Goal: Task Accomplishment & Management: Use online tool/utility

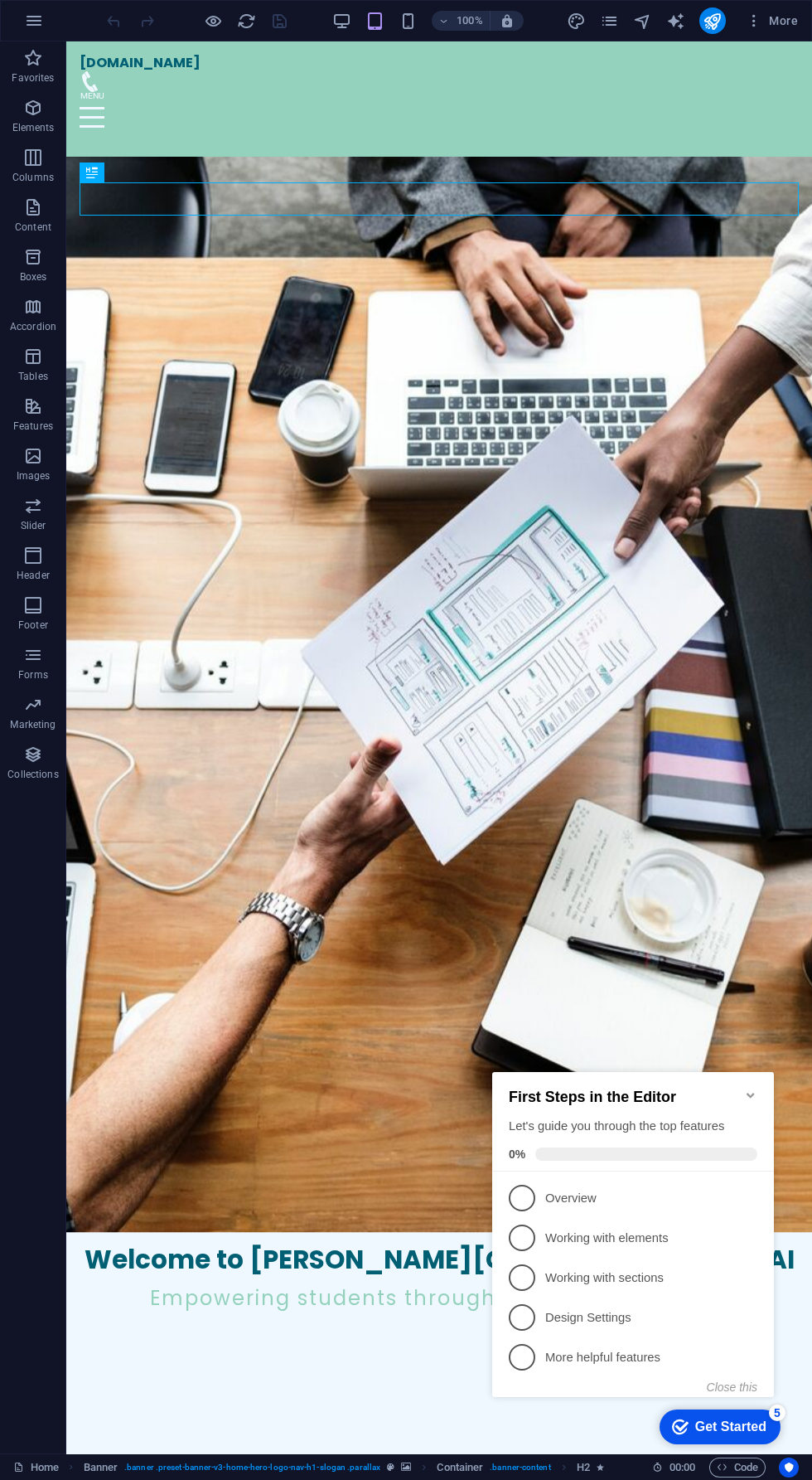
scroll to position [181, 0]
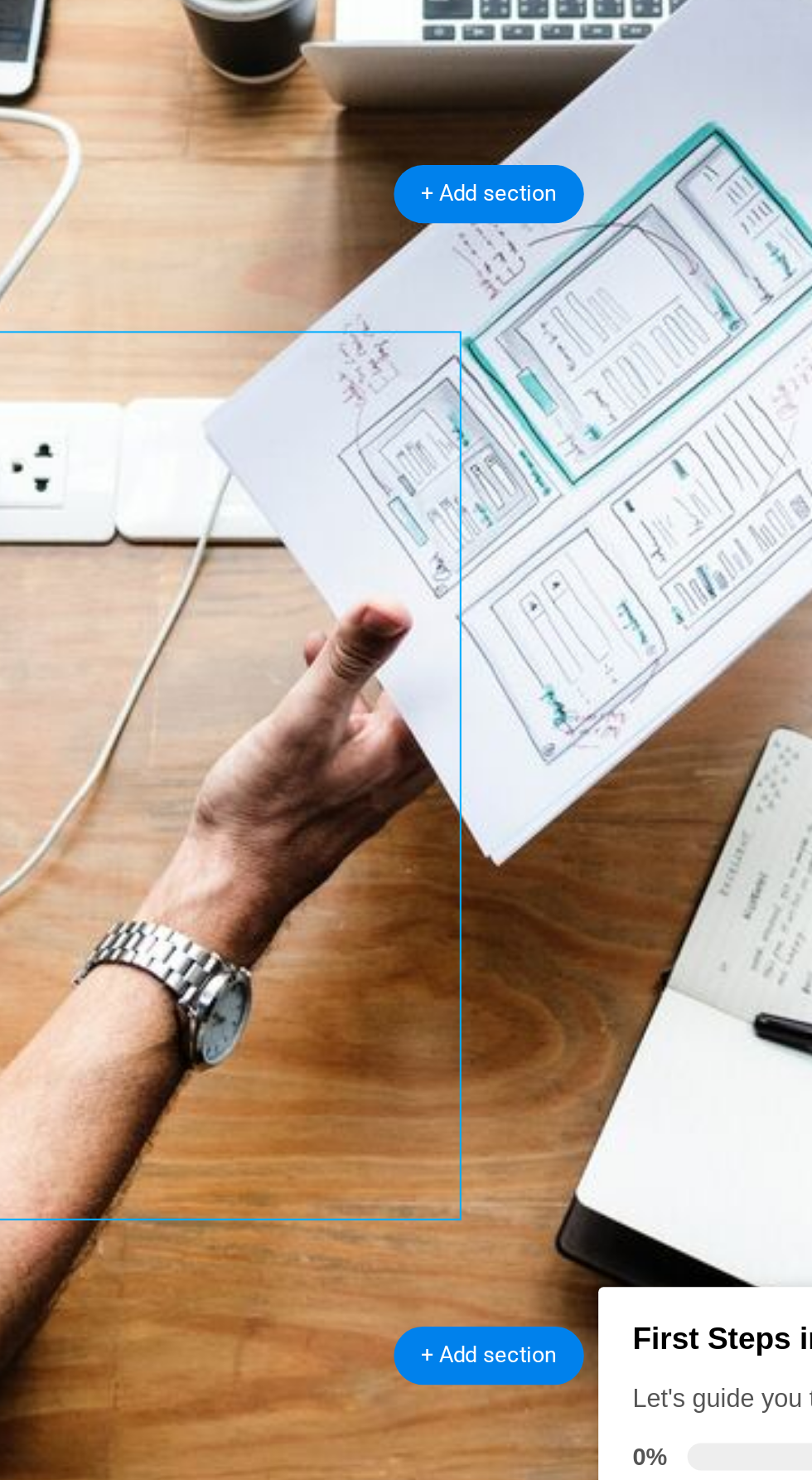
scroll to position [204, 0]
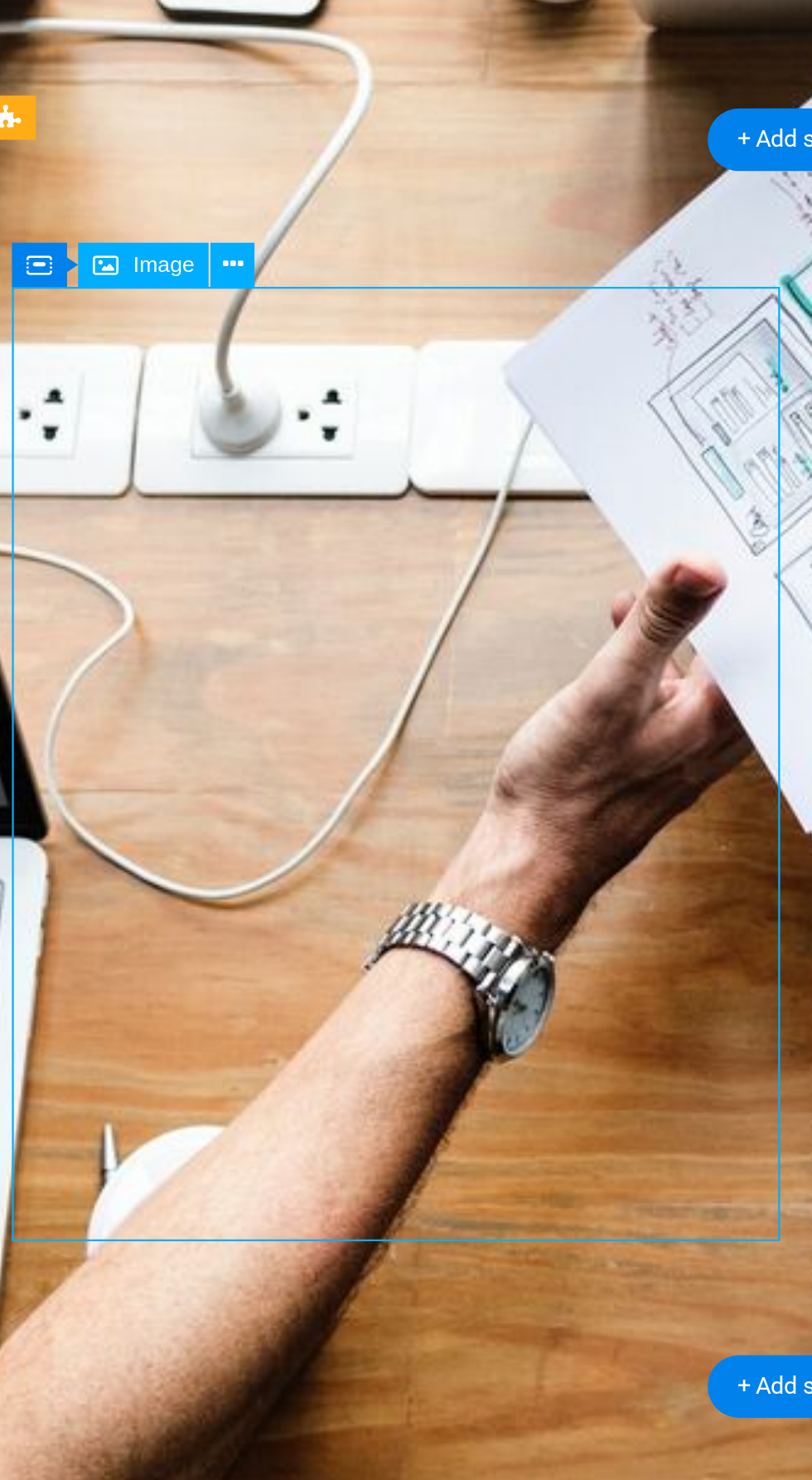
click at [185, 601] on button at bounding box center [179, 599] width 20 height 20
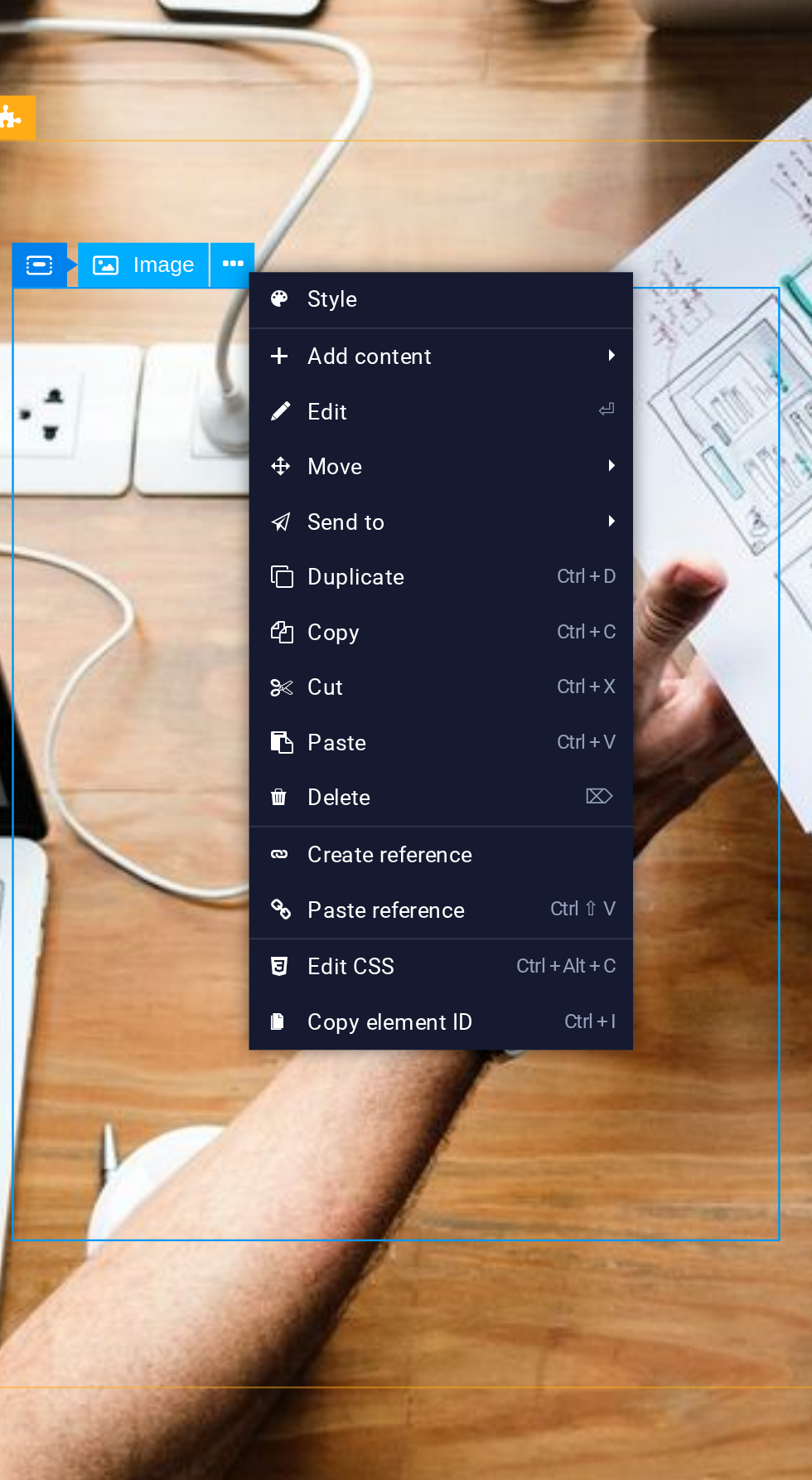
click at [235, 840] on link "⌦ Delete" at bounding box center [242, 840] width 111 height 25
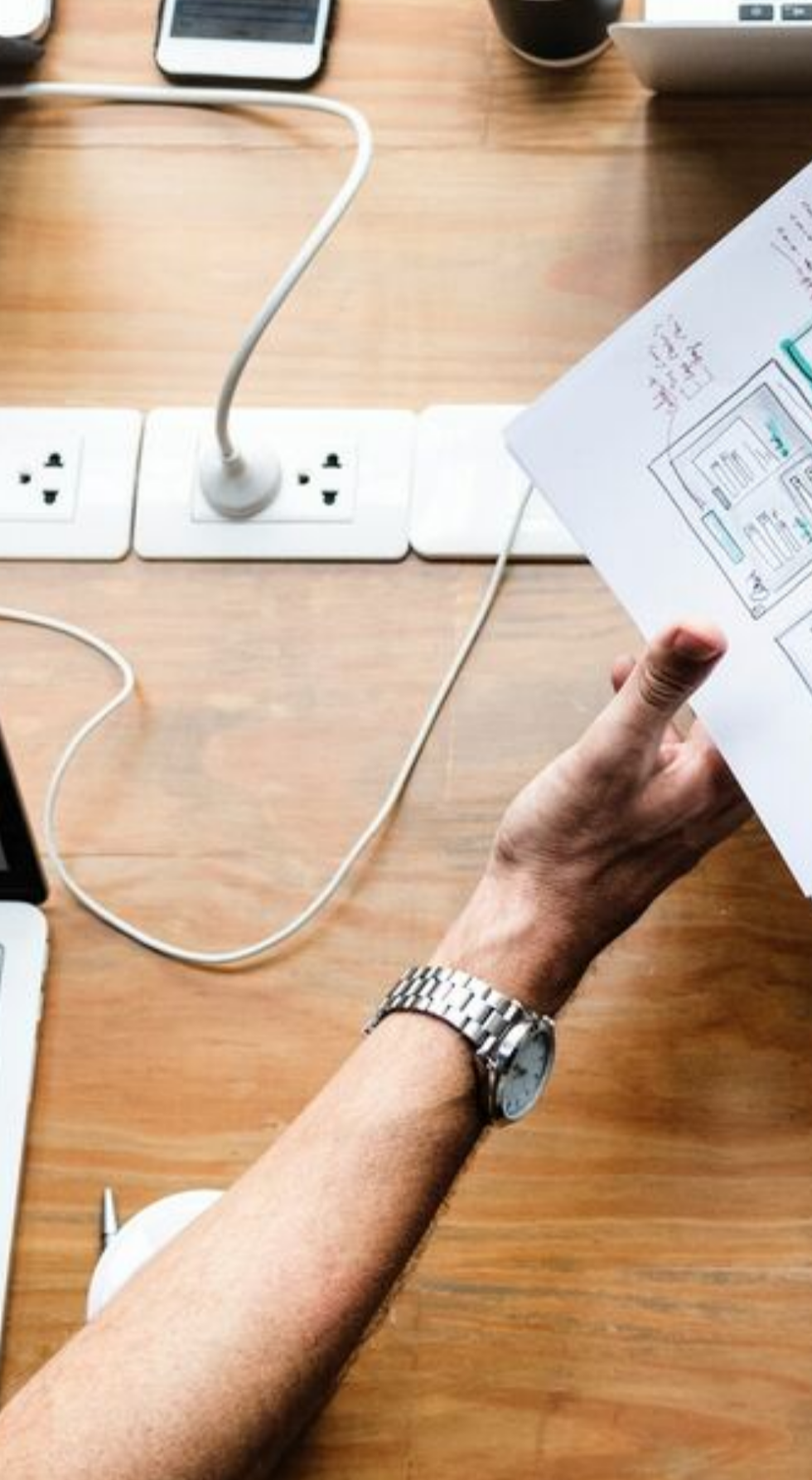
scroll to position [0, 0]
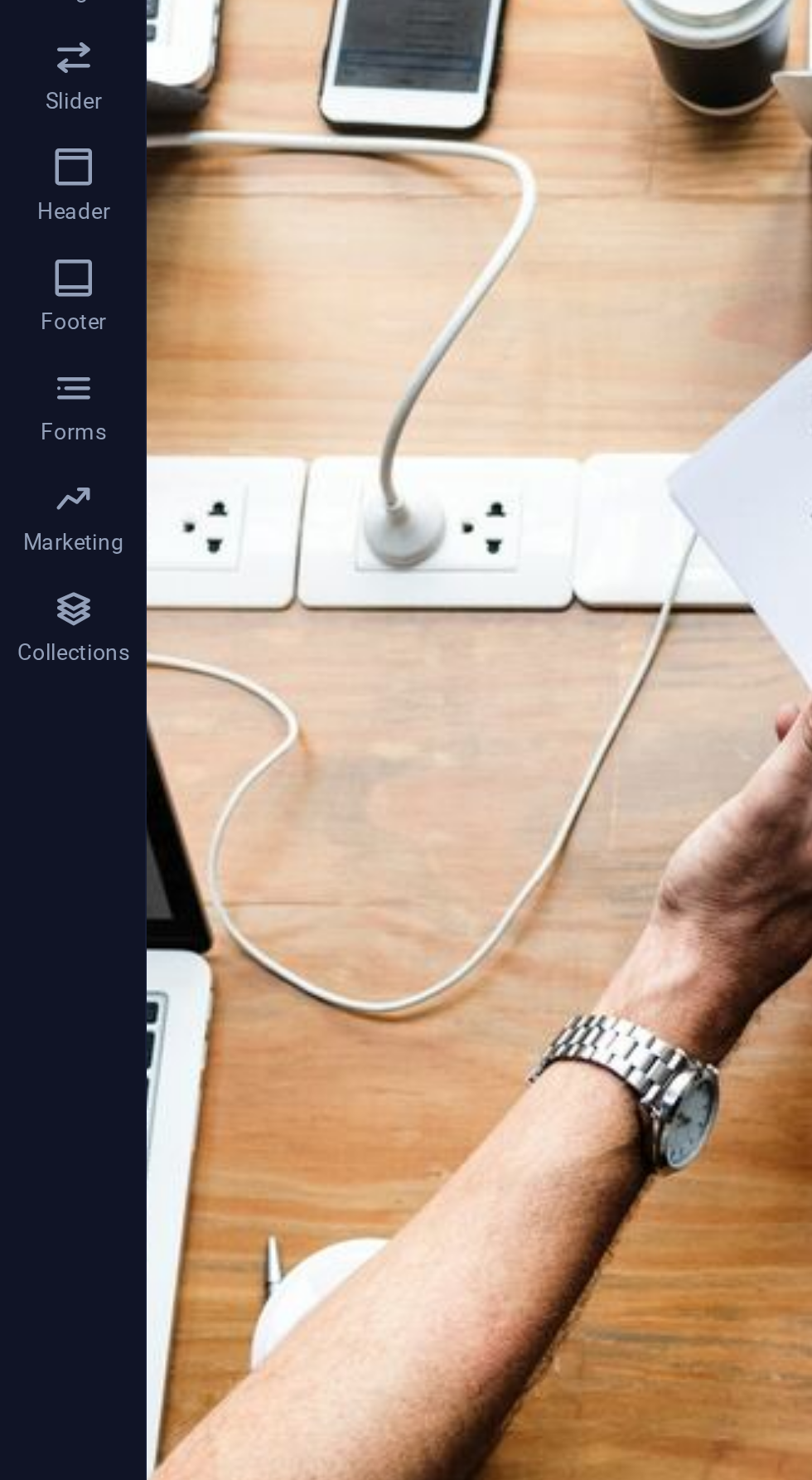
click at [366, 1025] on div "Drop content here or Add elements Paste clipboard" at bounding box center [519, 1083] width 720 height 117
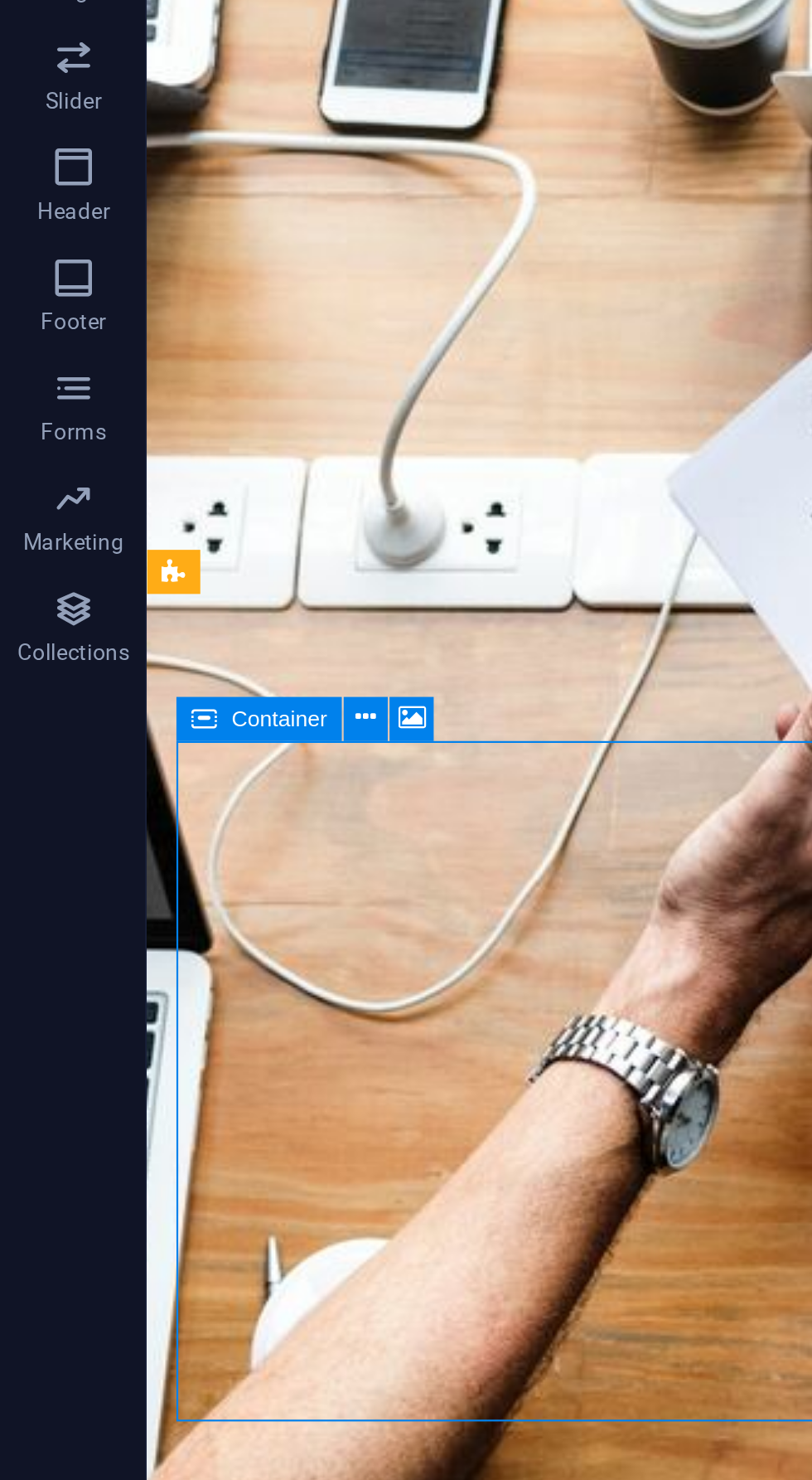
click at [164, 803] on icon at bounding box center [165, 803] width 9 height 17
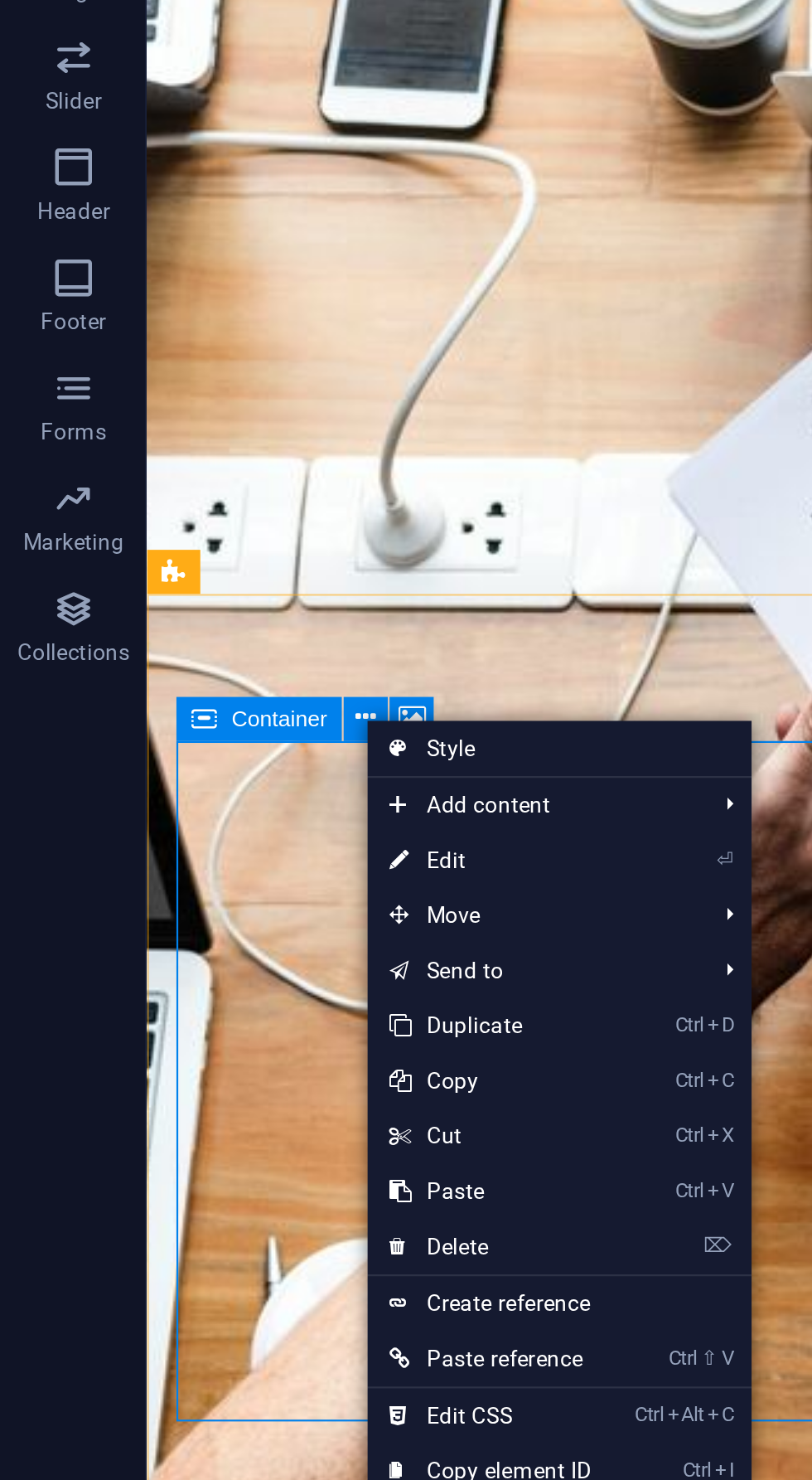
click at [245, 844] on span "Add content" at bounding box center [240, 843] width 148 height 25
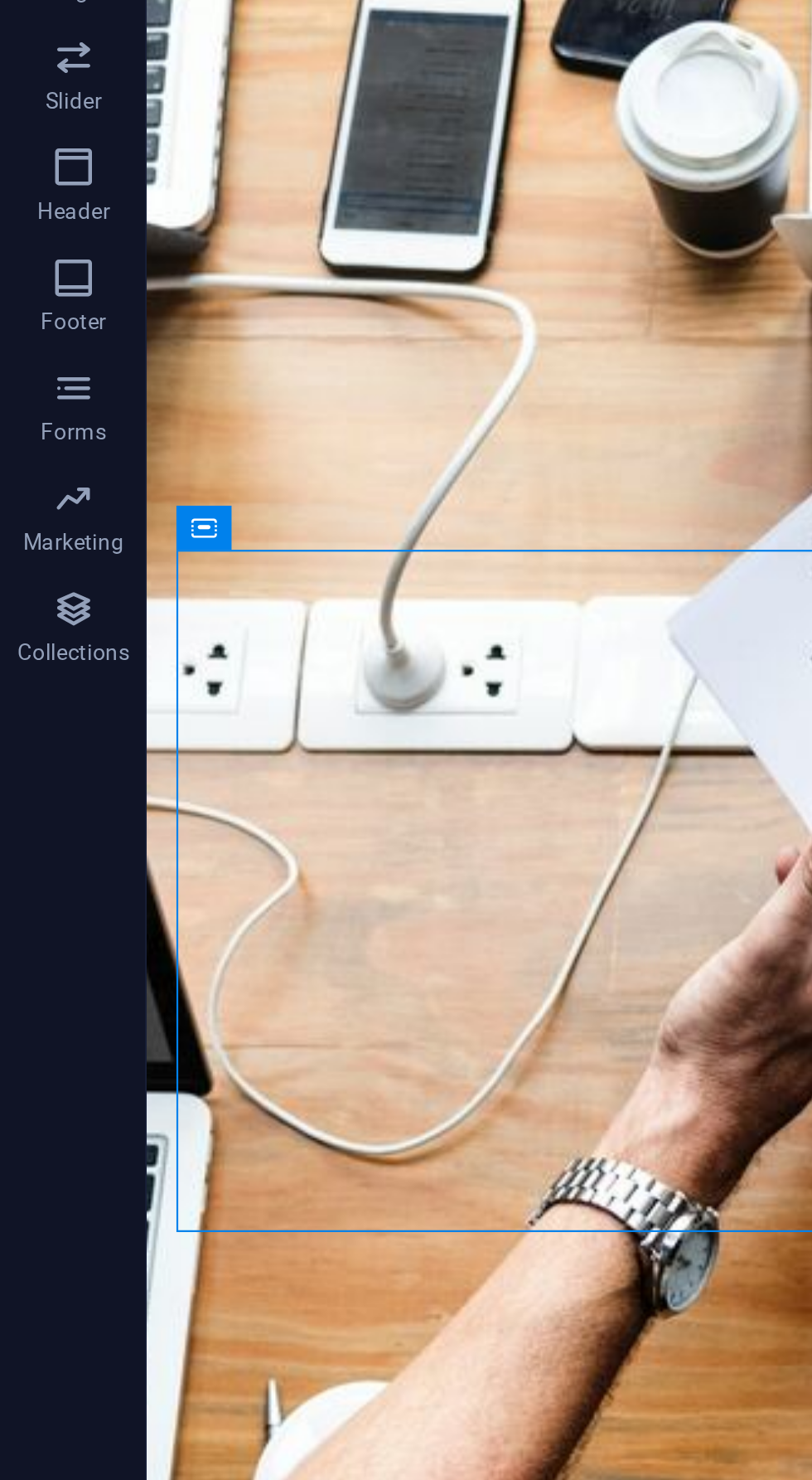
scroll to position [116, 0]
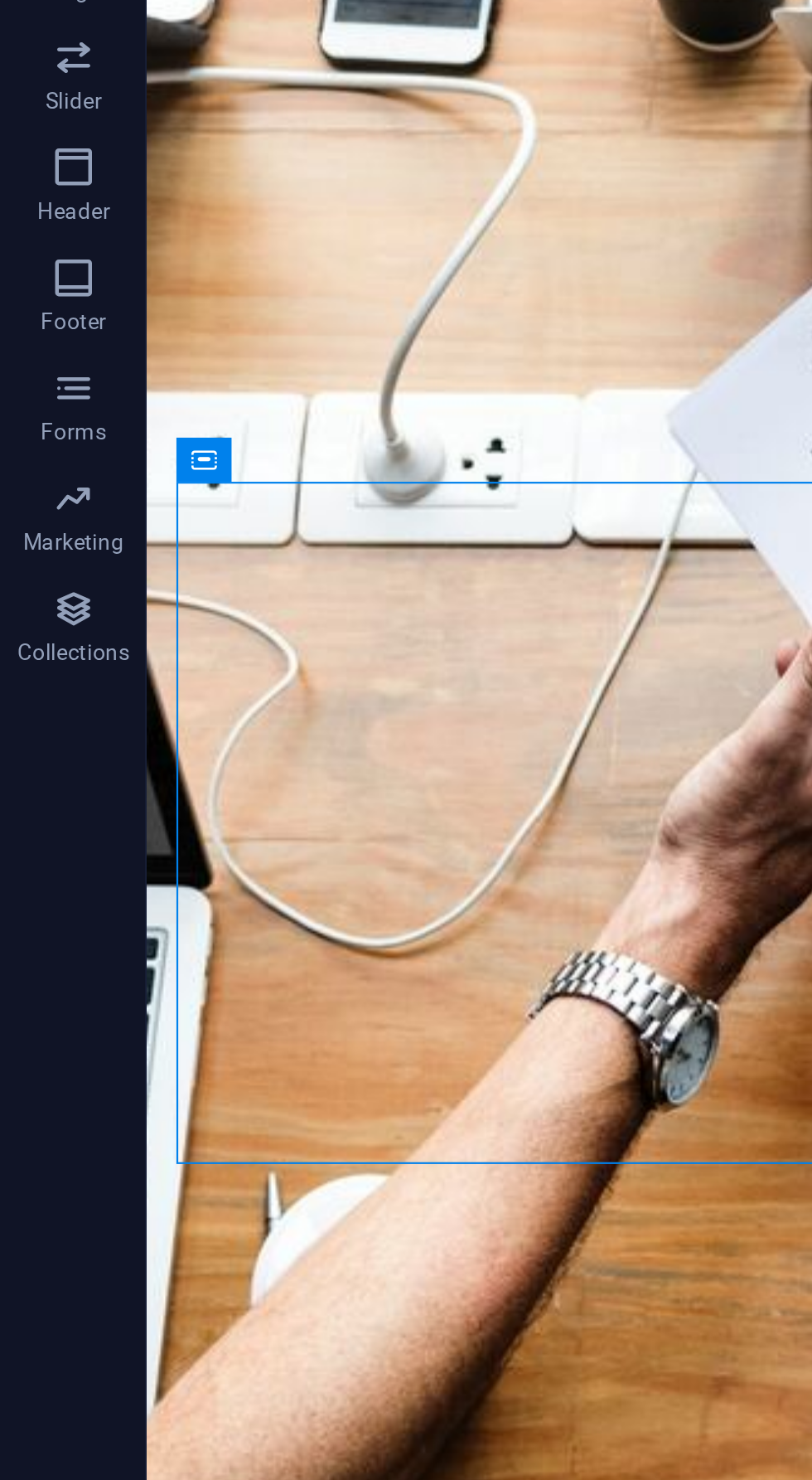
click at [275, 872] on div "Drop content here or Add elements Paste clipboard" at bounding box center [519, 931] width 720 height 117
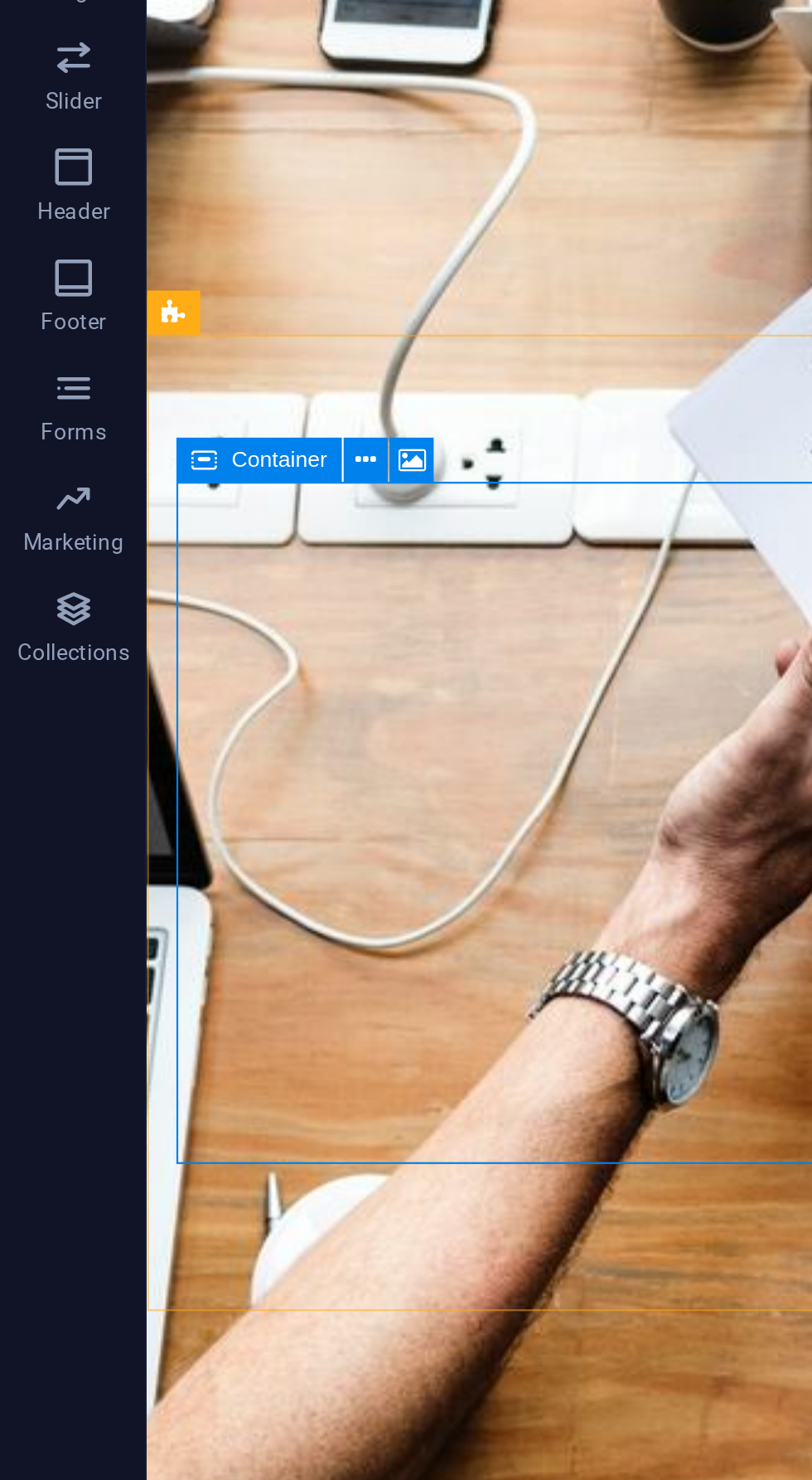
click at [164, 688] on icon at bounding box center [165, 688] width 9 height 17
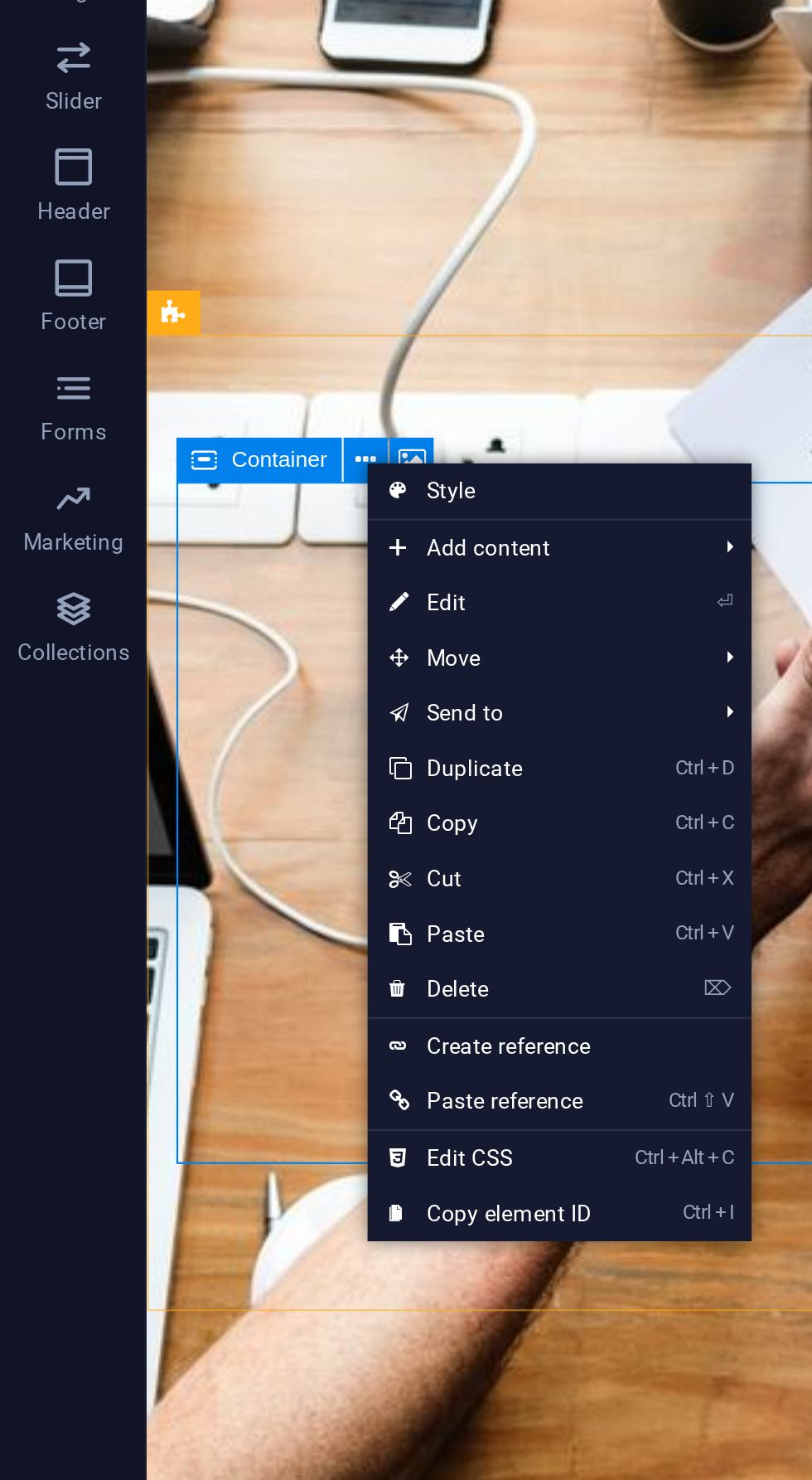
click at [264, 737] on span "Add content" at bounding box center [240, 728] width 148 height 25
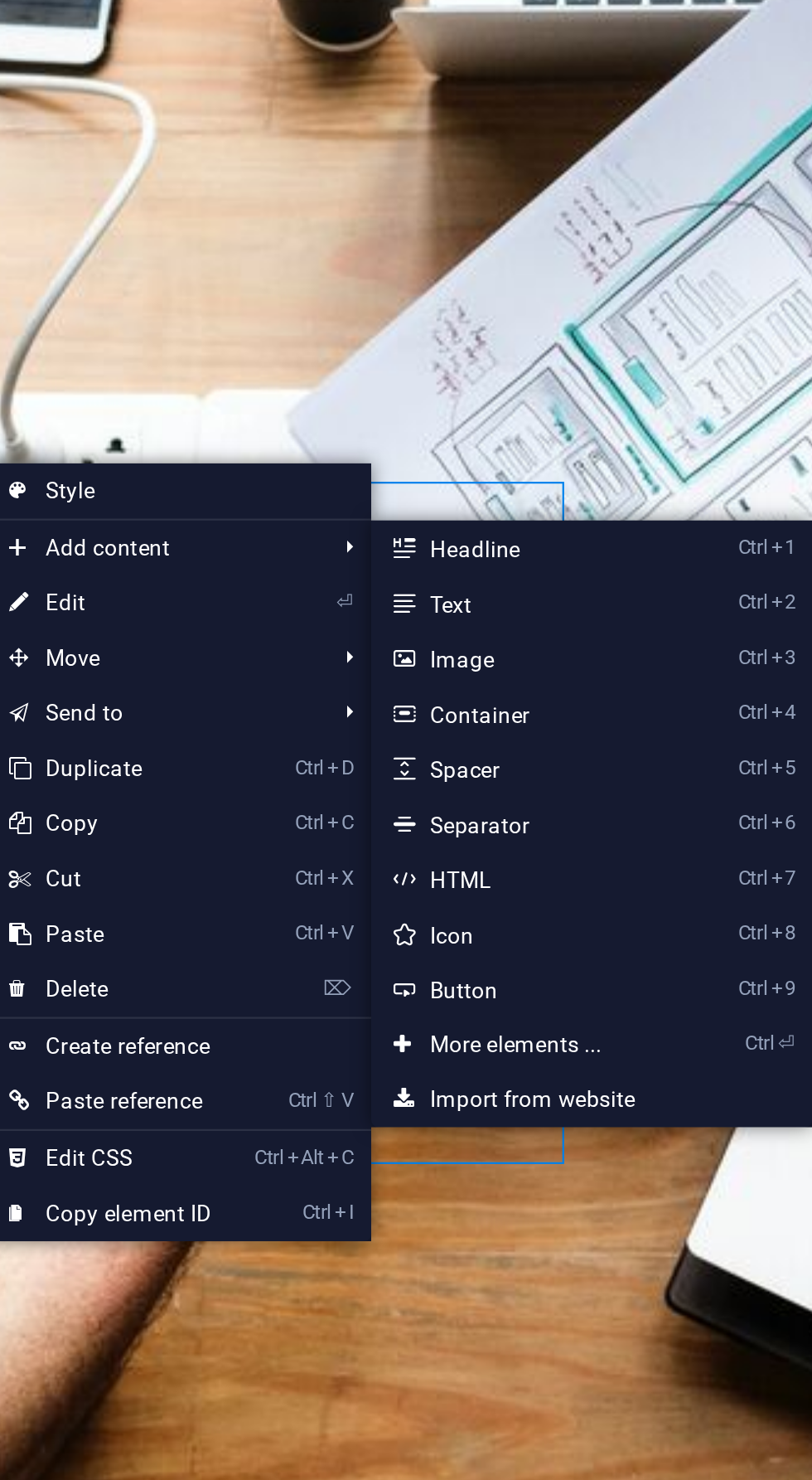
click at [395, 776] on link "Ctrl 3 Image" at bounding box center [407, 777] width 136 height 25
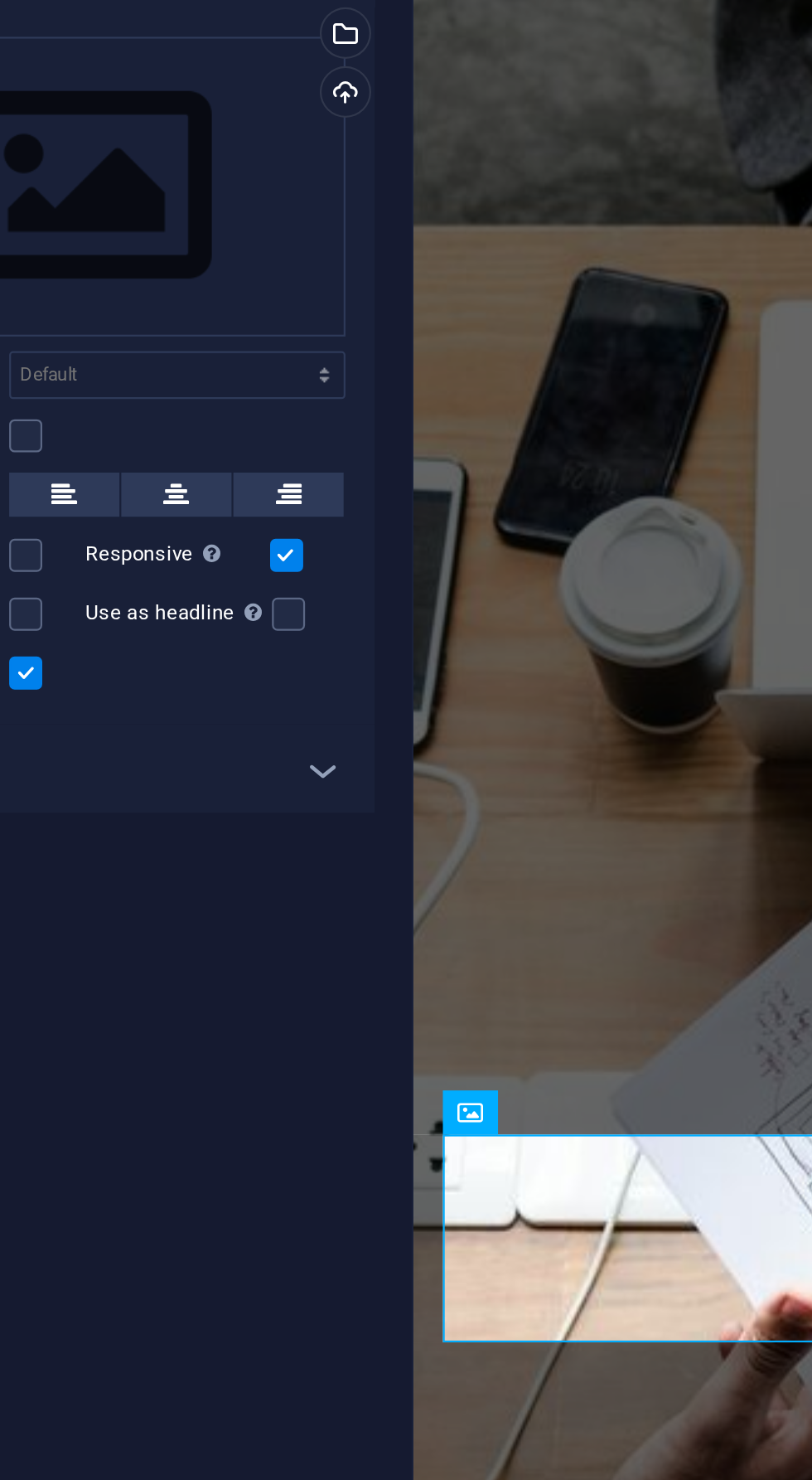
click at [522, 1329] on figure at bounding box center [641, 1422] width 428 height 186
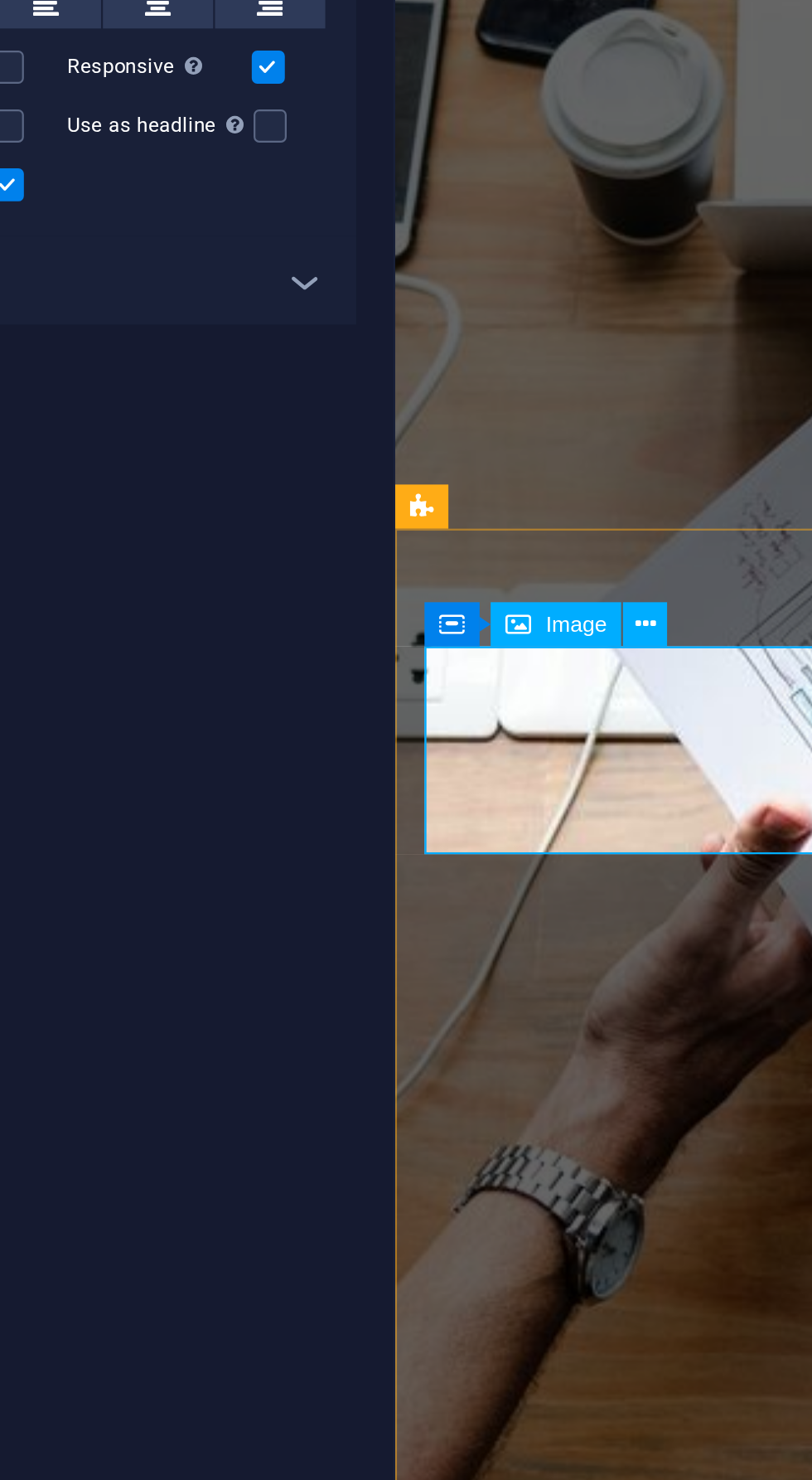
click at [527, 840] on figure at bounding box center [621, 933] width 428 height 186
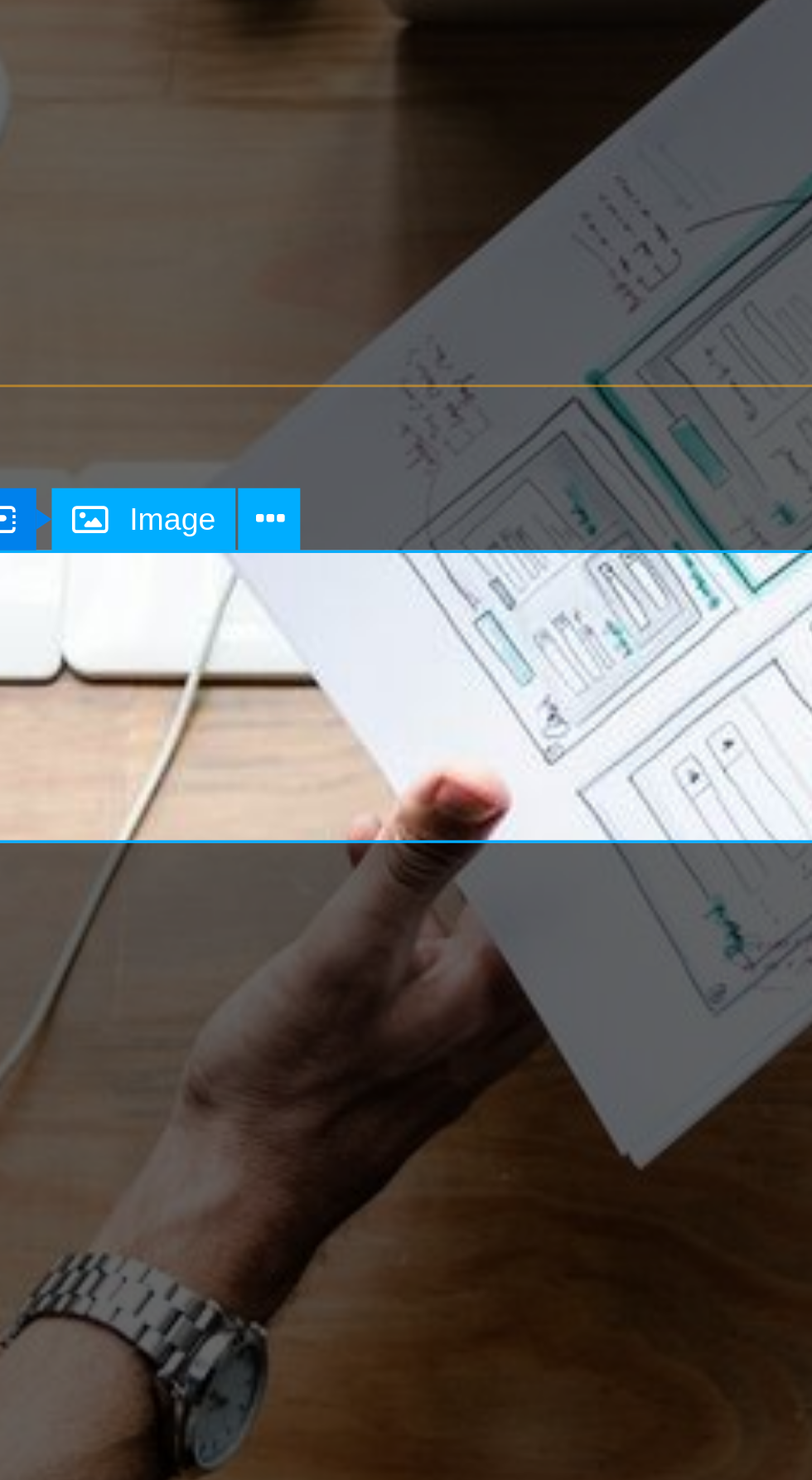
click at [150, 162] on figure at bounding box center [145, 256] width 428 height 186
click at [476, 681] on button at bounding box center [471, 674] width 20 height 20
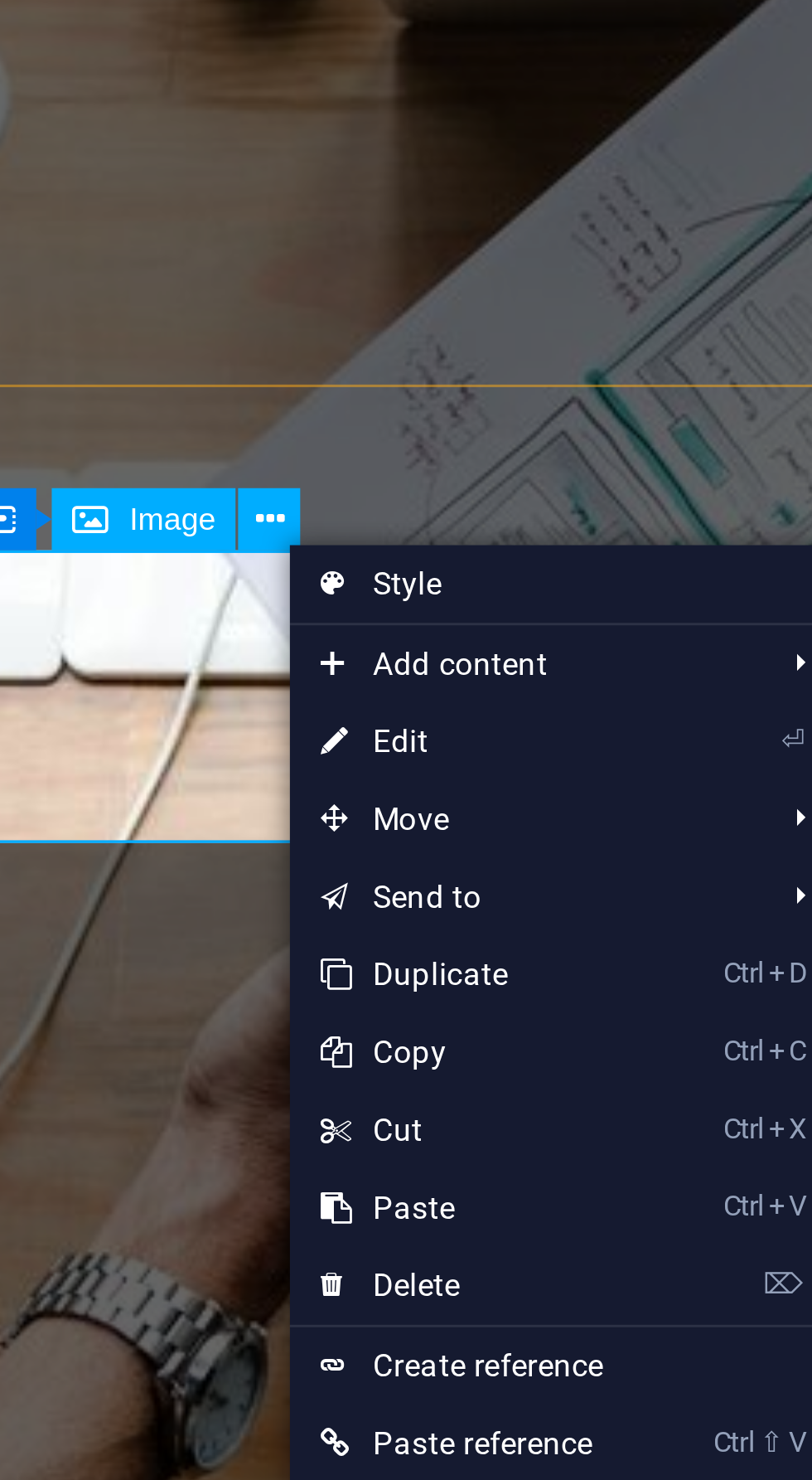
click at [7, 162] on figure at bounding box center [145, 256] width 428 height 186
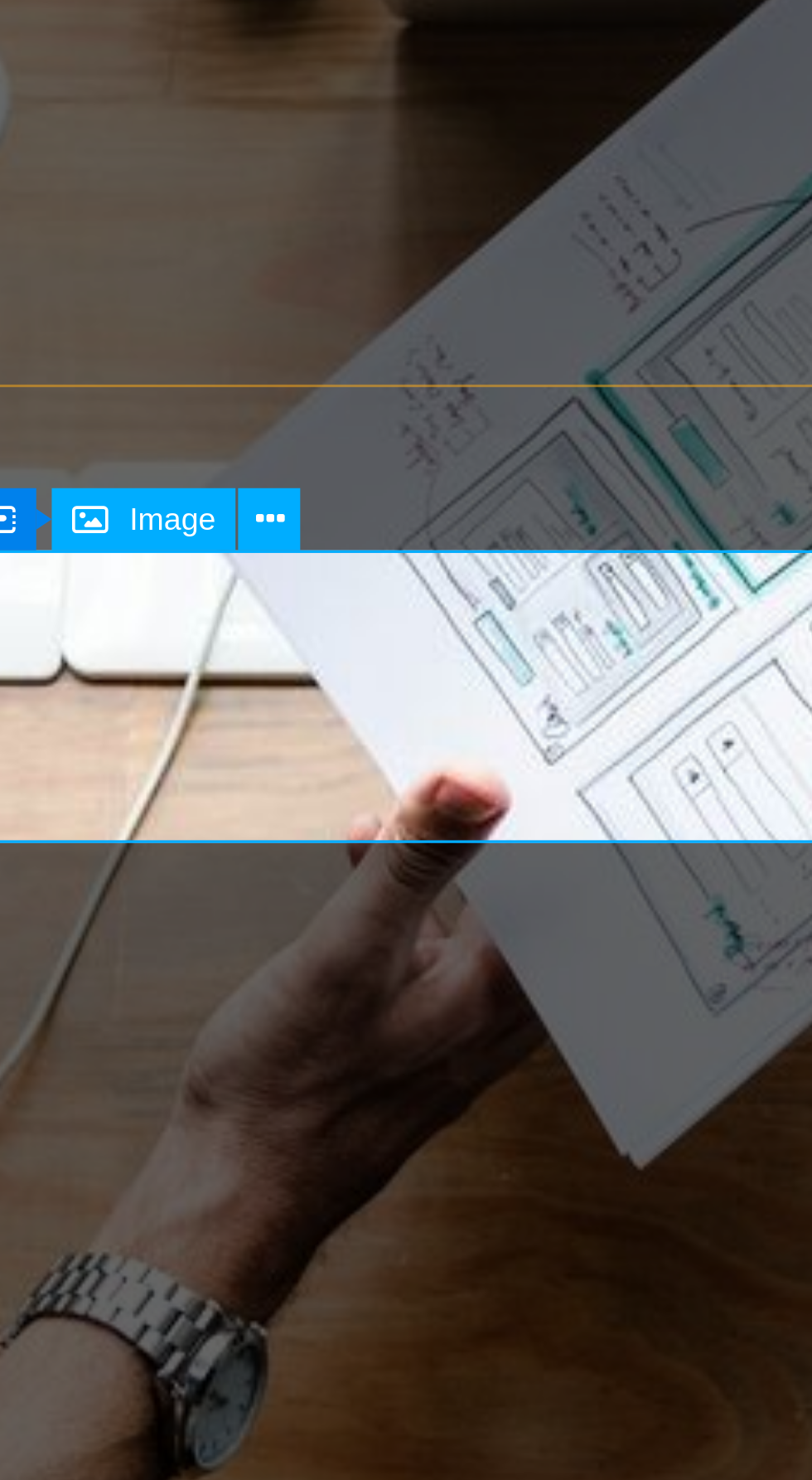
click at [176, 162] on figure at bounding box center [145, 256] width 428 height 186
click at [477, 676] on button at bounding box center [471, 674] width 20 height 20
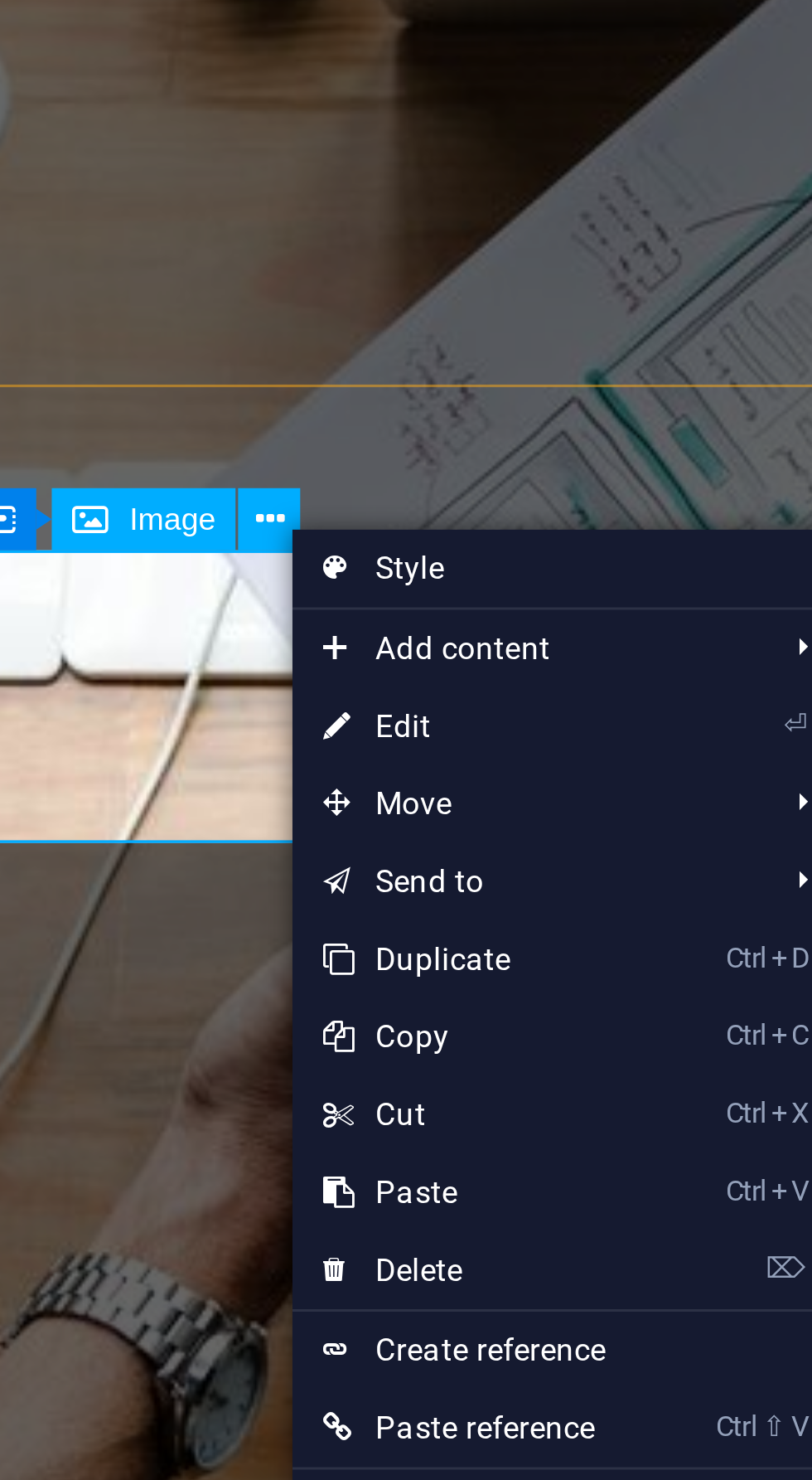
click at [541, 921] on link "⌦ Delete" at bounding box center [534, 915] width 111 height 25
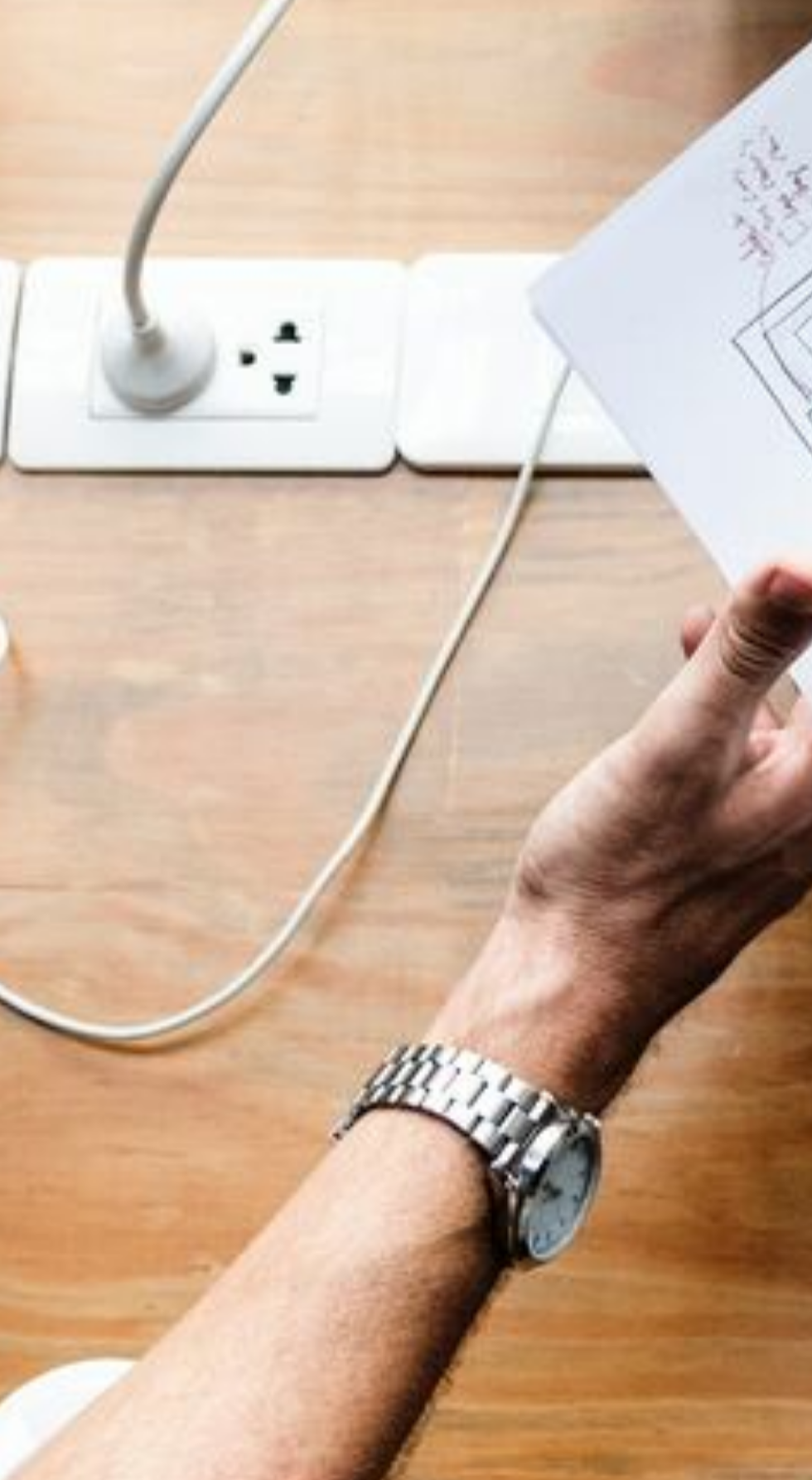
scroll to position [382, 0]
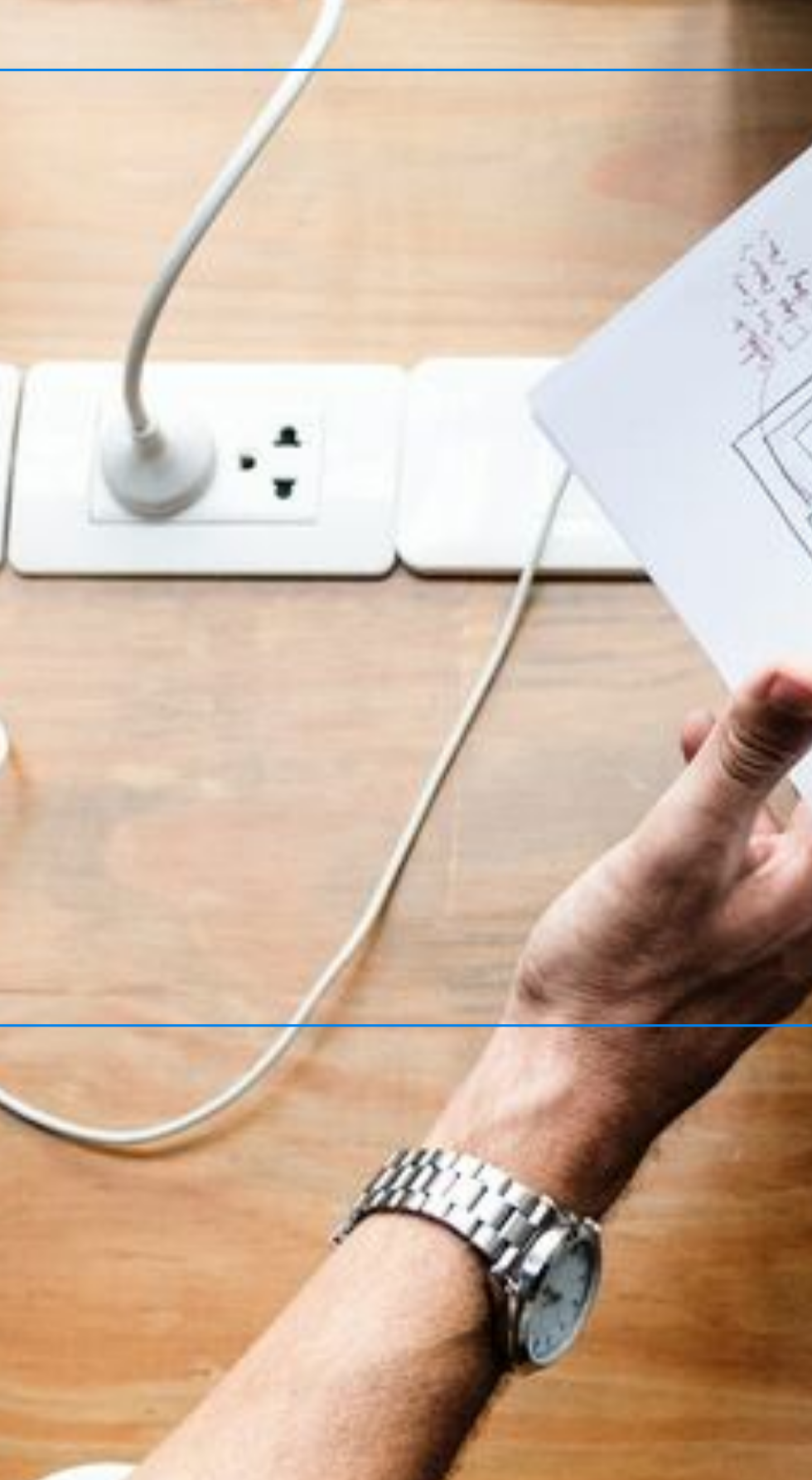
scroll to position [224, 0]
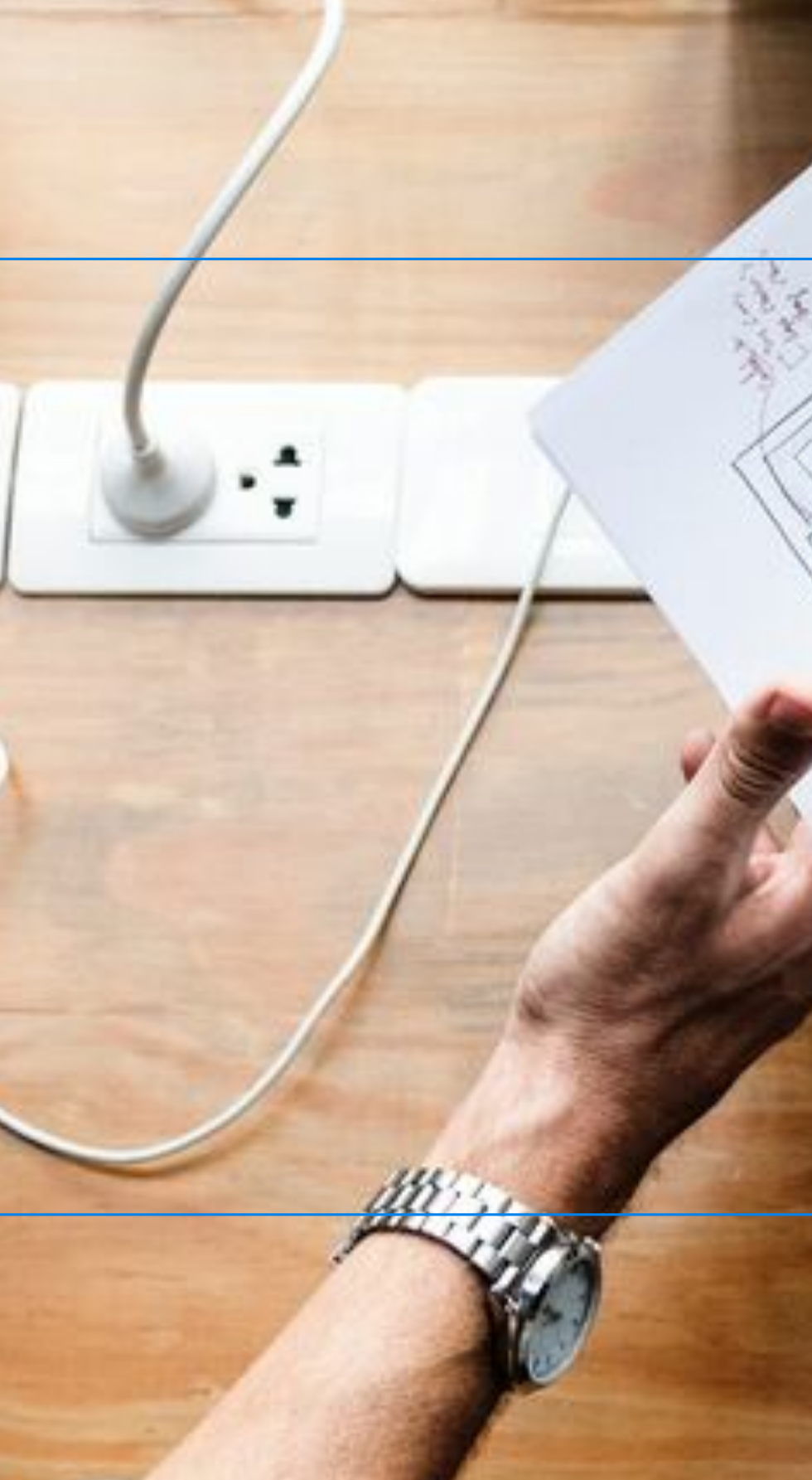
click at [22, 0] on figure at bounding box center [169, 127] width 720 height 307
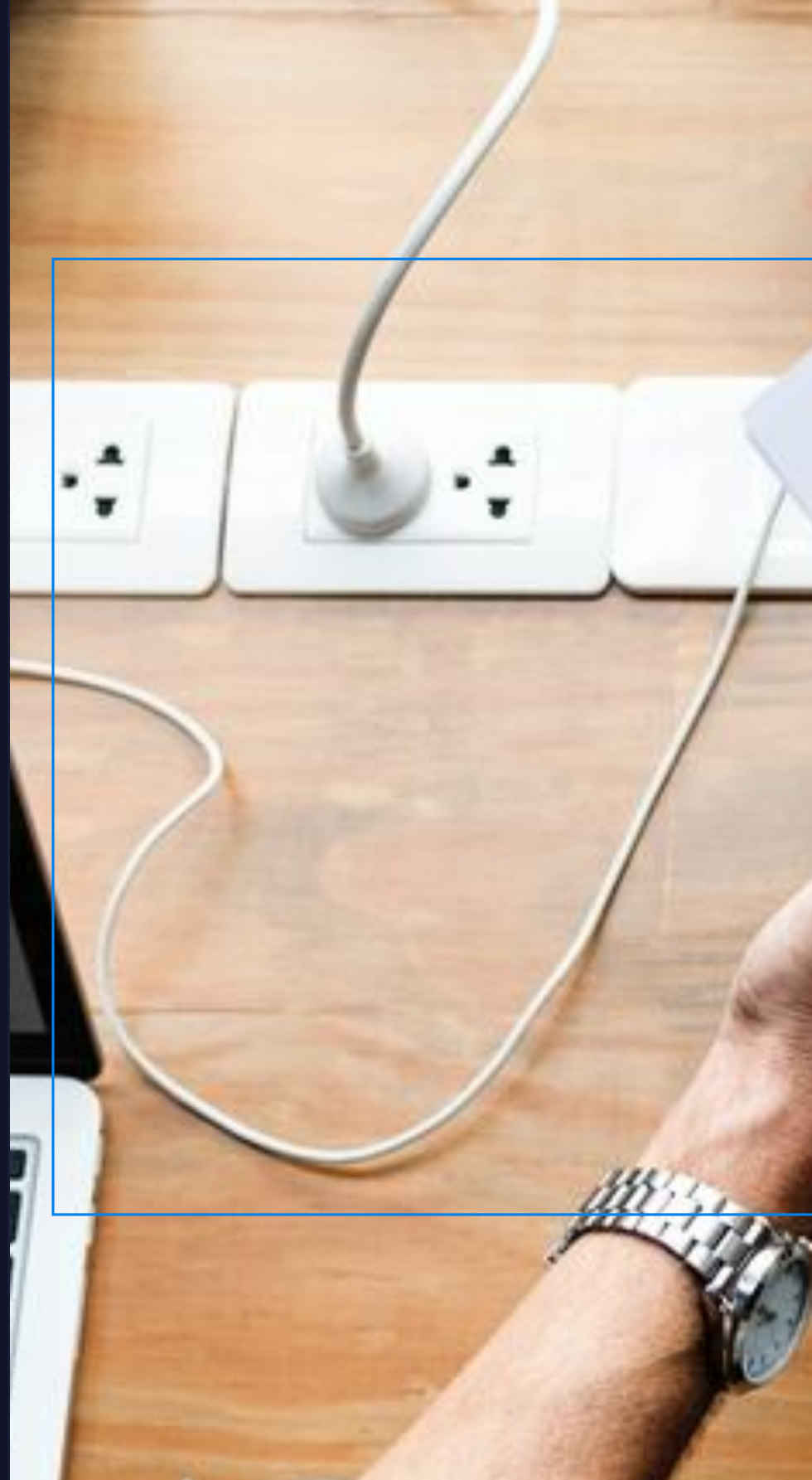
click at [166, 0] on figure at bounding box center [383, 127] width 720 height 307
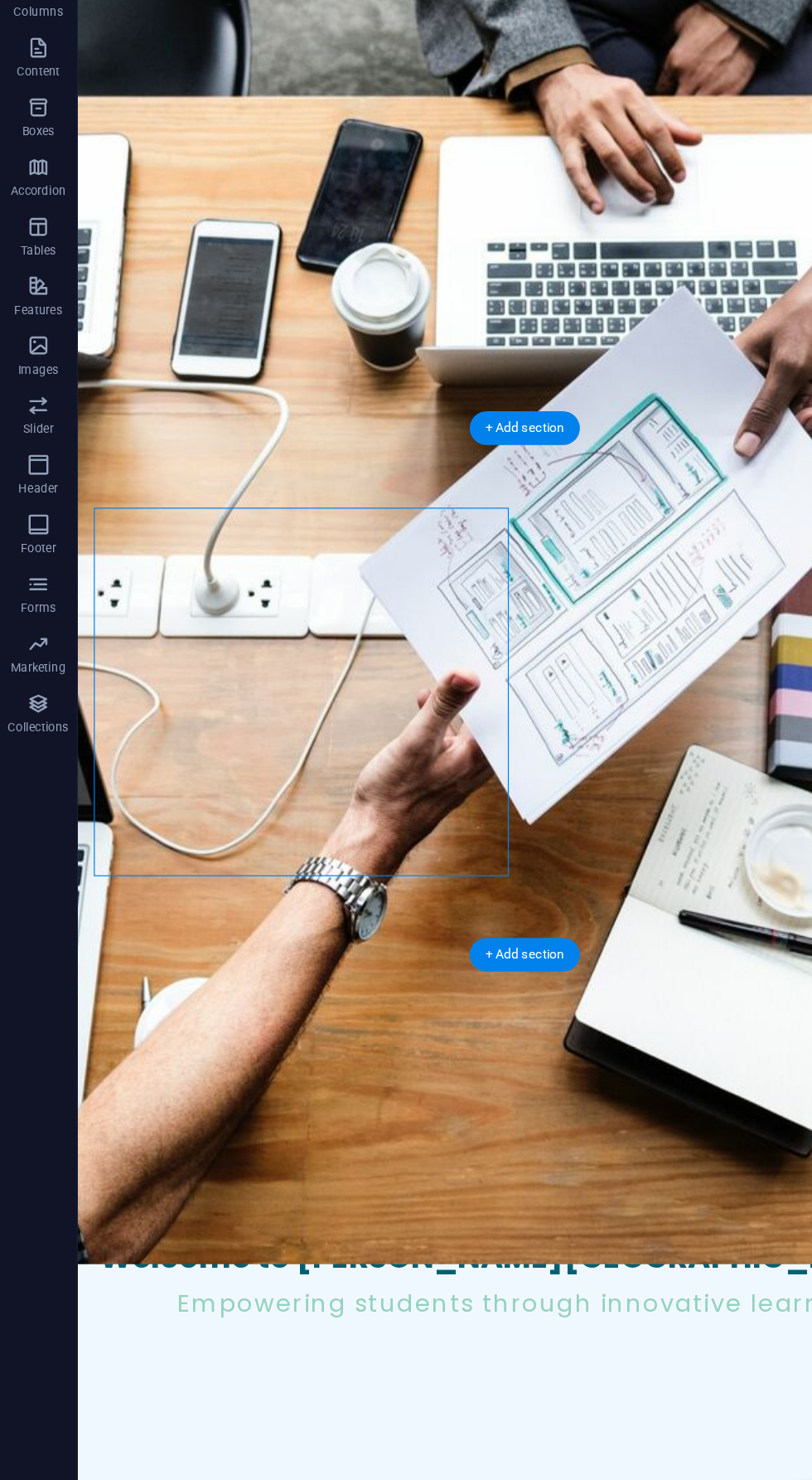
click at [356, 1281] on figure at bounding box center [451, 1434] width 720 height 307
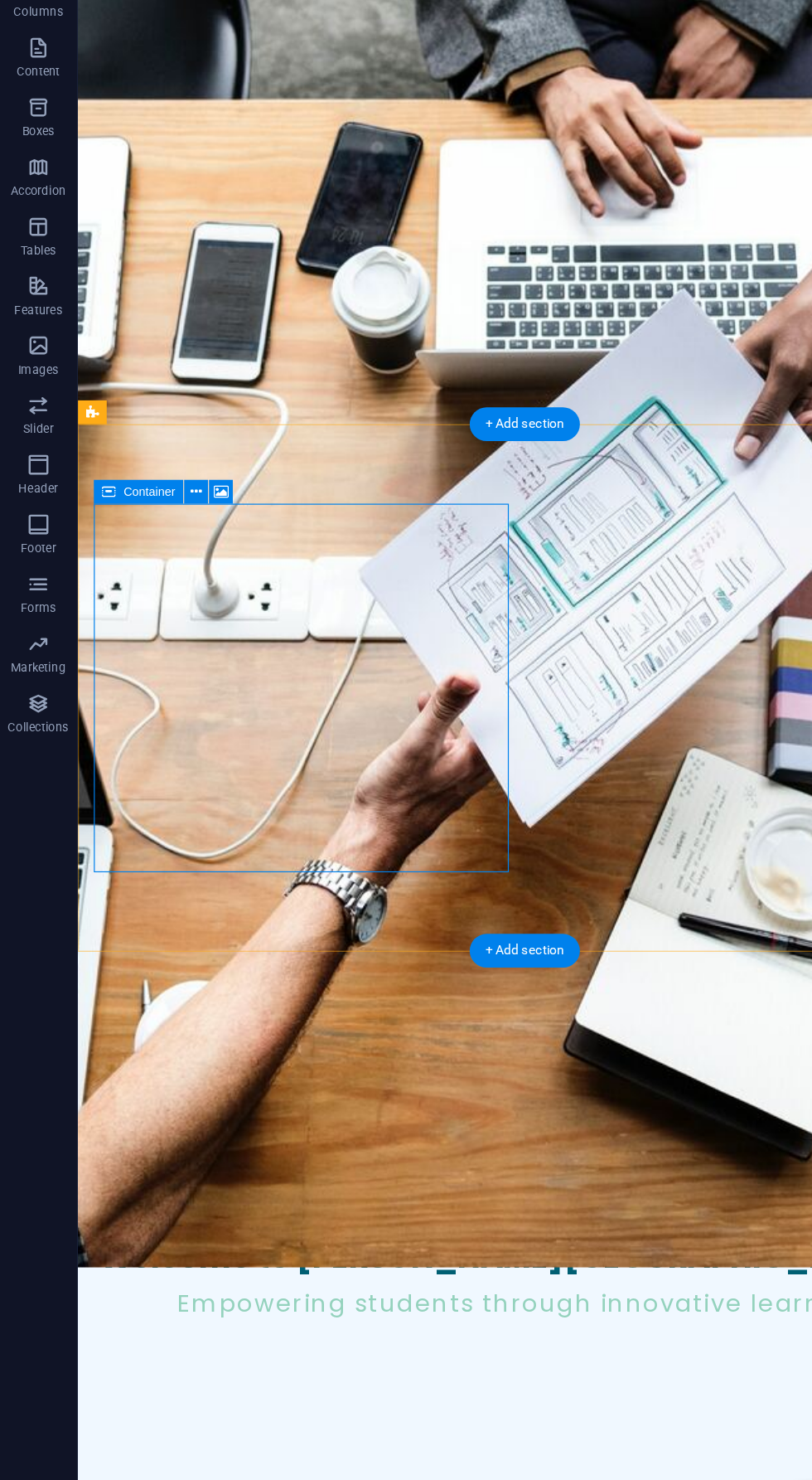
scroll to position [226, 0]
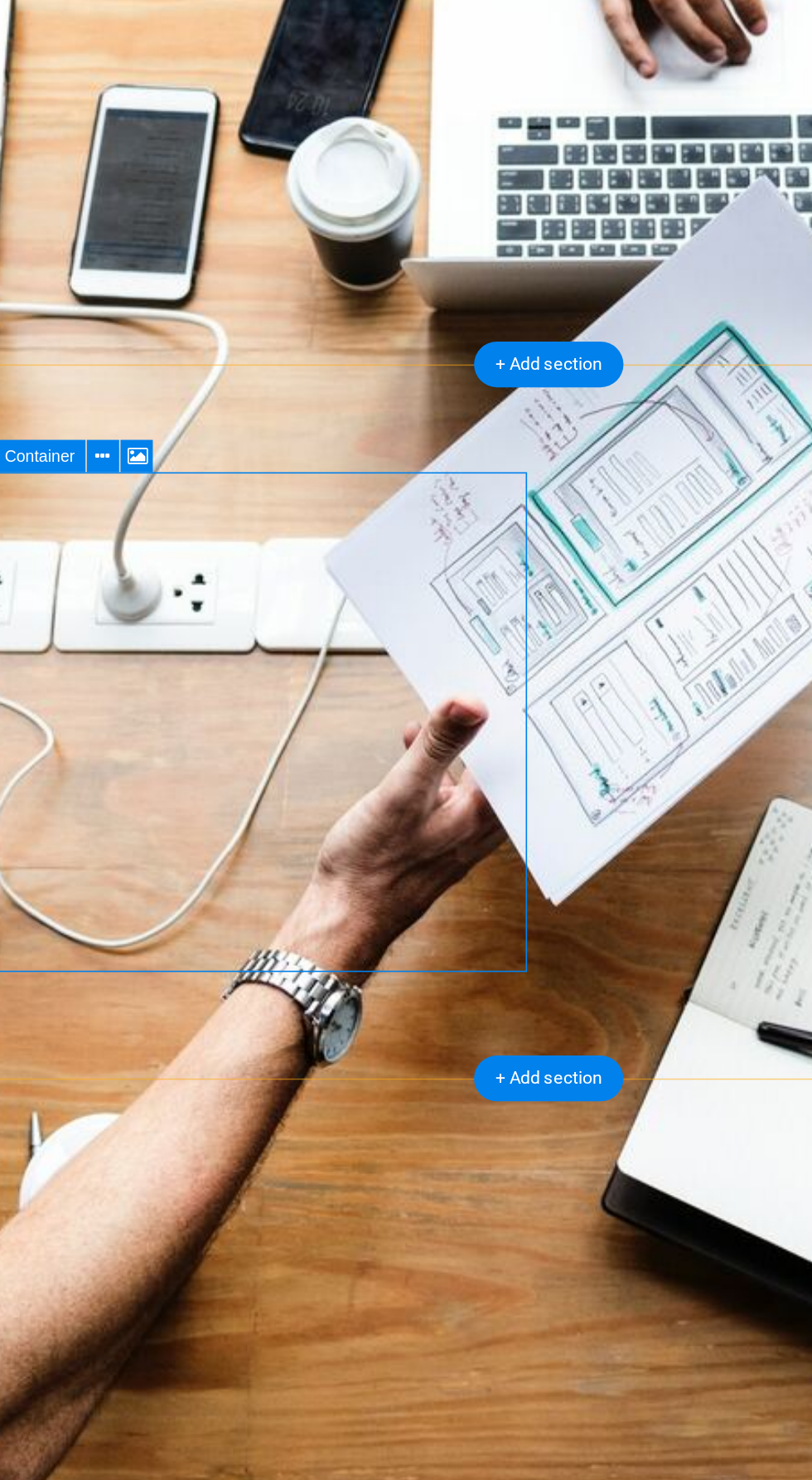
click at [168, 578] on icon at bounding box center [165, 578] width 9 height 17
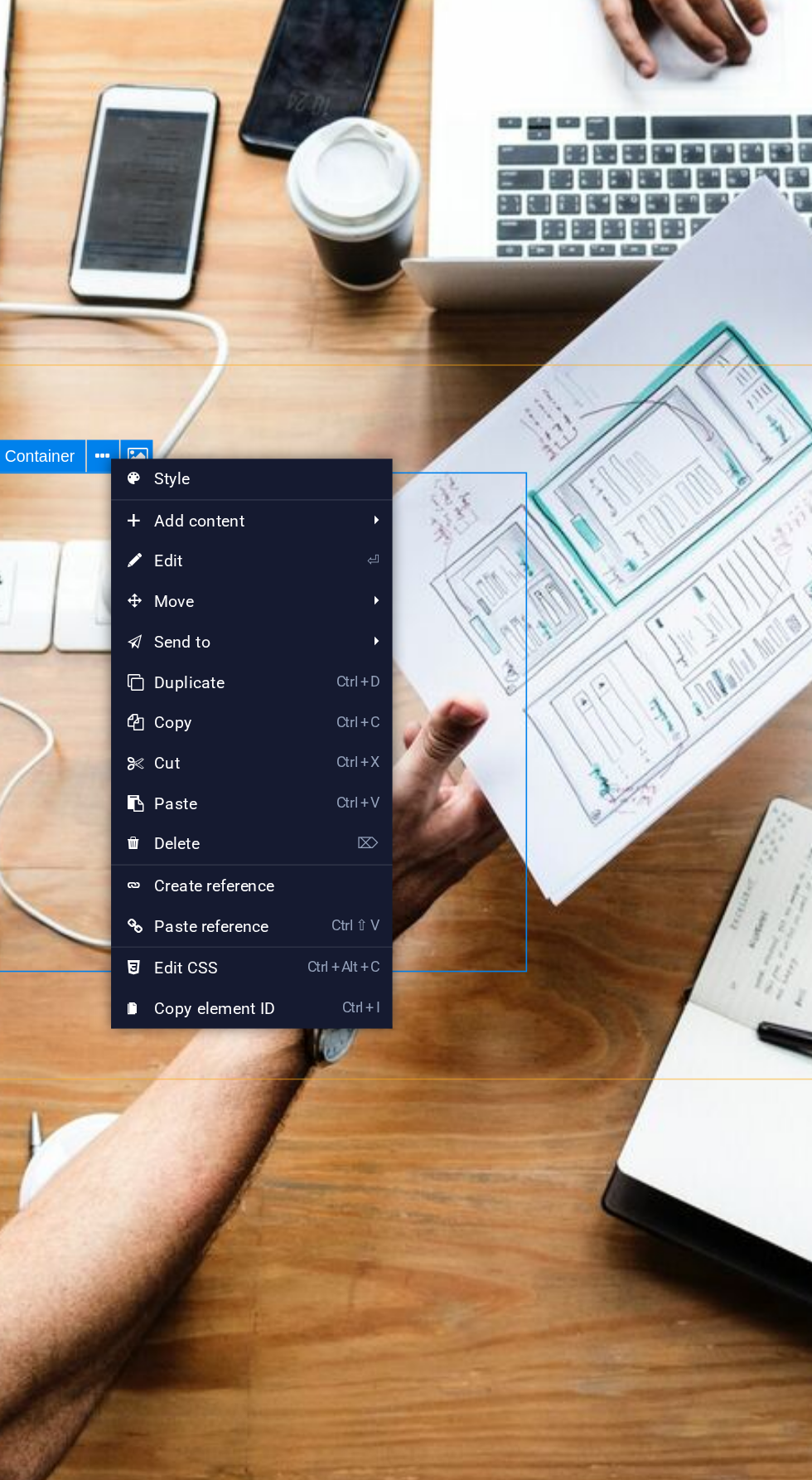
click at [219, 818] on link "⌦ Delete" at bounding box center [225, 817] width 111 height 25
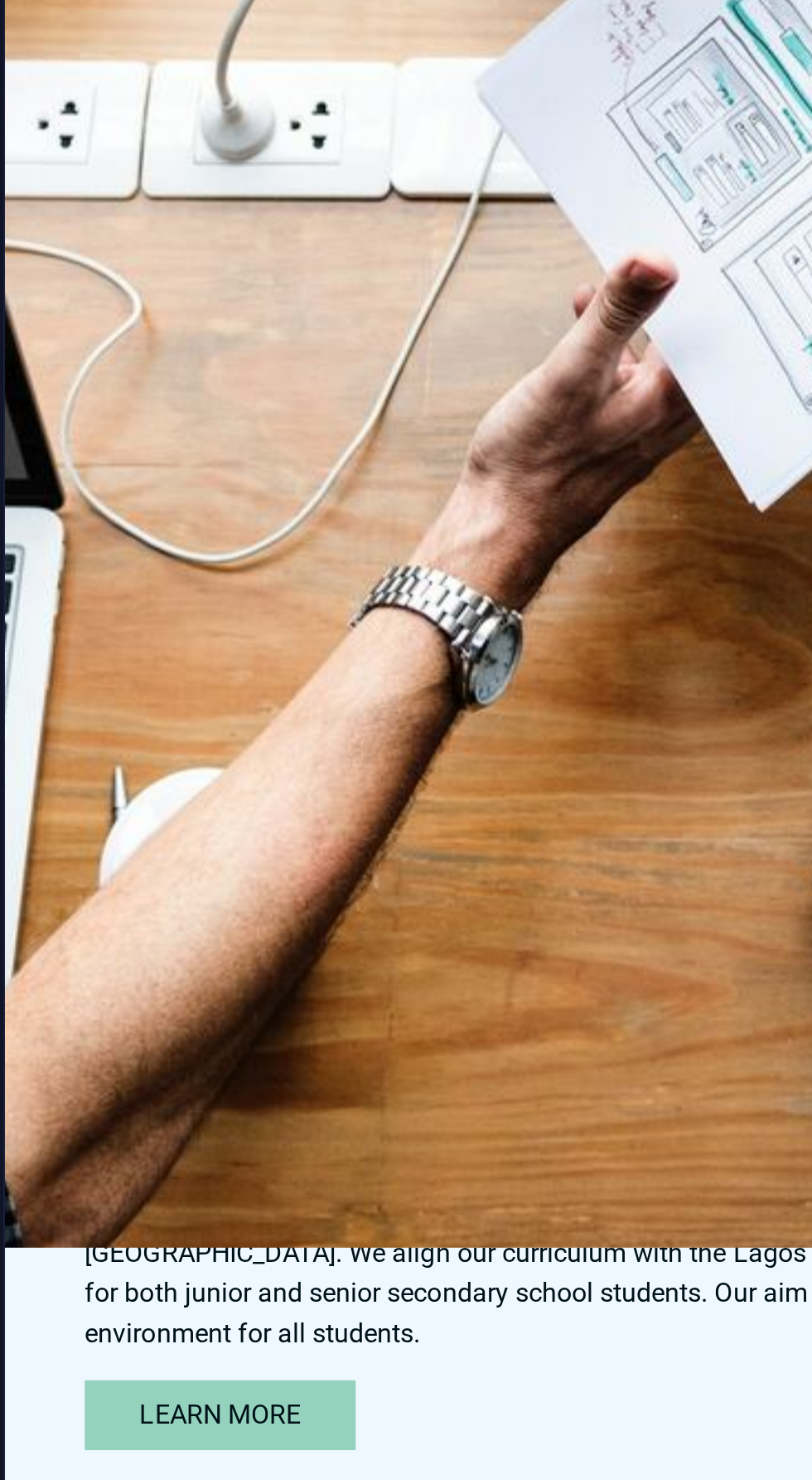
scroll to position [690, 0]
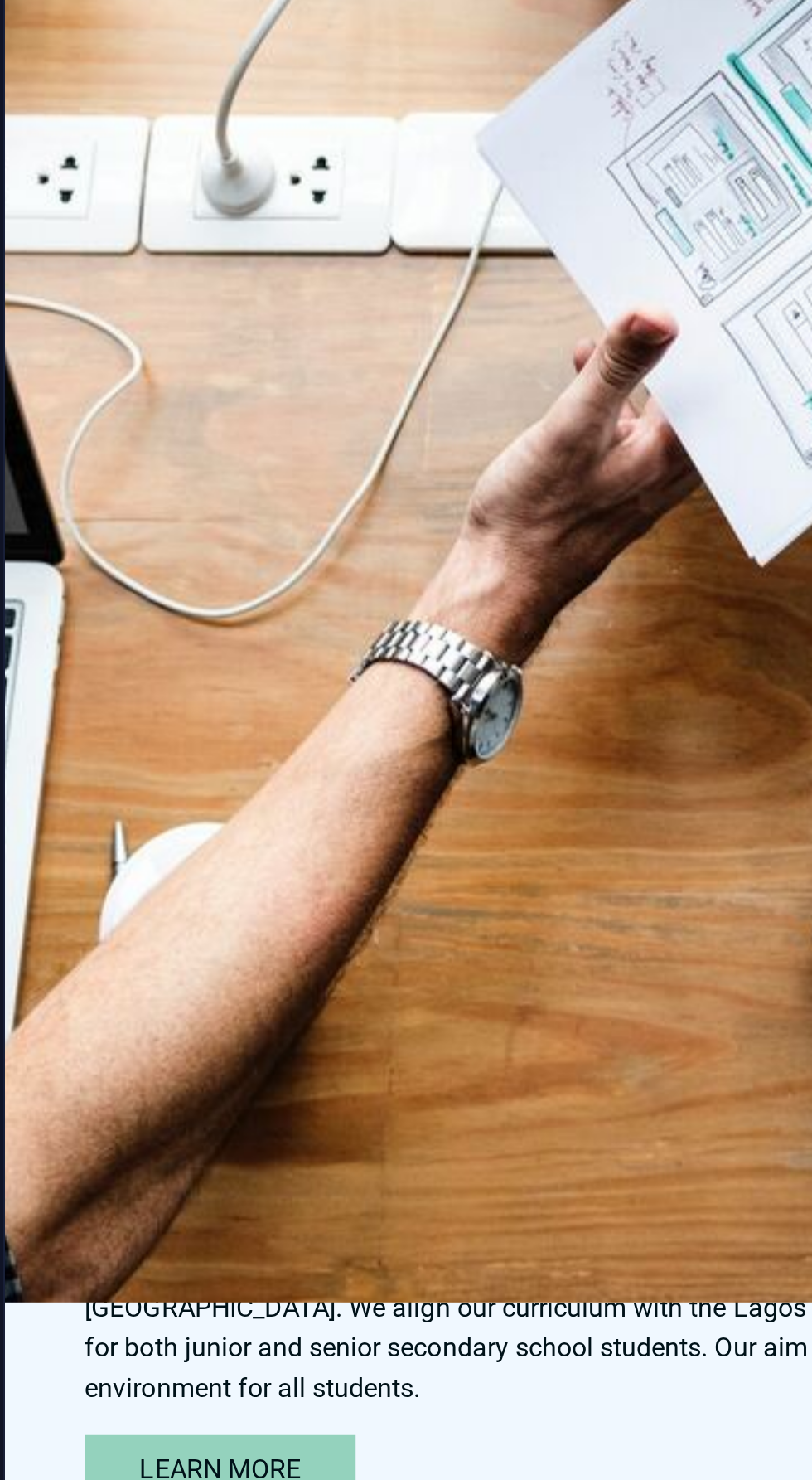
click at [376, 715] on div "Values" at bounding box center [378, 732] width 720 height 33
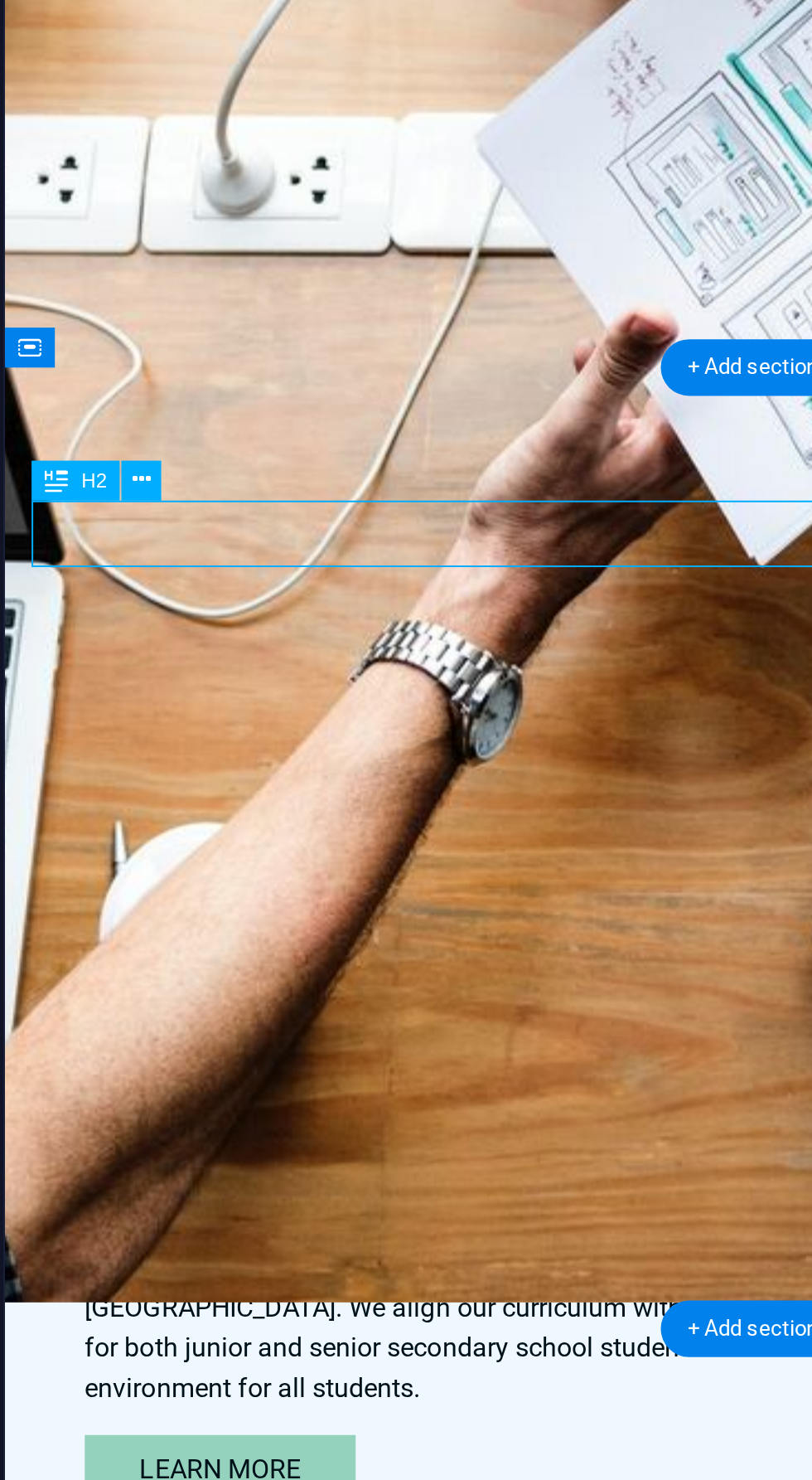
click at [134, 692] on icon at bounding box center [134, 695] width 9 height 17
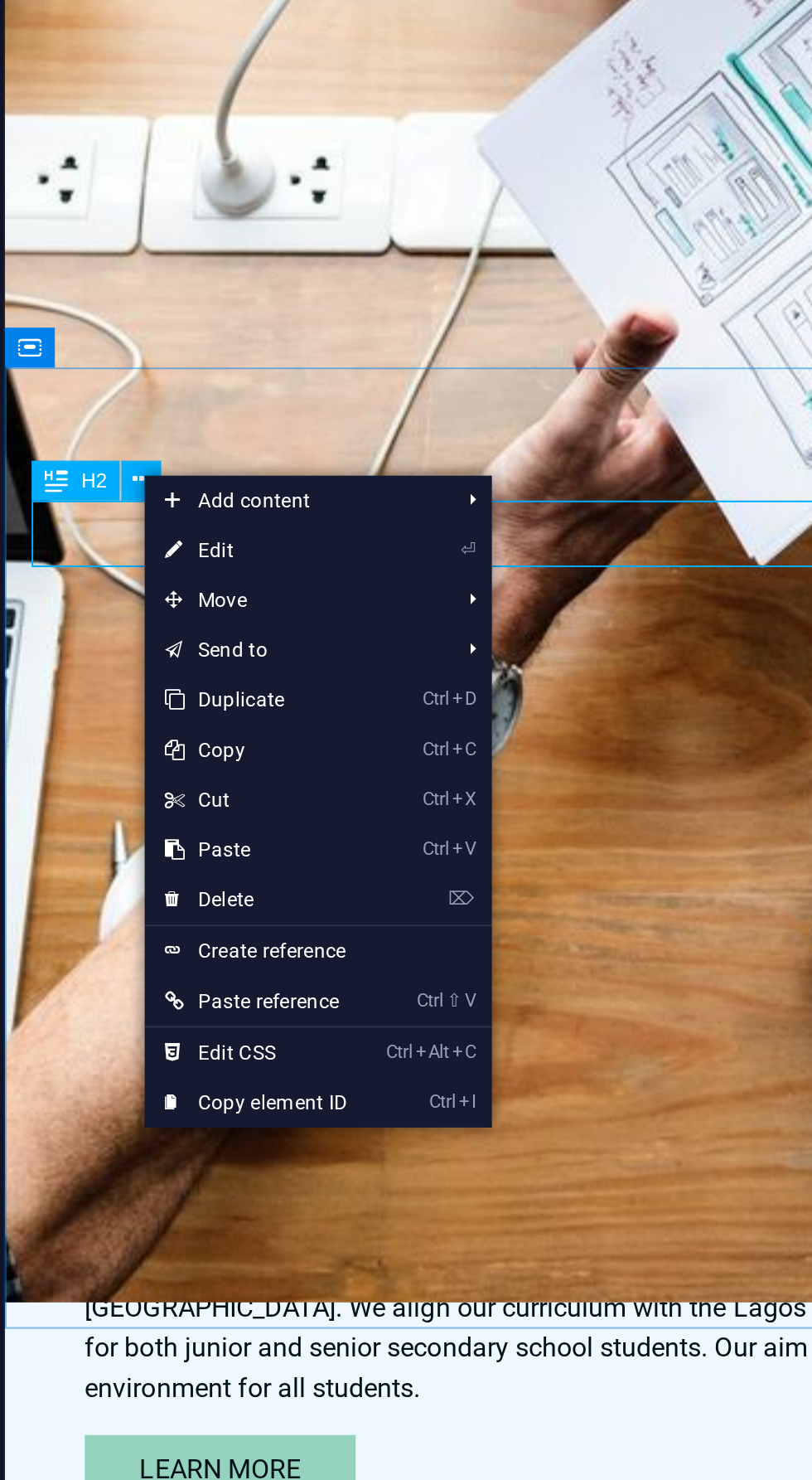
click at [191, 906] on link "⌦ Delete" at bounding box center [191, 905] width 111 height 25
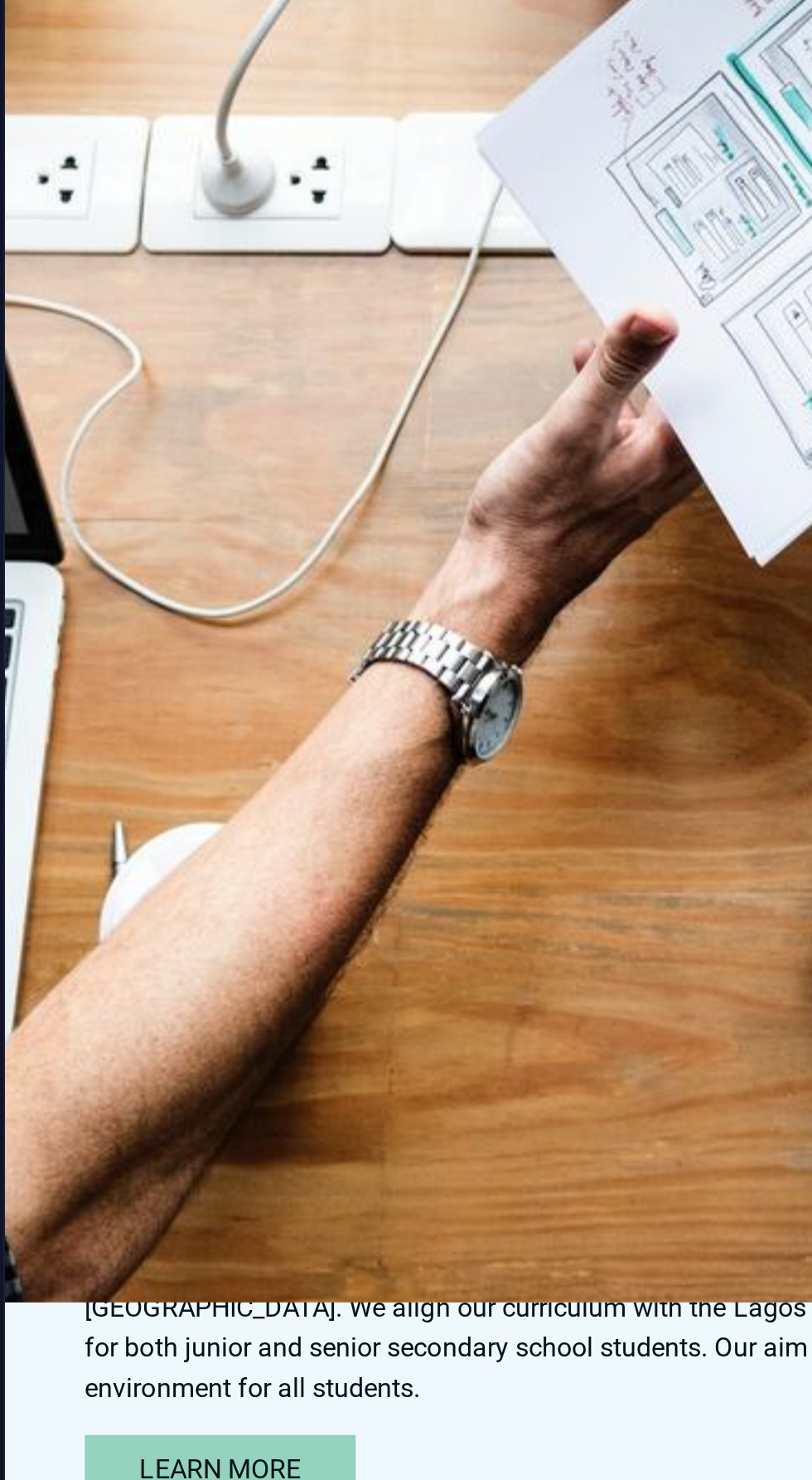
click at [215, 742] on figure at bounding box center [129, 807] width 219 height 132
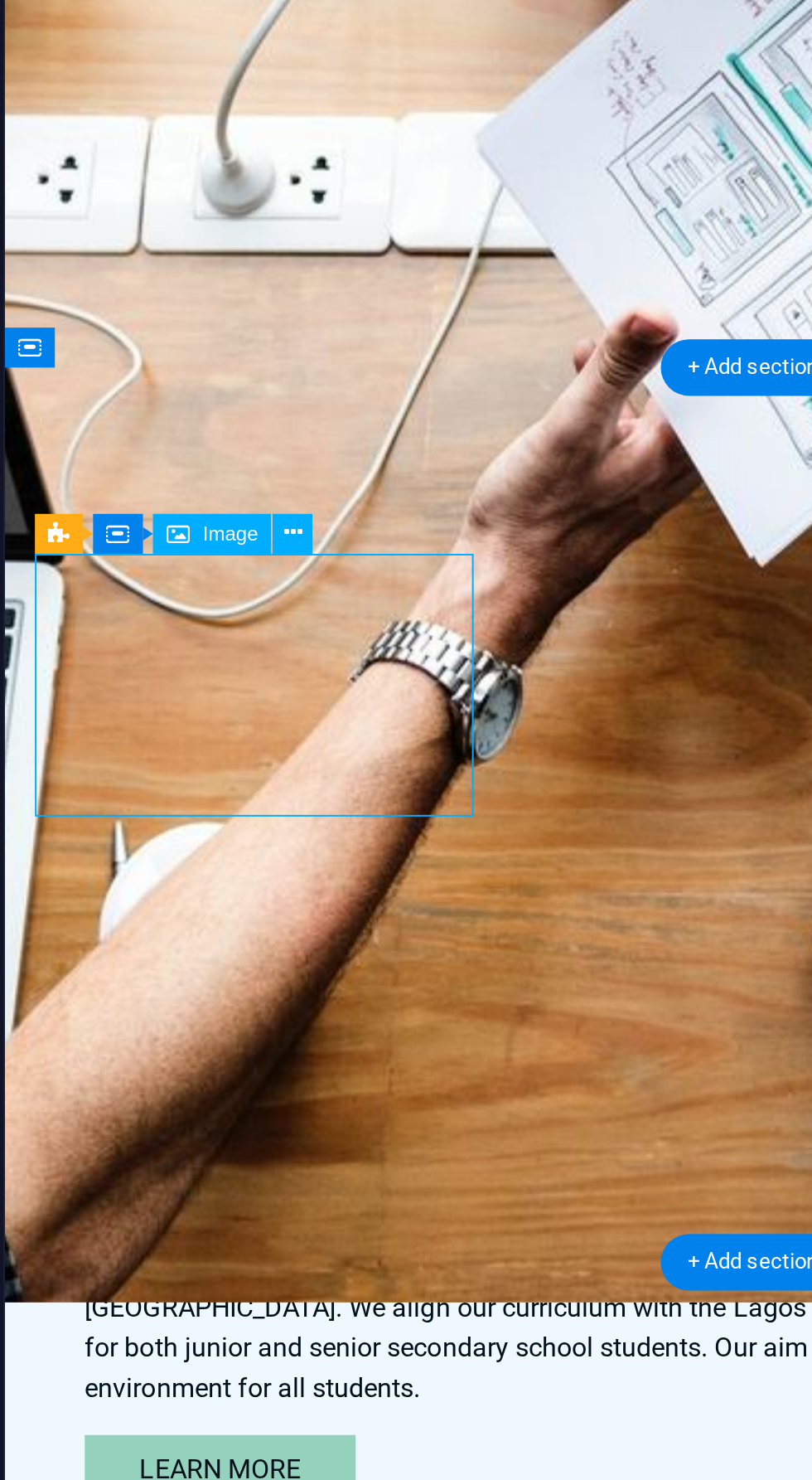
click at [210, 718] on icon at bounding box center [210, 722] width 9 height 17
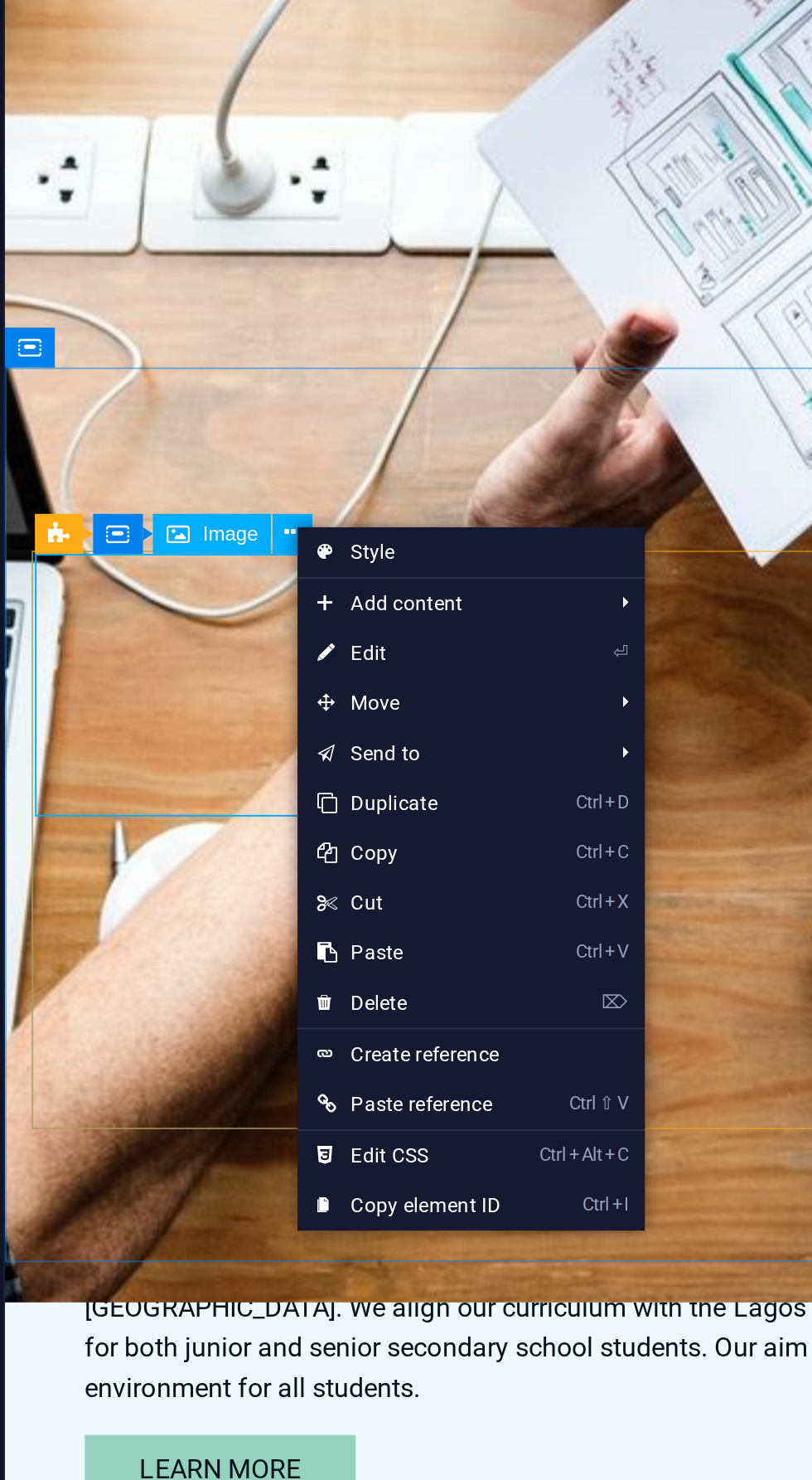
click at [258, 957] on link "⌦ Delete" at bounding box center [268, 956] width 111 height 25
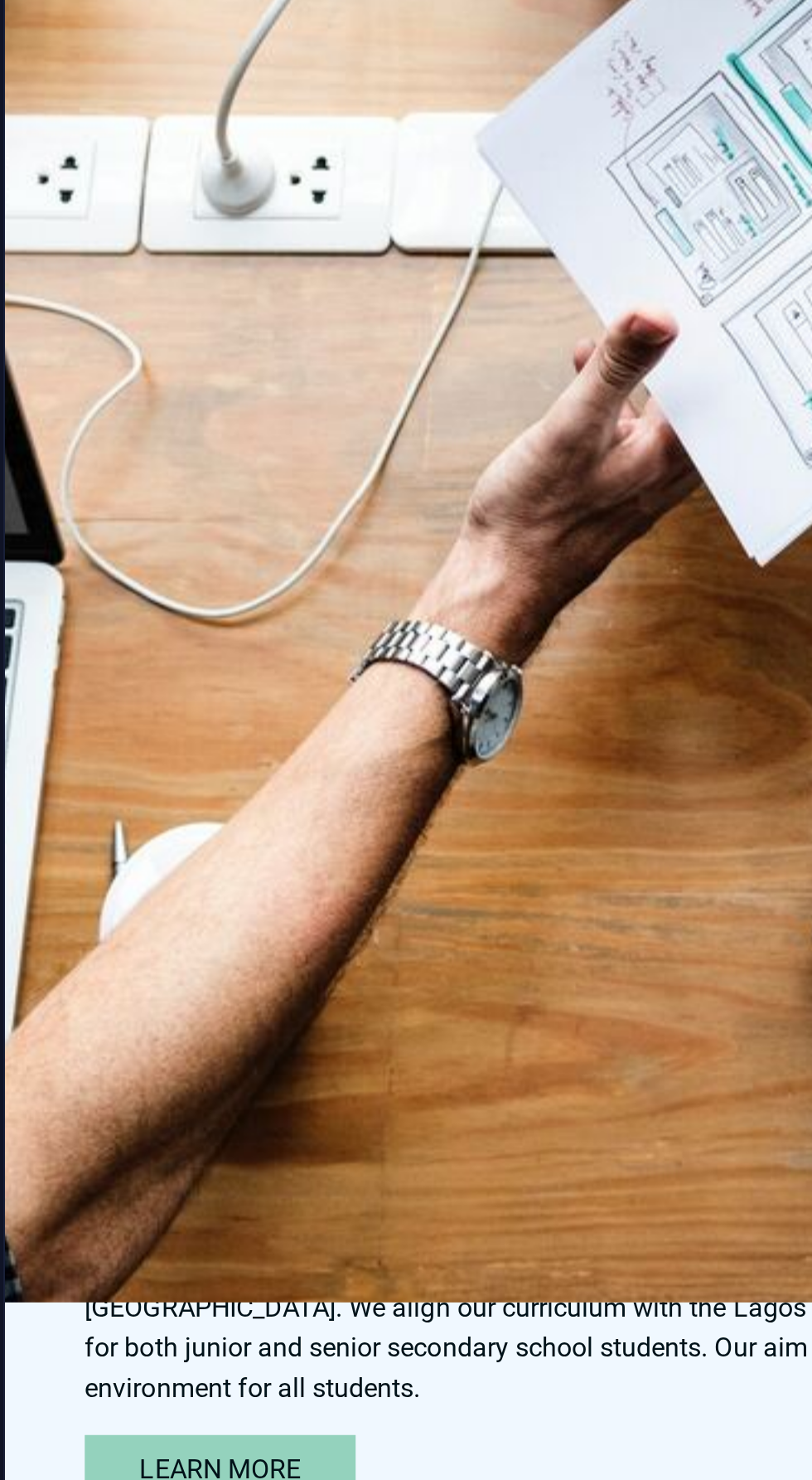
click at [225, 770] on div "Lorem ipsum dolor sit amet, consectetuer adipiscing elit. Aenean commodo ligula…" at bounding box center [129, 827] width 219 height 113
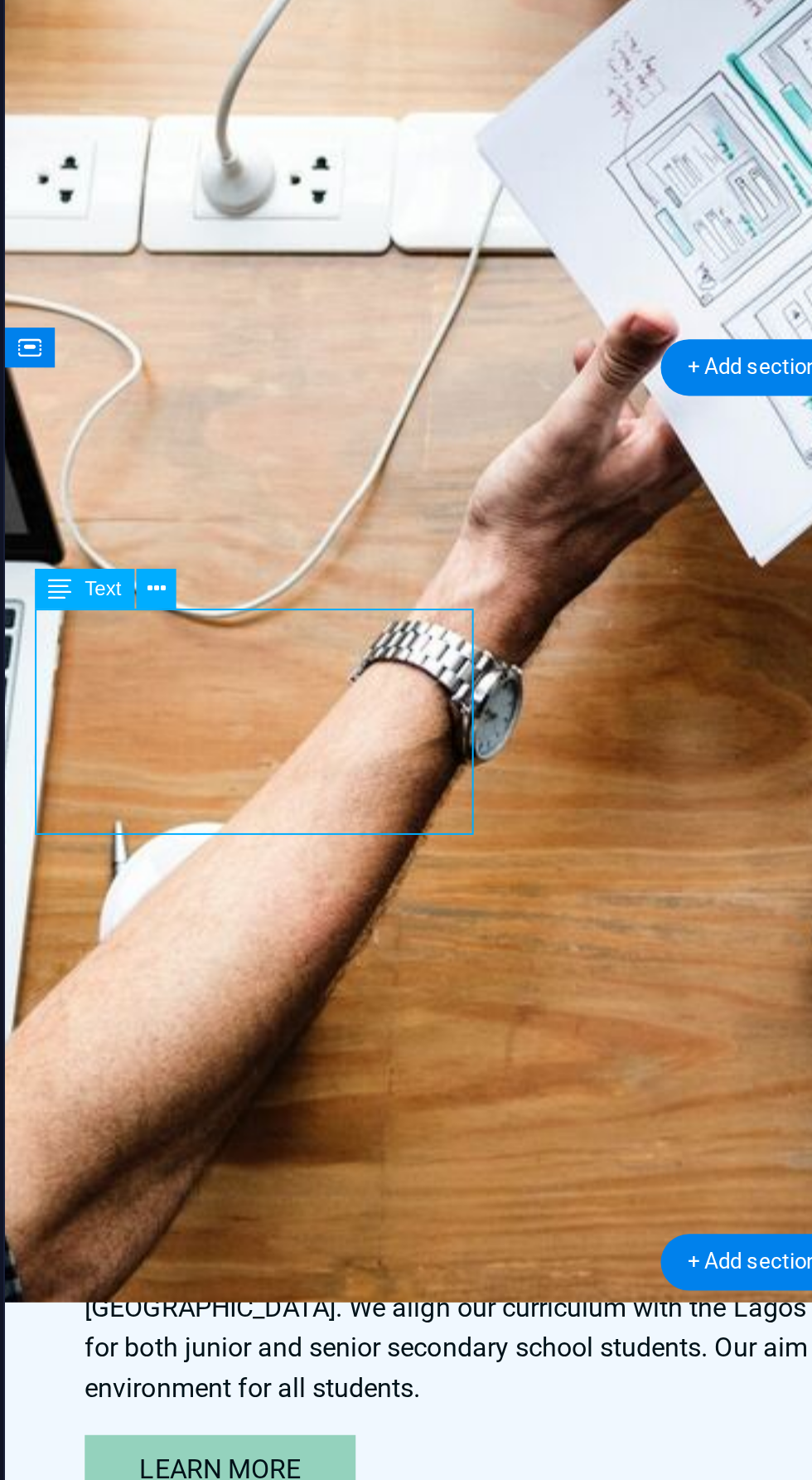
click at [143, 752] on icon at bounding box center [141, 750] width 9 height 17
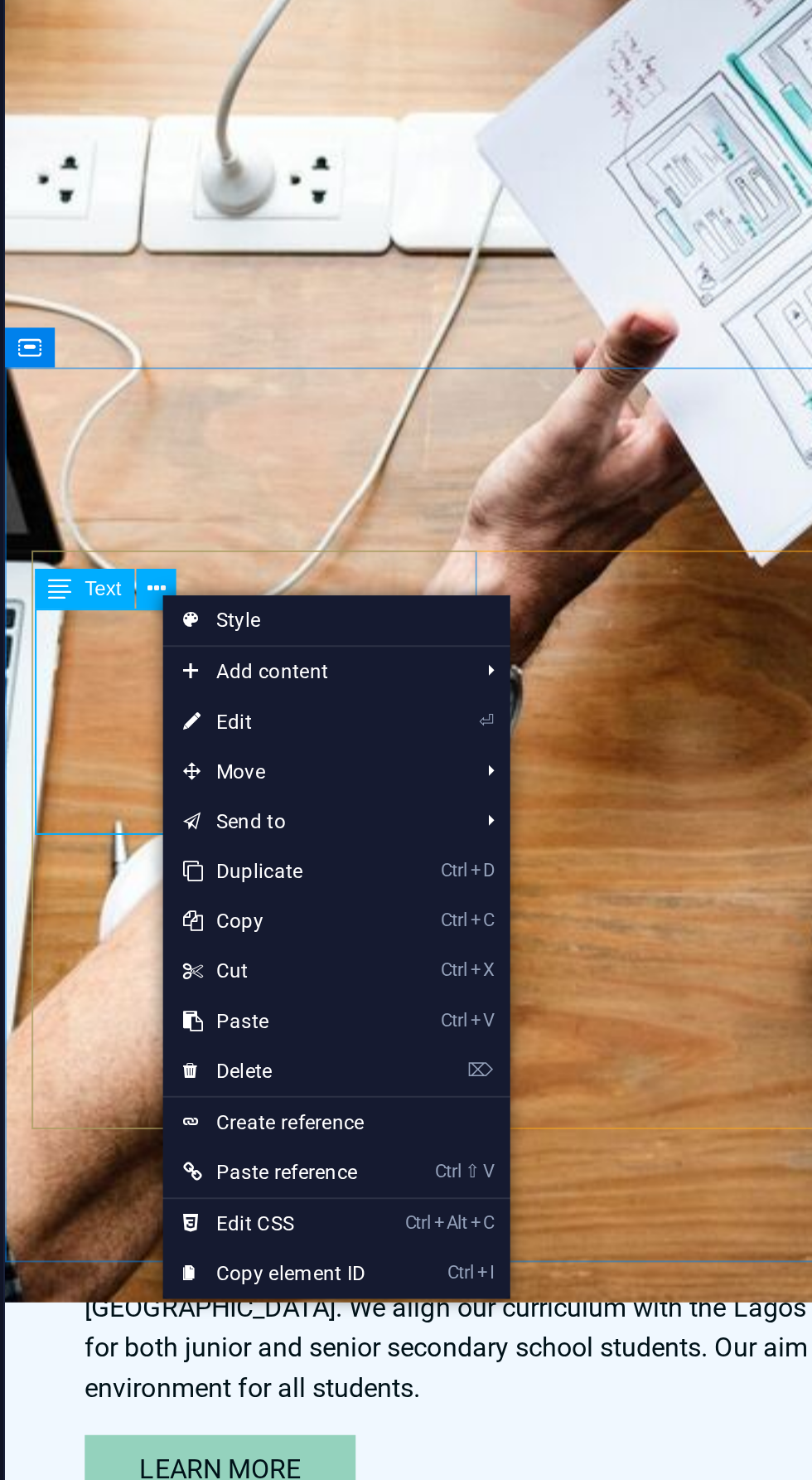
click at [204, 991] on link "⌦ Delete" at bounding box center [201, 991] width 111 height 25
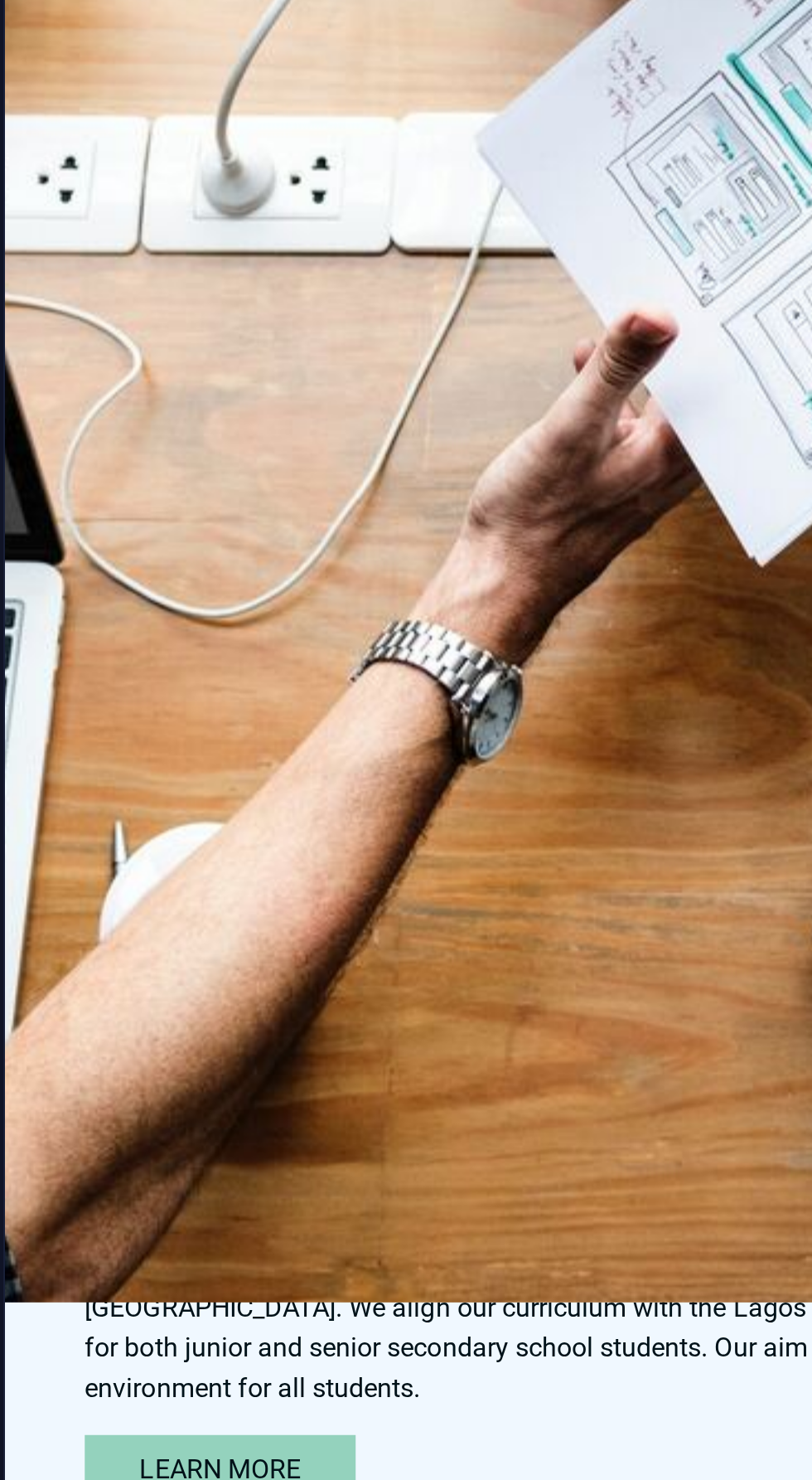
click at [237, 740] on div "Headline" at bounding box center [129, 762] width 222 height 45
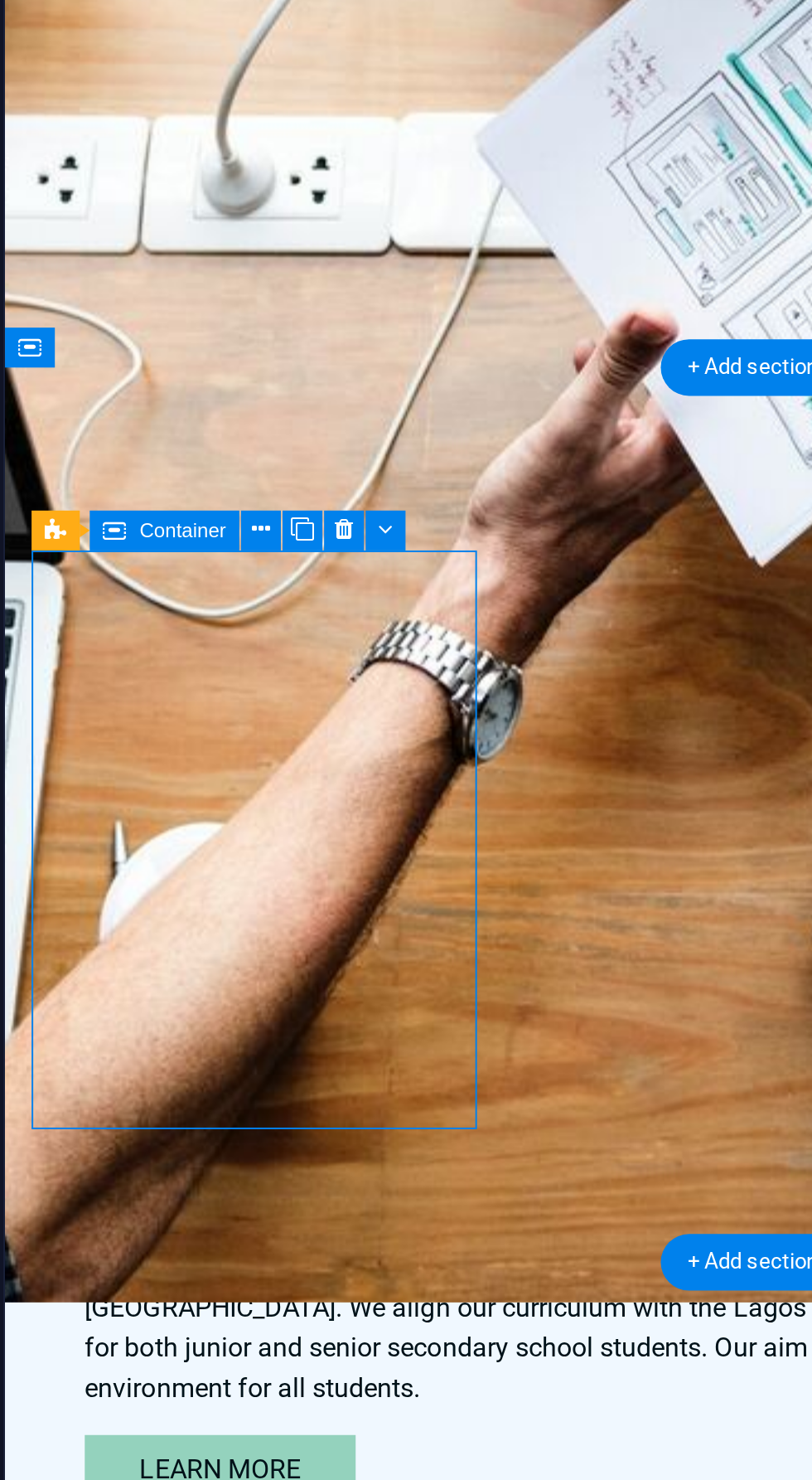
click at [194, 721] on icon at bounding box center [194, 720] width 9 height 17
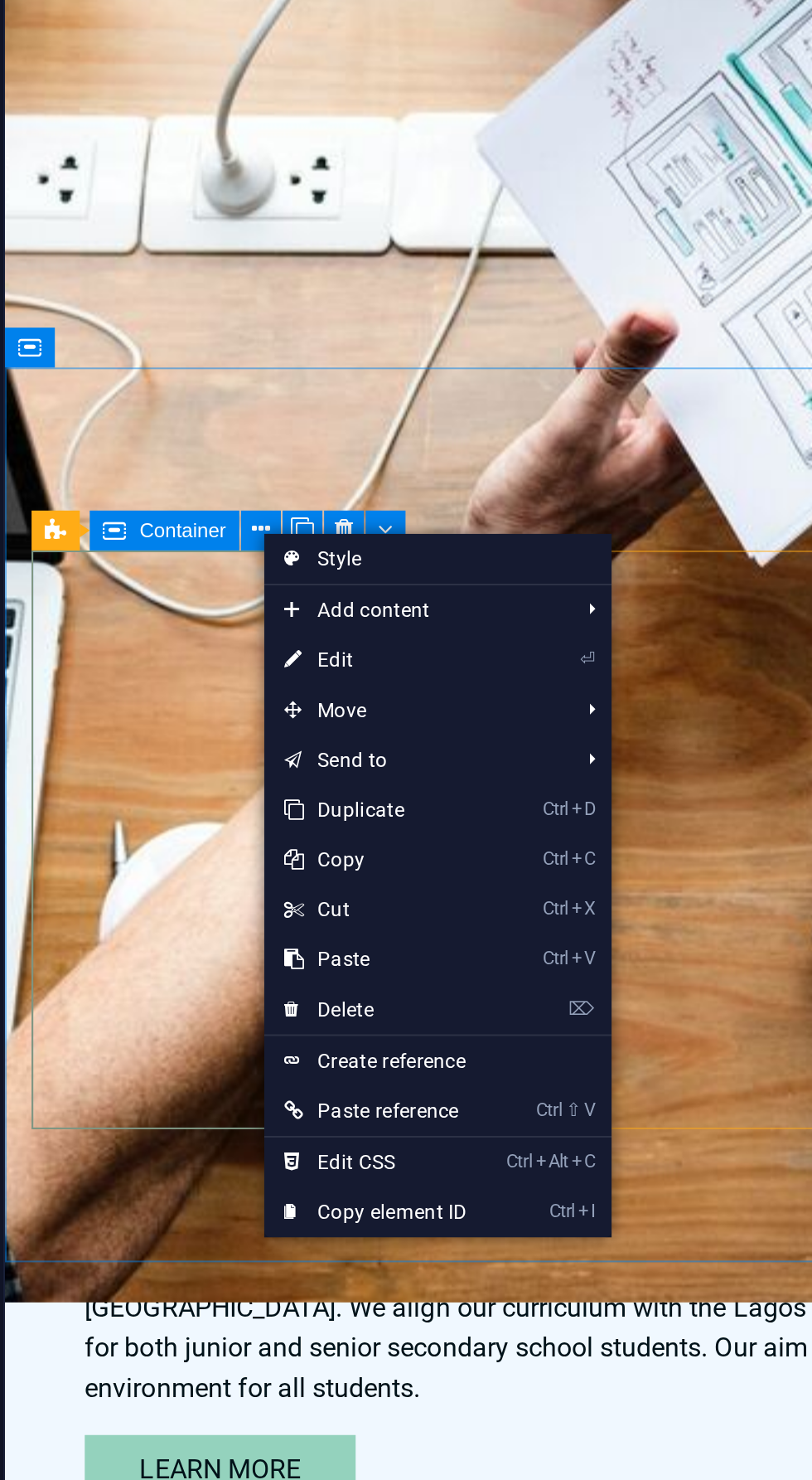
click at [243, 959] on link "⌦ Delete" at bounding box center [251, 960] width 111 height 25
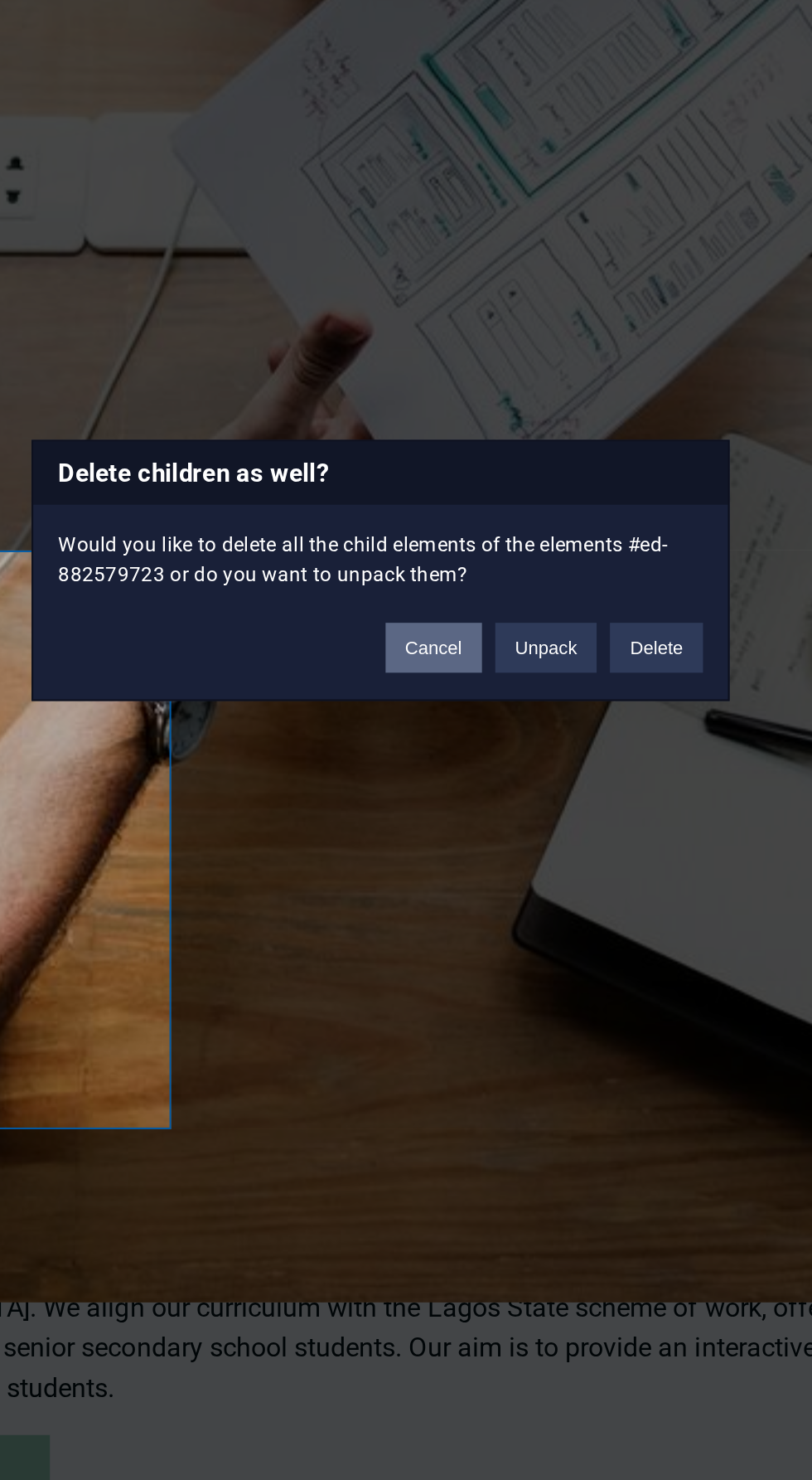
click at [435, 791] on button "Cancel" at bounding box center [433, 779] width 48 height 25
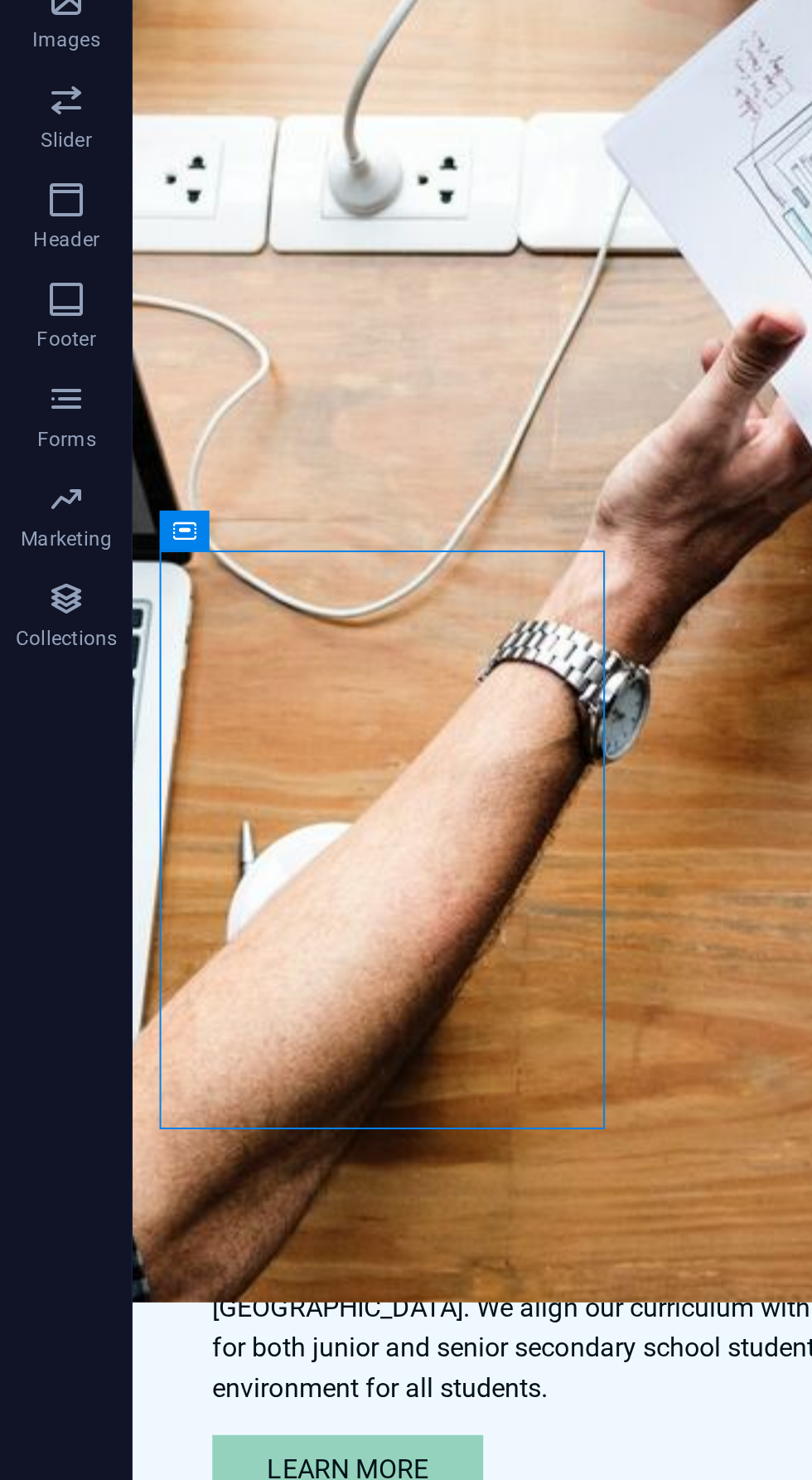
click at [366, 799] on figure at bounding box center [256, 865] width 219 height 132
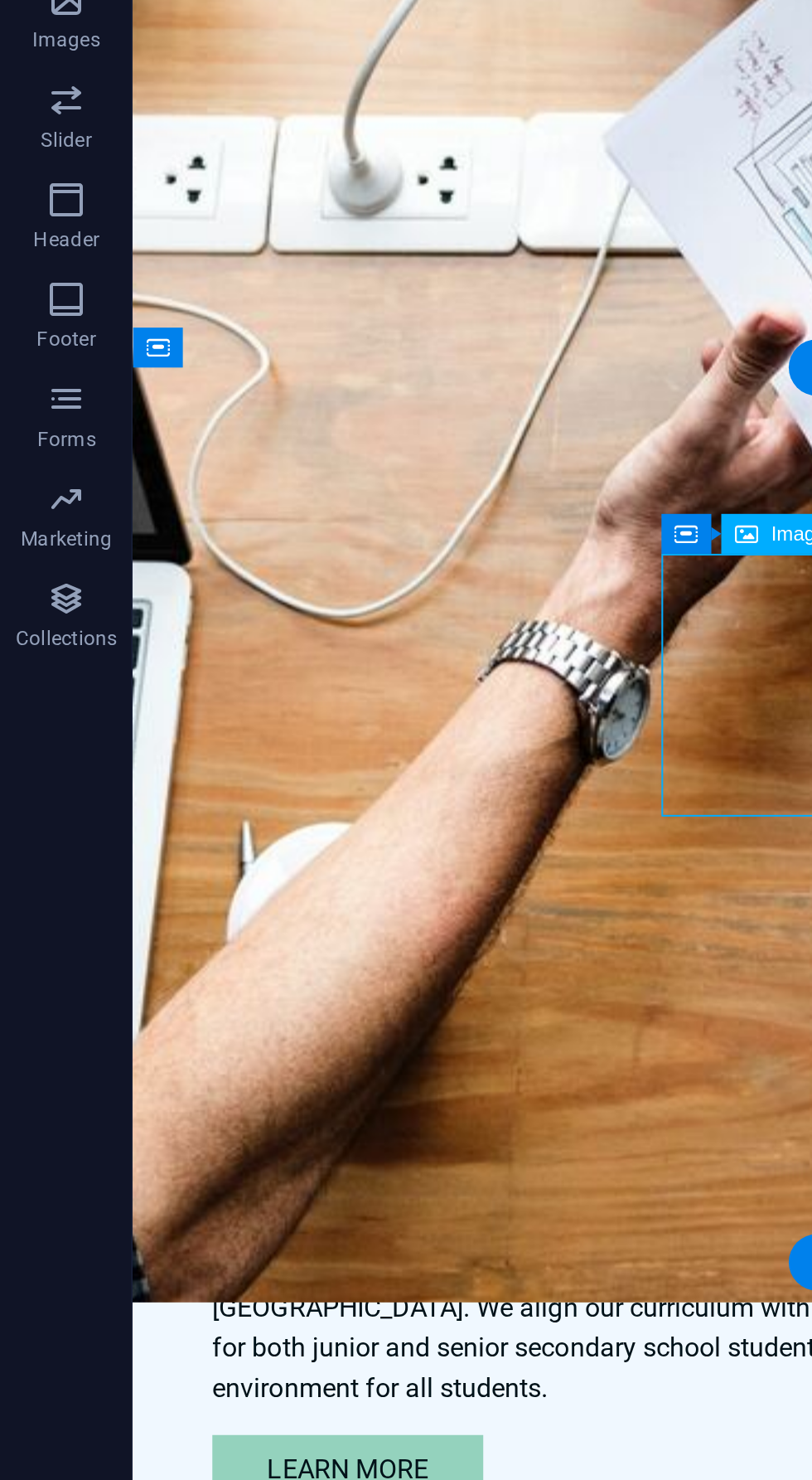
click at [366, 931] on div "Headline" at bounding box center [256, 951] width 219 height 42
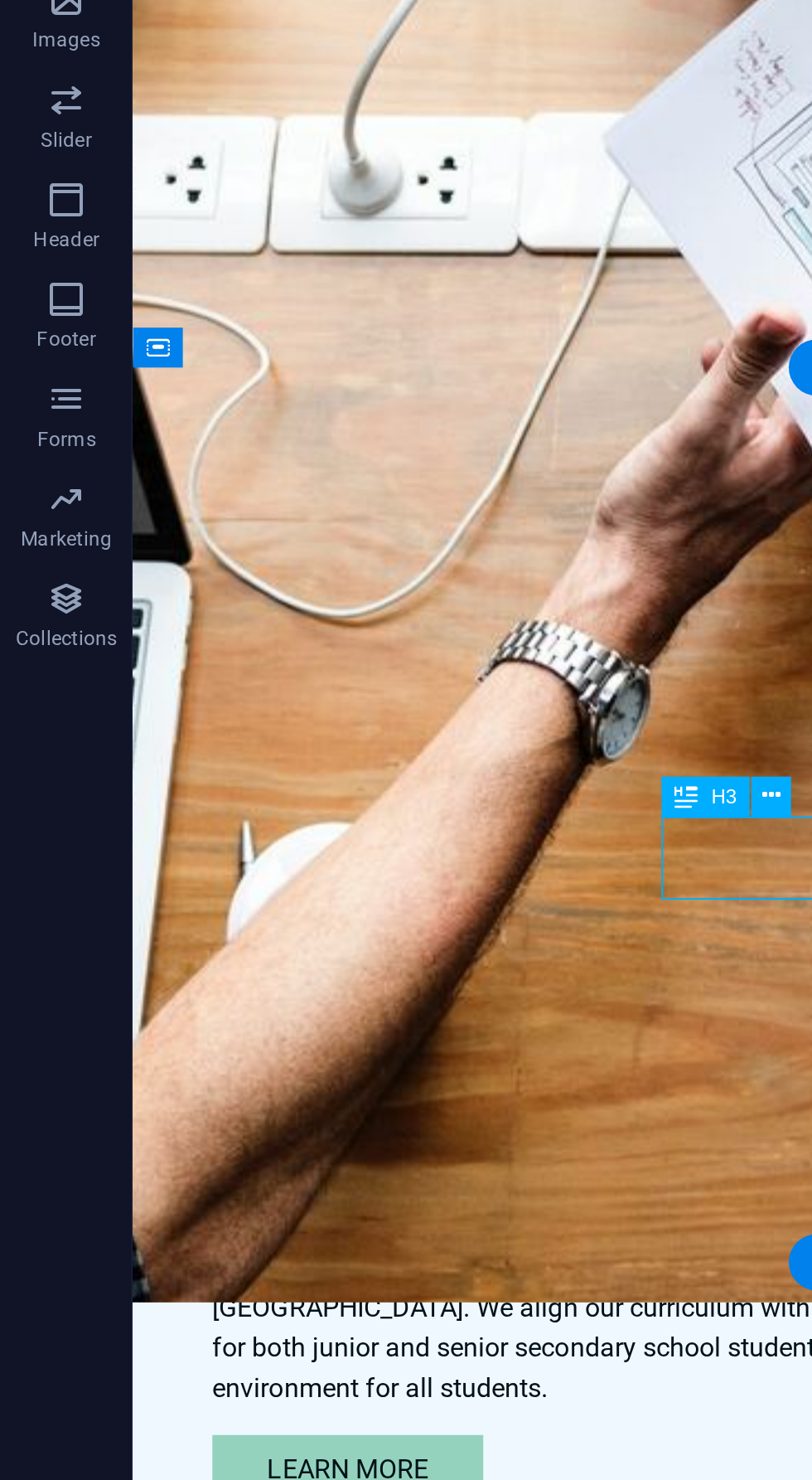
click at [322, 740] on div "Headline" at bounding box center [256, 762] width 222 height 45
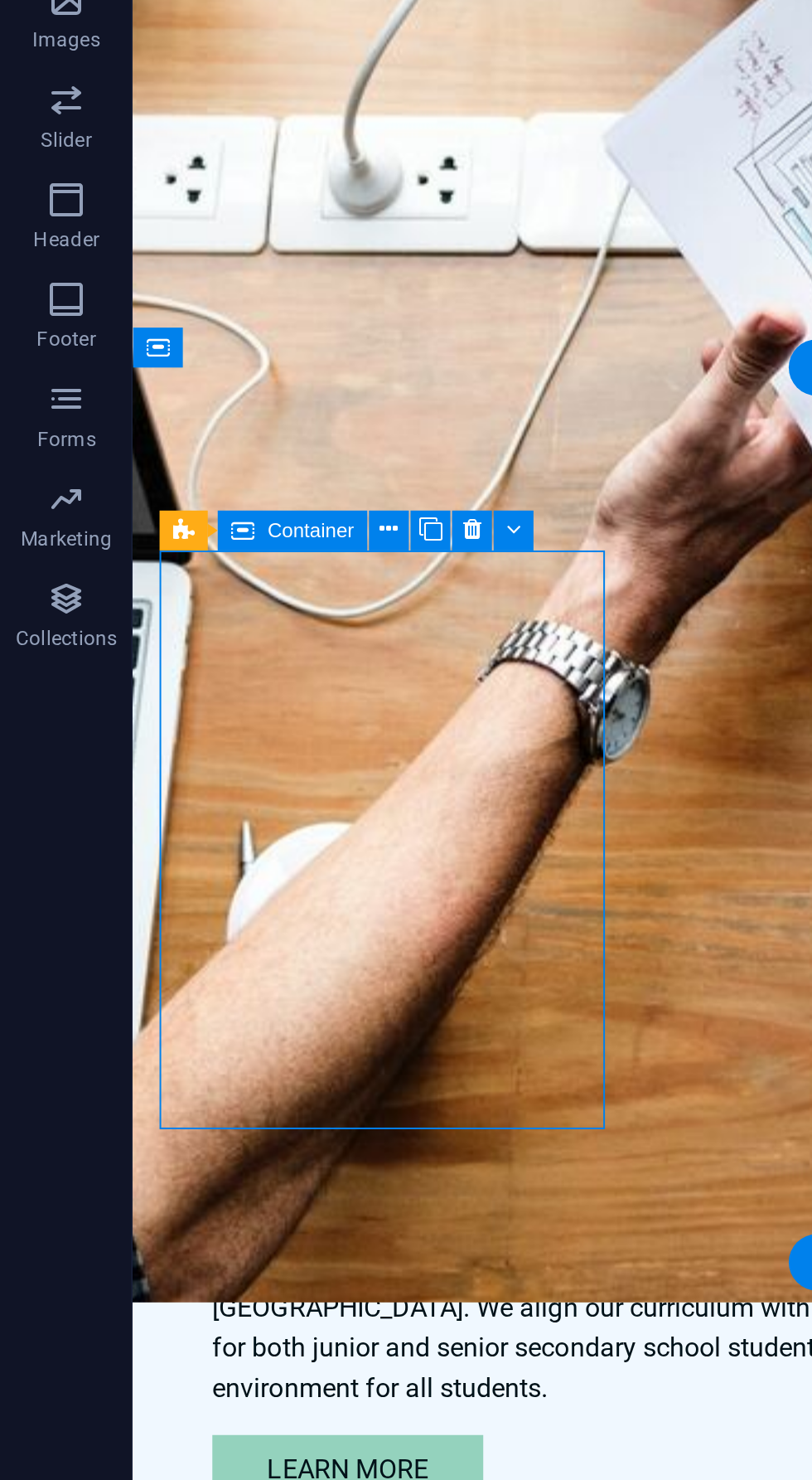
click at [199, 720] on button at bounding box center [194, 721] width 20 height 20
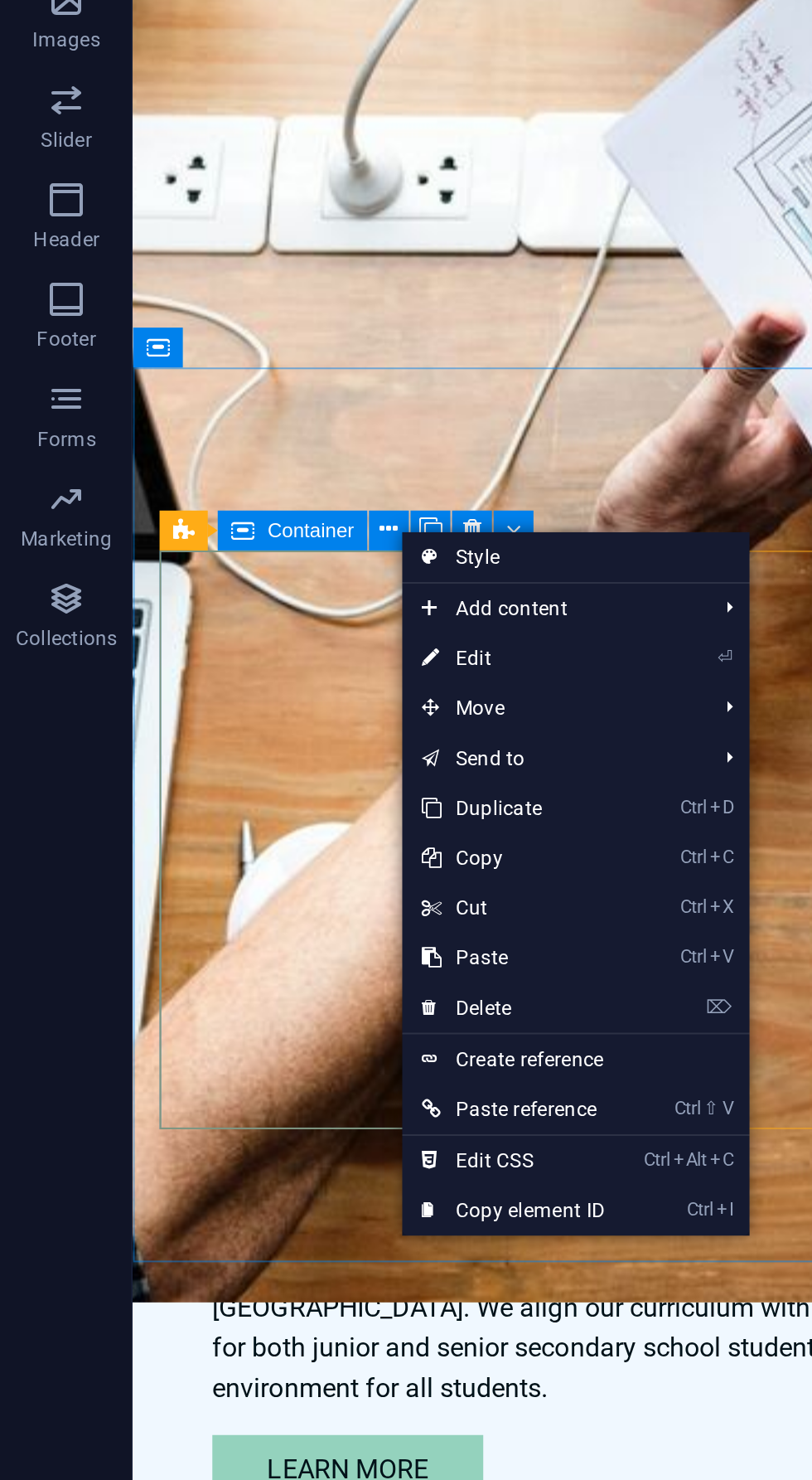
click at [249, 959] on link "⌦ Delete" at bounding box center [256, 959] width 111 height 25
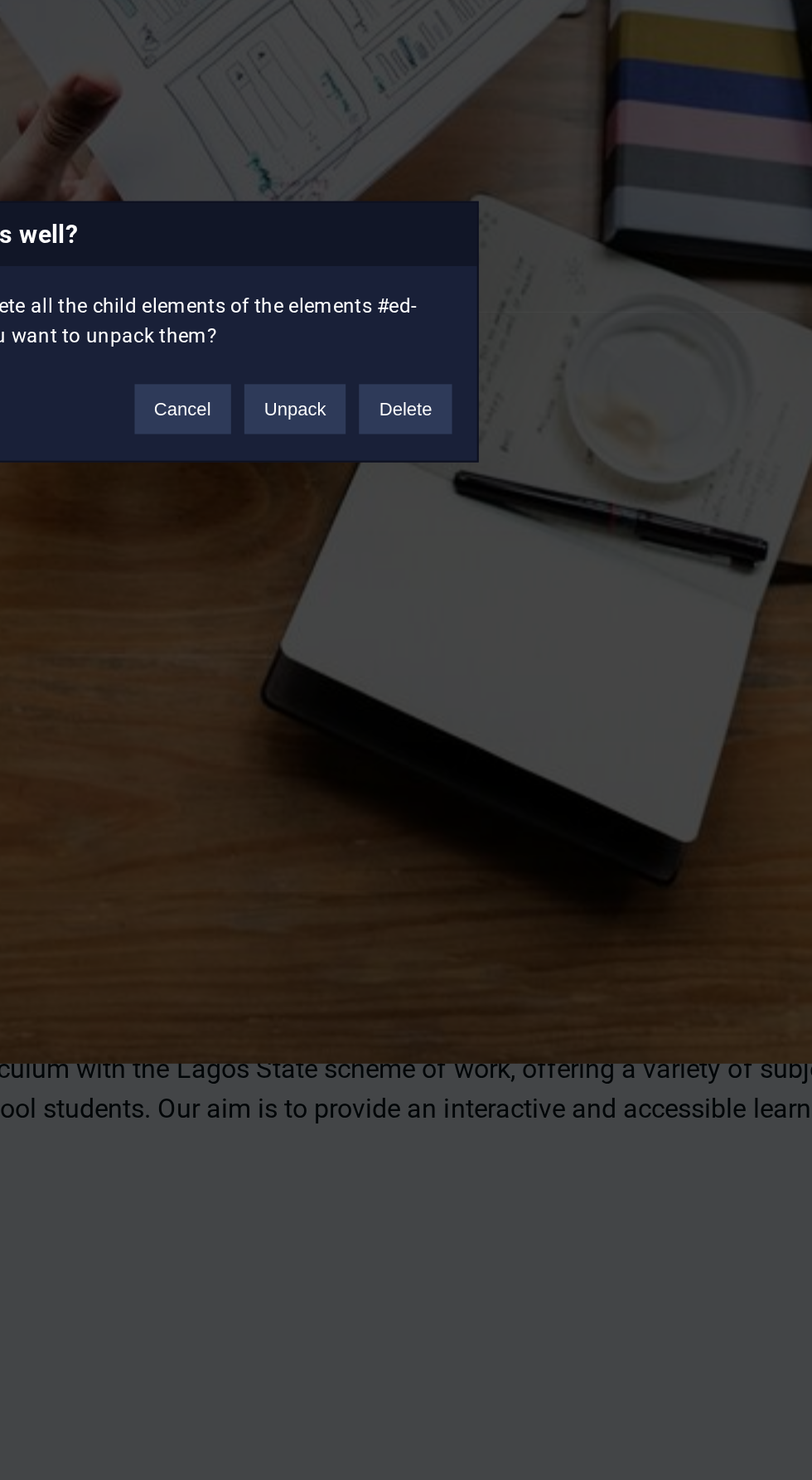
click at [543, 769] on button "Delete" at bounding box center [544, 779] width 47 height 25
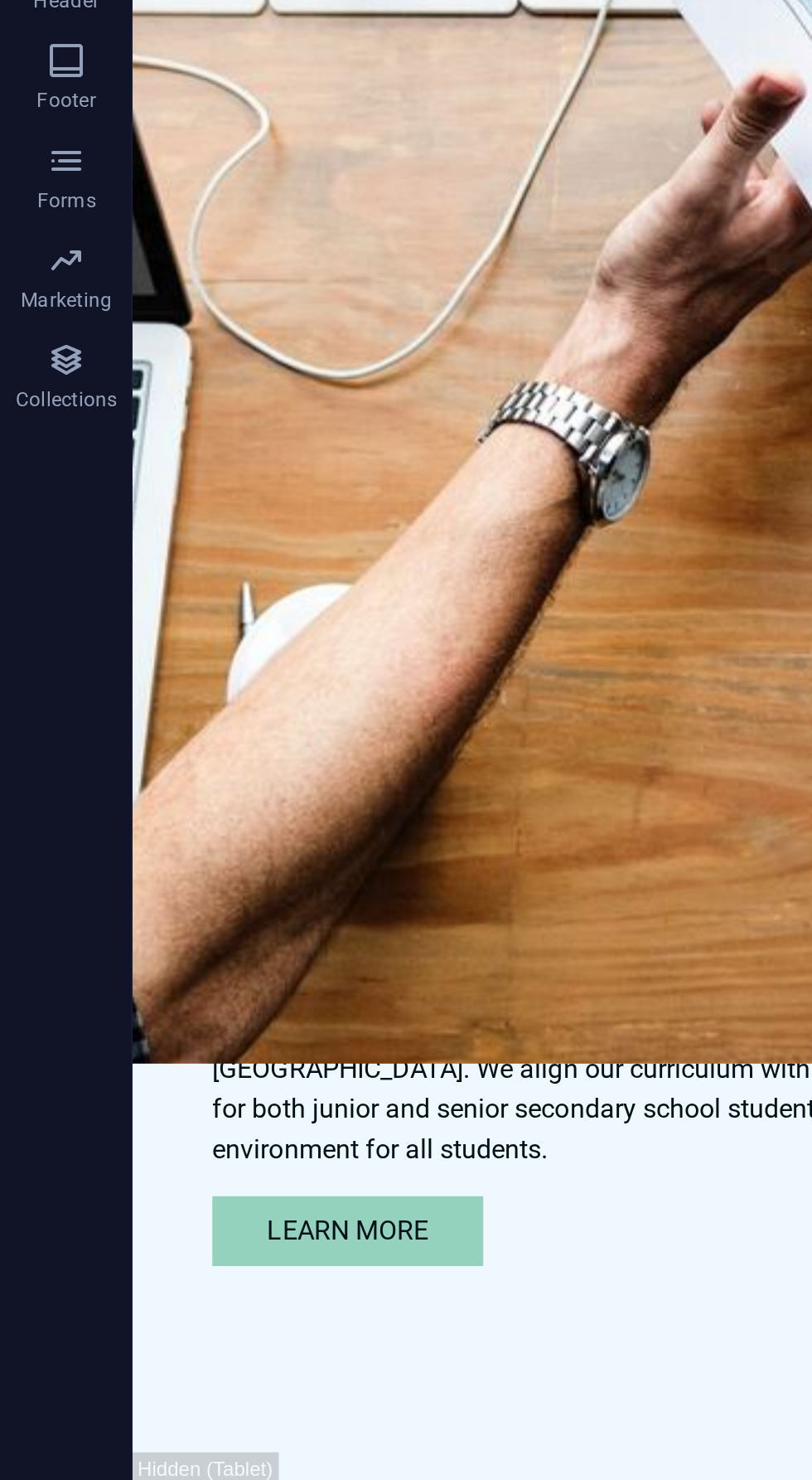
click at [343, 503] on figure at bounding box center [256, 569] width 219 height 132
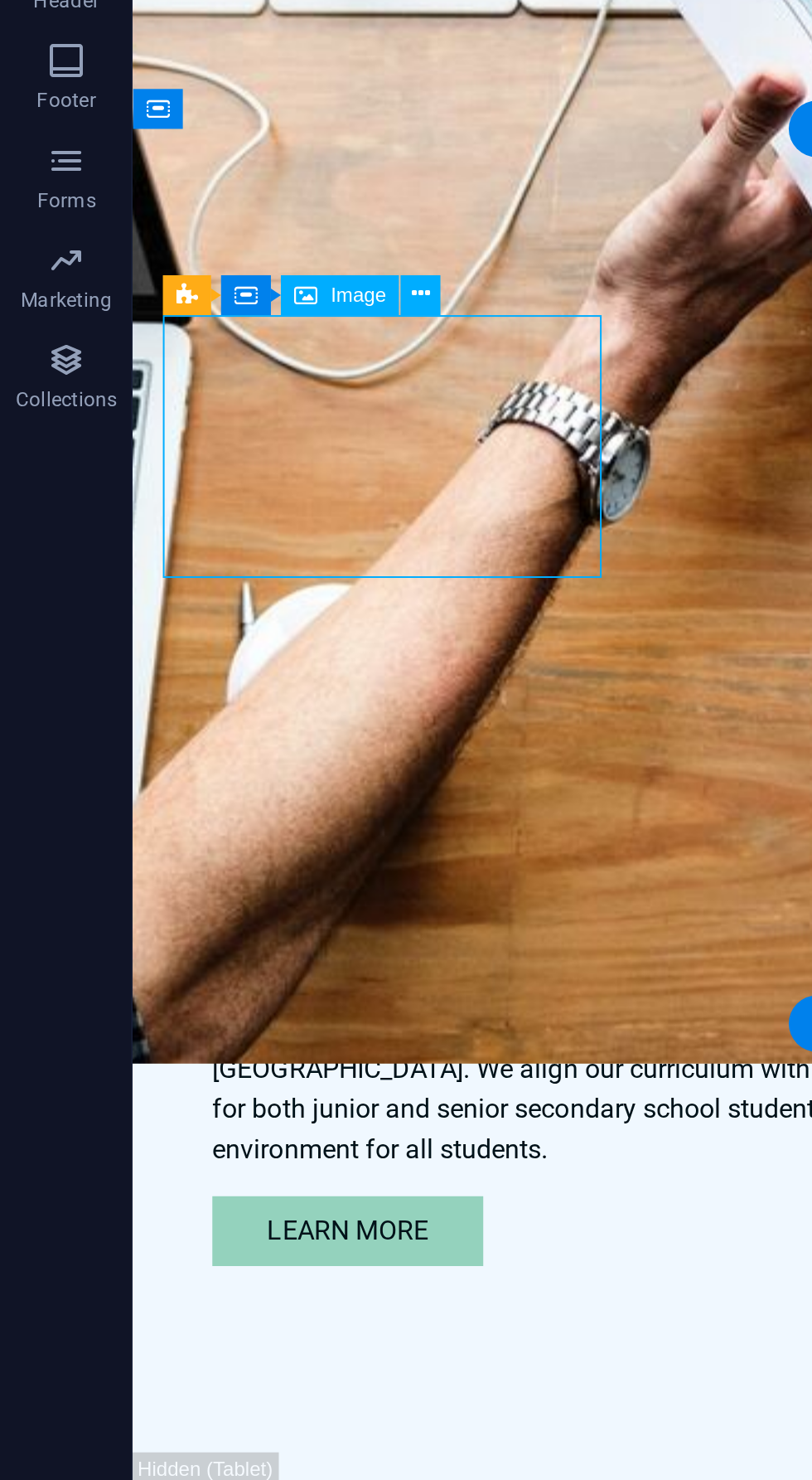
click at [207, 720] on icon at bounding box center [210, 722] width 9 height 17
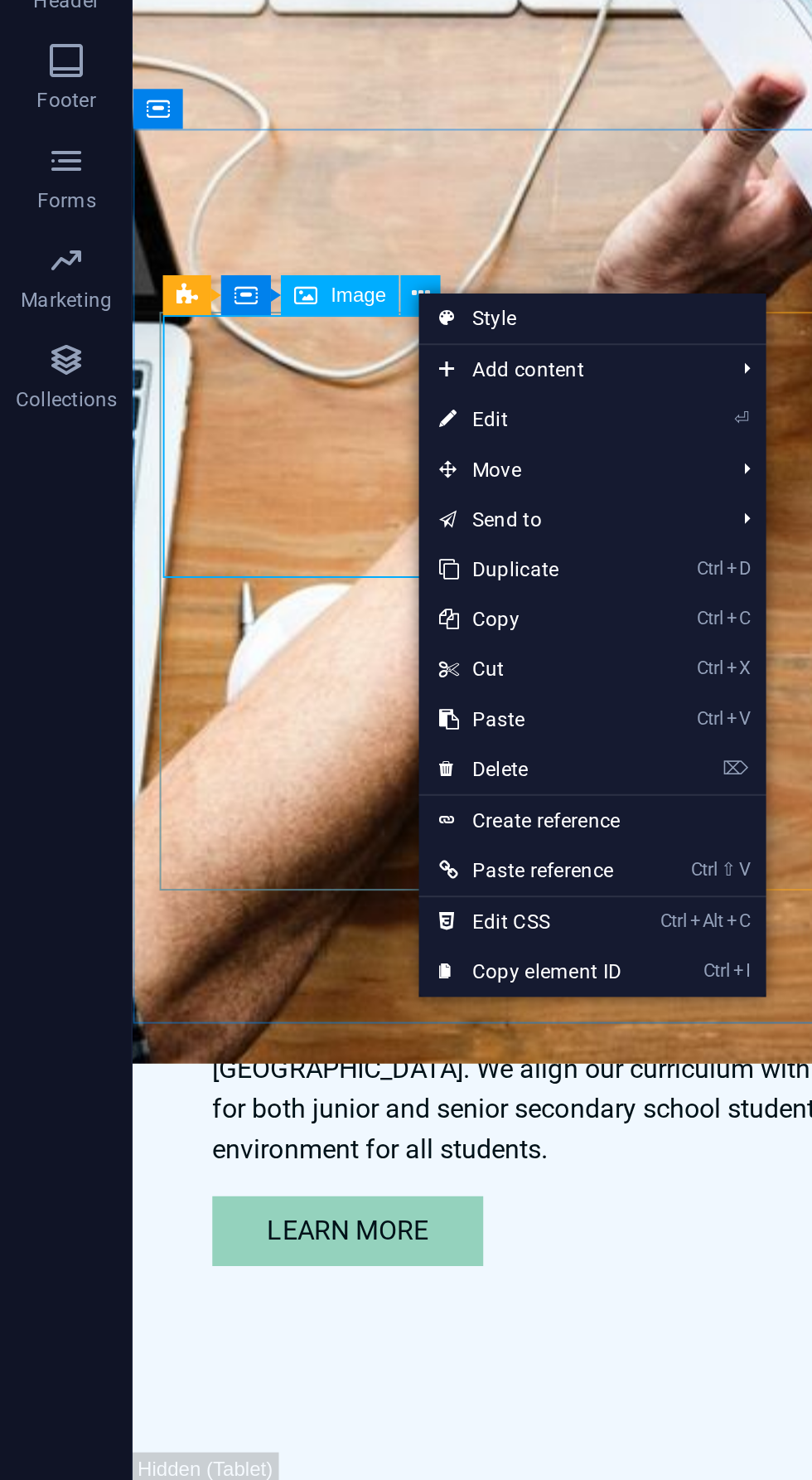
click at [266, 960] on link "⌦ Delete" at bounding box center [265, 959] width 111 height 25
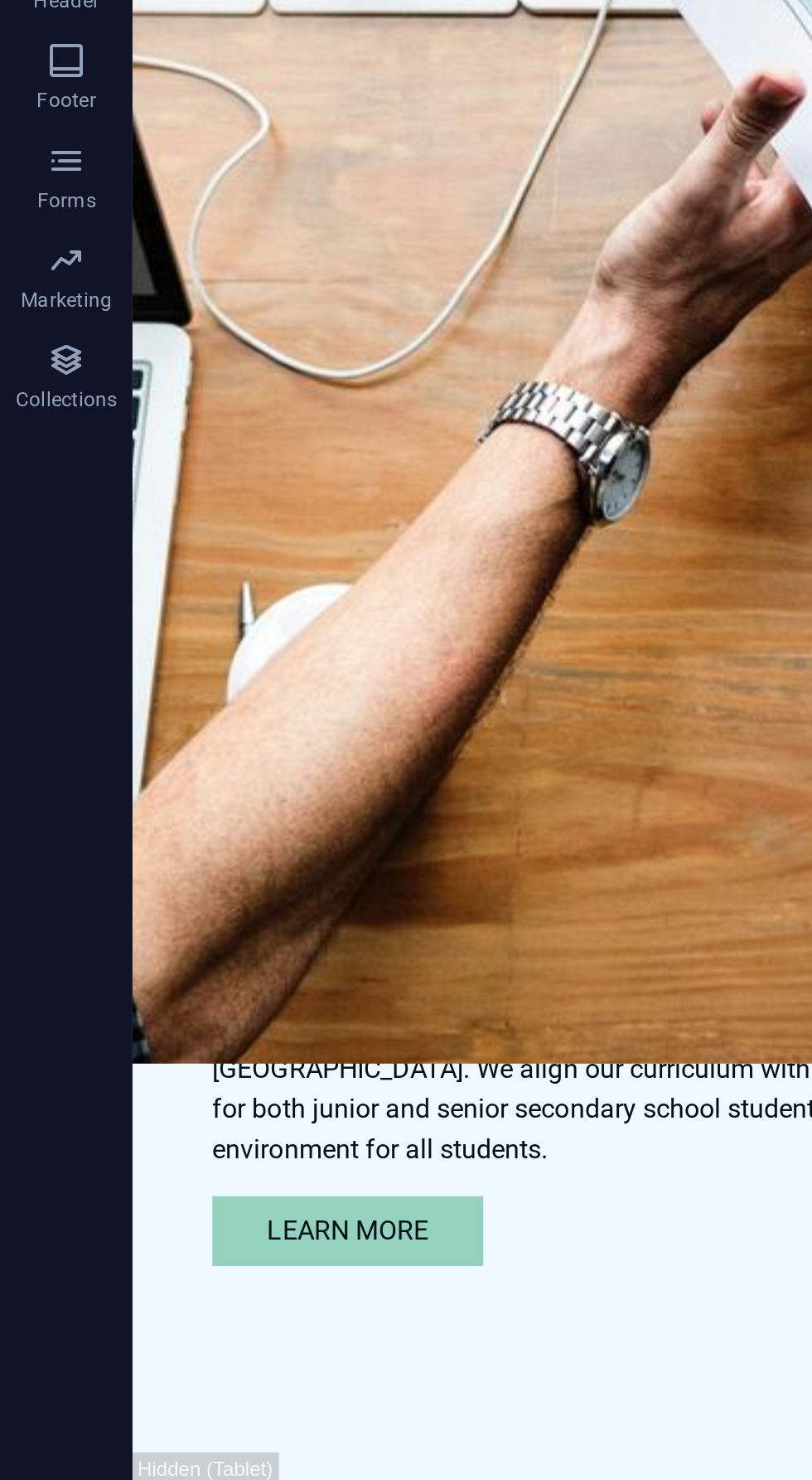
click at [336, 531] on div "Lorem ipsum dolor sit amet, consectetuer adipiscing elit. Aenean commodo ligula…" at bounding box center [256, 588] width 219 height 113
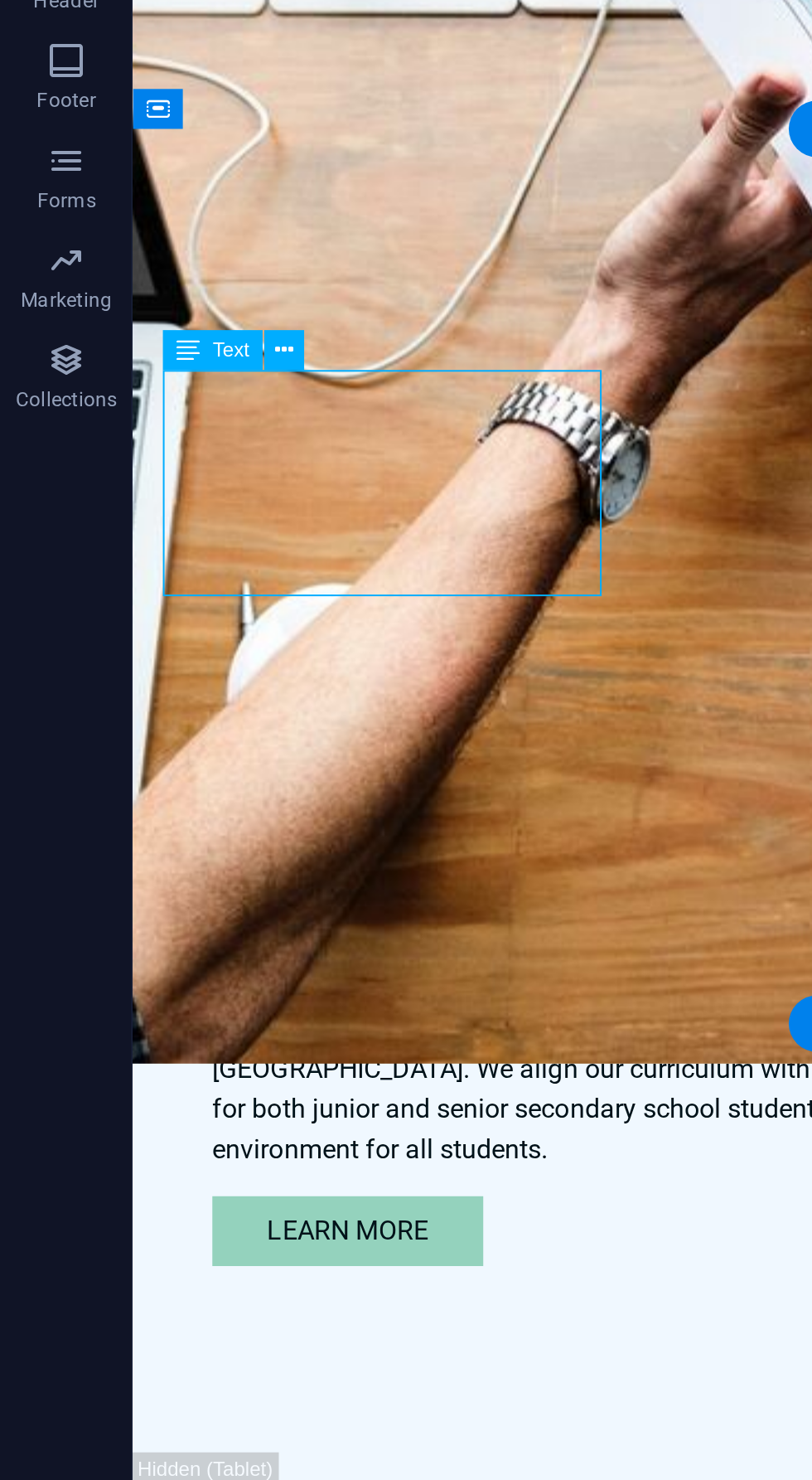
click at [146, 747] on icon at bounding box center [141, 750] width 9 height 17
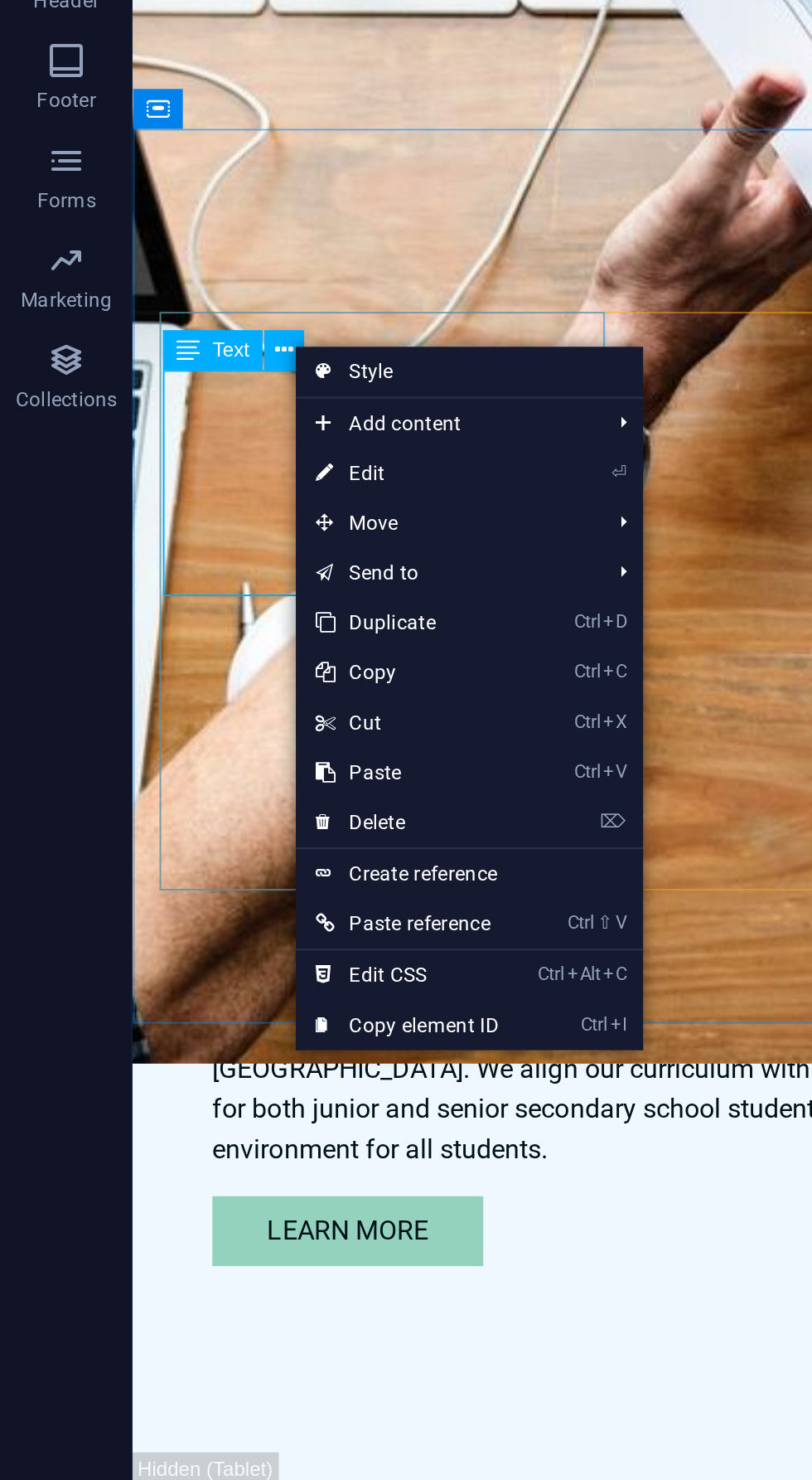
click at [203, 983] on link "⌦ Delete" at bounding box center [203, 986] width 111 height 25
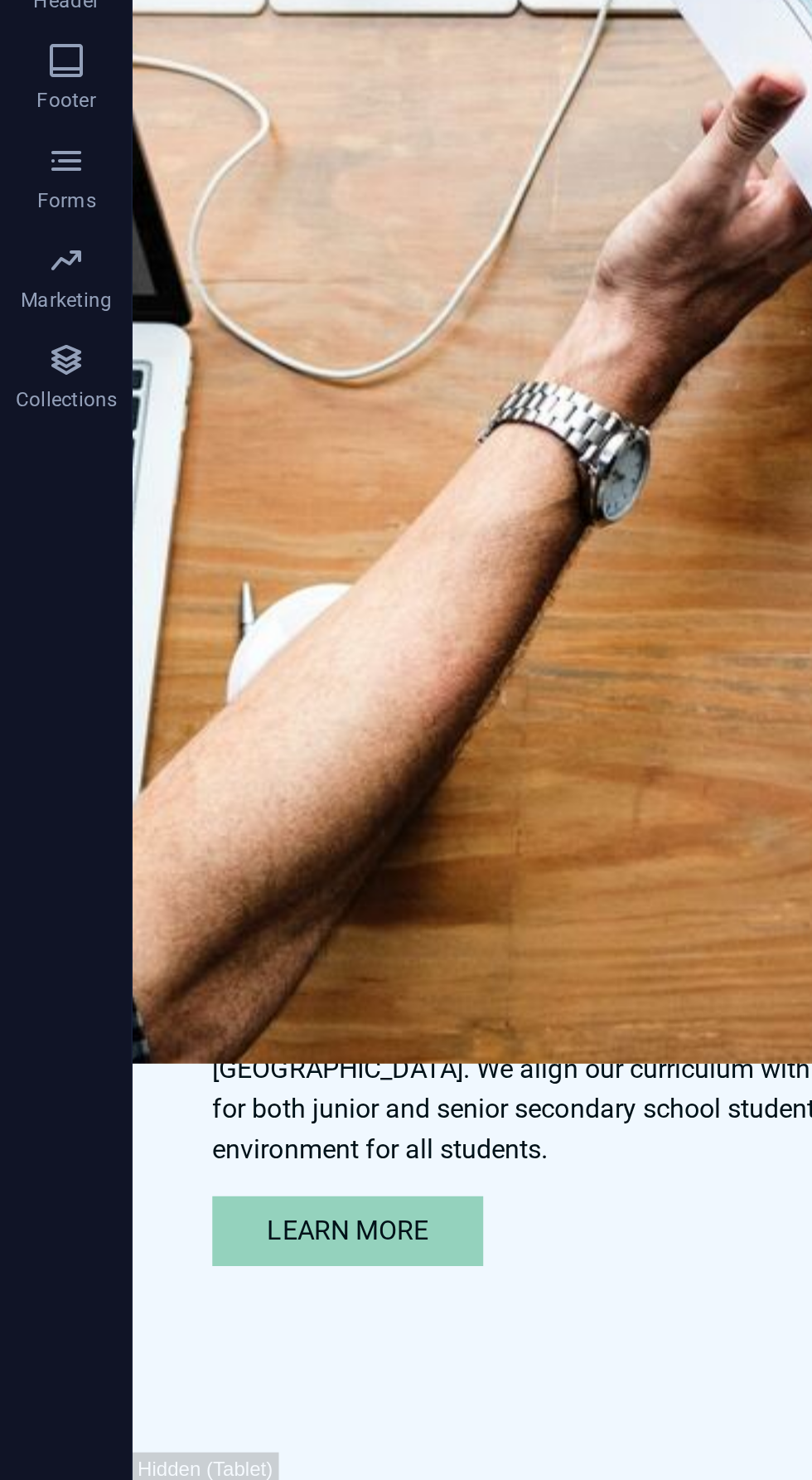
click at [318, 501] on div "Headline" at bounding box center [256, 524] width 222 height 45
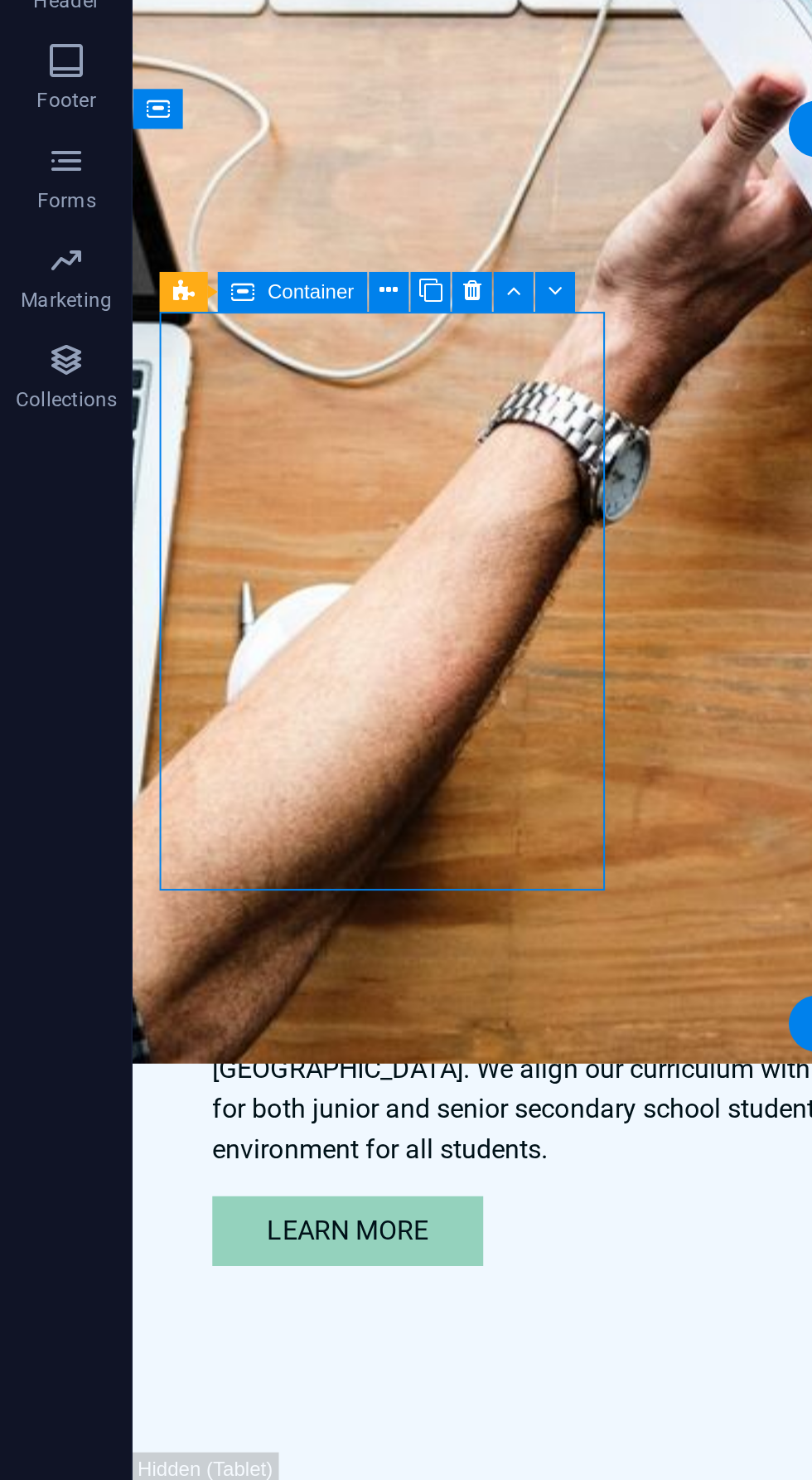
click at [202, 714] on button at bounding box center [194, 721] width 20 height 20
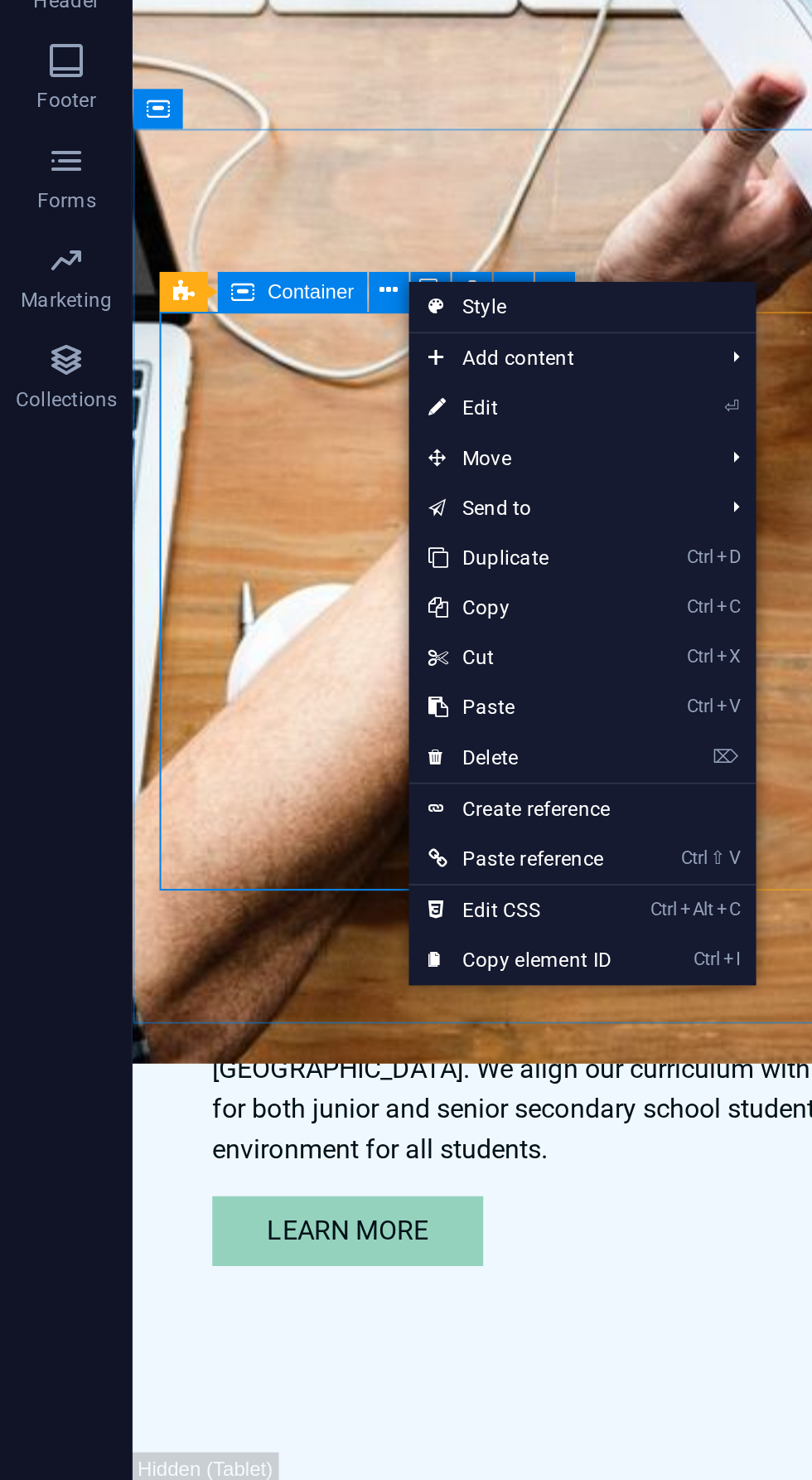
click at [259, 956] on link "⌦ Delete" at bounding box center [260, 953] width 111 height 25
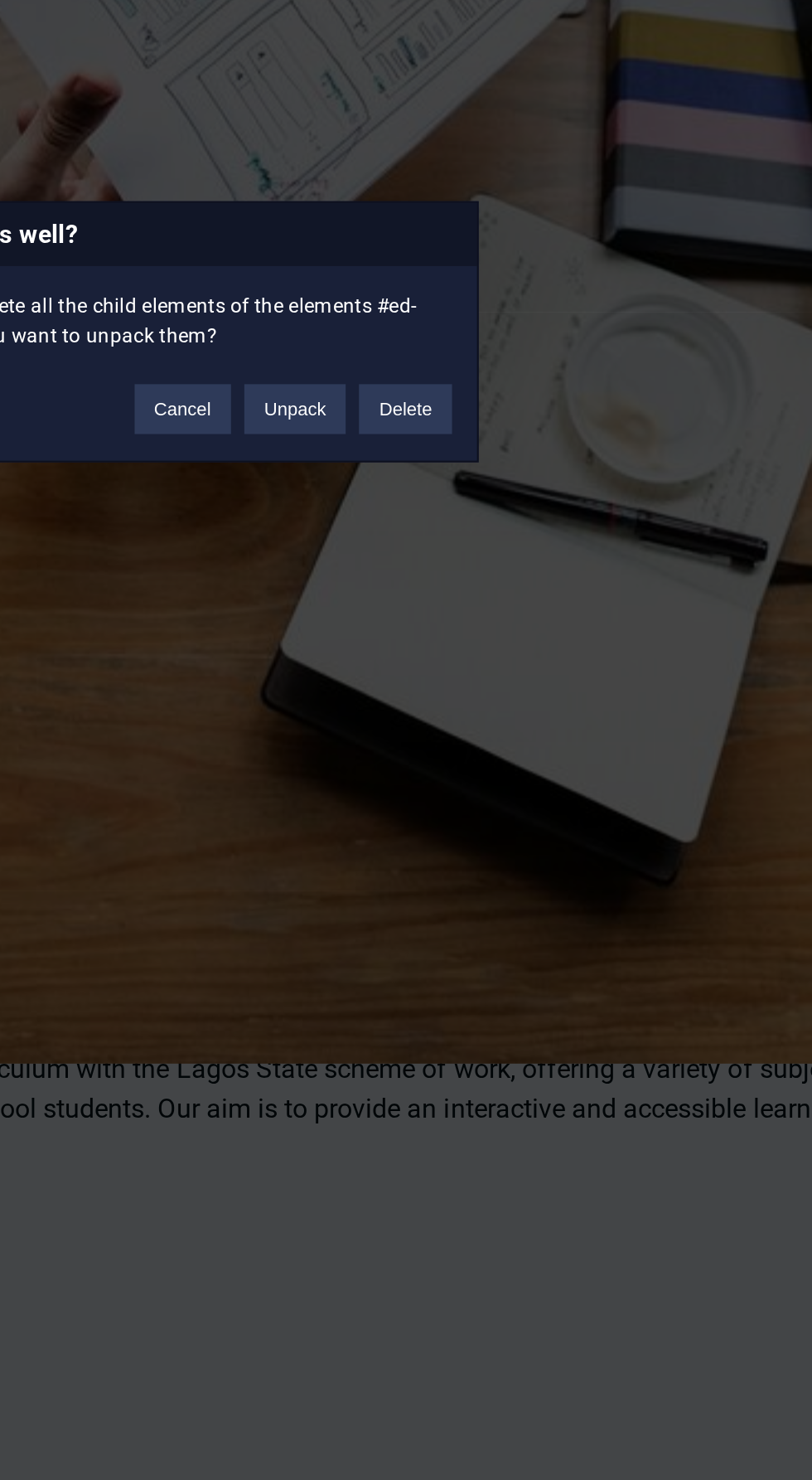
click at [544, 768] on button "Delete" at bounding box center [544, 779] width 47 height 25
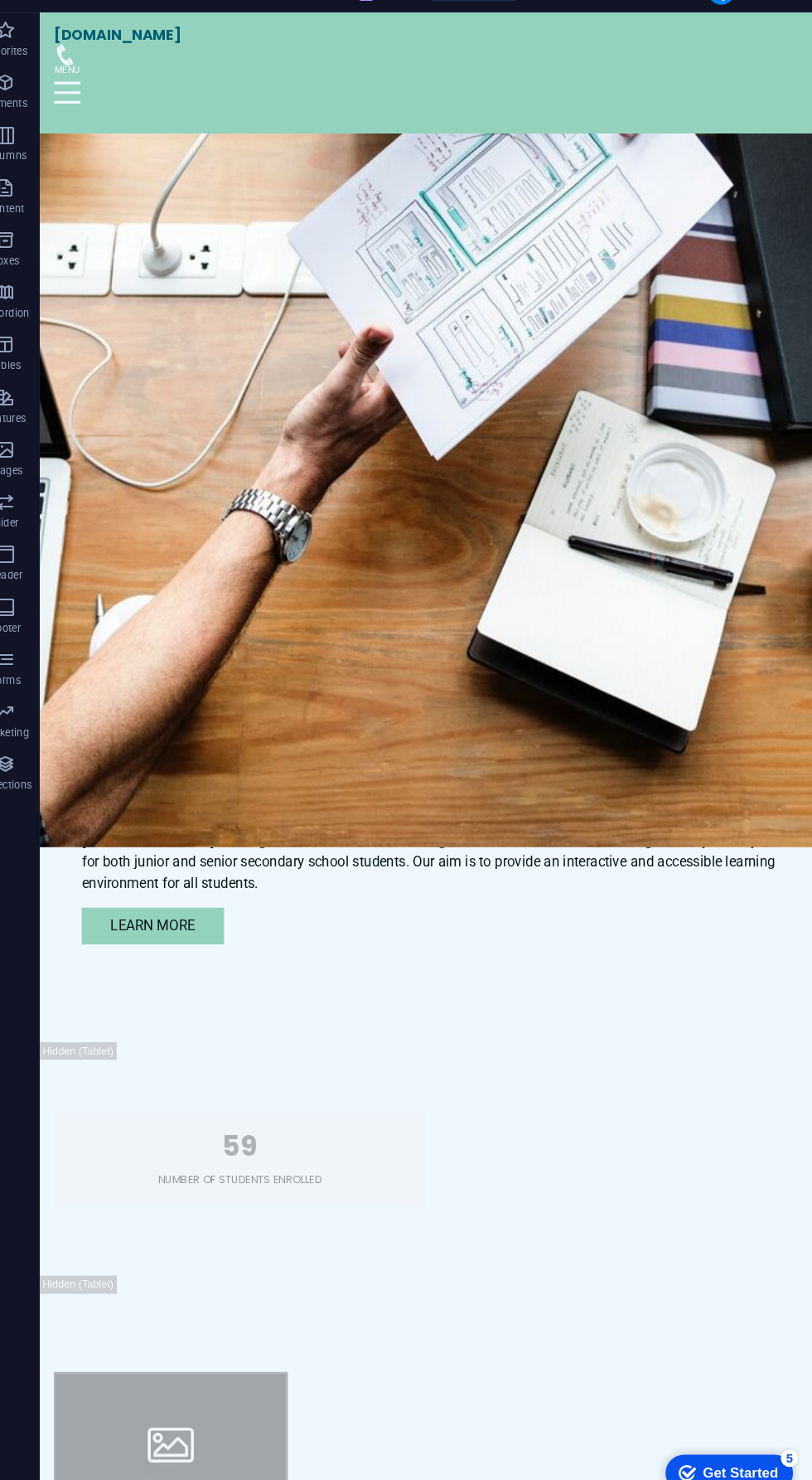
scroll to position [1033, 0]
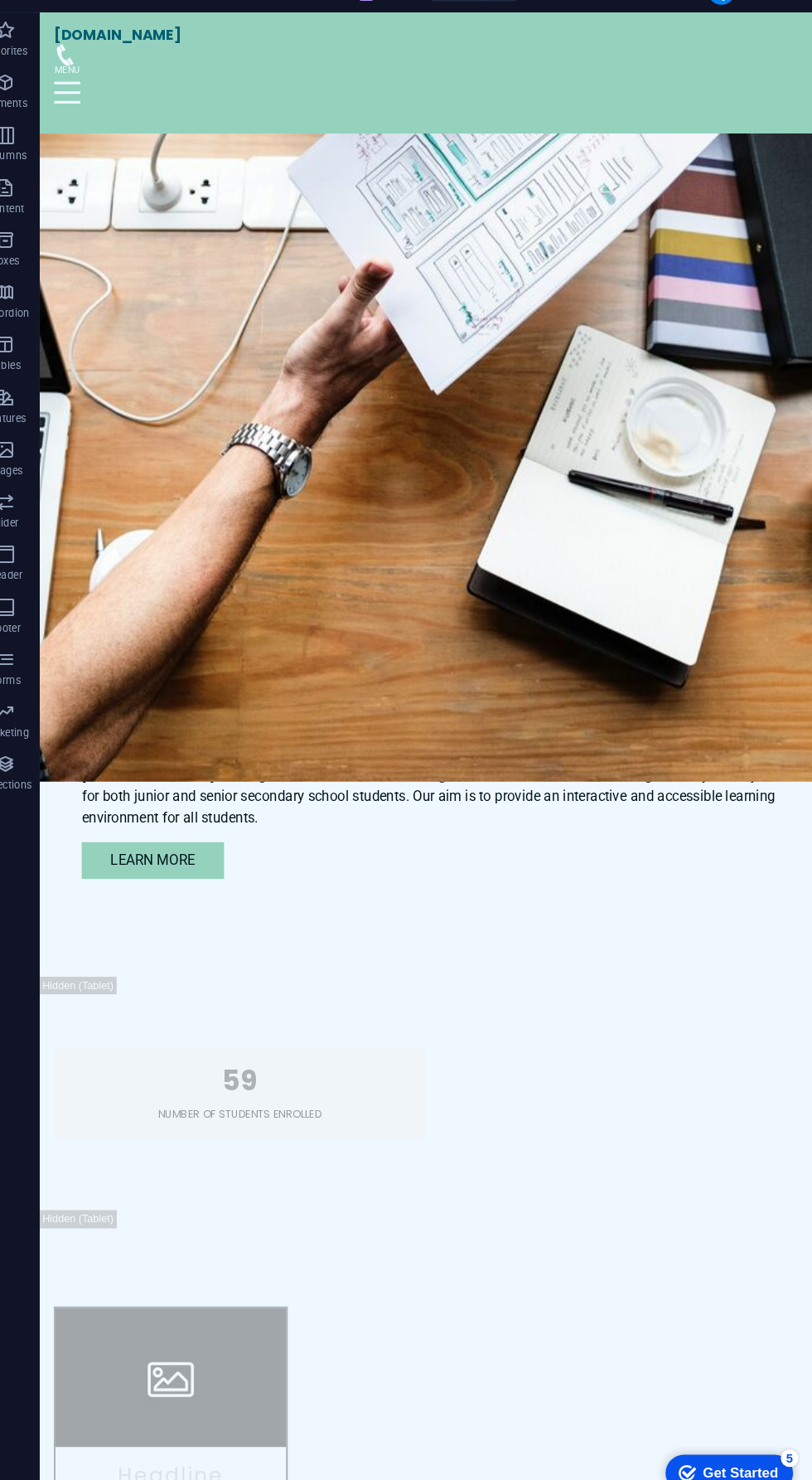
click at [216, 1242] on figure at bounding box center [164, 1308] width 219 height 132
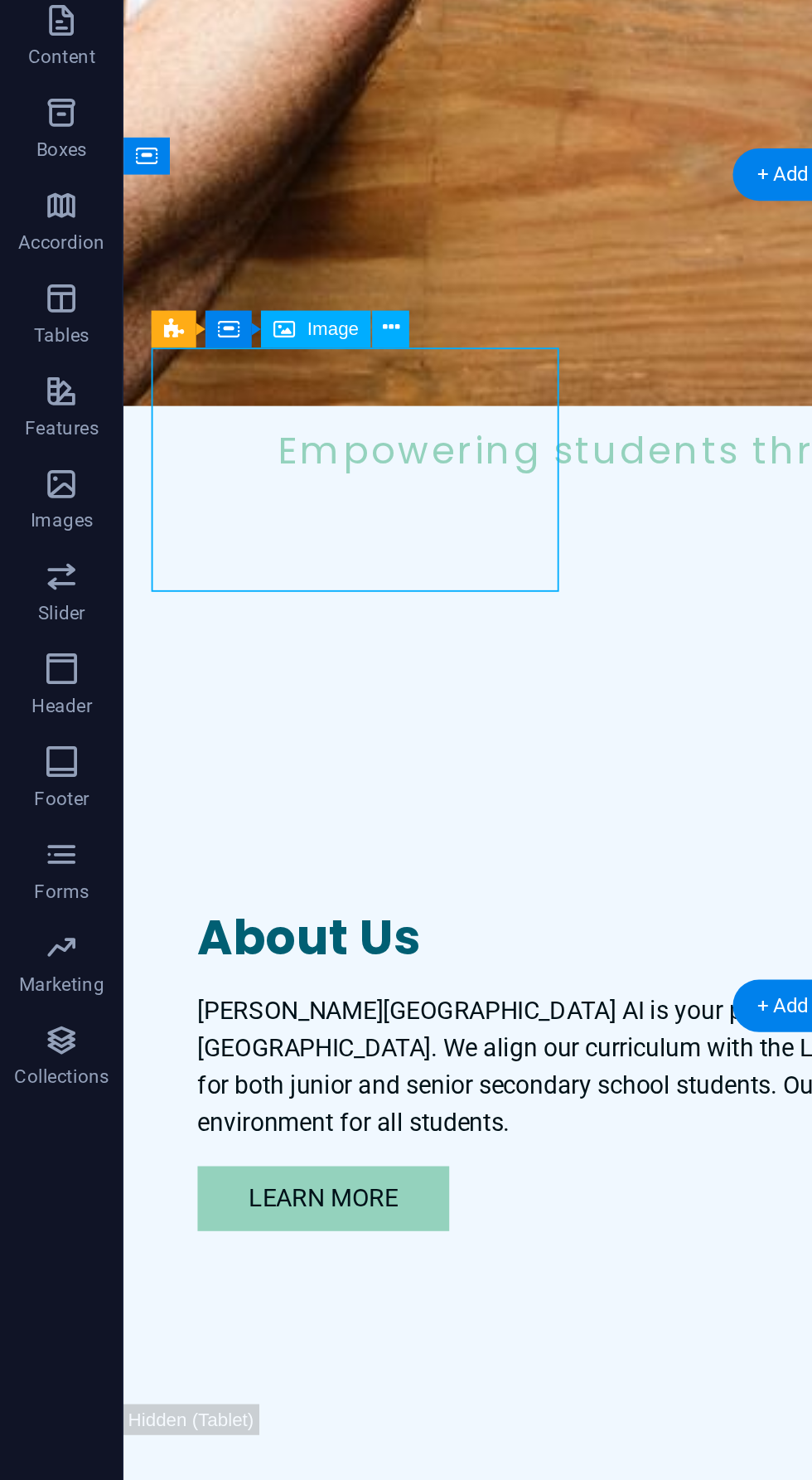
scroll to position [1036, 0]
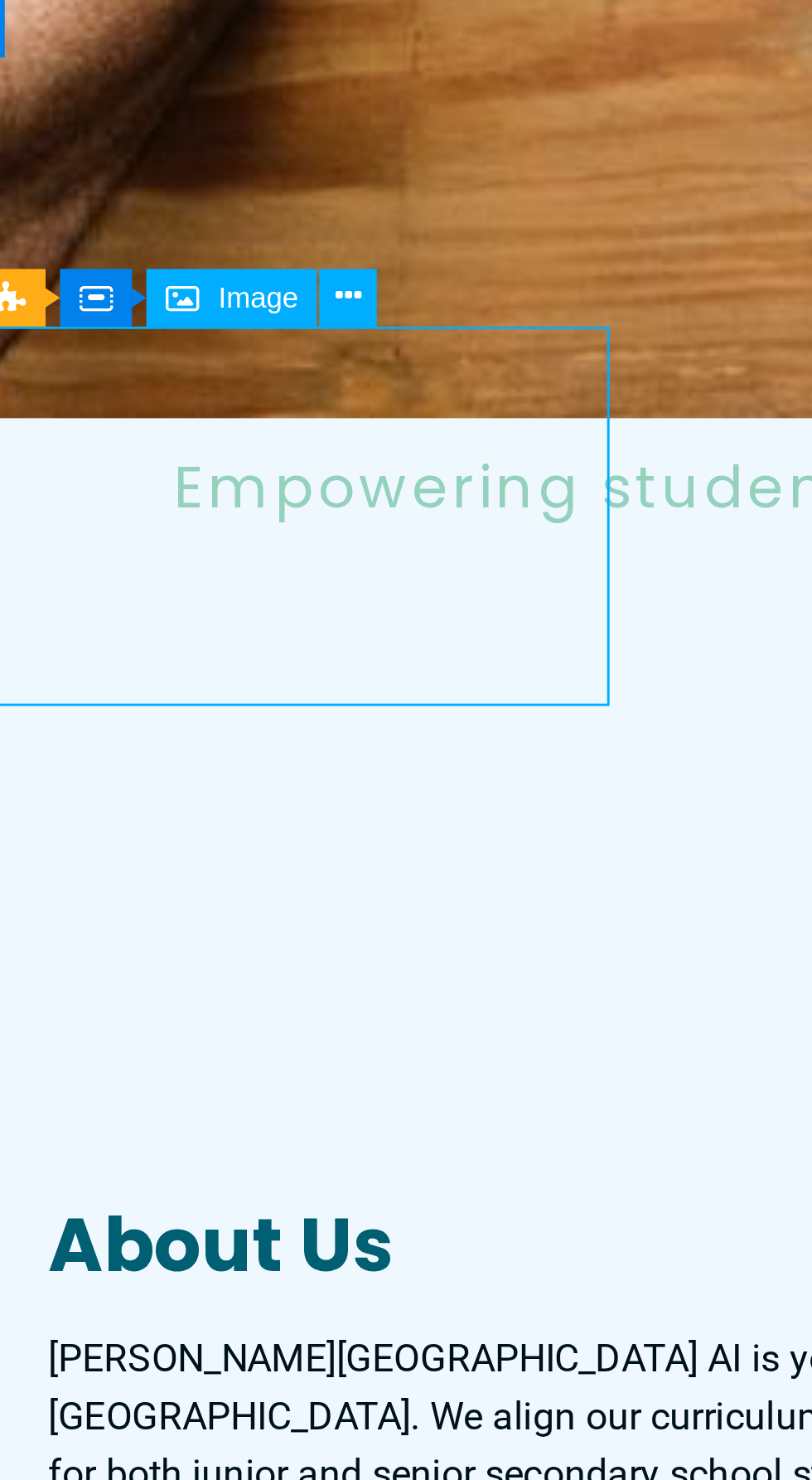
click at [215, 373] on button at bounding box center [210, 376] width 20 height 20
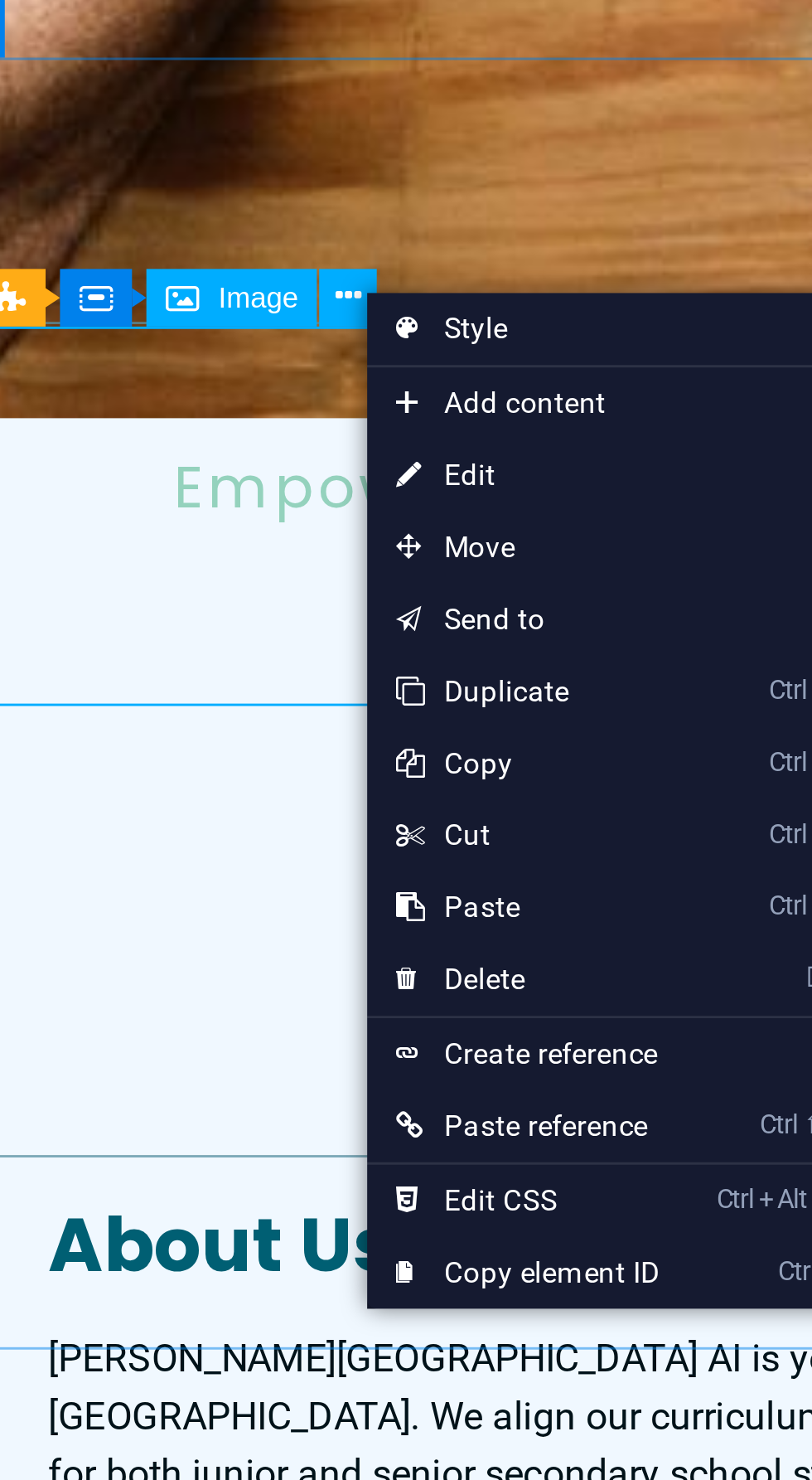
click at [268, 608] on link "⌦ Delete" at bounding box center [272, 612] width 111 height 25
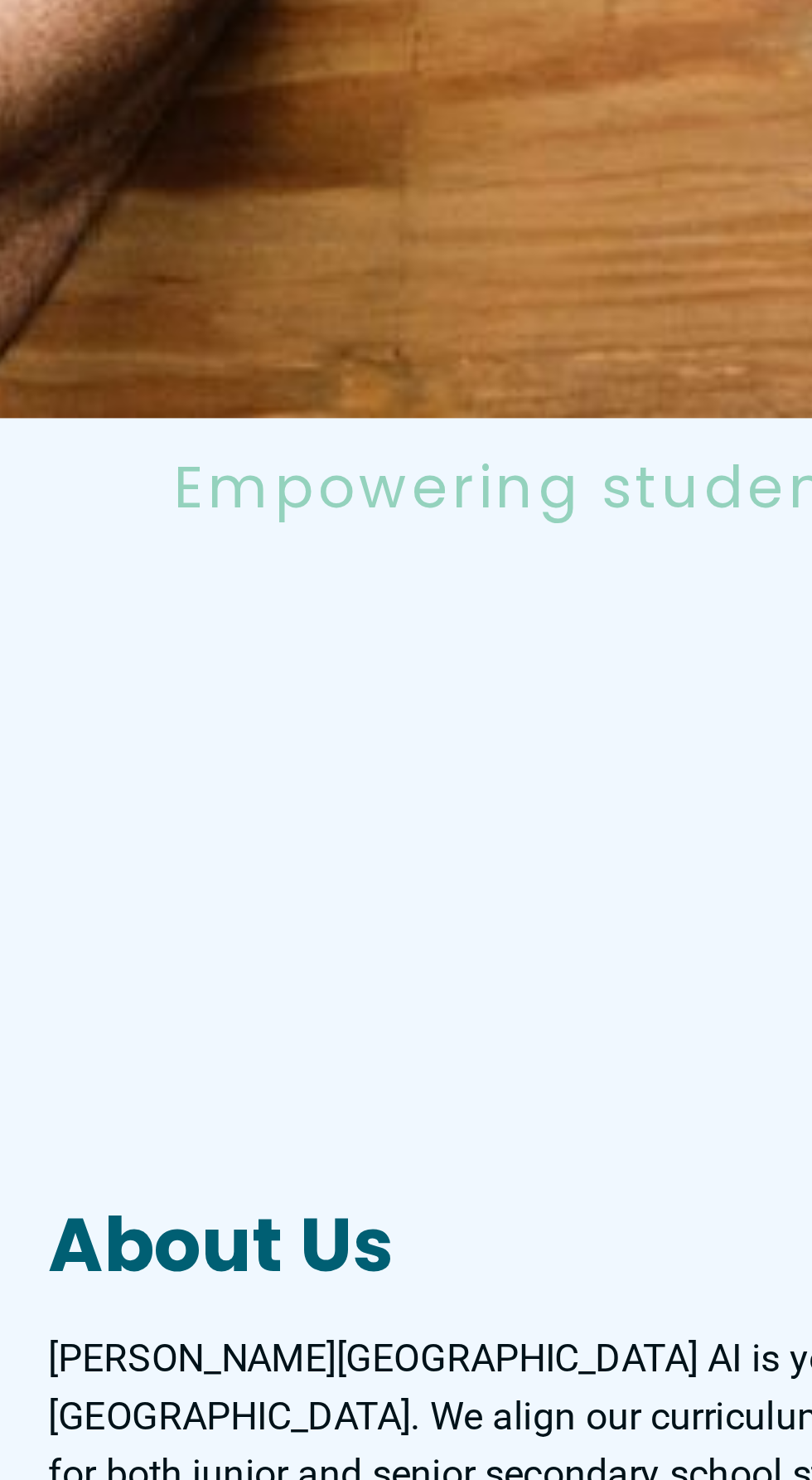
click at [147, 583] on div "Lorem ipsum dolor sit amet, consectetuer adipiscing elit. Aenean commodo ligula…" at bounding box center [57, 639] width 219 height 113
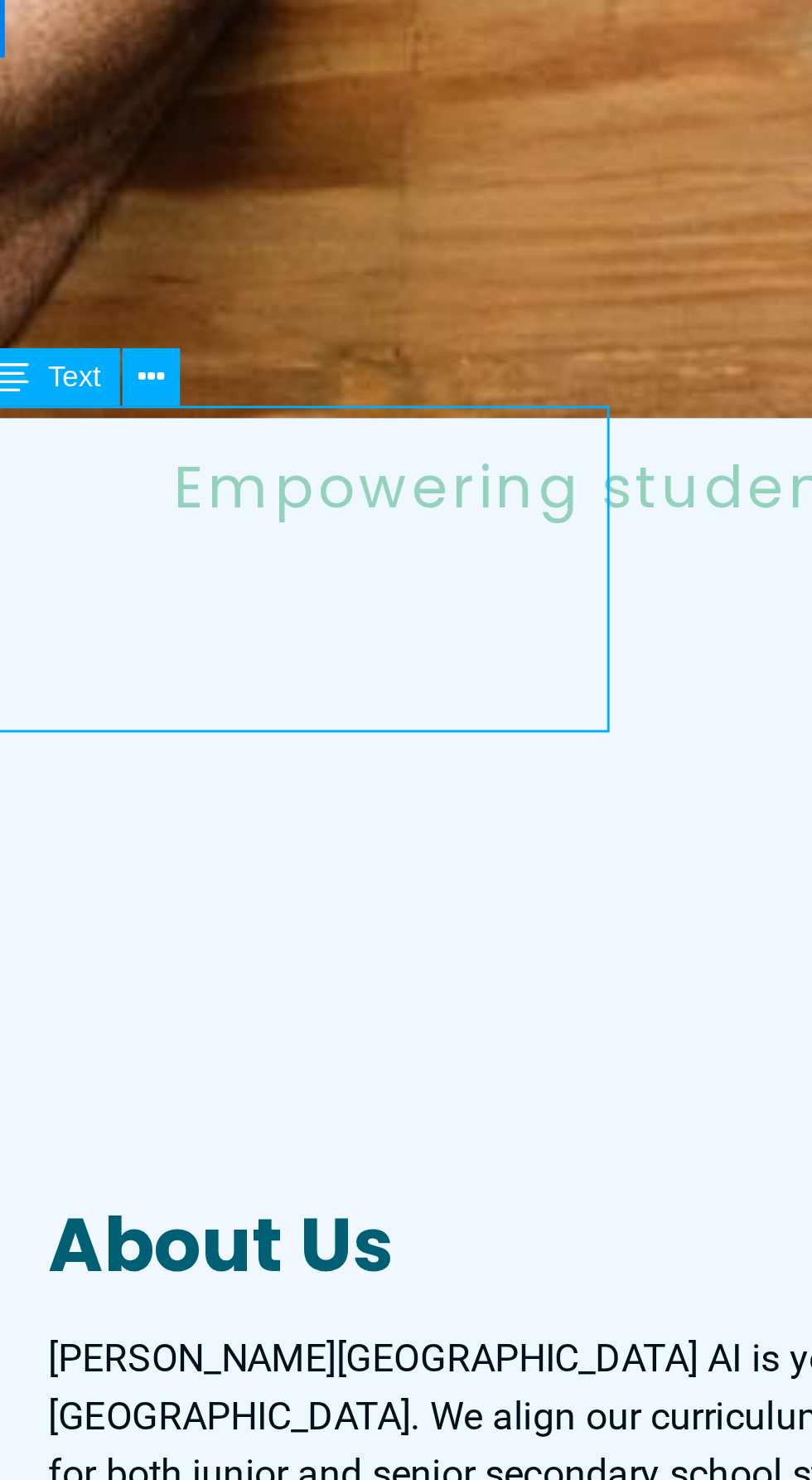
click at [151, 406] on button at bounding box center [141, 404] width 20 height 20
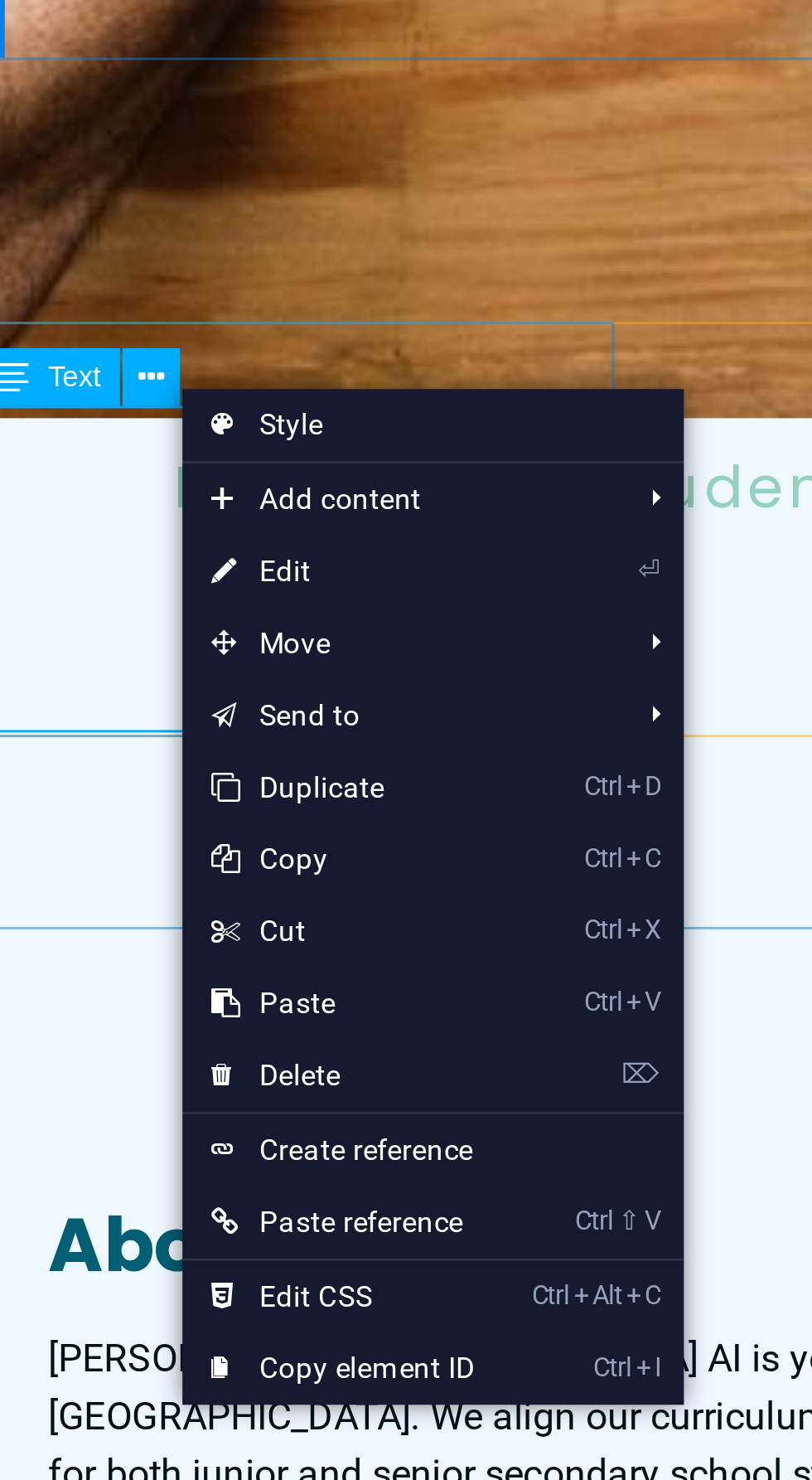
click at [197, 631] on link "Ctrl V Paste" at bounding box center [208, 620] width 111 height 25
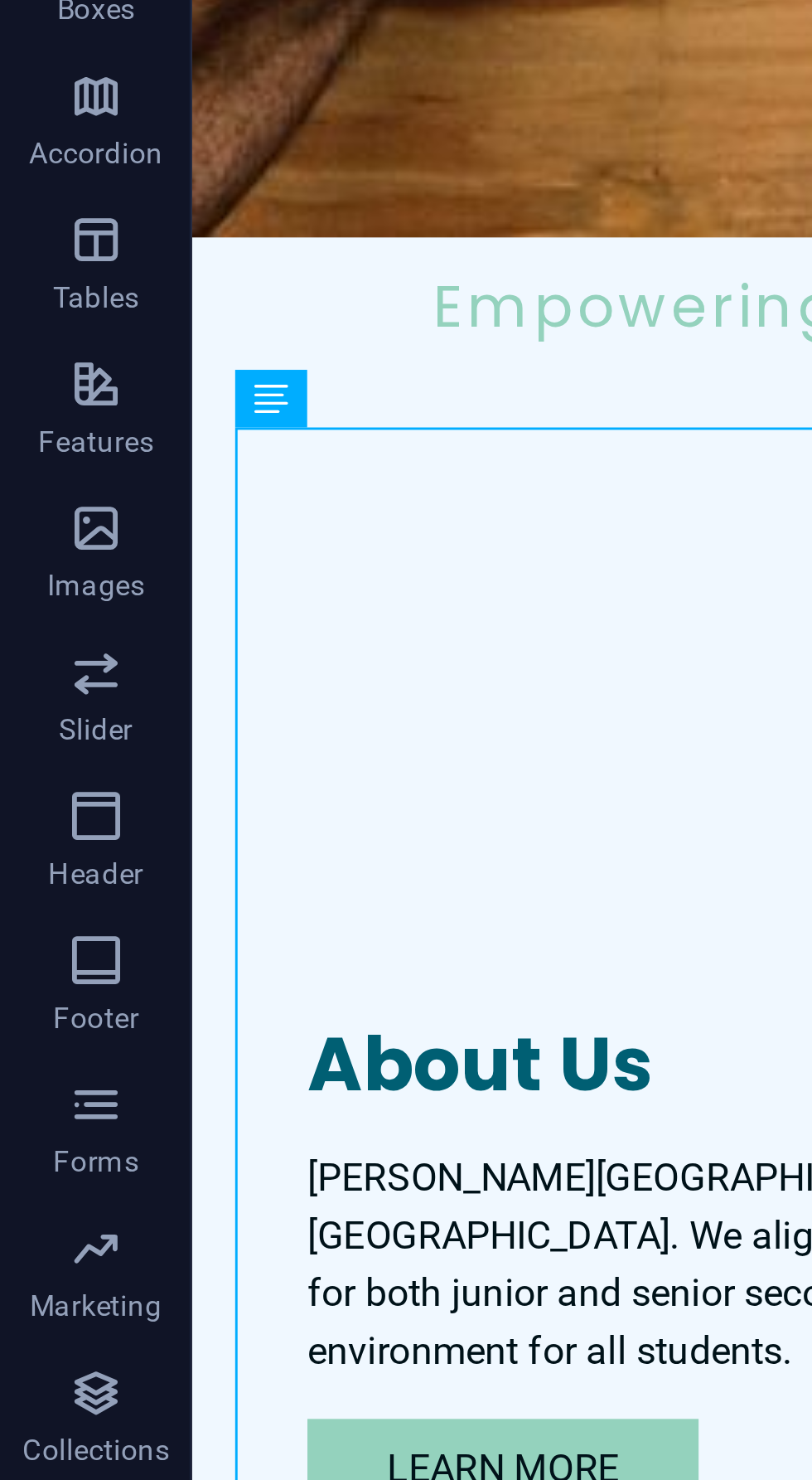
scroll to position [1148, 0]
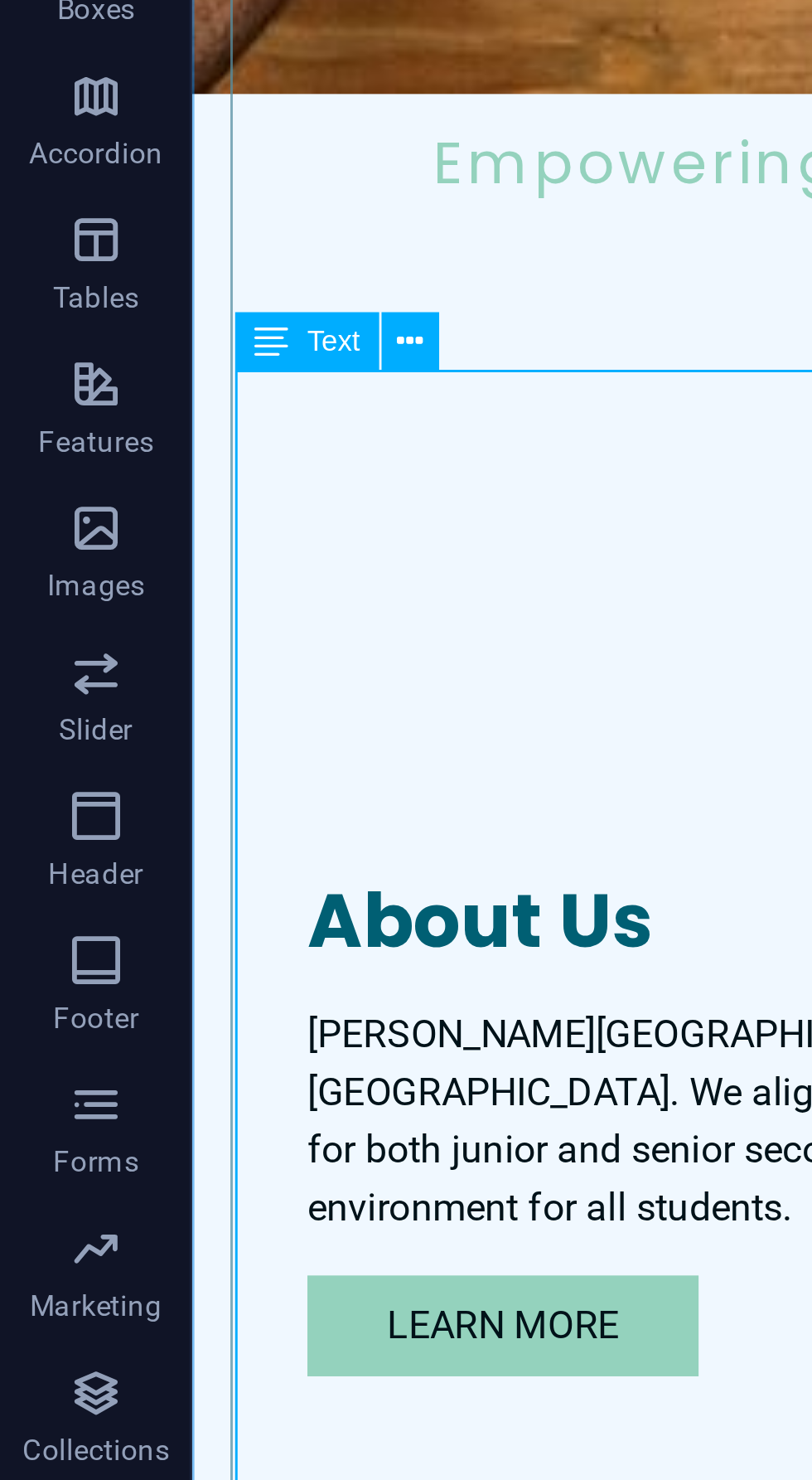
click at [146, 390] on icon at bounding box center [141, 391] width 9 height 17
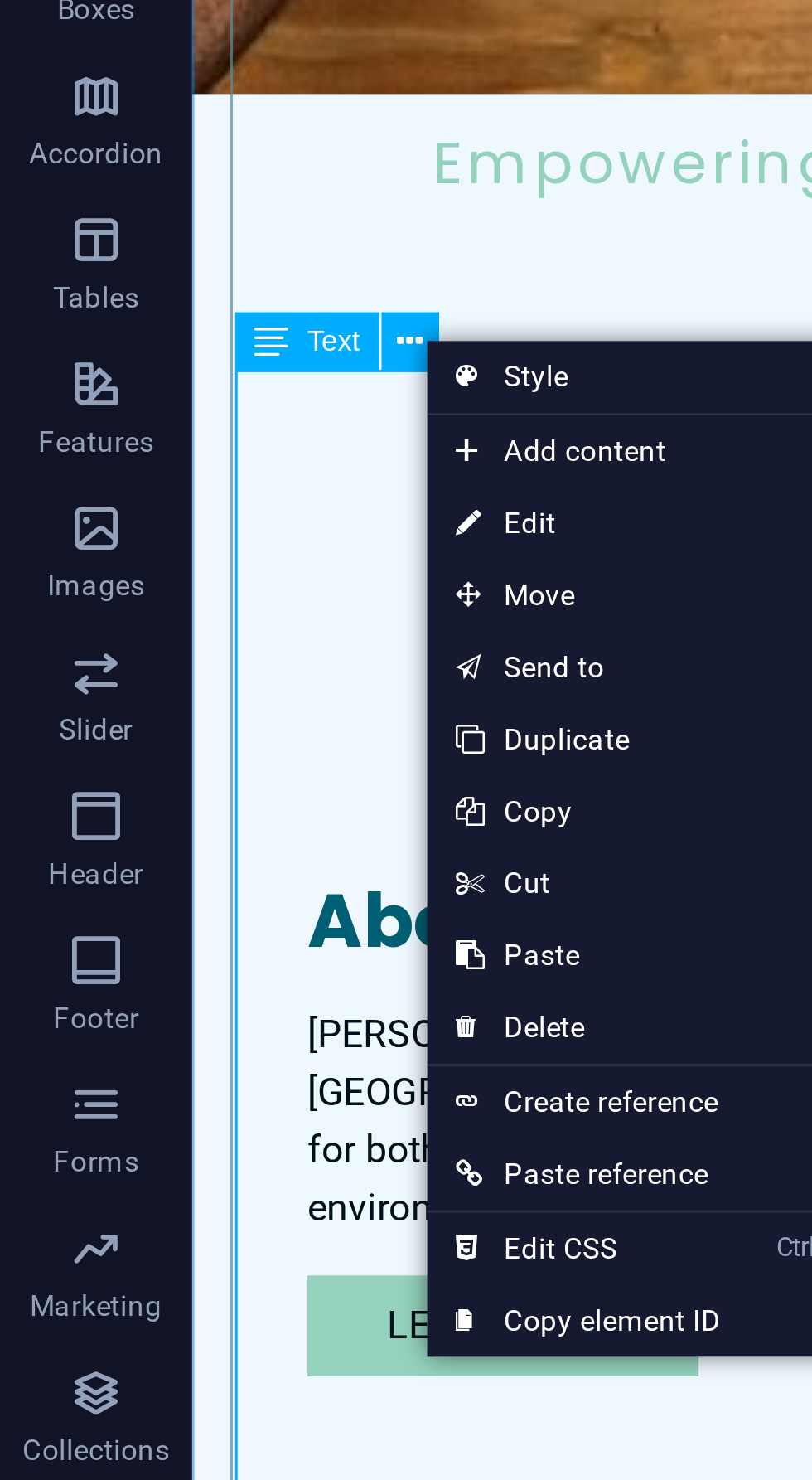
click at [196, 628] on link "⌦ Delete" at bounding box center [203, 628] width 111 height 25
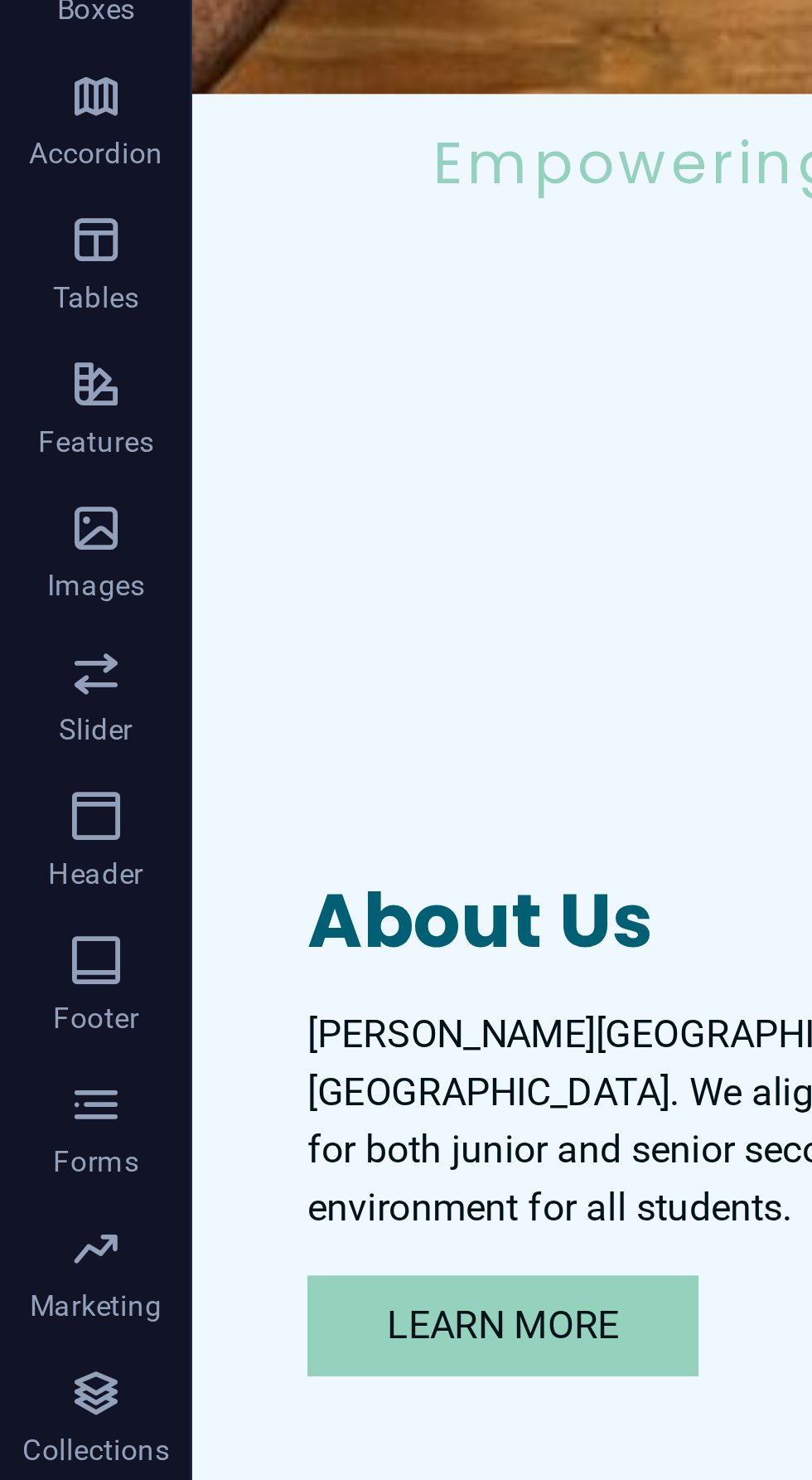
click at [329, 471] on div "Lorem ipsum dolor sit amet, consectetuer adipiscing elit. Aenean commodo ligula…" at bounding box center [315, 528] width 219 height 113
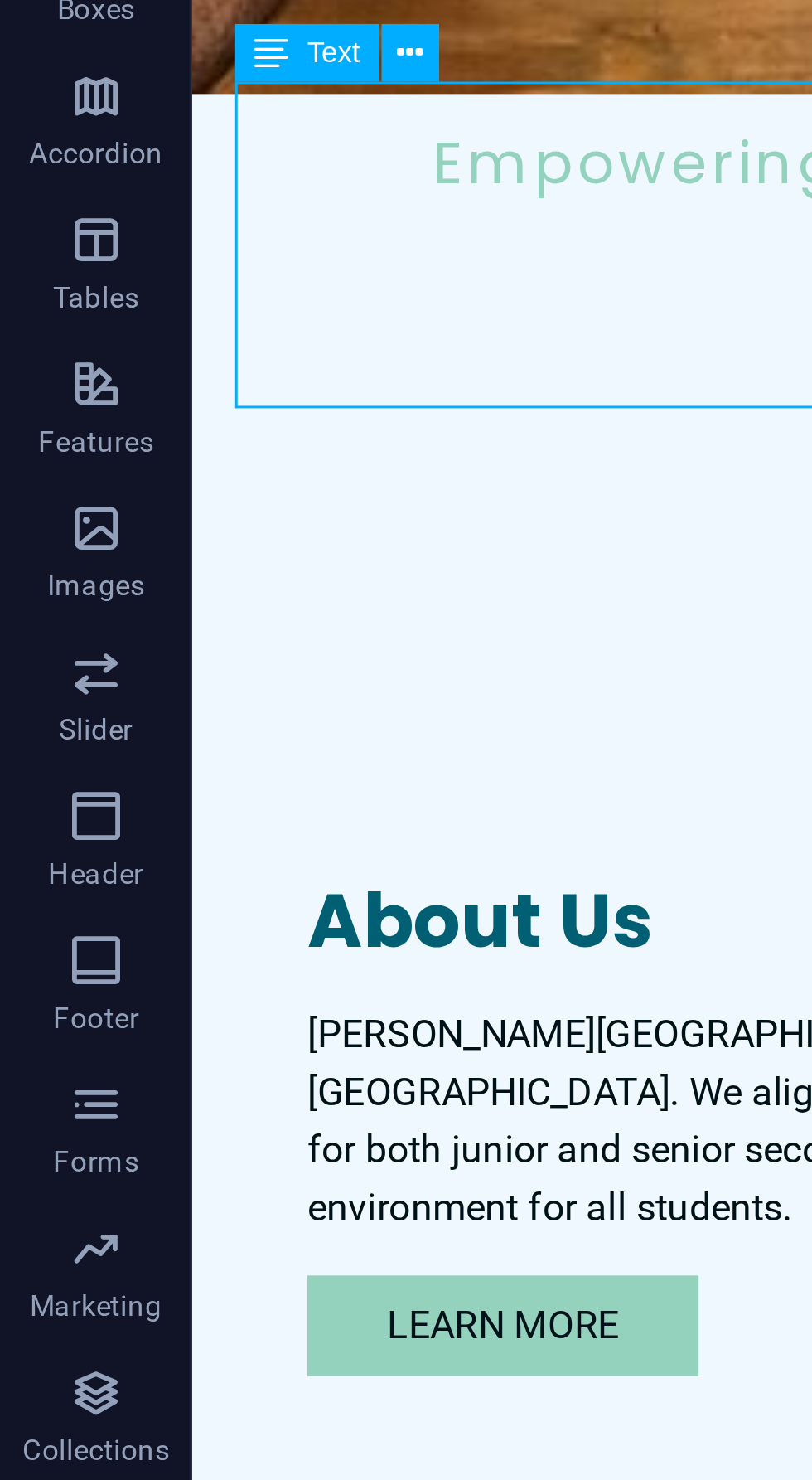
click at [149, 296] on button at bounding box center [141, 292] width 20 height 20
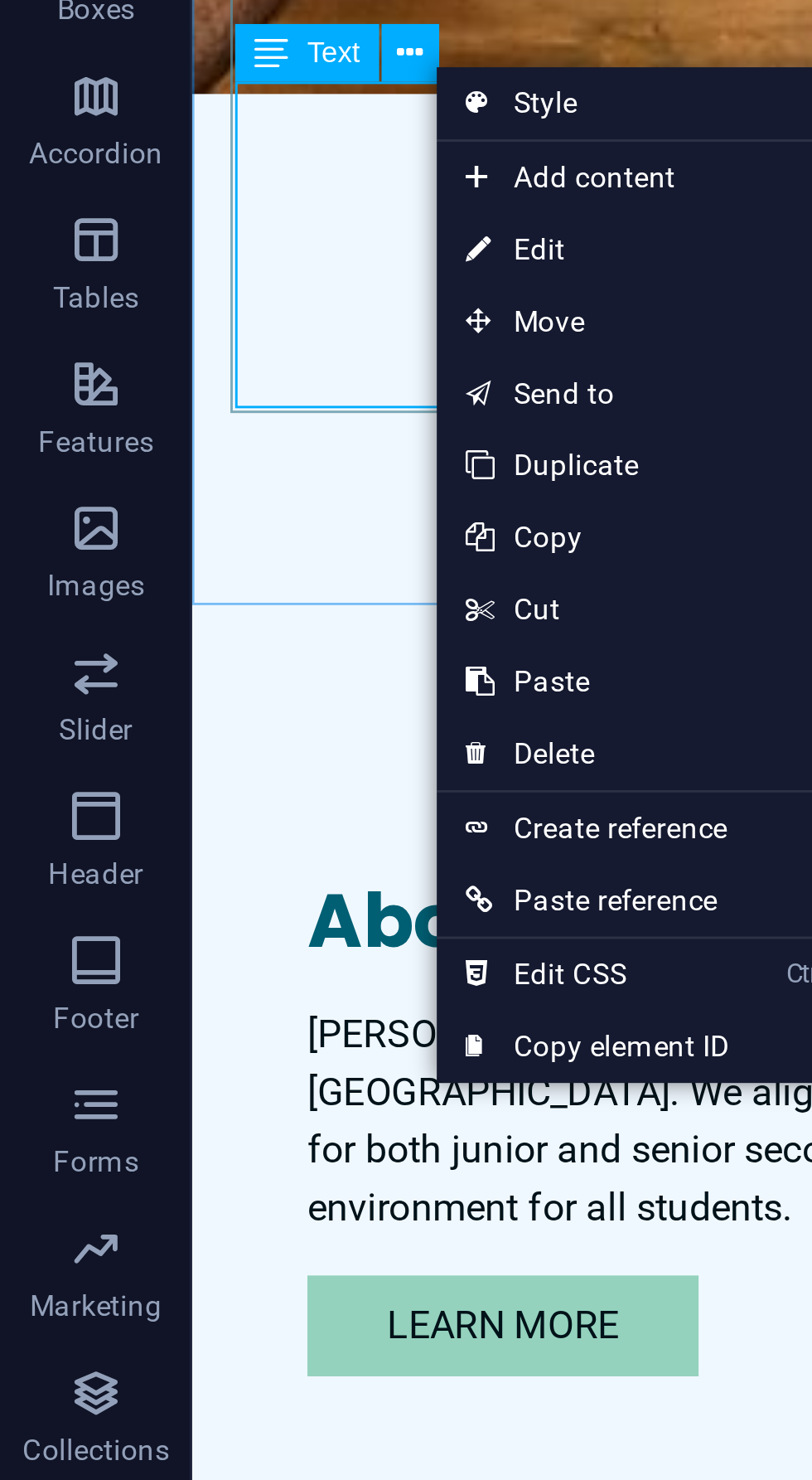
click at [205, 534] on link "⌦ Delete" at bounding box center [206, 534] width 111 height 25
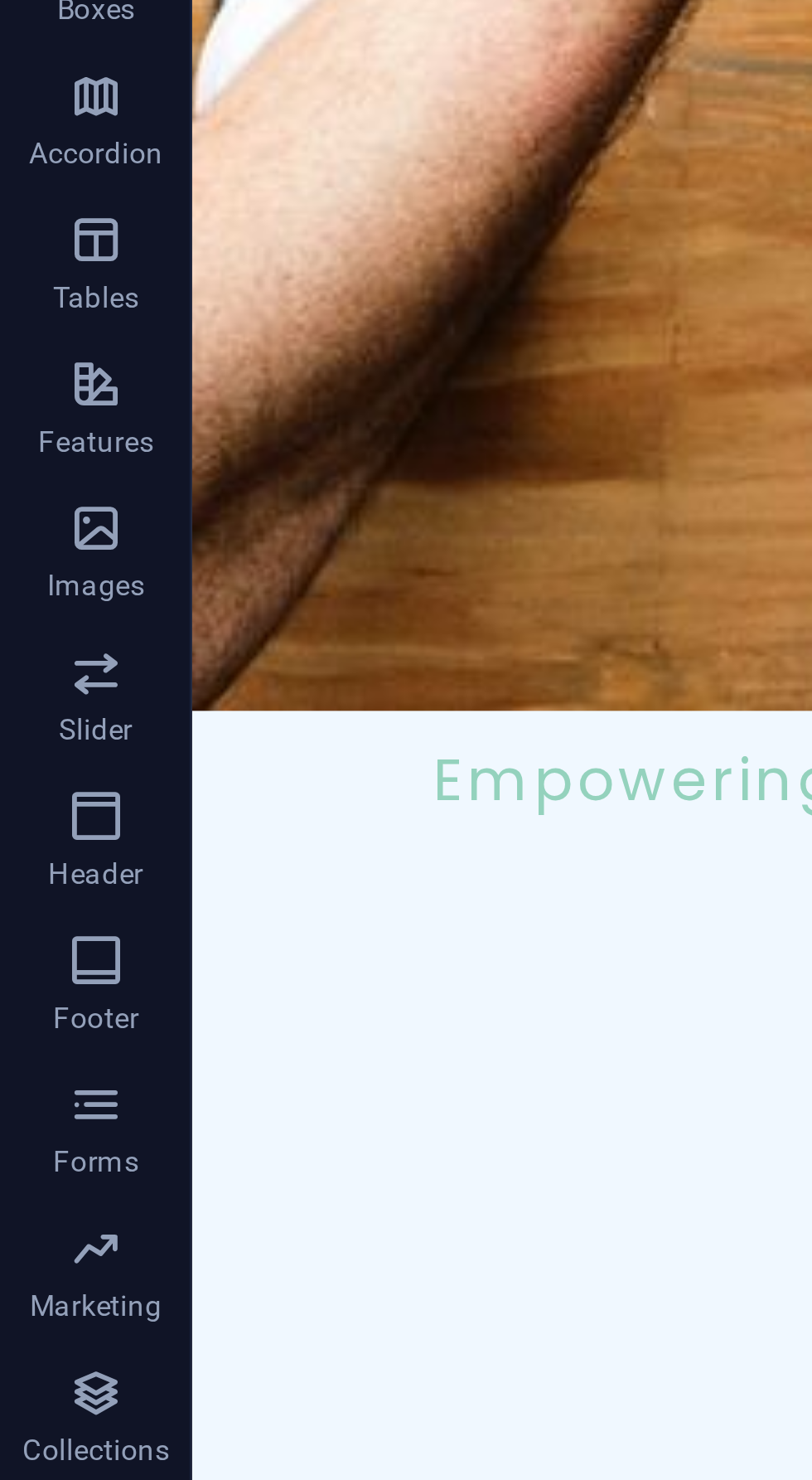
scroll to position [966, 0]
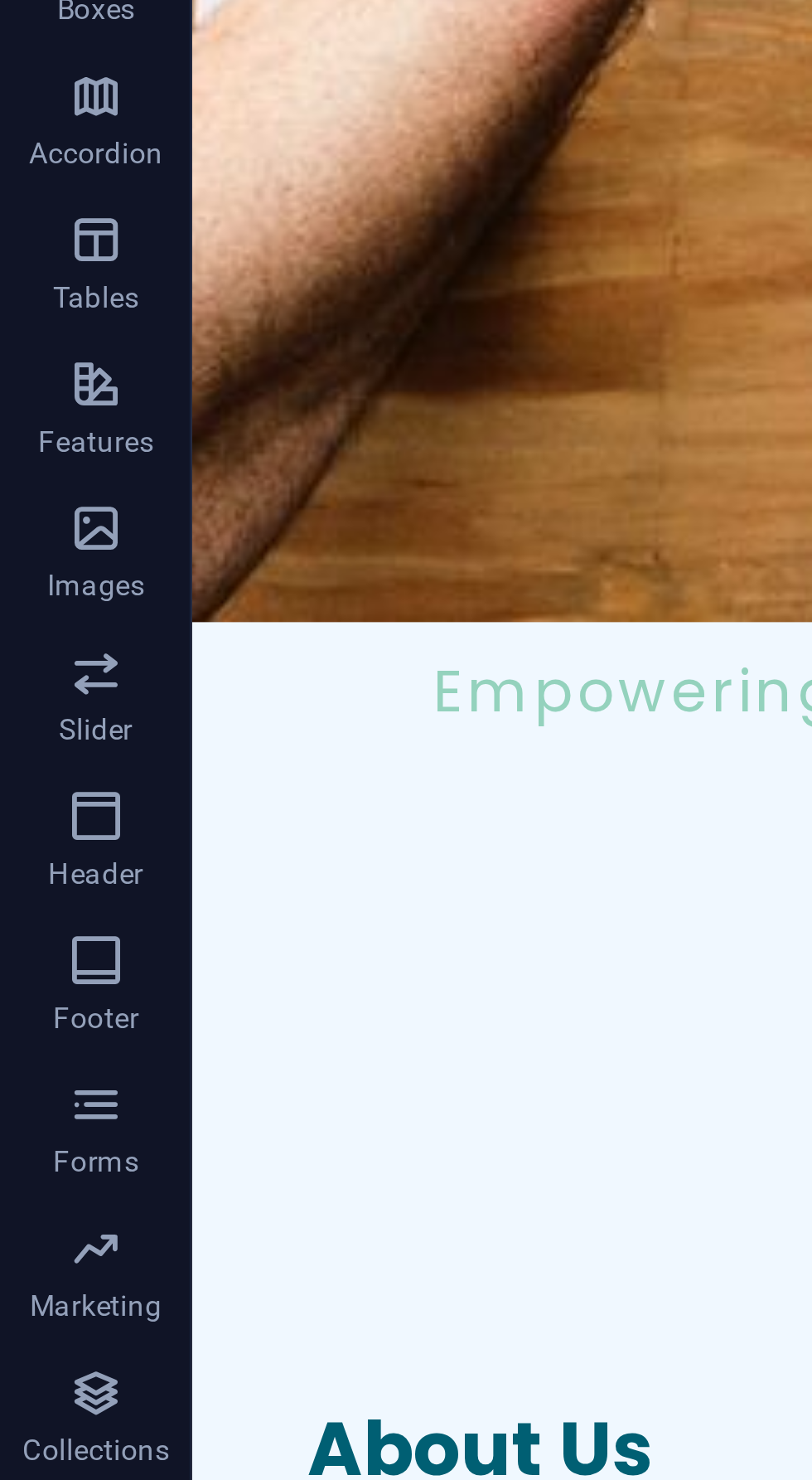
click at [334, 625] on div "Headline" at bounding box center [315, 646] width 219 height 42
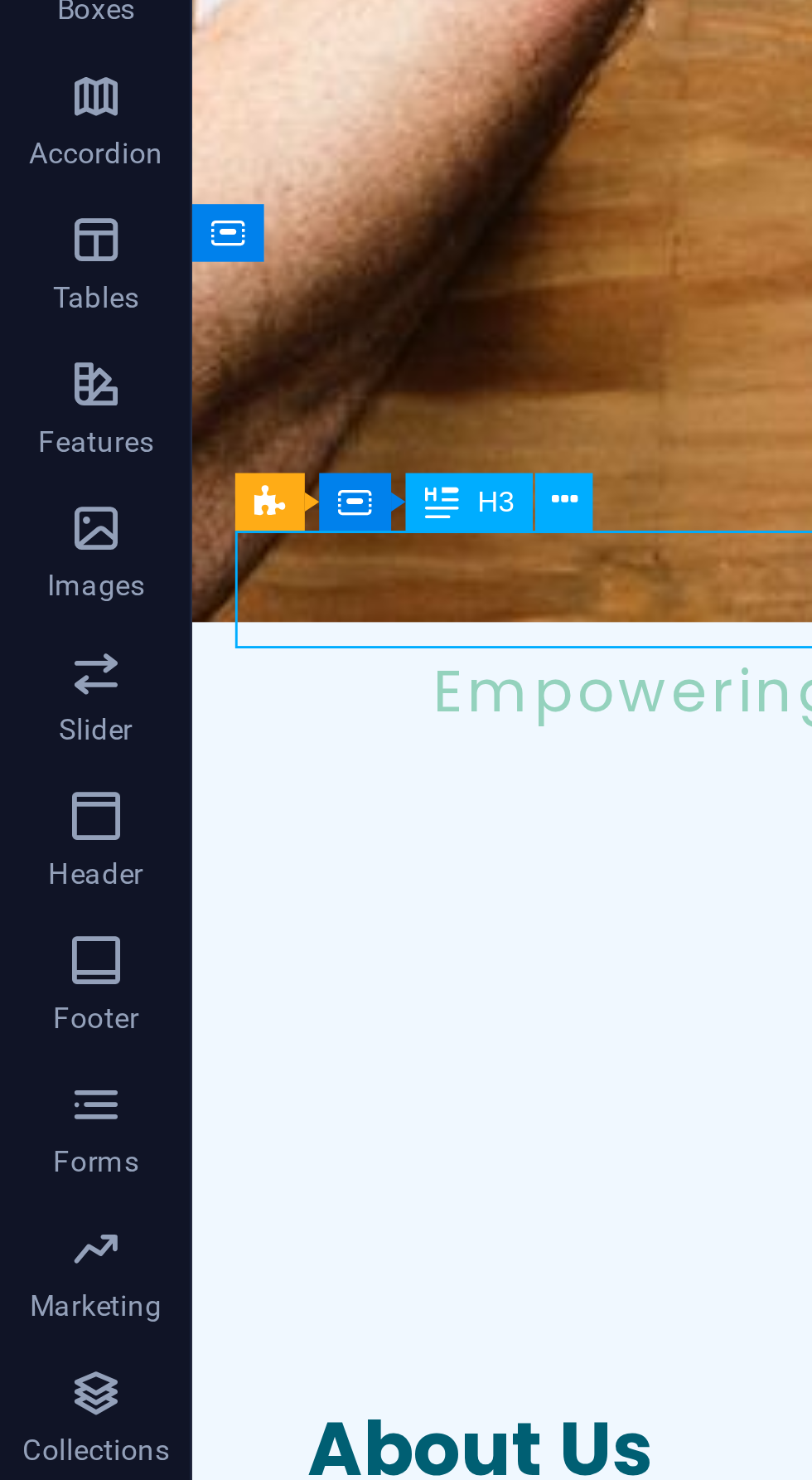
click at [198, 443] on icon at bounding box center [195, 446] width 9 height 17
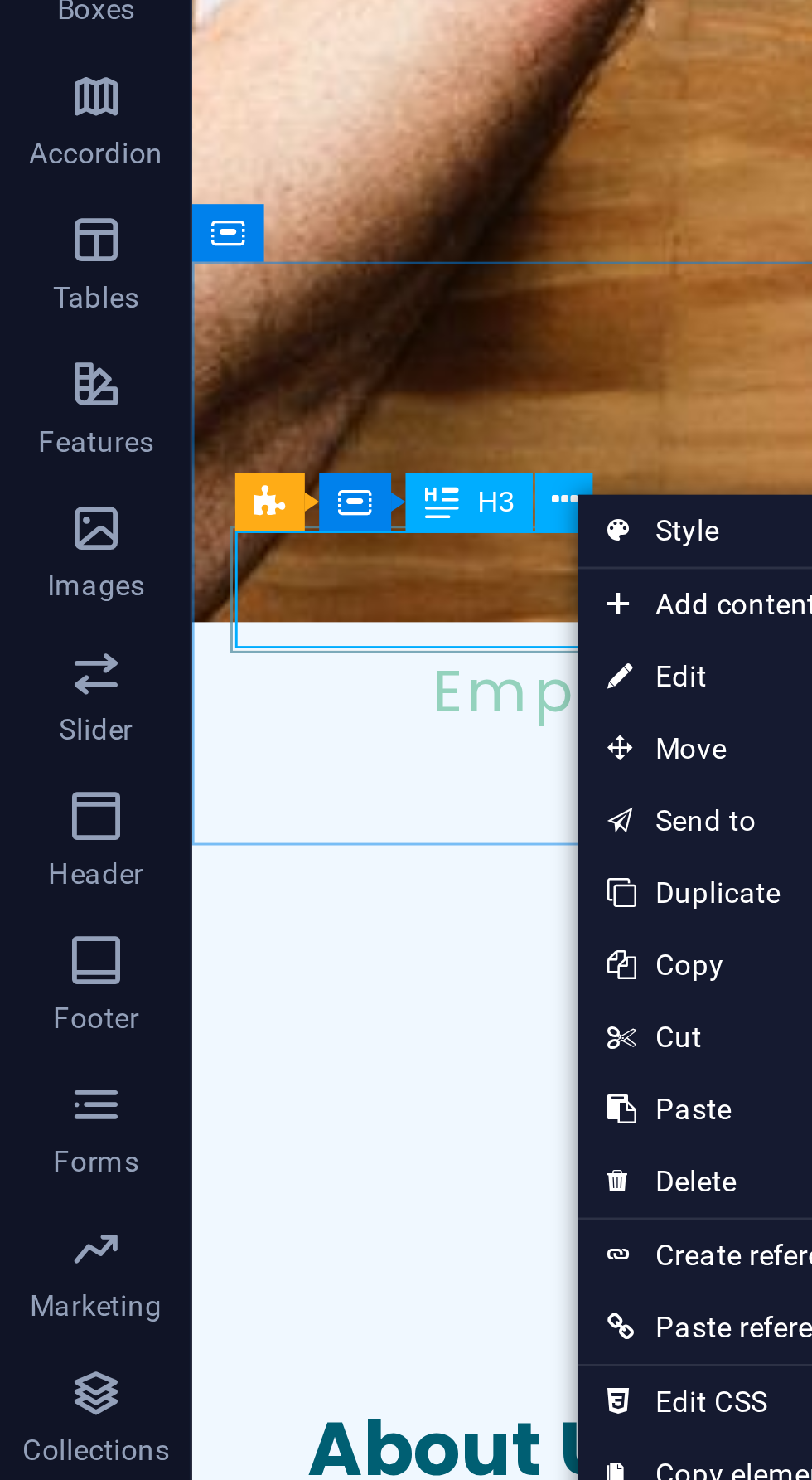
click at [250, 688] on link "⌦ Delete" at bounding box center [255, 682] width 111 height 25
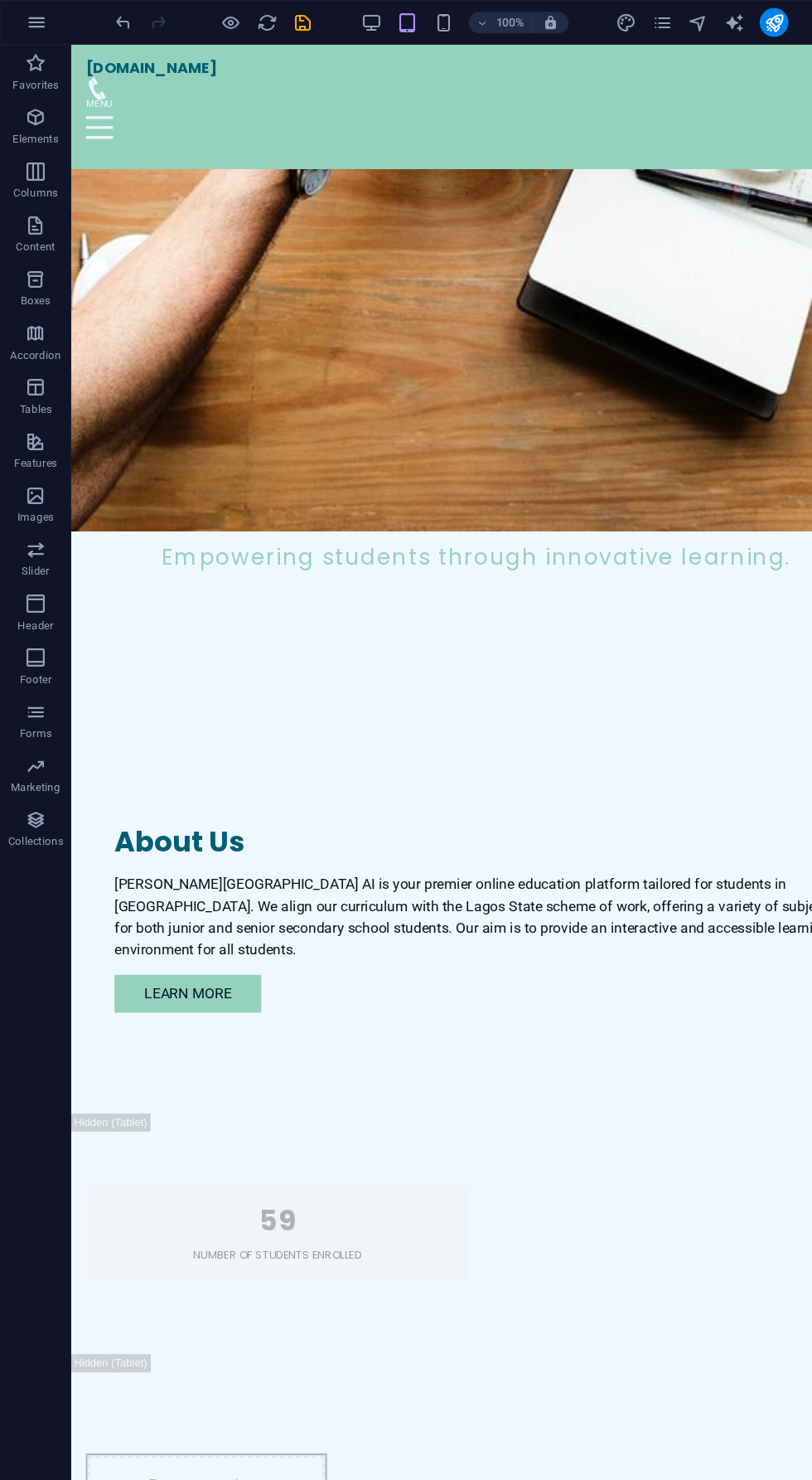
scroll to position [951, 0]
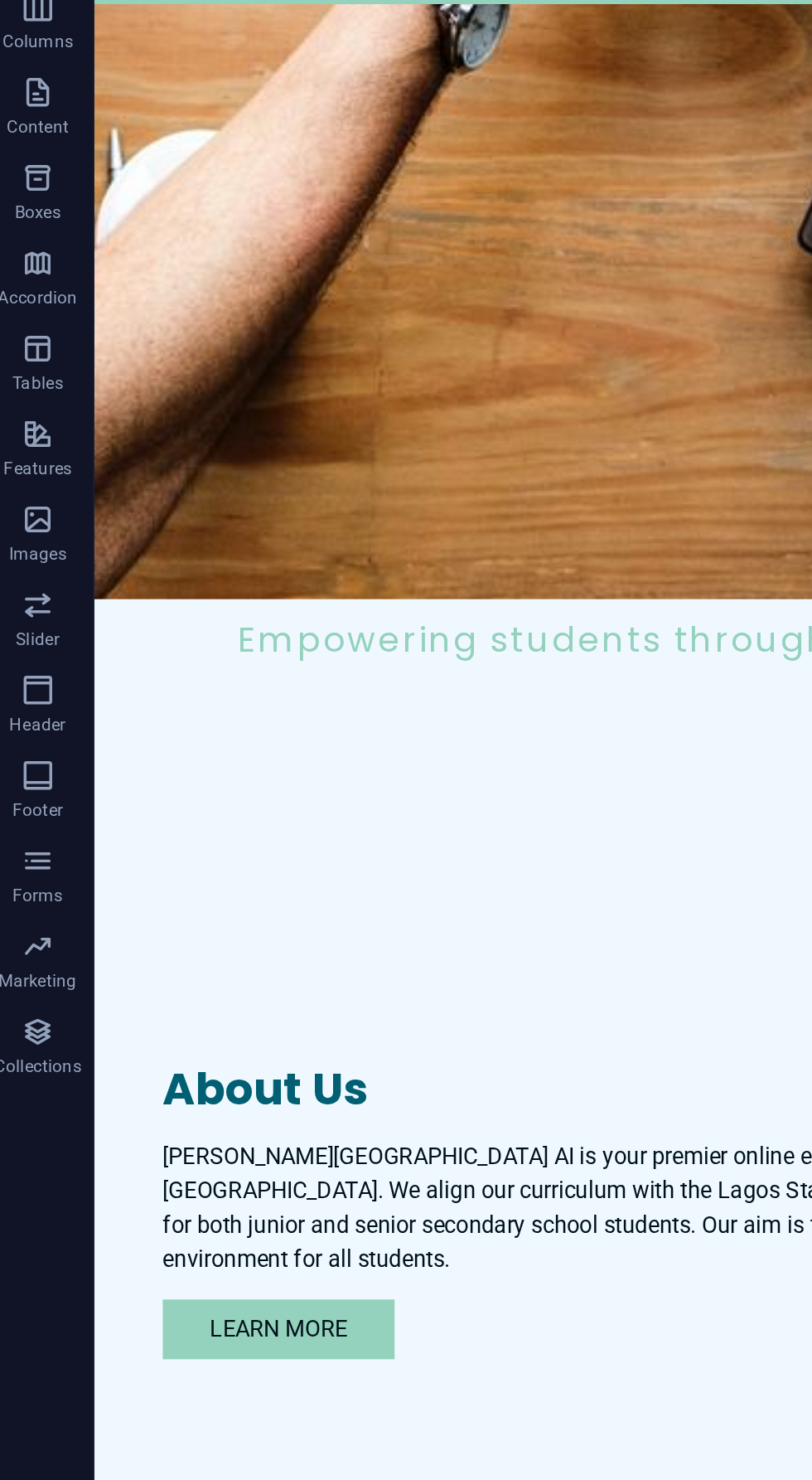
click at [307, 1120] on div "Drop content here or Add elements Paste clipboard" at bounding box center [219, 1193] width 219 height 147
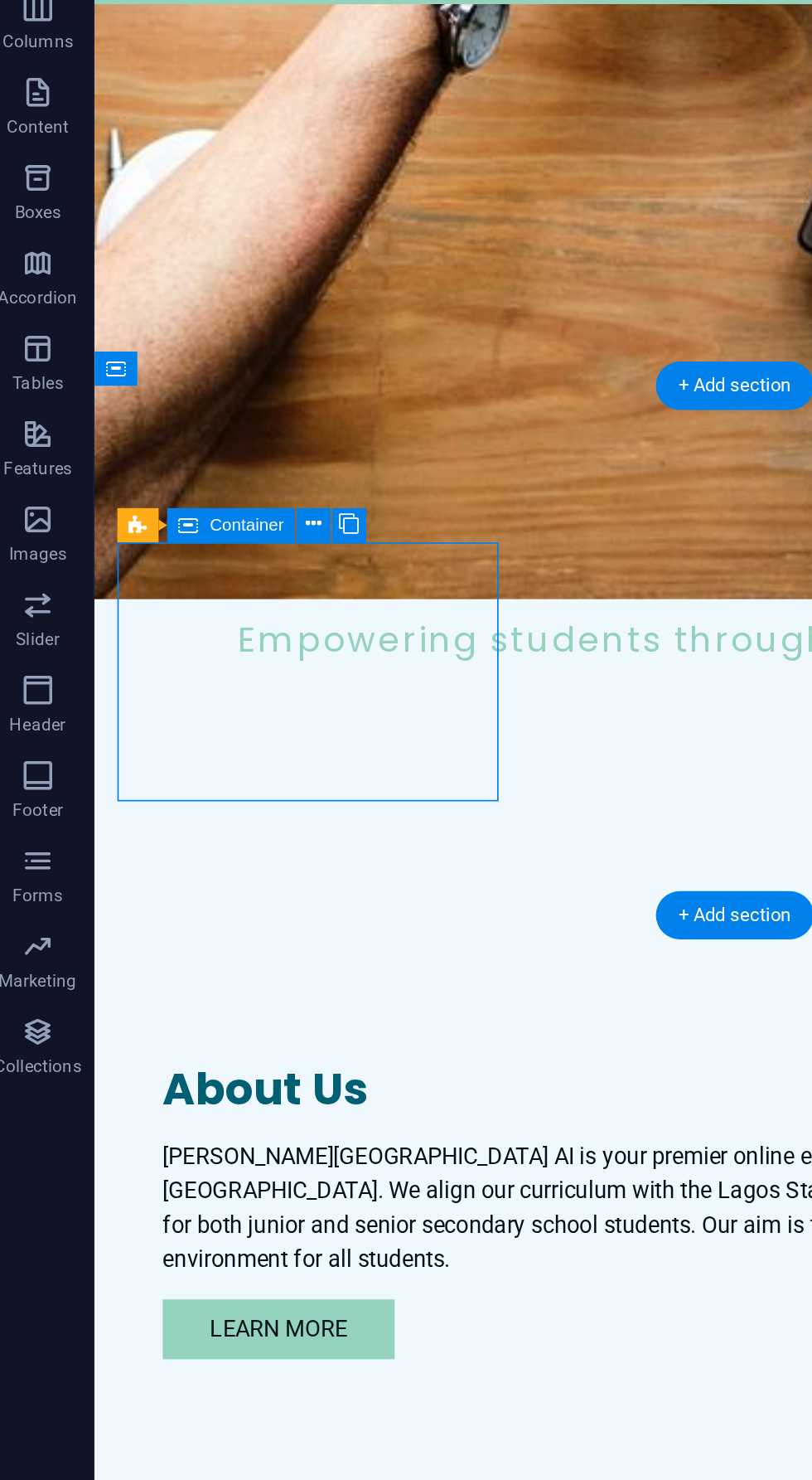
click at [191, 457] on icon at bounding box center [194, 459] width 9 height 17
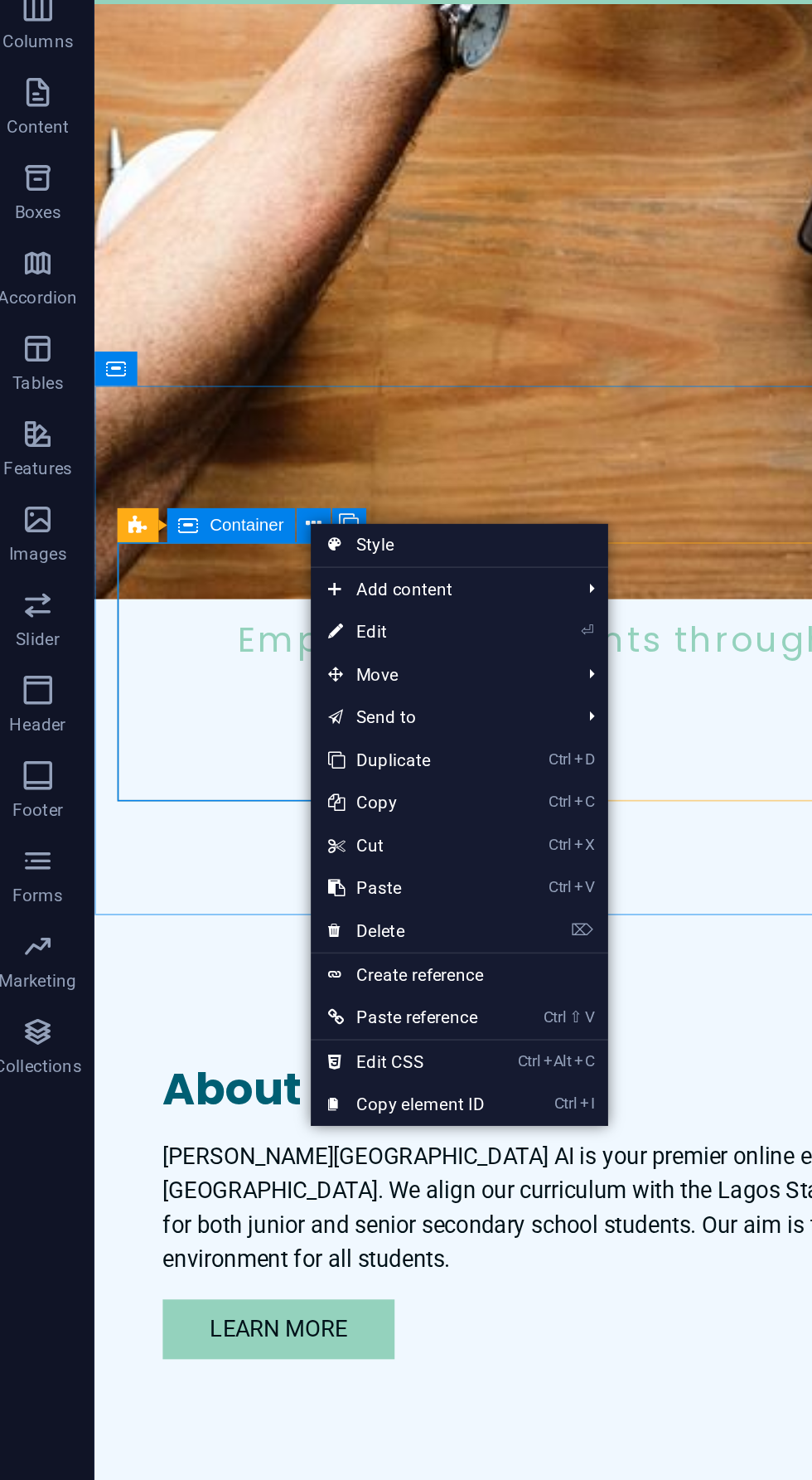
click at [232, 697] on link "⌦ Delete" at bounding box center [248, 696] width 111 height 25
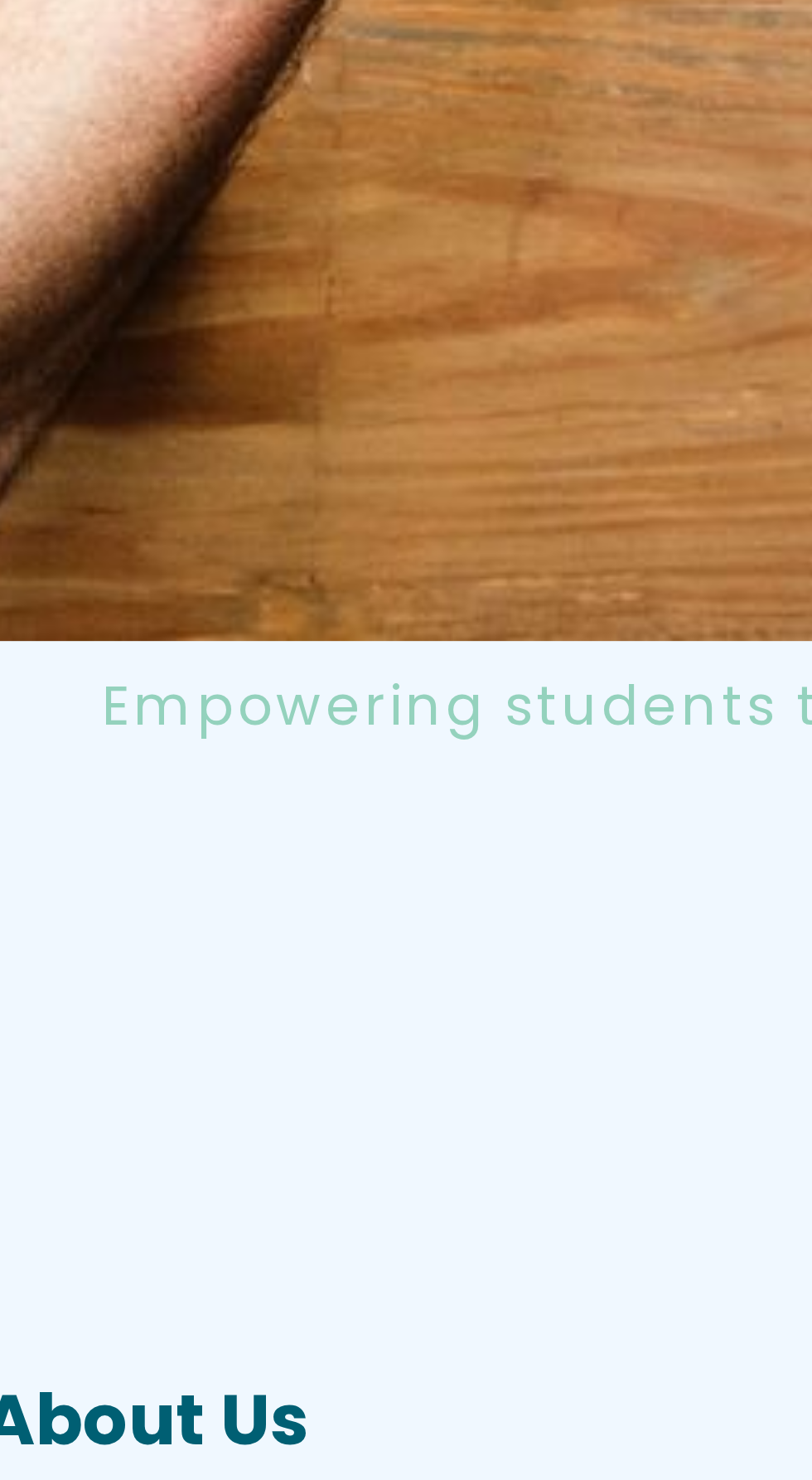
scroll to position [947, 0]
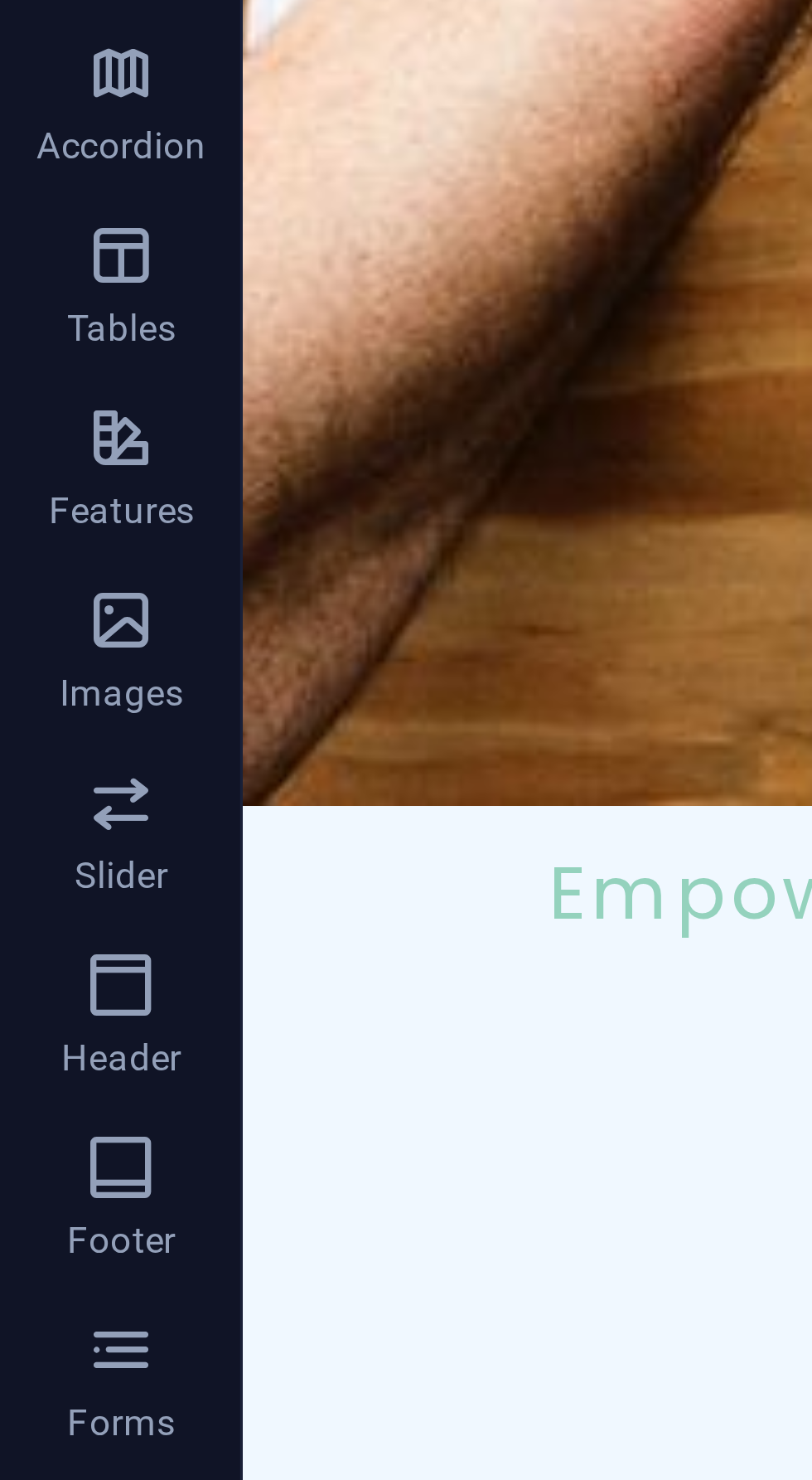
click at [325, 400] on div "Drop content here or Add elements Paste clipboard" at bounding box center [616, 459] width 746 height 117
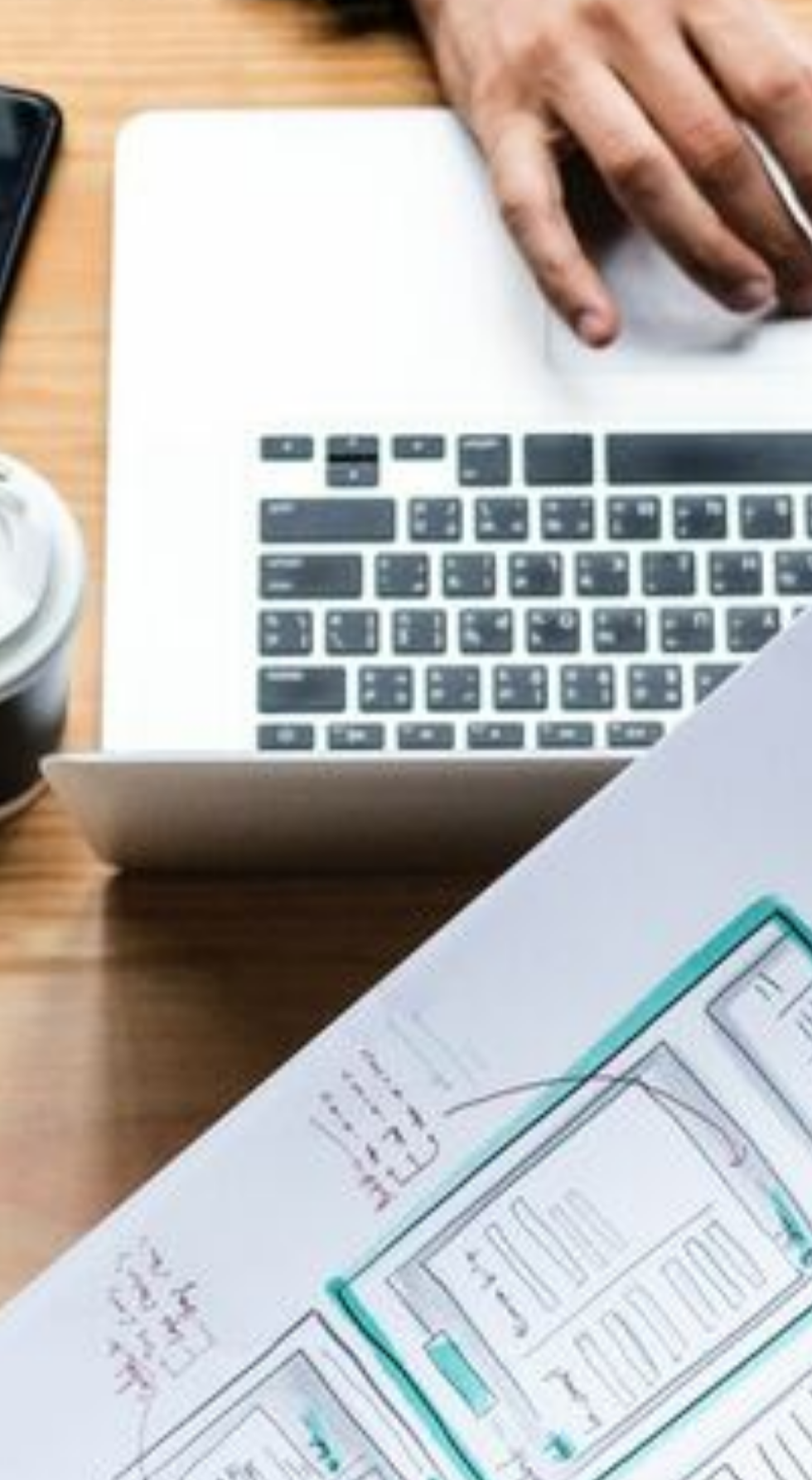
scroll to position [0, 0]
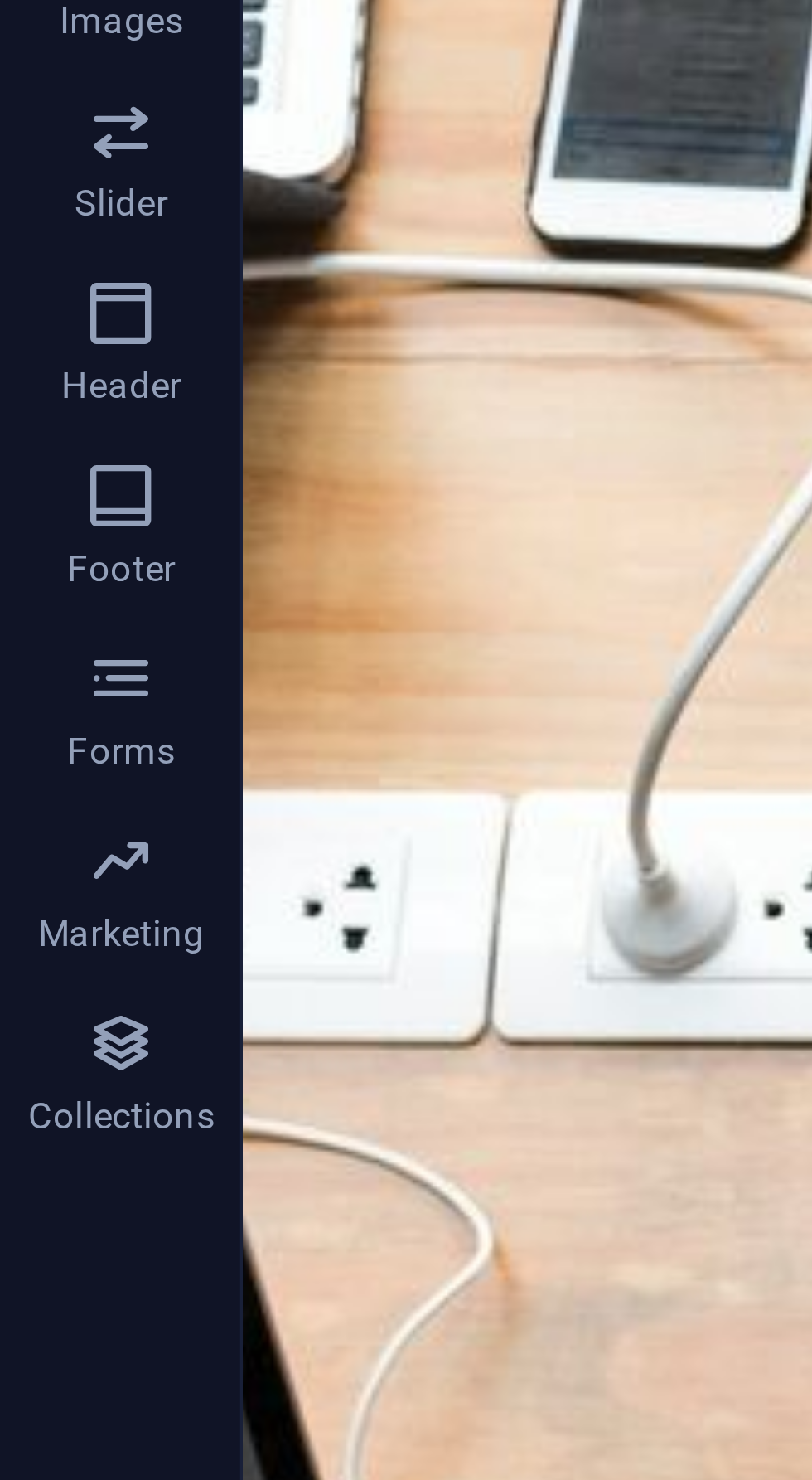
click at [37, 658] on icon "button" at bounding box center [33, 655] width 20 height 20
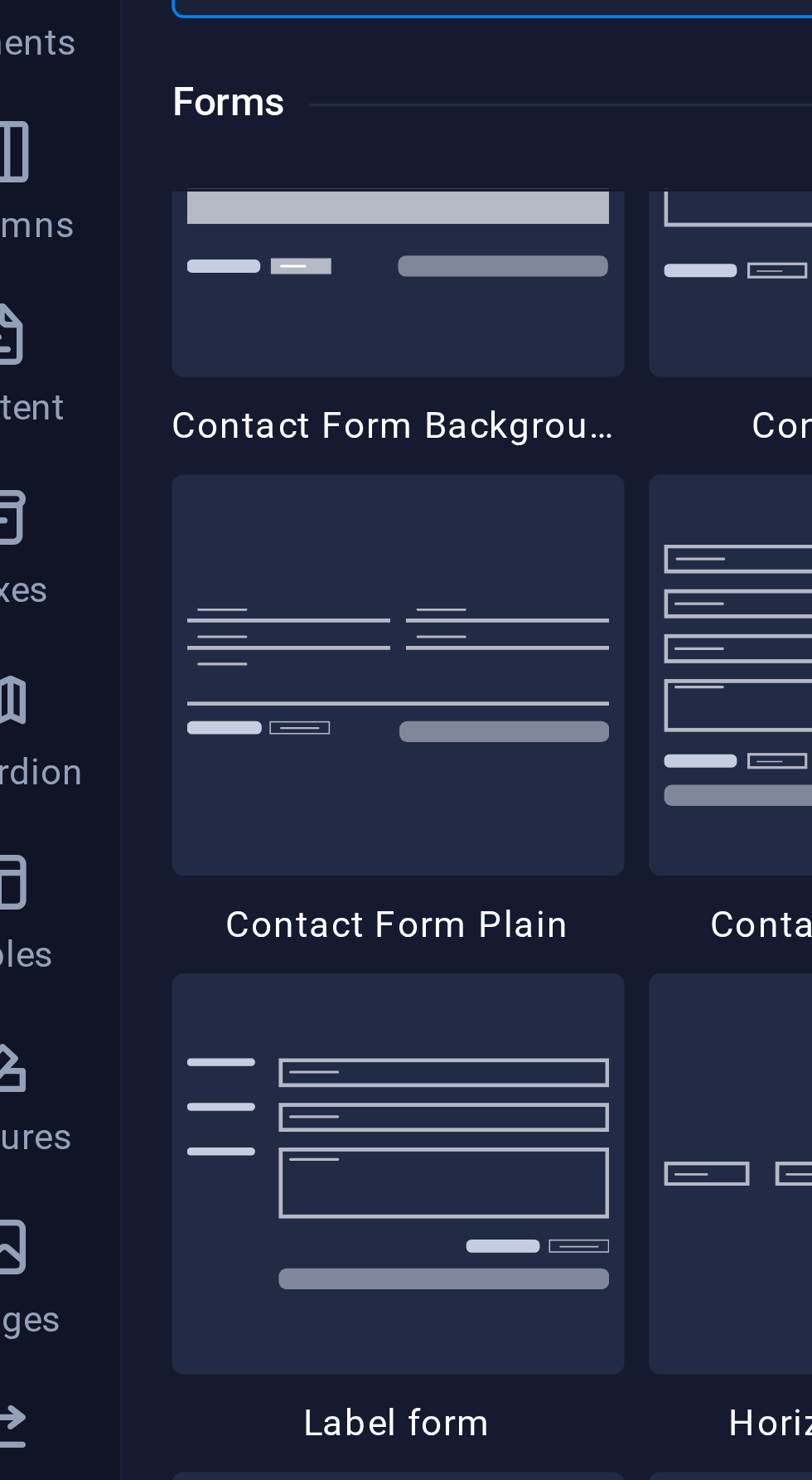
scroll to position [12168, 0]
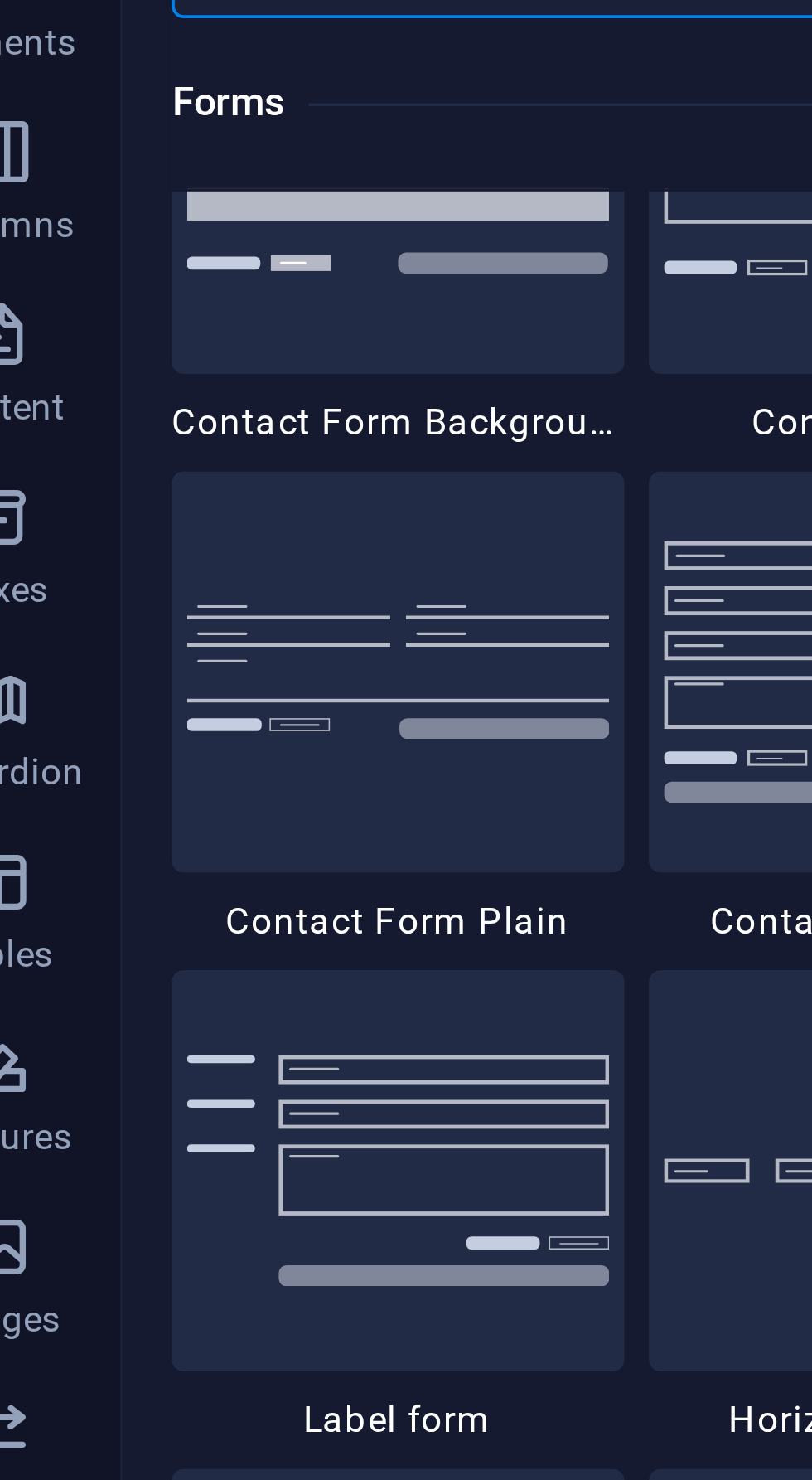
click at [150, 271] on div at bounding box center [142, 300] width 123 height 110
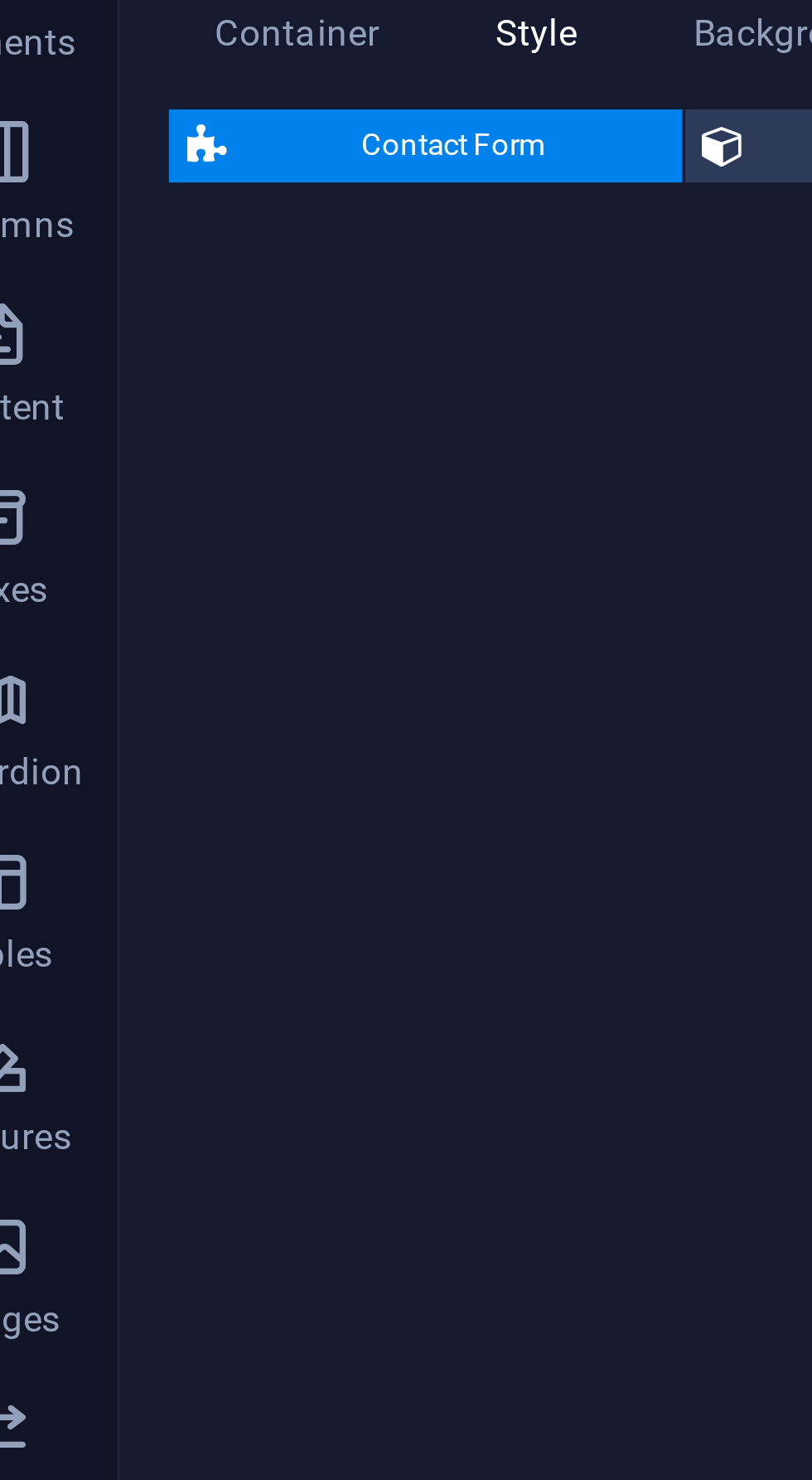
select select "rem"
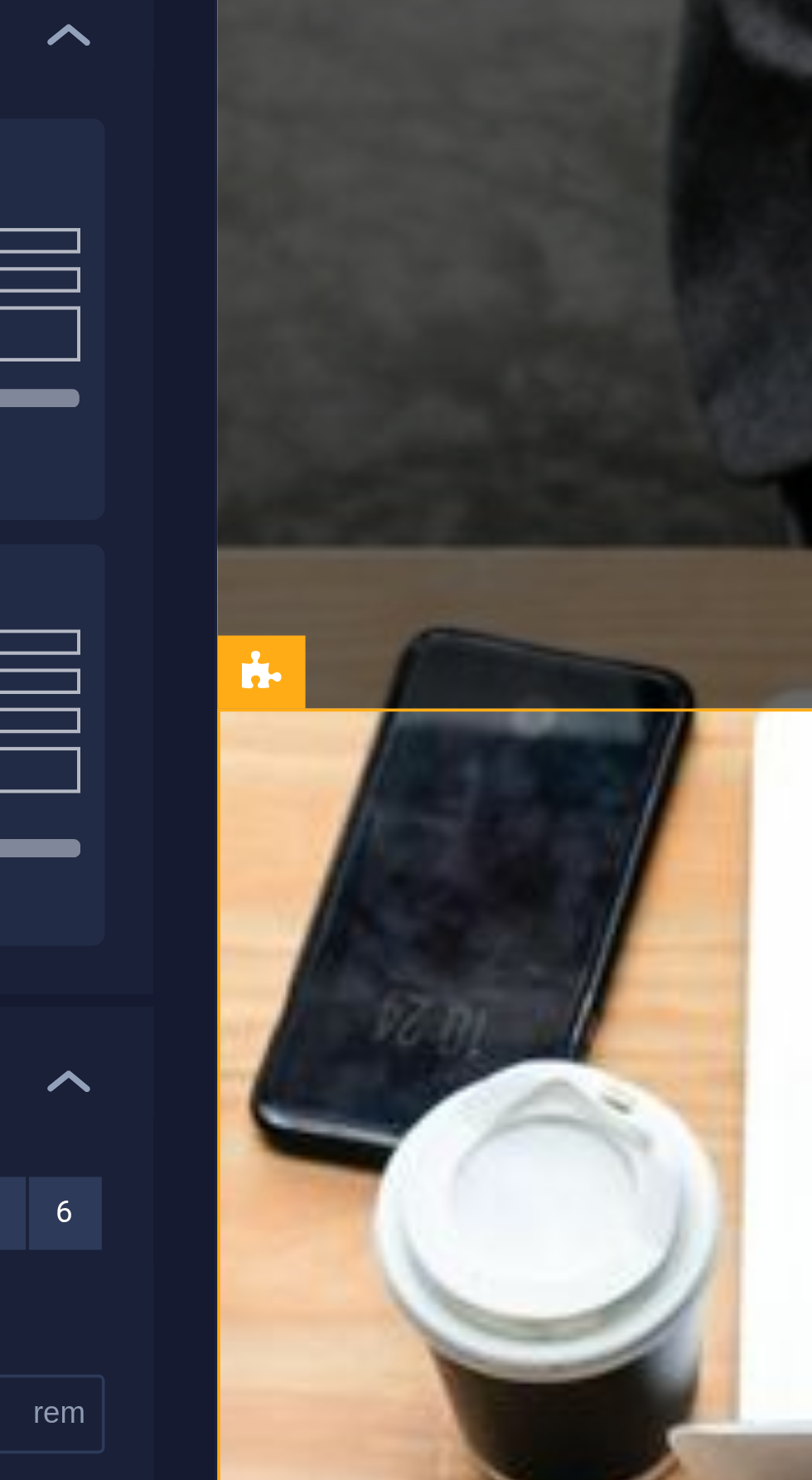
scroll to position [1145, 0]
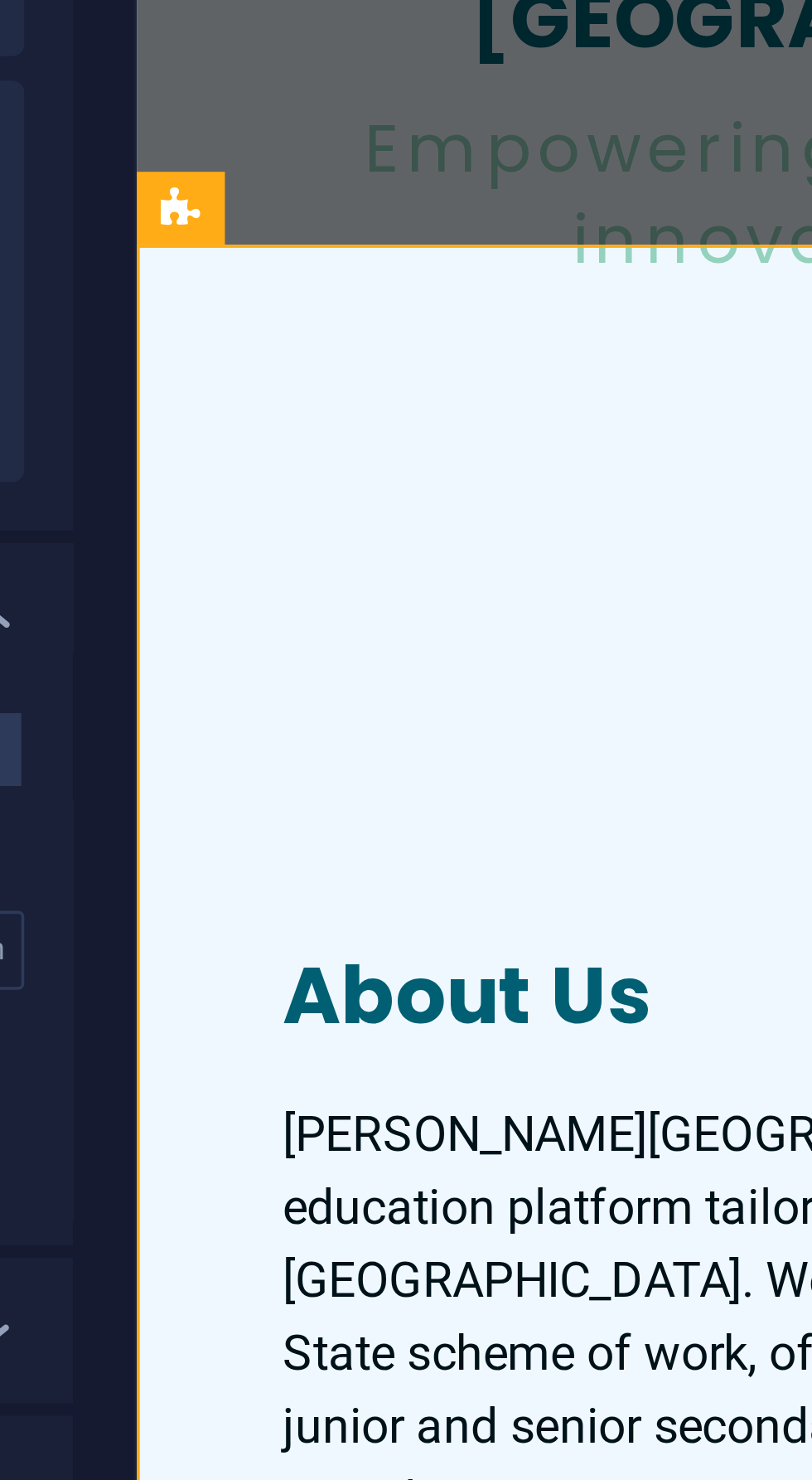
click at [235, 298] on input "text" at bounding box center [239, 315] width 178 height 34
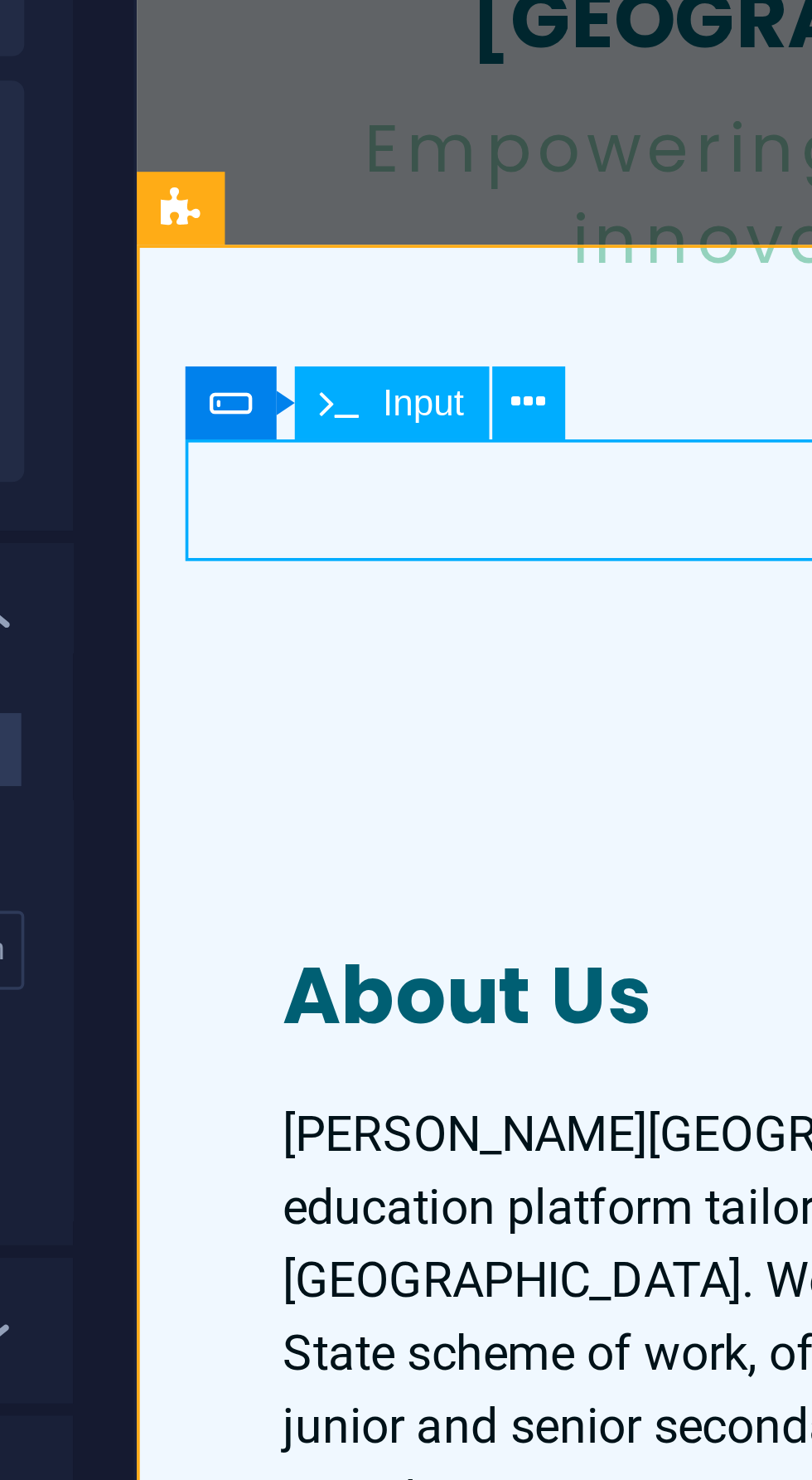
click at [467, 422] on icon at bounding box center [464, 427] width 9 height 17
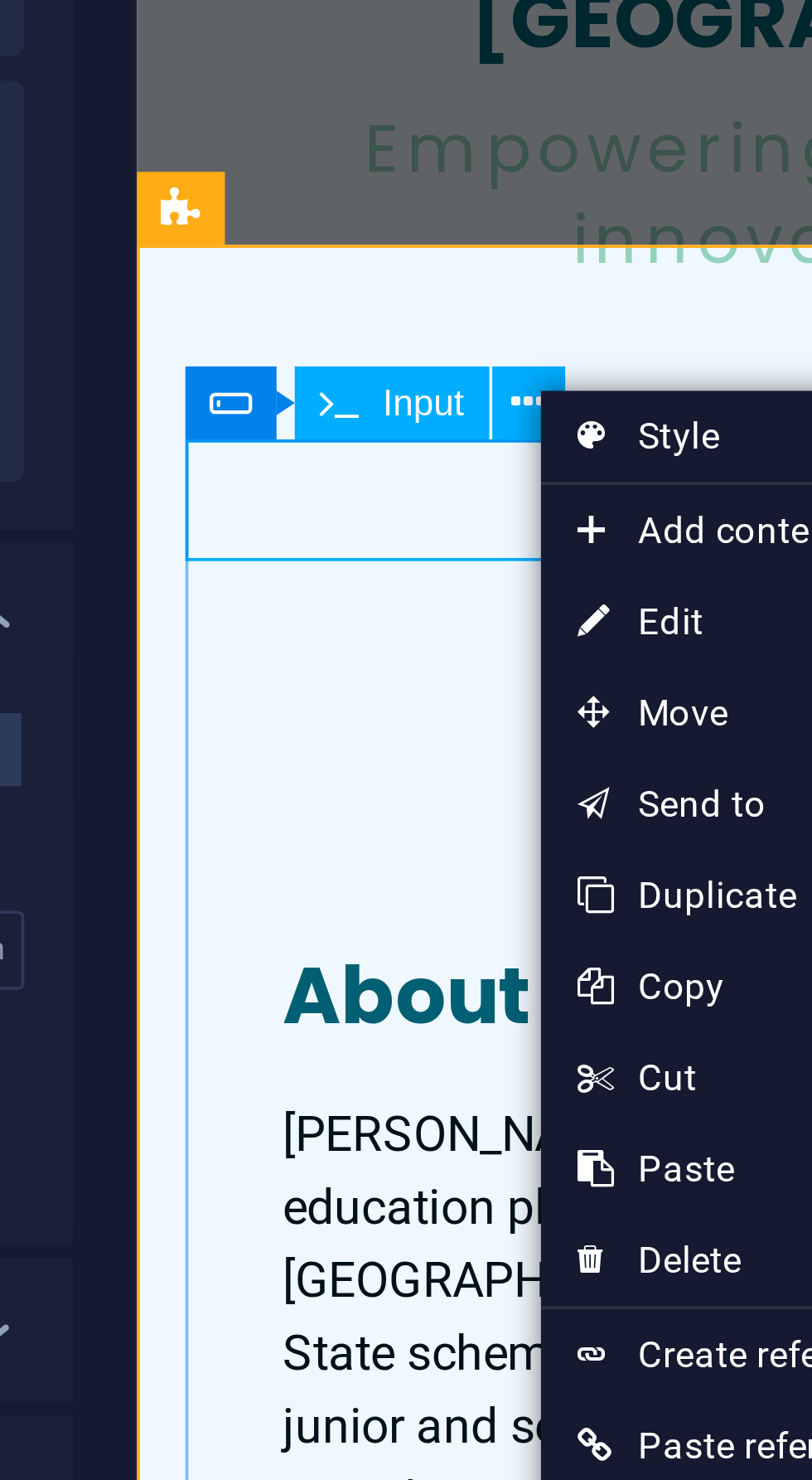
click at [522, 660] on link "⌦ Delete" at bounding box center [524, 661] width 111 height 25
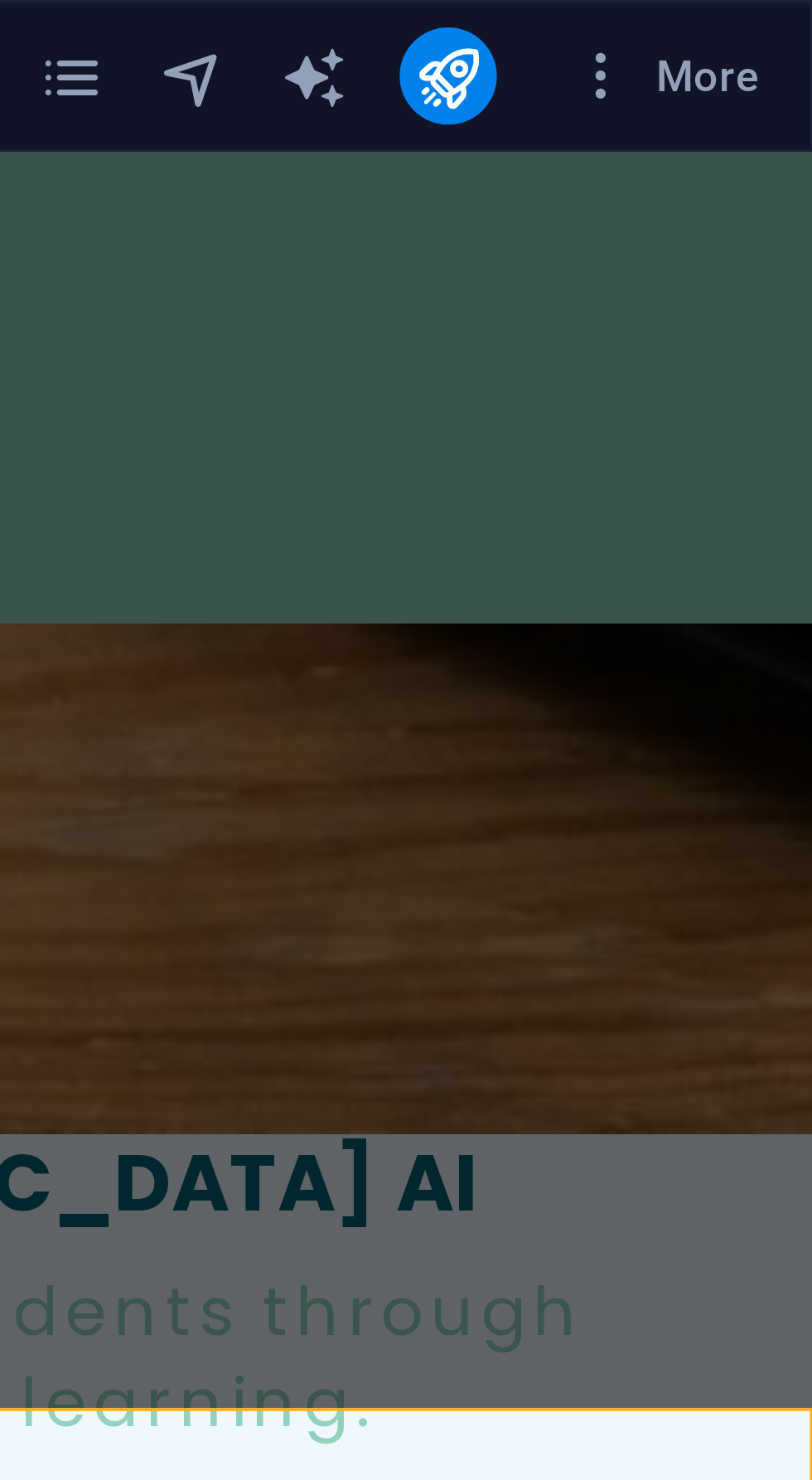
click at [717, 28] on icon "publish" at bounding box center [712, 21] width 19 height 19
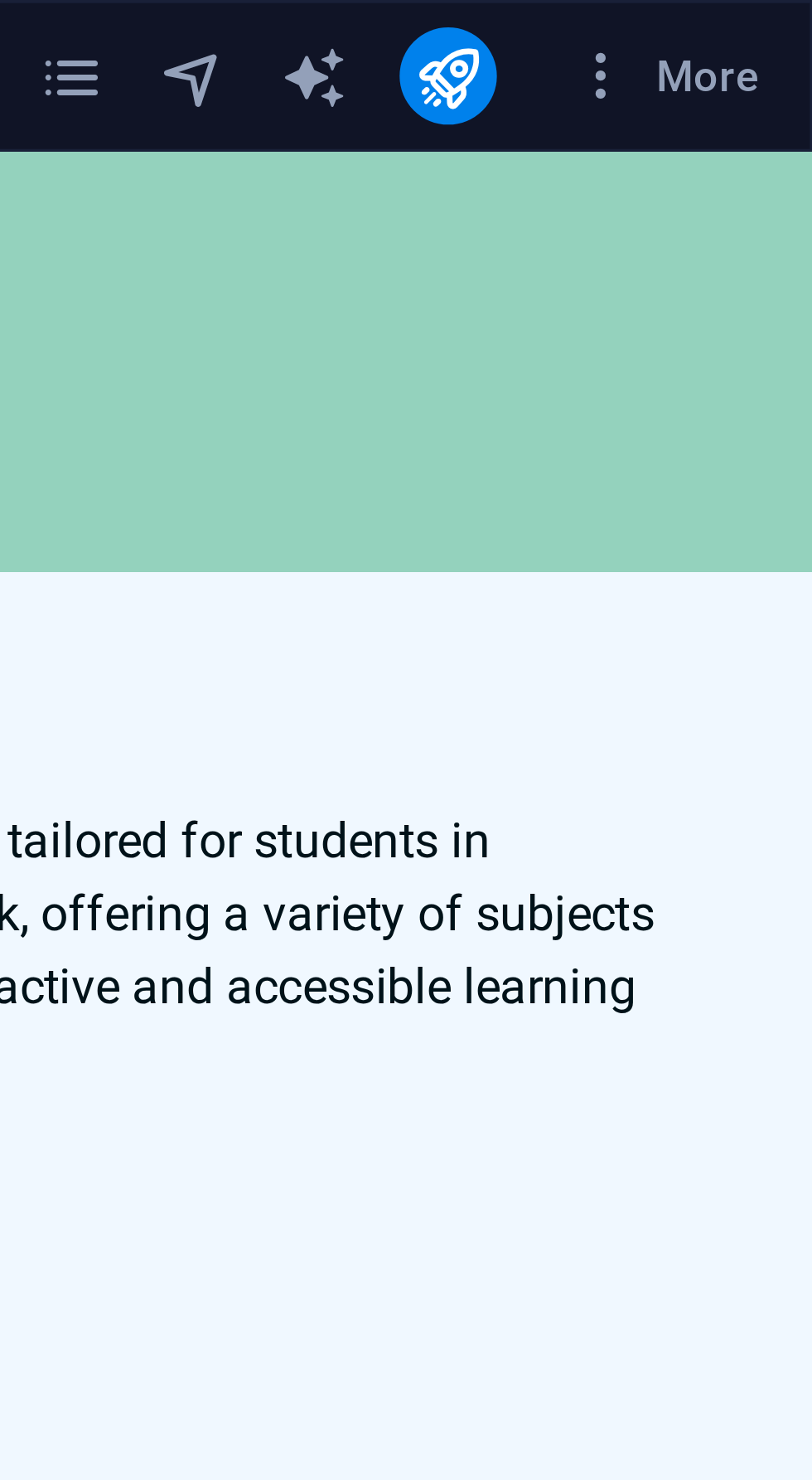
scroll to position [0, 0]
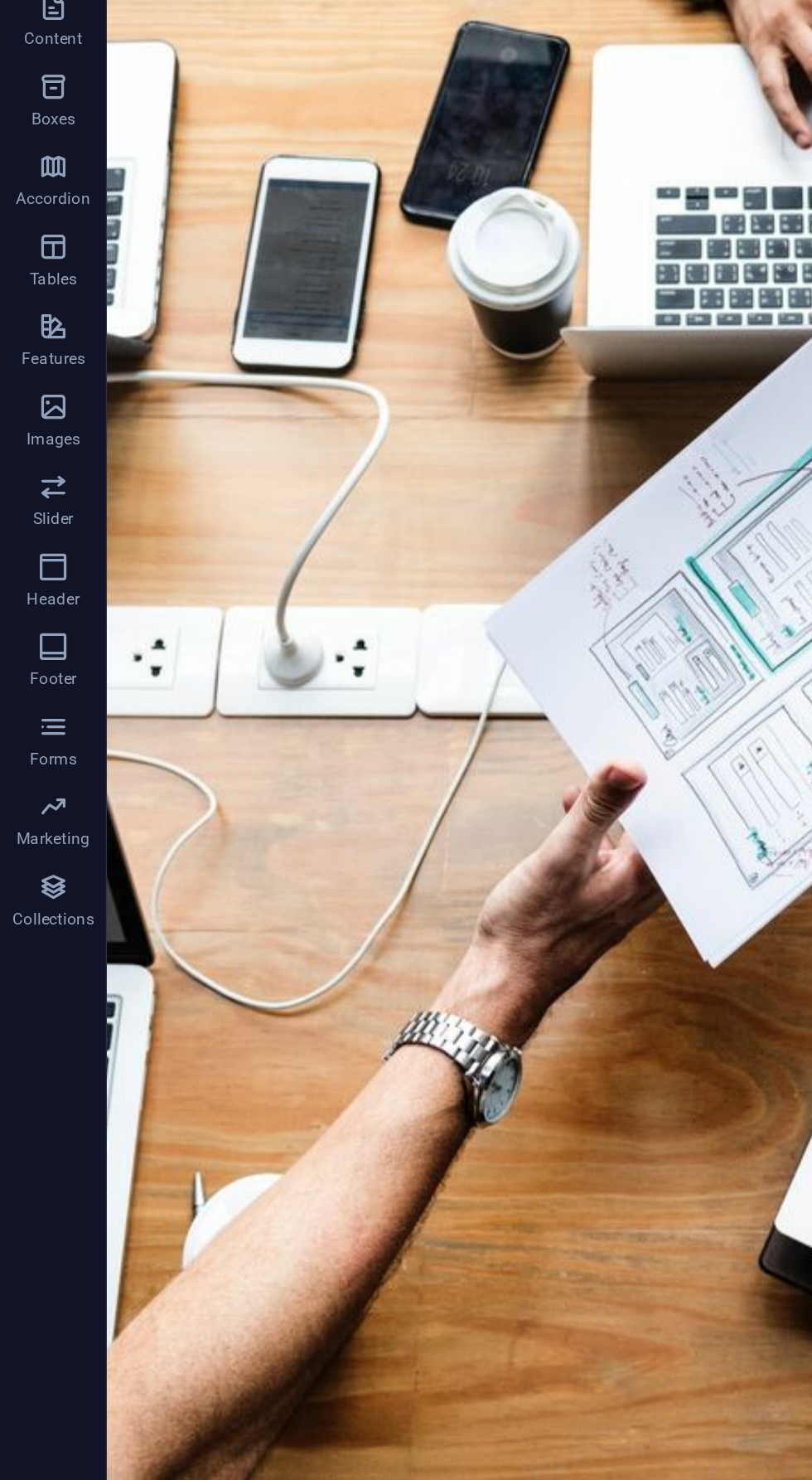
scroll to position [419, 0]
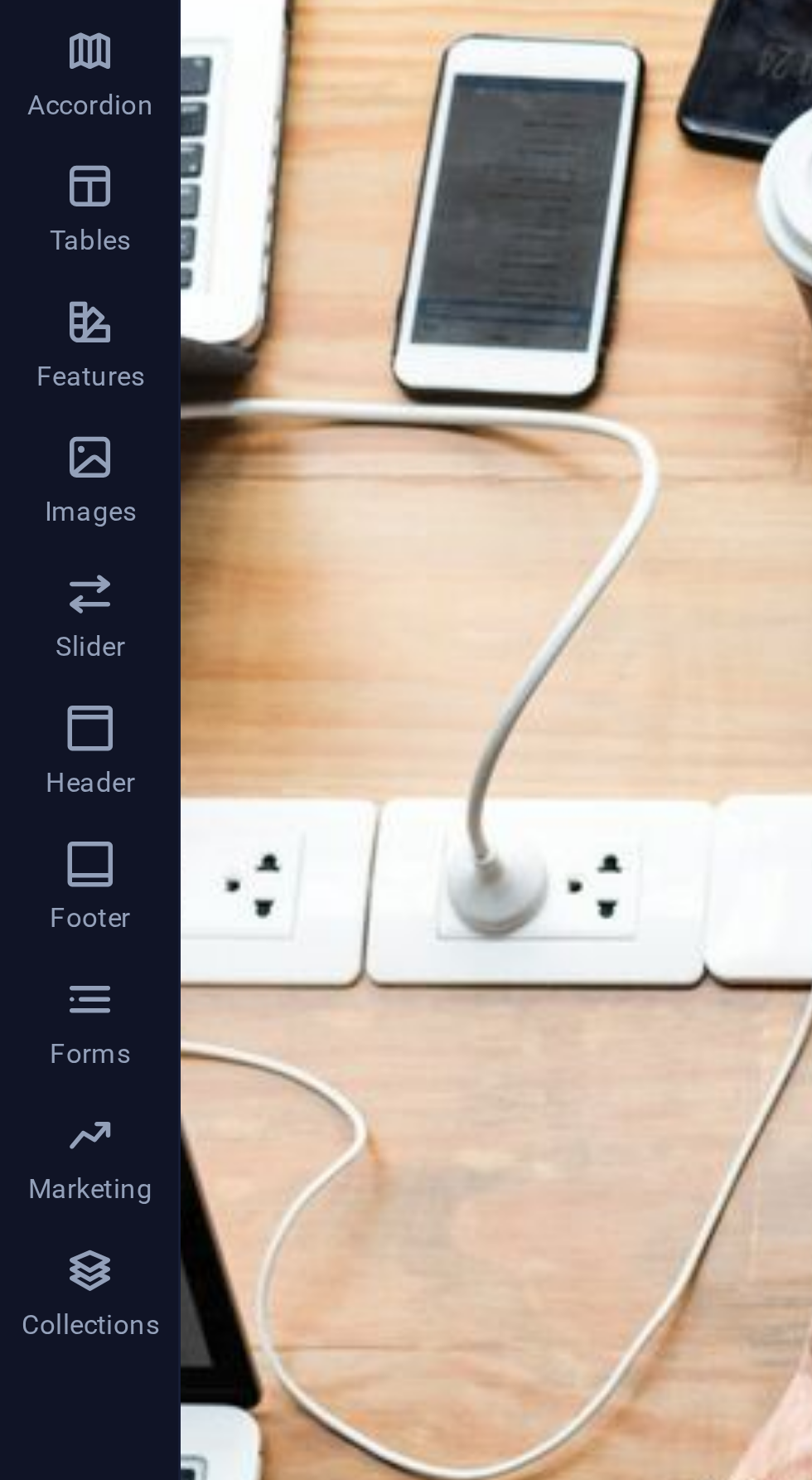
click at [38, 766] on span "Collections" at bounding box center [33, 765] width 67 height 40
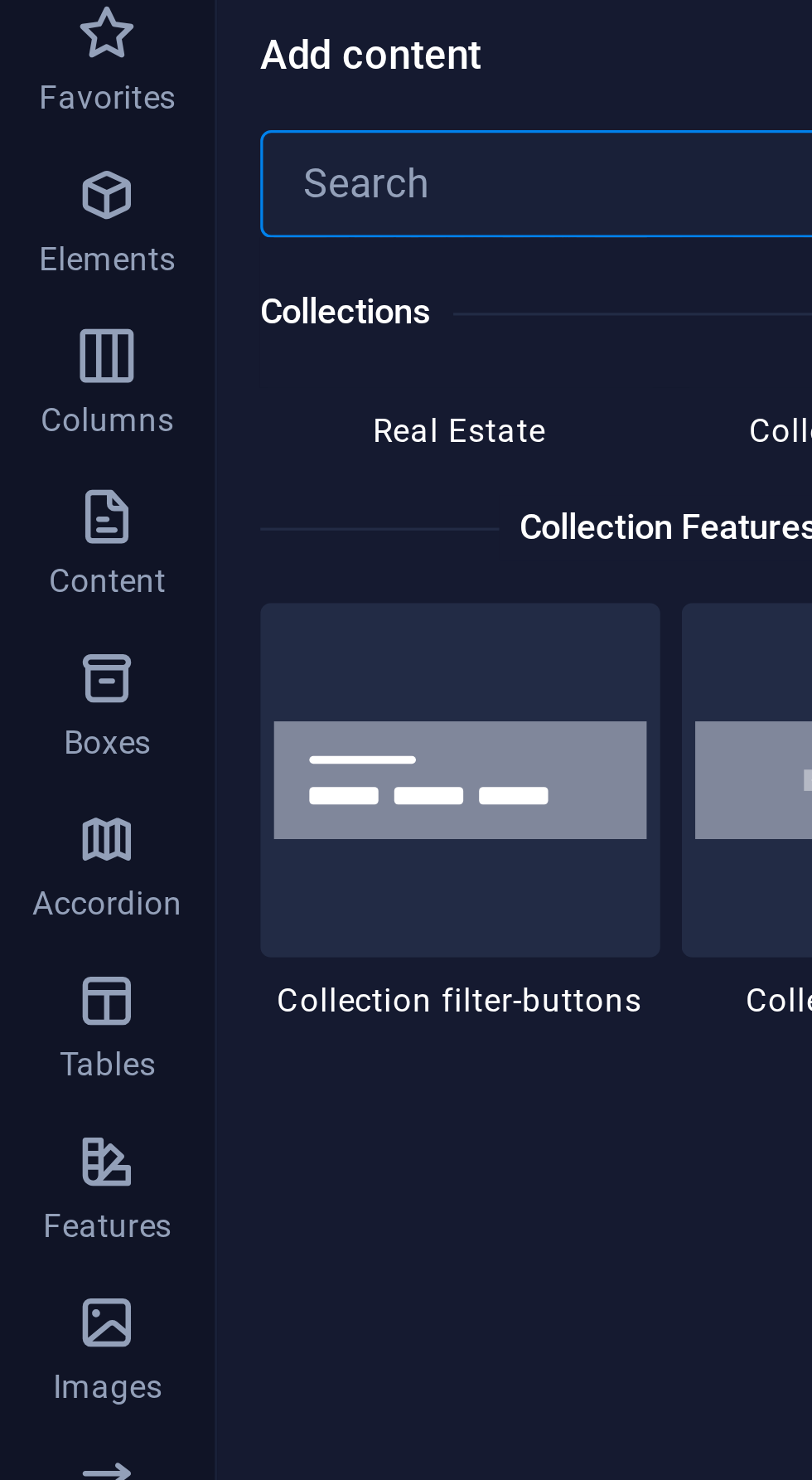
scroll to position [15740, 0]
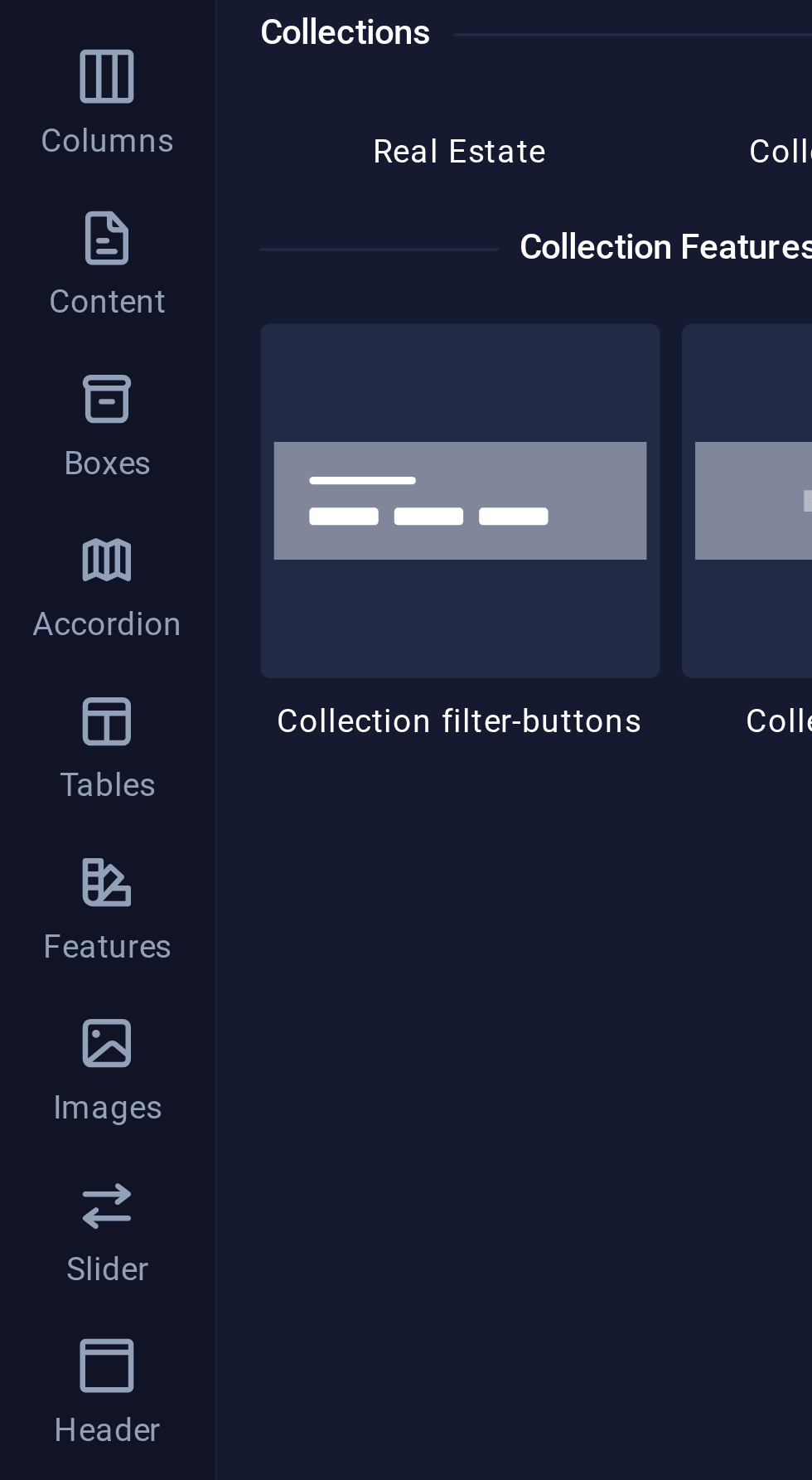
click at [42, 208] on icon "button" at bounding box center [33, 207] width 20 height 20
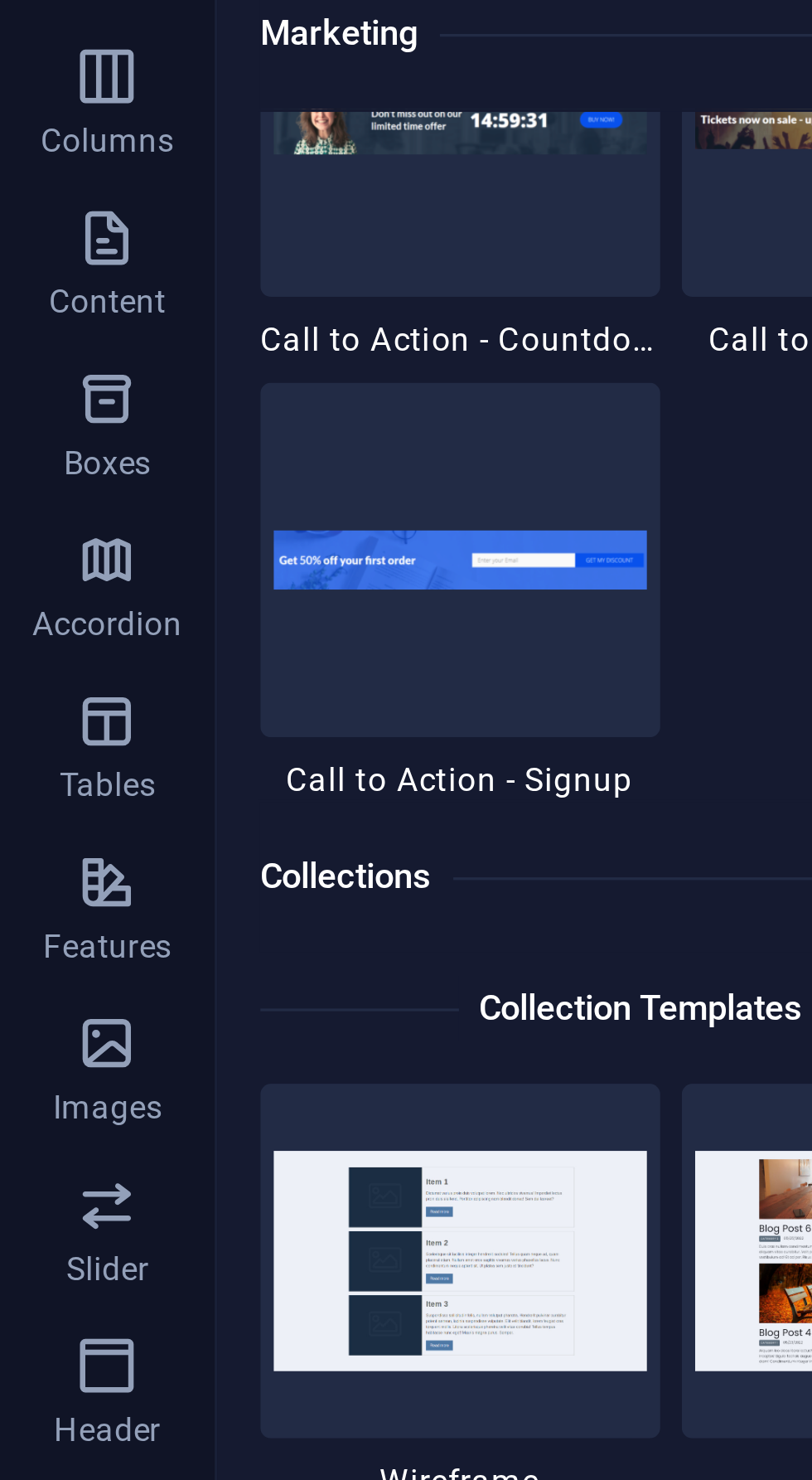
scroll to position [2902, 0]
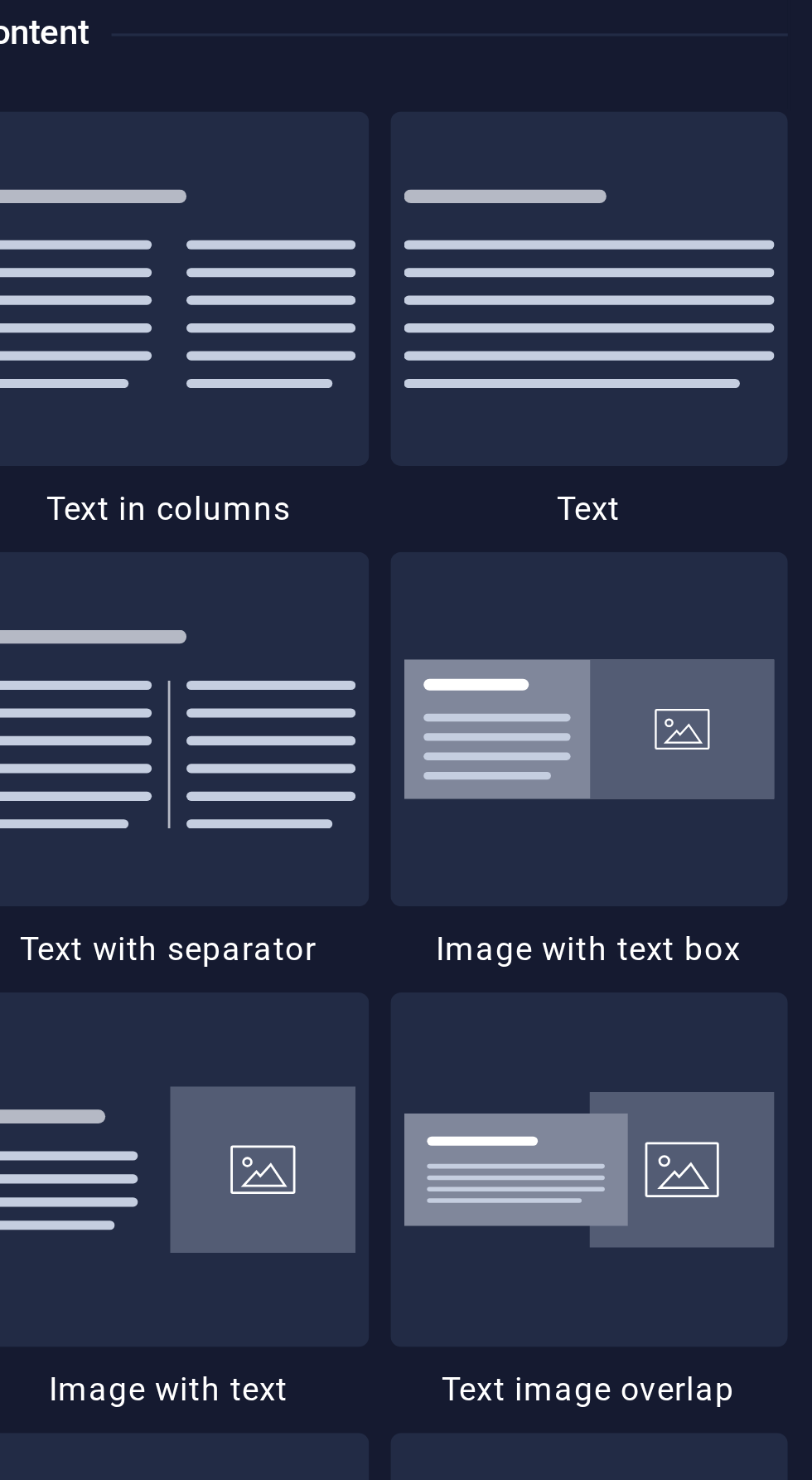
click at [305, 226] on img at bounding box center [272, 223] width 115 height 62
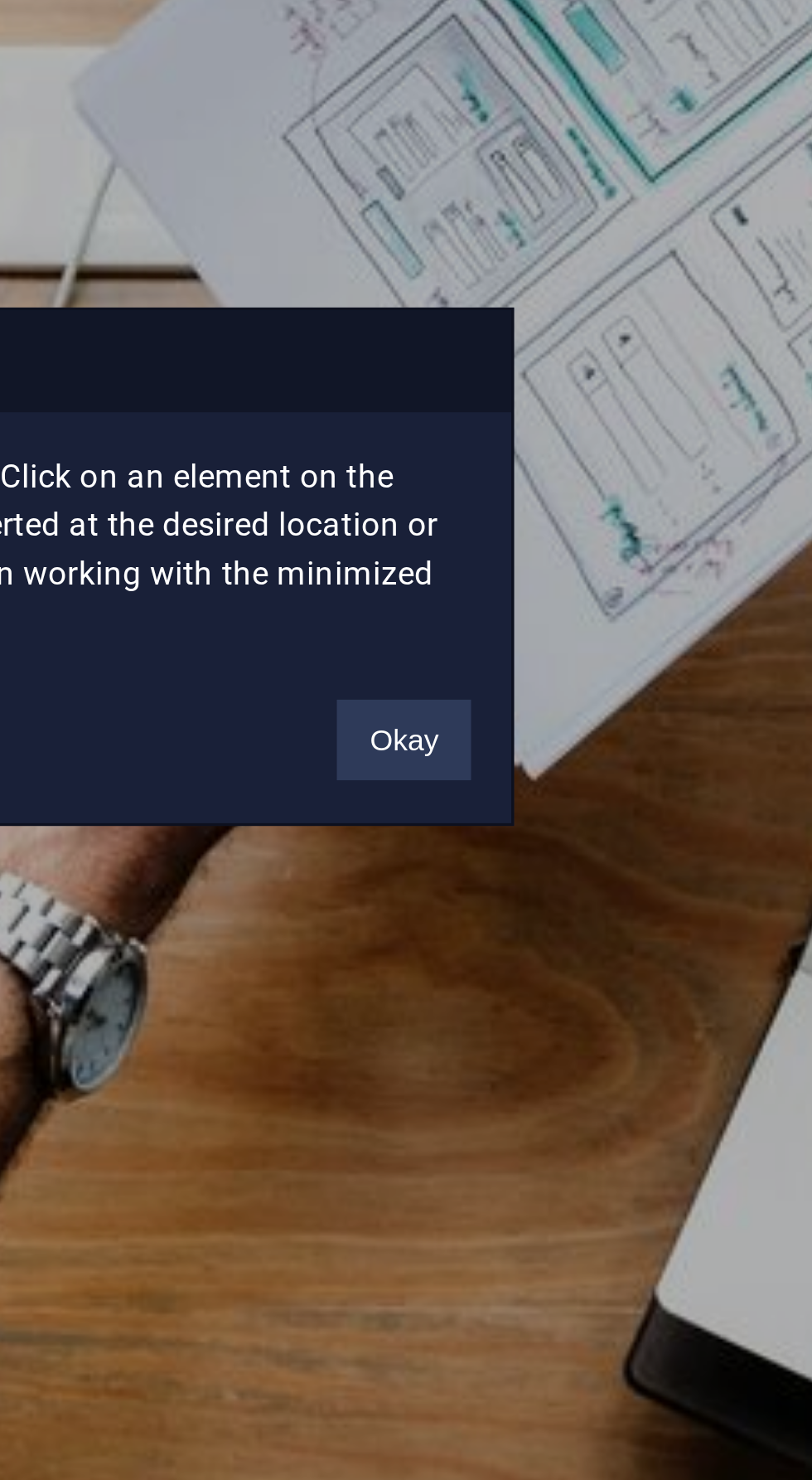
click at [556, 616] on div "No placement target There is no placement target selected. Click on an element …" at bounding box center [406, 740] width 812 height 1480
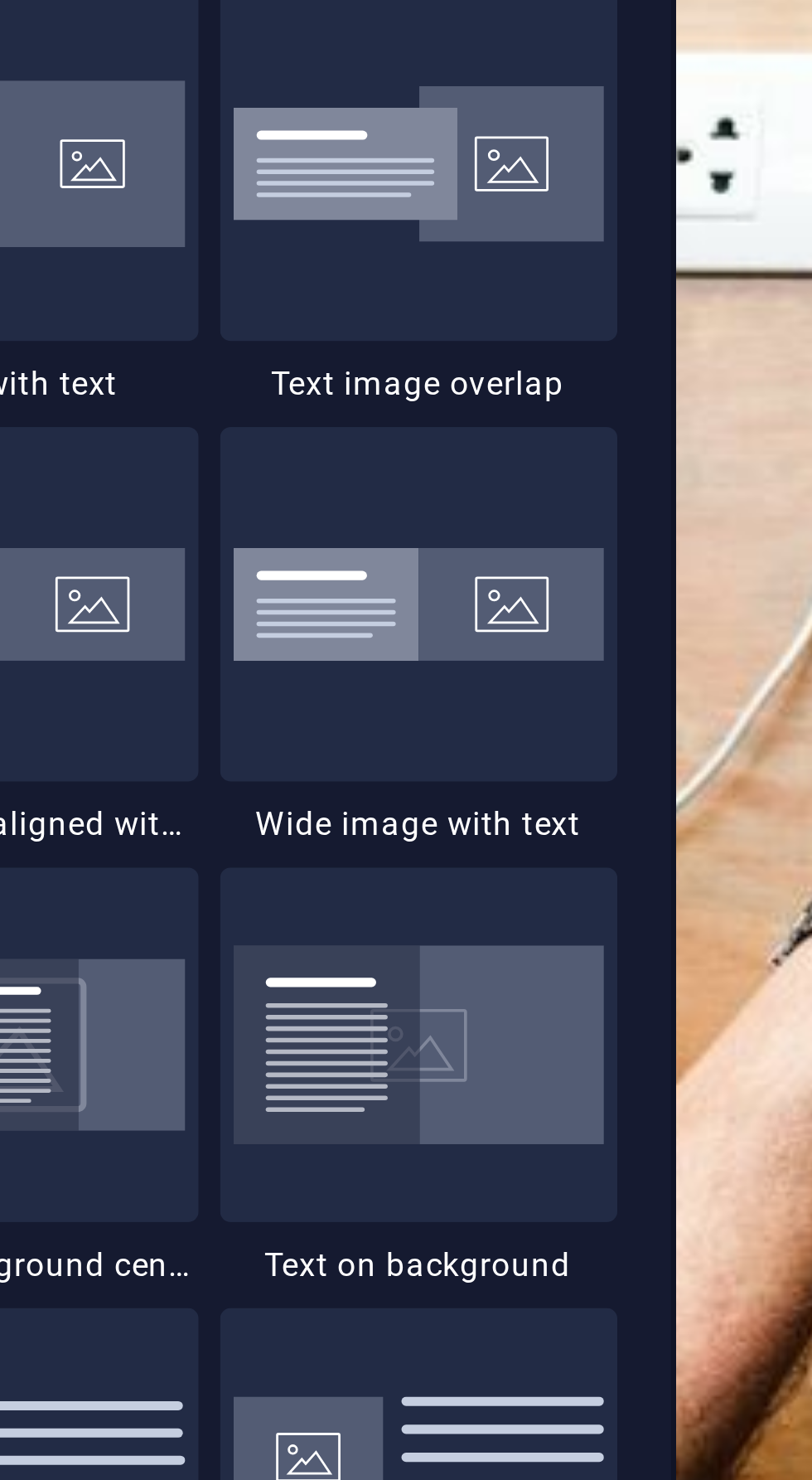
scroll to position [2784, 0]
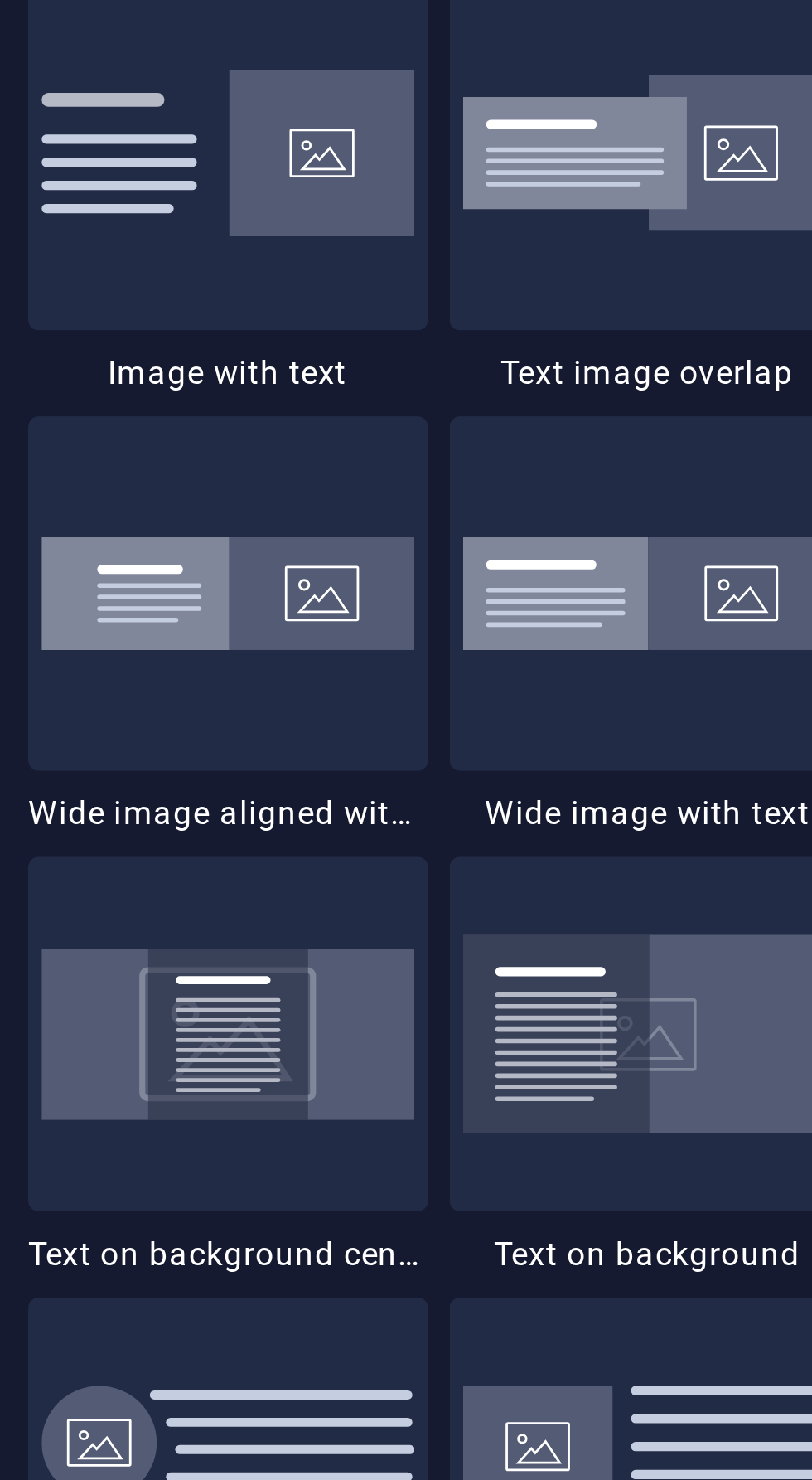
click at [146, 761] on img at bounding box center [142, 749] width 115 height 35
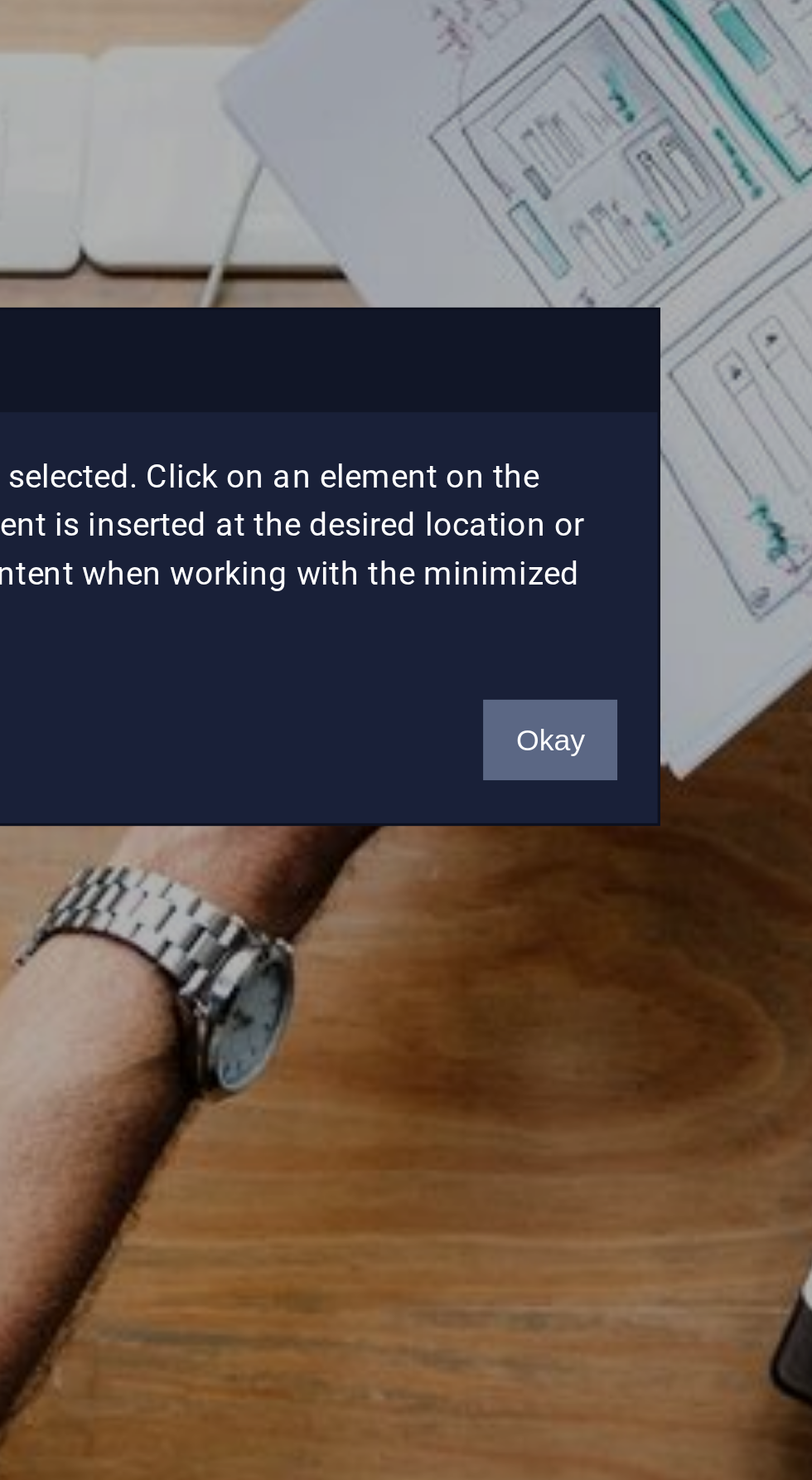
click at [552, 797] on button "Okay" at bounding box center [547, 794] width 42 height 25
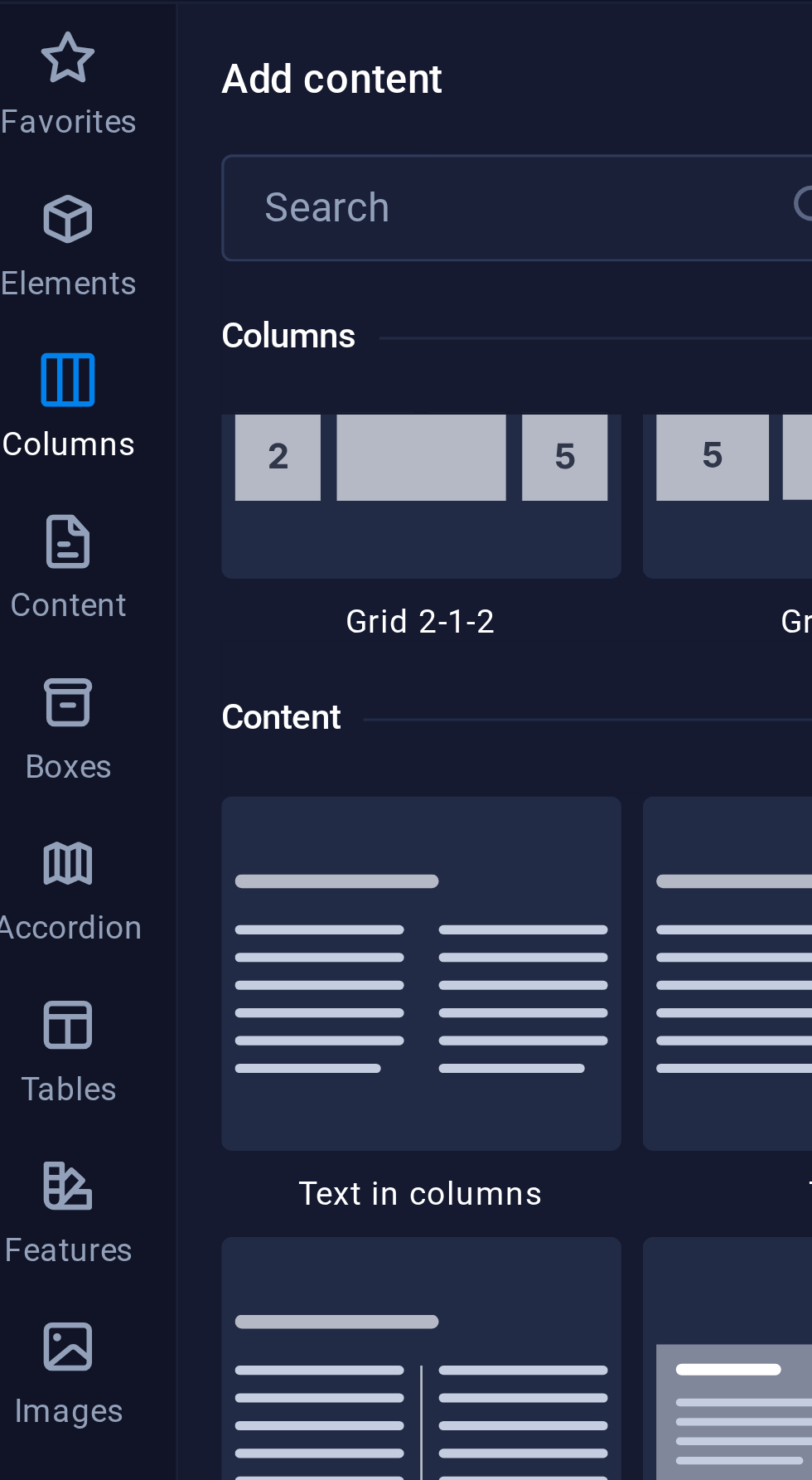
click at [42, 114] on icon "button" at bounding box center [33, 108] width 20 height 20
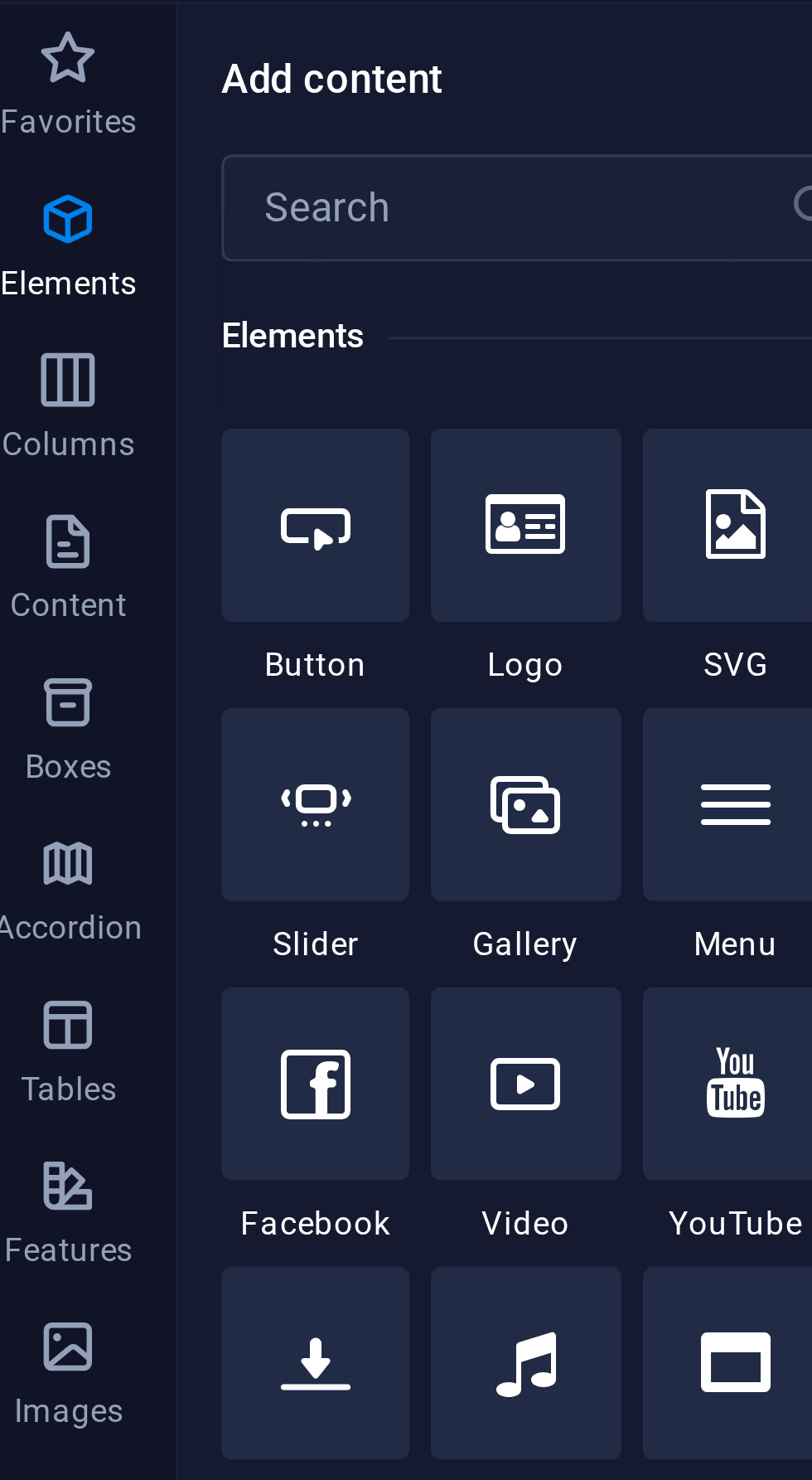
scroll to position [346, 0]
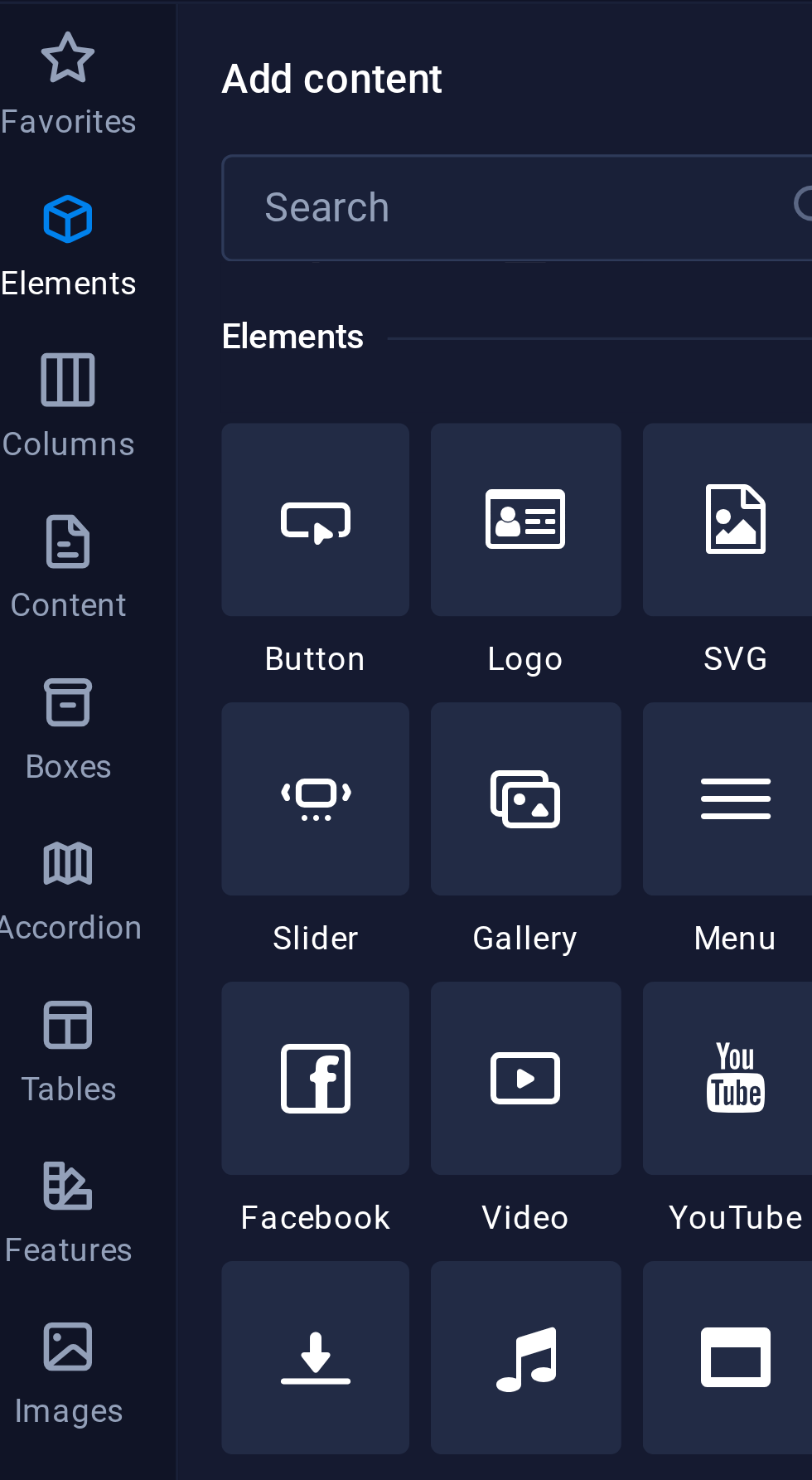
click at [176, 302] on div at bounding box center [174, 287] width 58 height 60
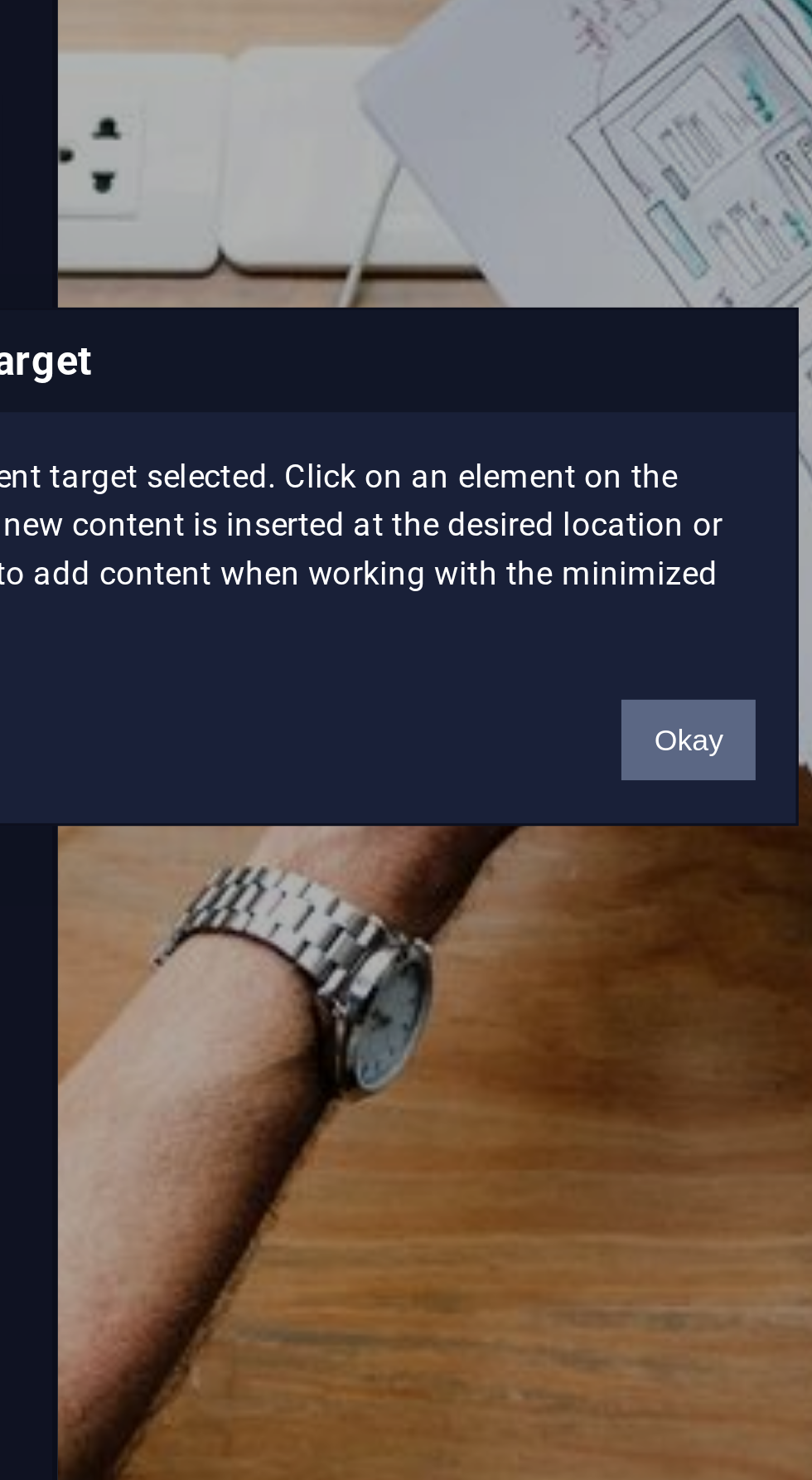
click at [565, 795] on button "Okay" at bounding box center [547, 794] width 42 height 25
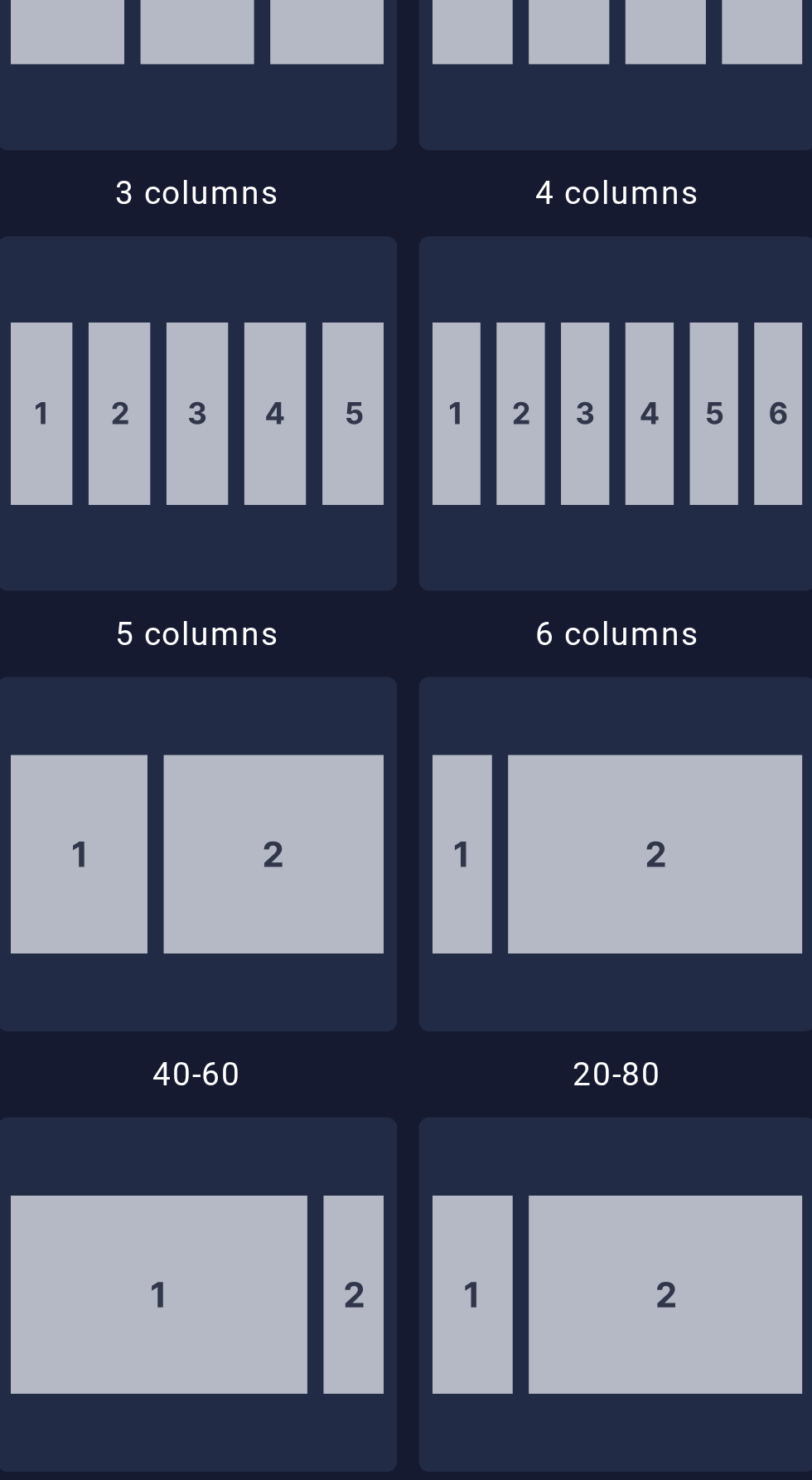
scroll to position [652, 0]
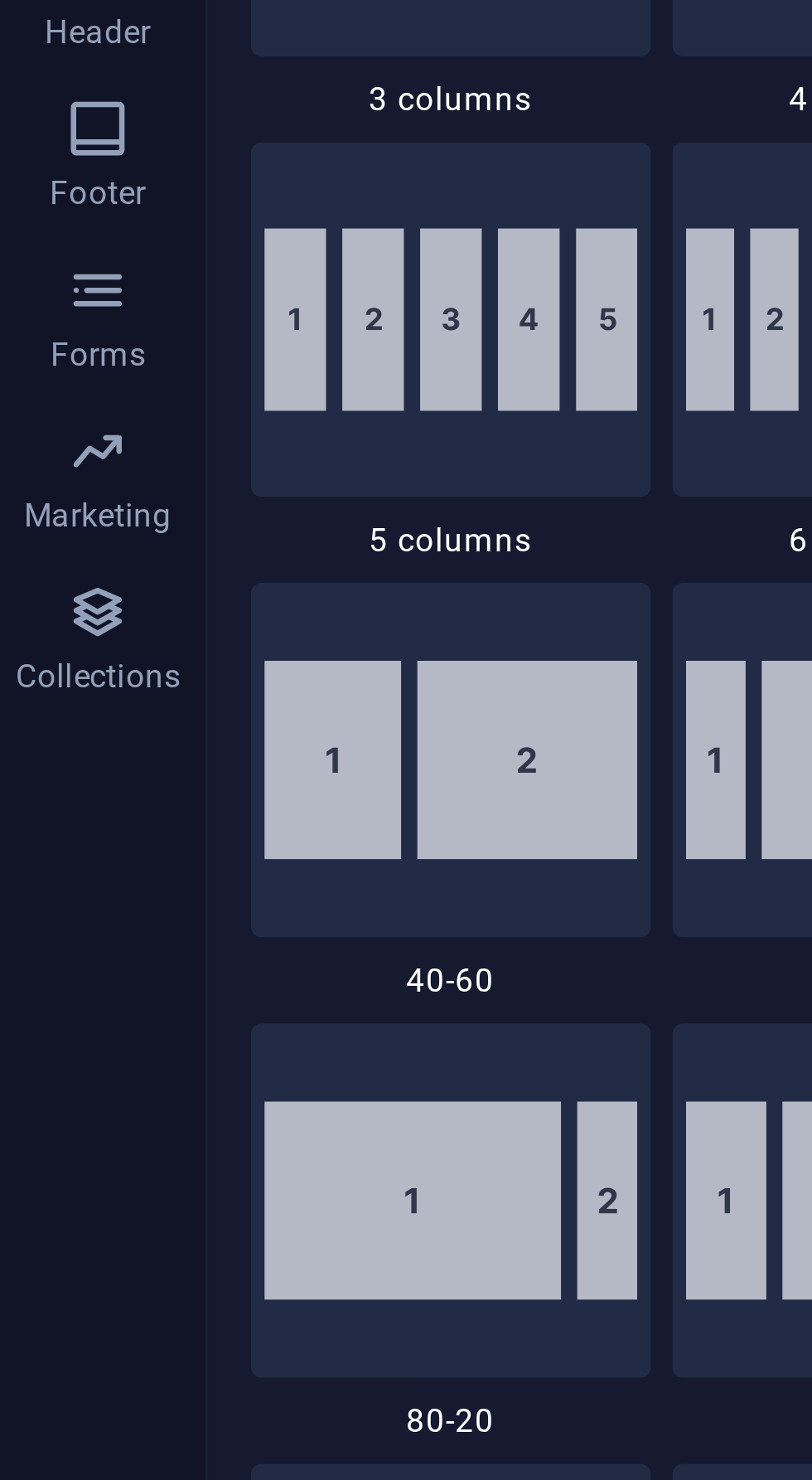
click at [145, 867] on span "40-60" at bounding box center [142, 868] width 123 height 13
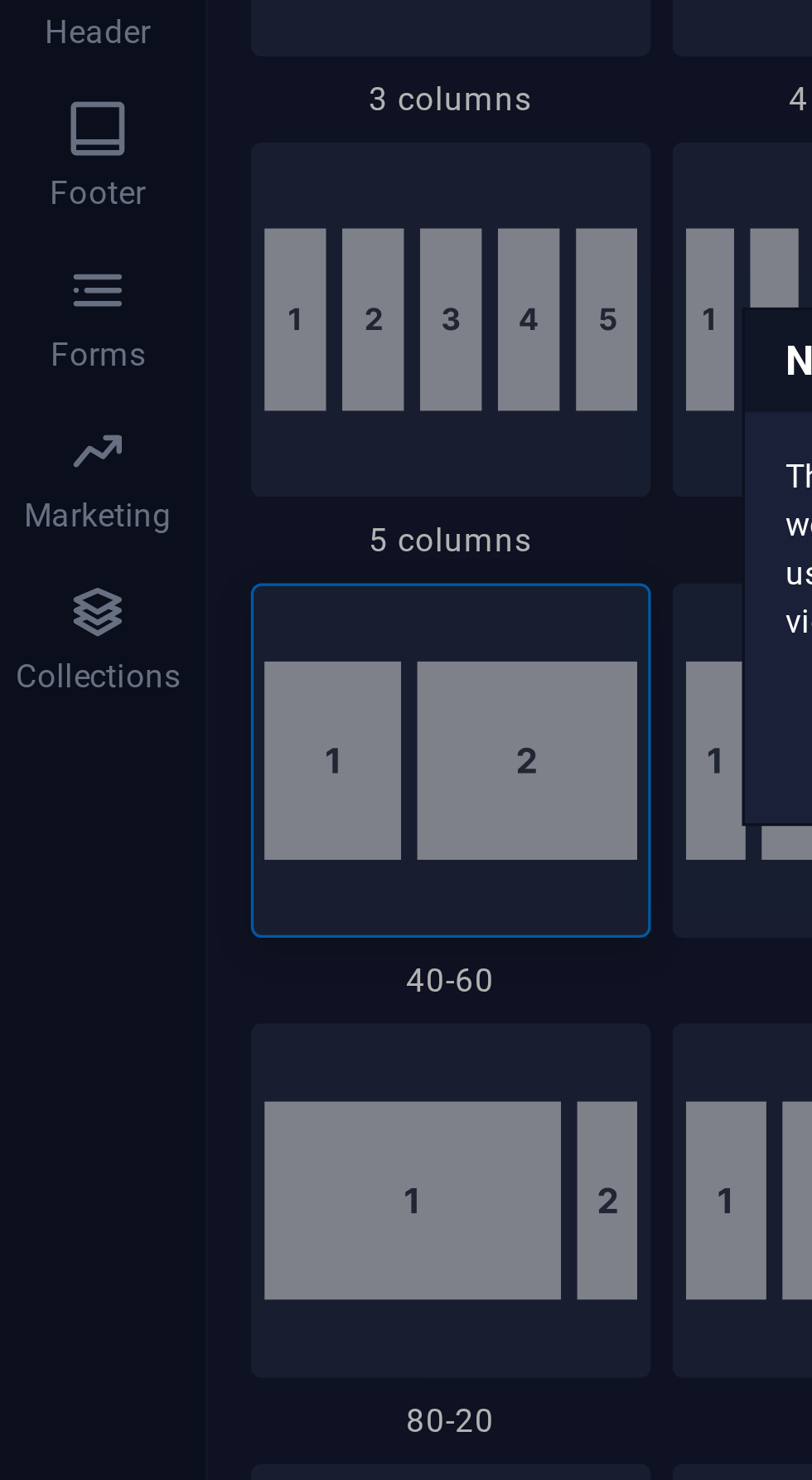
scroll to position [882, 0]
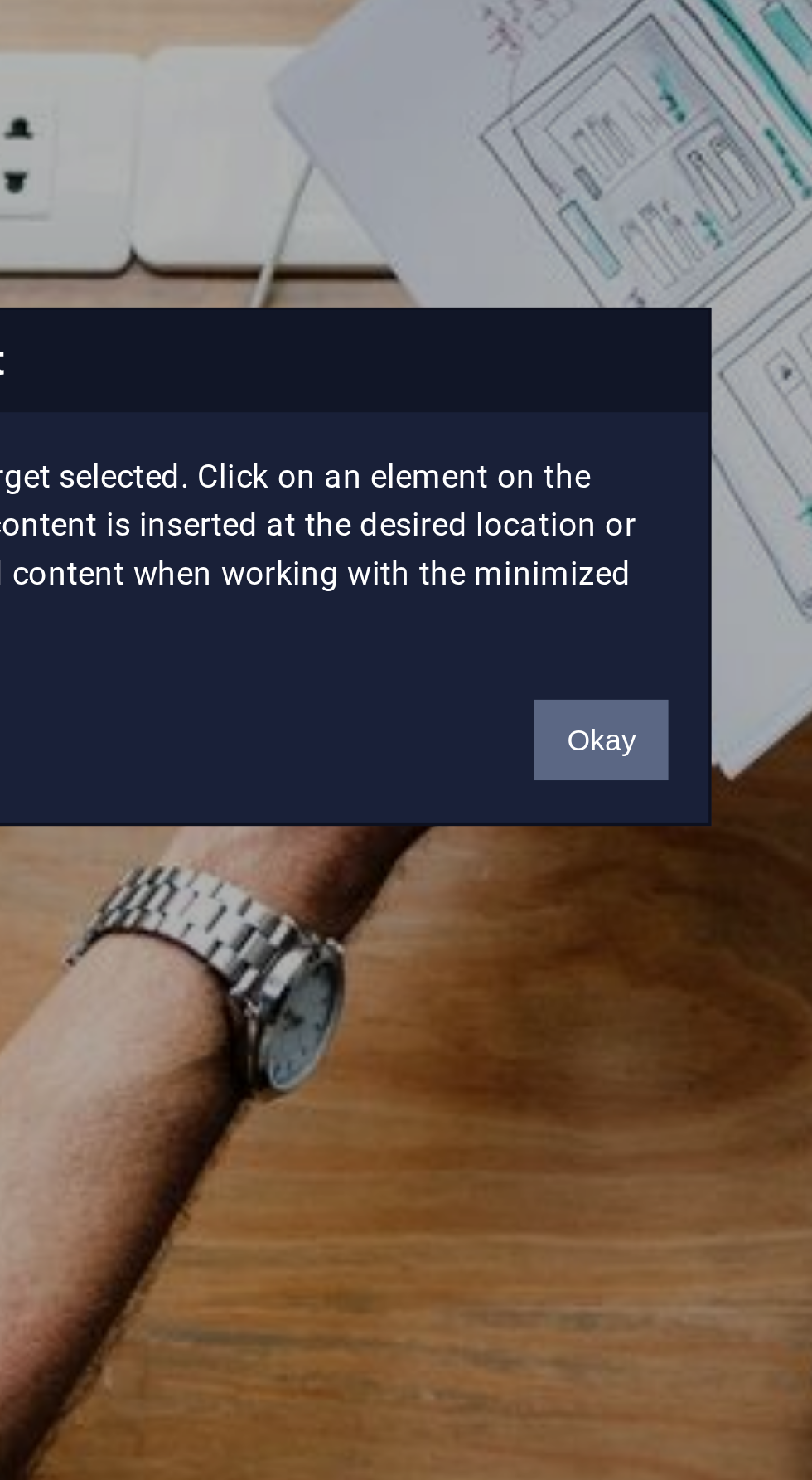
click at [549, 790] on button "Okay" at bounding box center [547, 794] width 42 height 25
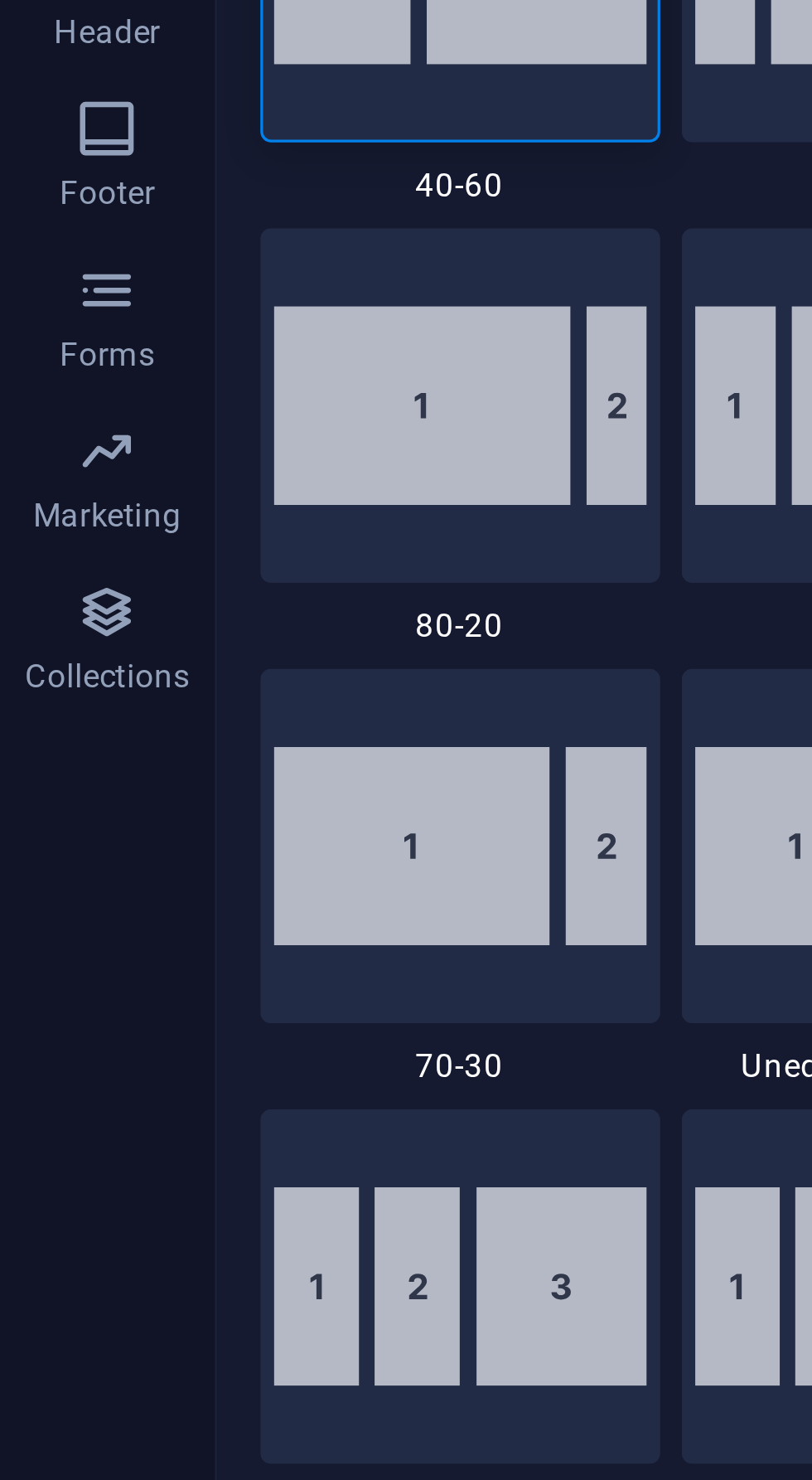
scroll to position [894, 0]
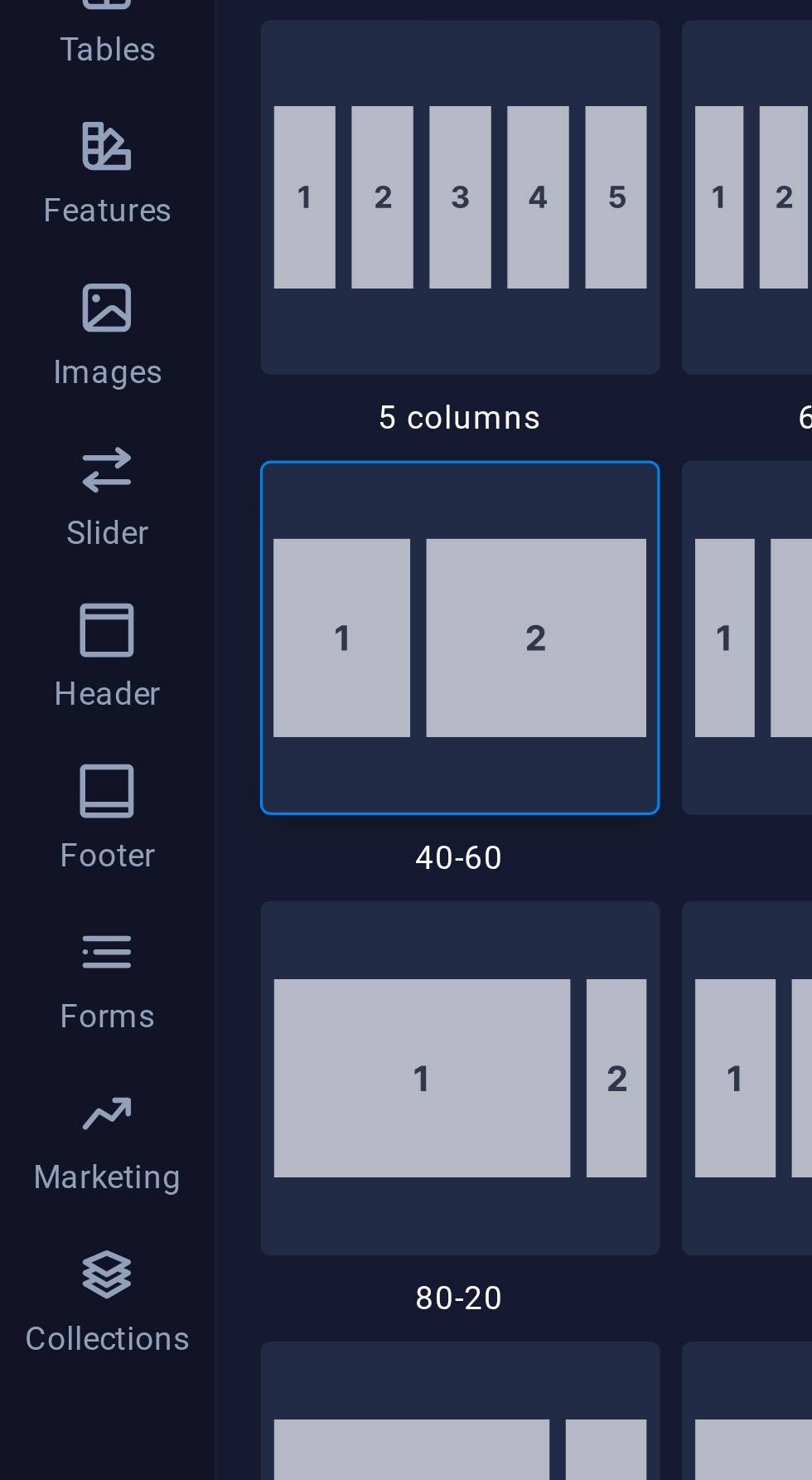
click at [42, 509] on icon "button" at bounding box center [33, 506] width 20 height 20
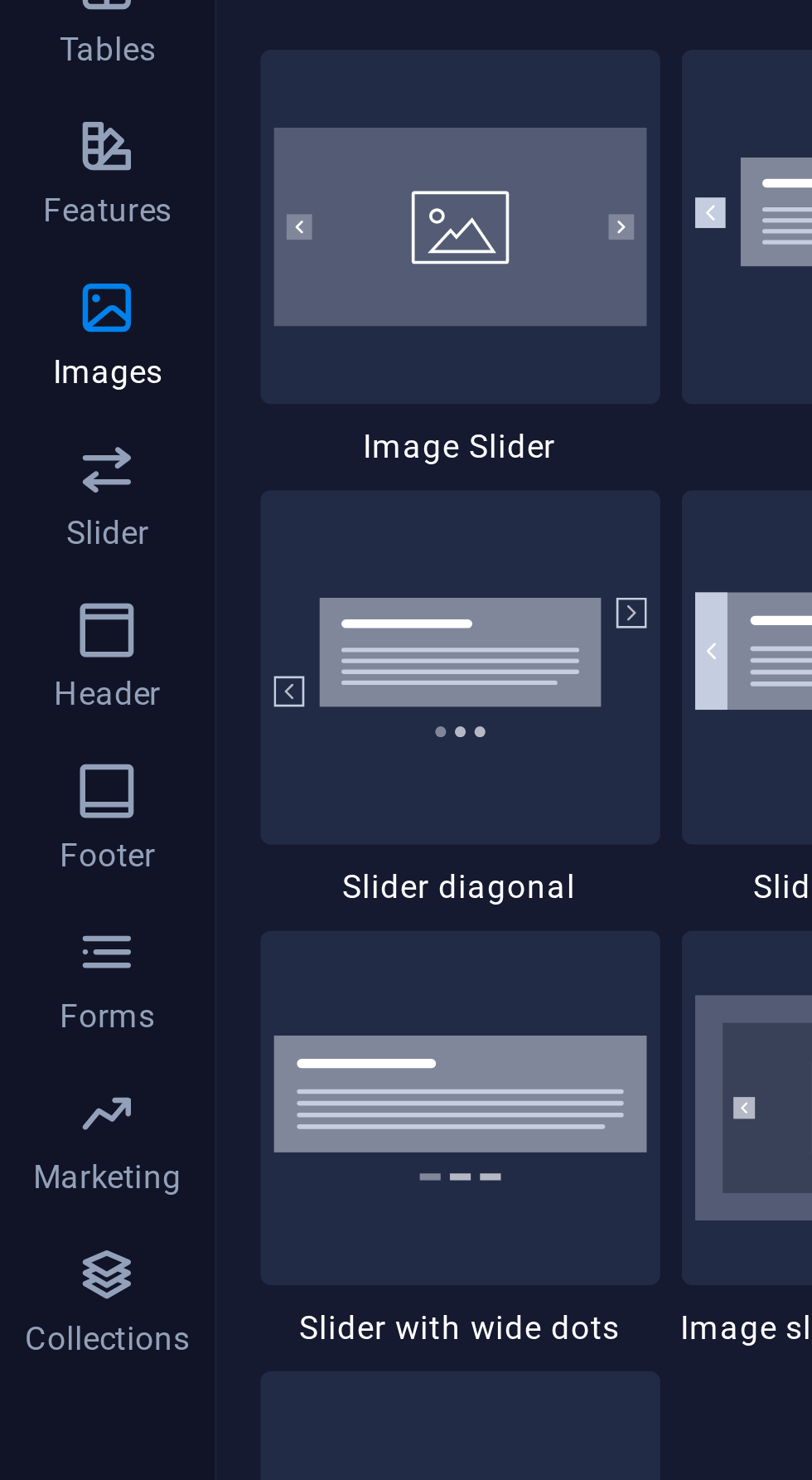
scroll to position [9190, 0]
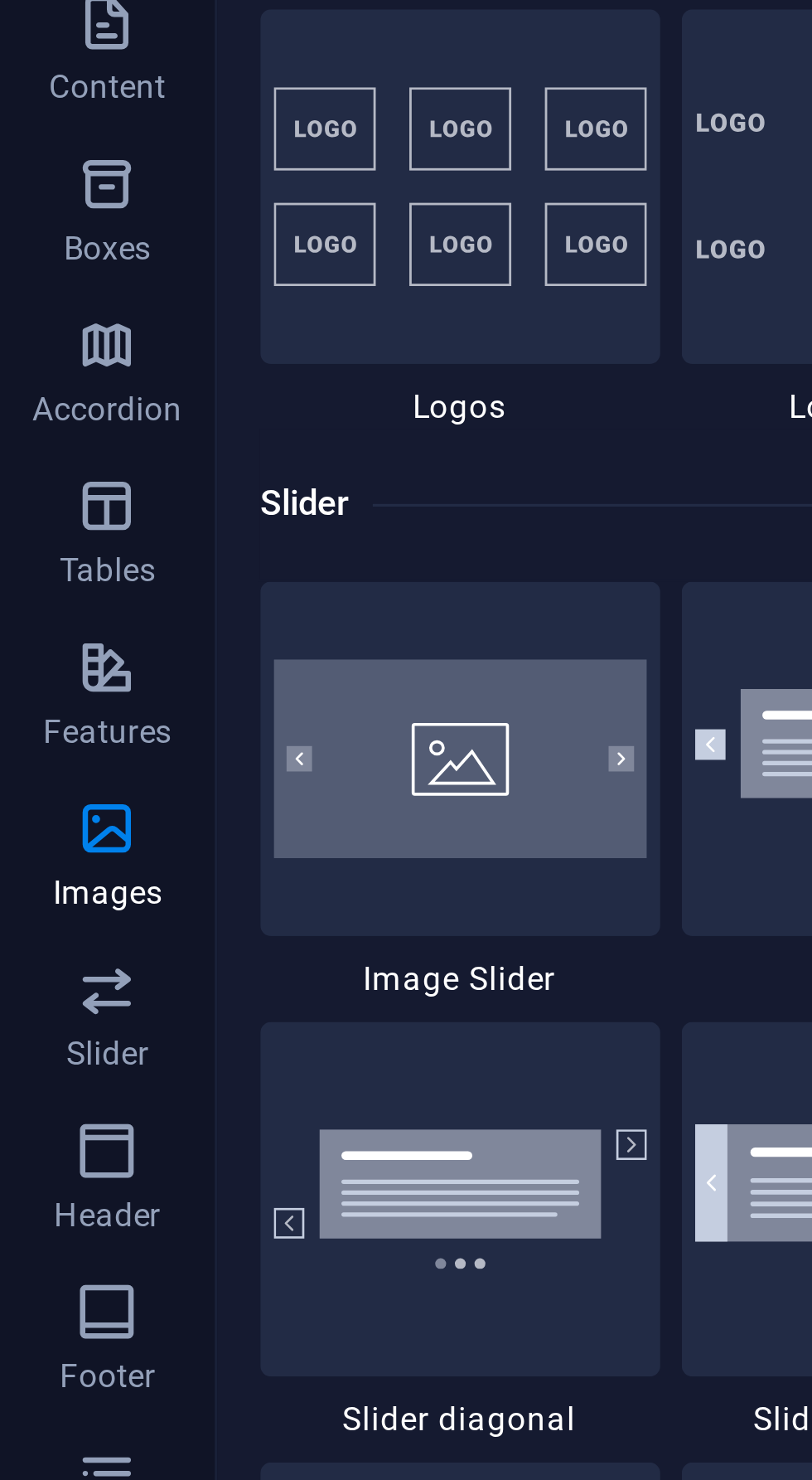
click at [43, 422] on p "Features" at bounding box center [33, 426] width 40 height 13
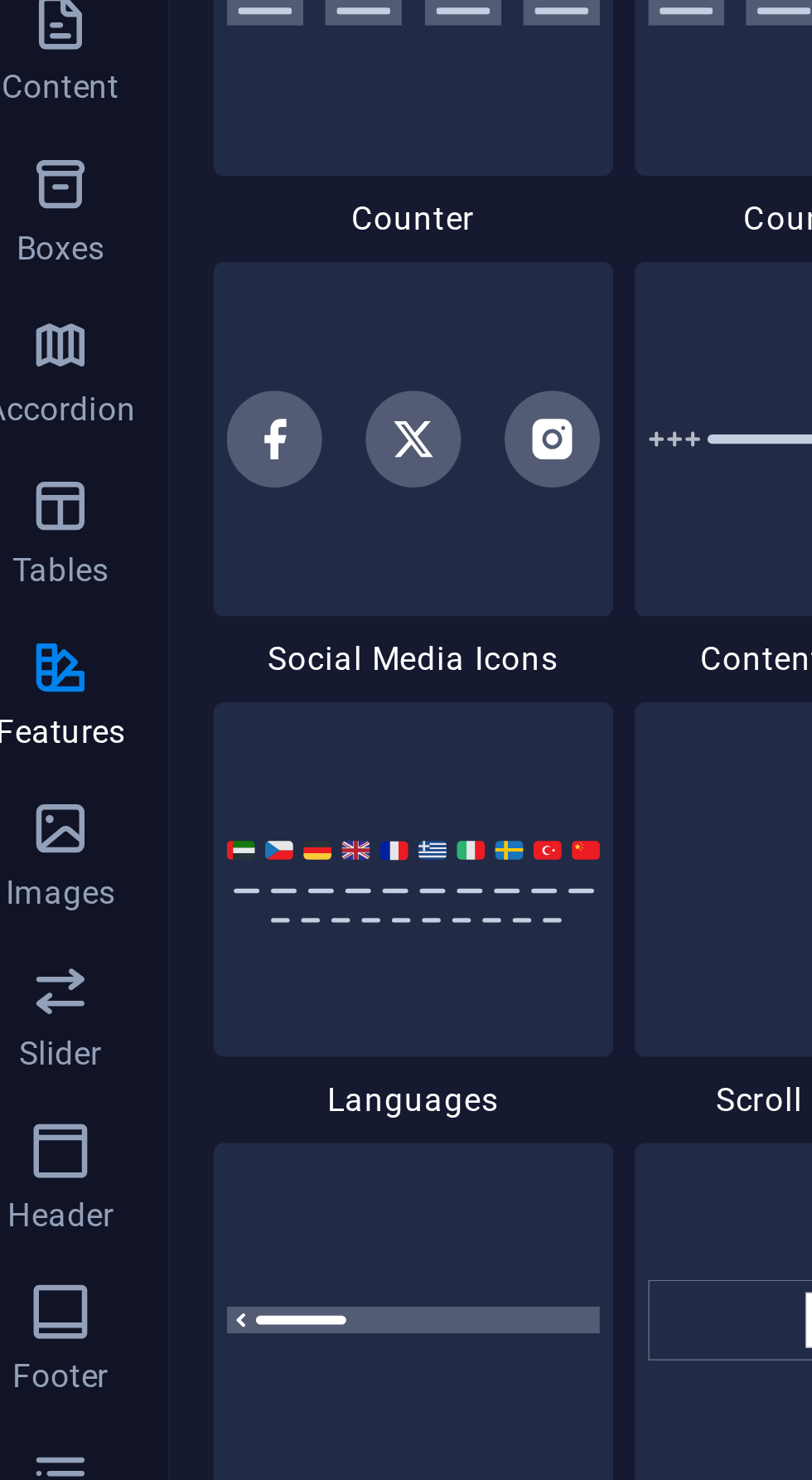
scroll to position [7442, 0]
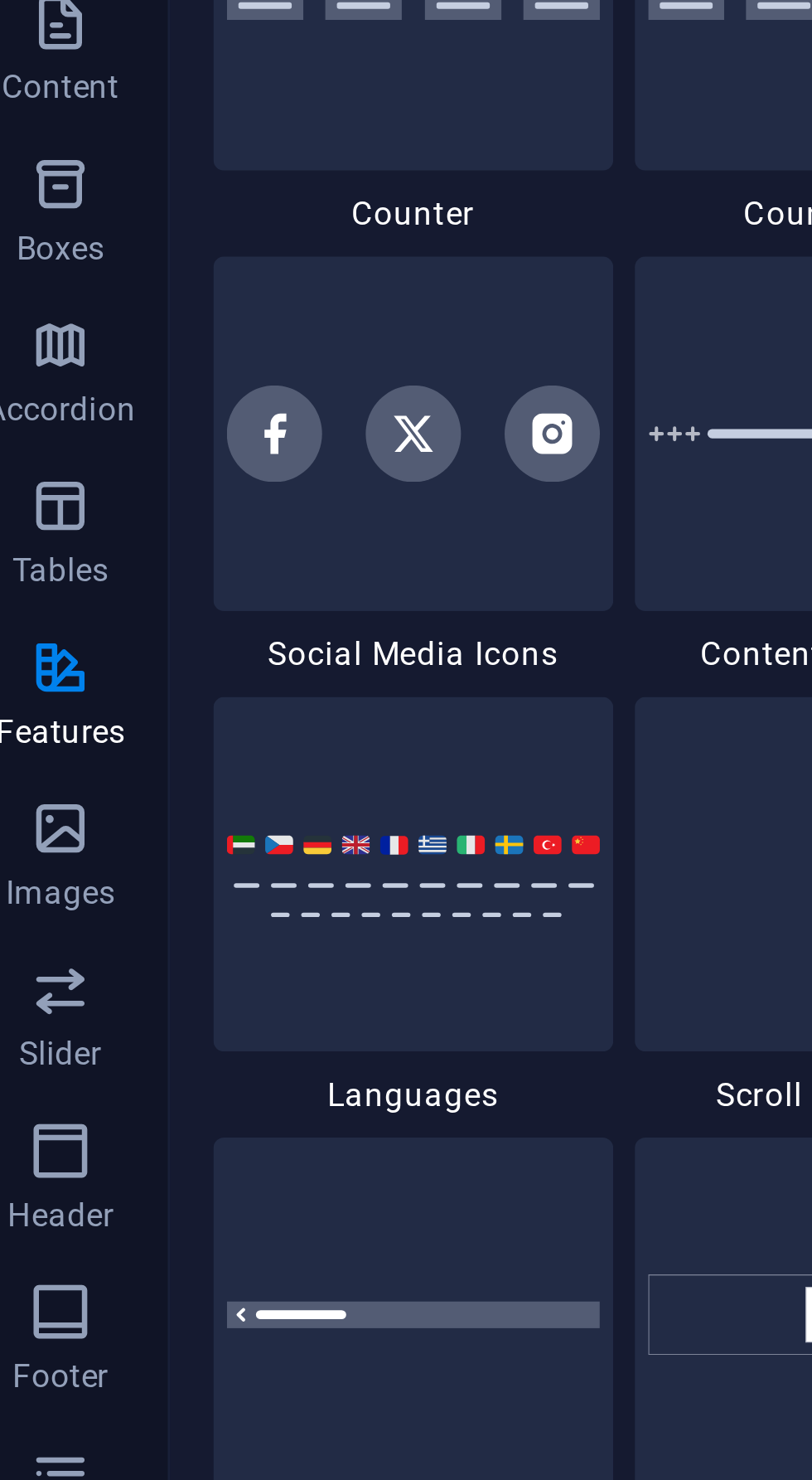
click at [162, 480] on img at bounding box center [142, 470] width 115 height 27
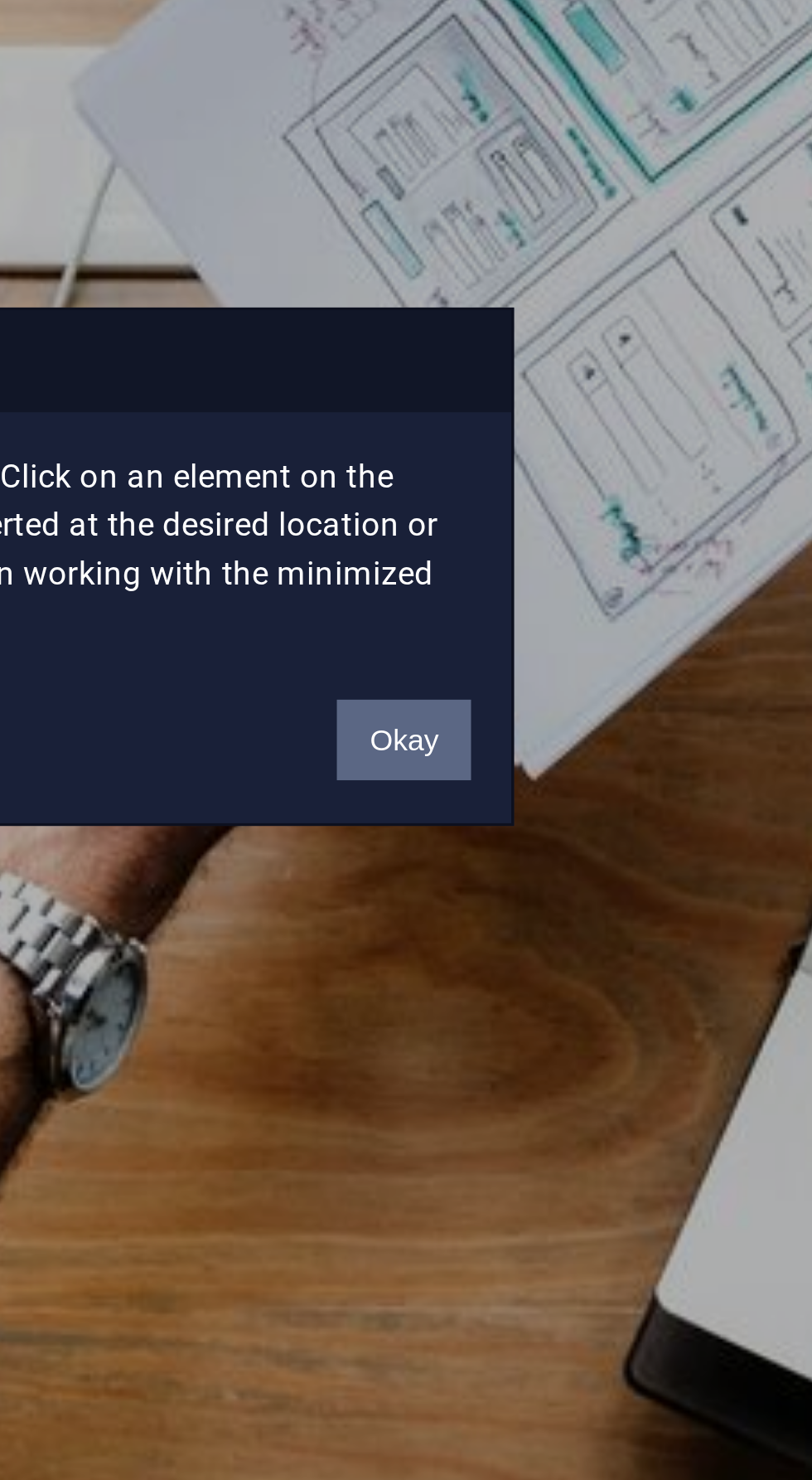
click at [553, 795] on button "Okay" at bounding box center [547, 794] width 42 height 25
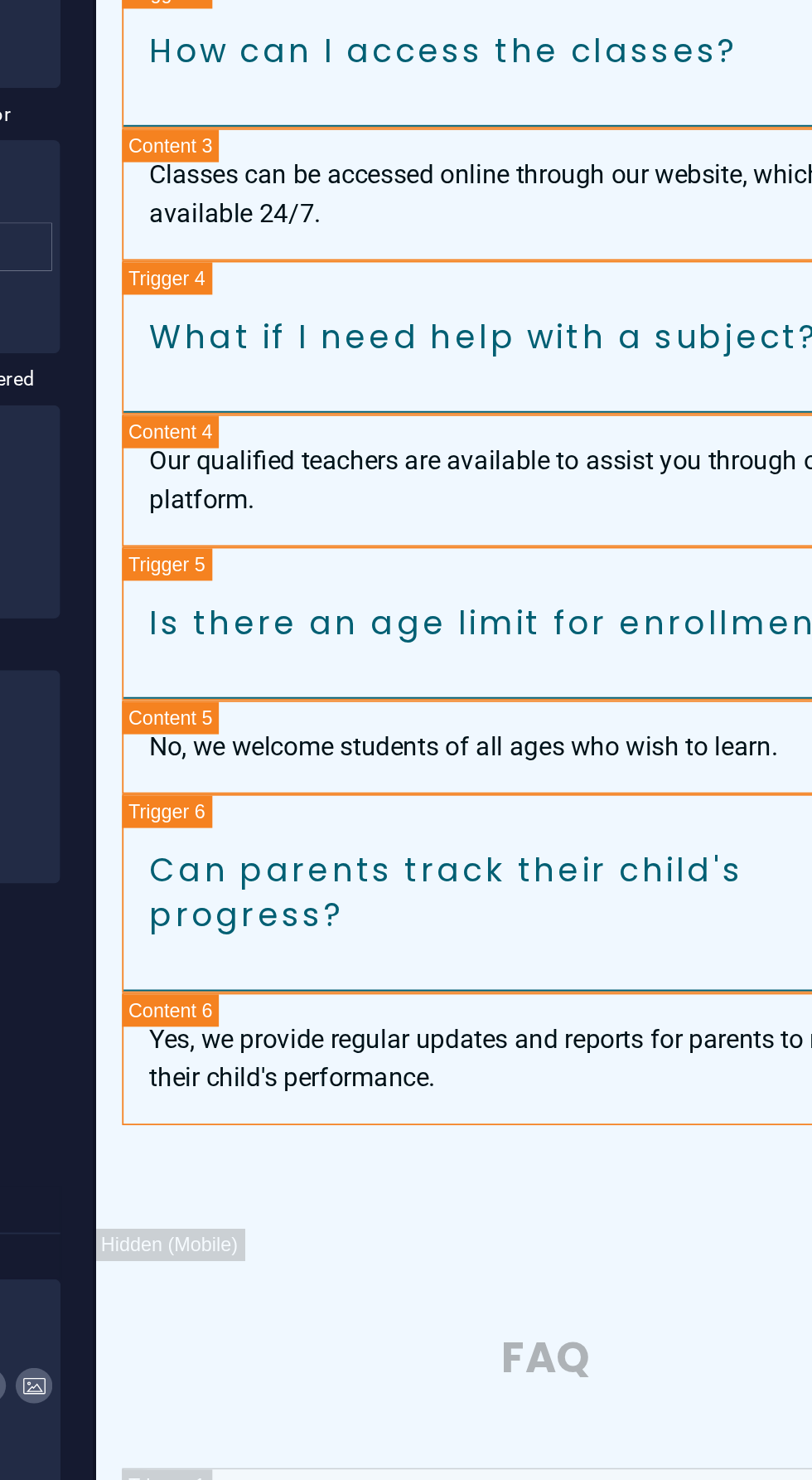
scroll to position [7095, 0]
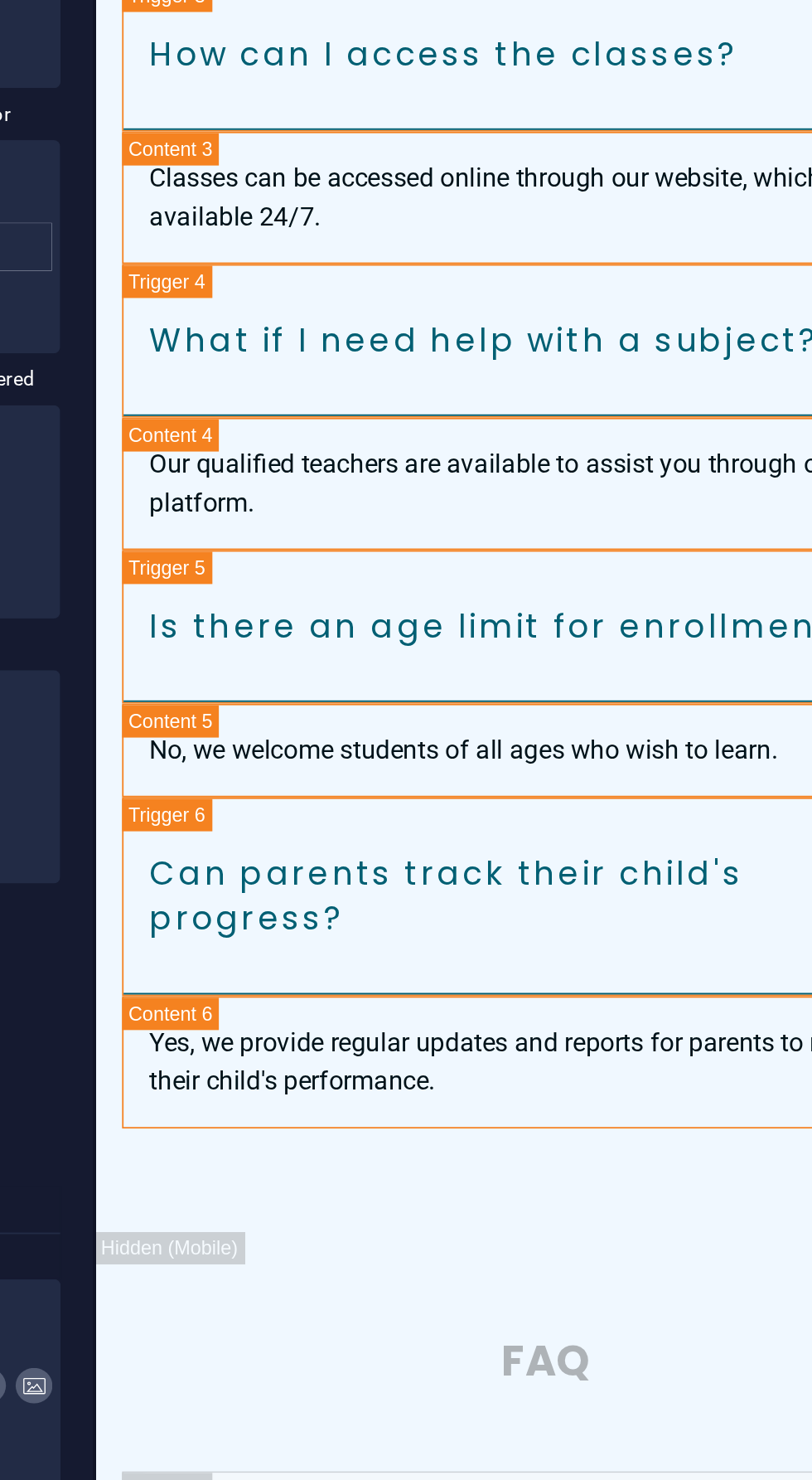
click at [329, 1243] on div "Lorem ipsum dolor sit amet, consectetur adipisicing elit. Maiores ipsum repella…" at bounding box center [325, 1312] width 393 height 139
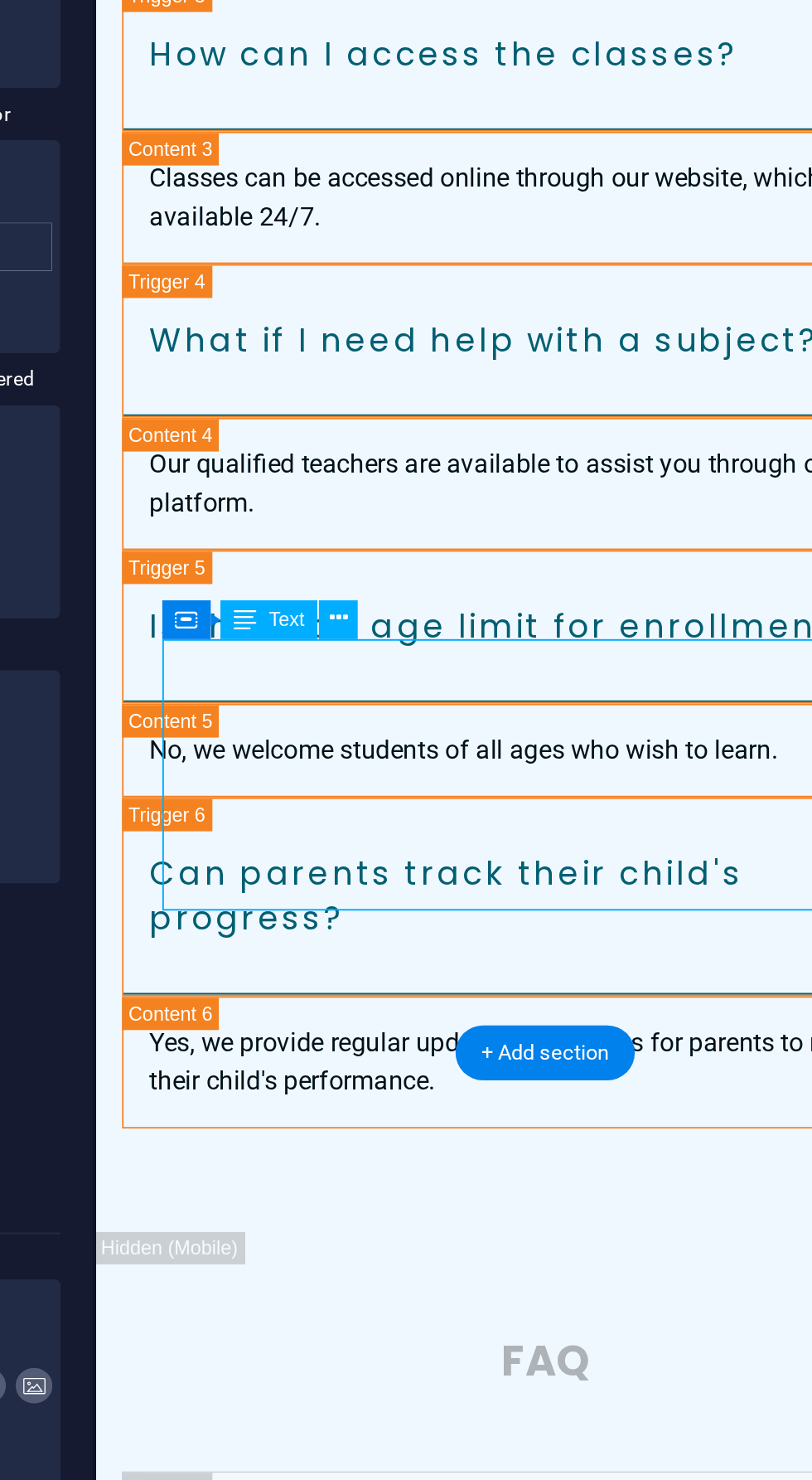
click at [479, 793] on icon at bounding box center [476, 797] width 9 height 17
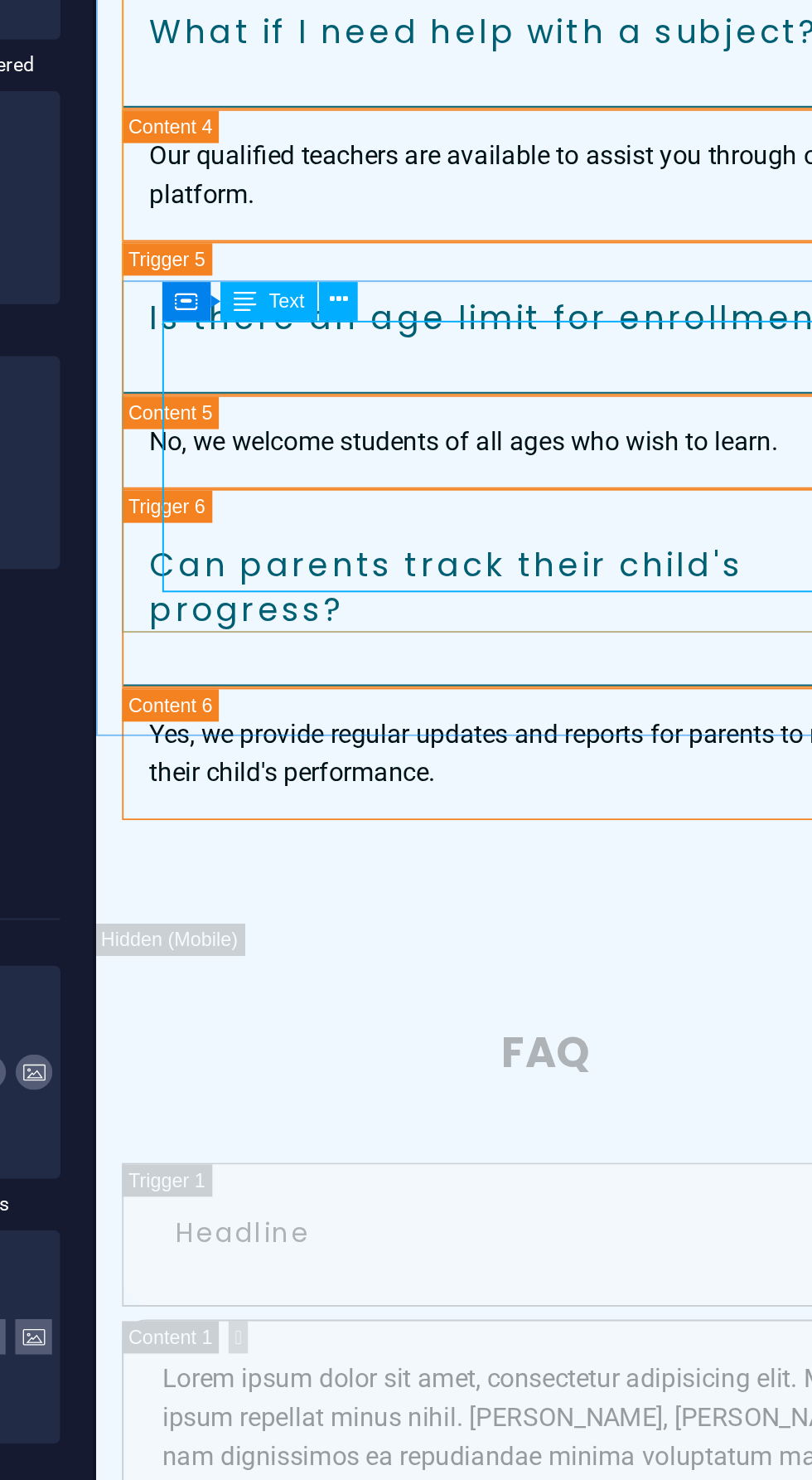
scroll to position [7259, 0]
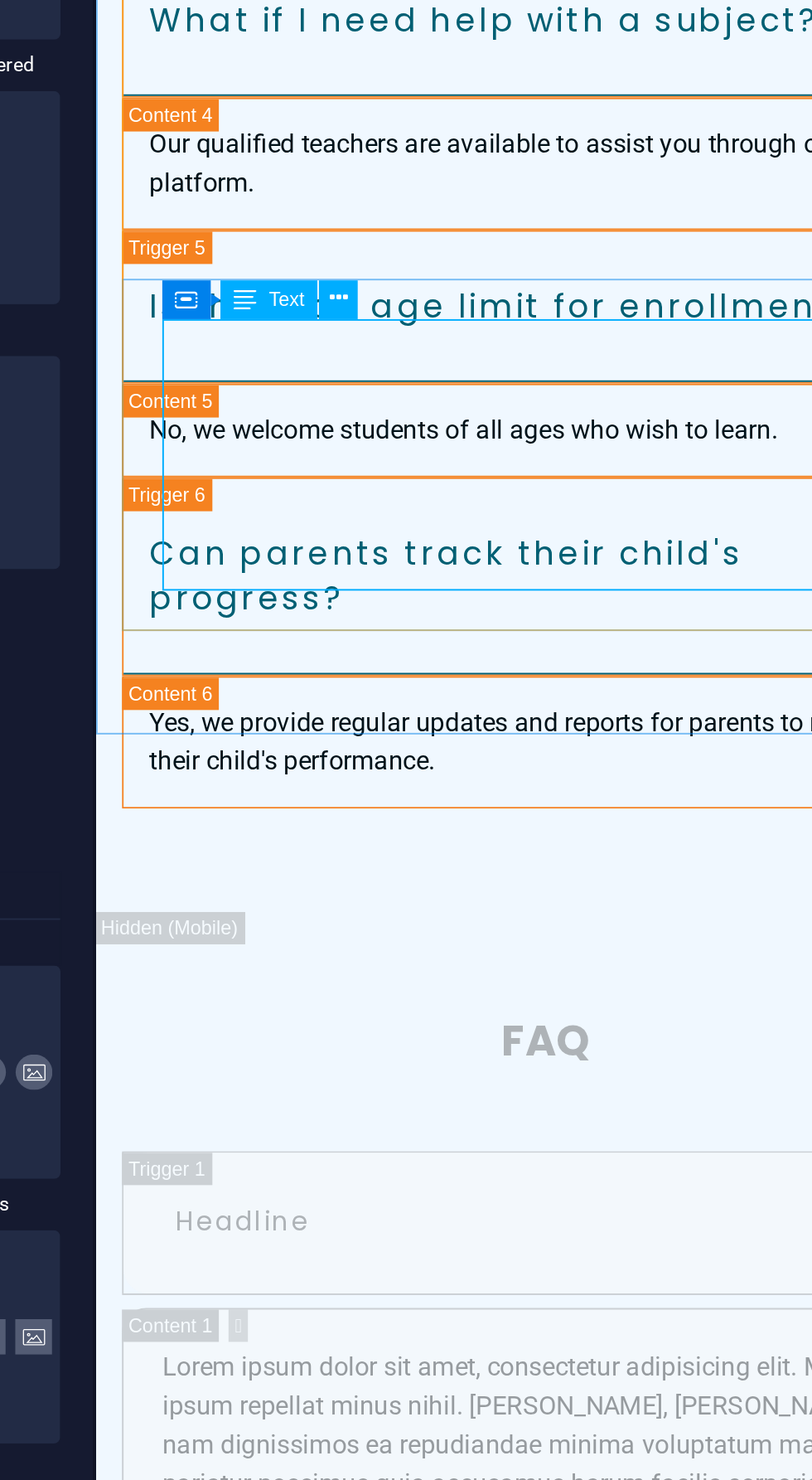
click at [480, 632] on icon at bounding box center [476, 633] width 9 height 17
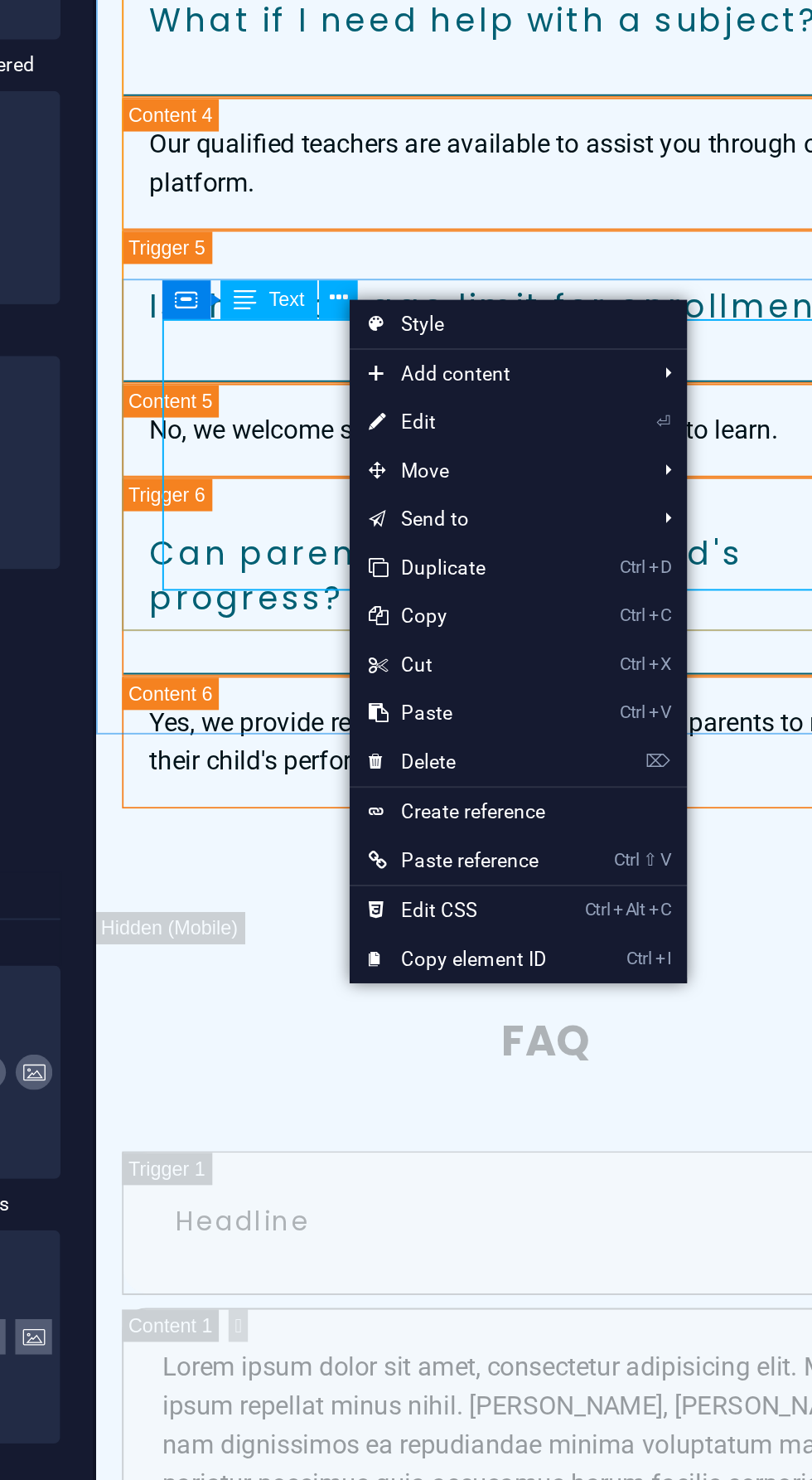
click at [528, 869] on link "⌦ Delete" at bounding box center [537, 871] width 111 height 25
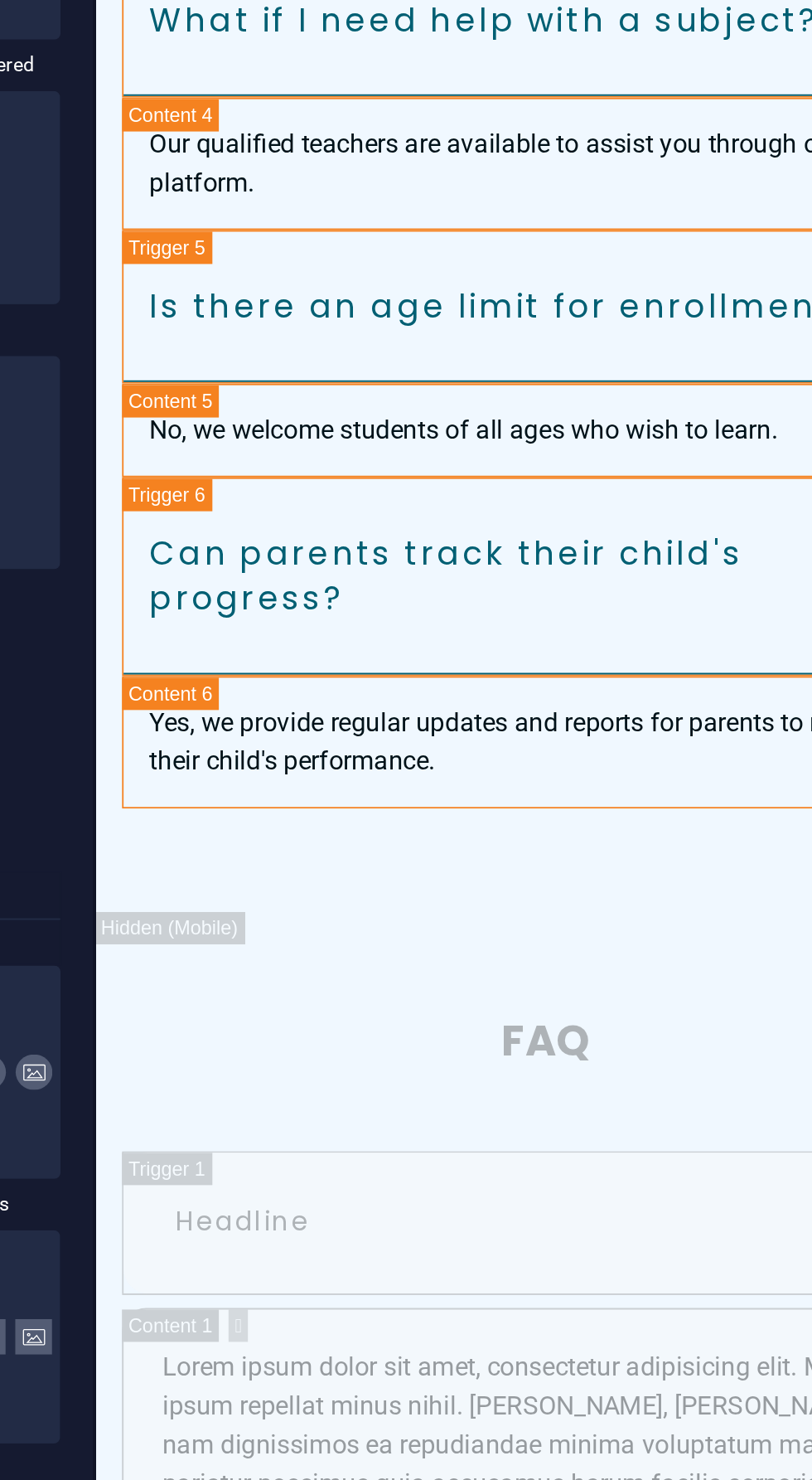
click at [218, 1078] on div "Drop content here or Add elements Paste clipboard" at bounding box center [325, 1136] width 393 height 117
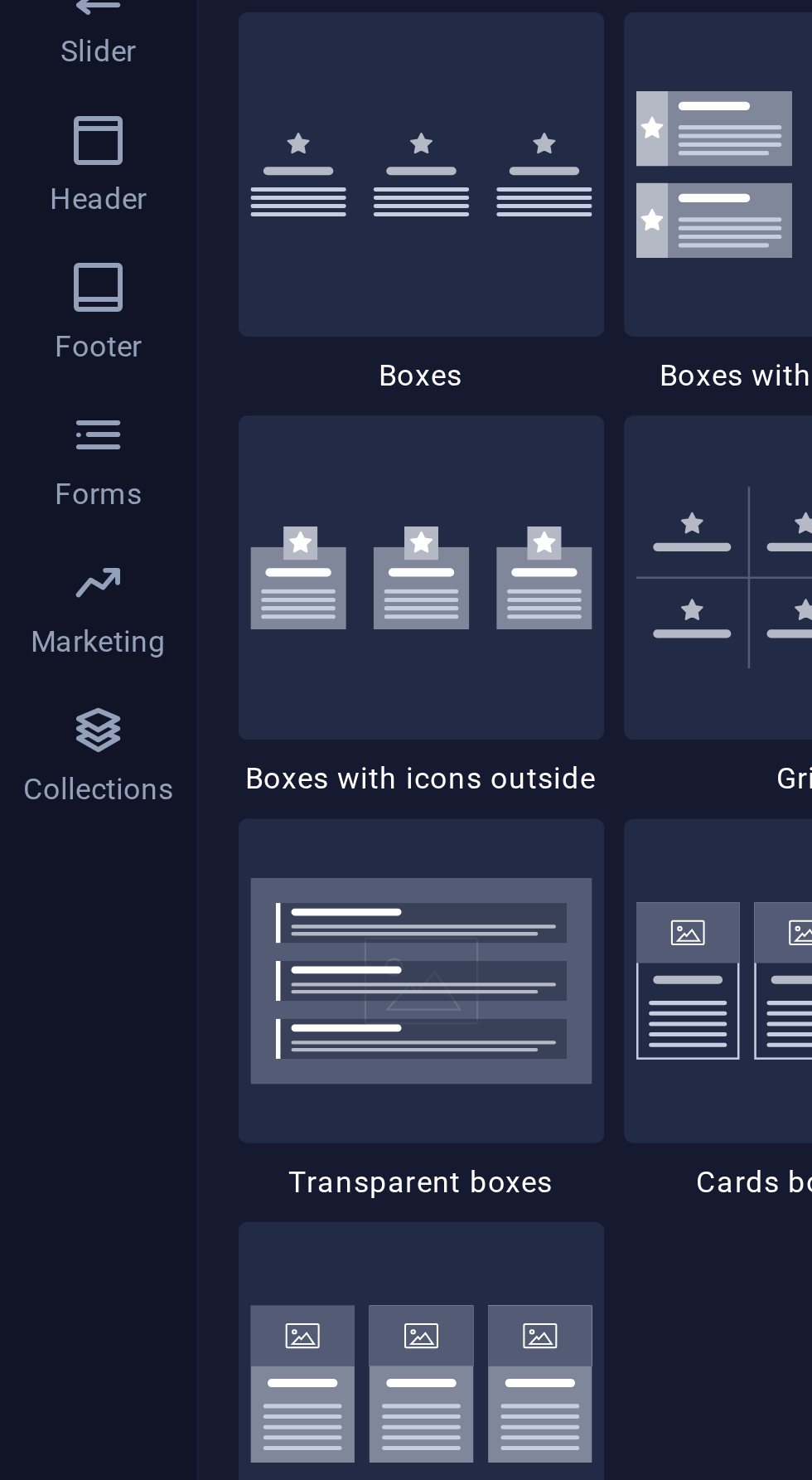
scroll to position [4367, 0]
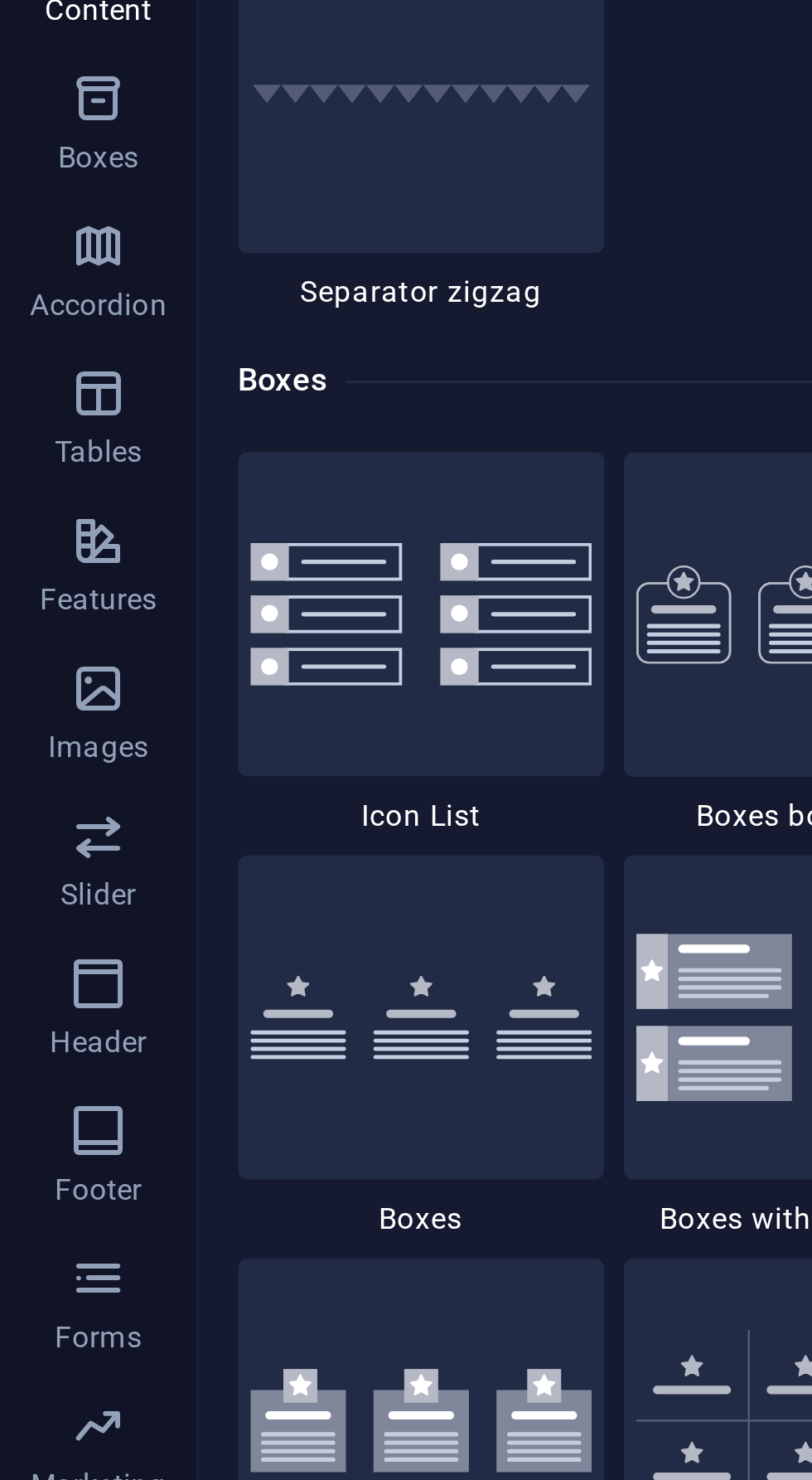
click at [42, 410] on icon "button" at bounding box center [33, 406] width 20 height 20
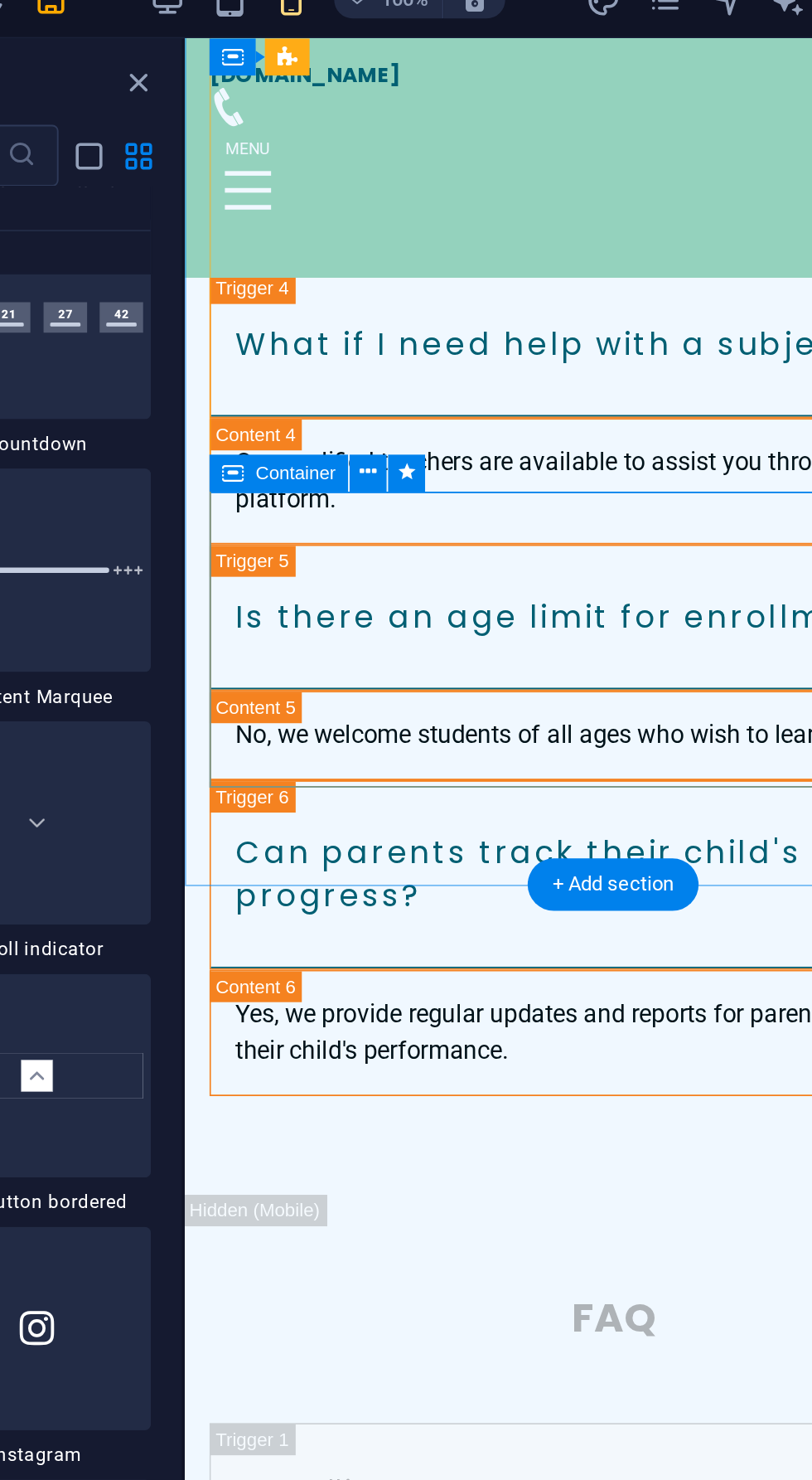
scroll to position [7622, 0]
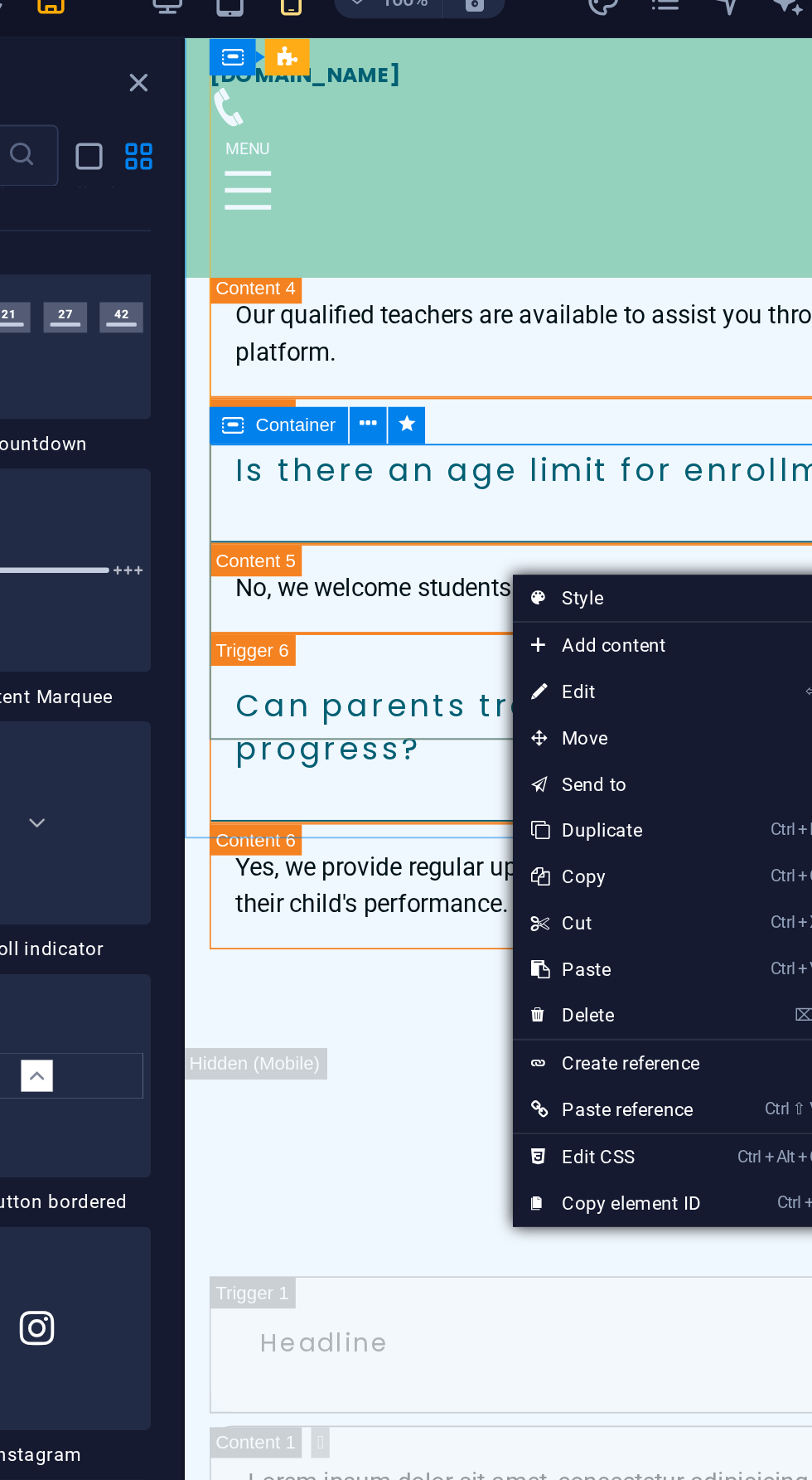
click at [578, 543] on link "Ctrl V Paste" at bounding box center [584, 543] width 111 height 25
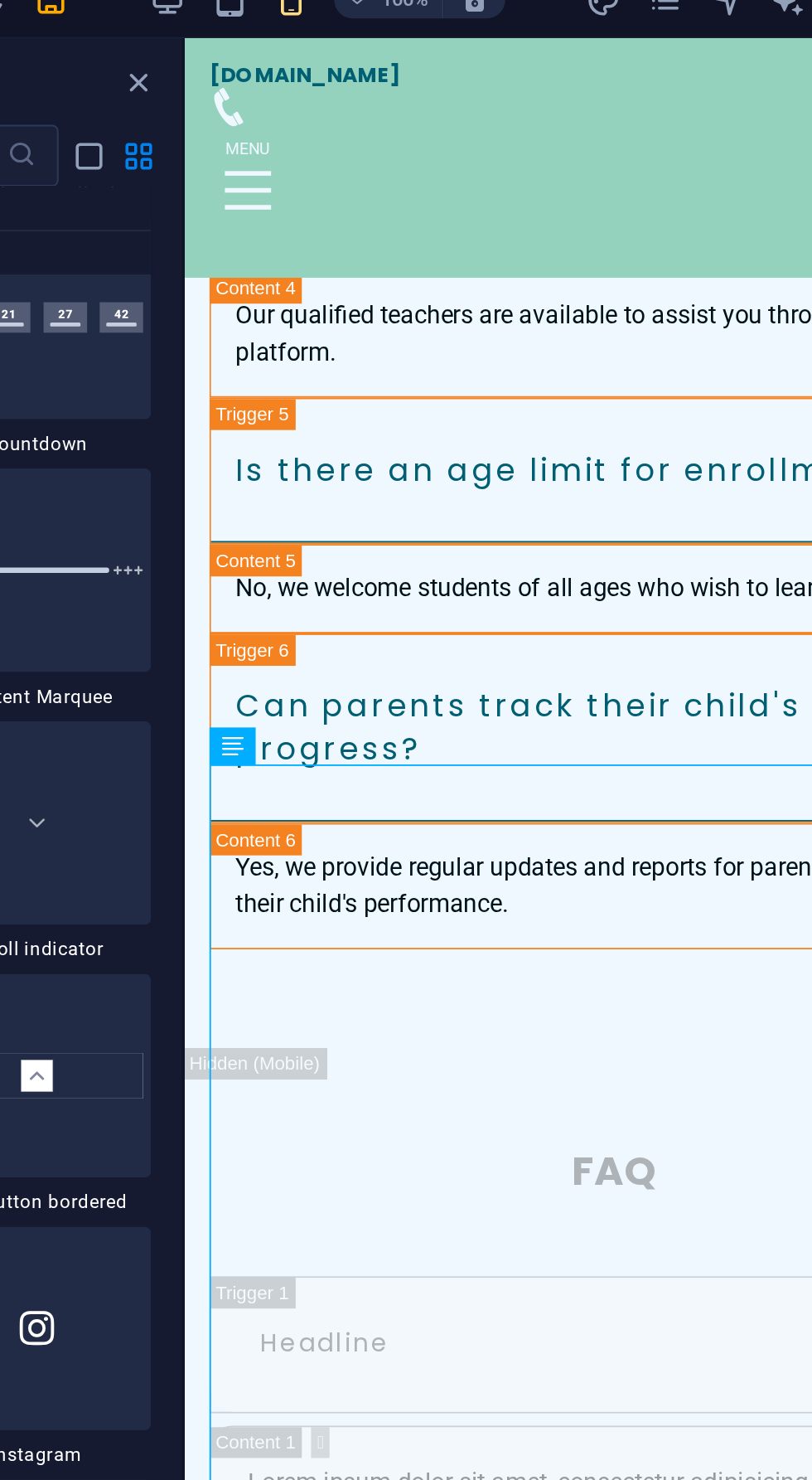
click at [426, 421] on icon at bounding box center [425, 421] width 9 height 17
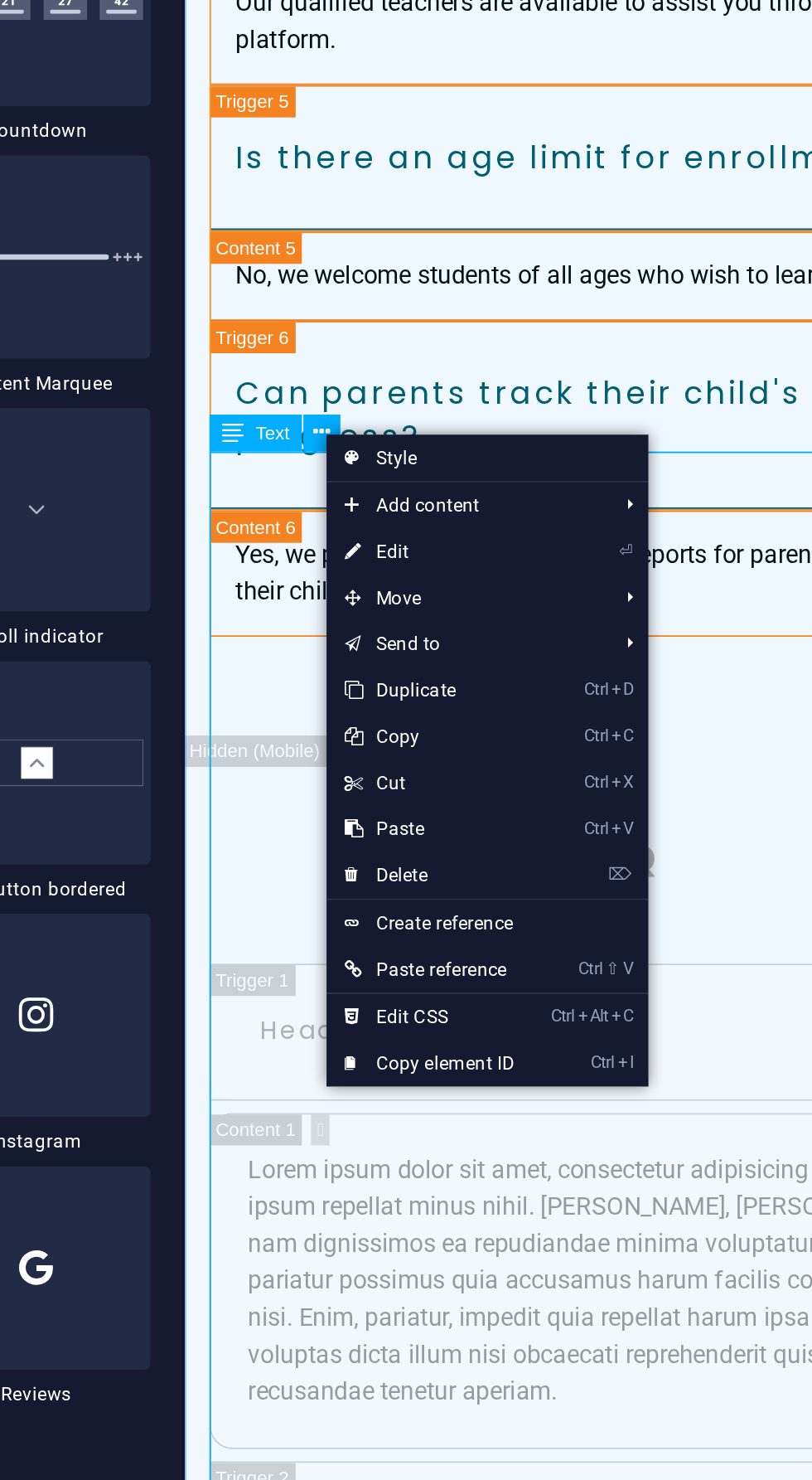
click at [478, 664] on link "⌦ Delete" at bounding box center [483, 660] width 111 height 25
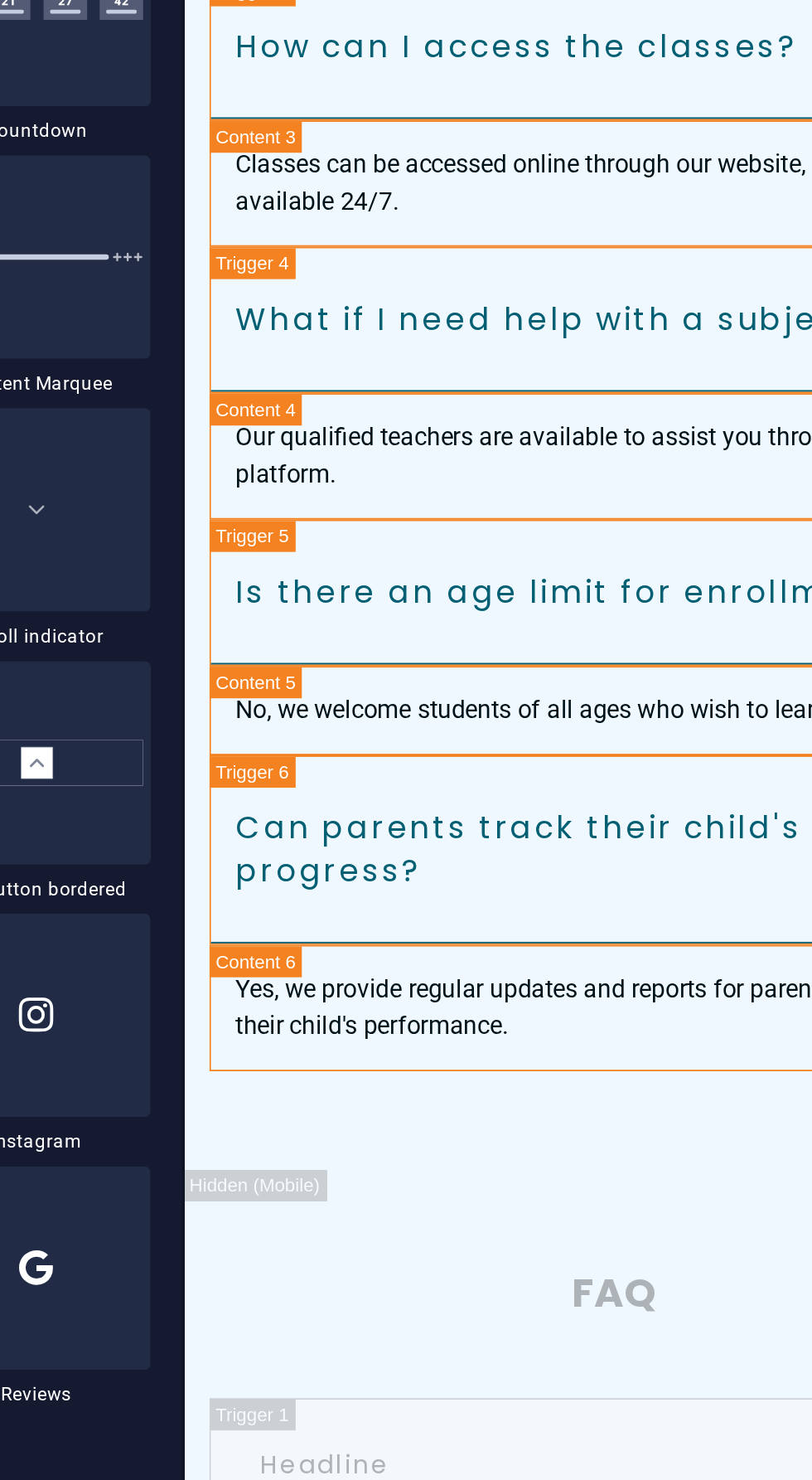
scroll to position [7388, 0]
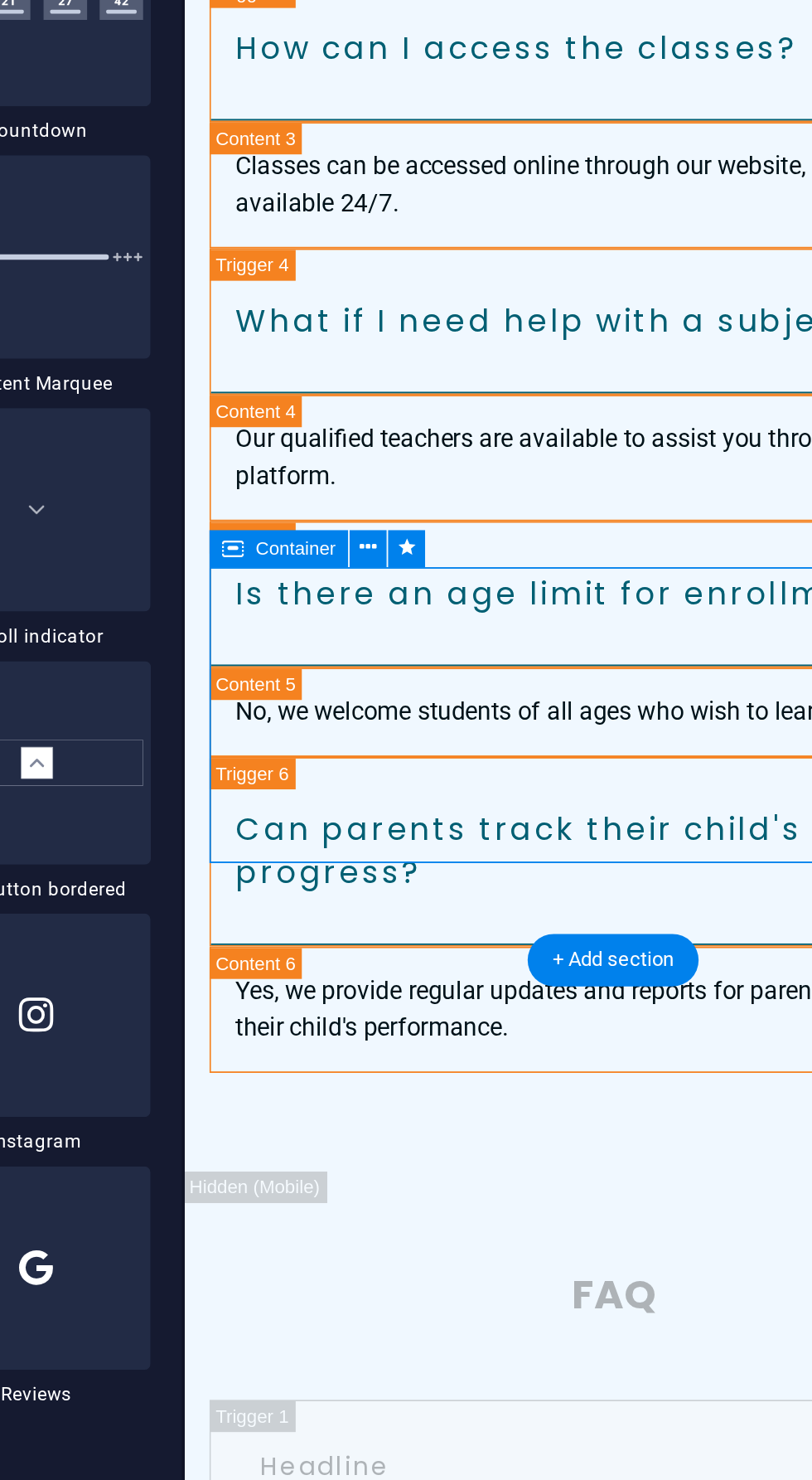
click at [449, 484] on icon at bounding box center [450, 484] width 9 height 17
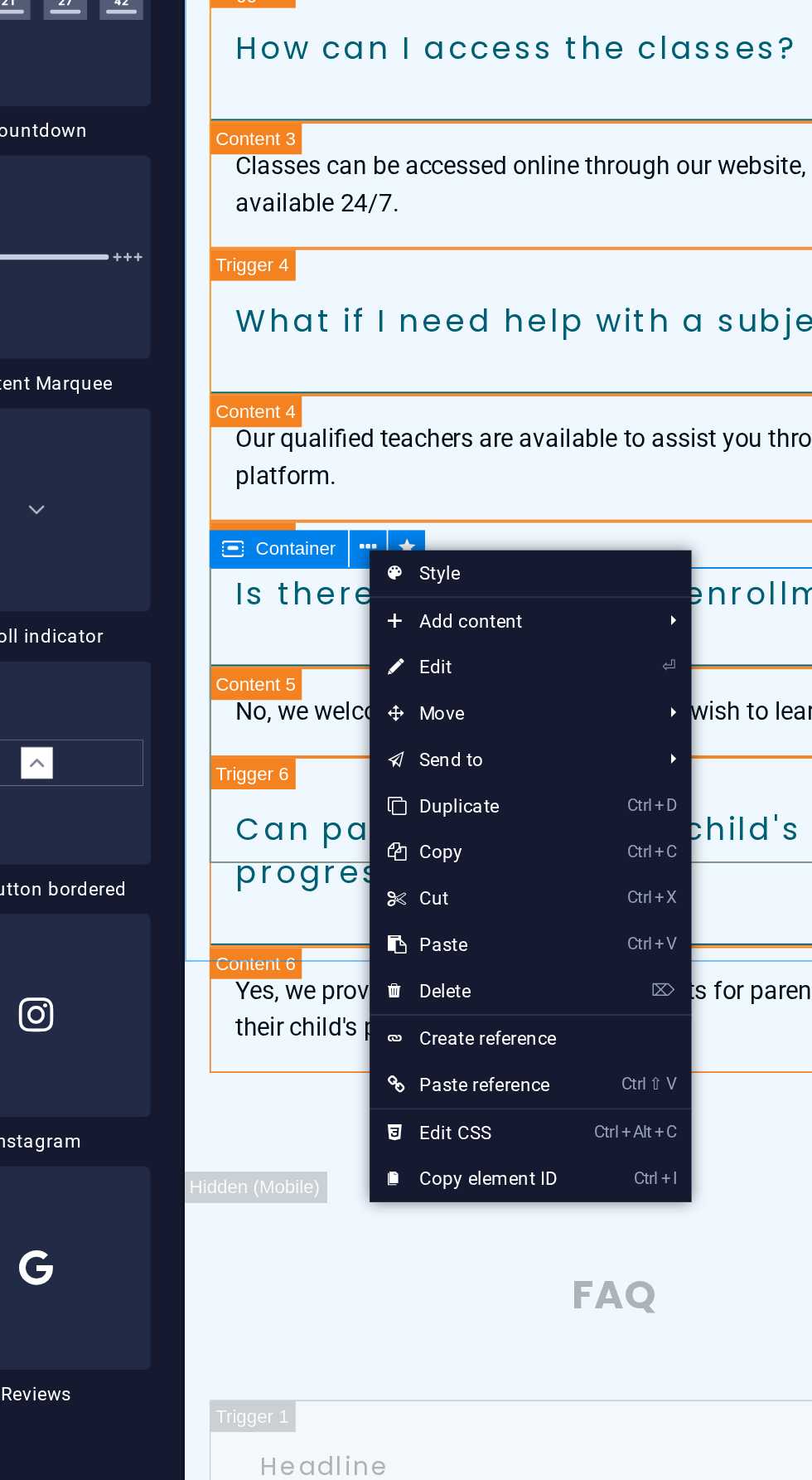
click at [543, 514] on span "Add content" at bounding box center [525, 524] width 148 height 25
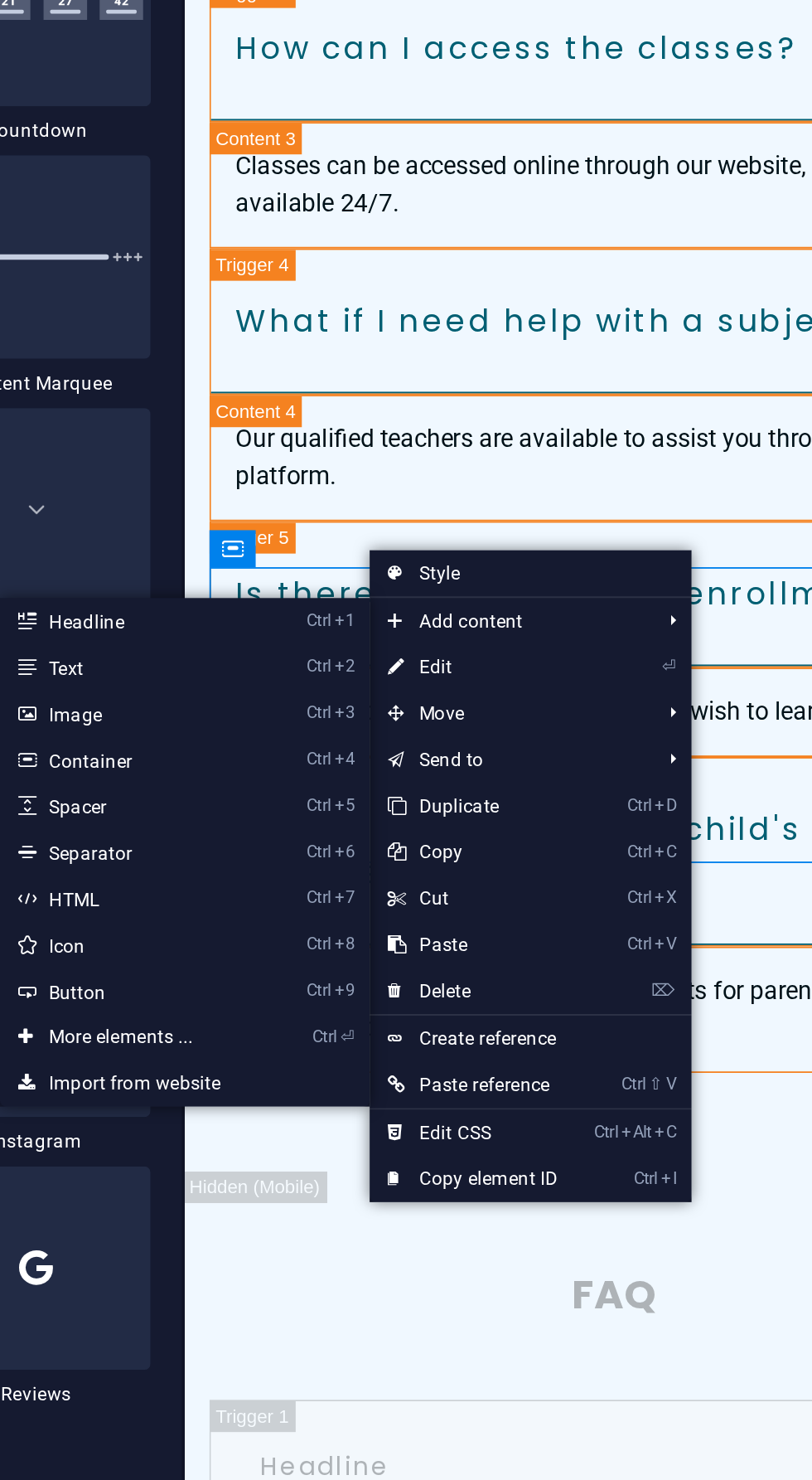
click at [342, 745] on link "Ctrl ⏎ More elements ..." at bounding box center [320, 747] width 136 height 25
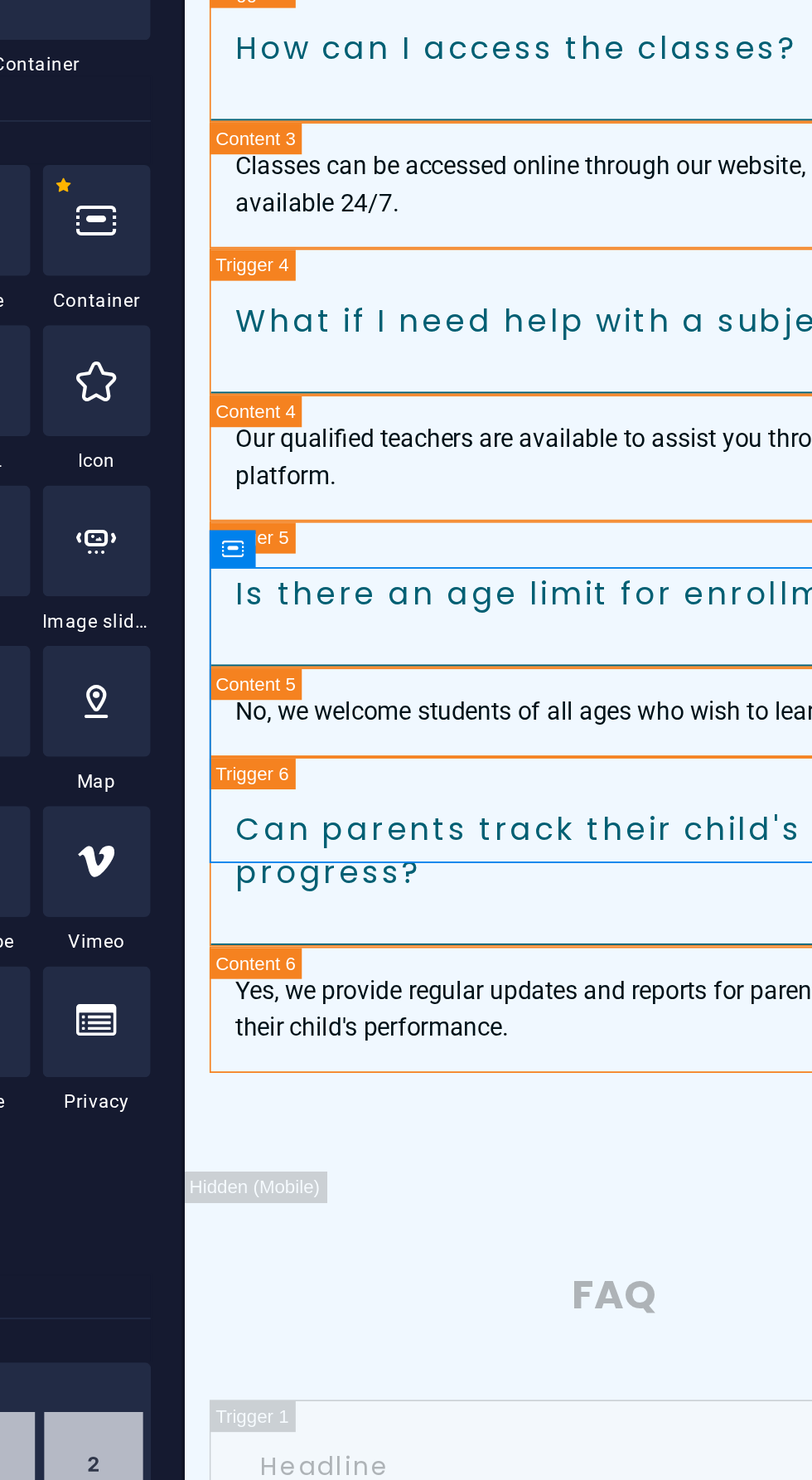
scroll to position [0, 0]
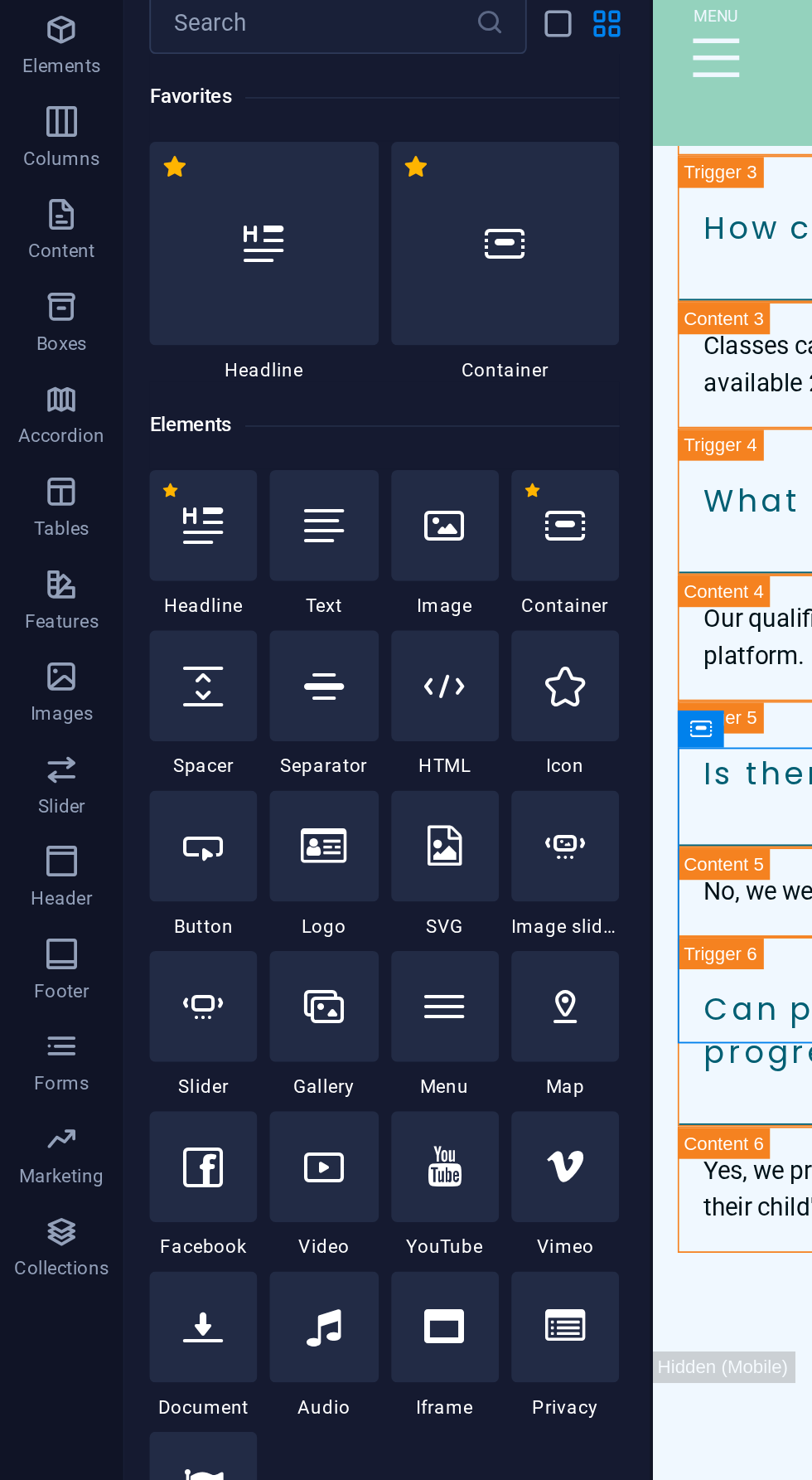
click at [49, 413] on span "Features" at bounding box center [33, 416] width 67 height 40
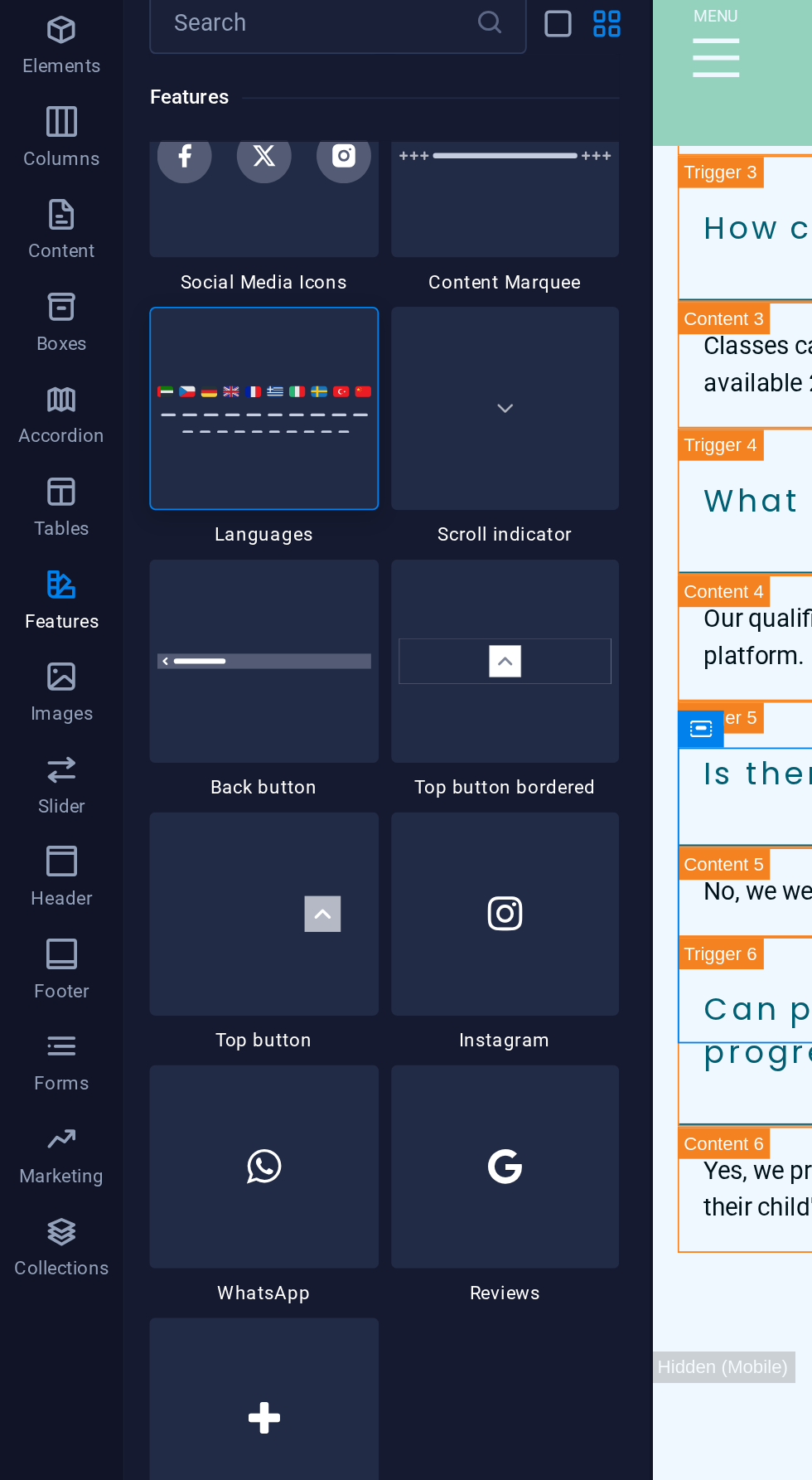
scroll to position [7623, 0]
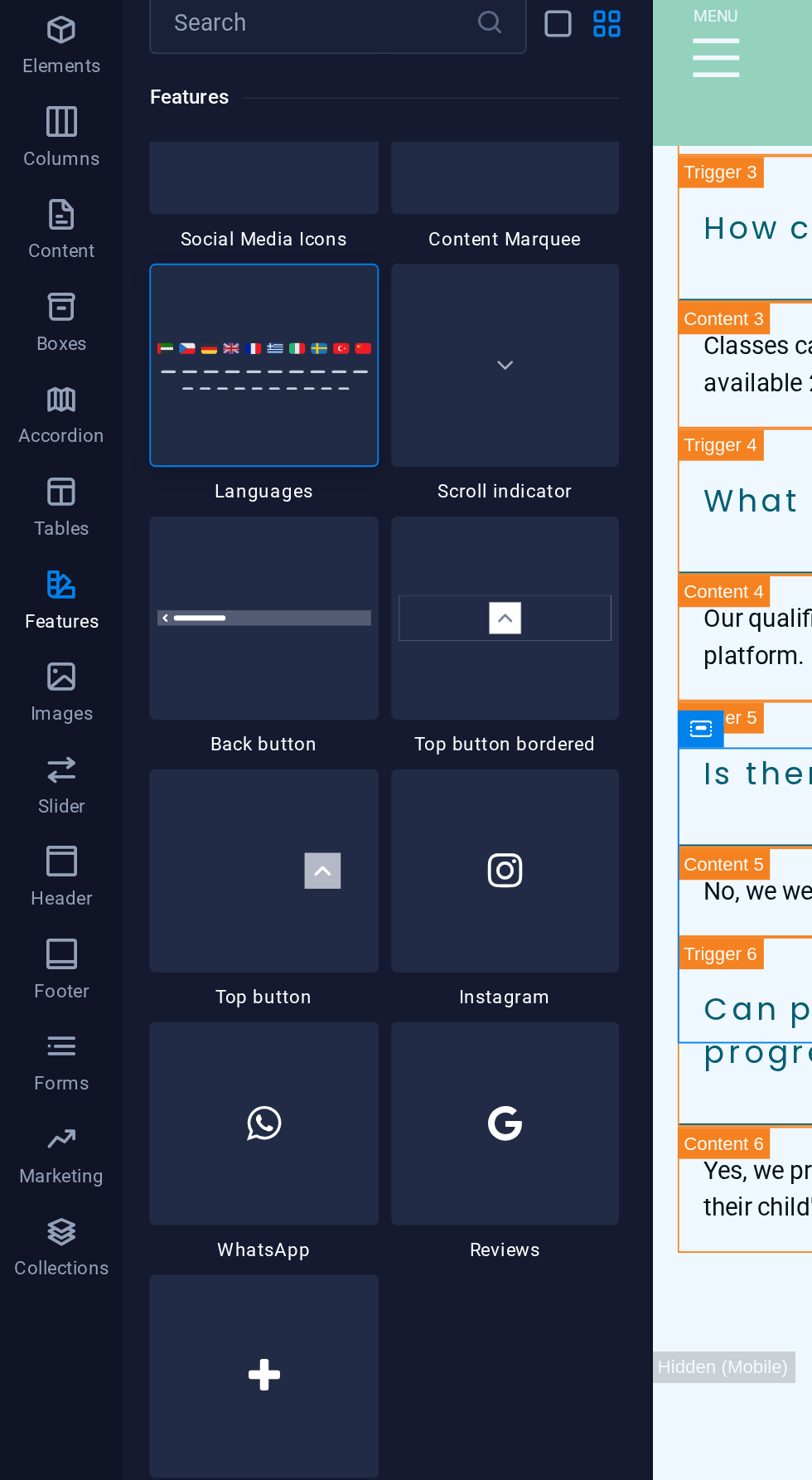
click at [140, 279] on img at bounding box center [142, 289] width 115 height 27
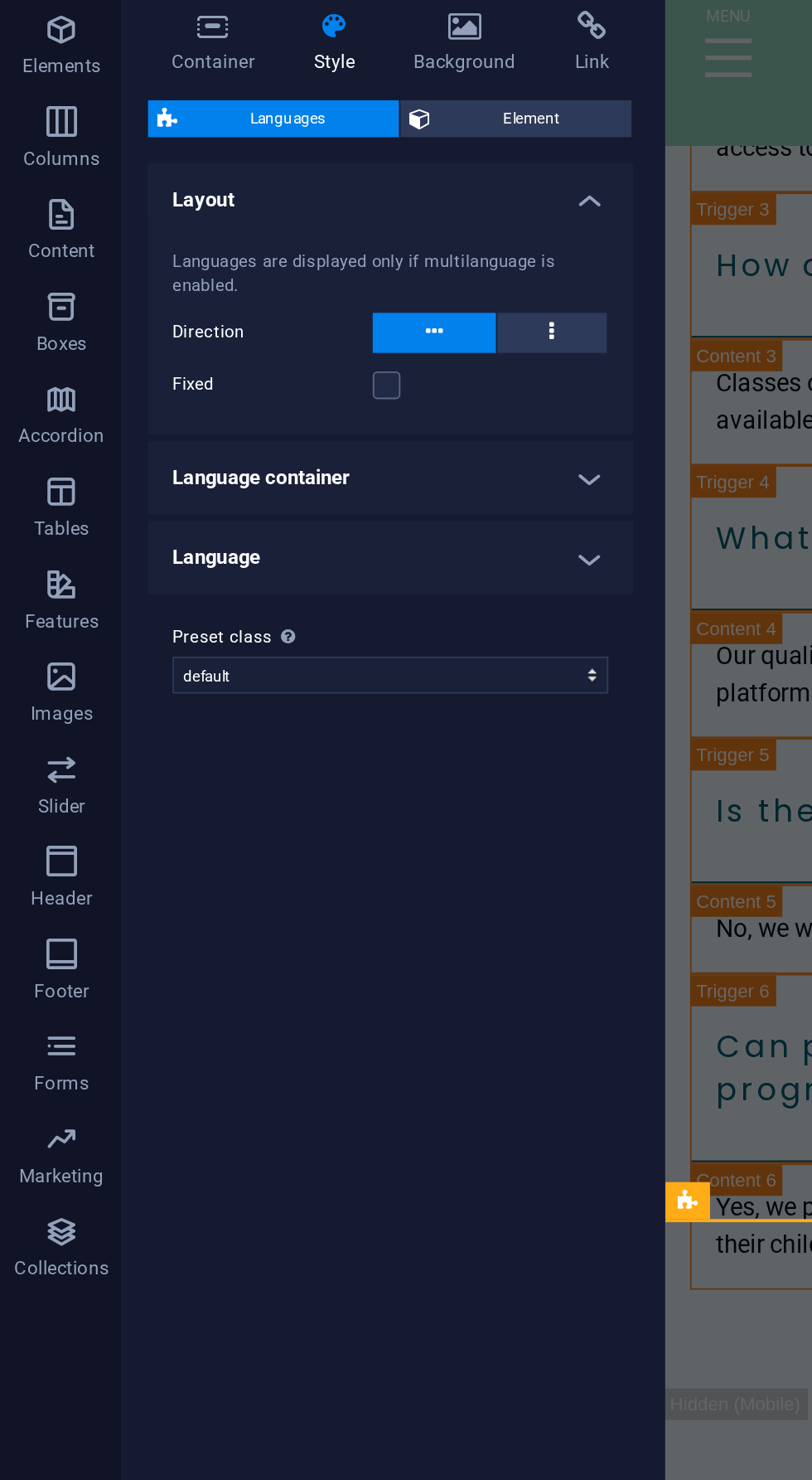
scroll to position [7346, 0]
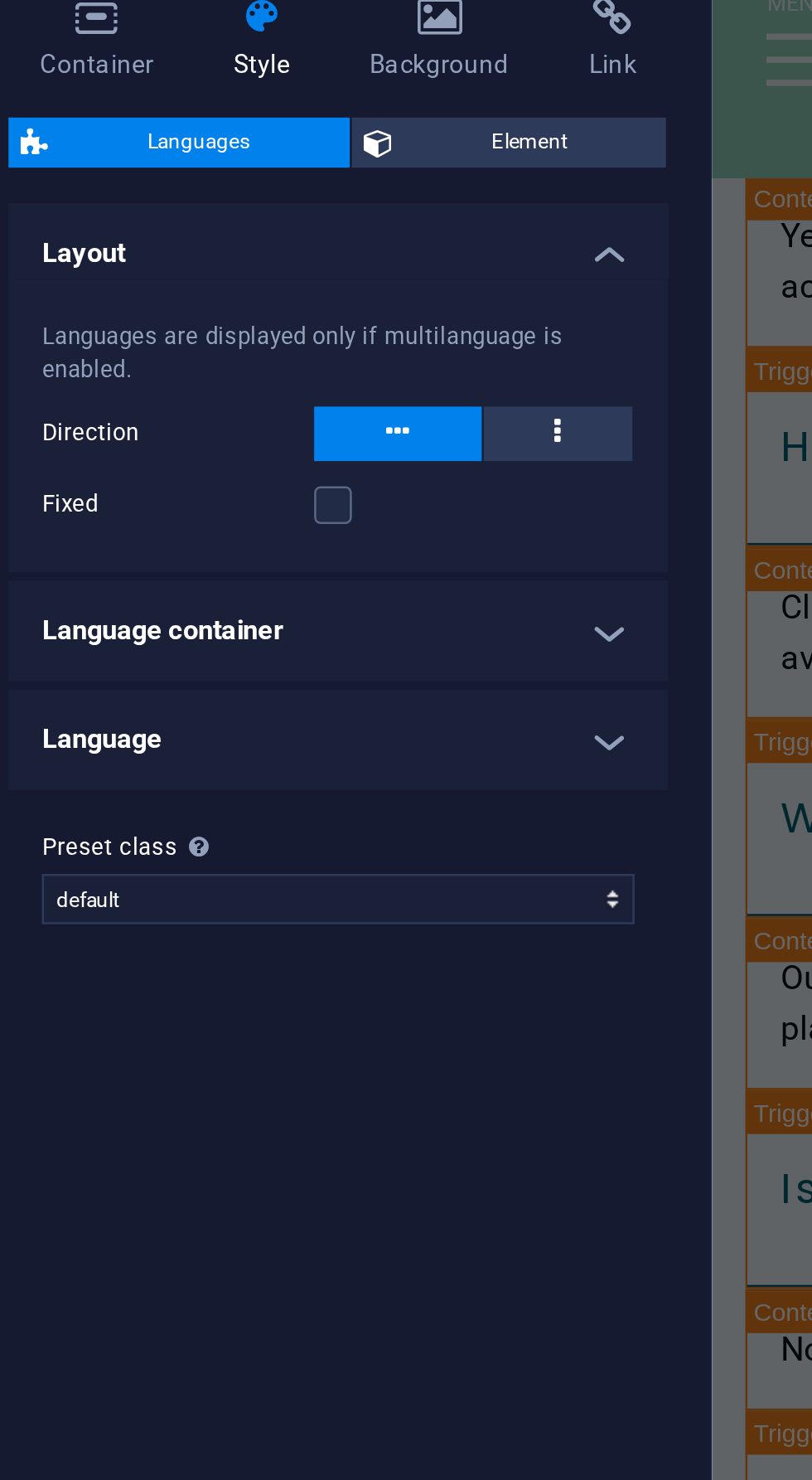
click at [314, 352] on h4 "Language container" at bounding box center [210, 350] width 261 height 40
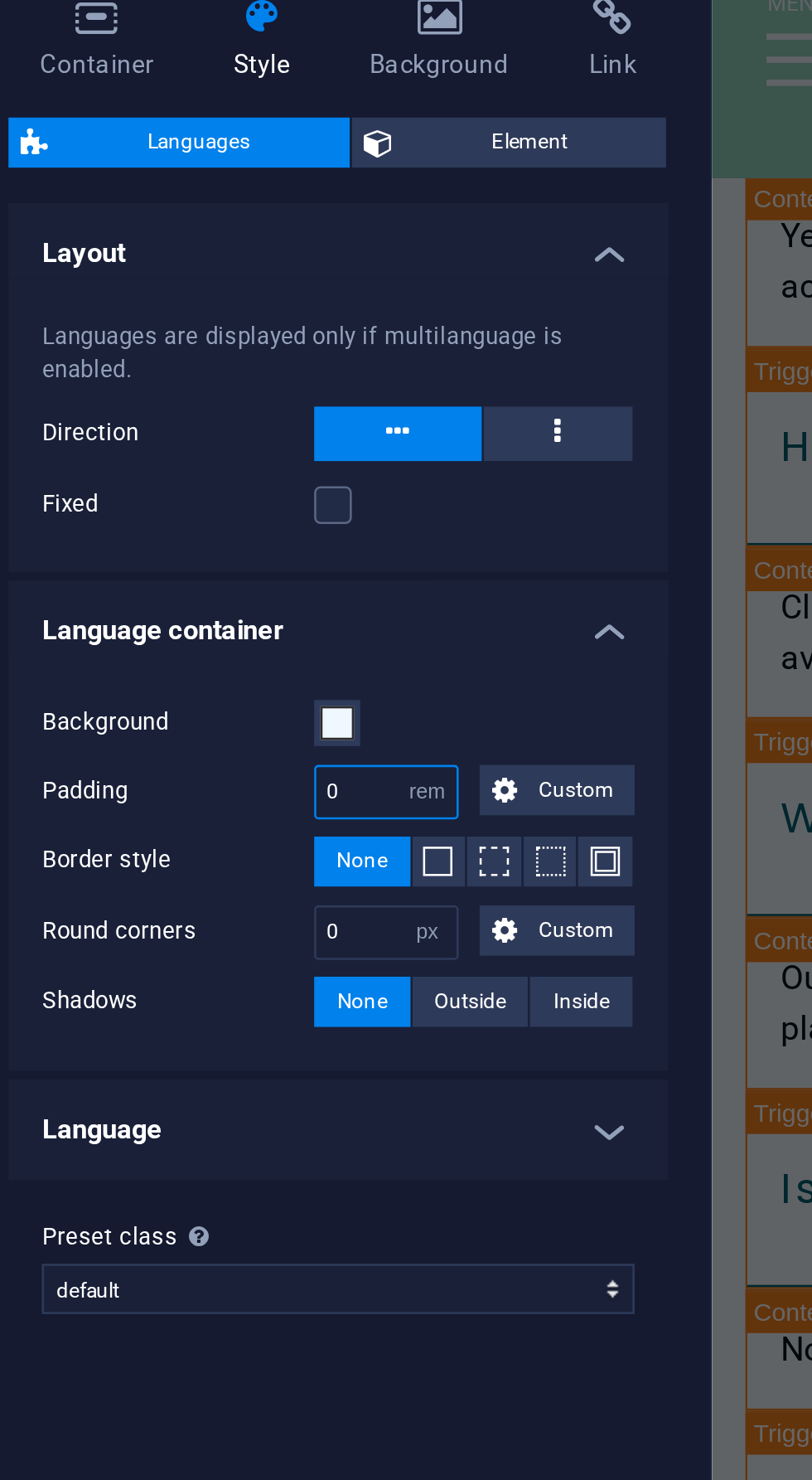
click at [220, 415] on input "0" at bounding box center [229, 413] width 56 height 20
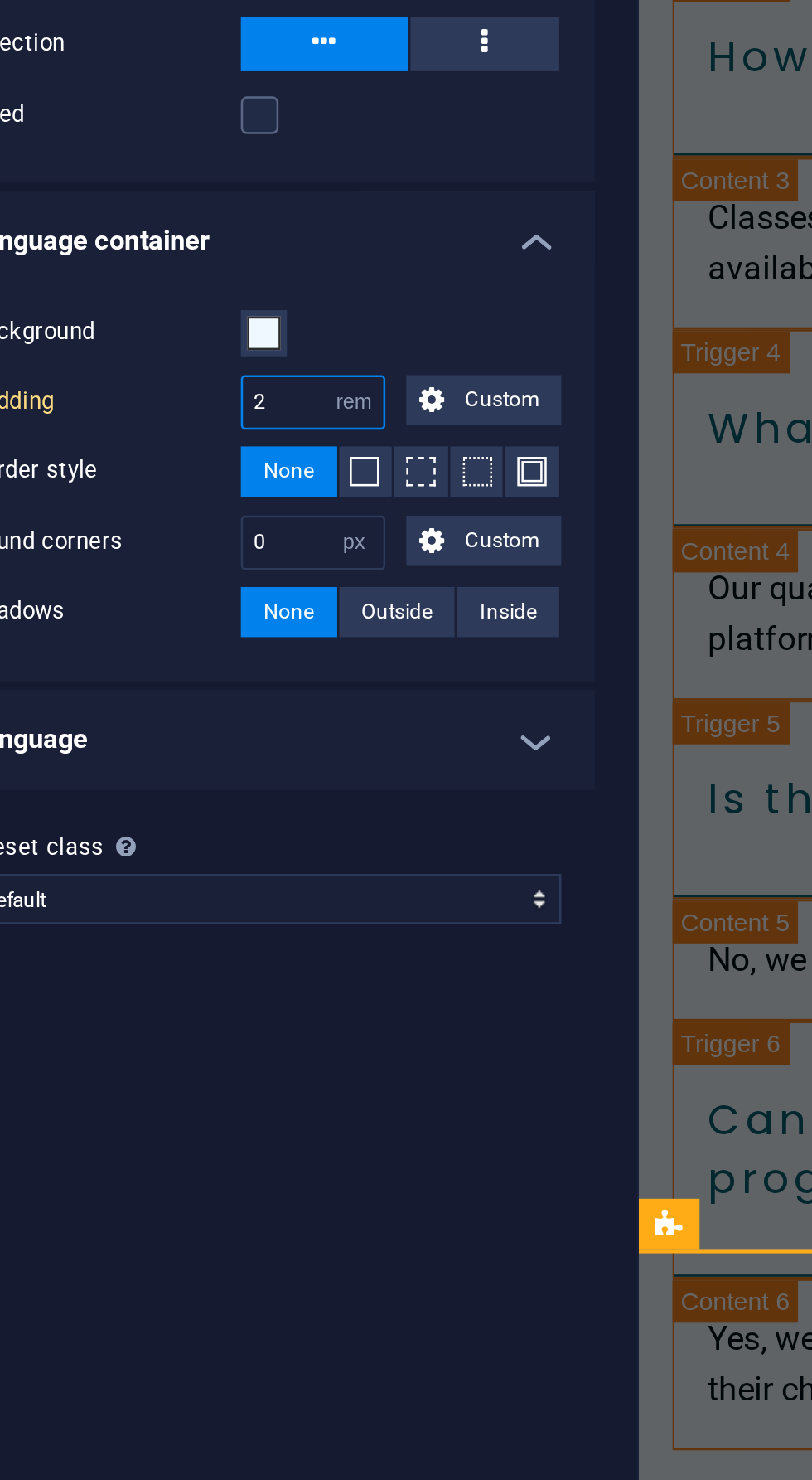
type input "2"
click at [220, 477] on input "0" at bounding box center [229, 469] width 56 height 20
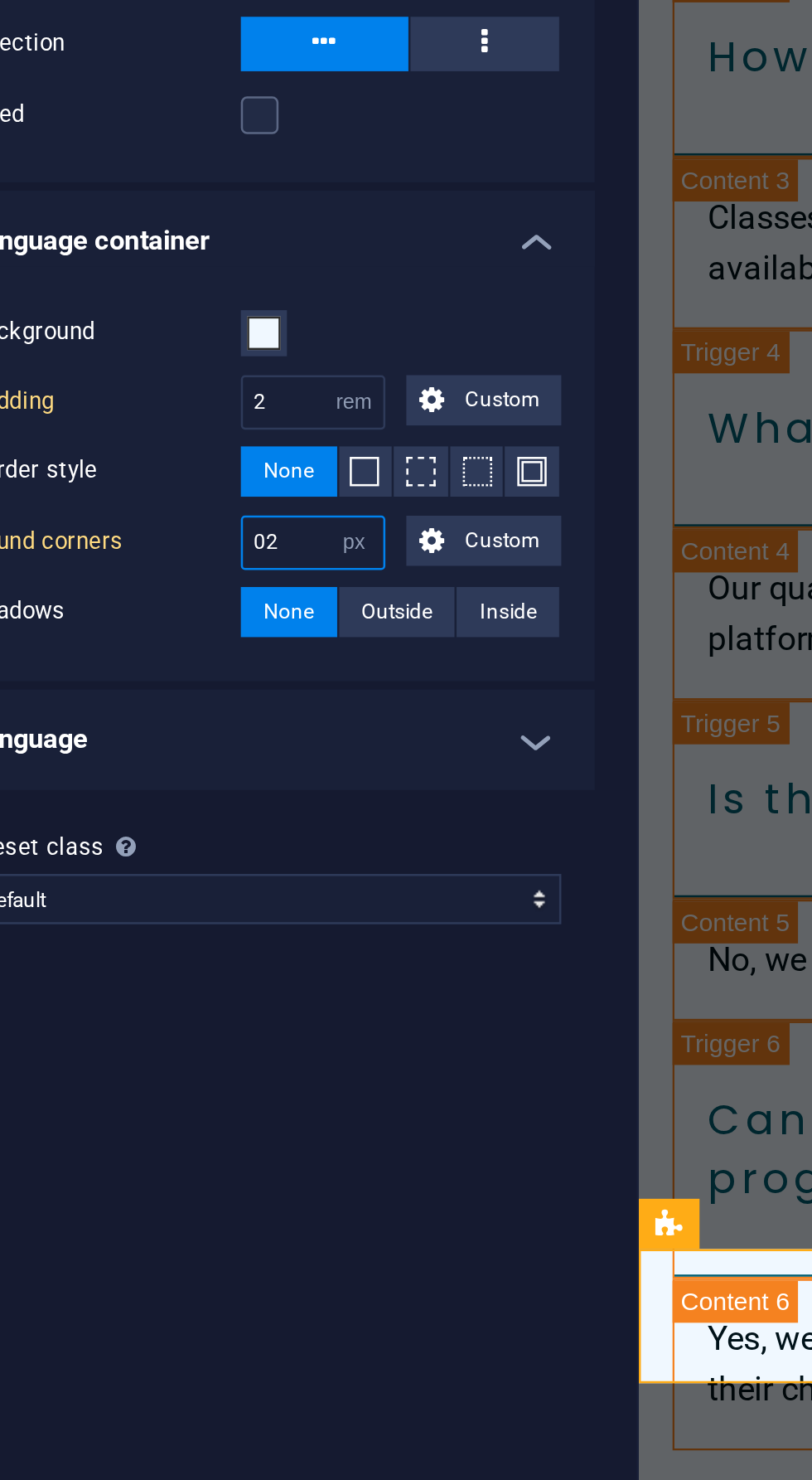
type input "0"
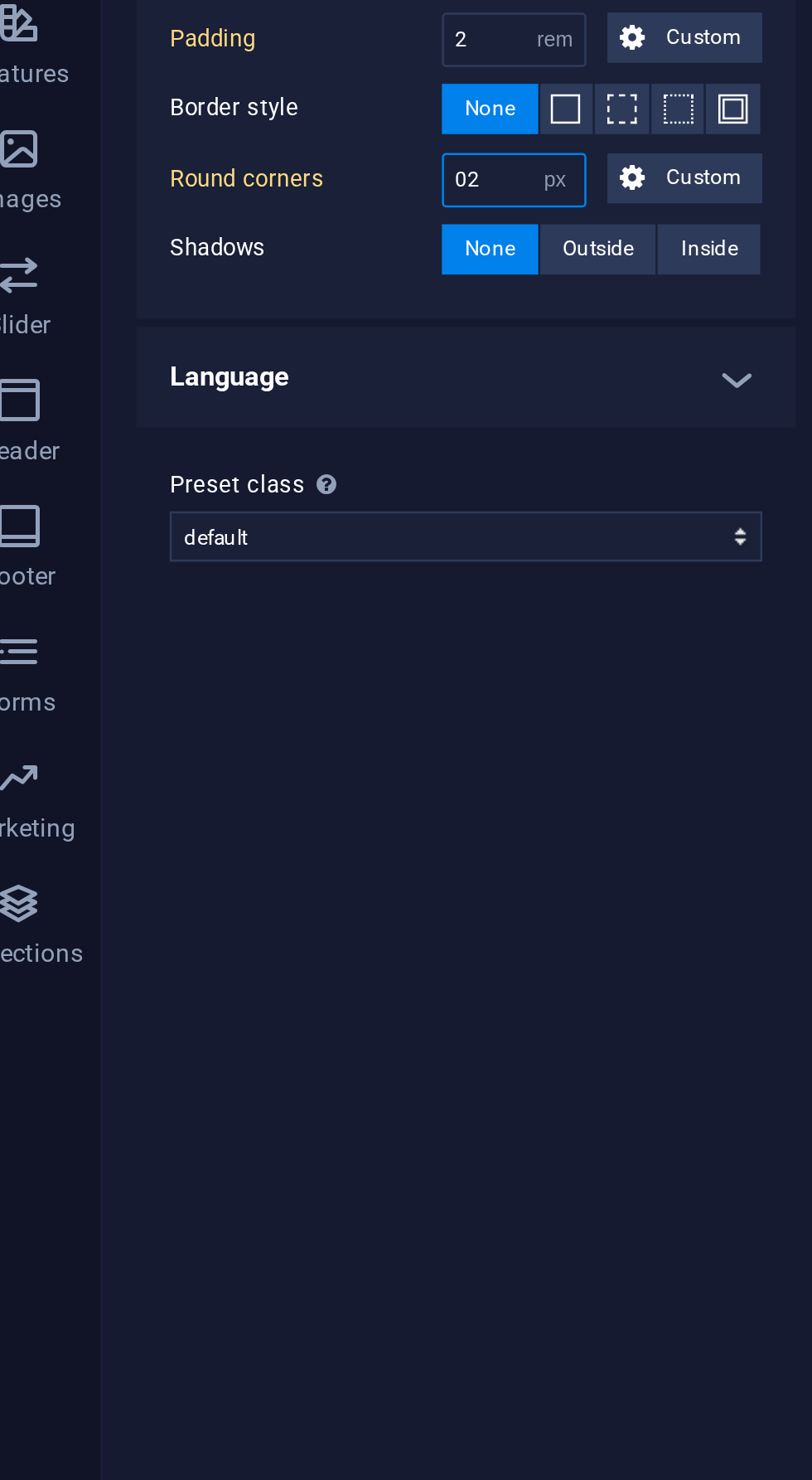
type input "02"
click at [334, 548] on h4 "Language" at bounding box center [210, 547] width 261 height 40
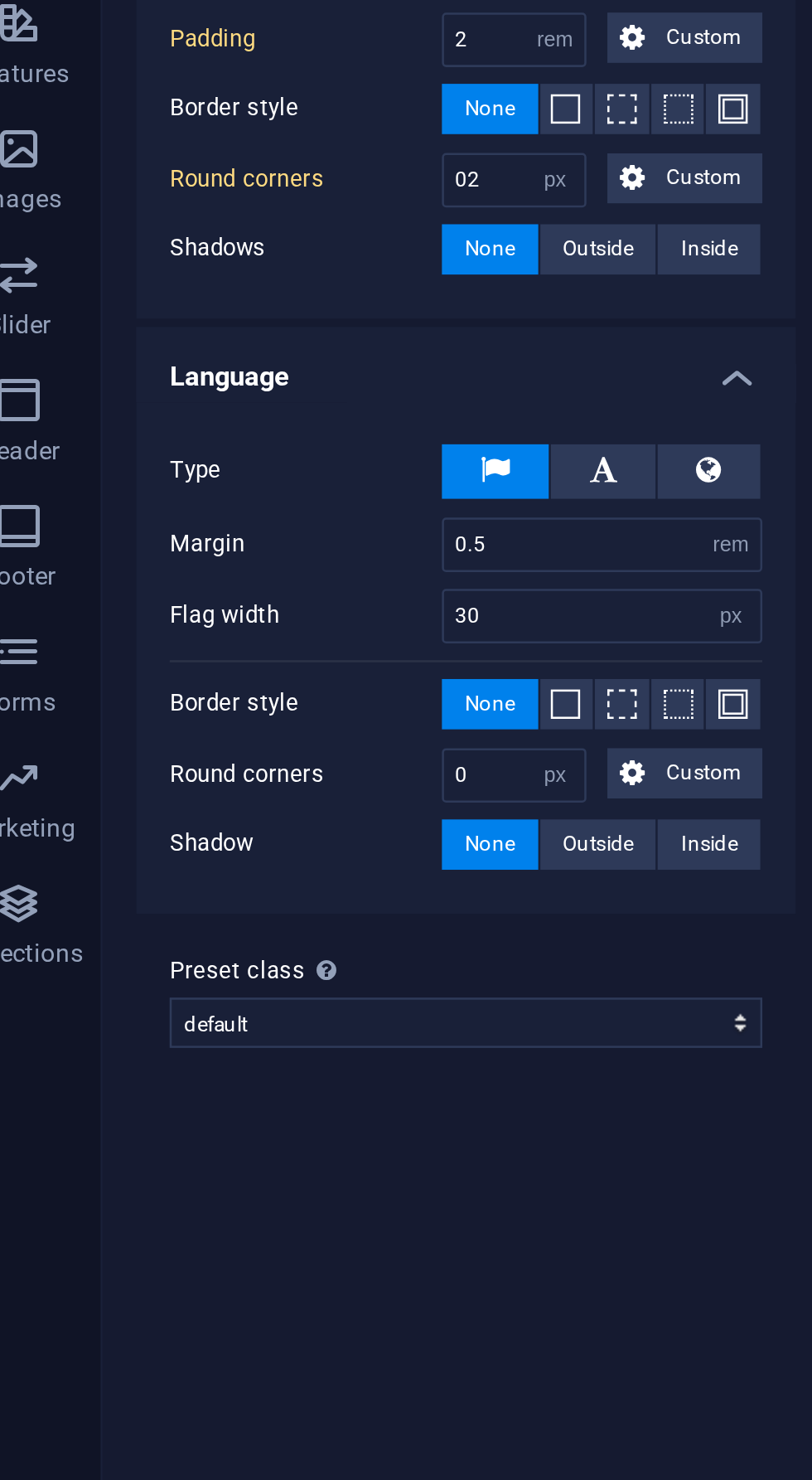
click at [319, 536] on h4 "Language" at bounding box center [210, 542] width 261 height 30
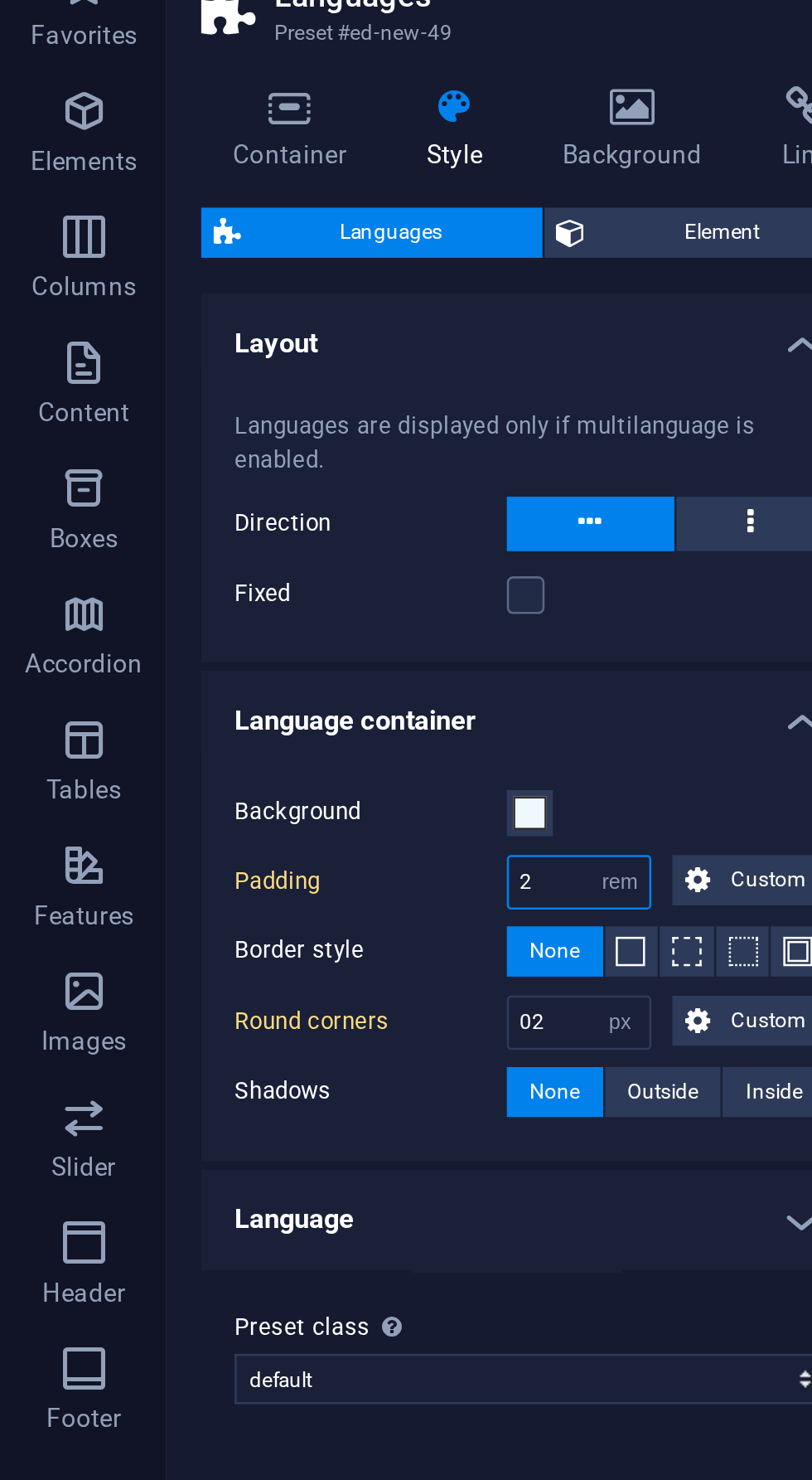
click at [219, 415] on input "2" at bounding box center [229, 413] width 56 height 20
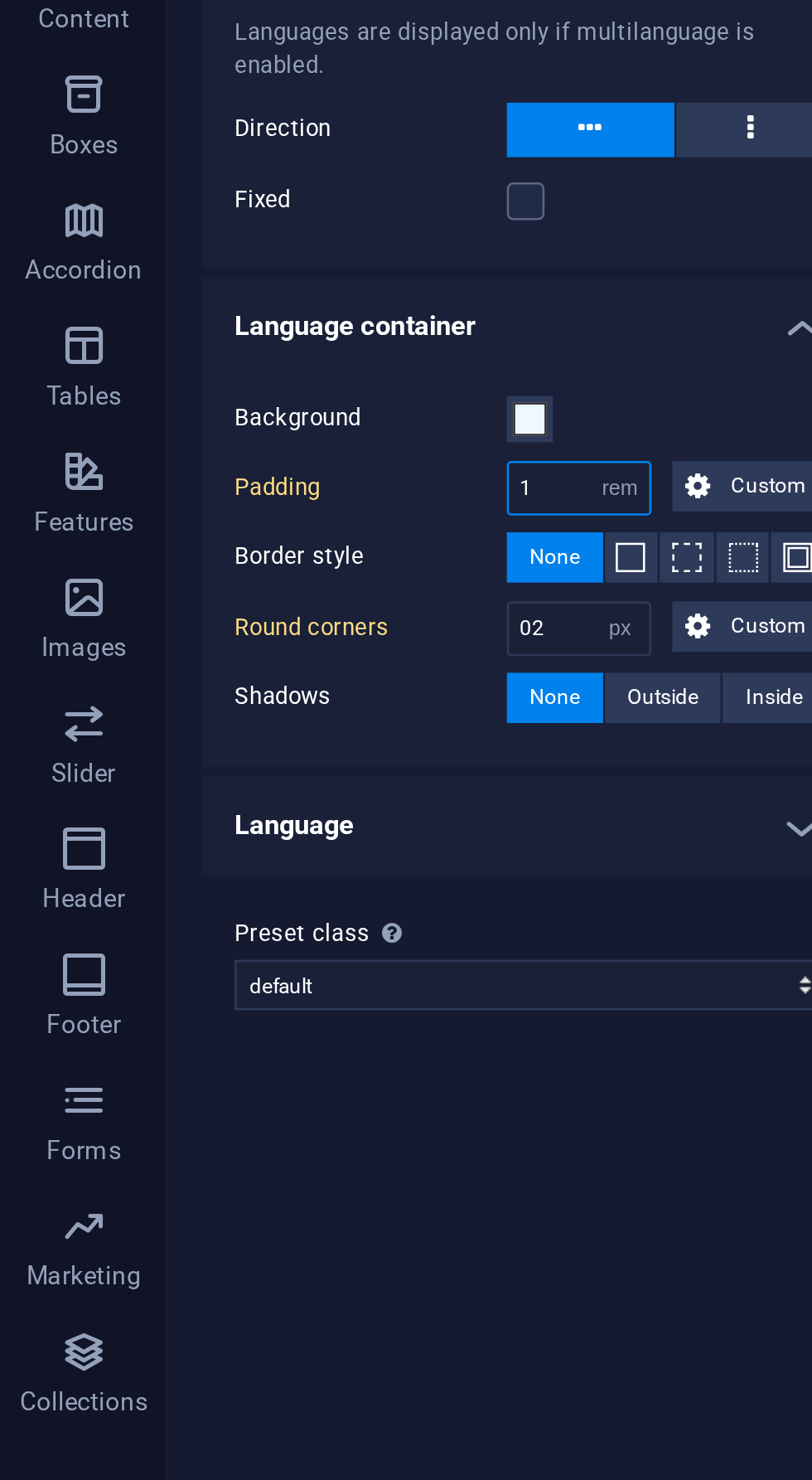
type input "1"
click at [220, 469] on input "02" at bounding box center [229, 469] width 56 height 20
type input "0"
type input "1"
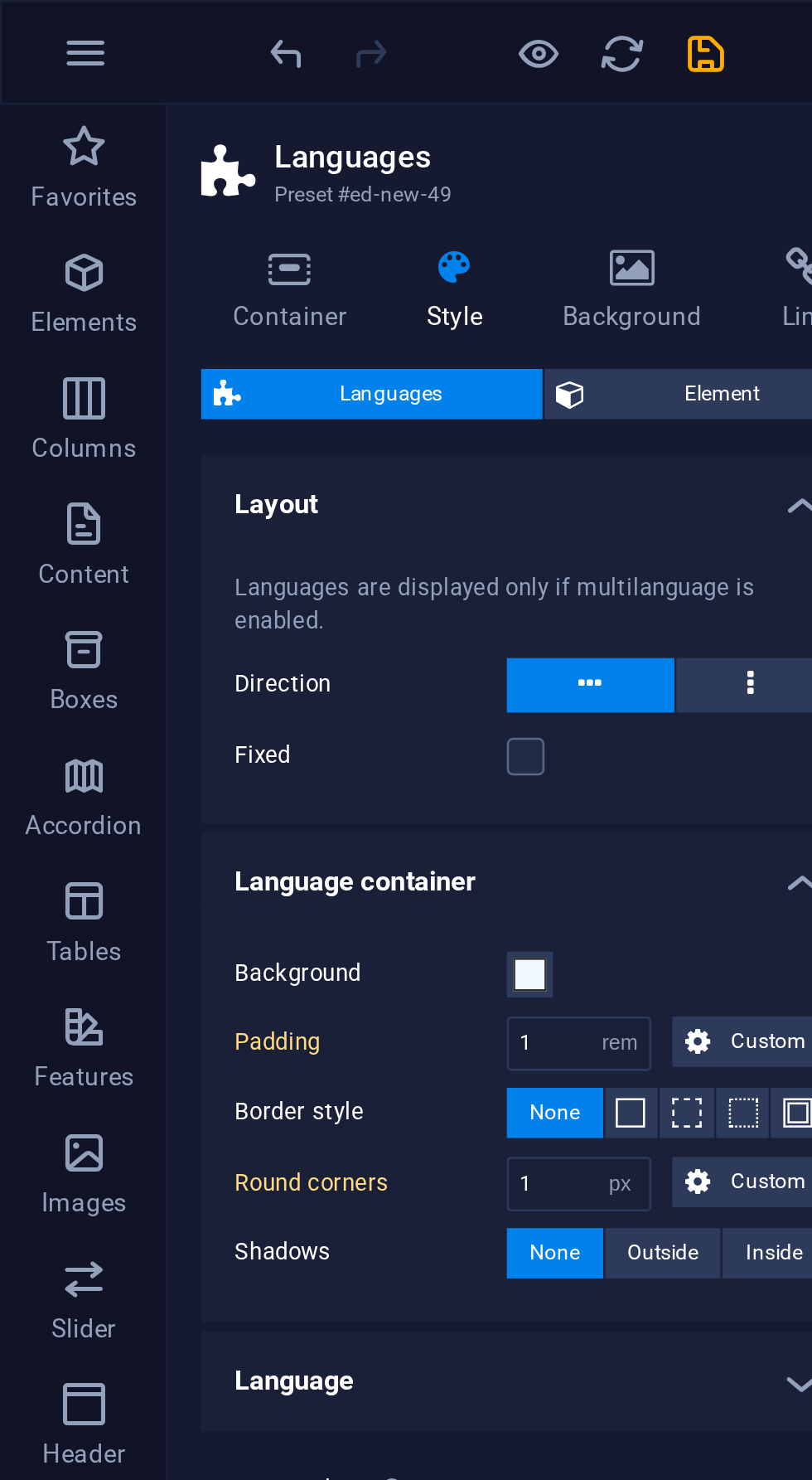
click at [286, 154] on span "Element" at bounding box center [286, 156] width 99 height 20
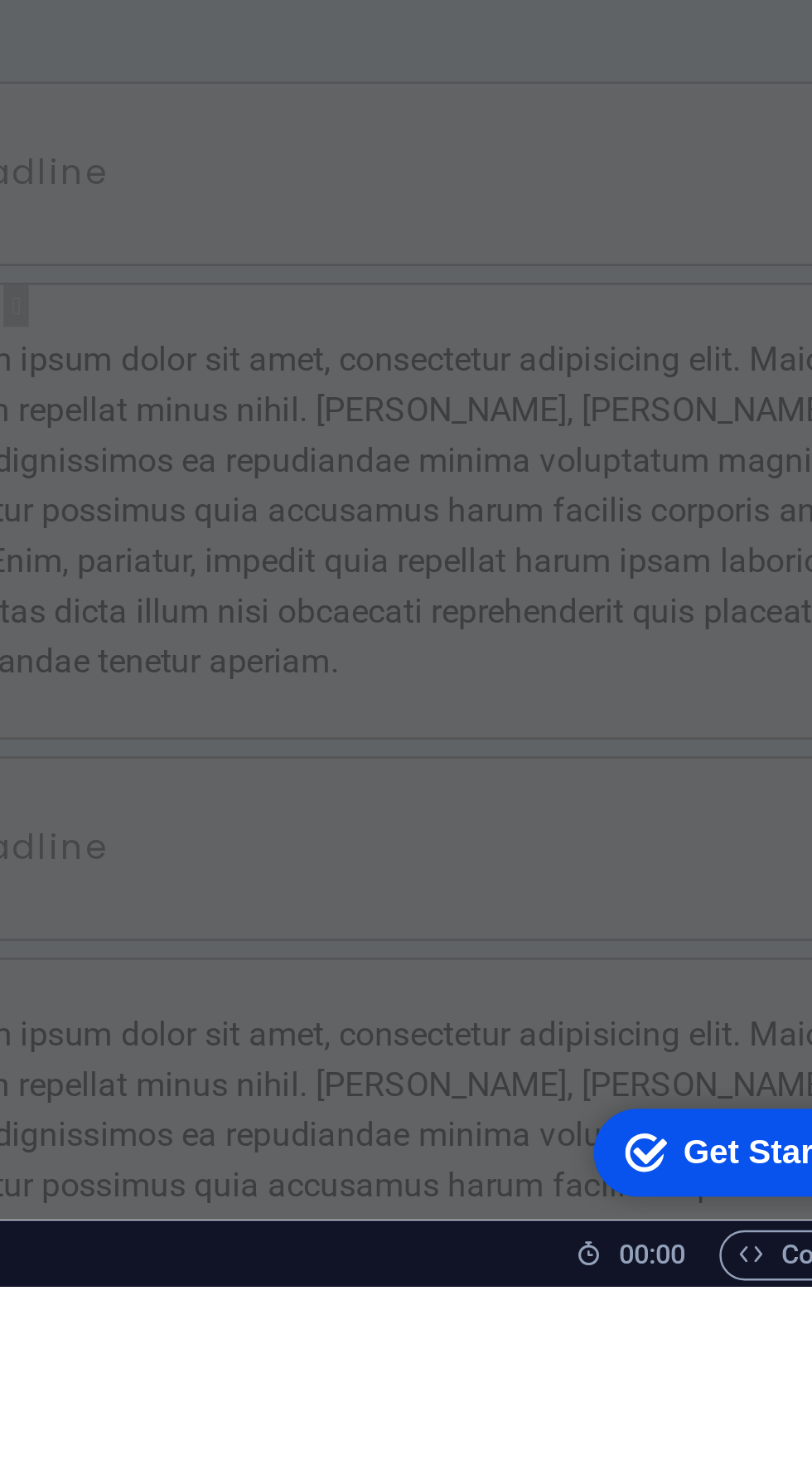
scroll to position [0, 0]
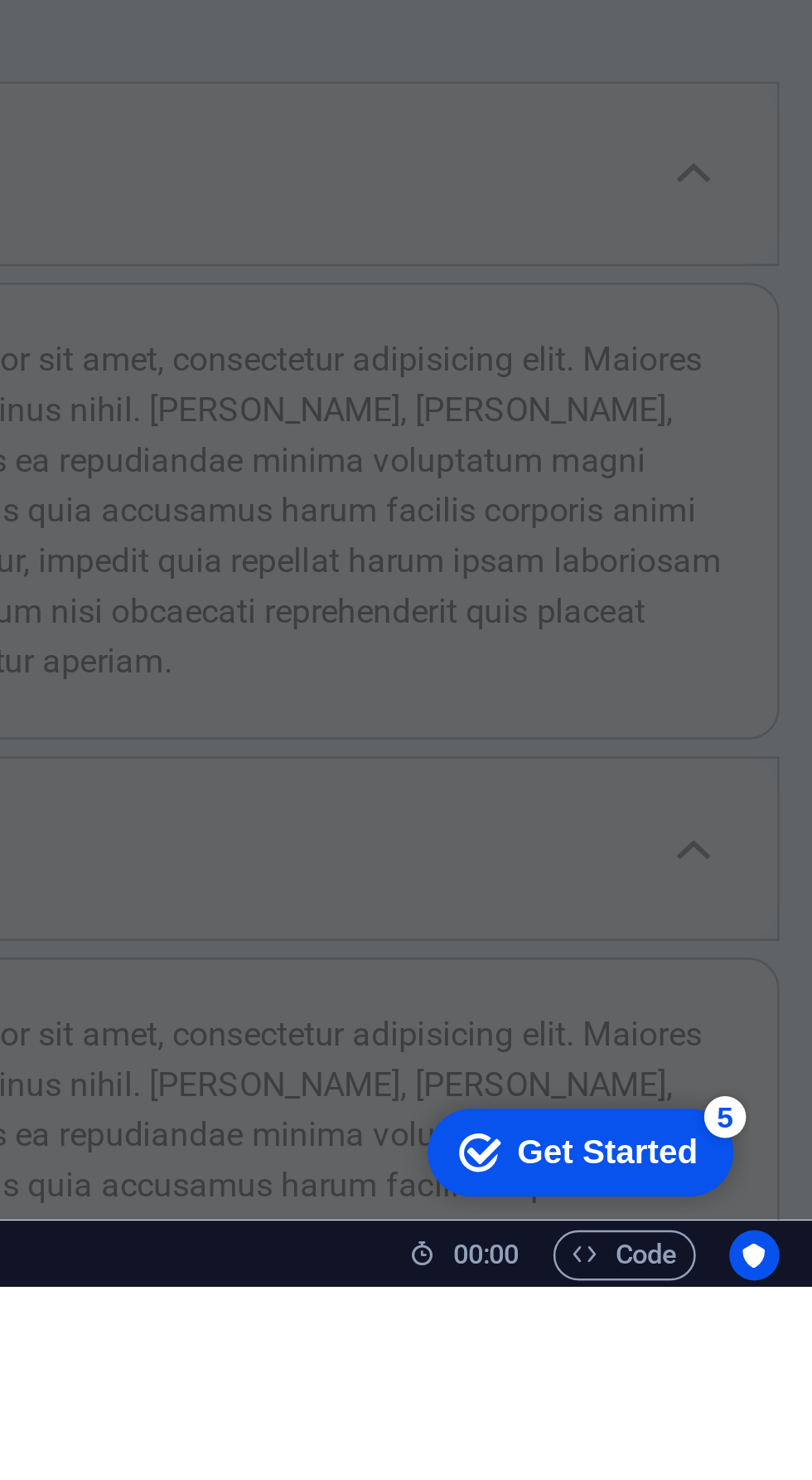
click at [475, 1117] on div "Get Started" at bounding box center [478, 1113] width 72 height 15
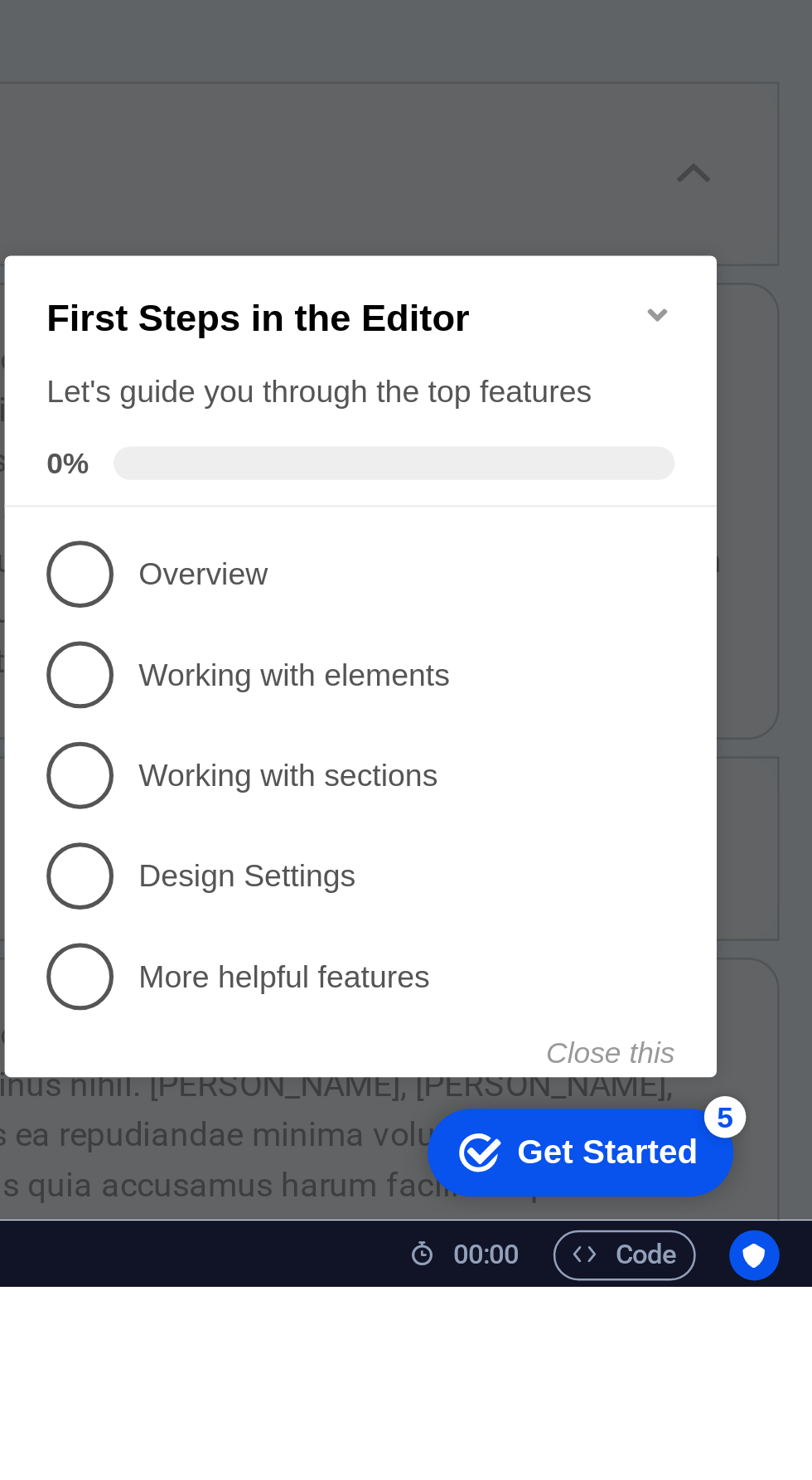
click at [256, 242] on icon "Minimize checklist" at bounding box center [253, 245] width 7 height 5
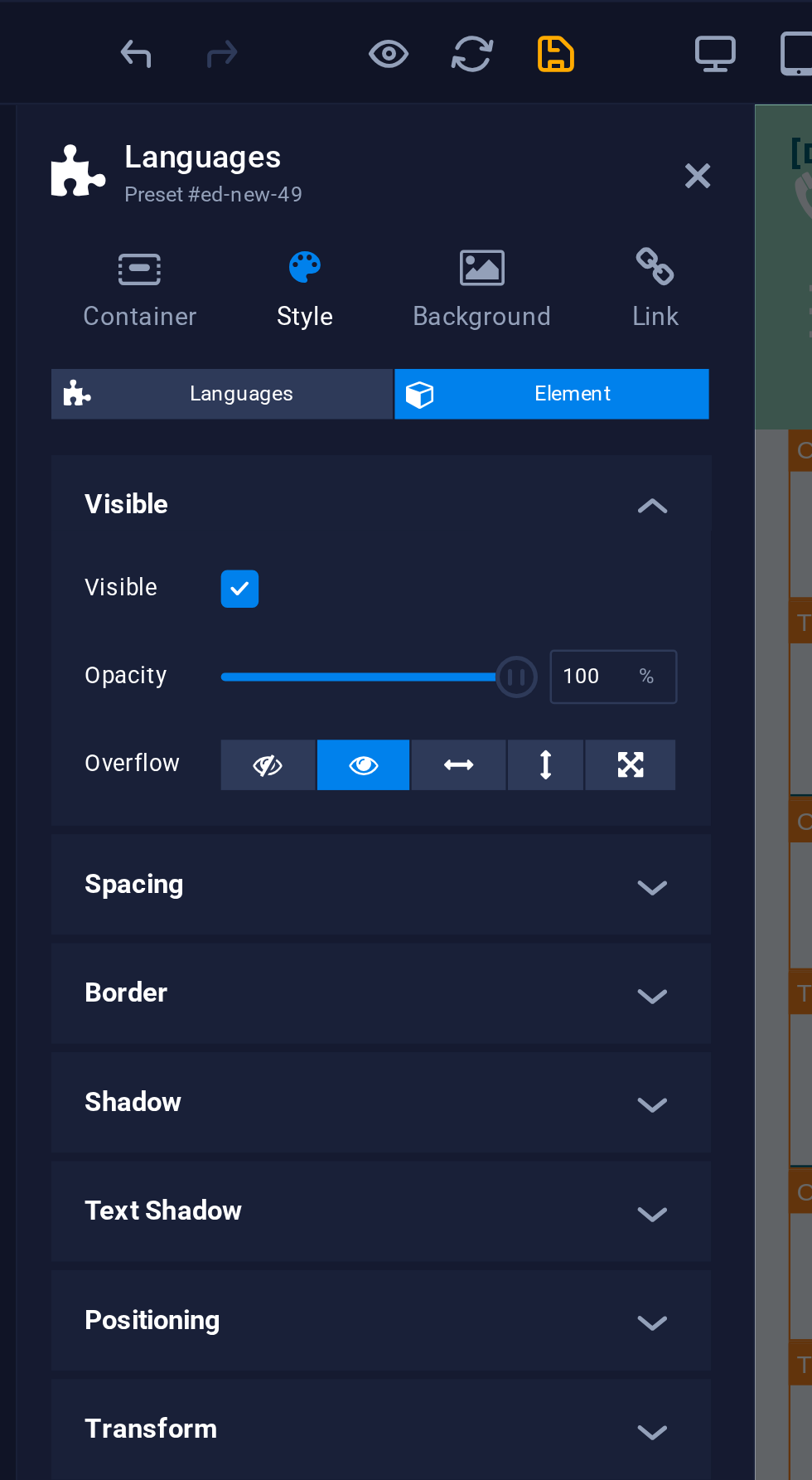
click at [215, 27] on icon "button" at bounding box center [213, 21] width 19 height 19
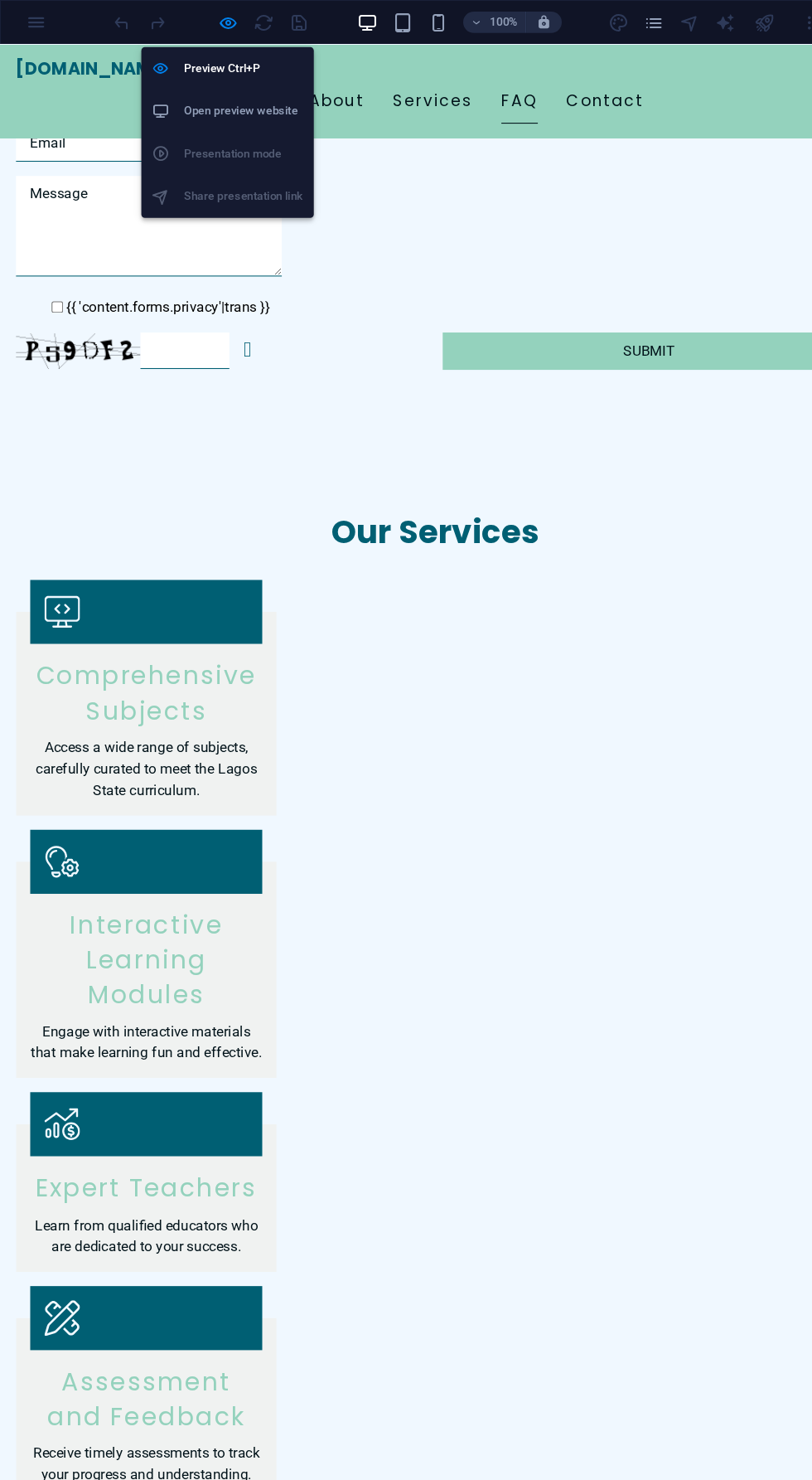
scroll to position [2155, 0]
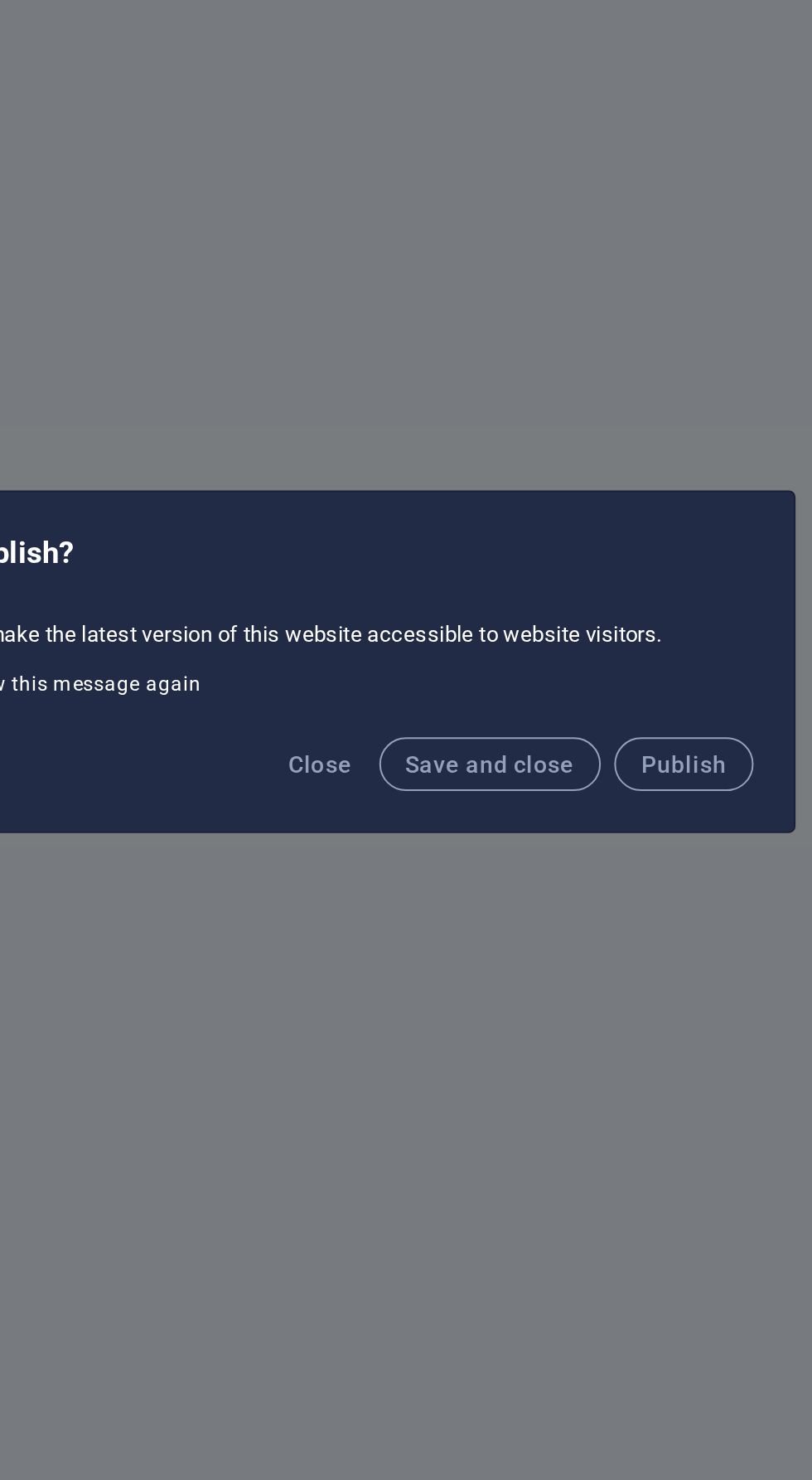
click at [511, 797] on span "Save and close" at bounding box center [504, 792] width 84 height 13
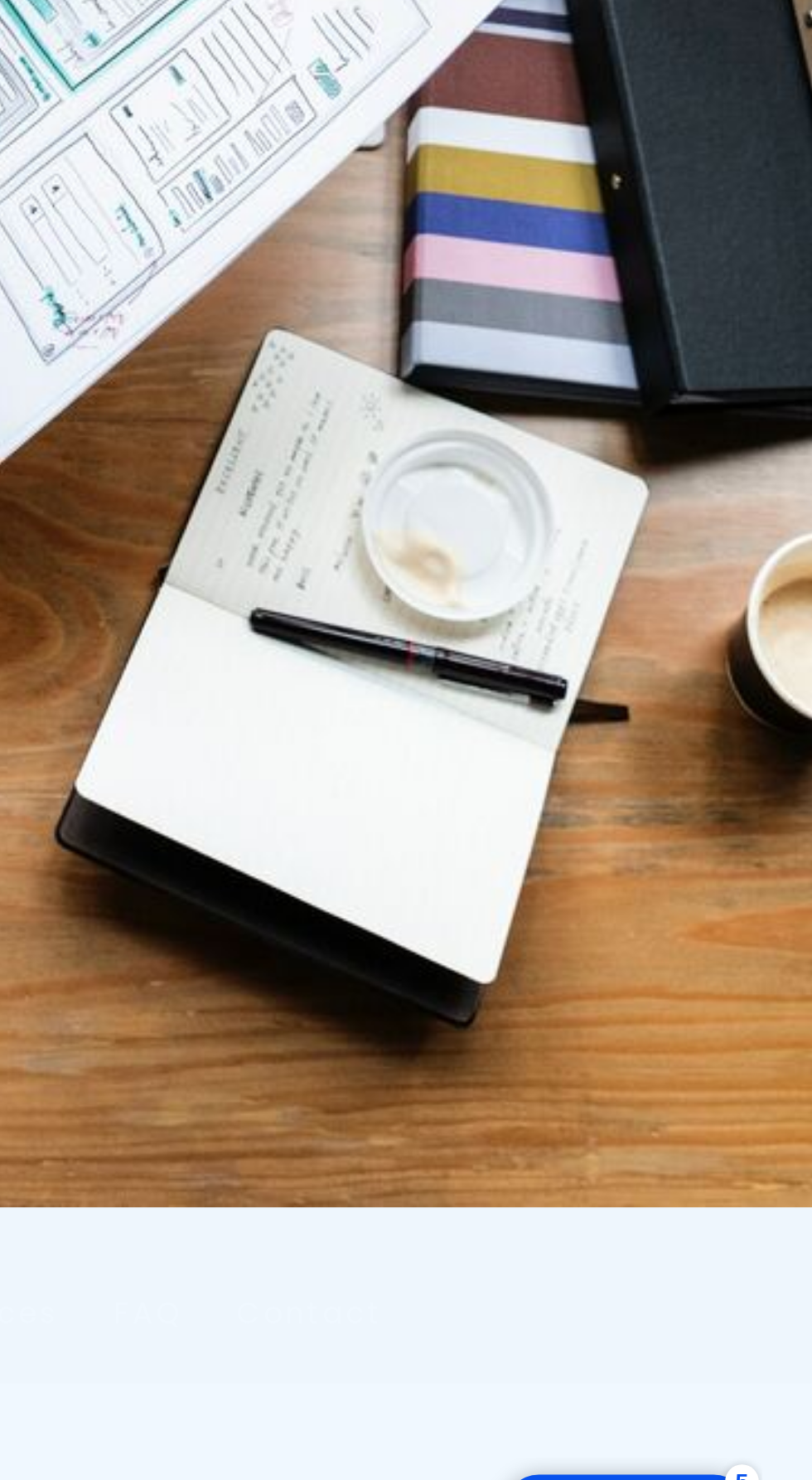
scroll to position [0, 0]
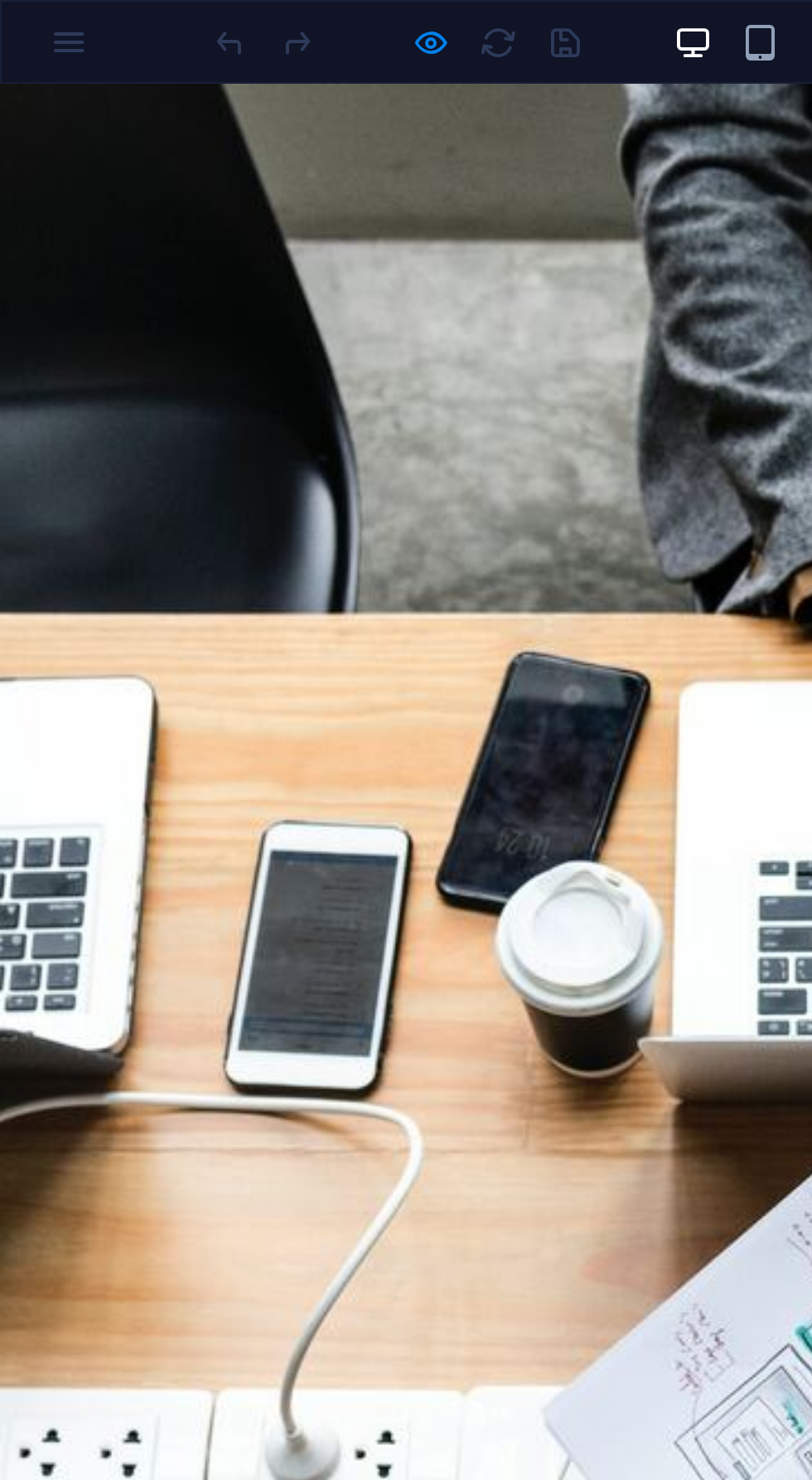
click at [262, 1353] on link "Home" at bounding box center [237, 1373] width 50 height 42
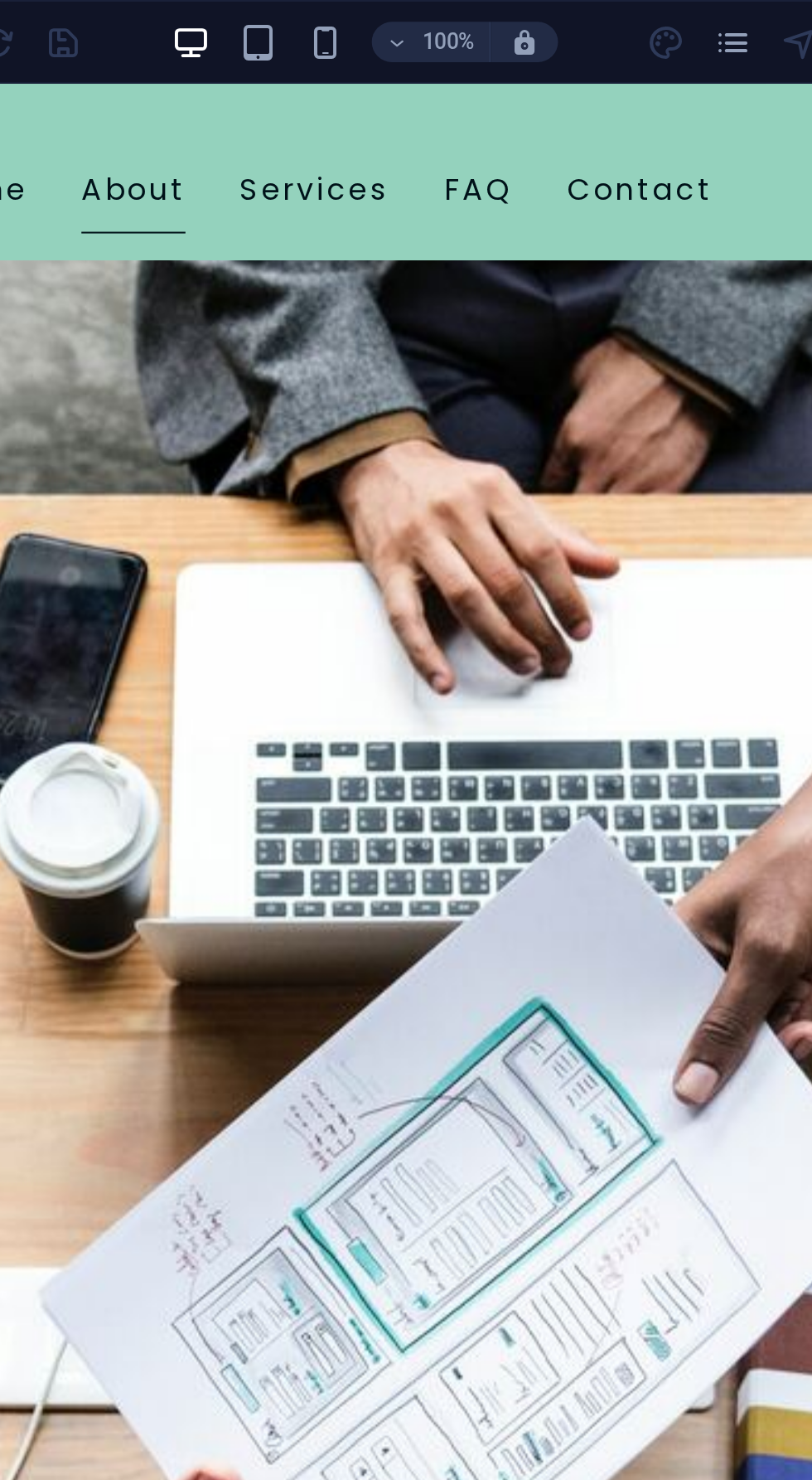
scroll to position [624, 0]
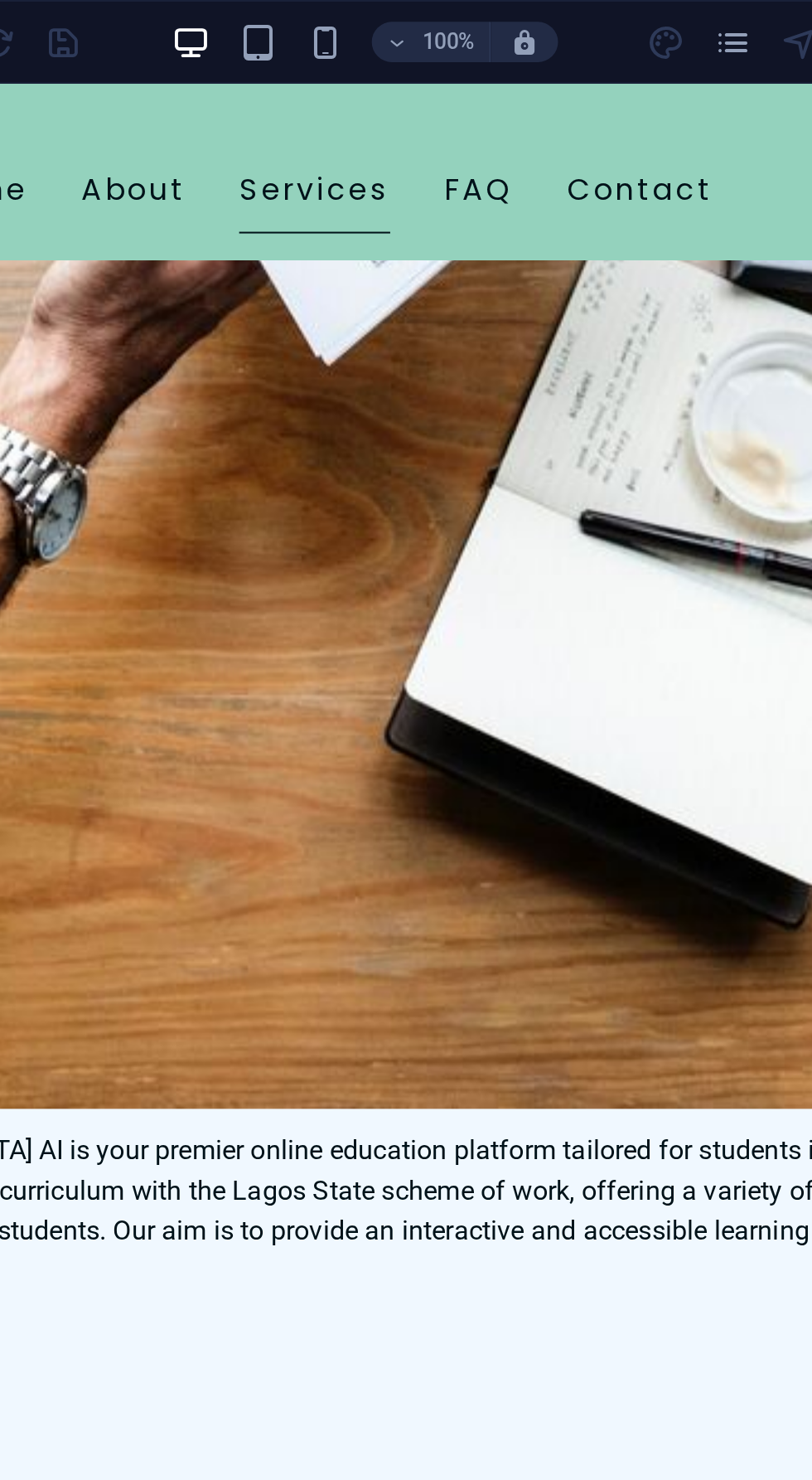
scroll to position [1384, 0]
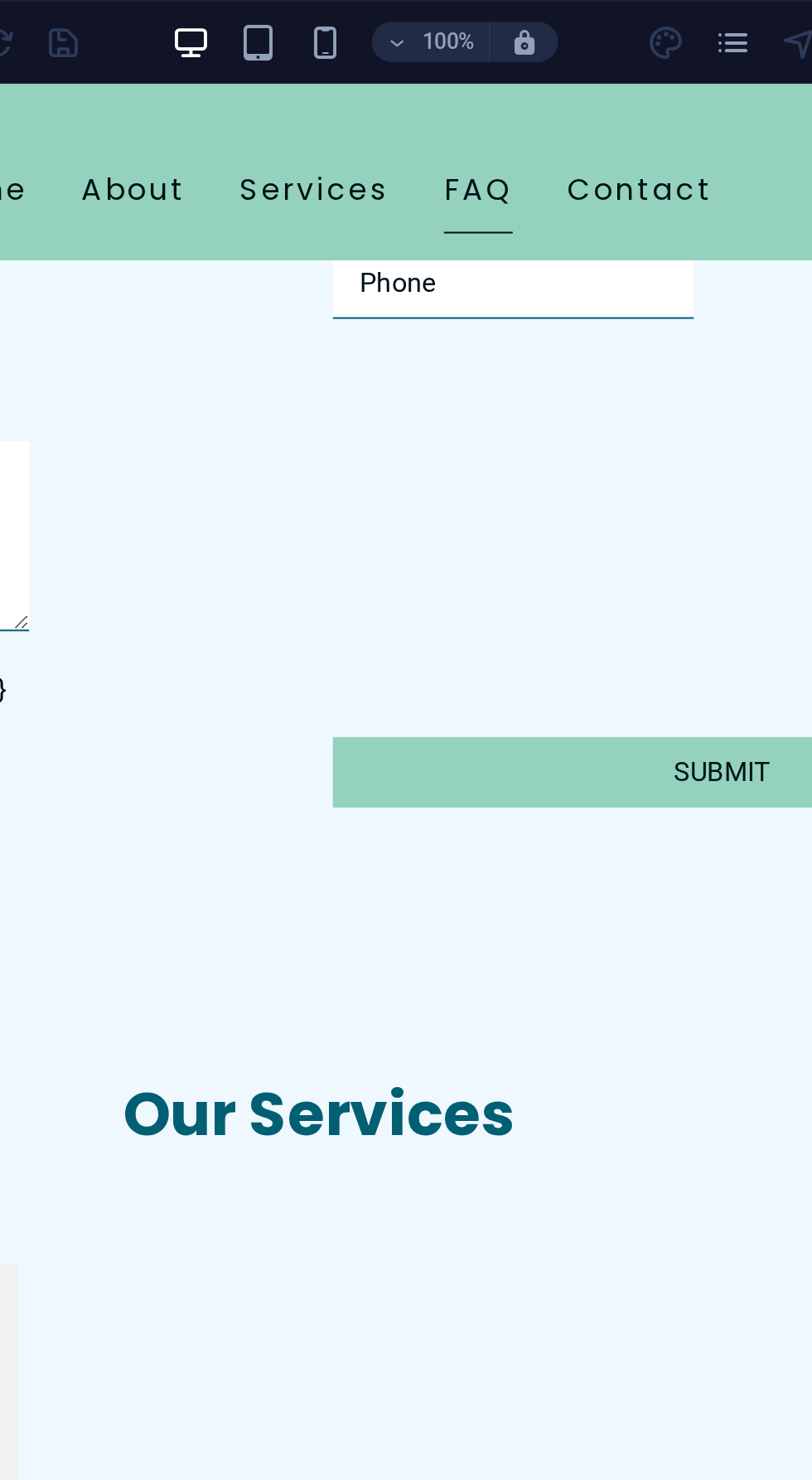
scroll to position [2039, 0]
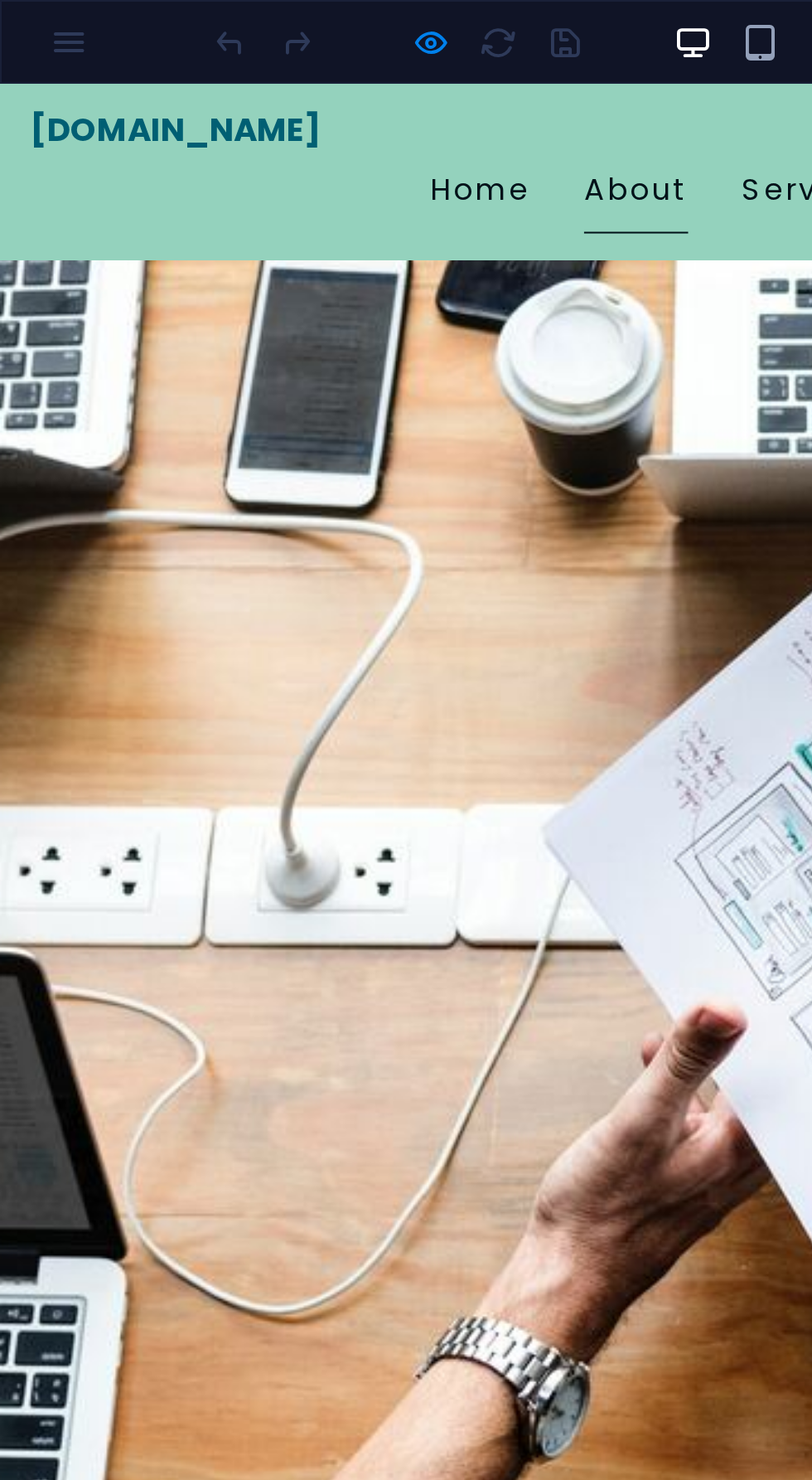
scroll to position [0, 0]
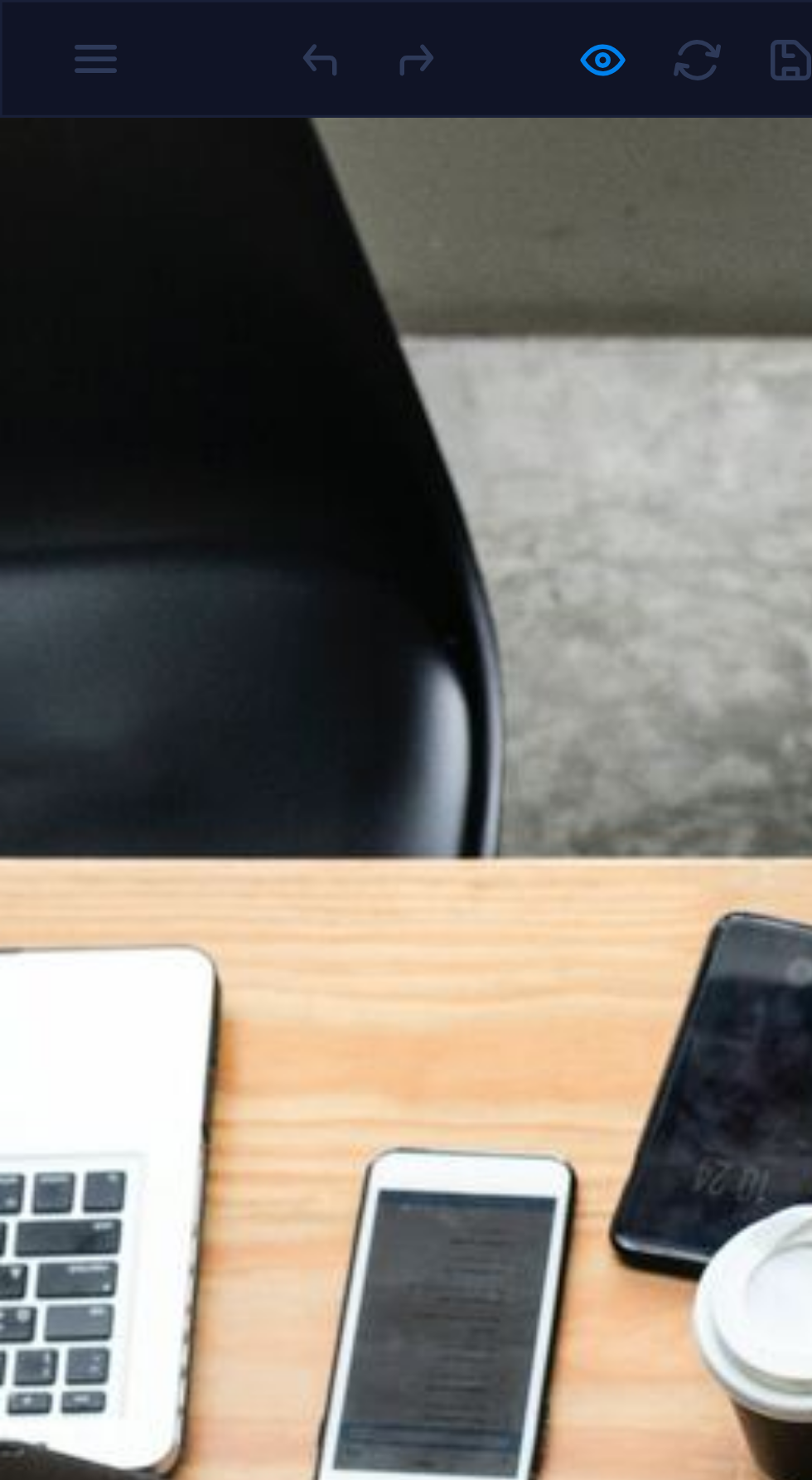
click at [34, 33] on div "100% More" at bounding box center [406, 21] width 810 height 40
click at [210, 24] on icon "button" at bounding box center [213, 21] width 19 height 19
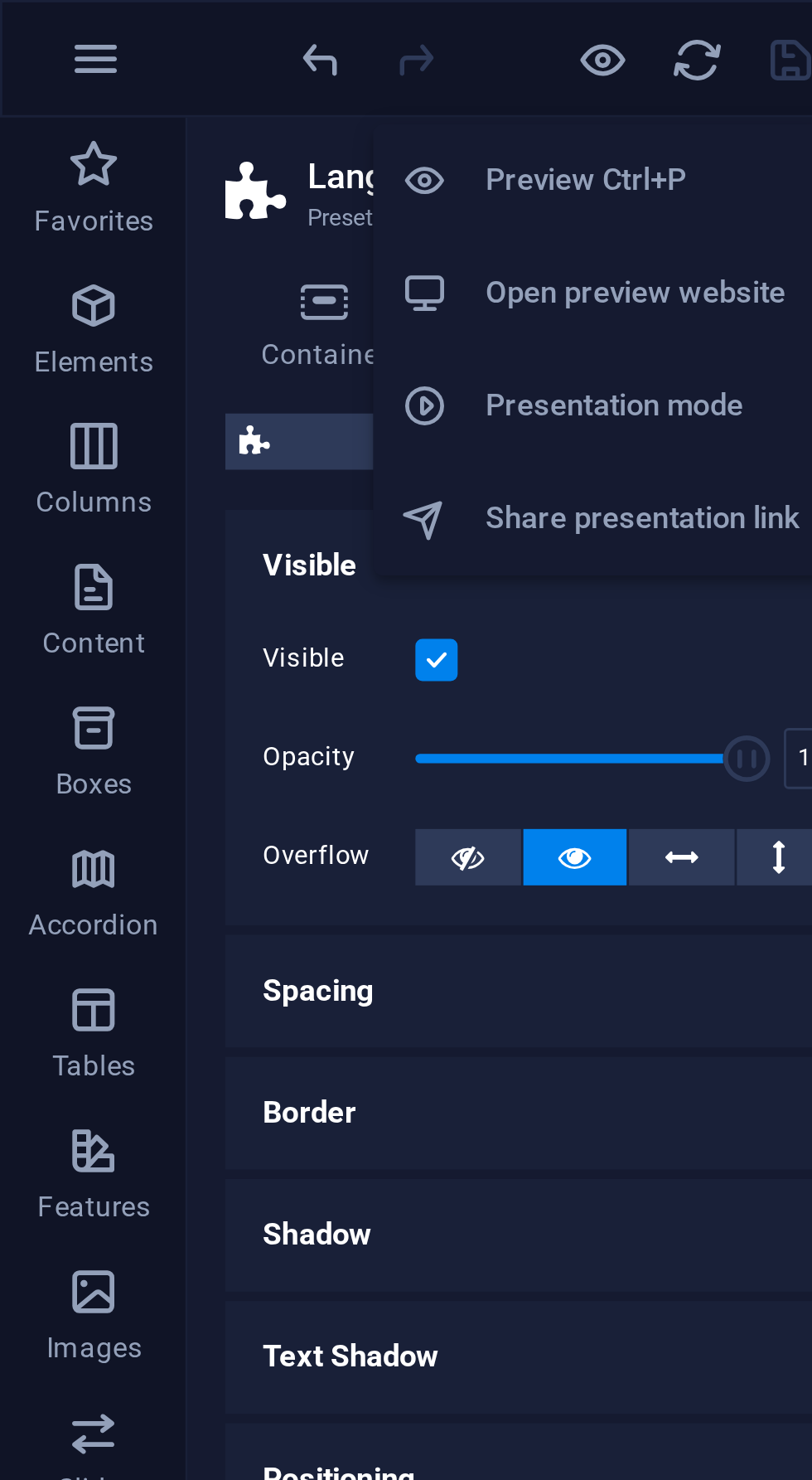
scroll to position [7359, 0]
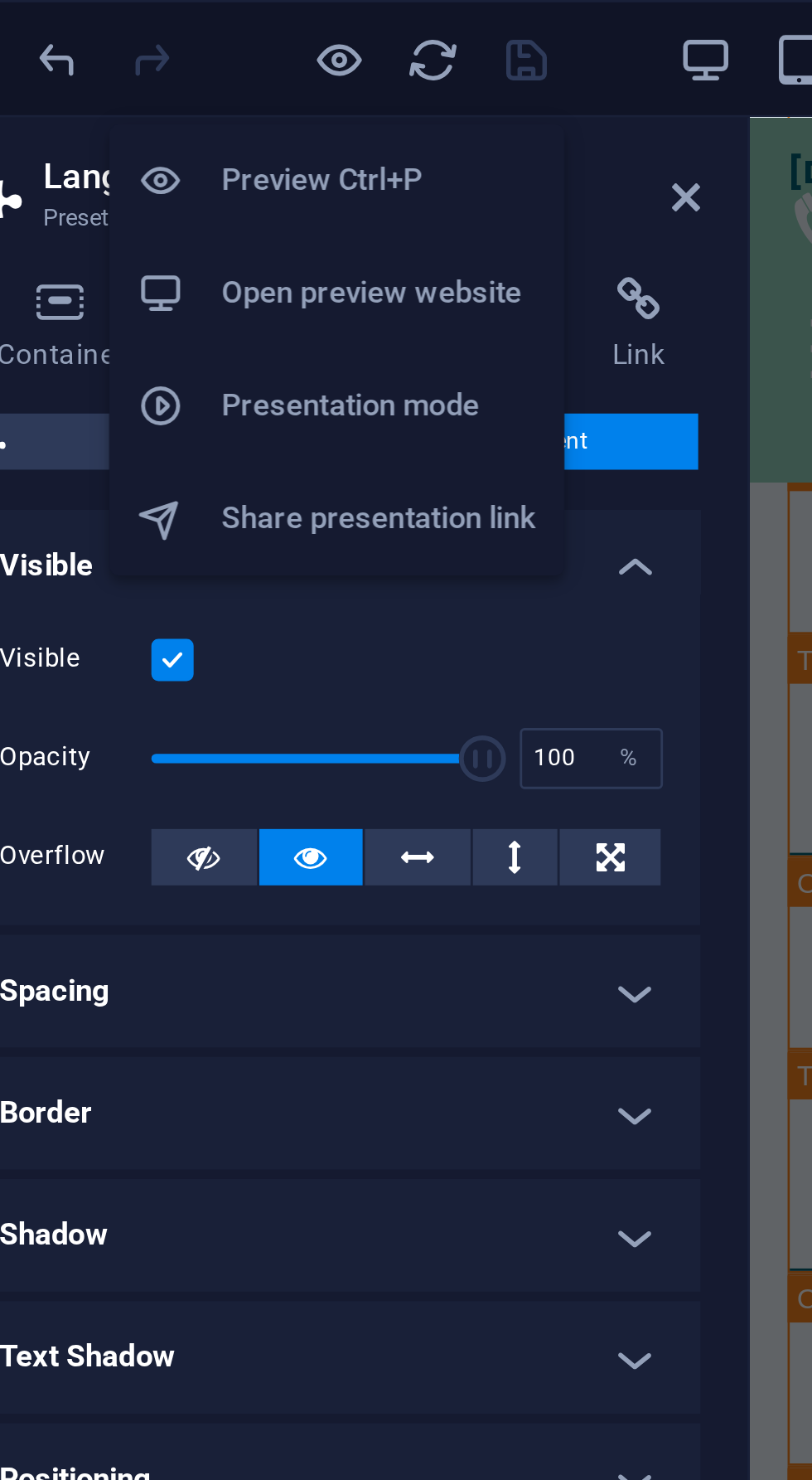
click at [337, 70] on icon at bounding box center [336, 70] width 10 height 13
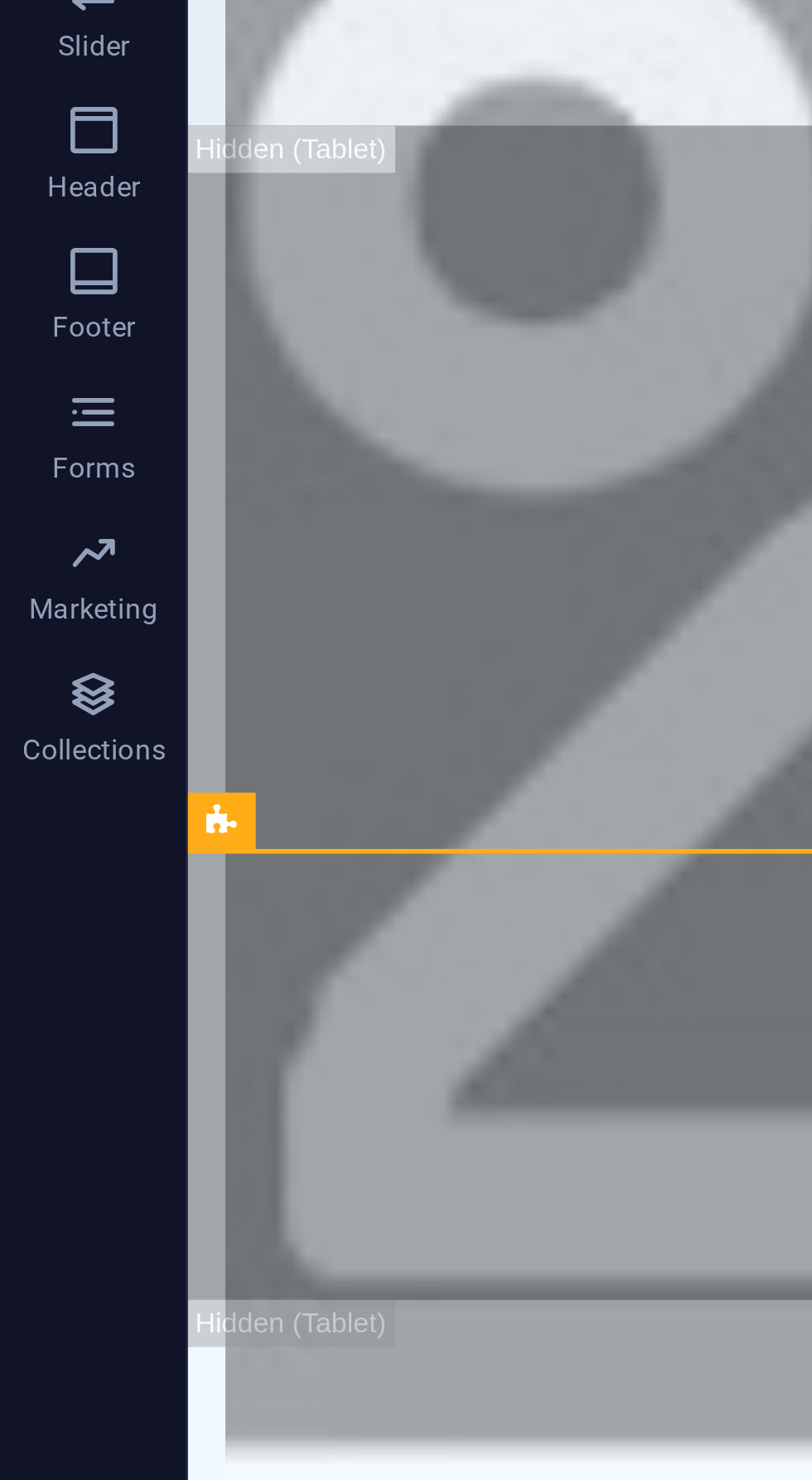
scroll to position [5824, 0]
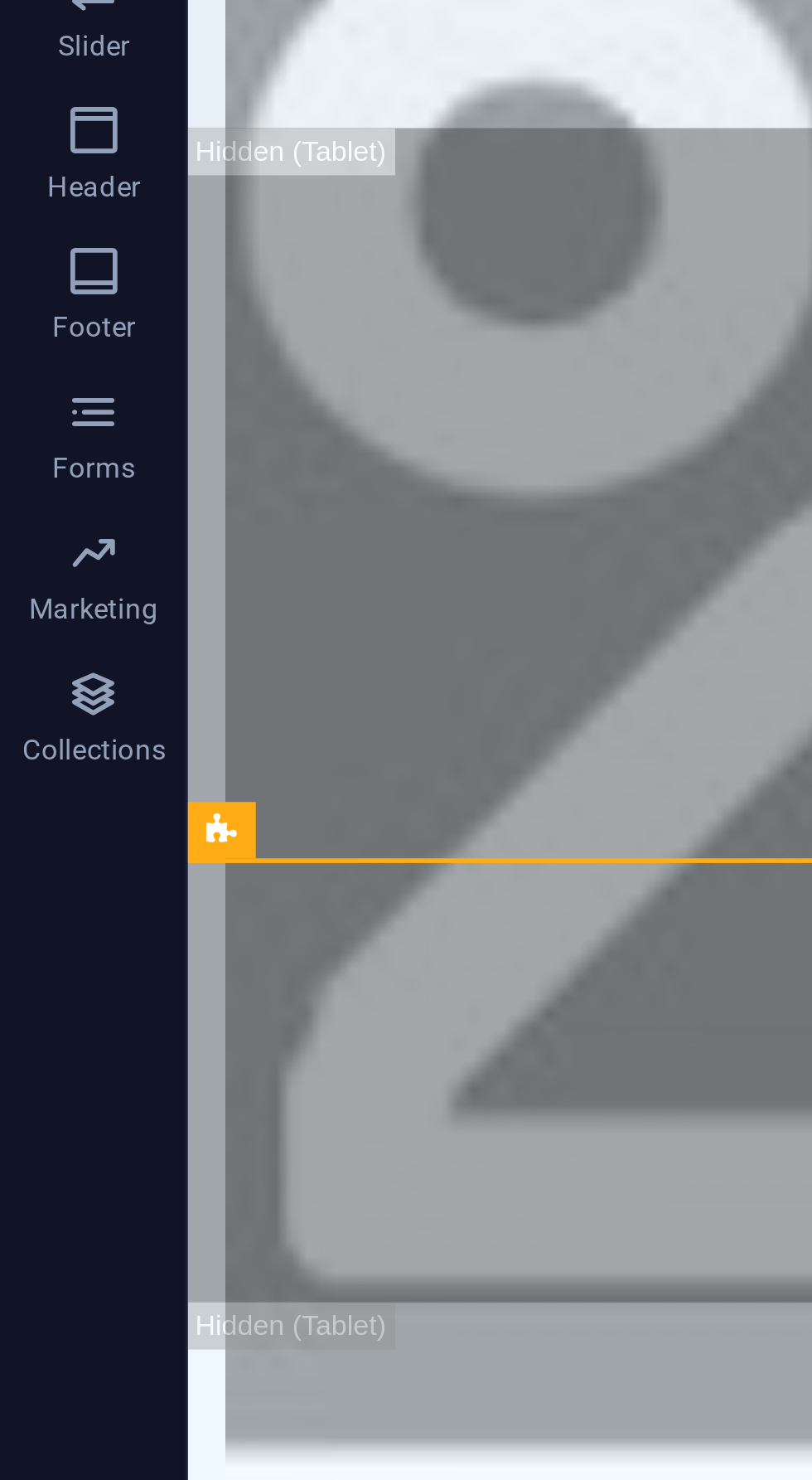
click at [77, 807] on icon at bounding box center [78, 802] width 11 height 20
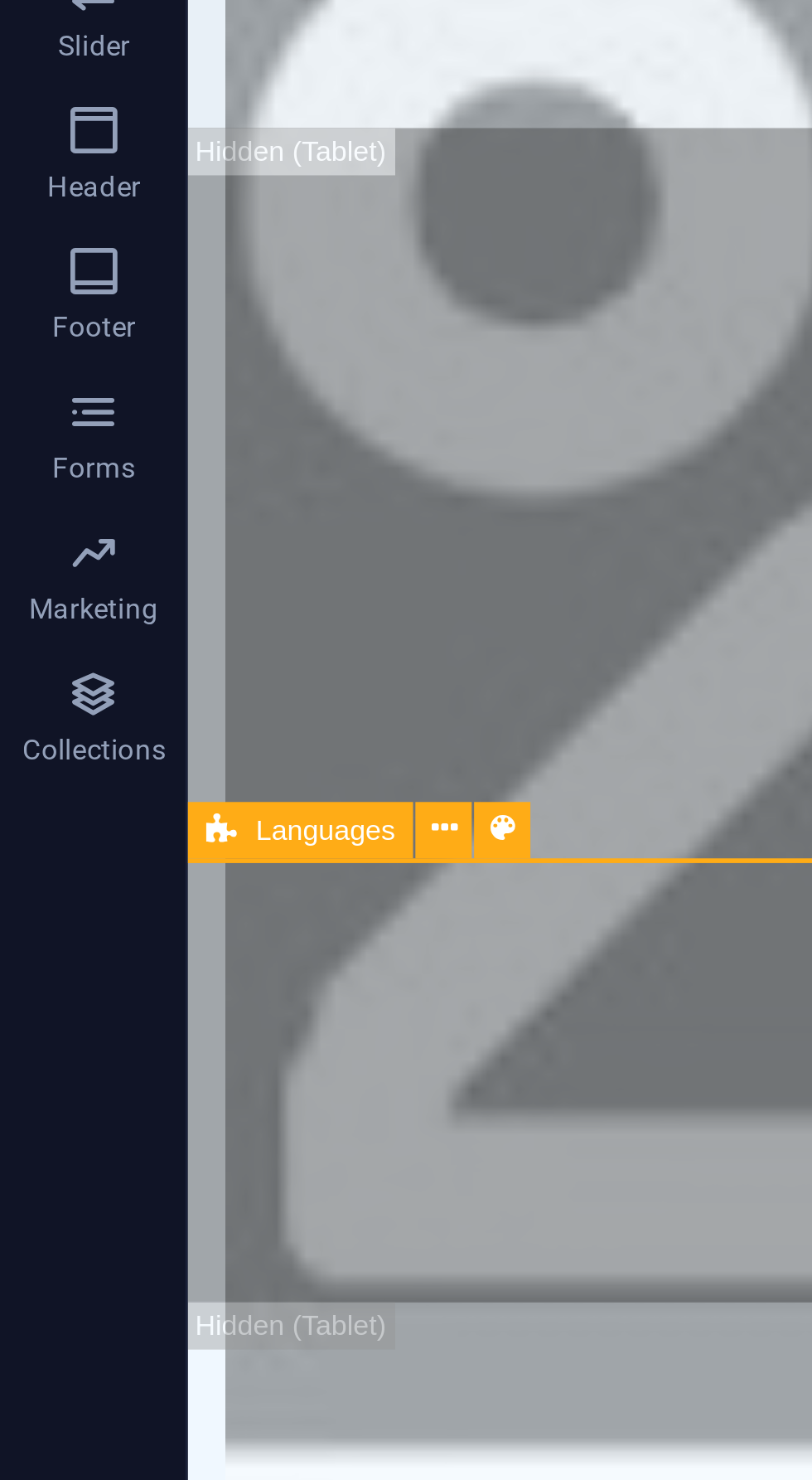
click at [152, 806] on icon at bounding box center [156, 802] width 9 height 17
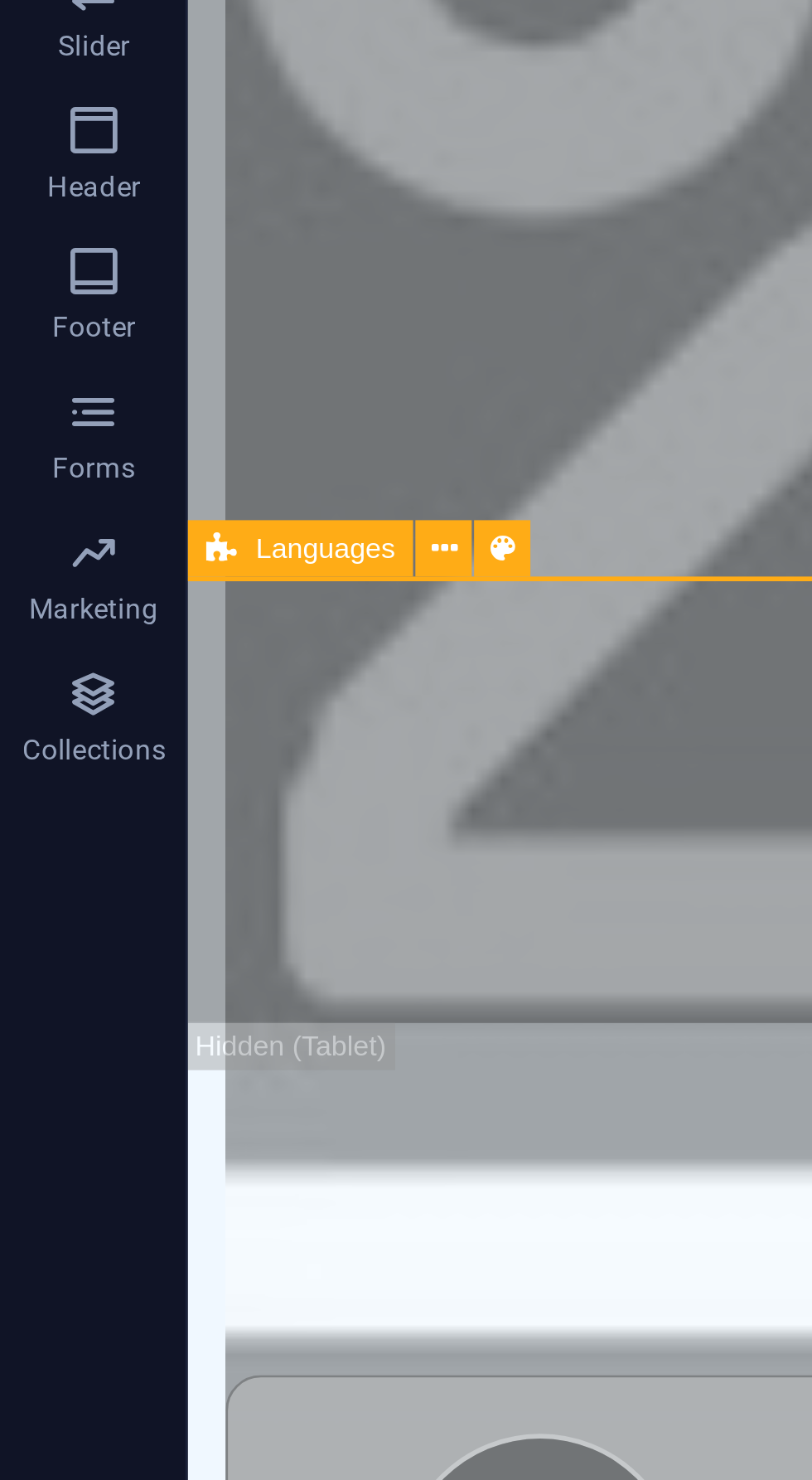
scroll to position [5926, 0]
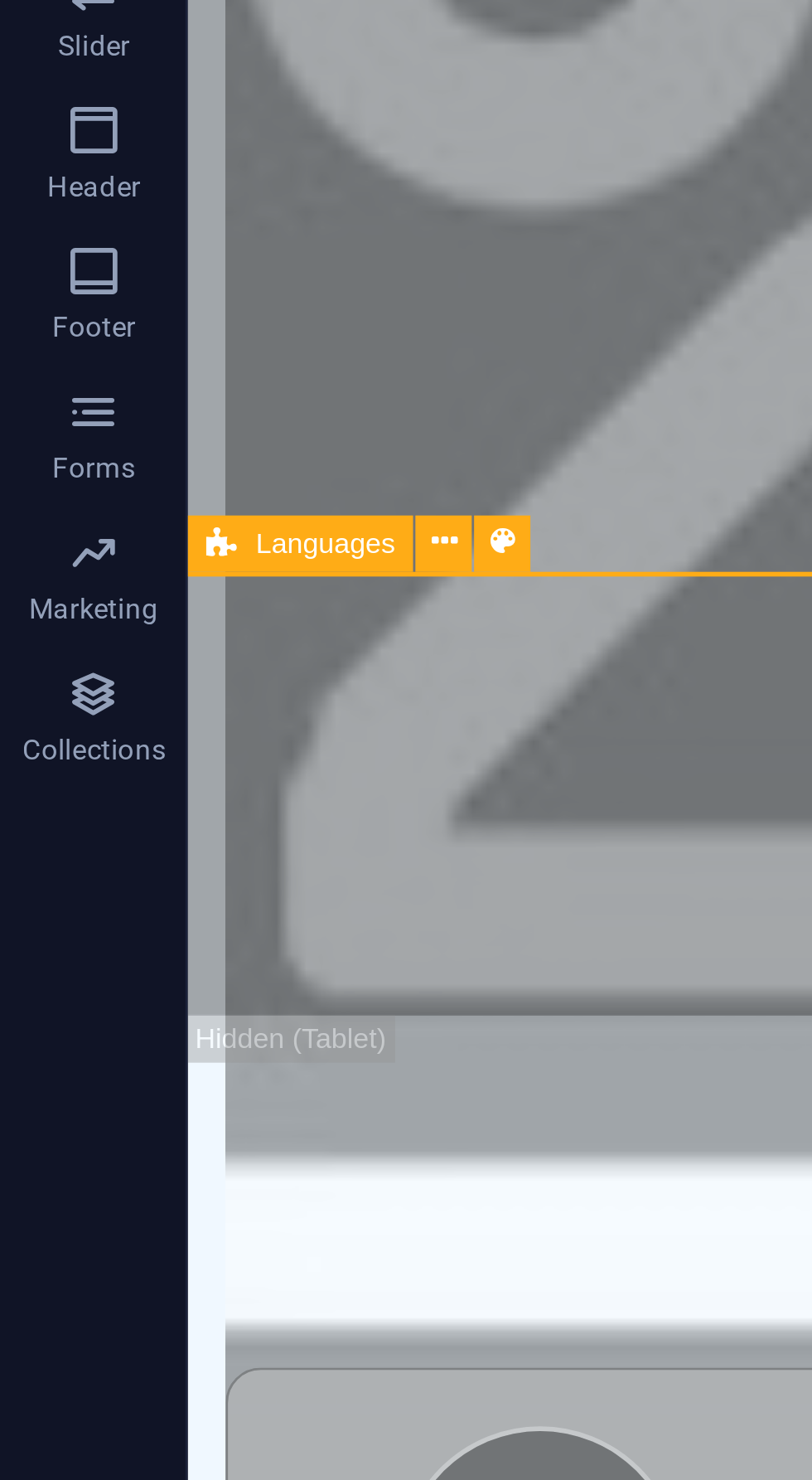
click at [156, 697] on icon at bounding box center [156, 701] width 9 height 17
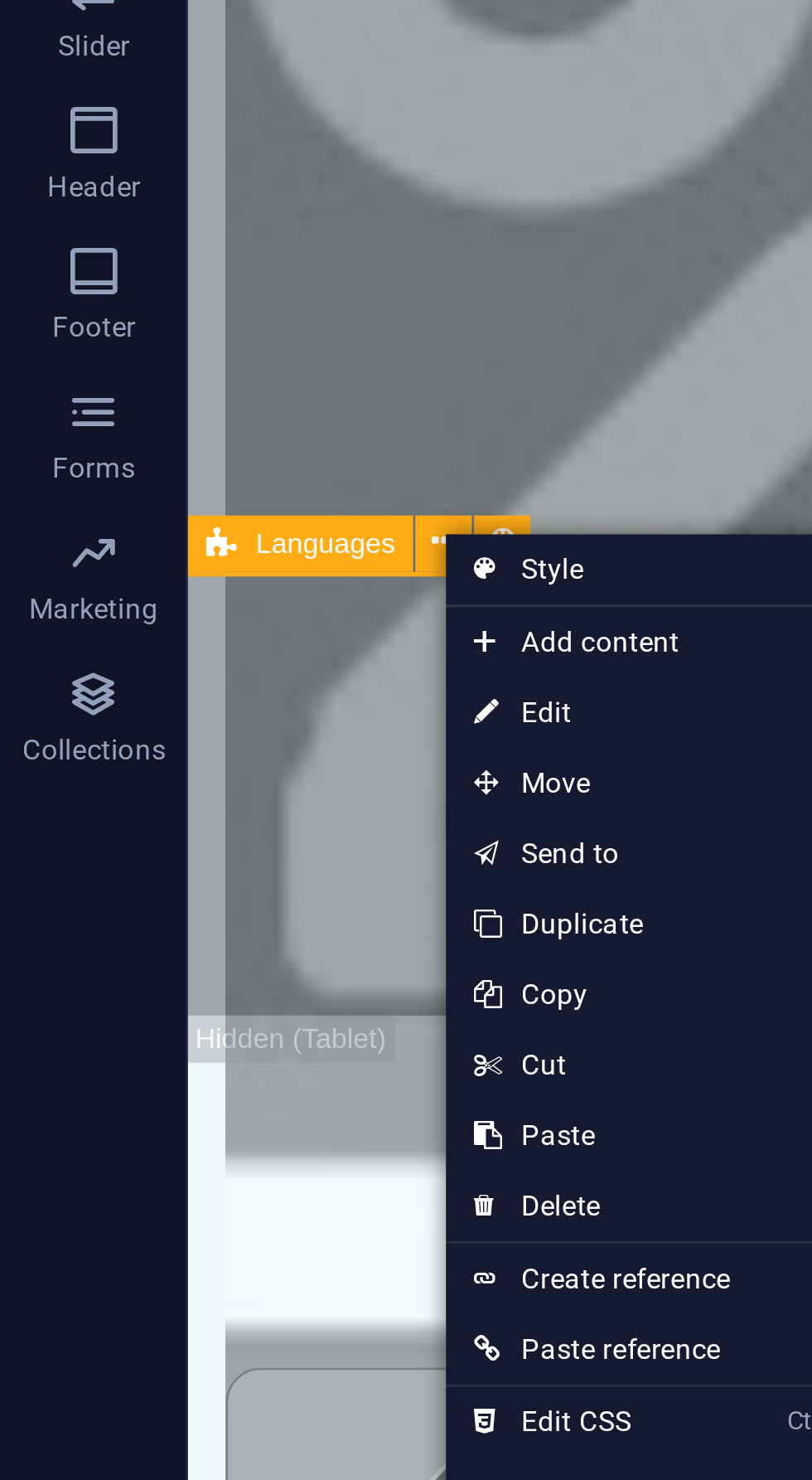
click at [242, 735] on span "Add content" at bounding box center [231, 737] width 148 height 25
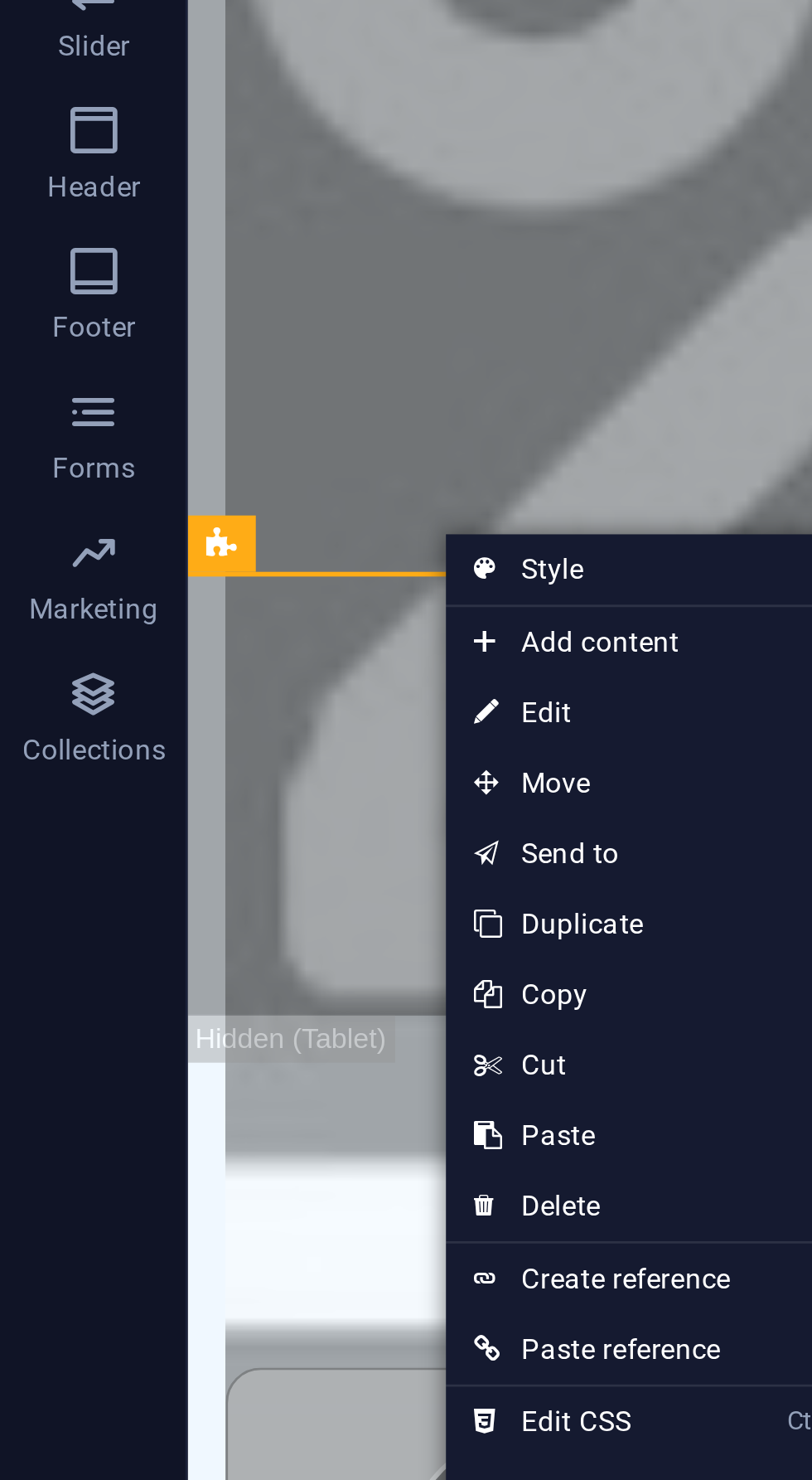
scroll to position [5928, 0]
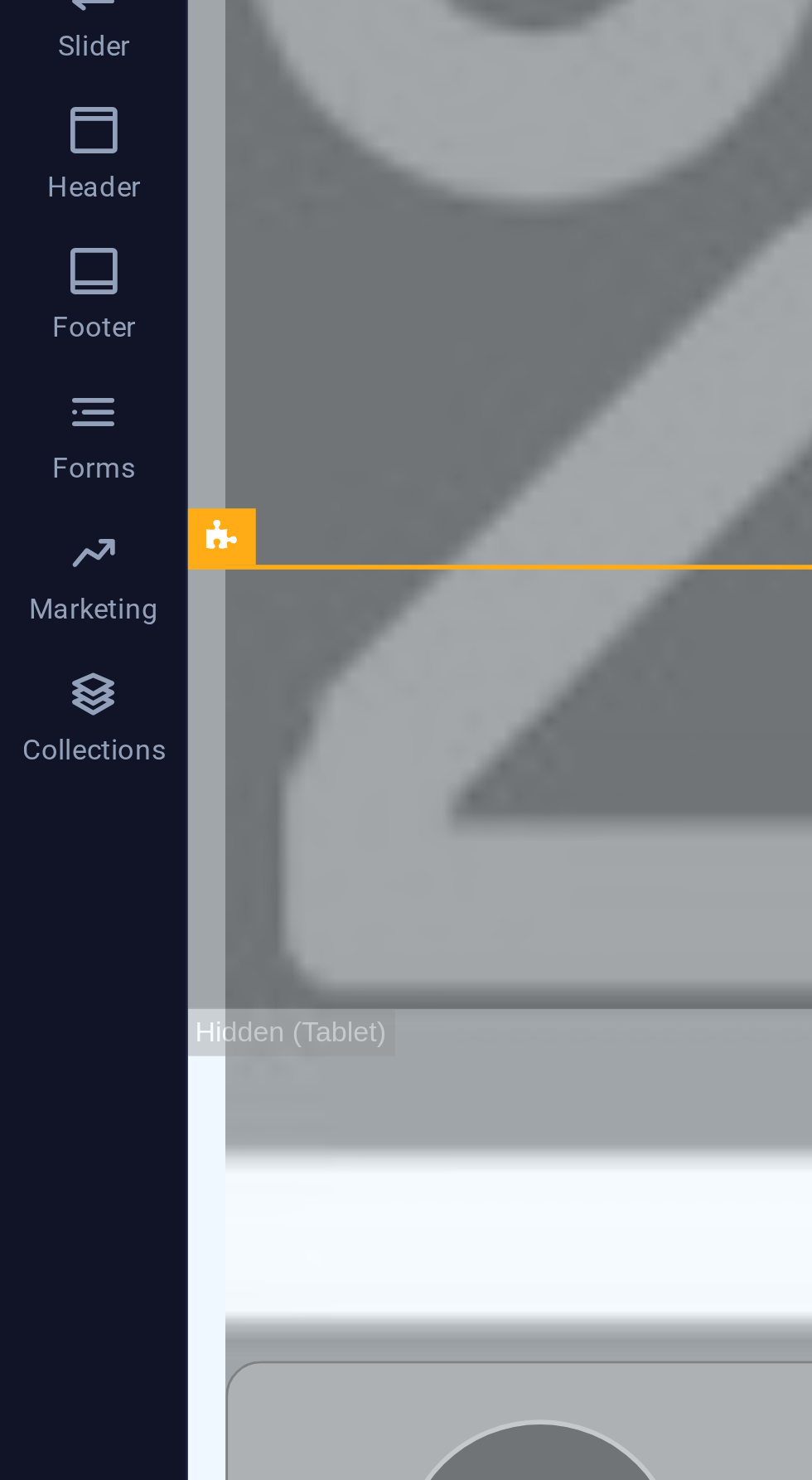
click at [82, 700] on icon at bounding box center [78, 699] width 11 height 20
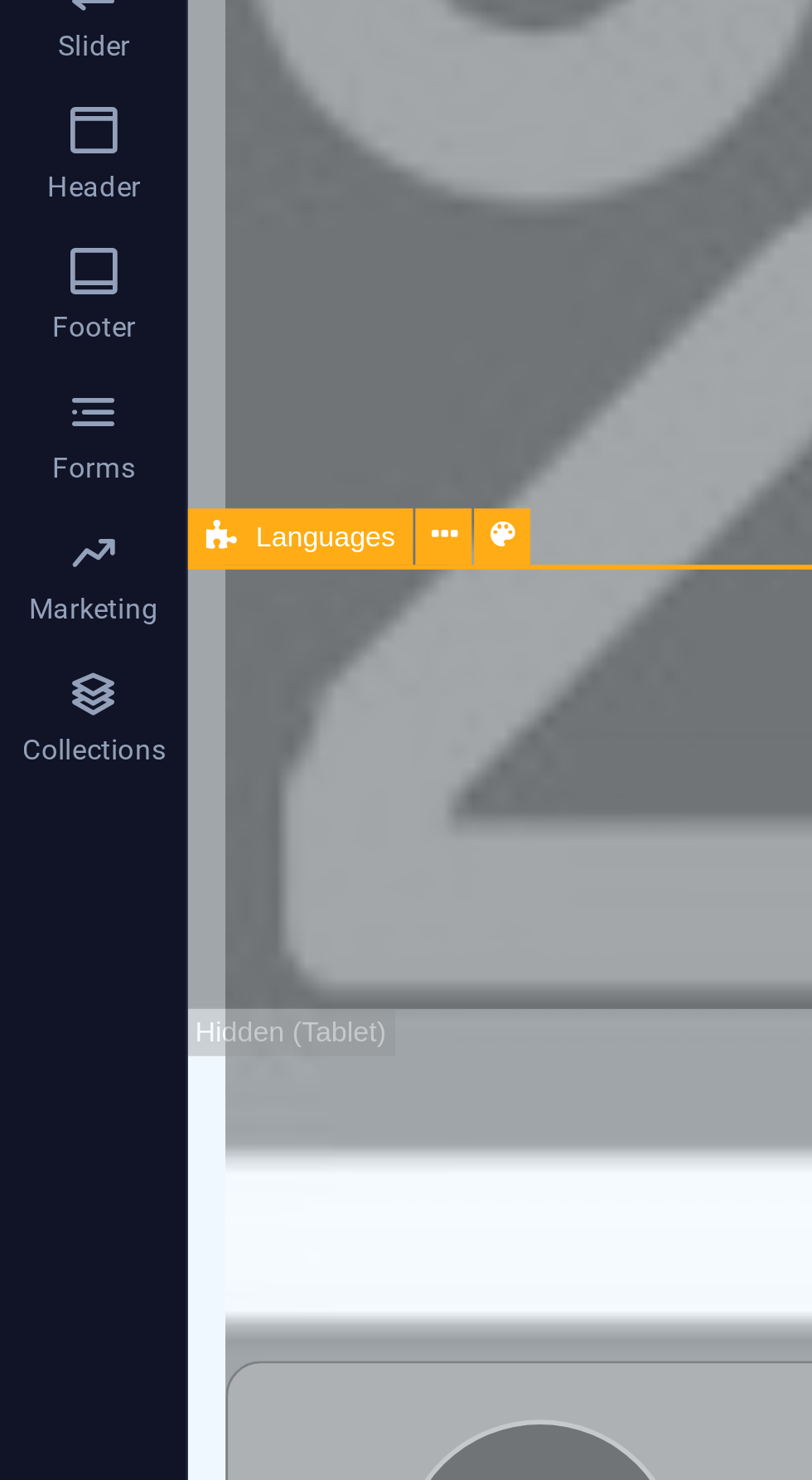
click at [156, 696] on icon at bounding box center [156, 698] width 9 height 17
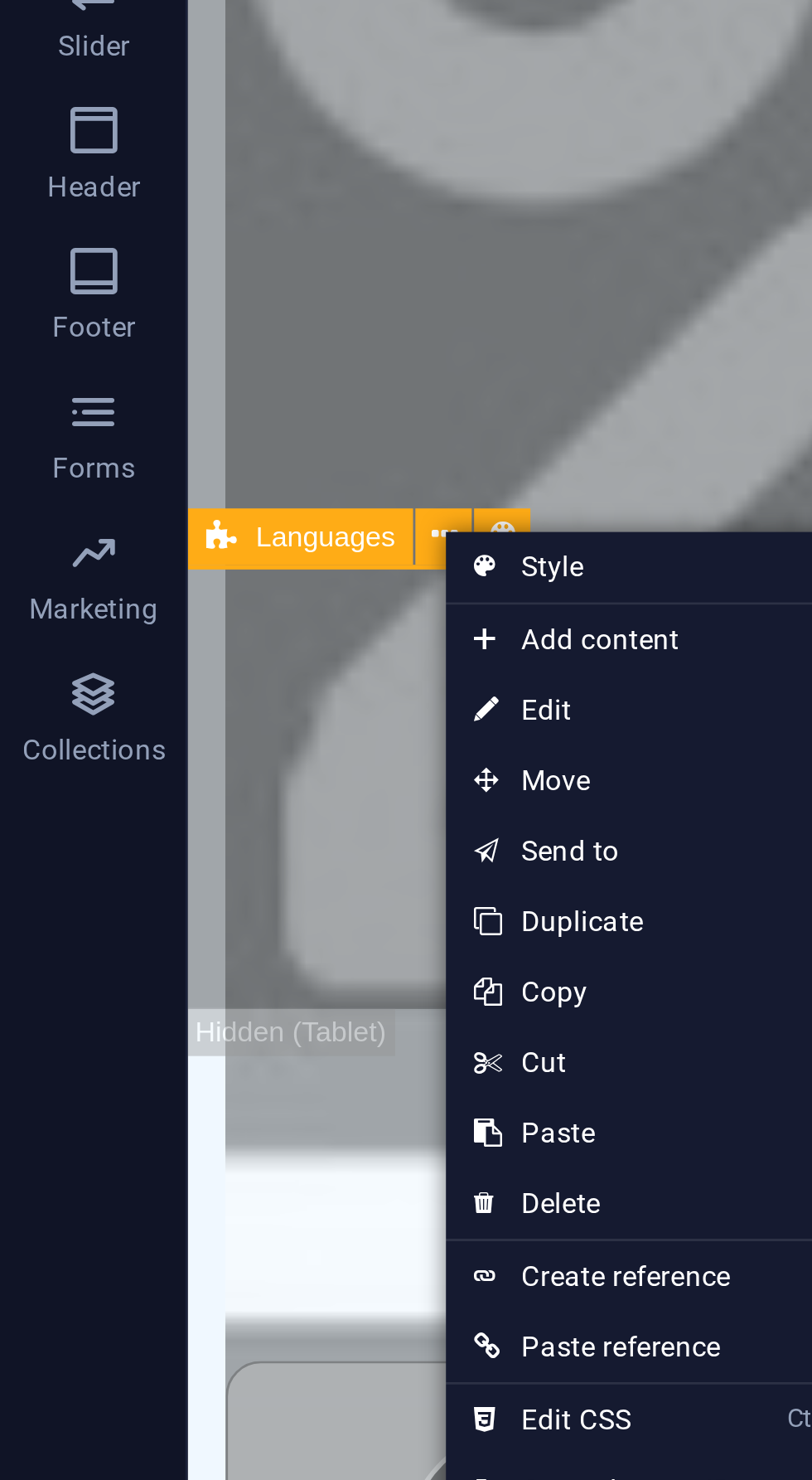
click at [242, 734] on span "Add content" at bounding box center [231, 736] width 148 height 25
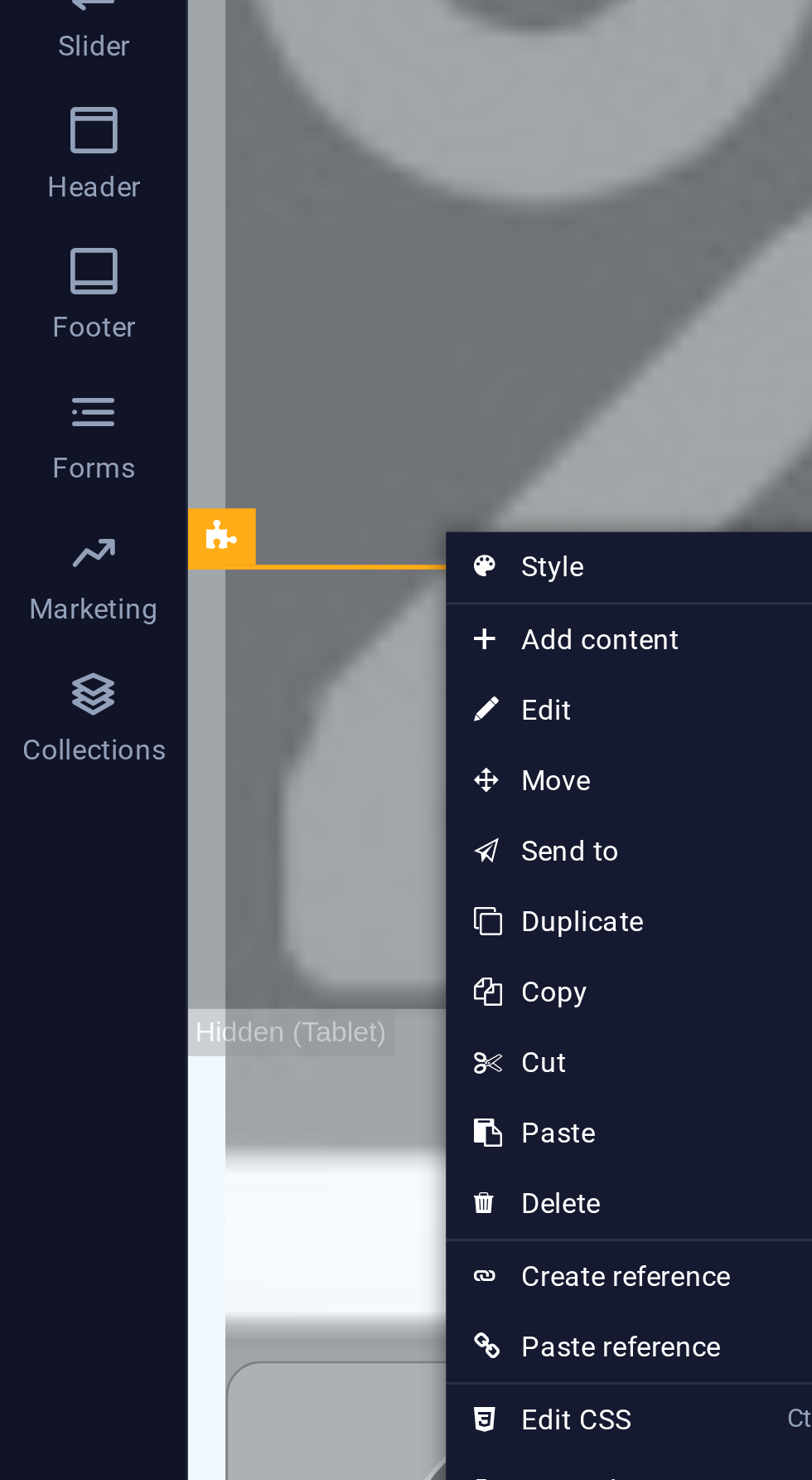
click at [245, 740] on span "Add content" at bounding box center [231, 736] width 148 height 25
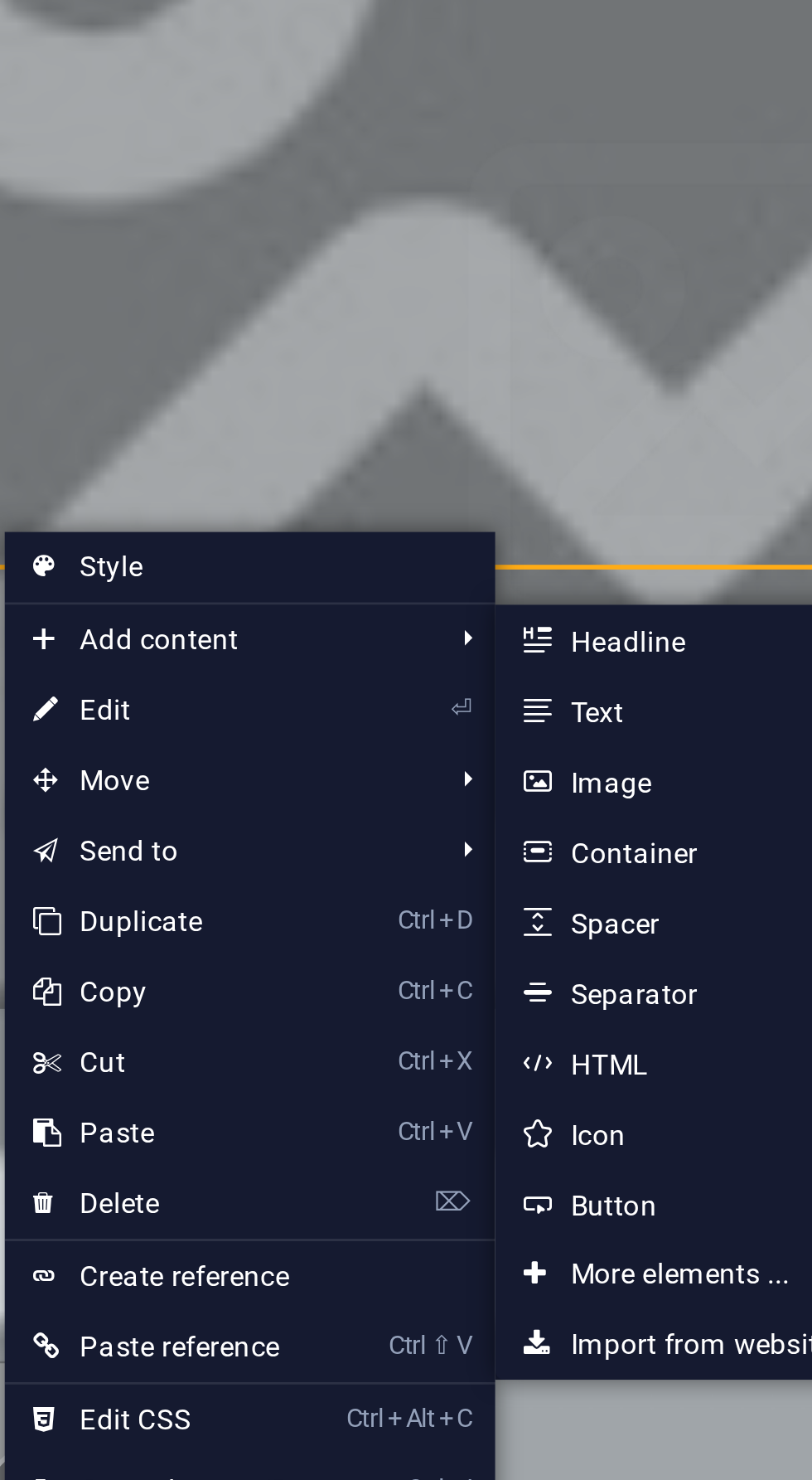
click at [412, 806] on link "Ctrl 4 Container" at bounding box center [399, 810] width 136 height 25
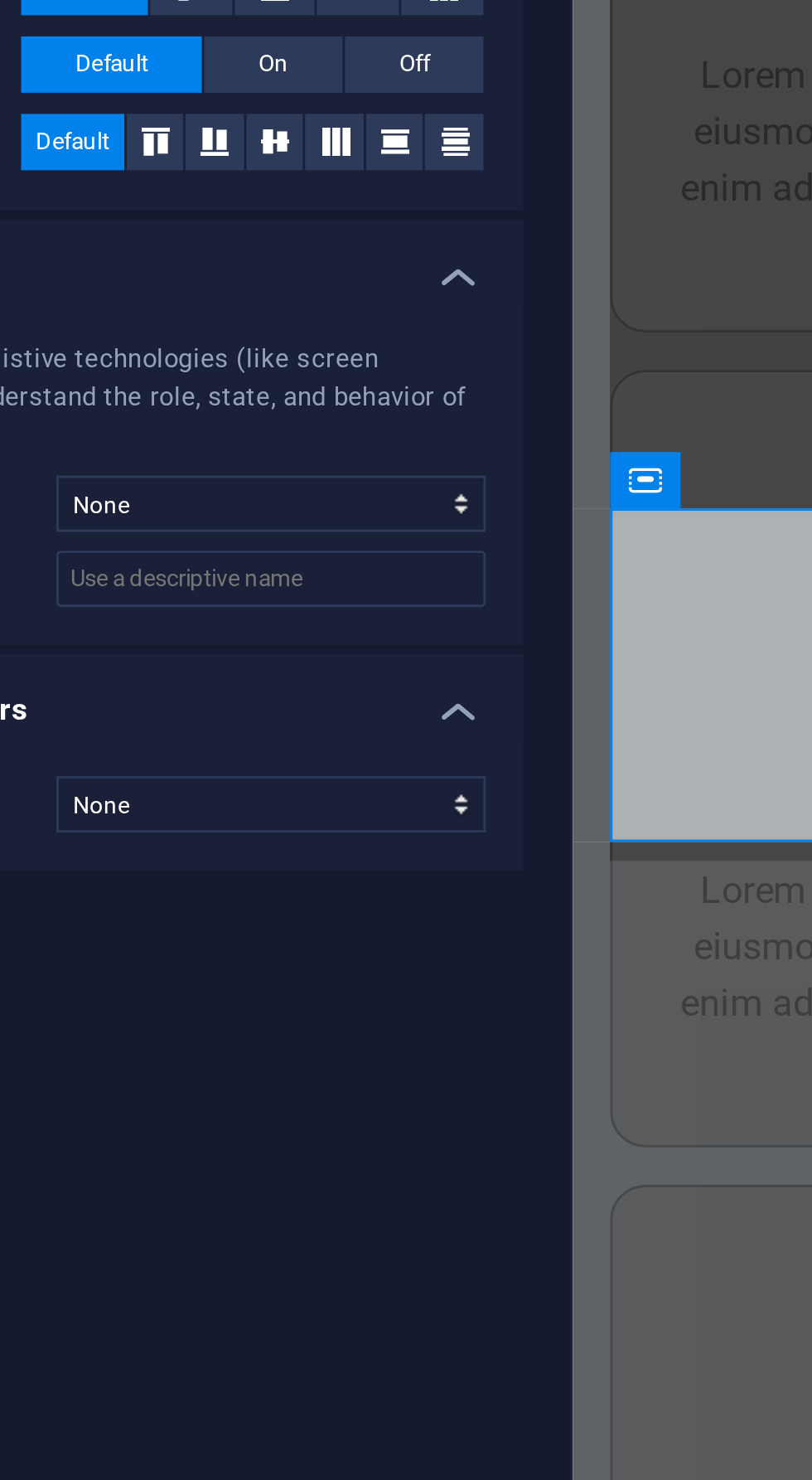
scroll to position [7418, 0]
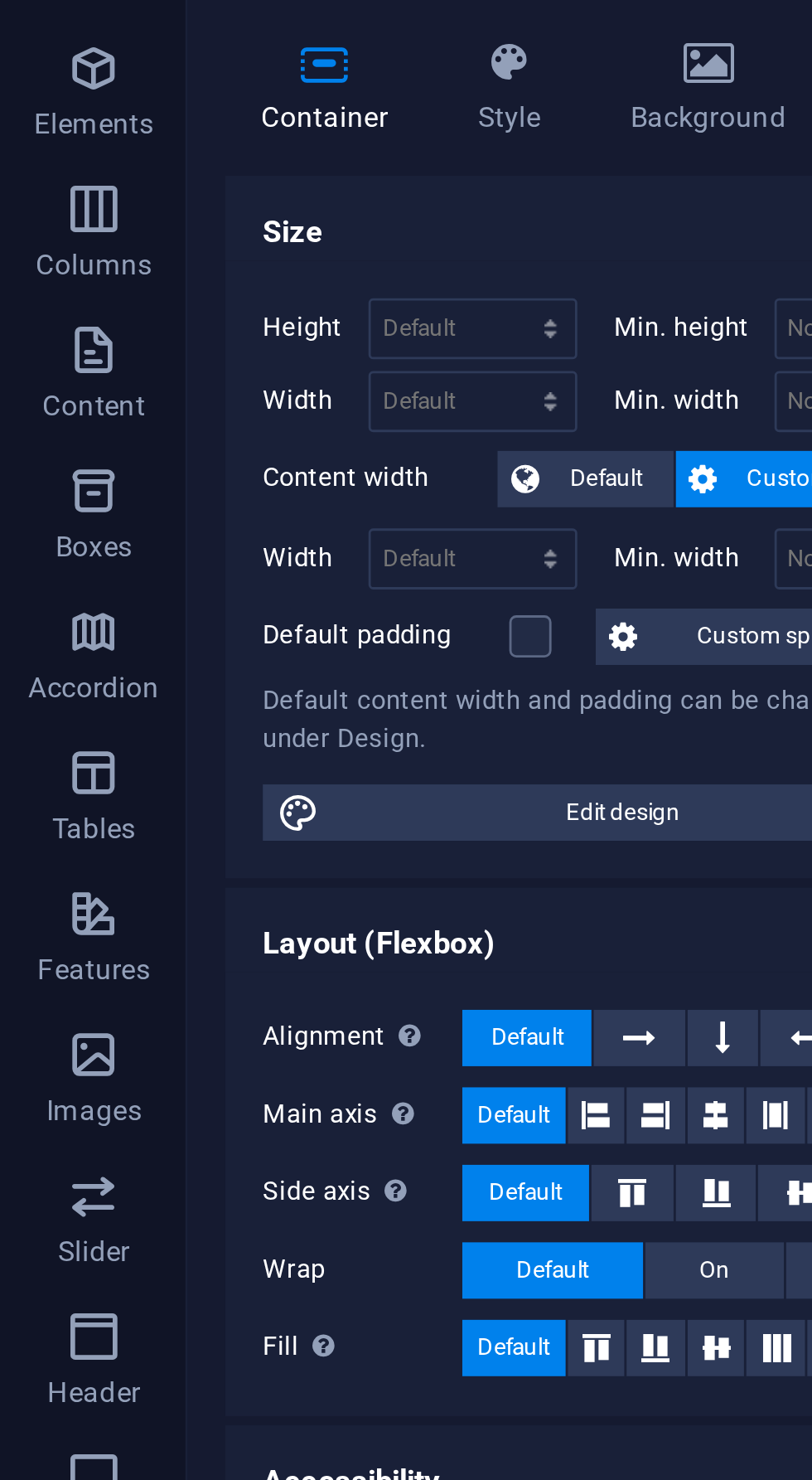
click at [41, 411] on icon "button" at bounding box center [33, 406] width 20 height 20
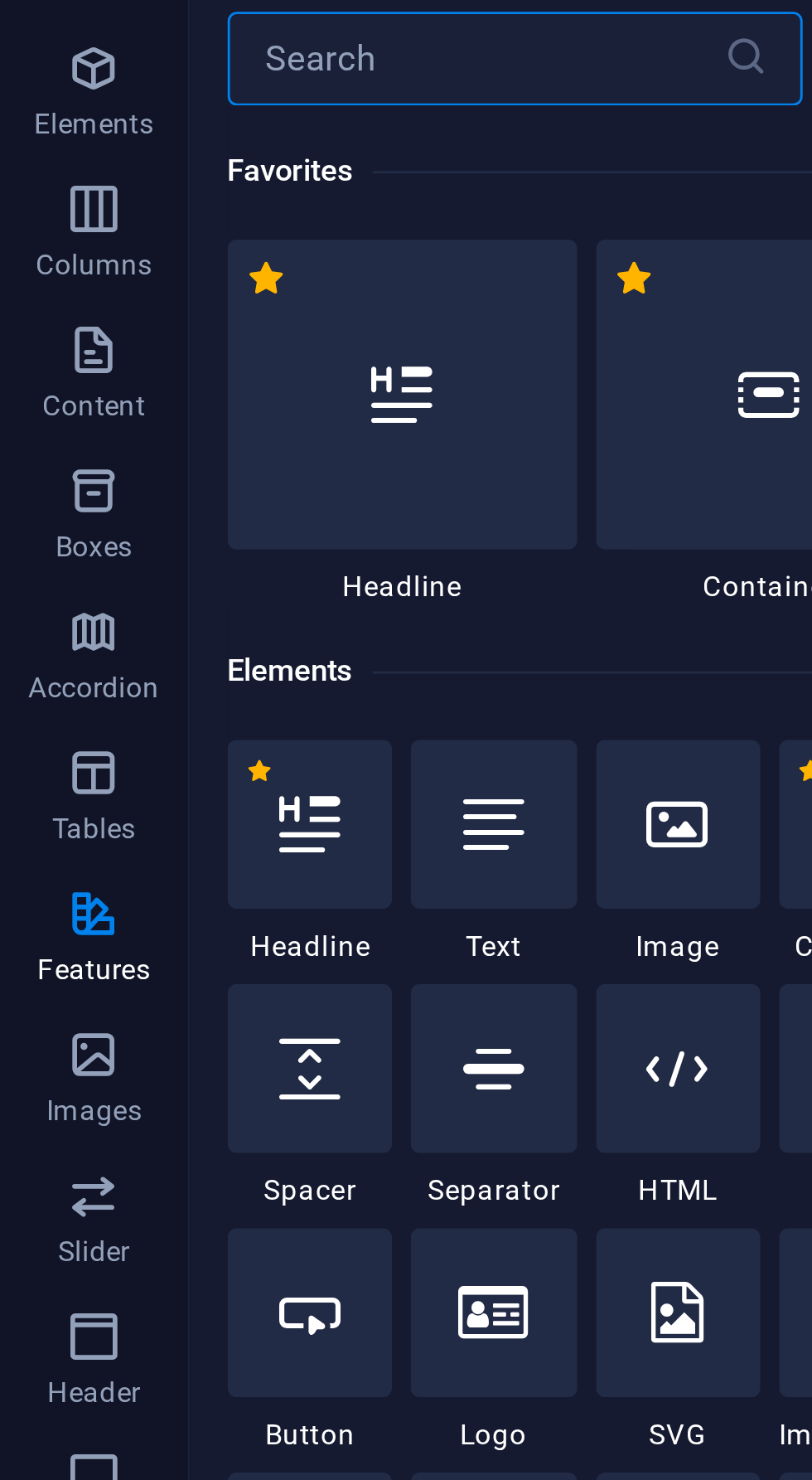
click at [28, 411] on icon "button" at bounding box center [33, 406] width 20 height 20
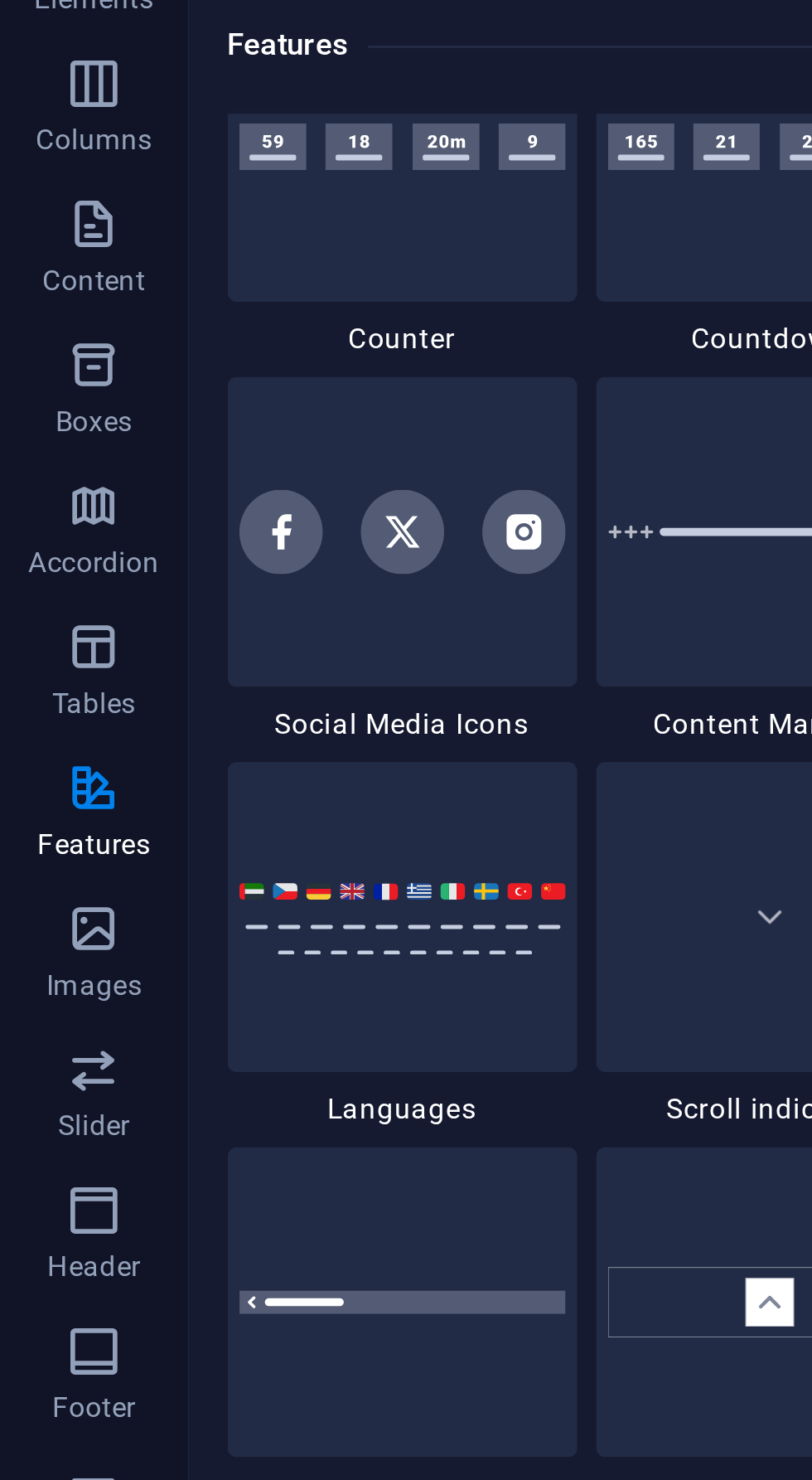
scroll to position [7486, 0]
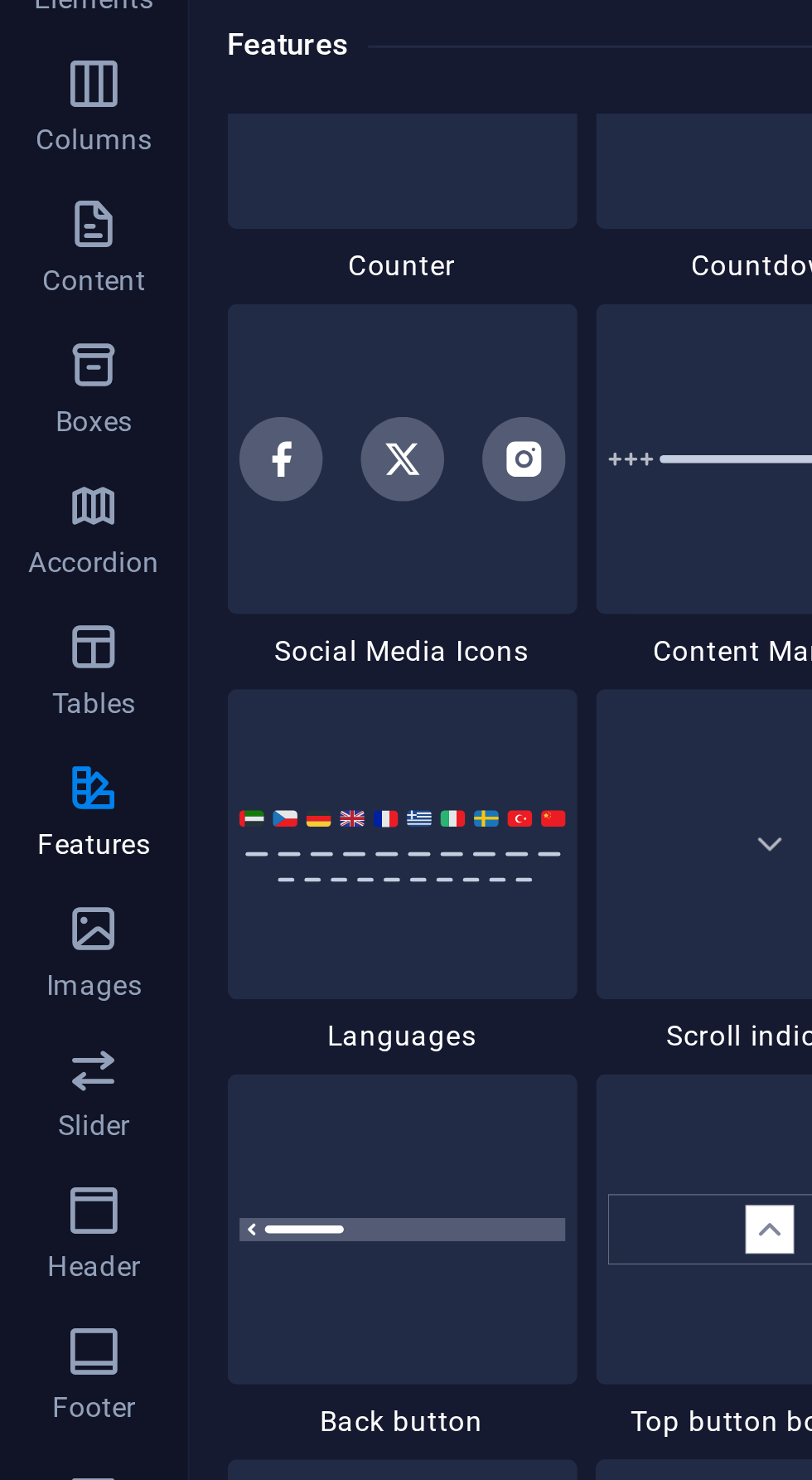
click at [139, 421] on img at bounding box center [142, 426] width 115 height 27
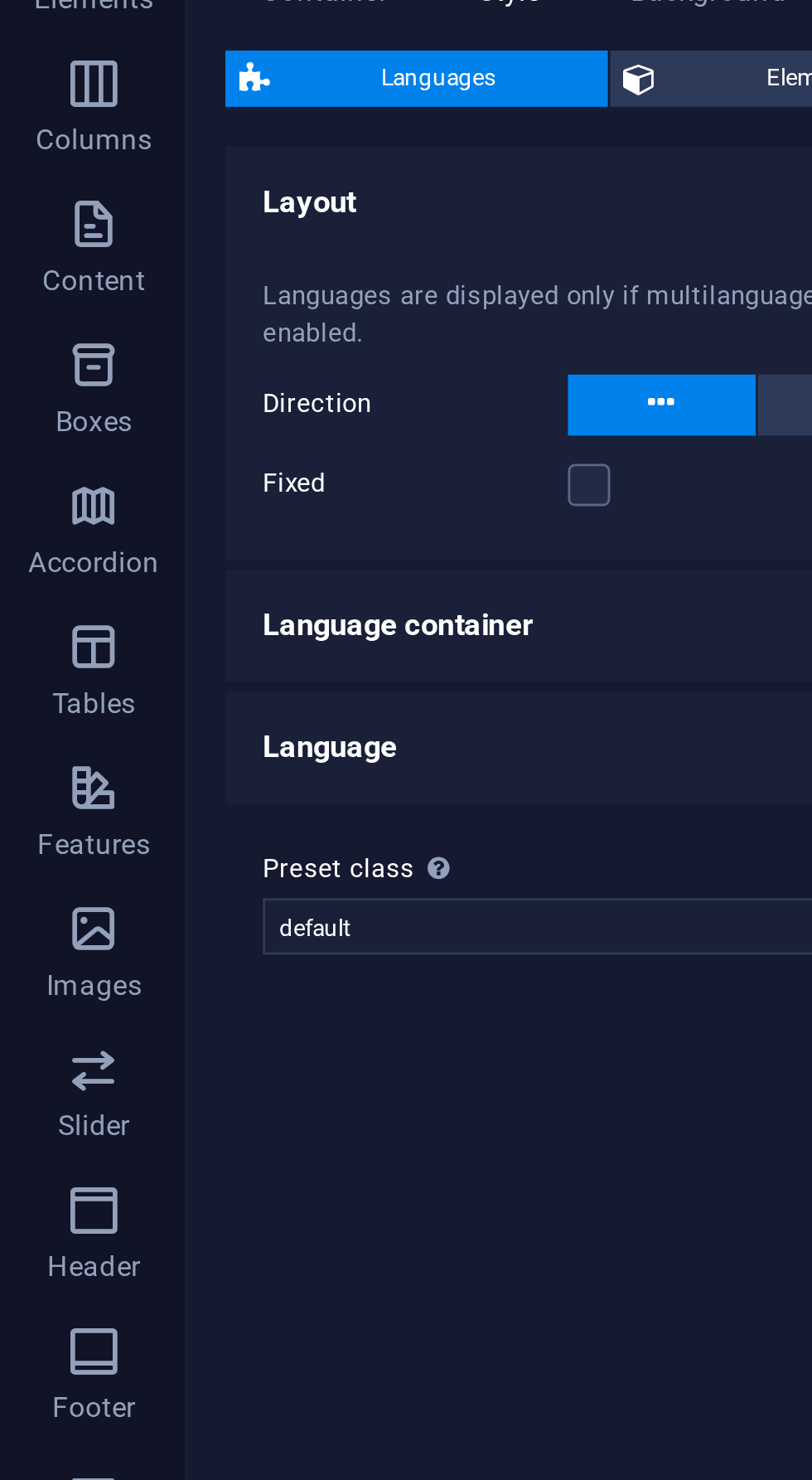
scroll to position [7839, 0]
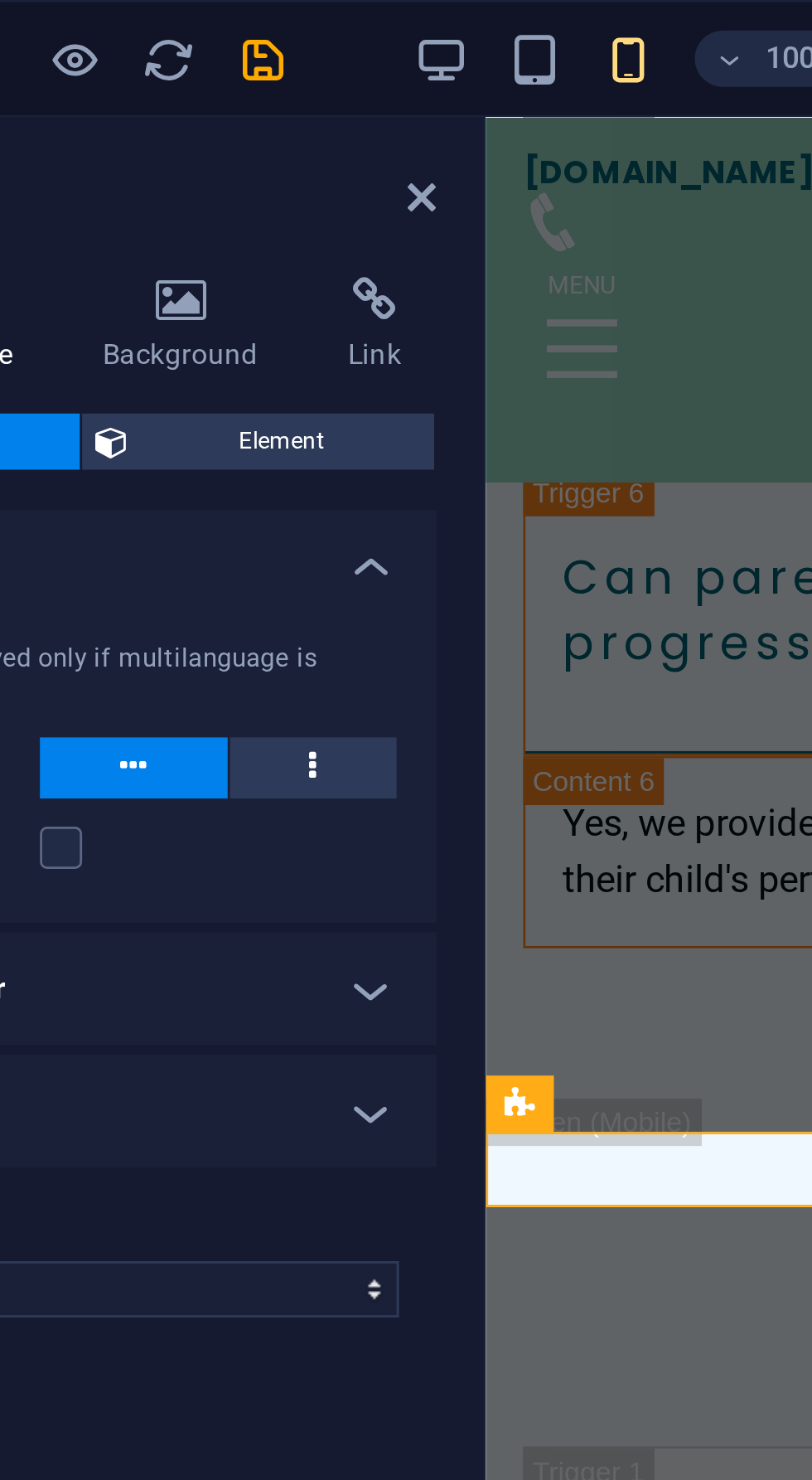
click at [328, 127] on h4 "Link" at bounding box center [319, 116] width 44 height 35
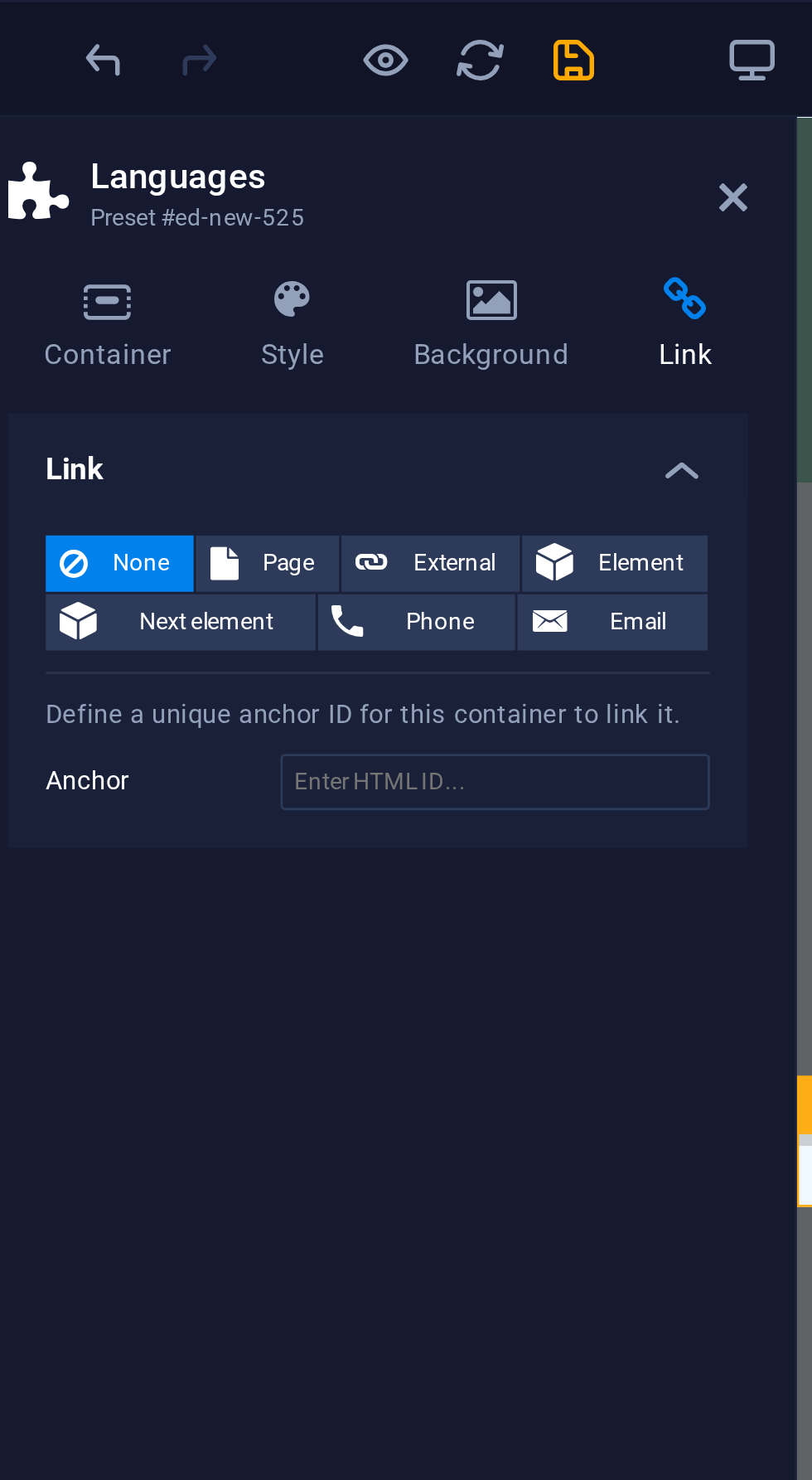
click at [309, 221] on span "Email" at bounding box center [302, 220] width 40 height 20
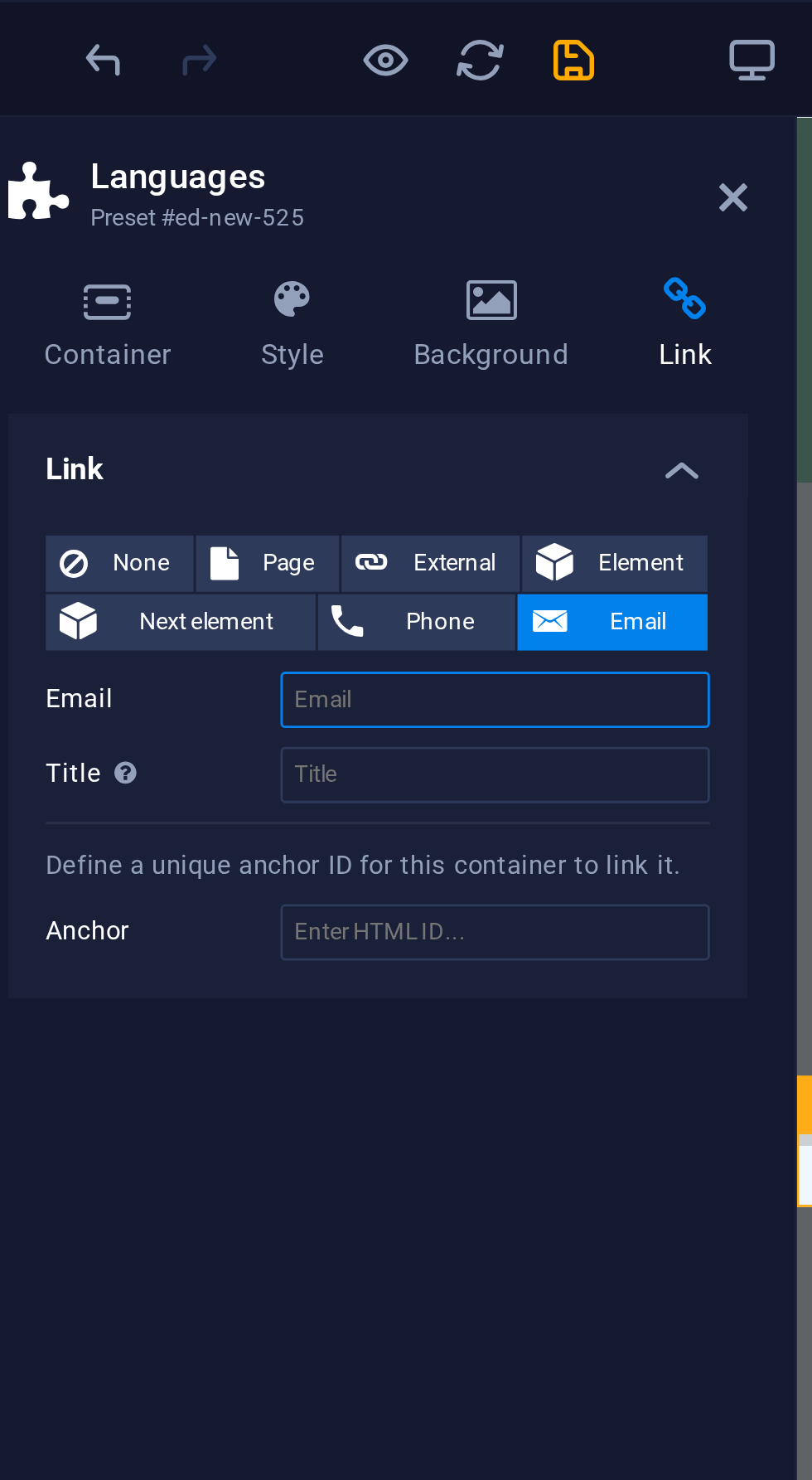
type input "e"
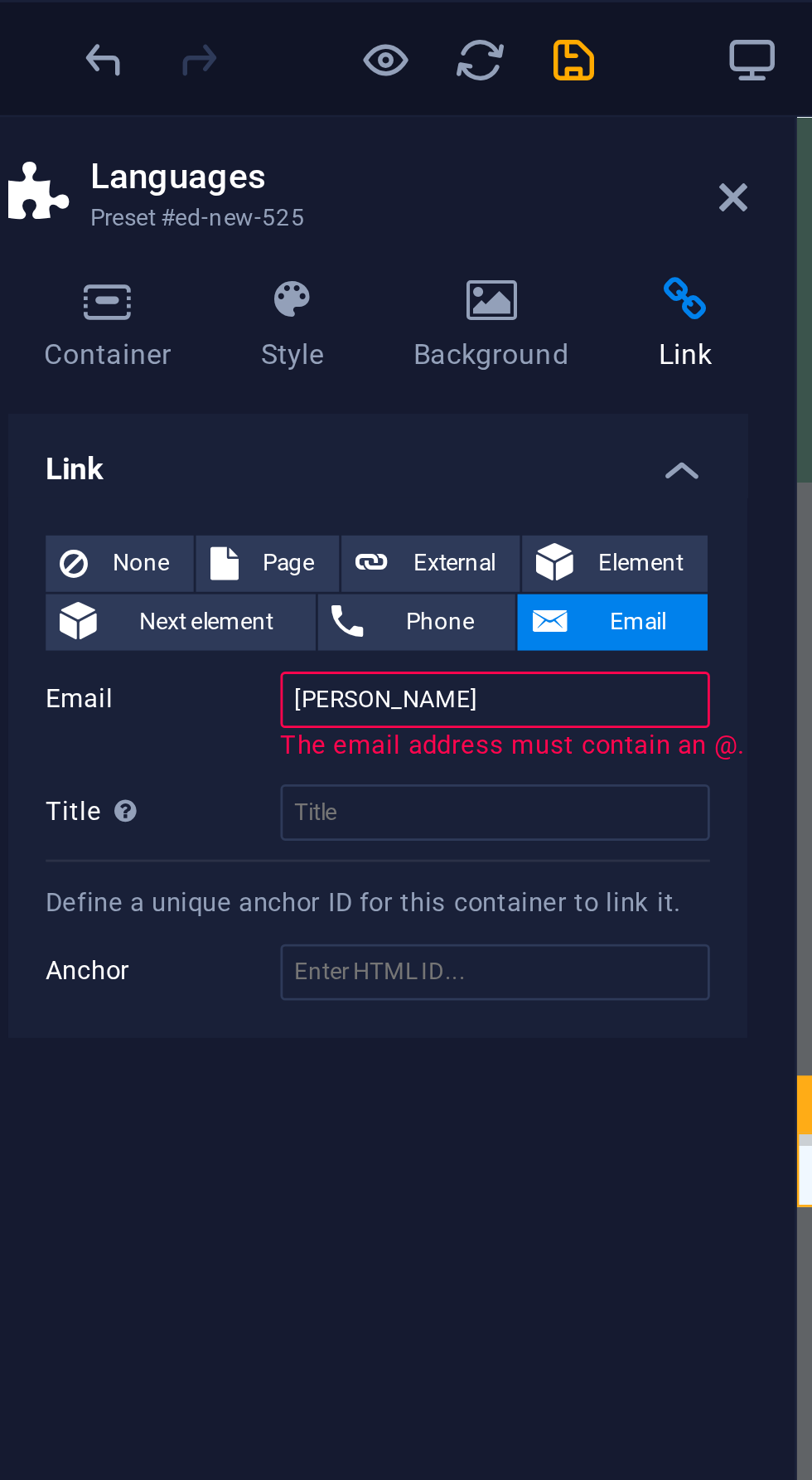
type input "[EMAIL_ADDRESS][DOMAIN_NAME]"
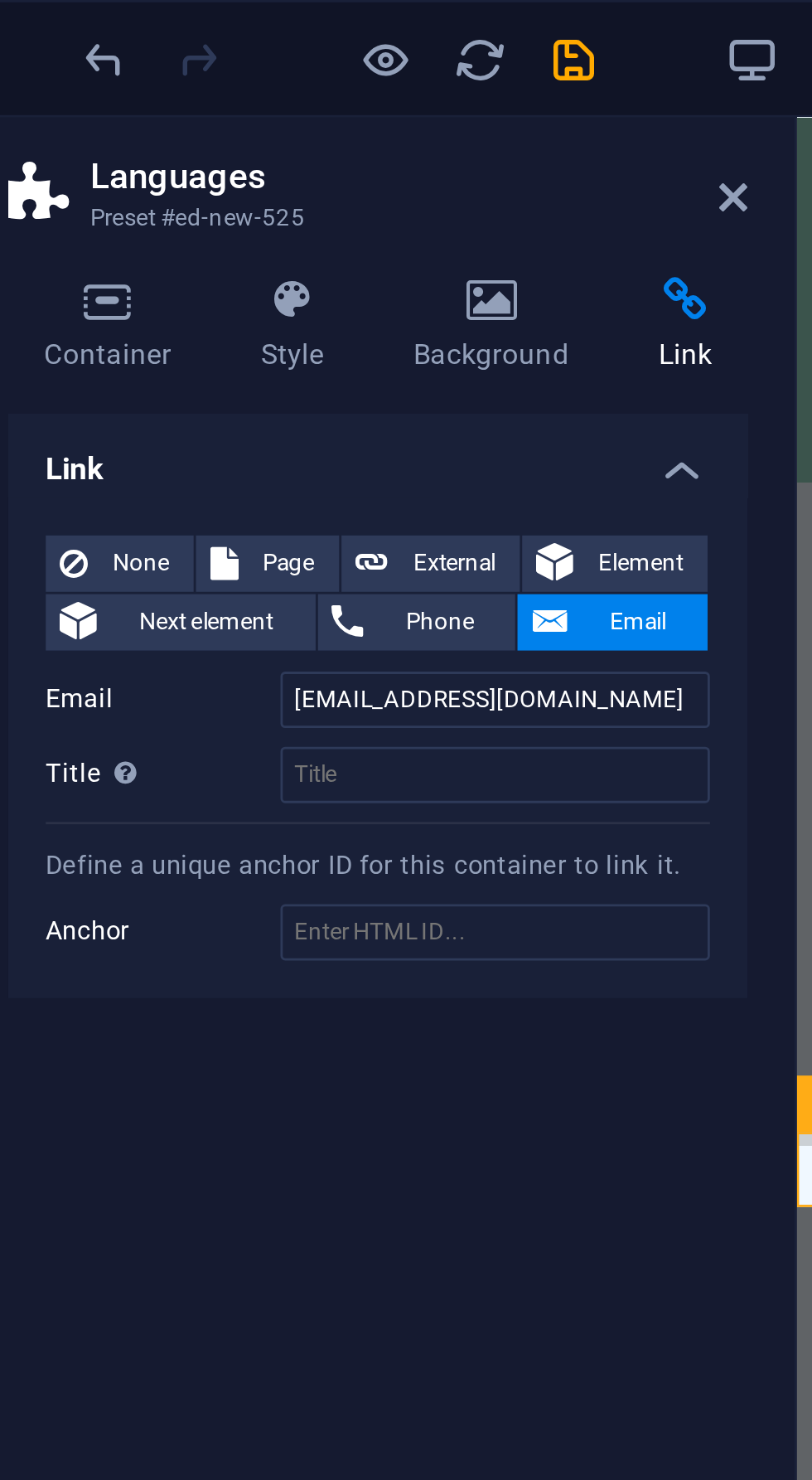
click at [225, 223] on span "Phone" at bounding box center [232, 220] width 44 height 20
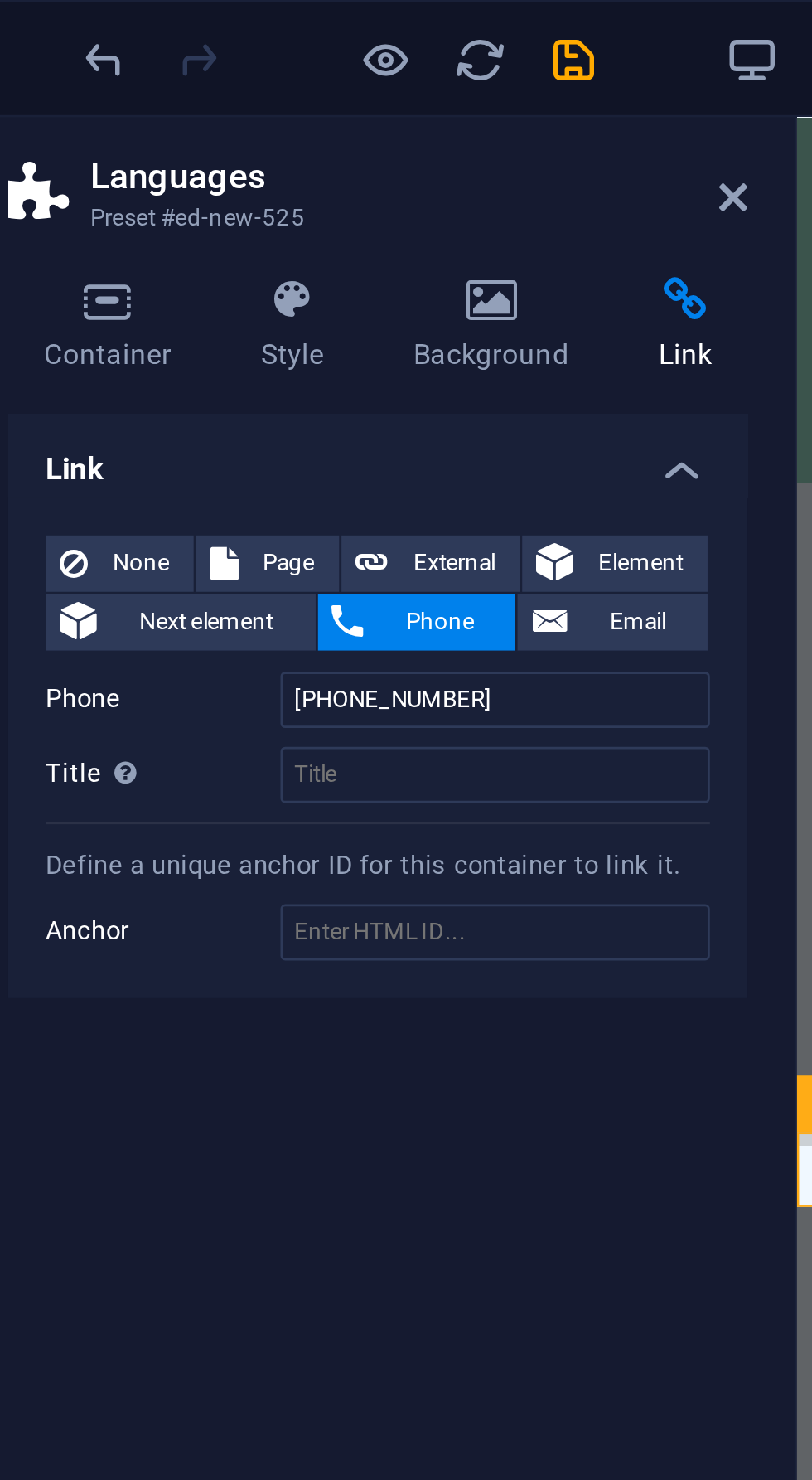
click at [110, 25] on icon "undo" at bounding box center [114, 21] width 19 height 19
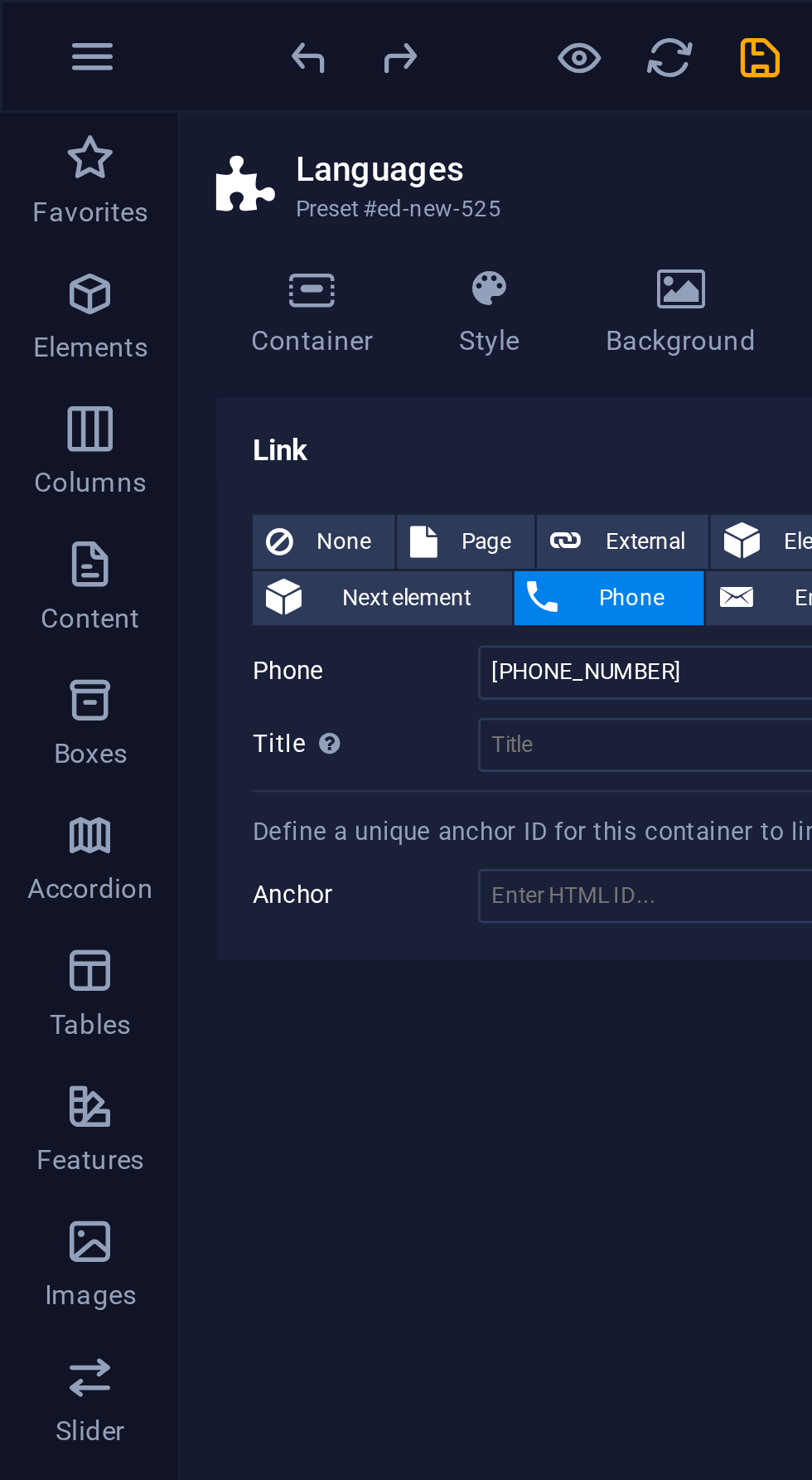
click at [110, 29] on icon "undo" at bounding box center [114, 21] width 19 height 19
click at [113, 27] on icon "undo" at bounding box center [114, 21] width 19 height 19
click at [117, 24] on icon "undo" at bounding box center [114, 21] width 19 height 19
type input "+"
click at [116, 23] on icon "undo" at bounding box center [114, 21] width 19 height 19
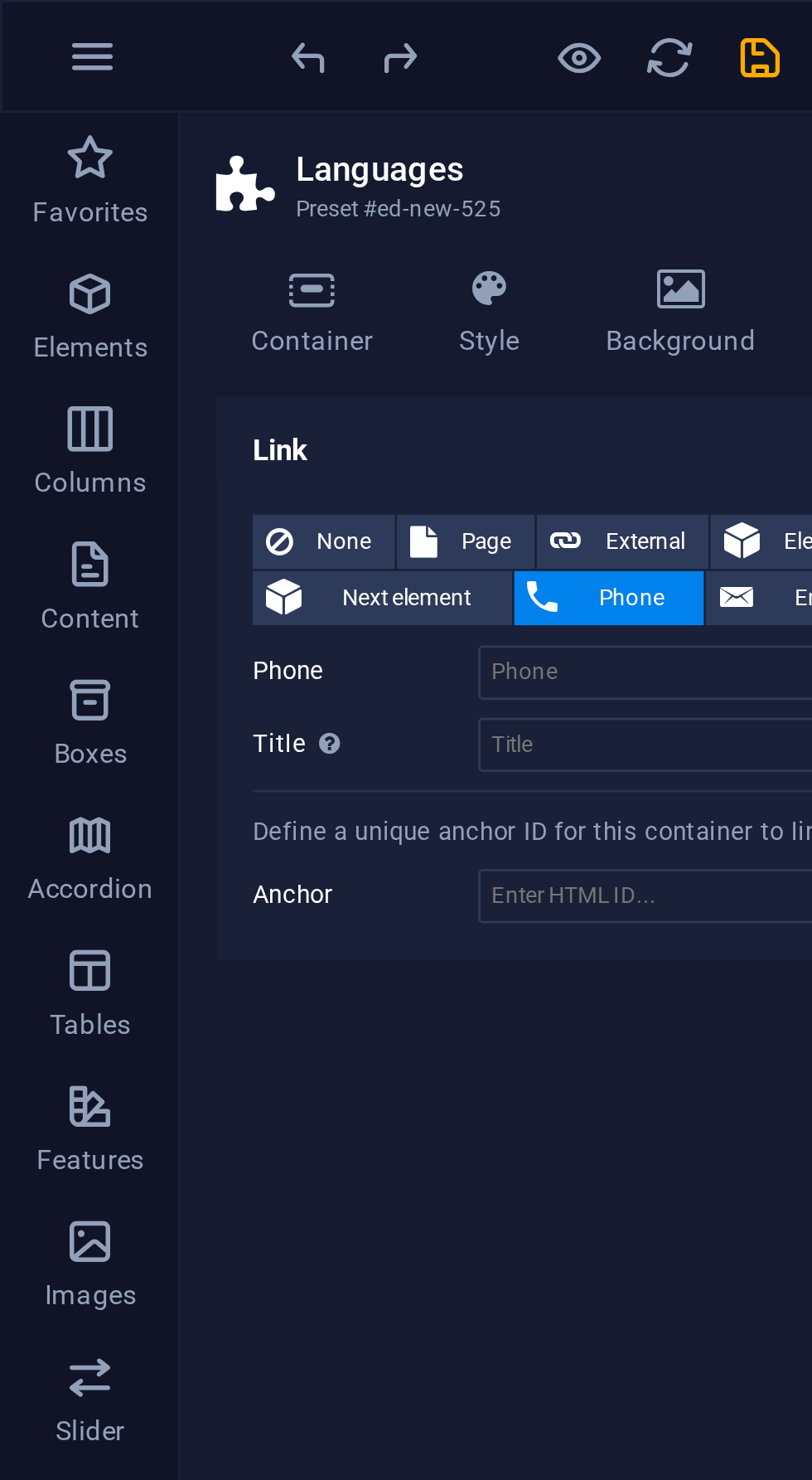
click at [113, 19] on icon "undo" at bounding box center [114, 21] width 19 height 19
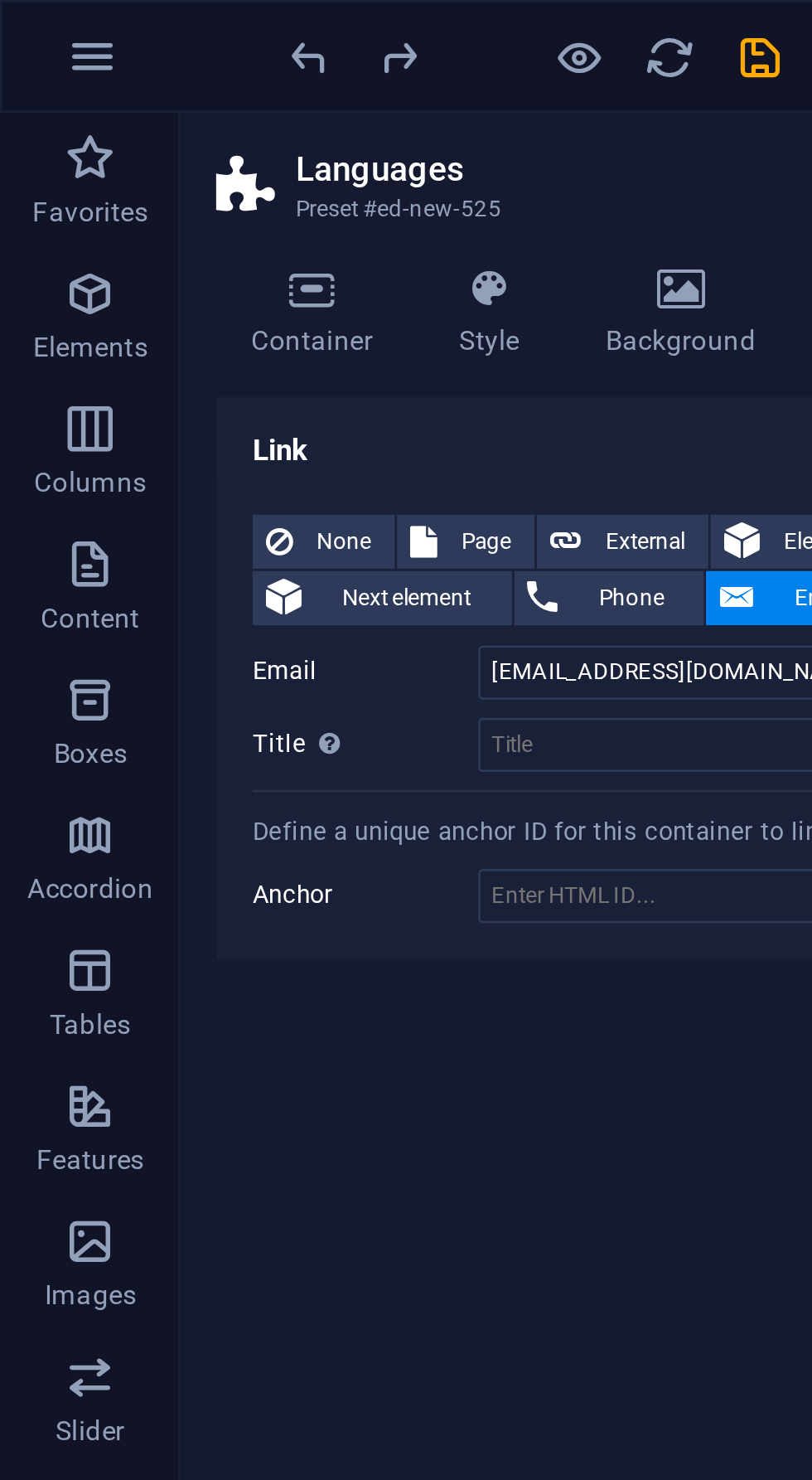
click at [115, 21] on icon "undo" at bounding box center [114, 21] width 19 height 19
click at [114, 23] on icon "undo" at bounding box center [114, 21] width 19 height 19
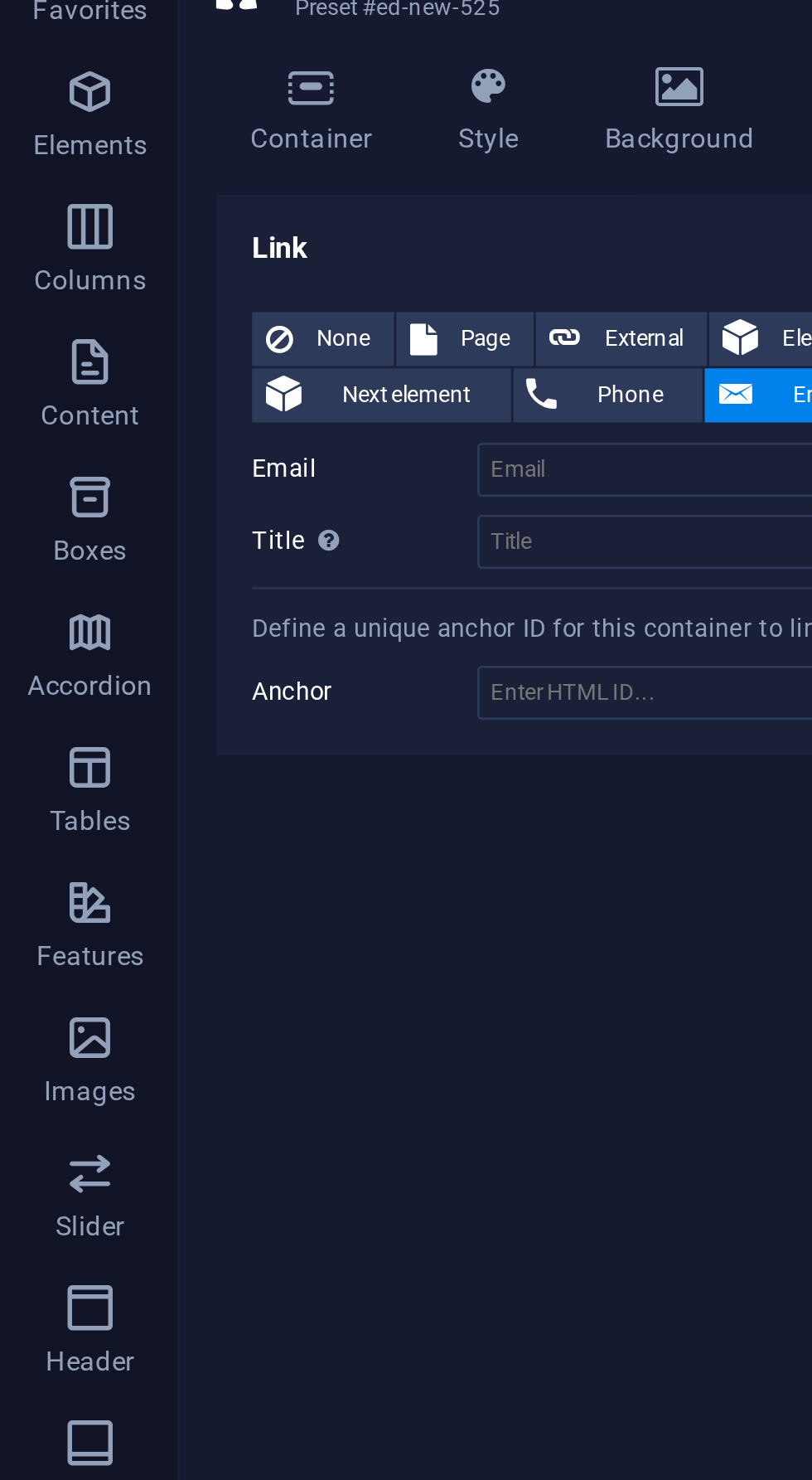
click at [33, 259] on icon "button" at bounding box center [33, 257] width 20 height 20
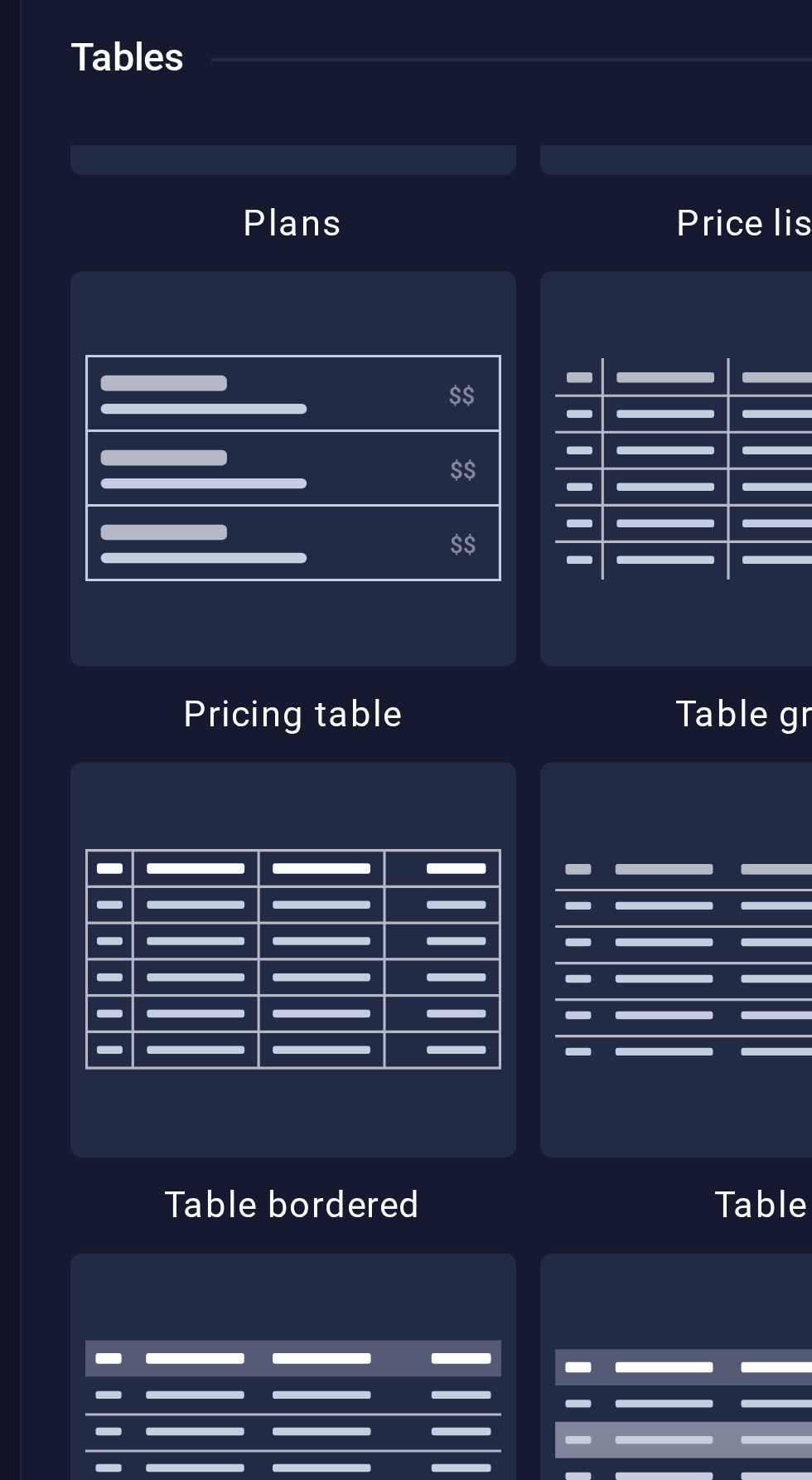
scroll to position [5847, 0]
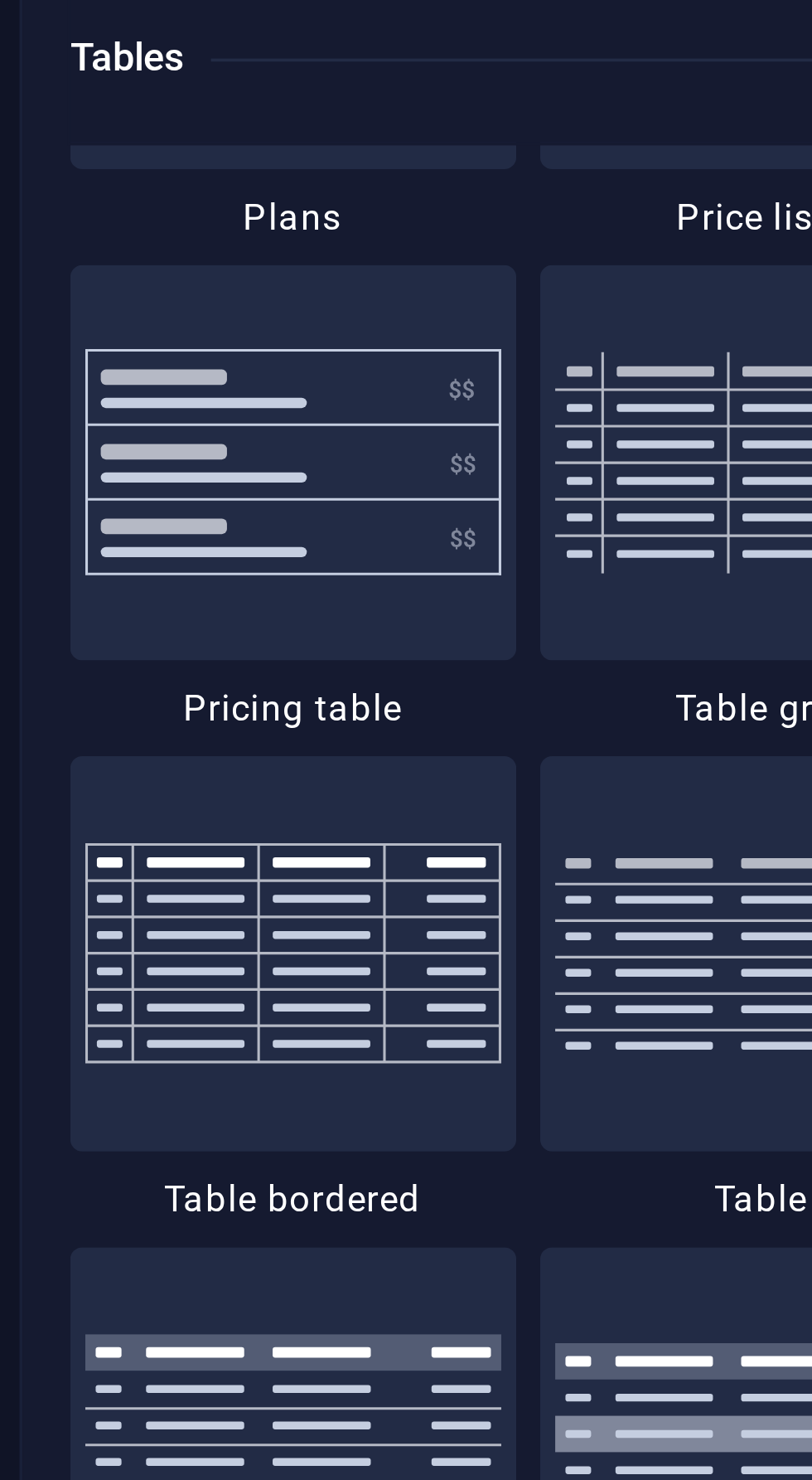
click at [143, 253] on img at bounding box center [142, 256] width 115 height 63
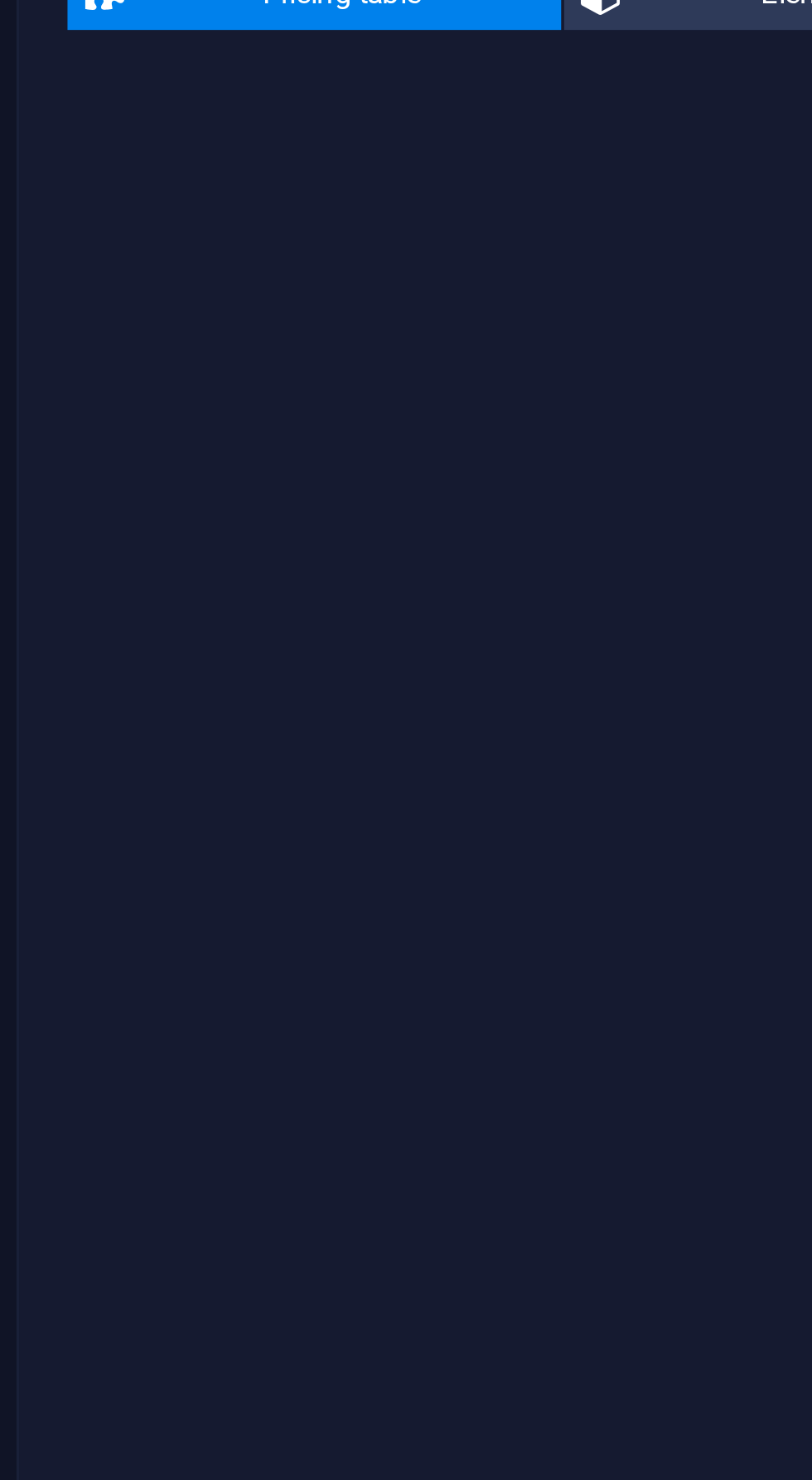
select select "rem"
select select "px"
select select "preset-pricing-table-v3-default"
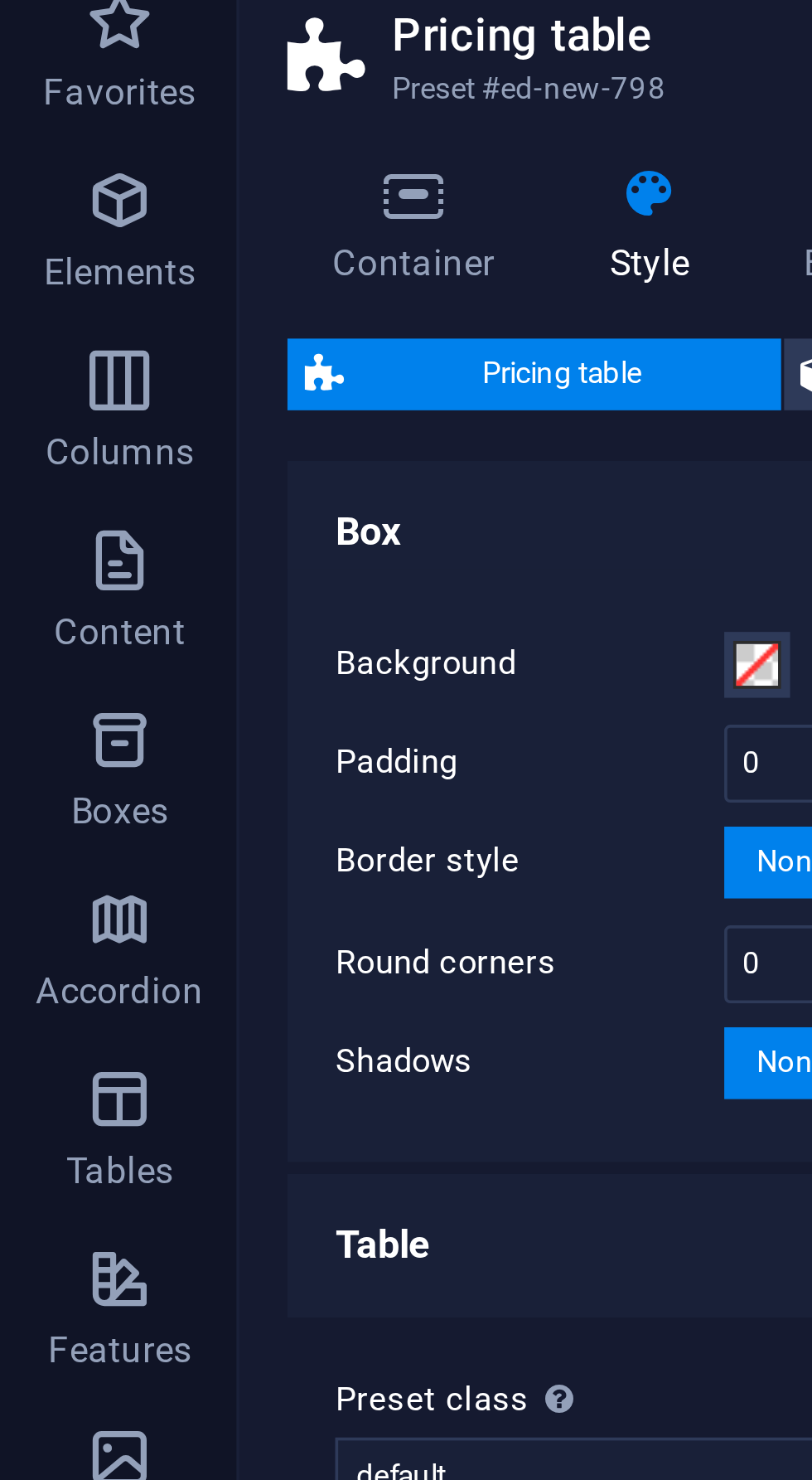
click at [42, 227] on p "Content" at bounding box center [33, 227] width 37 height 13
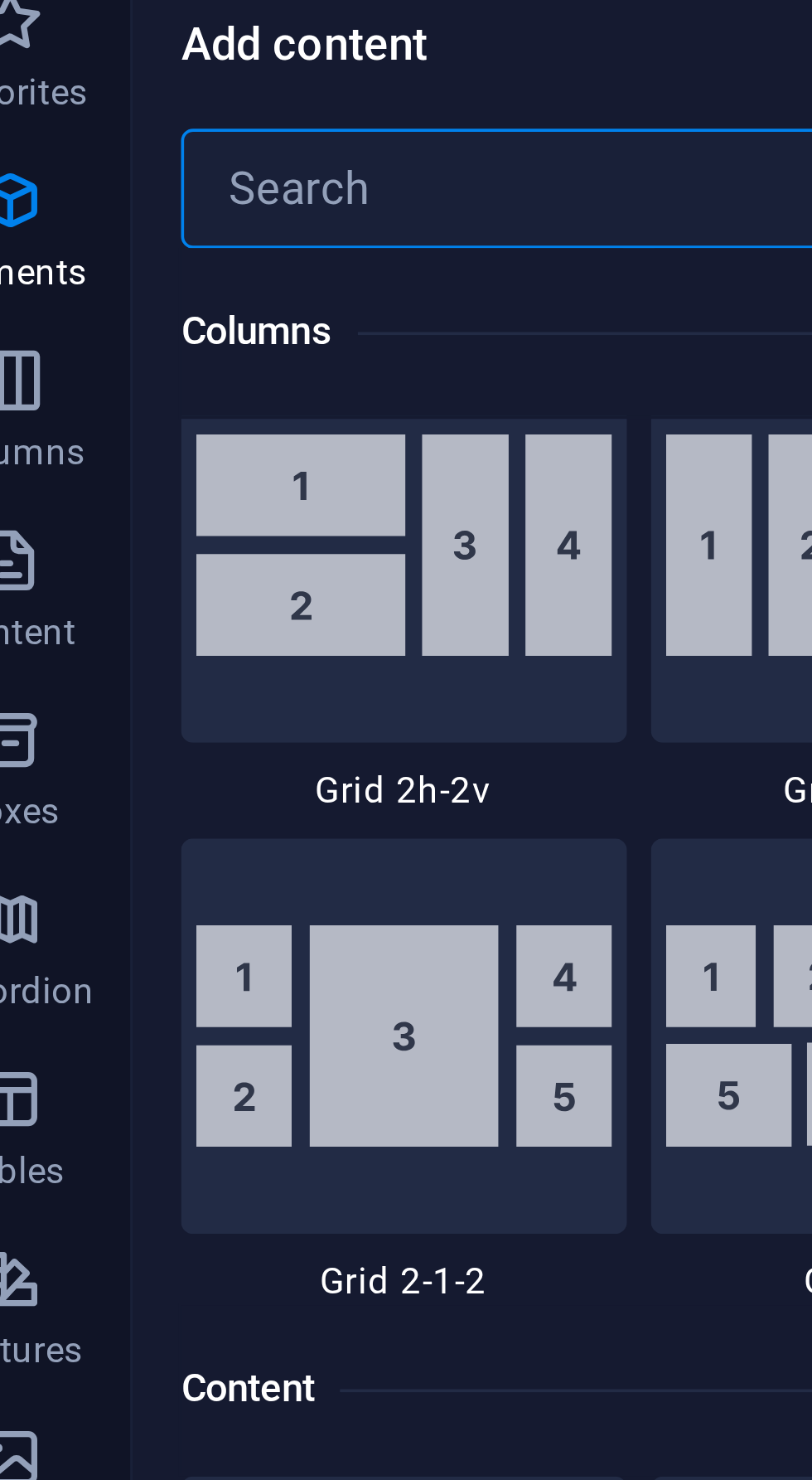
scroll to position [2902, 0]
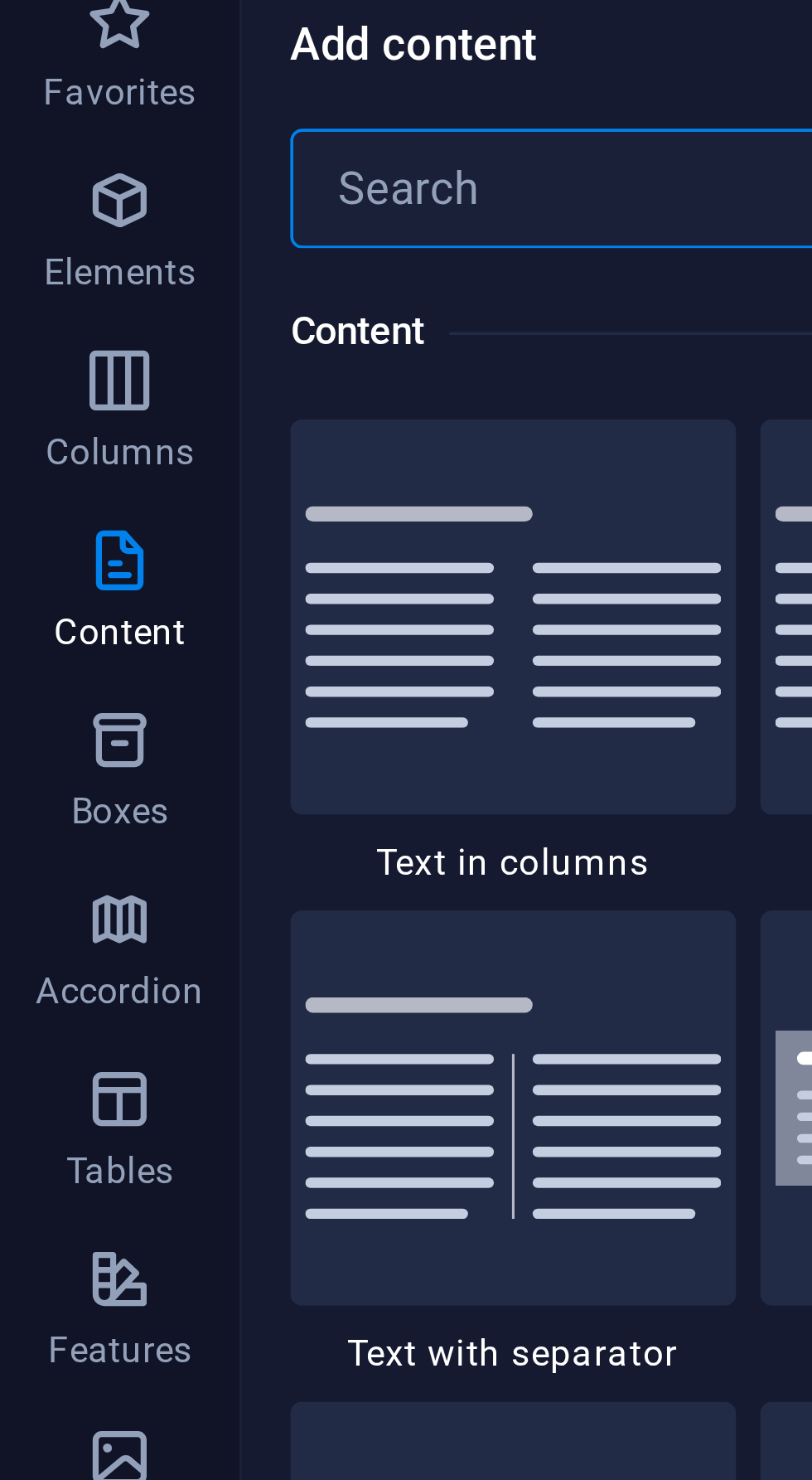
click at [37, 120] on span "Elements" at bounding box center [33, 118] width 67 height 40
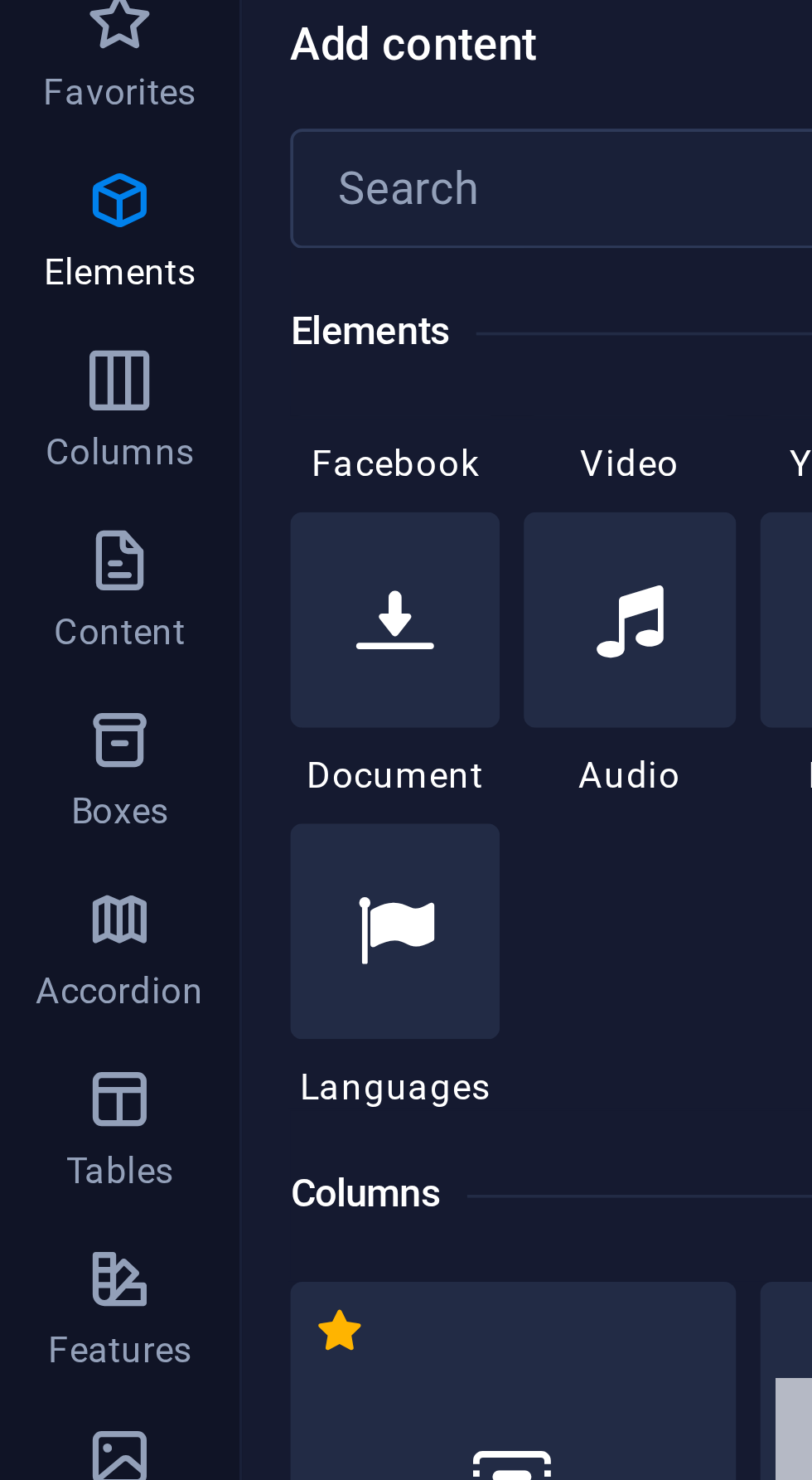
scroll to position [550, 0]
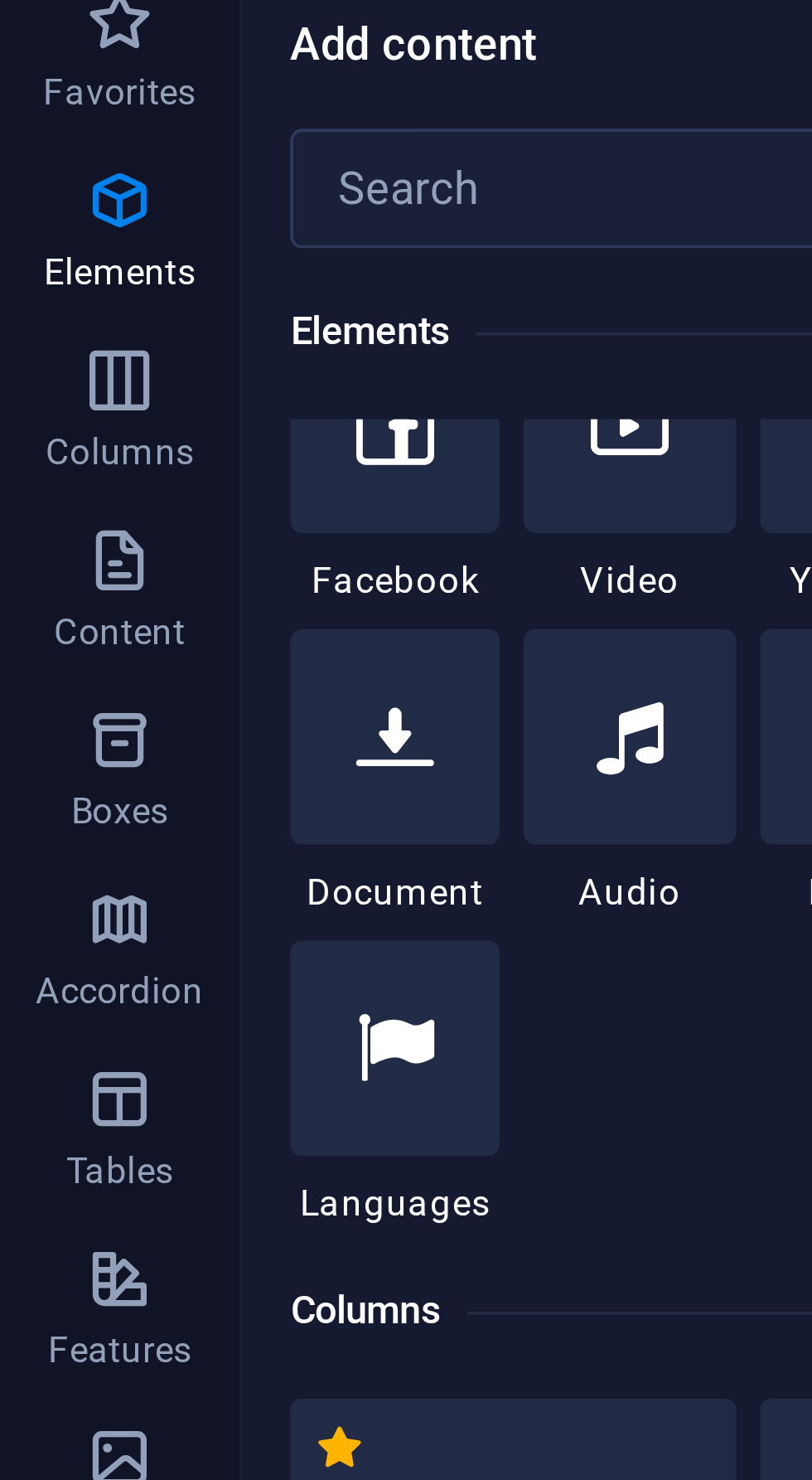
click at [184, 206] on span "Video" at bounding box center [174, 213] width 58 height 13
select select "%"
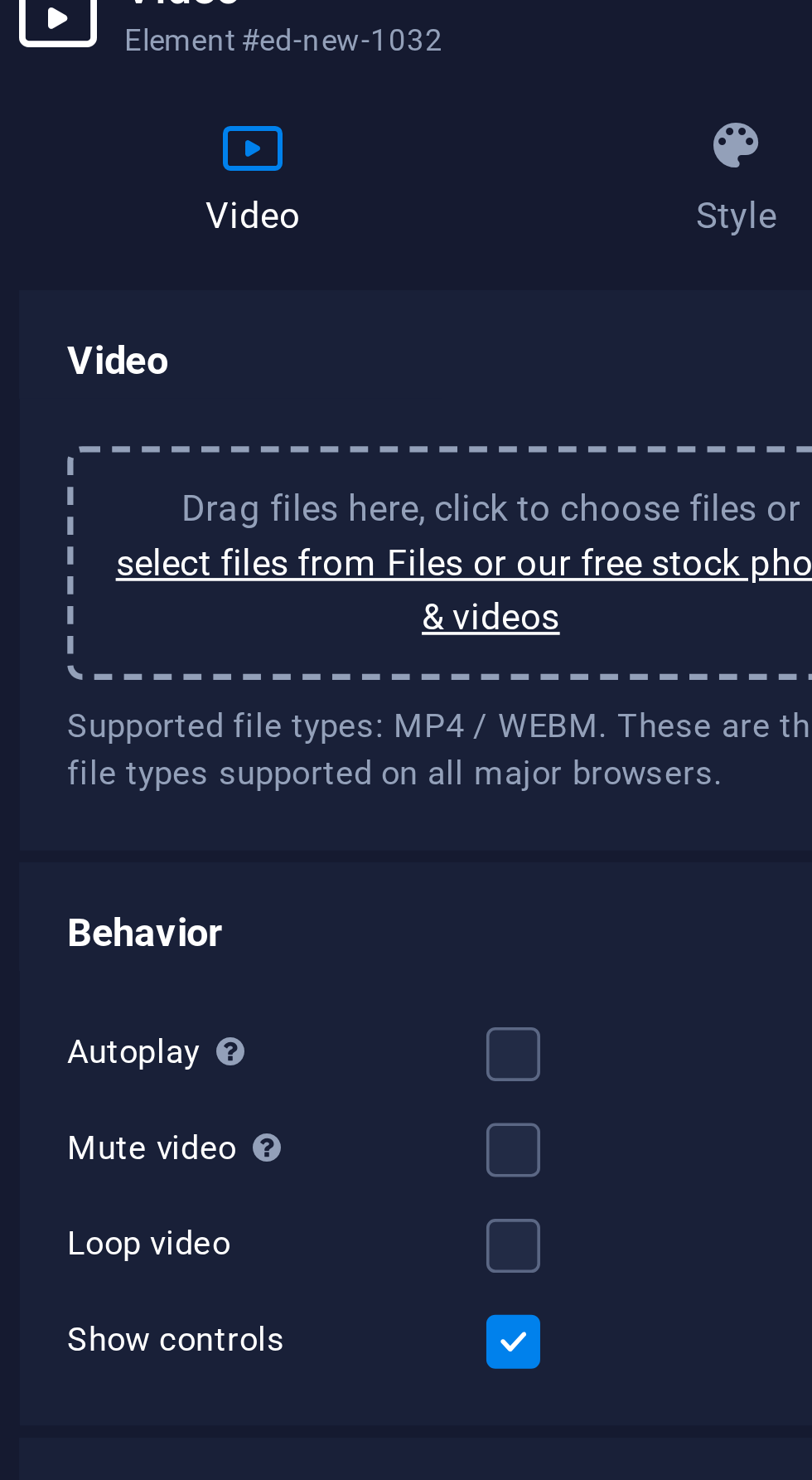
scroll to position [0, 0]
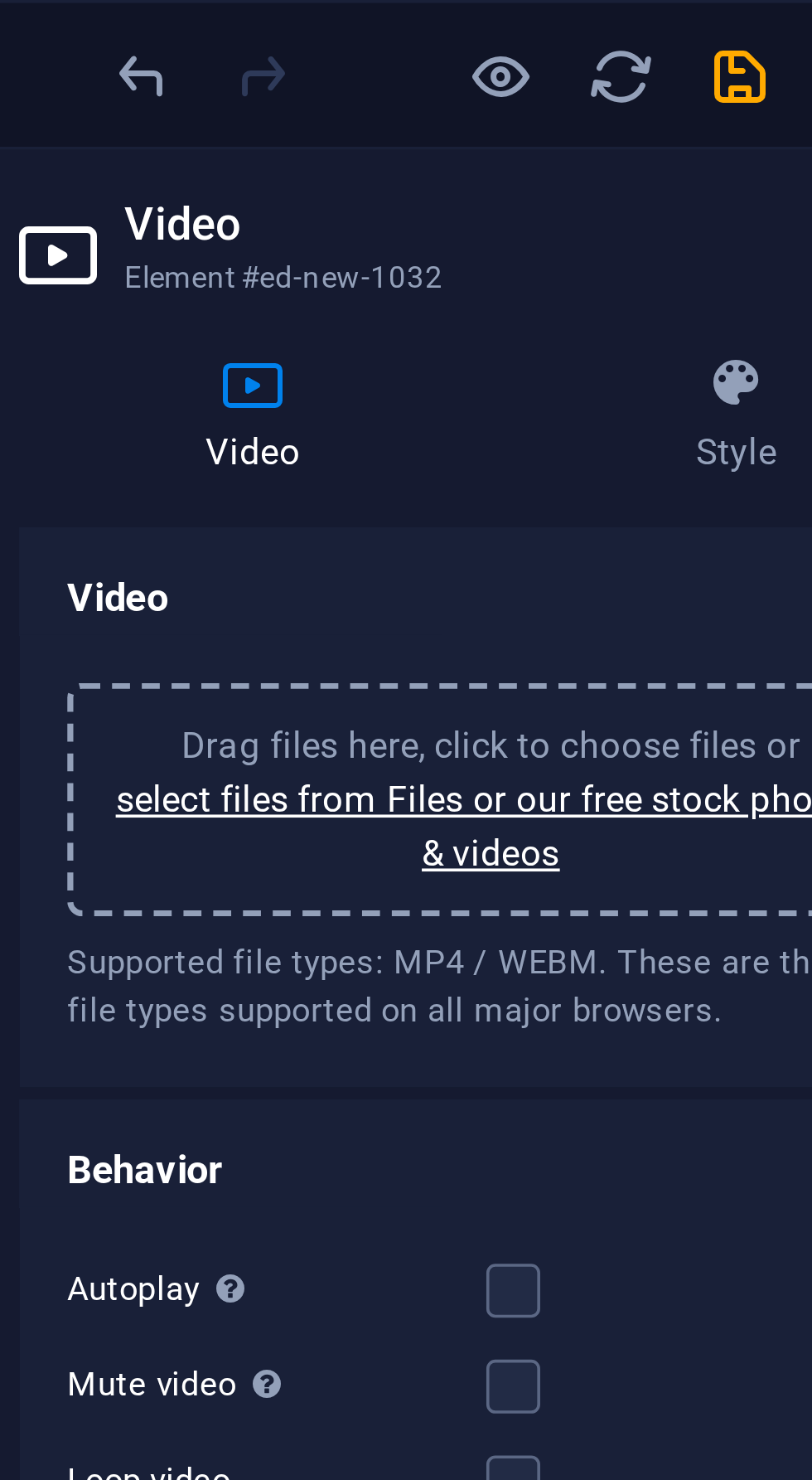
click at [115, 20] on icon "undo" at bounding box center [114, 21] width 19 height 19
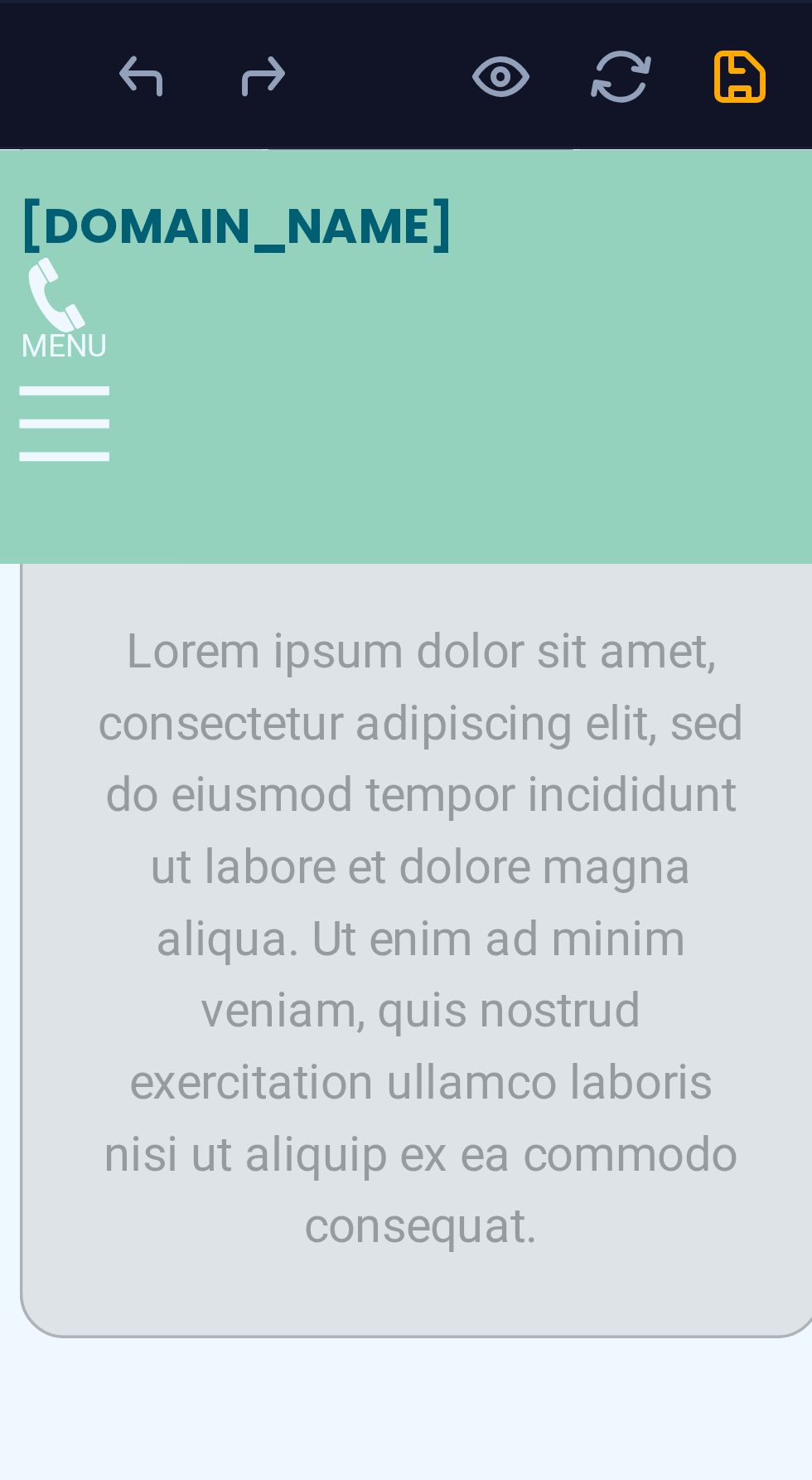
scroll to position [6444, 0]
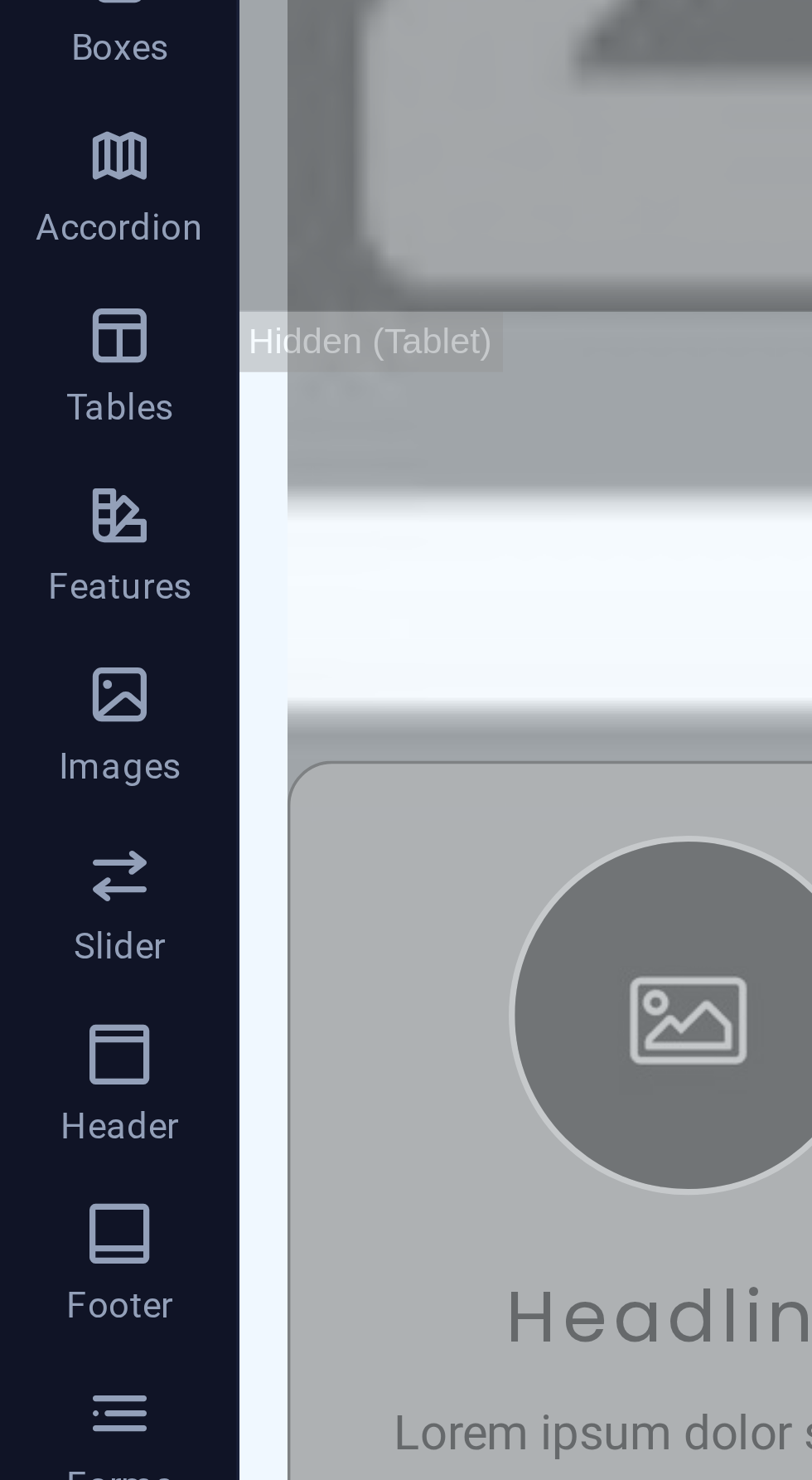
click at [42, 364] on icon "button" at bounding box center [33, 356] width 20 height 20
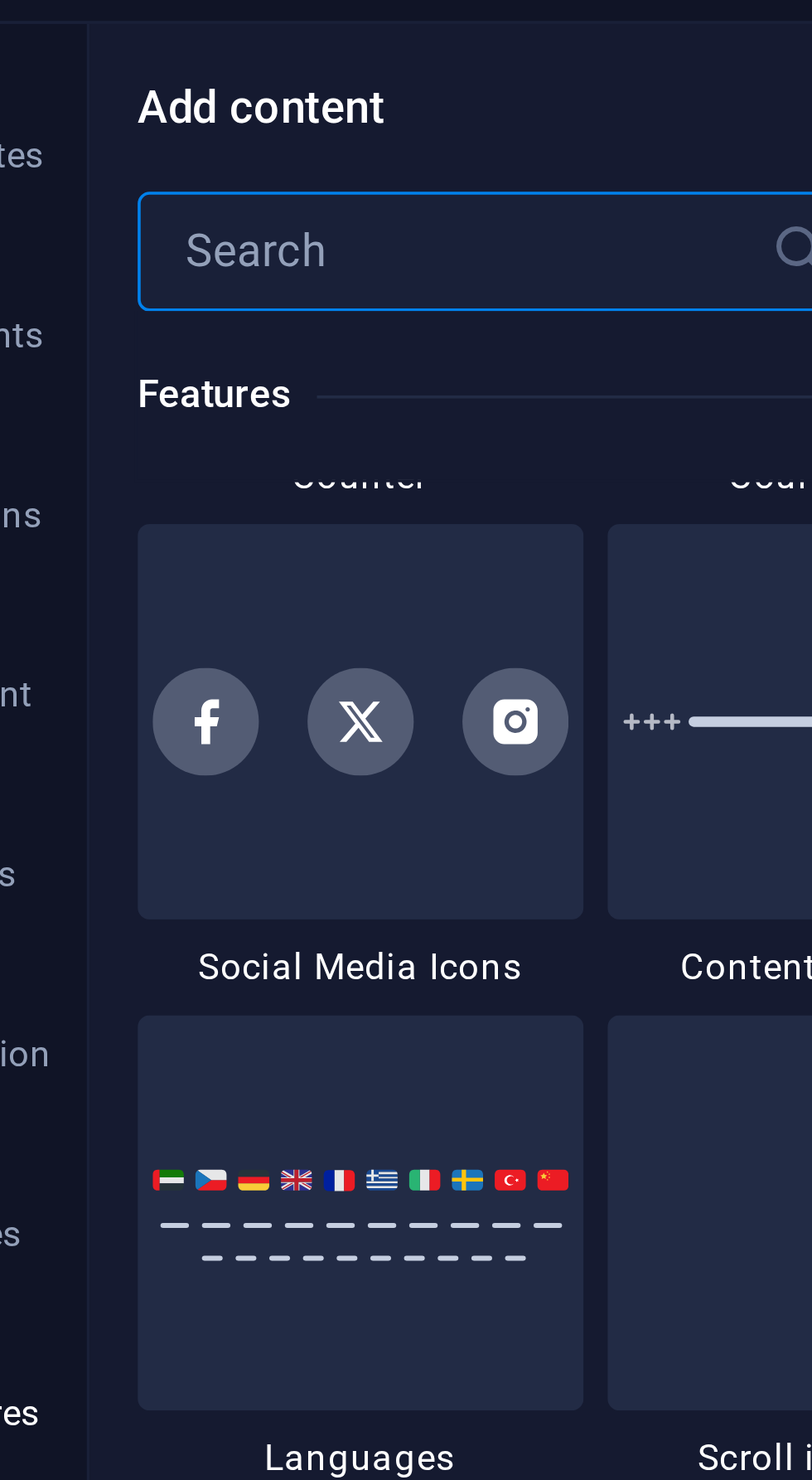
scroll to position [7532, 0]
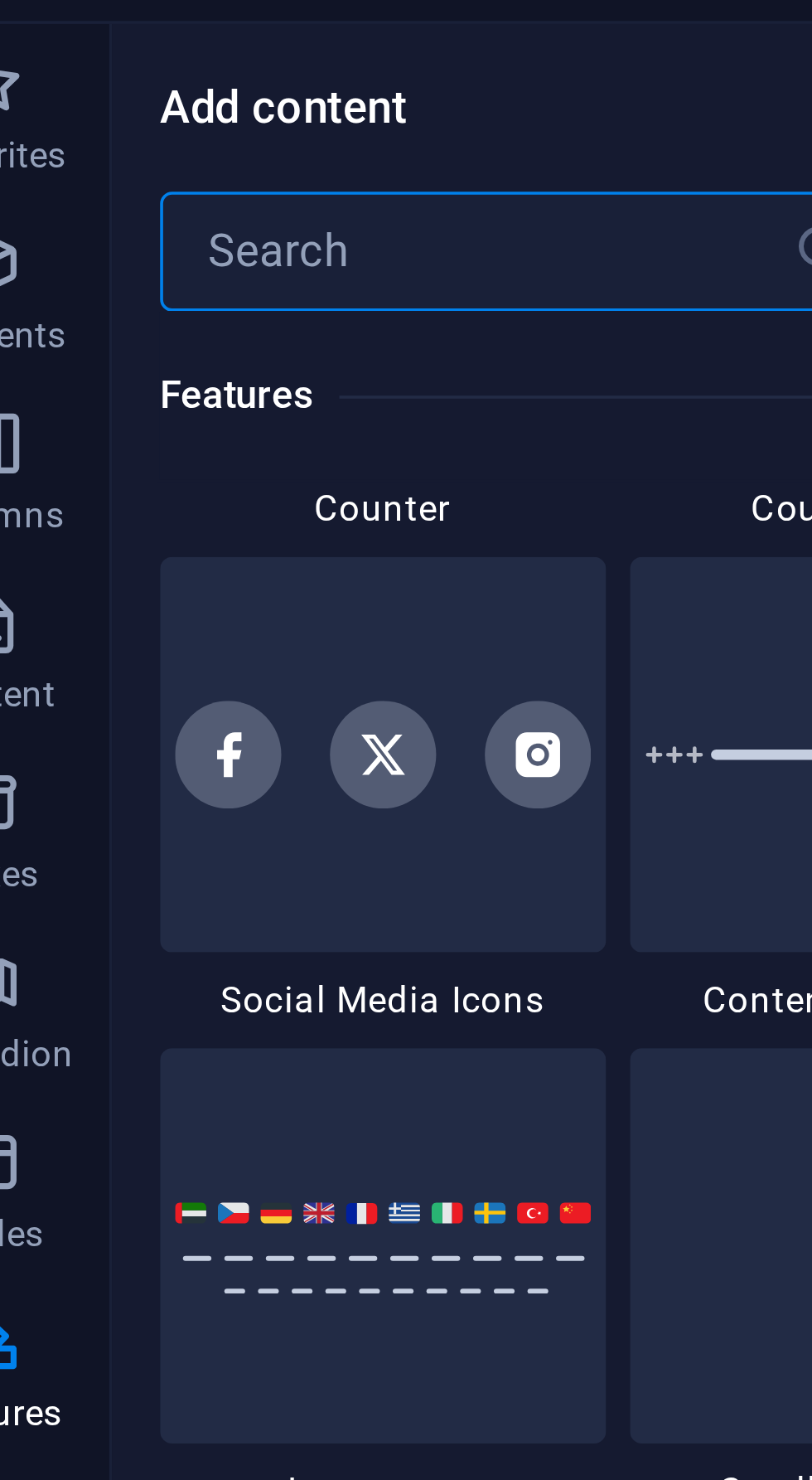
click at [131, 213] on div at bounding box center [142, 244] width 123 height 110
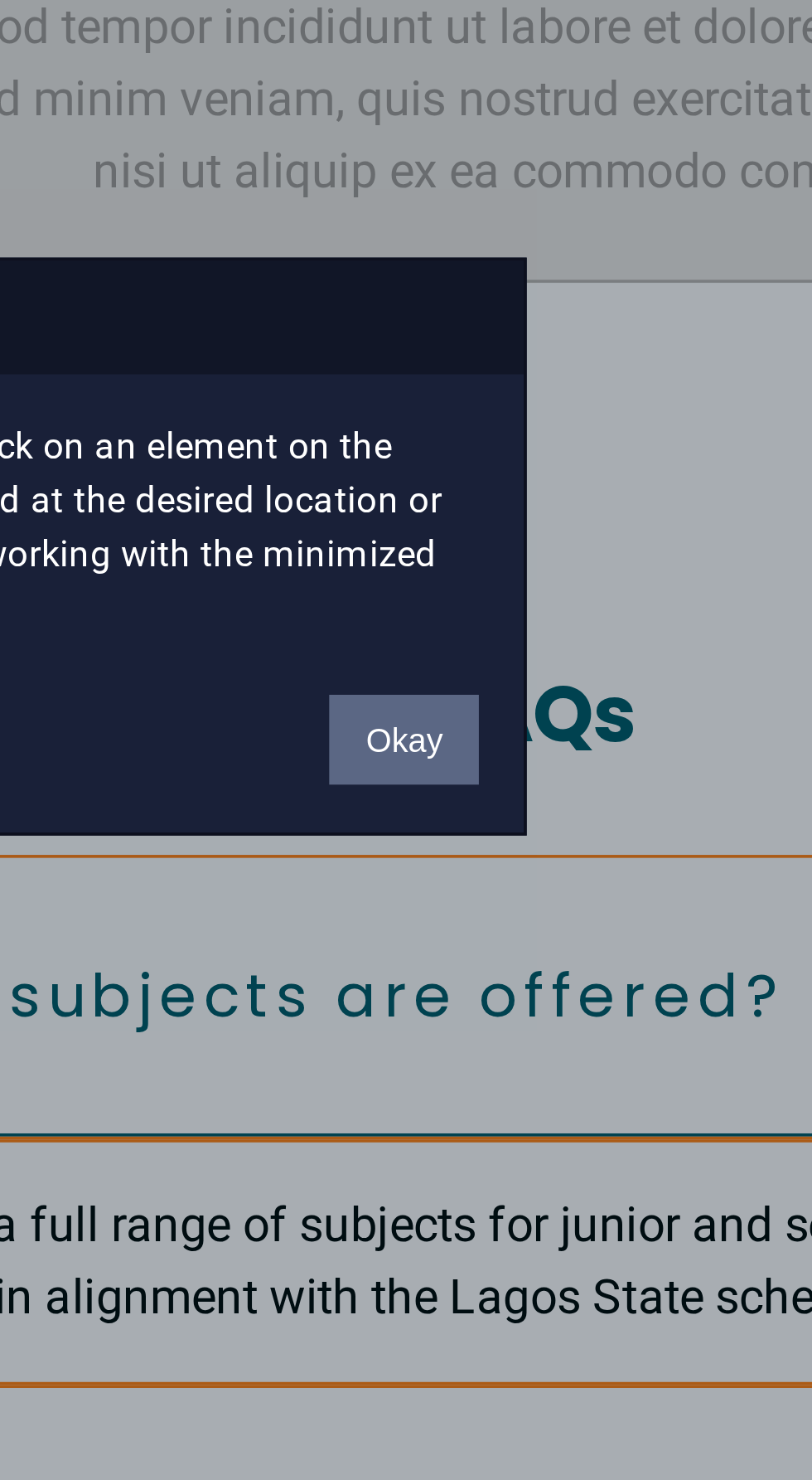
click at [552, 796] on button "Okay" at bounding box center [547, 794] width 42 height 25
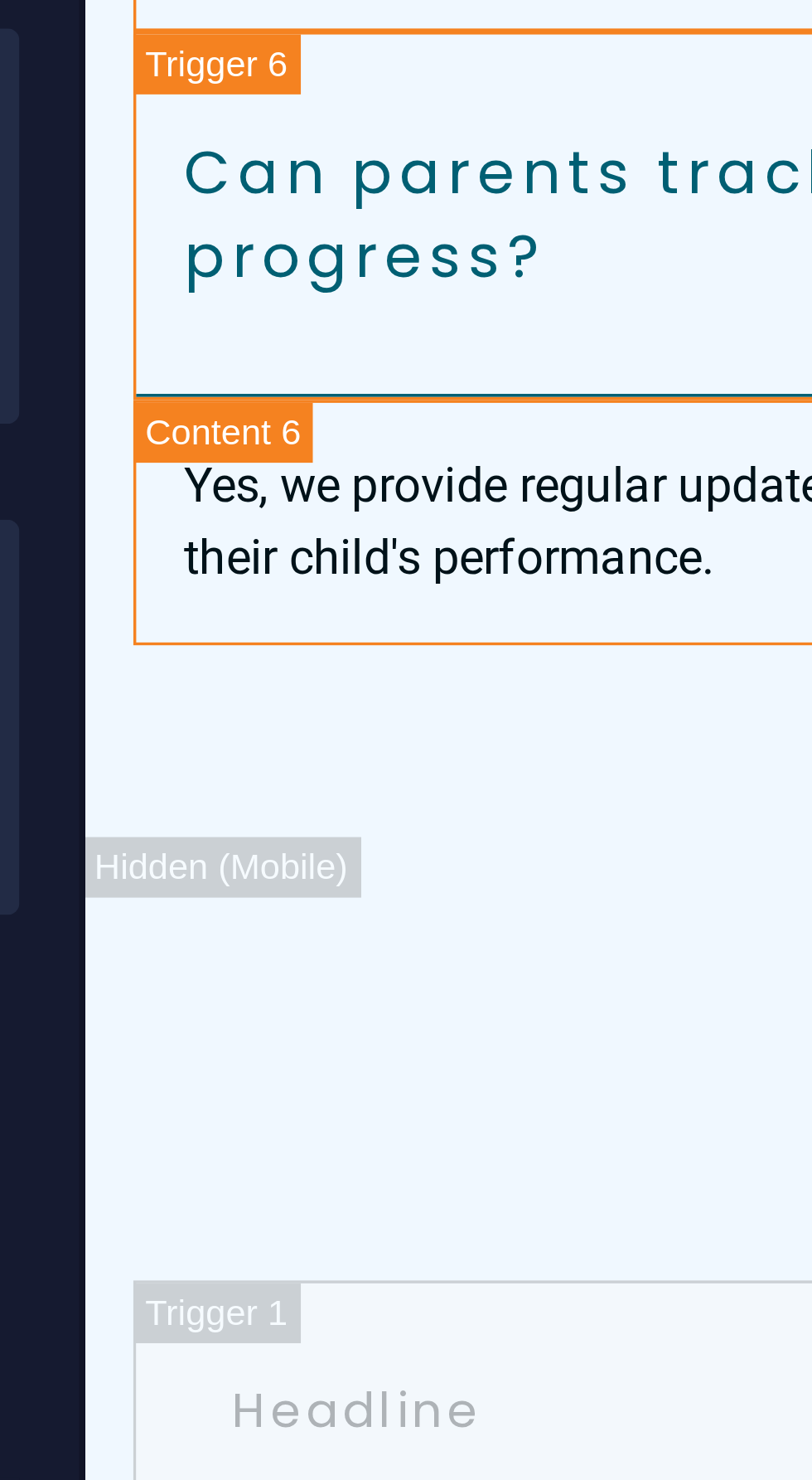
scroll to position [7431, 0]
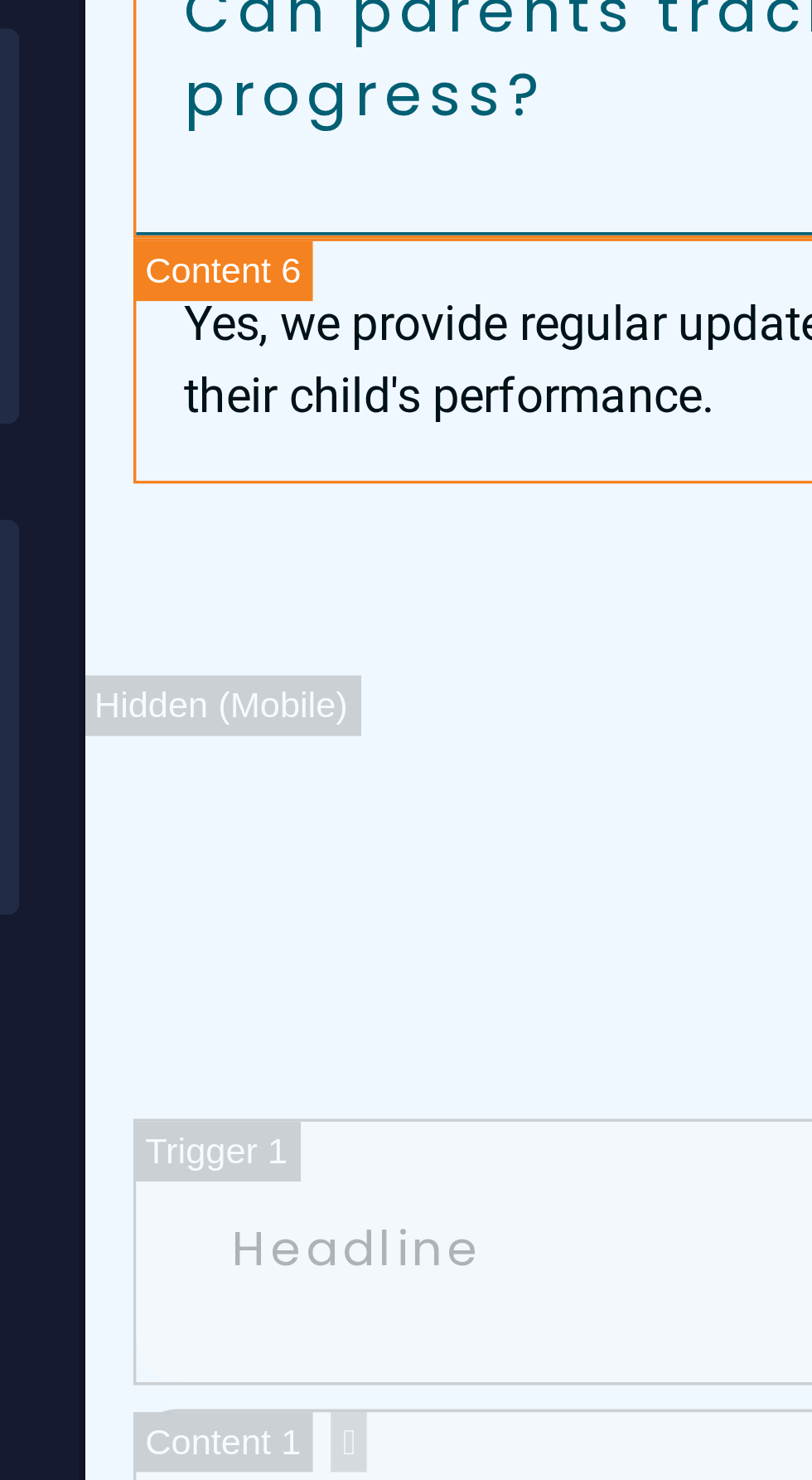
click at [196, 0] on div "Drop content here or Add elements Paste clipboard" at bounding box center [315, 46] width 434 height 117
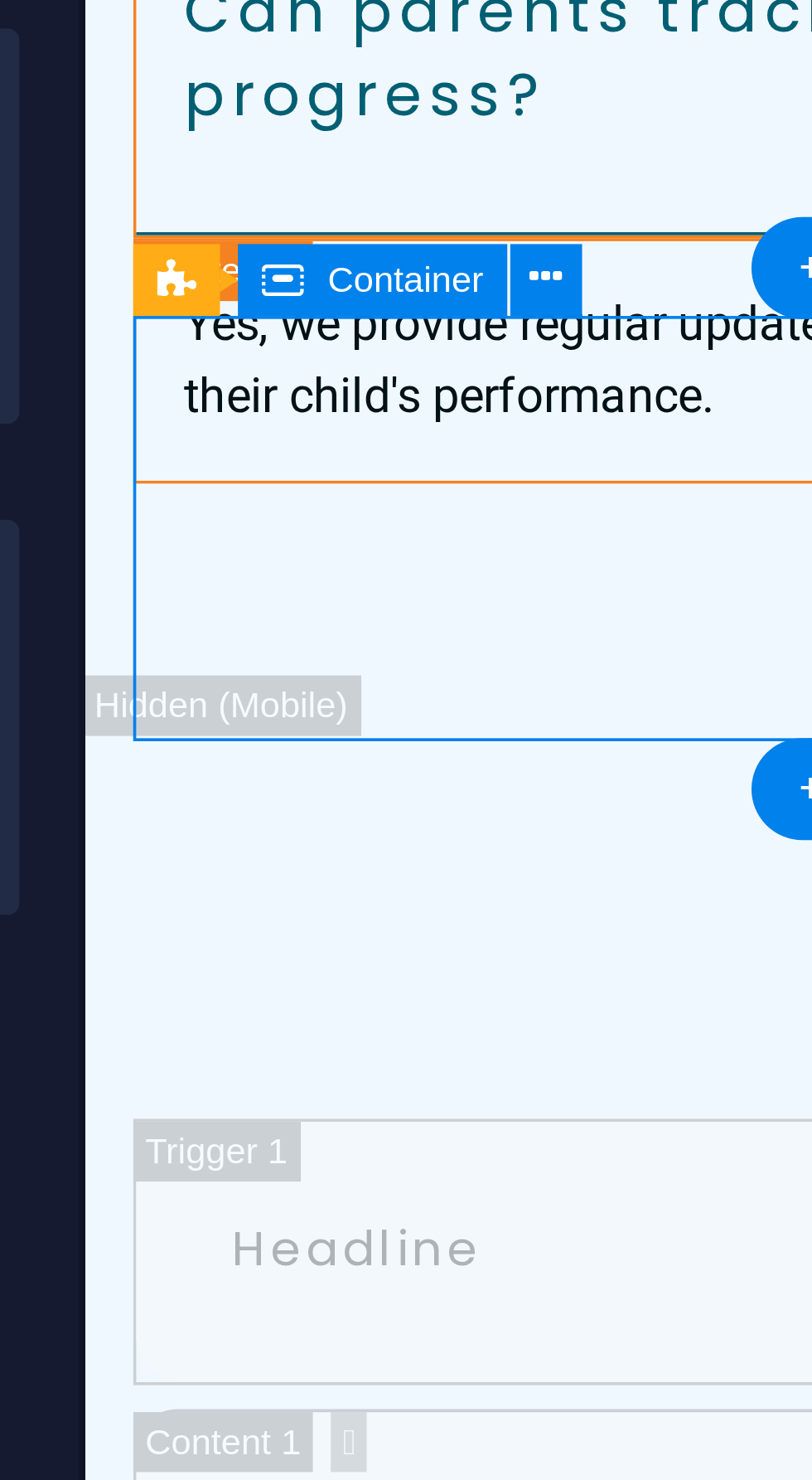
click at [482, 667] on icon at bounding box center [479, 666] width 9 height 17
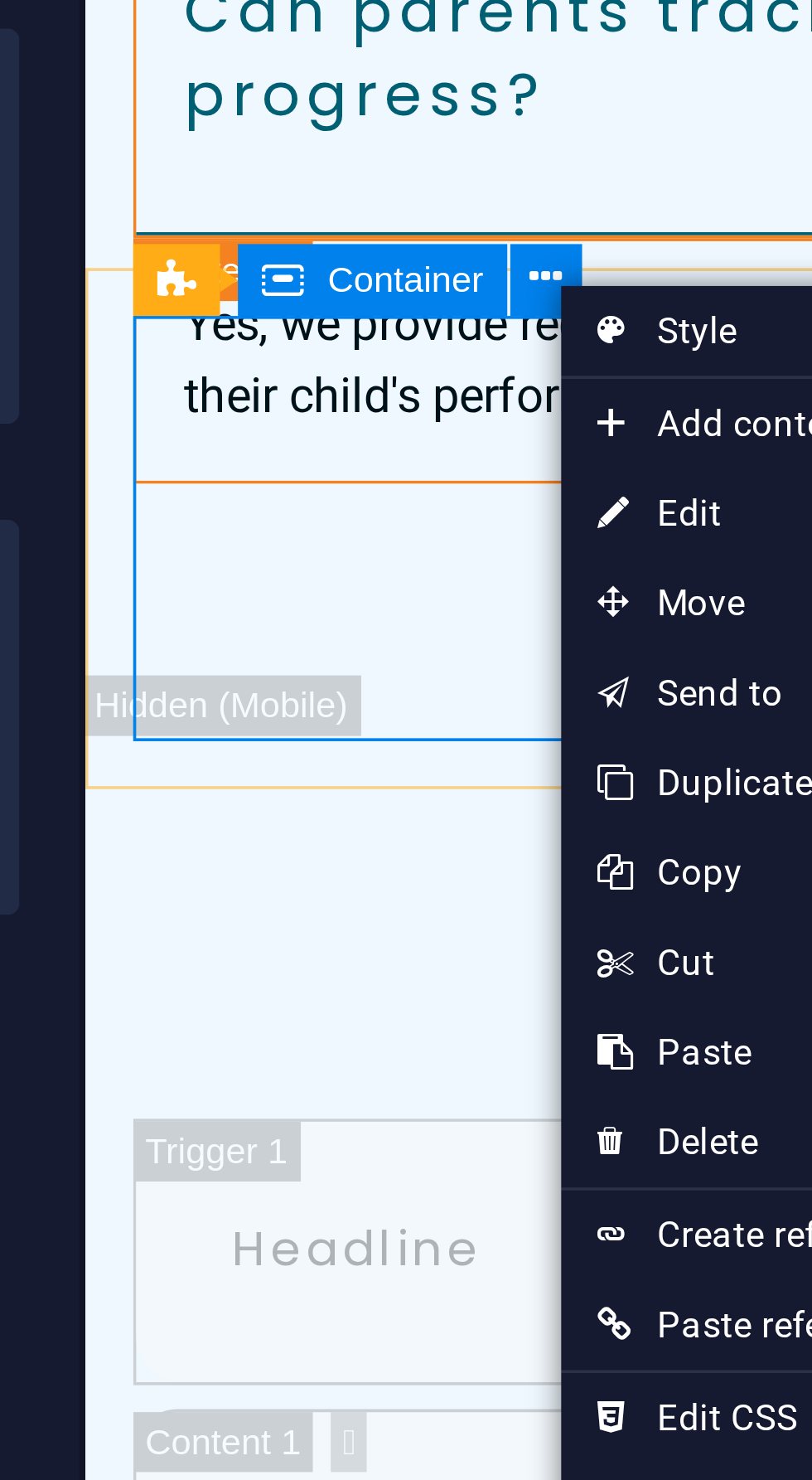
click at [543, 709] on span "Add content" at bounding box center [557, 707] width 148 height 25
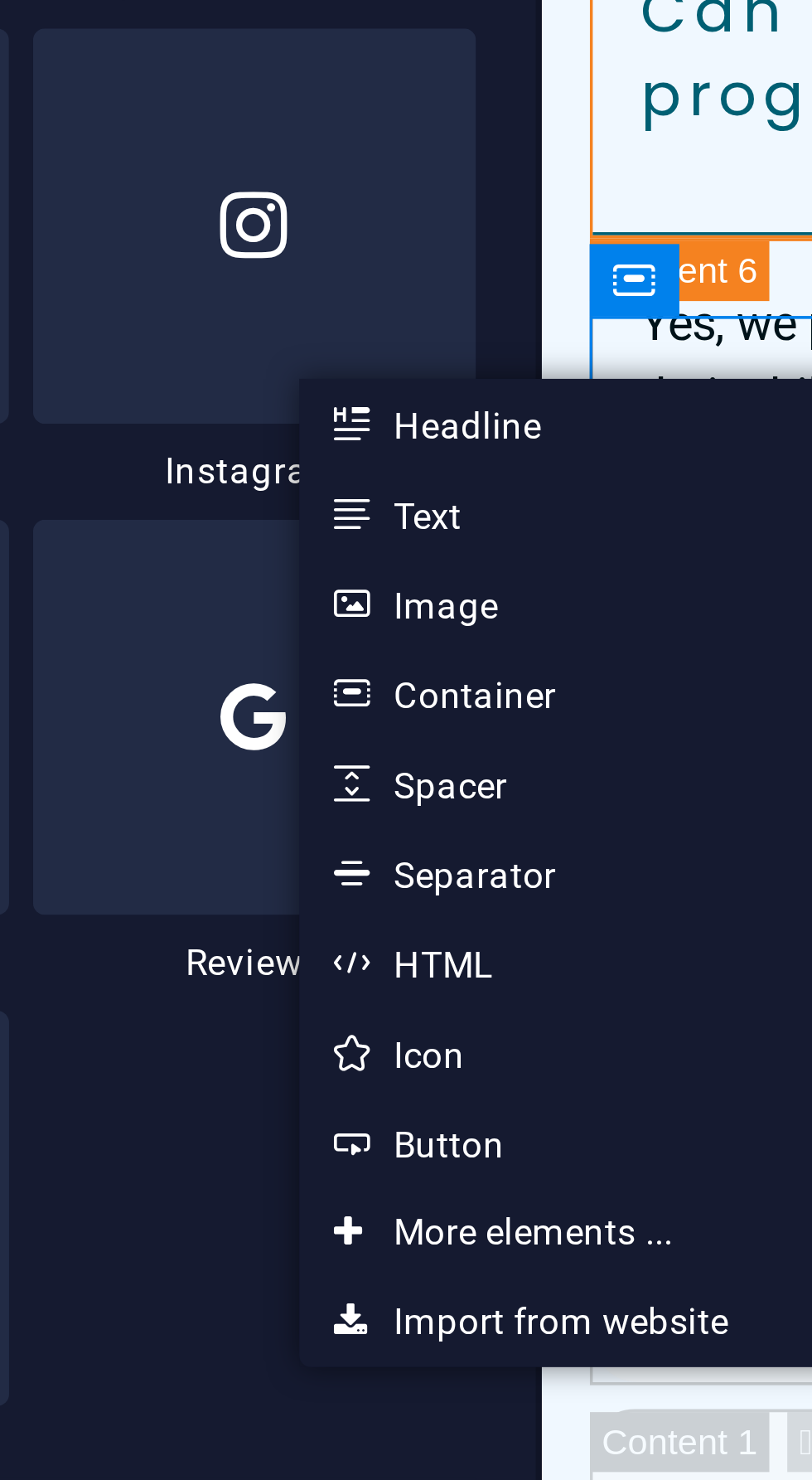
click at [353, 781] on link "Ctrl 4 Container" at bounding box center [353, 782] width 136 height 25
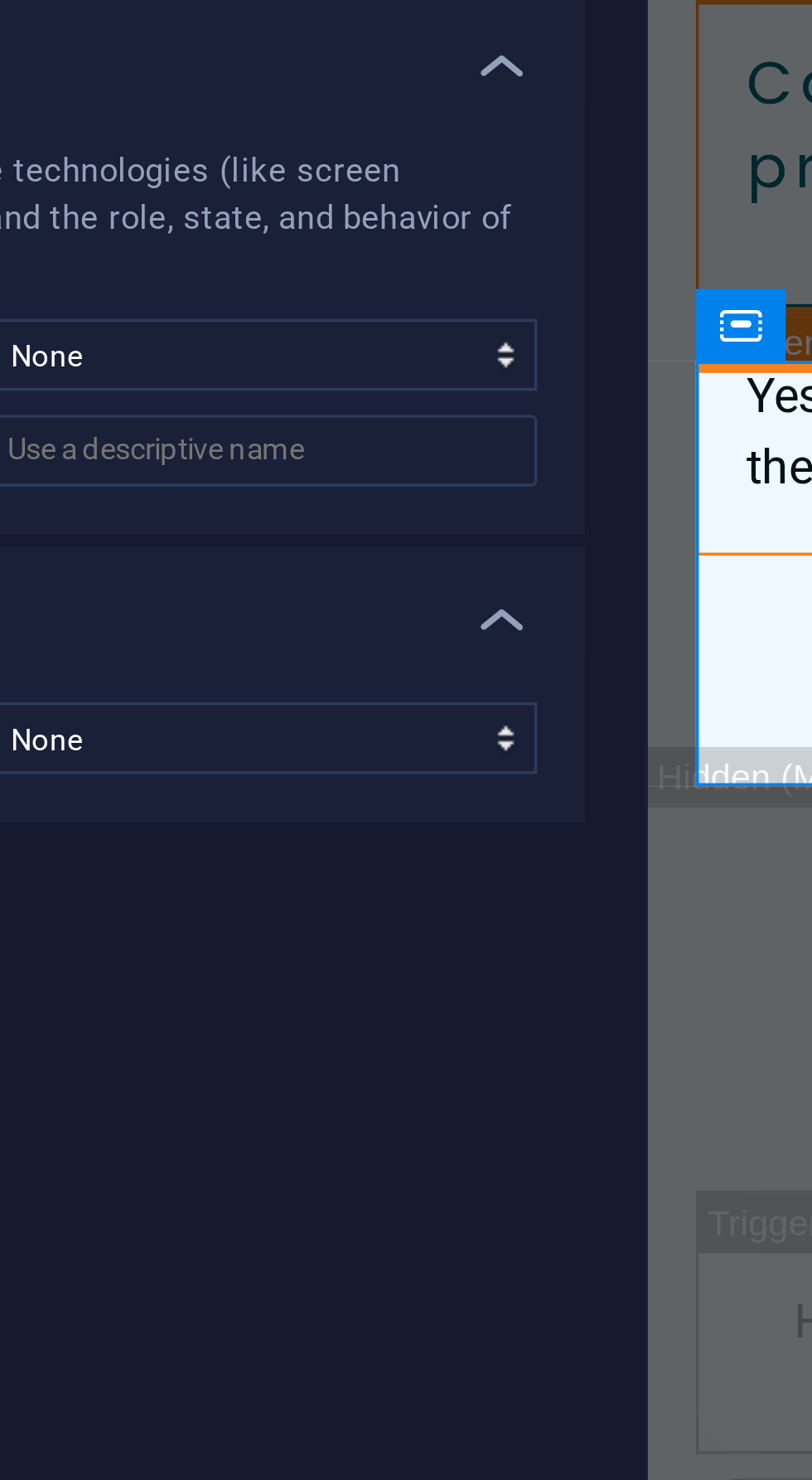
scroll to position [7418, 0]
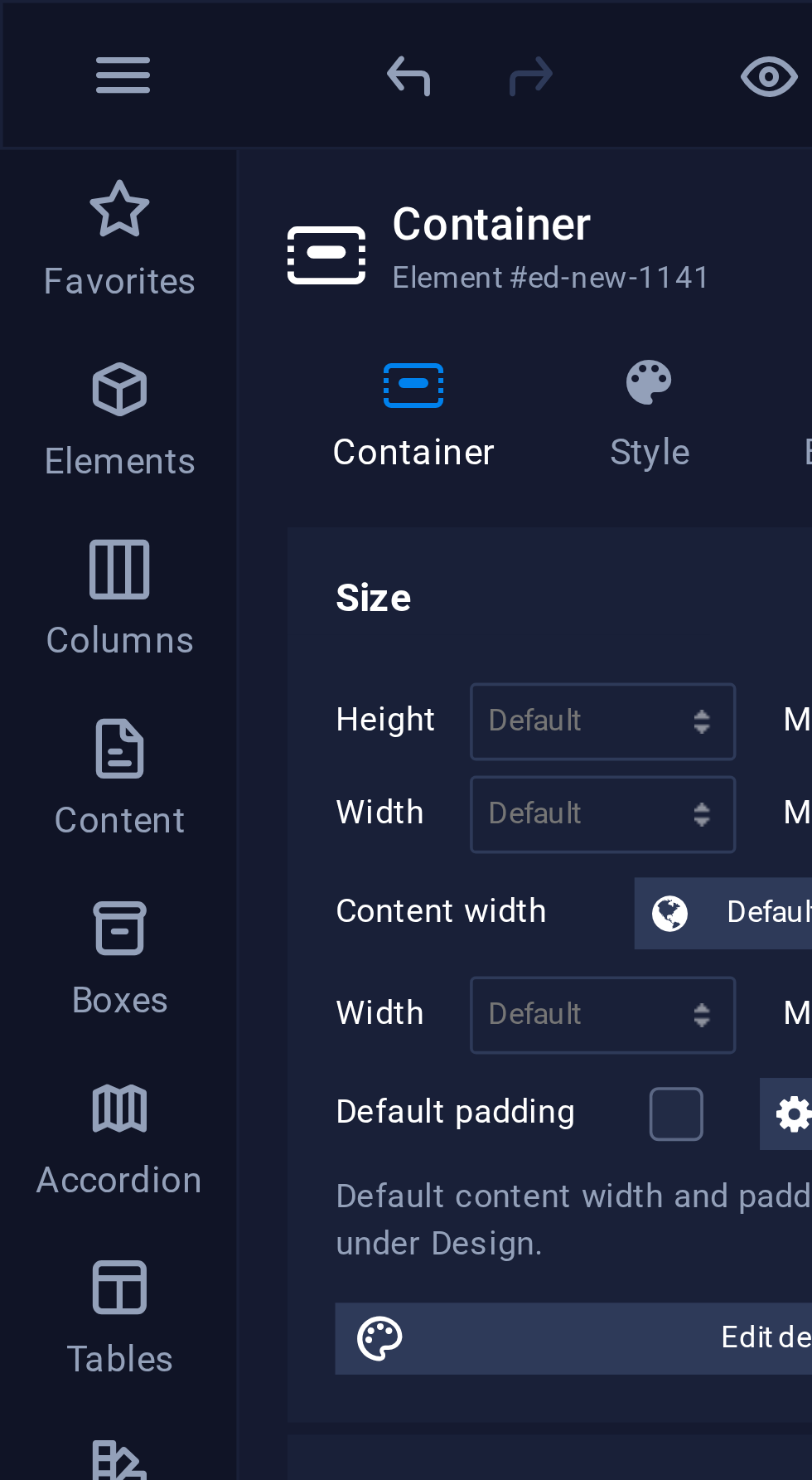
click at [36, 112] on icon "button" at bounding box center [33, 108] width 20 height 20
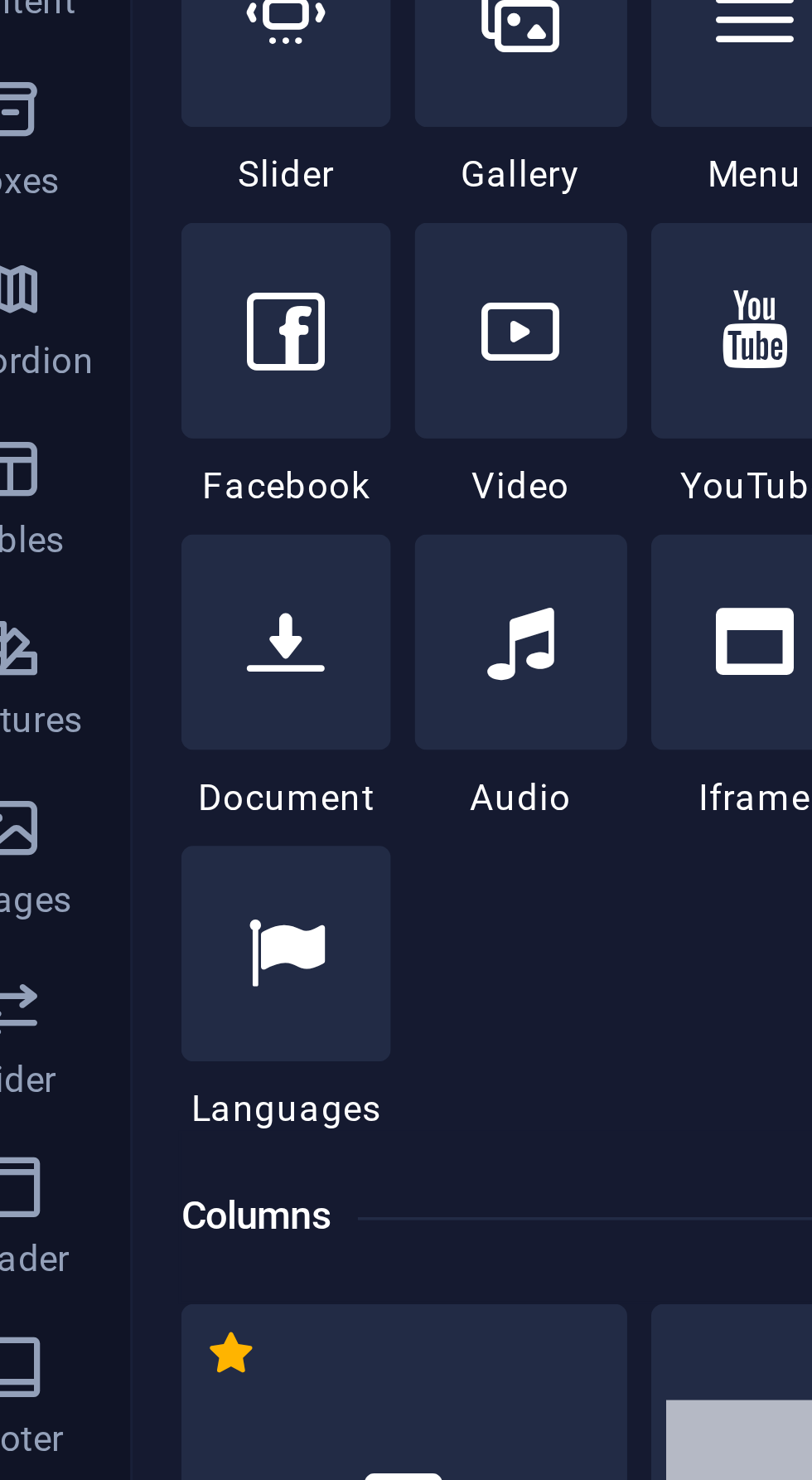
scroll to position [402, 0]
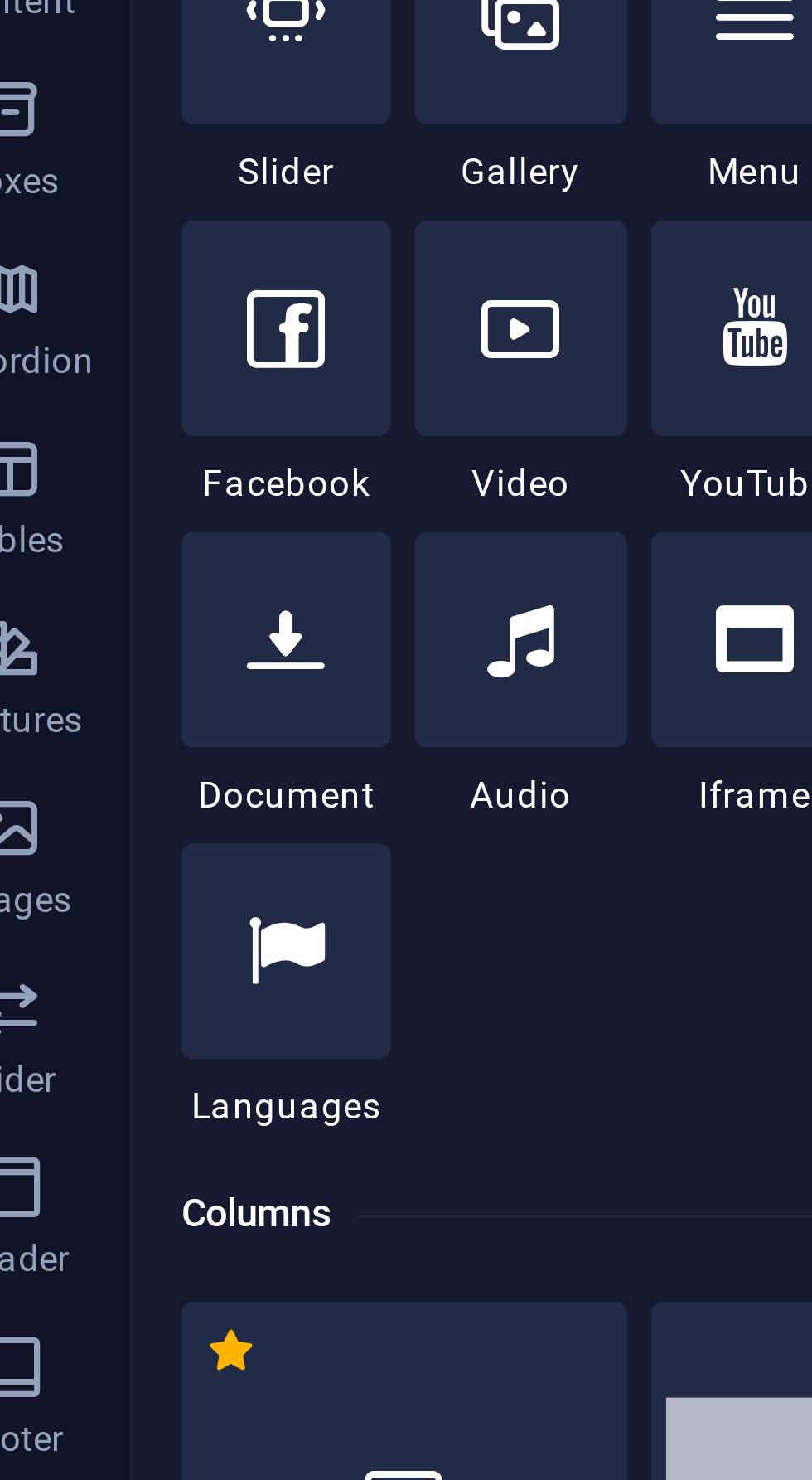
click at [112, 361] on span "Facebook" at bounding box center [110, 360] width 58 height 13
select select "%"
select select "px"
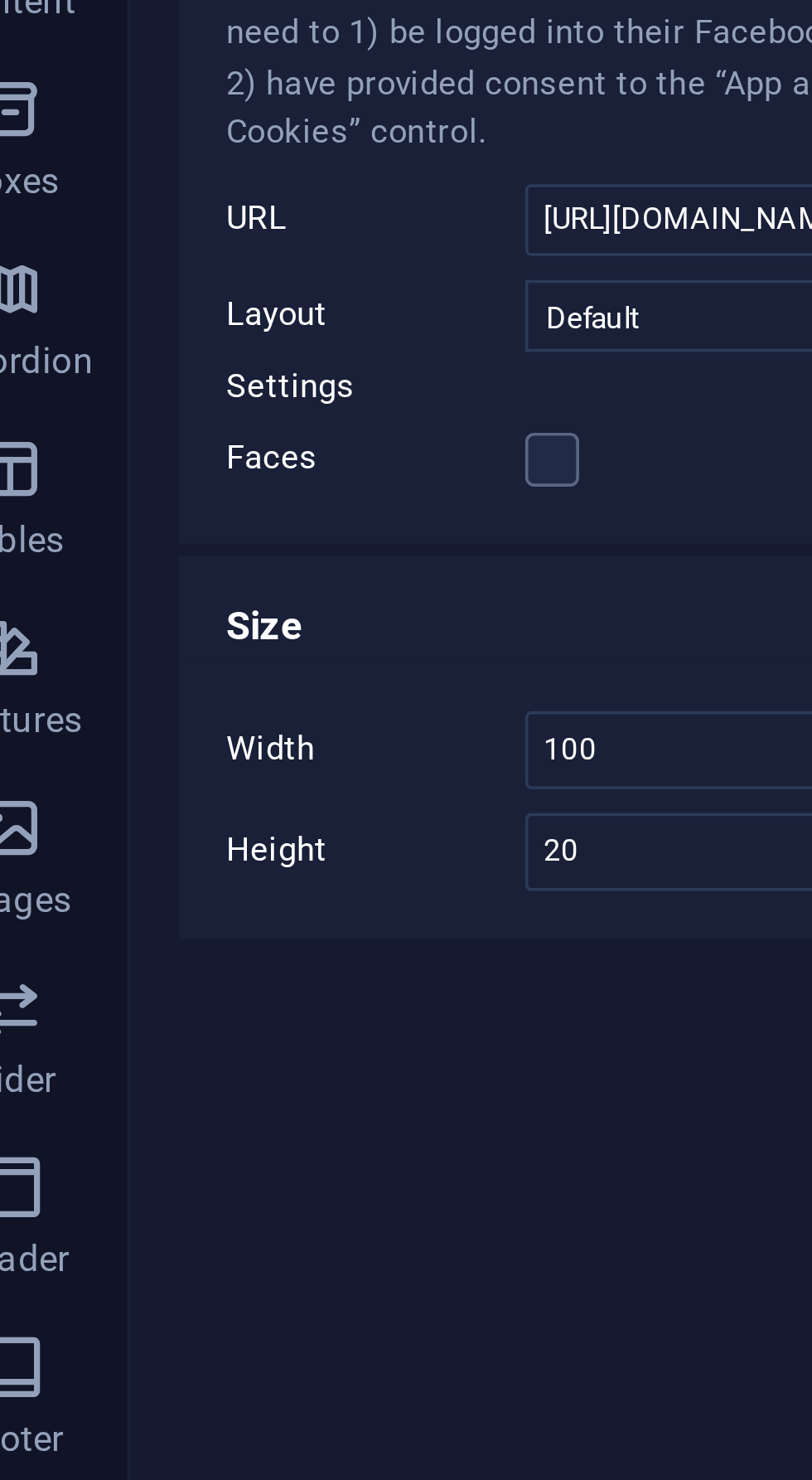
scroll to position [7889, 0]
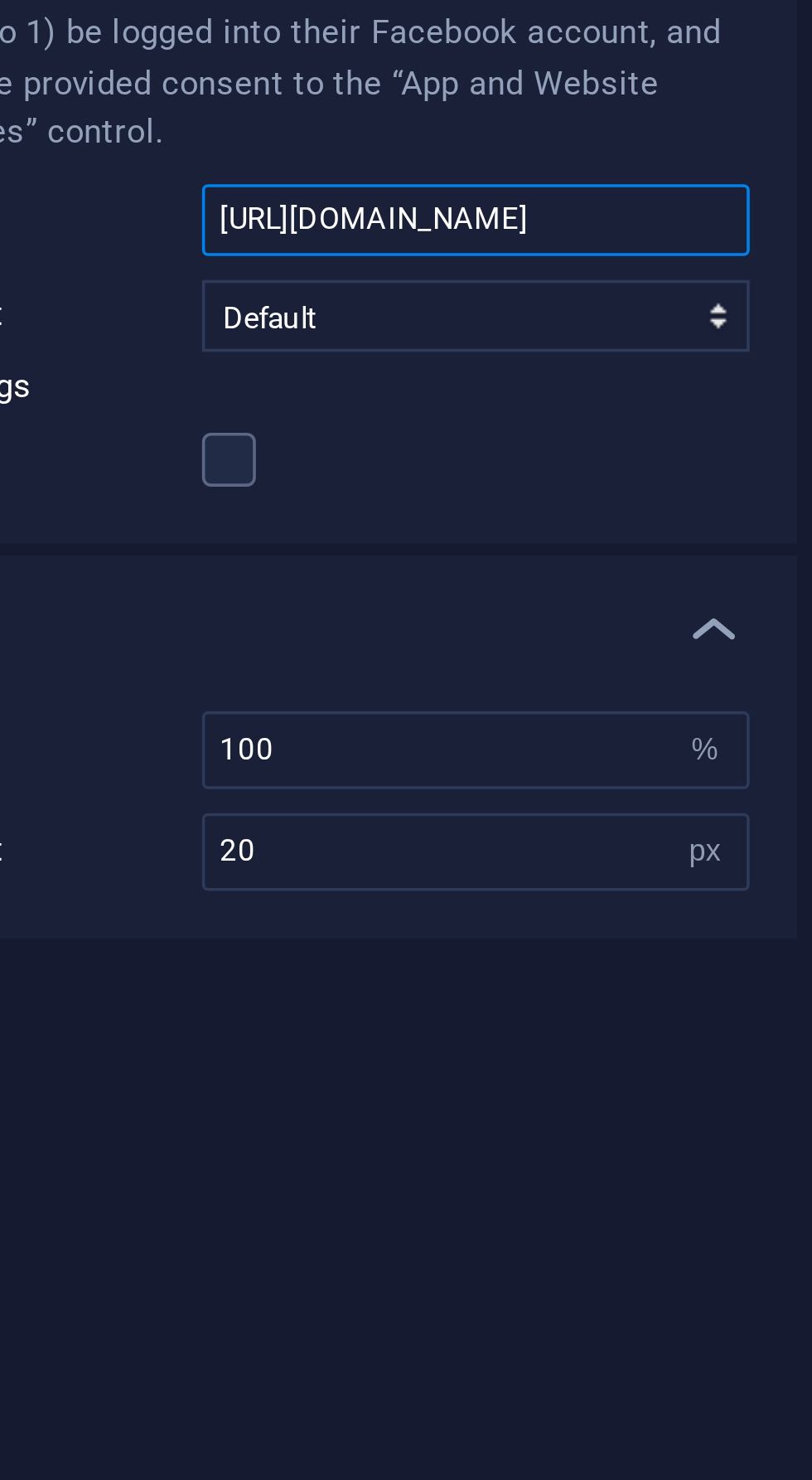
click at [319, 282] on input "[URL][DOMAIN_NAME]" at bounding box center [251, 288] width 151 height 20
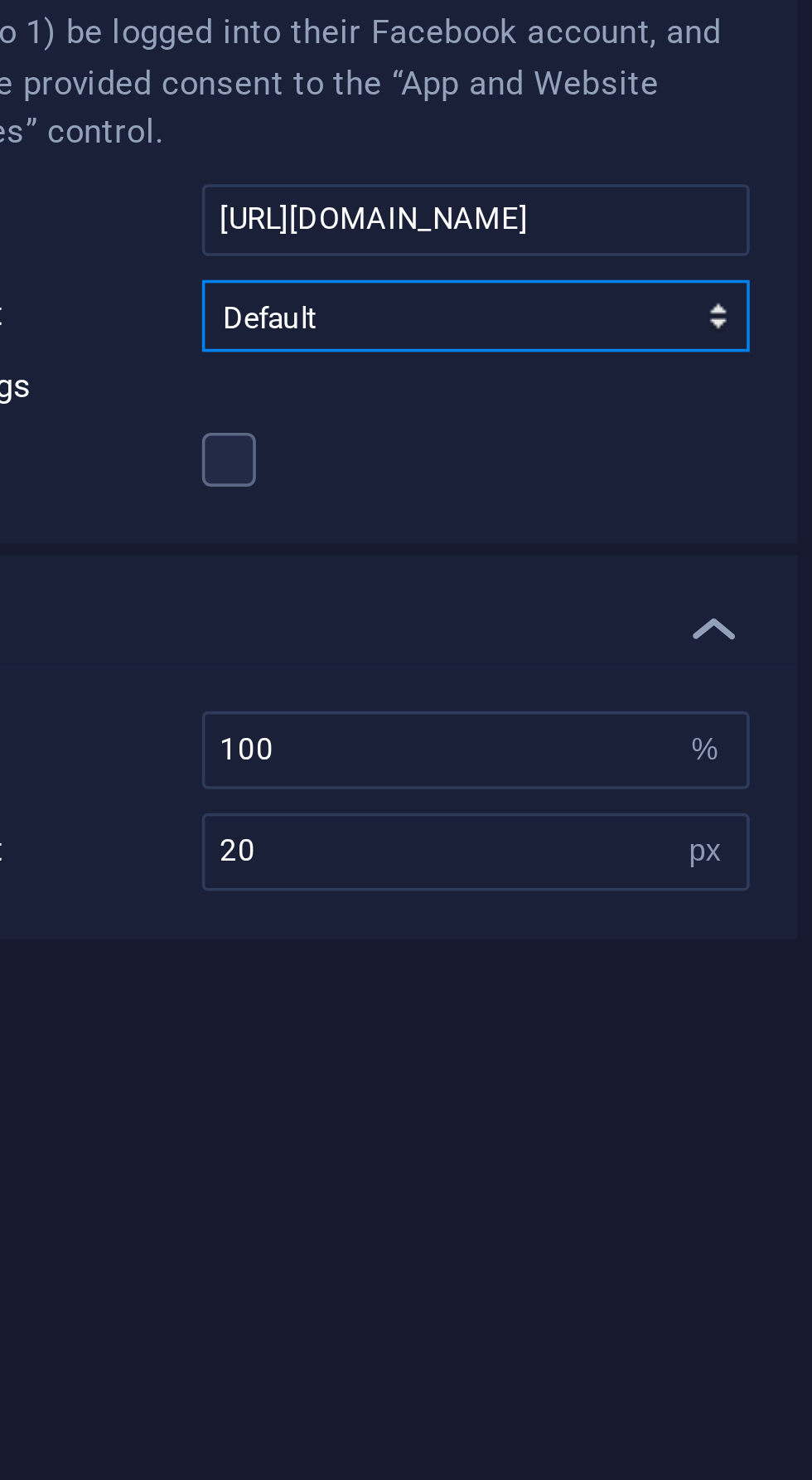
click at [322, 320] on select "Default Button Box counter Button counter" at bounding box center [251, 315] width 151 height 20
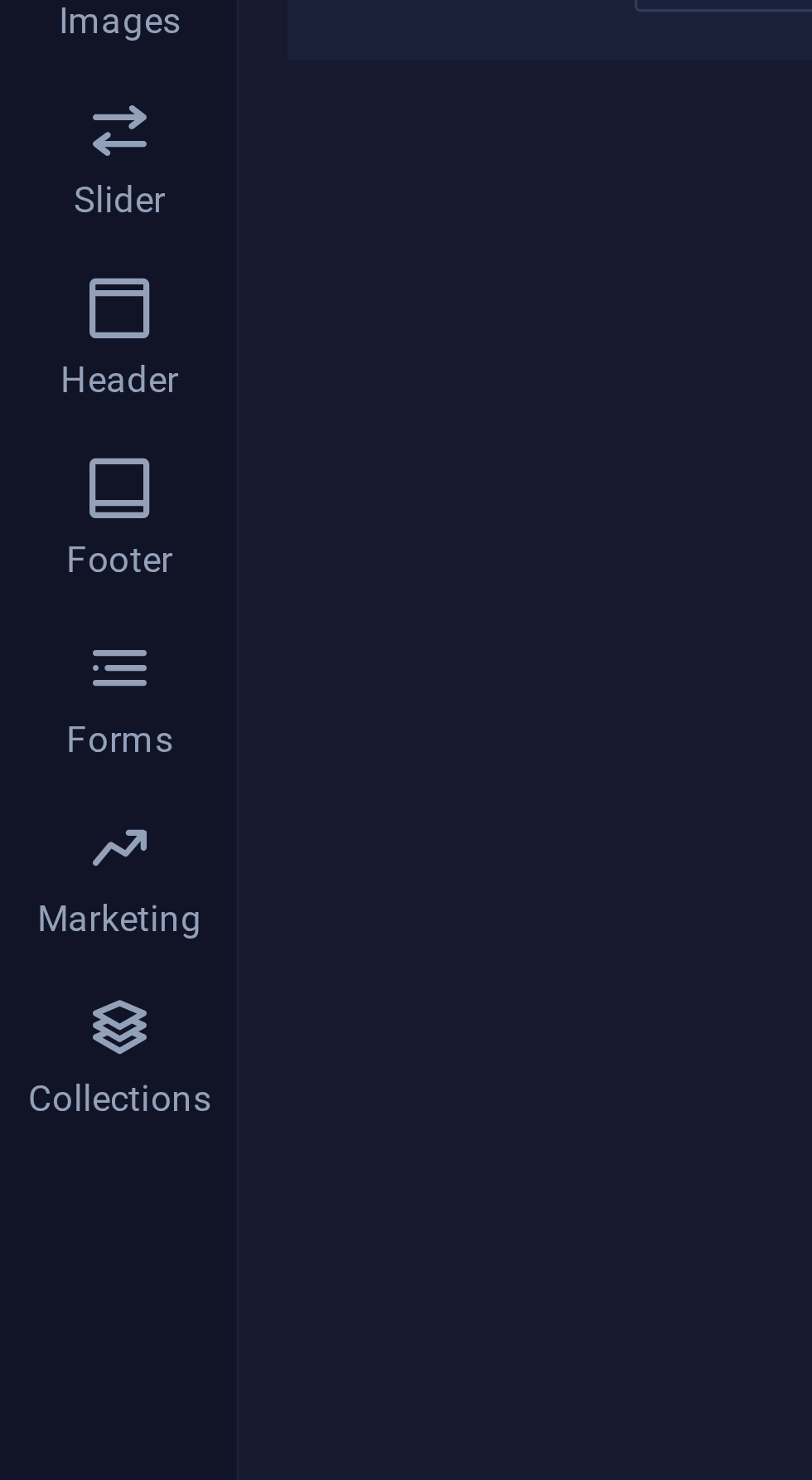
click at [37, 717] on span "Marketing" at bounding box center [33, 715] width 67 height 40
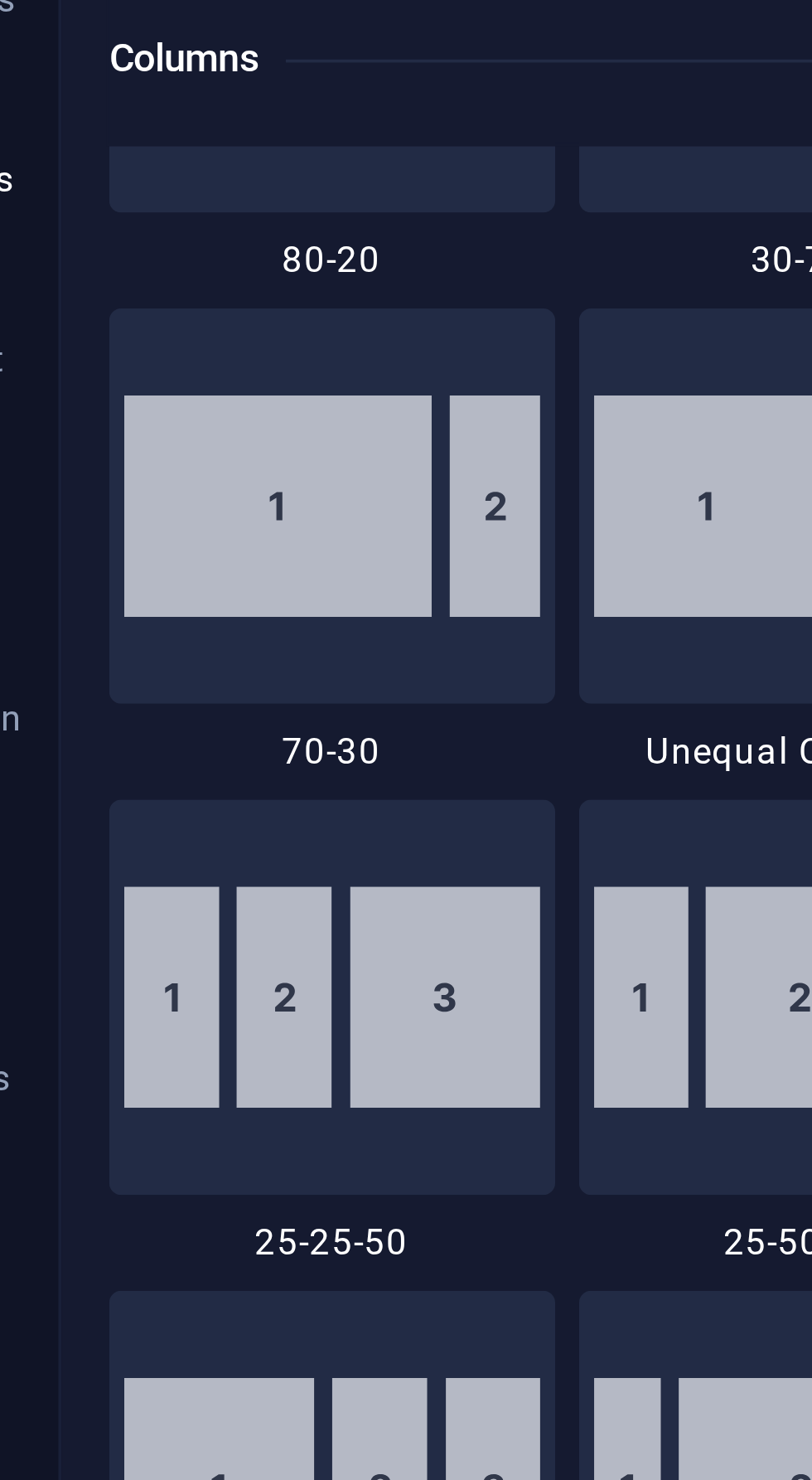
scroll to position [0, 0]
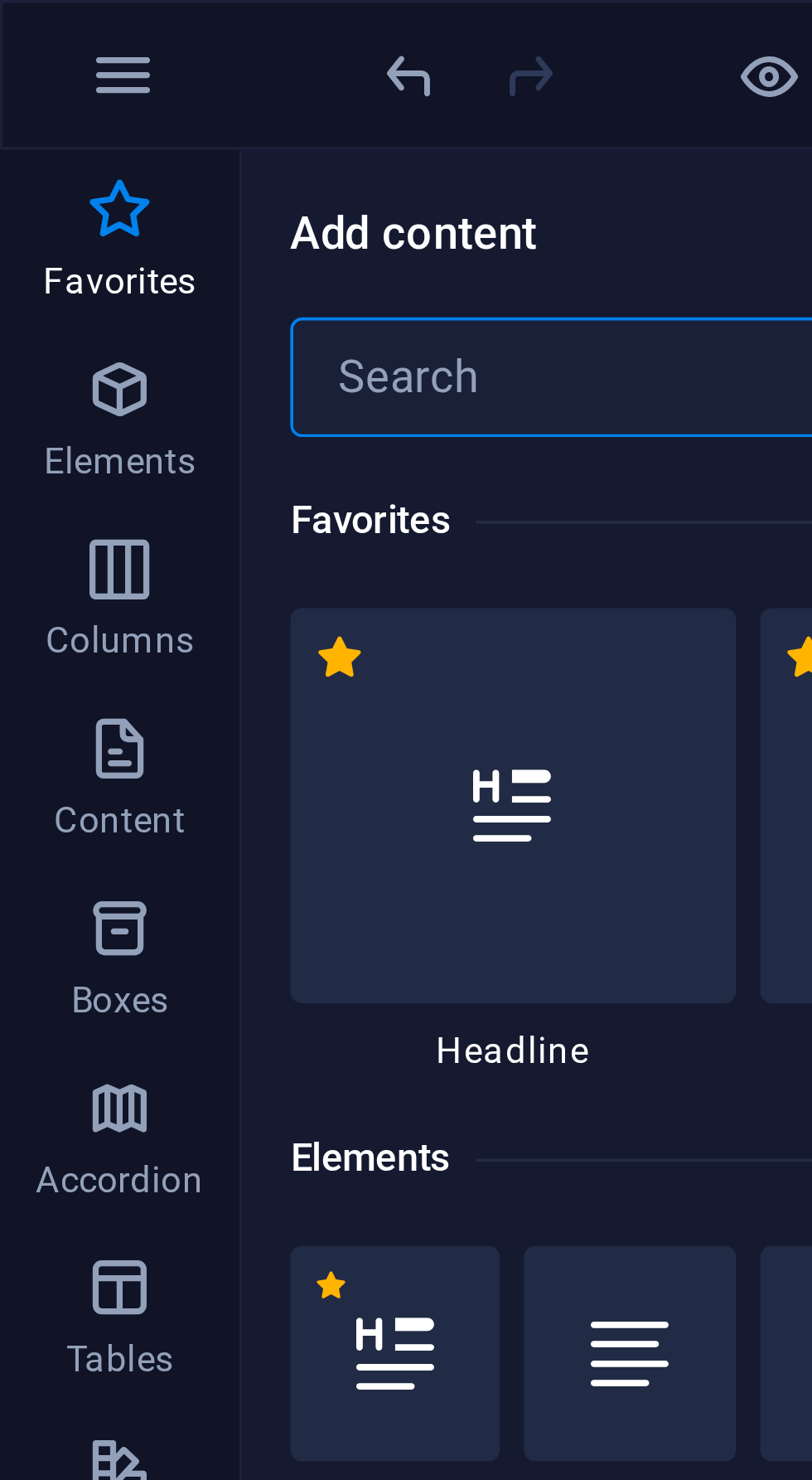
click at [40, 15] on icon "button" at bounding box center [34, 21] width 20 height 20
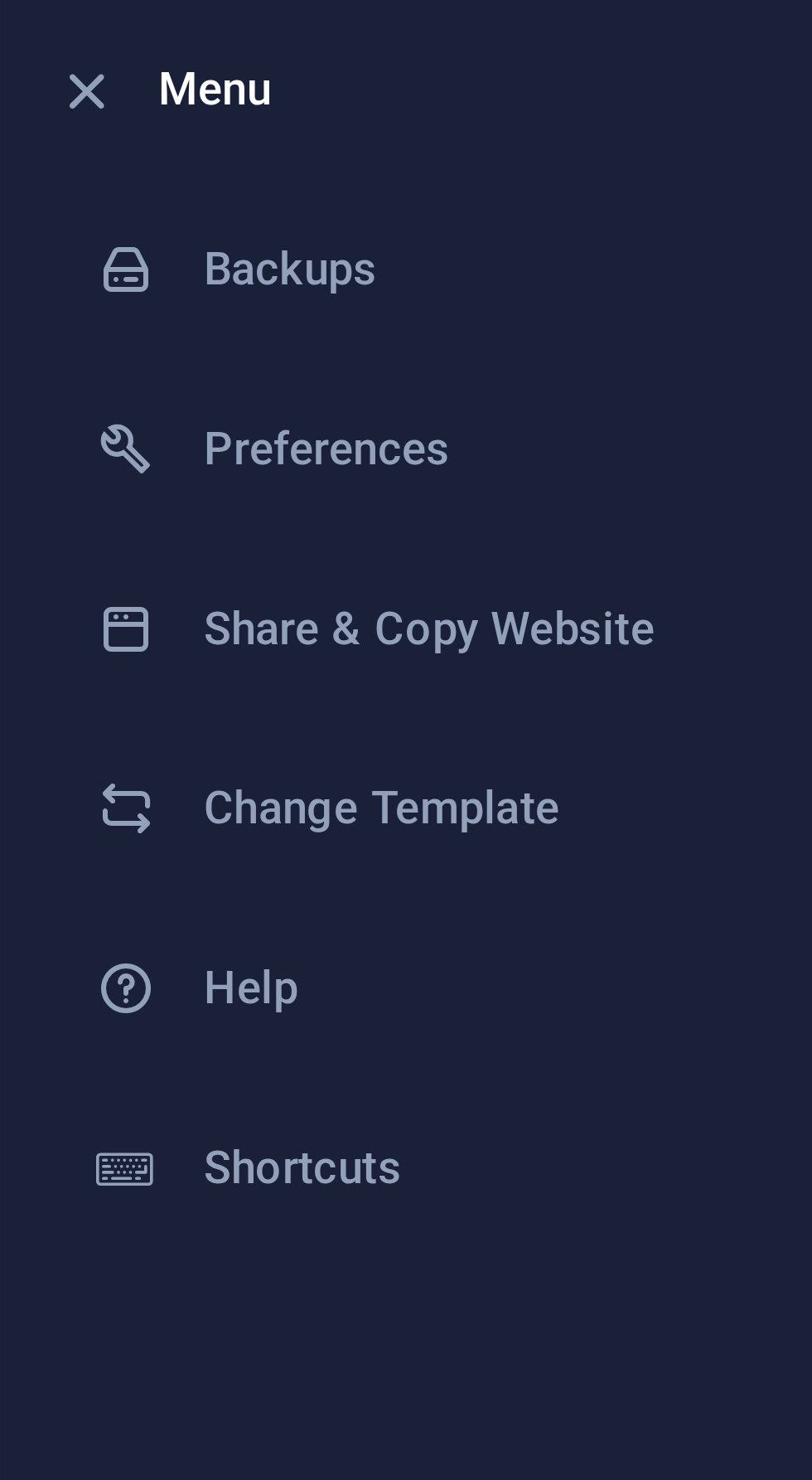
click at [153, 364] on ul "Menu Backups Preferences Share & Copy Website Change Template Help Shortcuts Ex…" at bounding box center [116, 740] width 232 height 1478
click at [28, 26] on icon "button" at bounding box center [24, 26] width 19 height 19
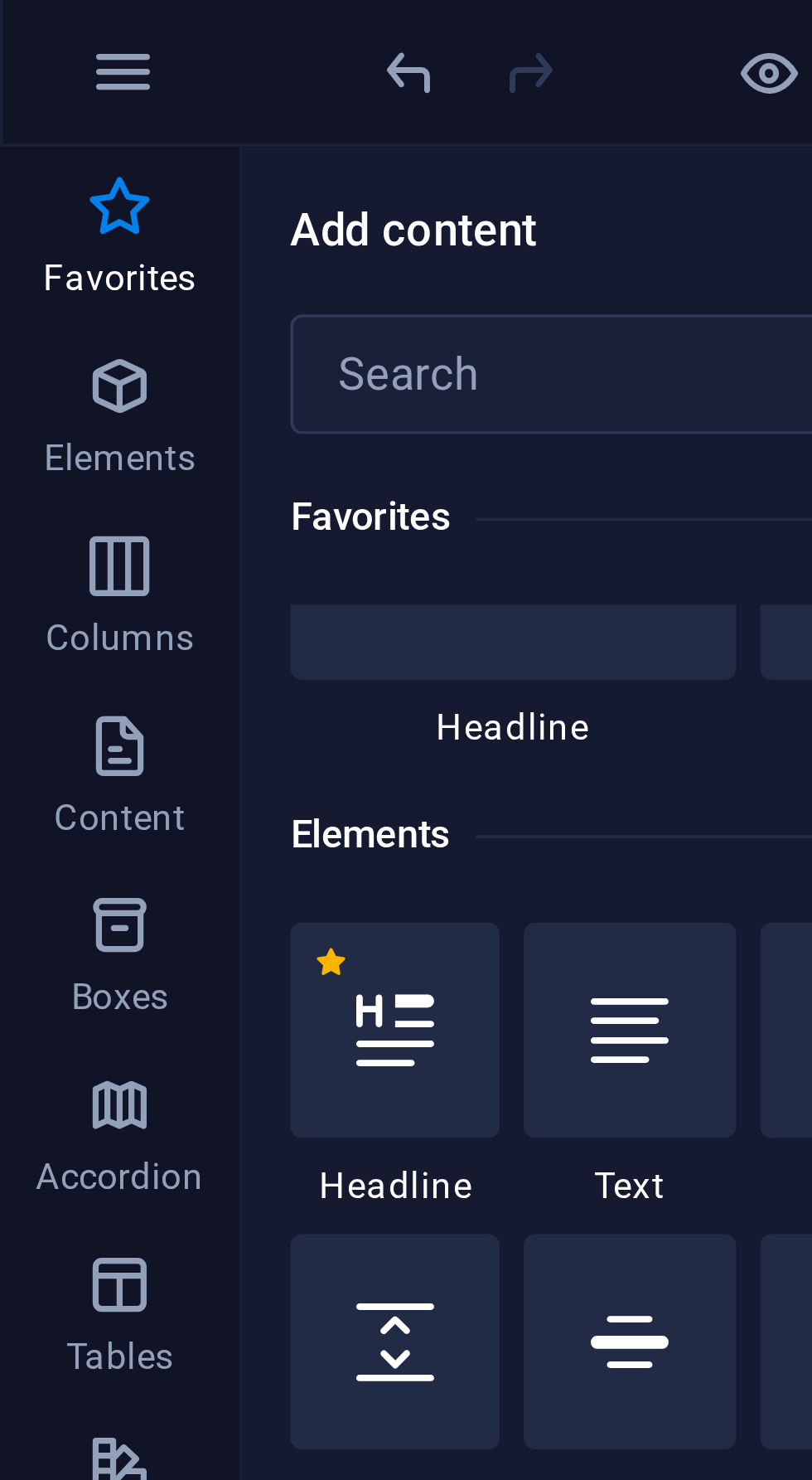
scroll to position [89, 0]
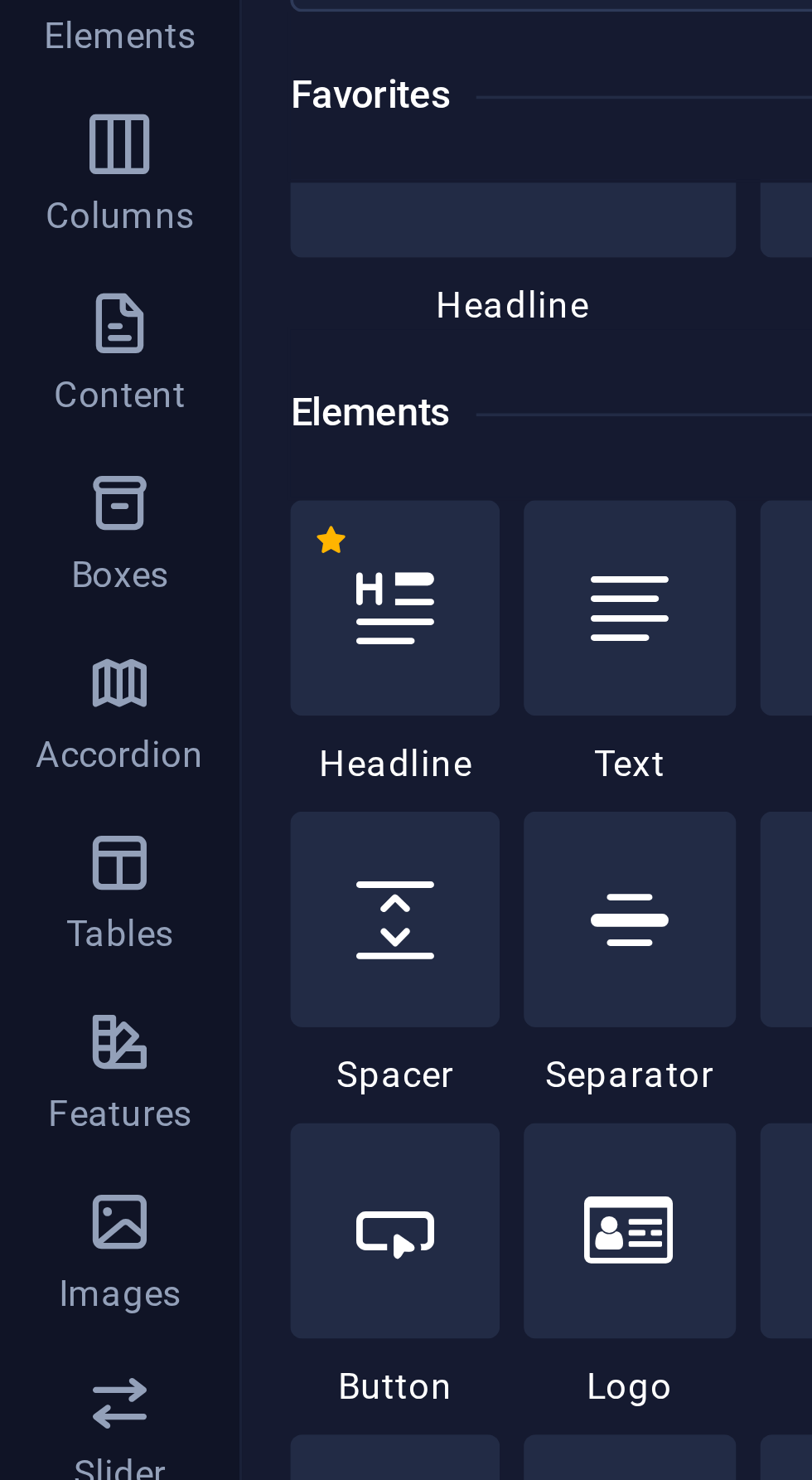
click at [36, 318] on span "Accordion" at bounding box center [33, 317] width 67 height 40
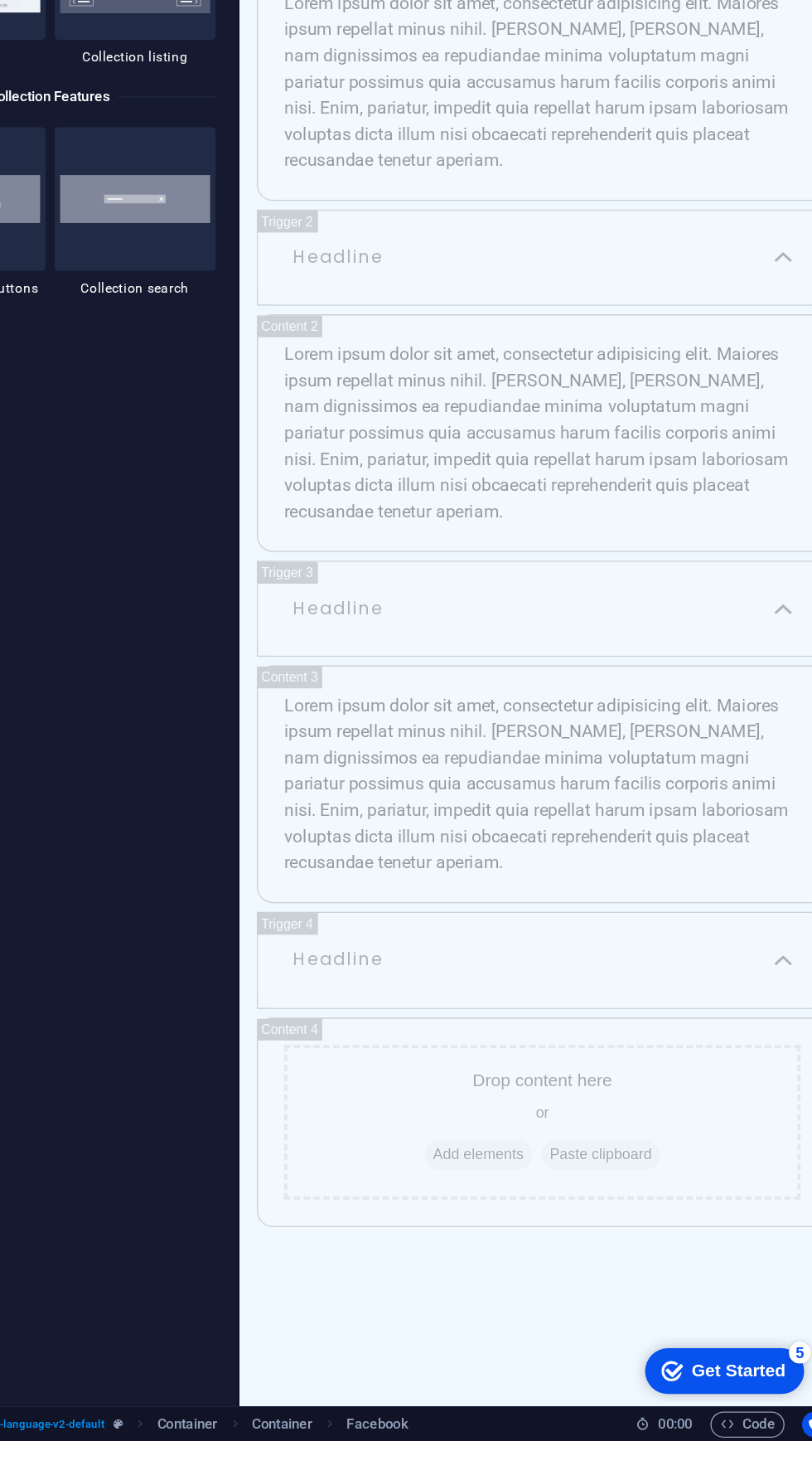
scroll to position [8061, 0]
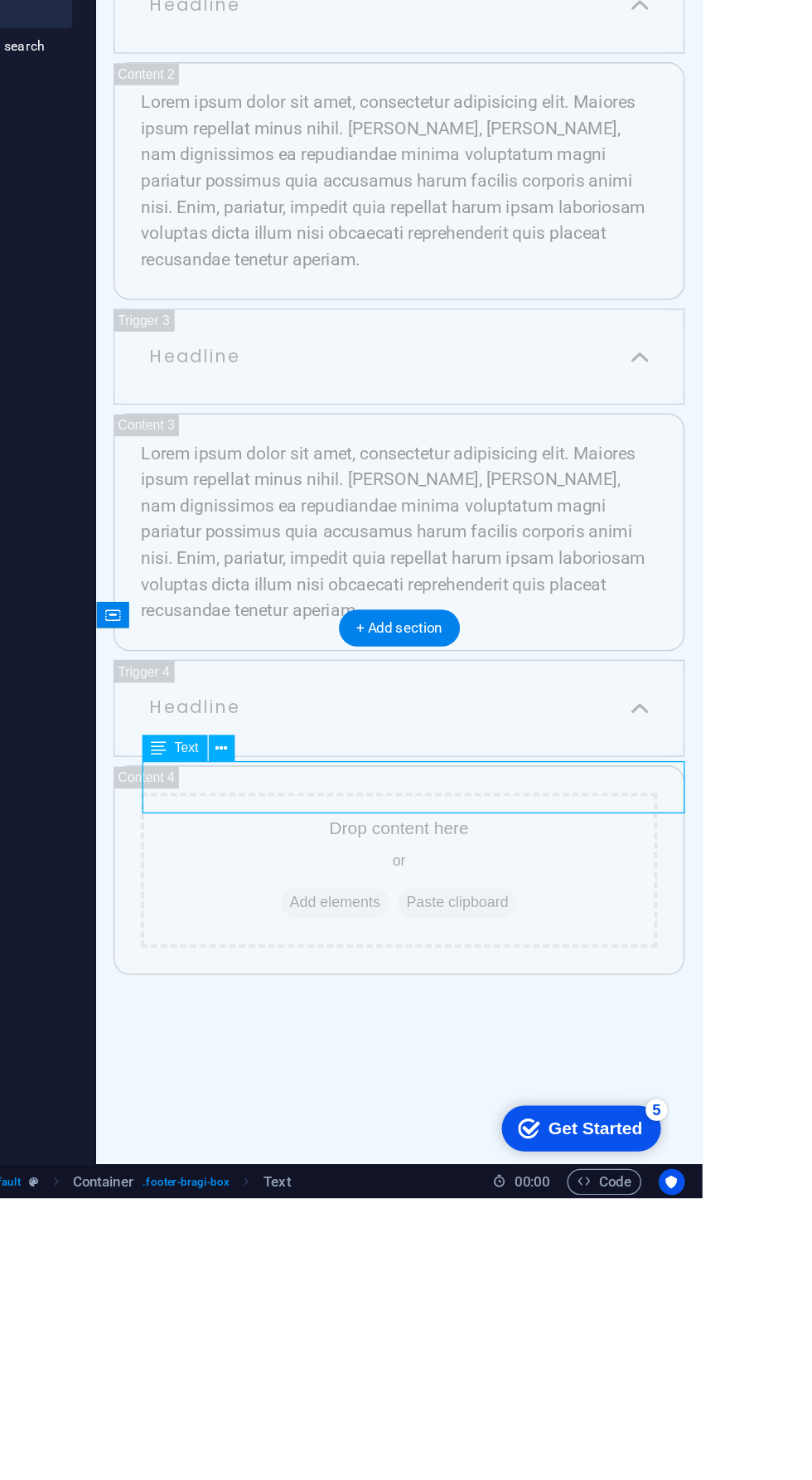
scroll to position [15505, 0]
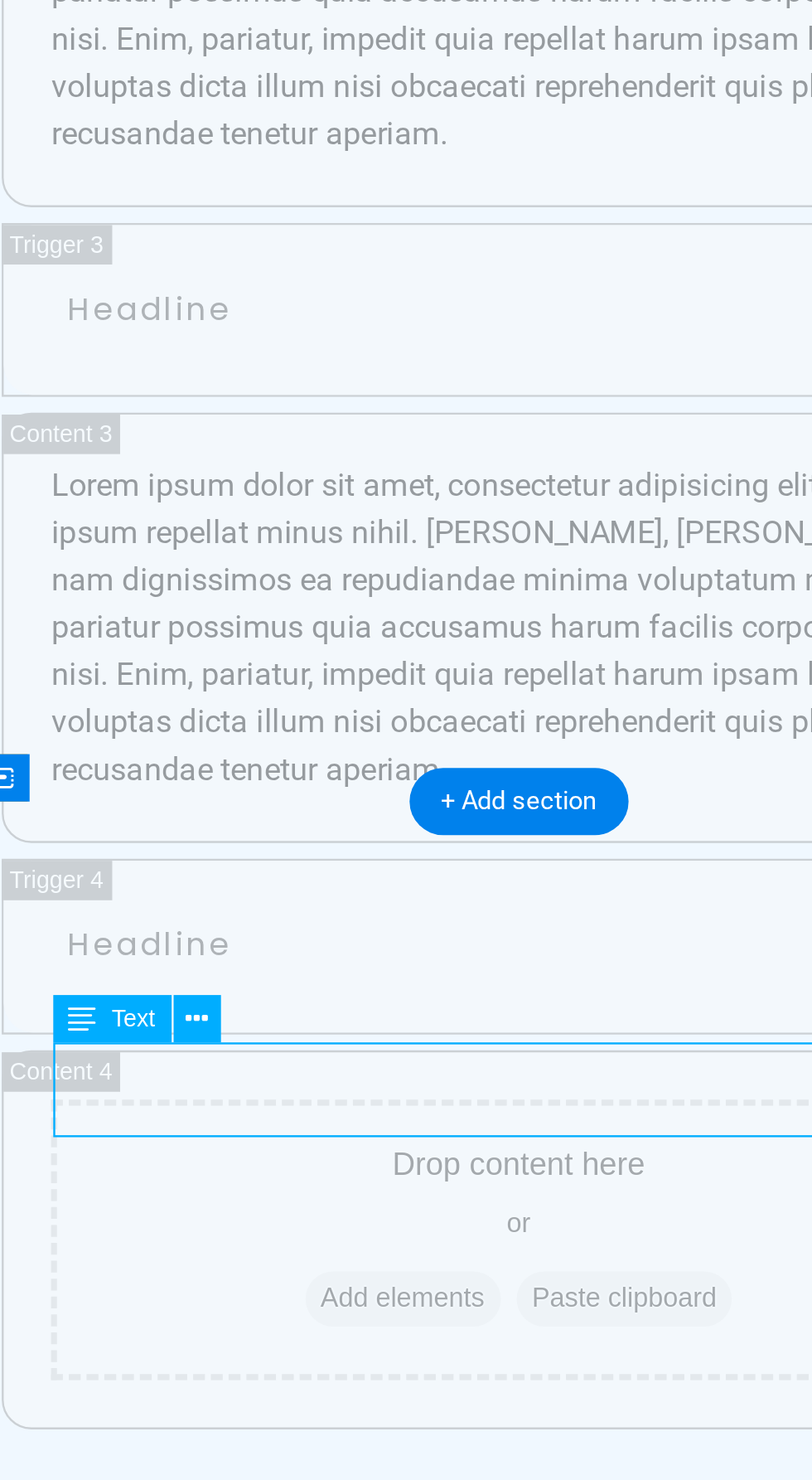
click at [86, 921] on span "[GEOGRAPHIC_DATA]" at bounding box center [95, 928] width 125 height 16
click at [450, 1136] on icon at bounding box center [446, 1138] width 9 height 17
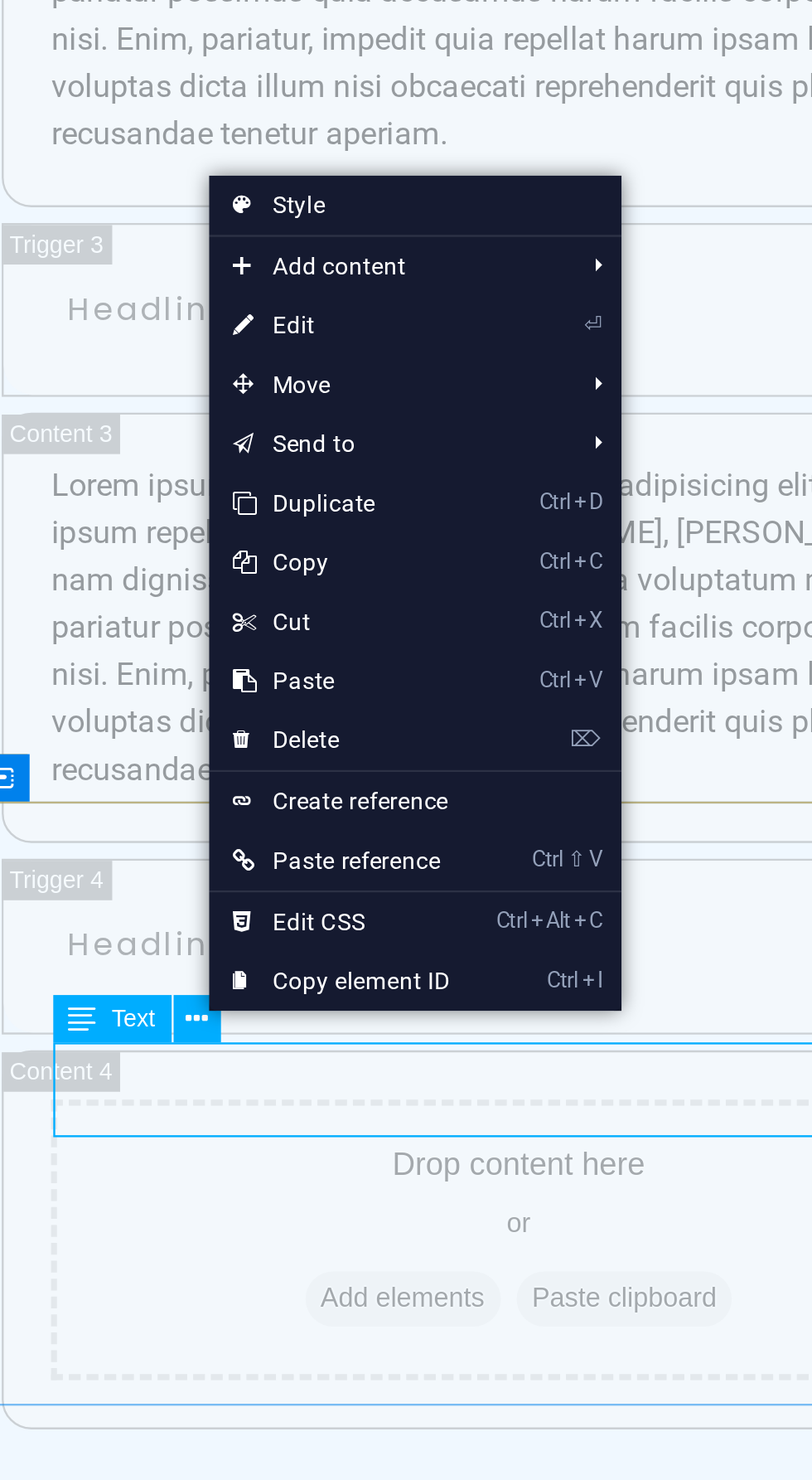
click at [511, 853] on link "⏎ Edit" at bounding box center [508, 847] width 111 height 25
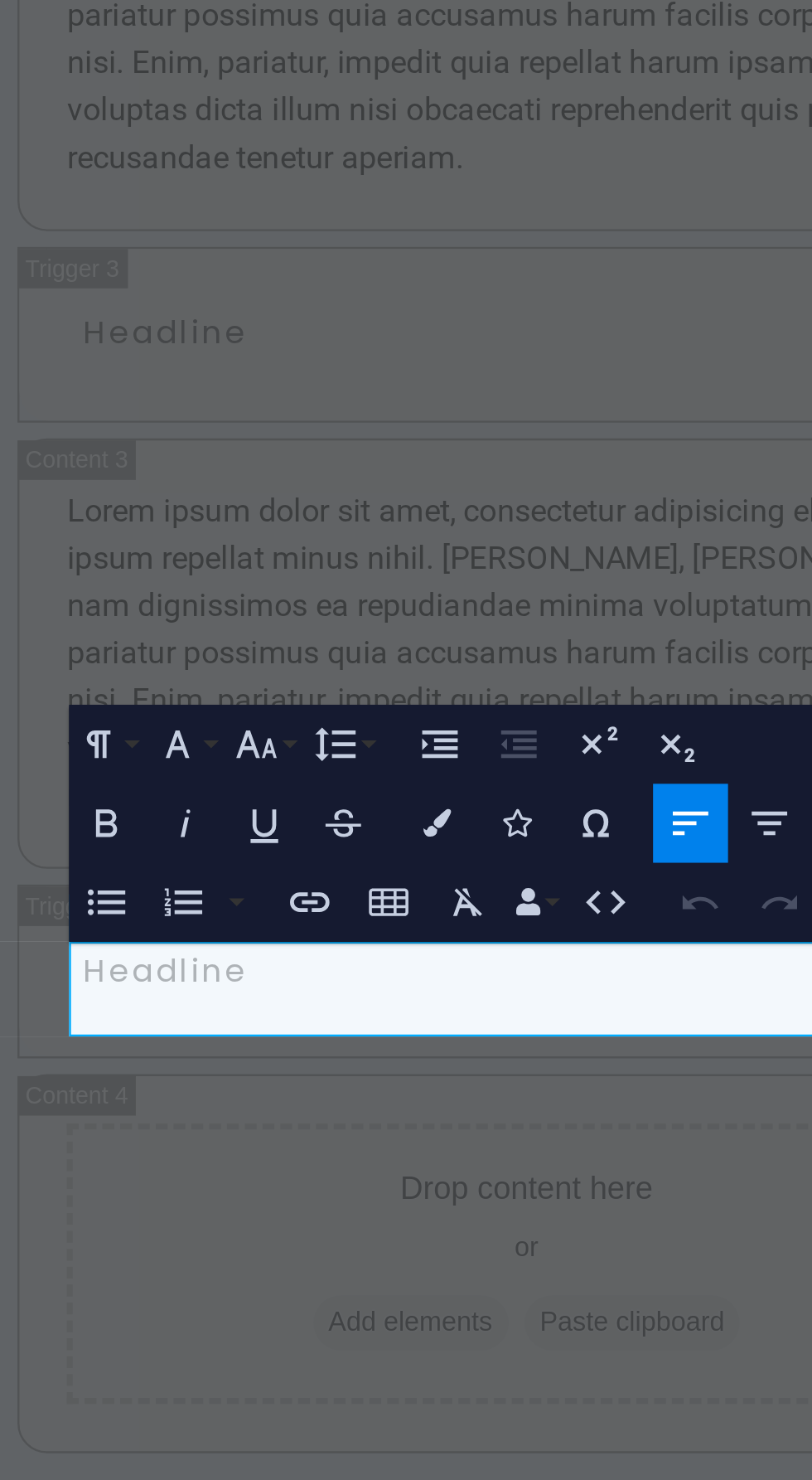
scroll to position [8094, 0]
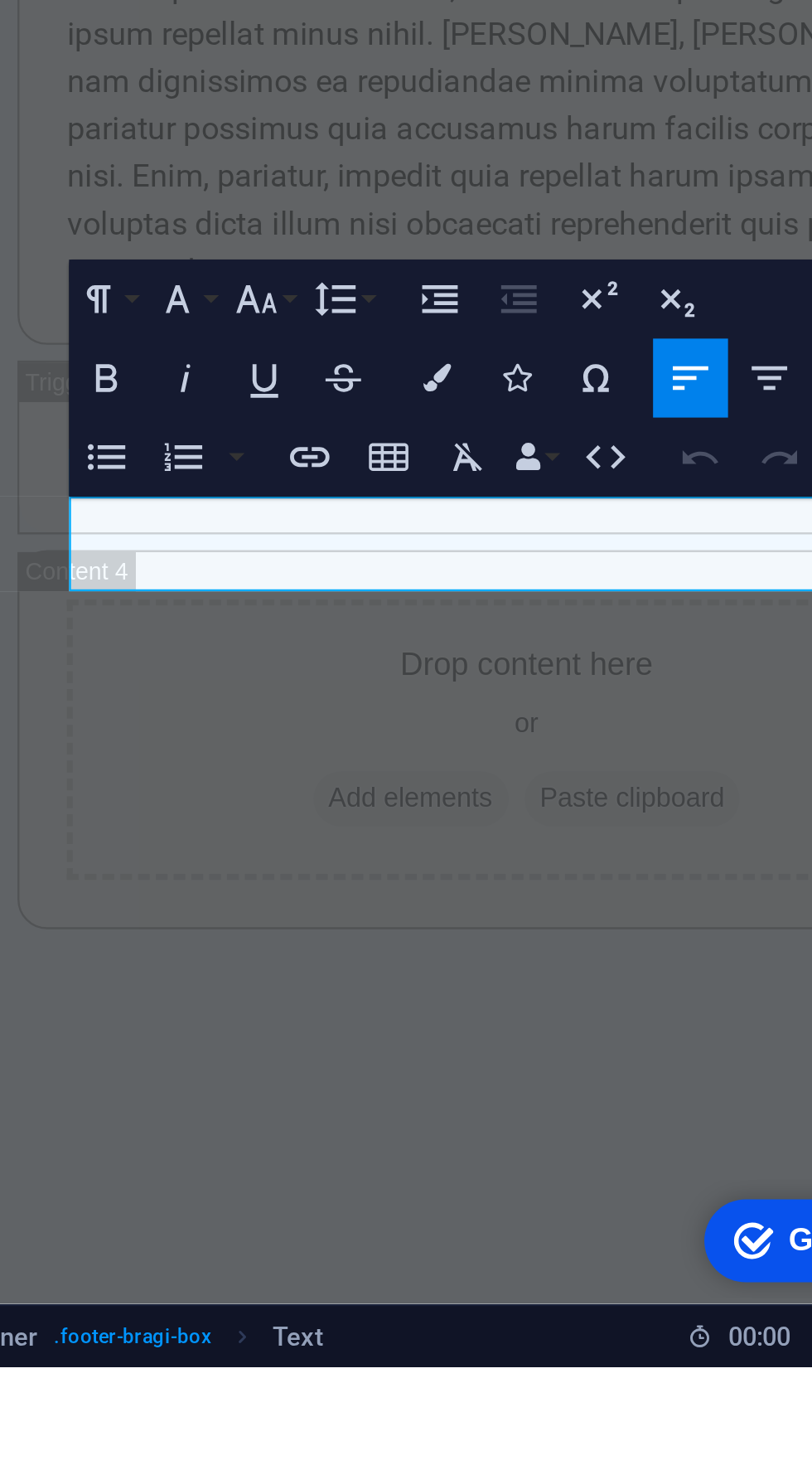
click at [49, 420] on span "[STREET_ADDRESS]" at bounding box center [59, 428] width 119 height 16
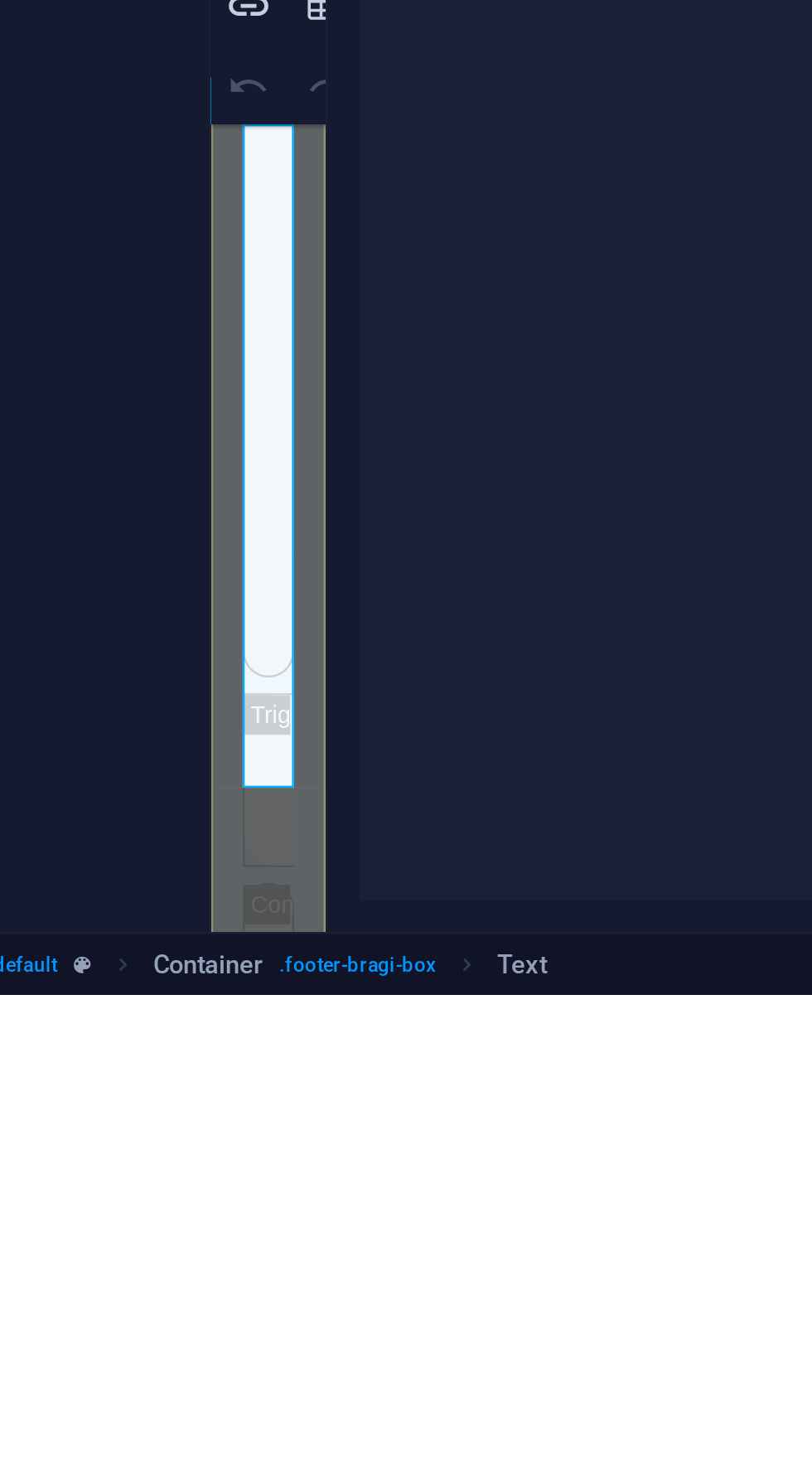
scroll to position [0, 0]
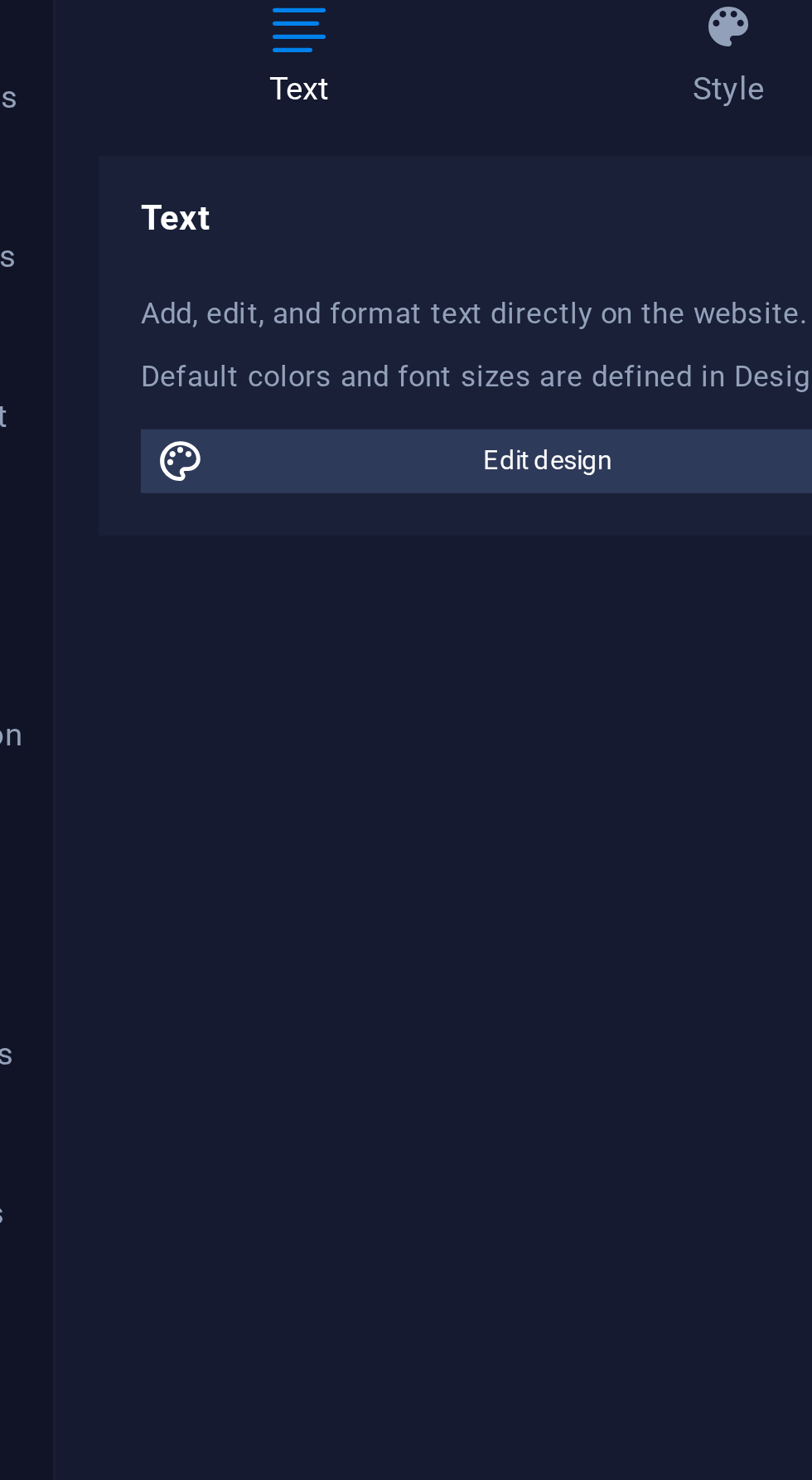
click at [232, 202] on div "Add, edit, and format text directly on the website. Default colors and font siz…" at bounding box center [210, 220] width 261 height 89
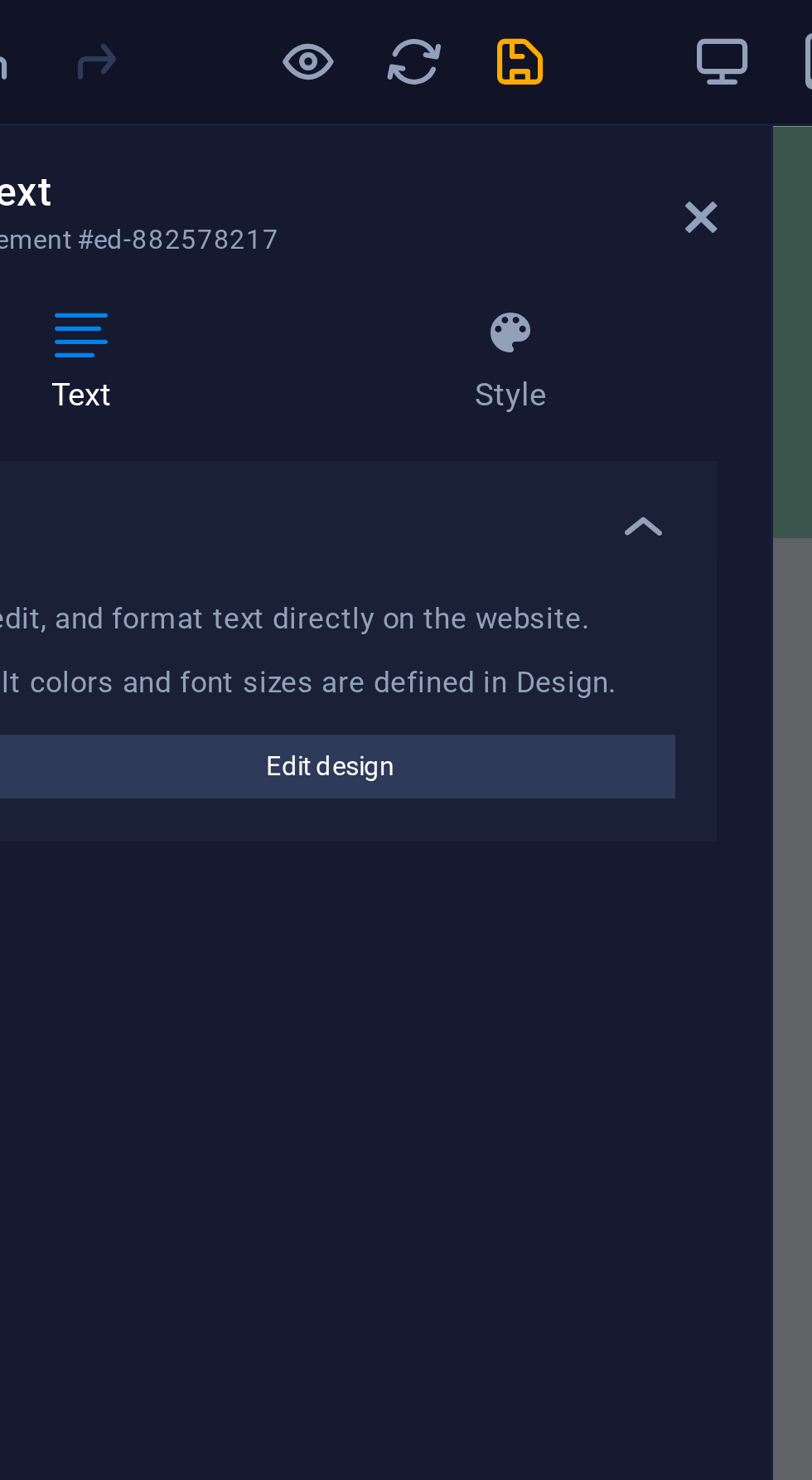
click at [305, 215] on div "Default colors and font sizes are defined in Design." at bounding box center [210, 216] width 235 height 14
click at [246, 241] on span "Edit design" at bounding box center [220, 241] width 205 height 20
click at [209, 243] on span "Edit design" at bounding box center [220, 241] width 205 height 20
select select "px"
select select "200"
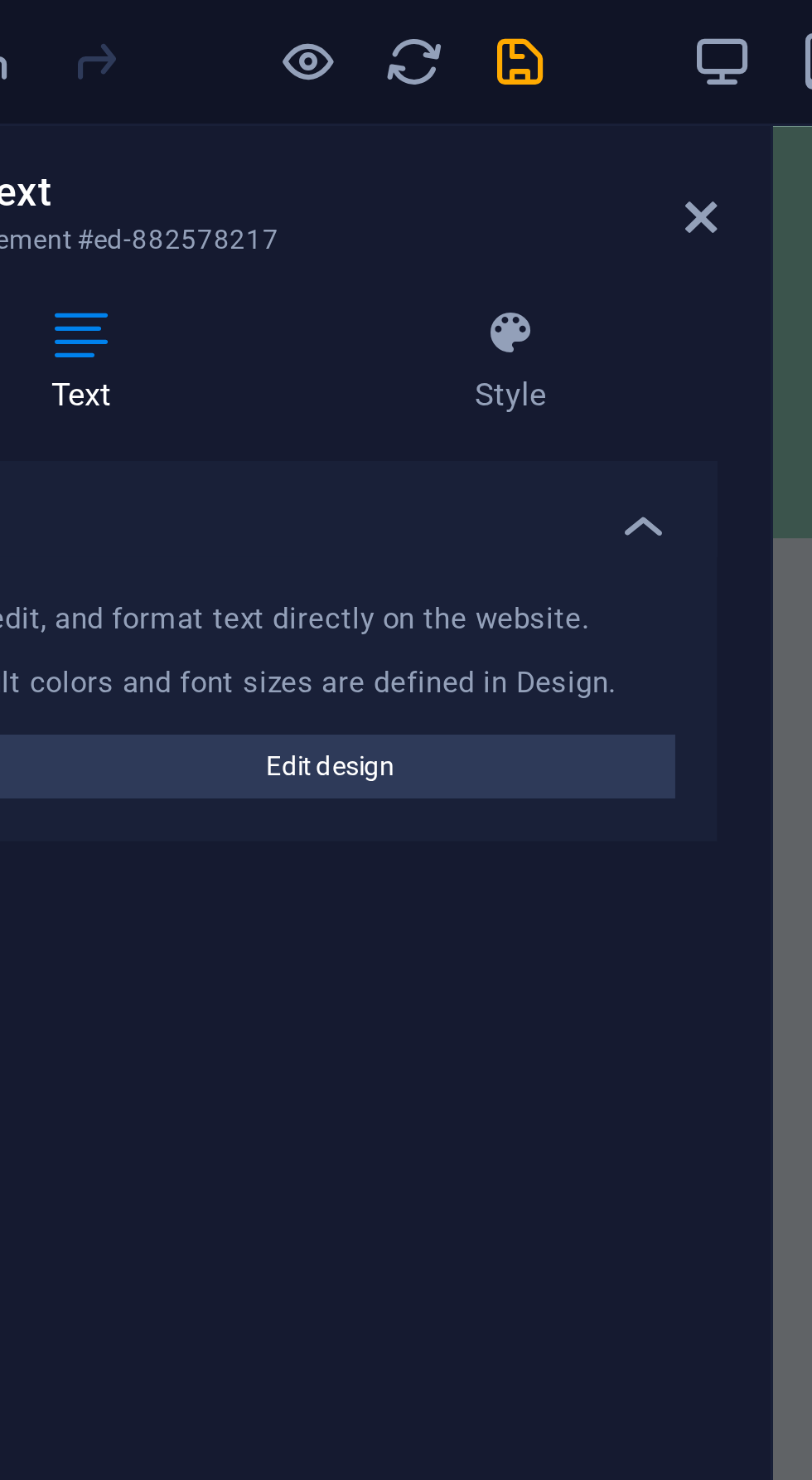
select select "px"
click at [786, 211] on div at bounding box center [797, 207] width 22 height 68
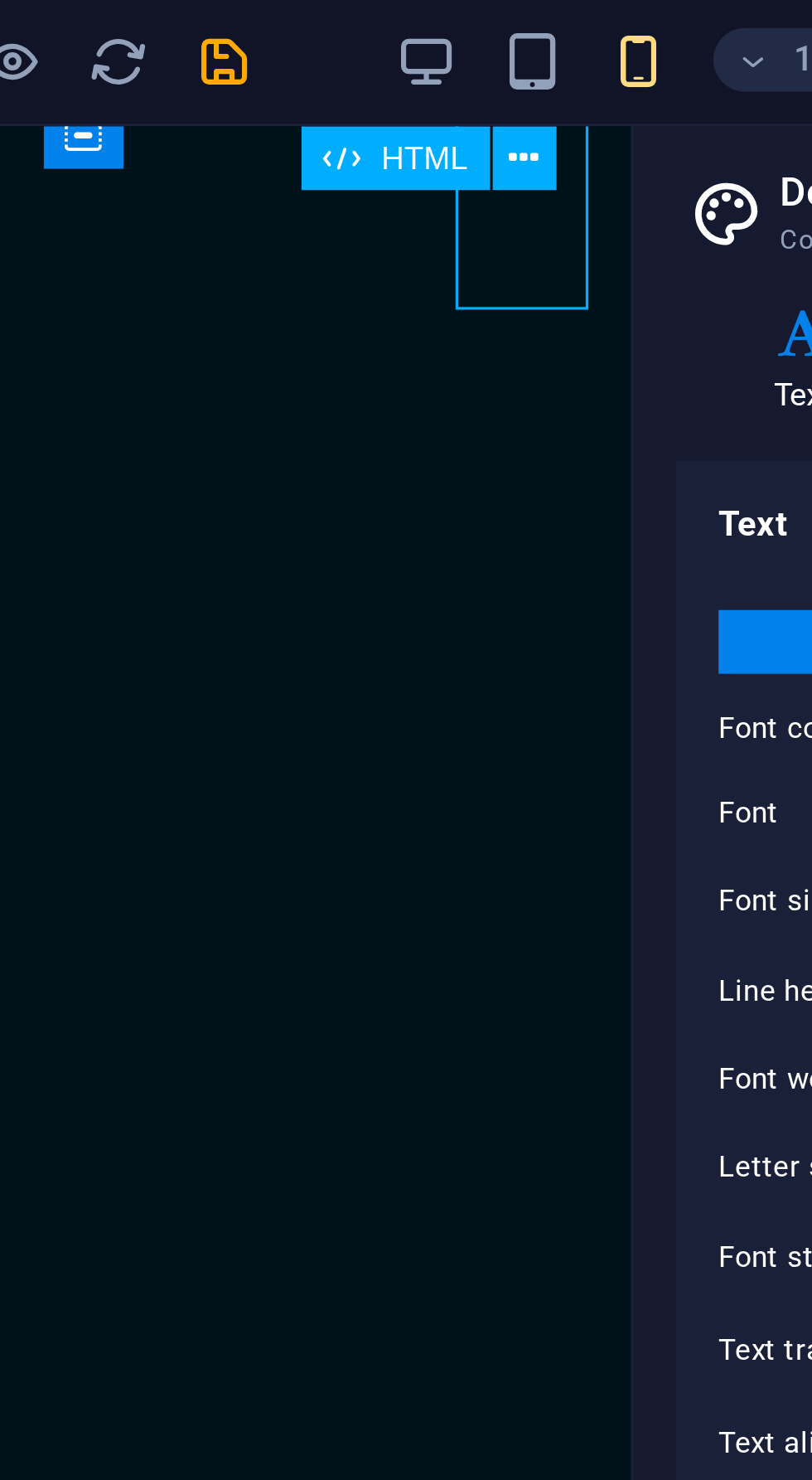
scroll to position [8959, 0]
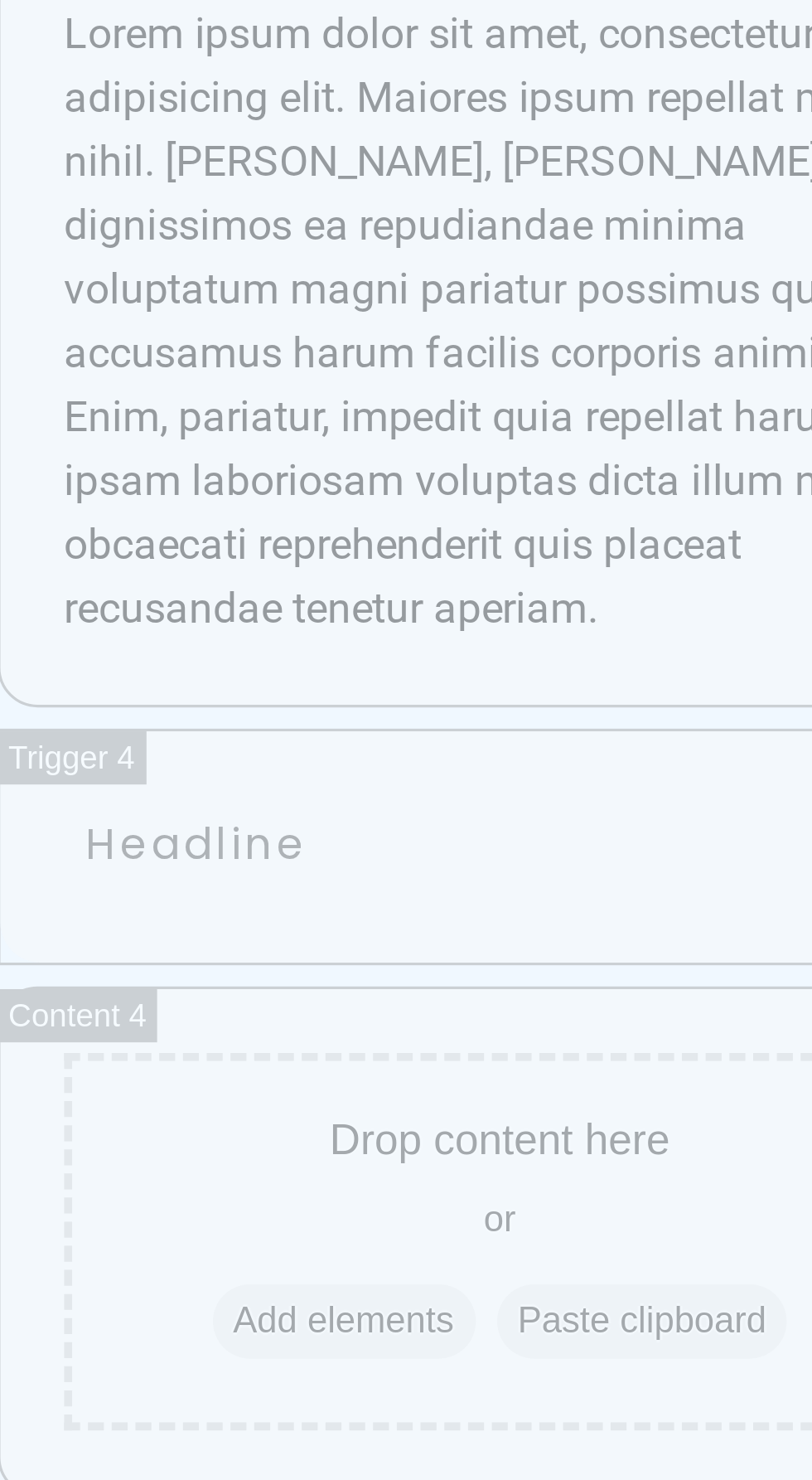
click at [57, 7] on span "[STREET_ADDRESS]" at bounding box center [27, 15] width 119 height 16
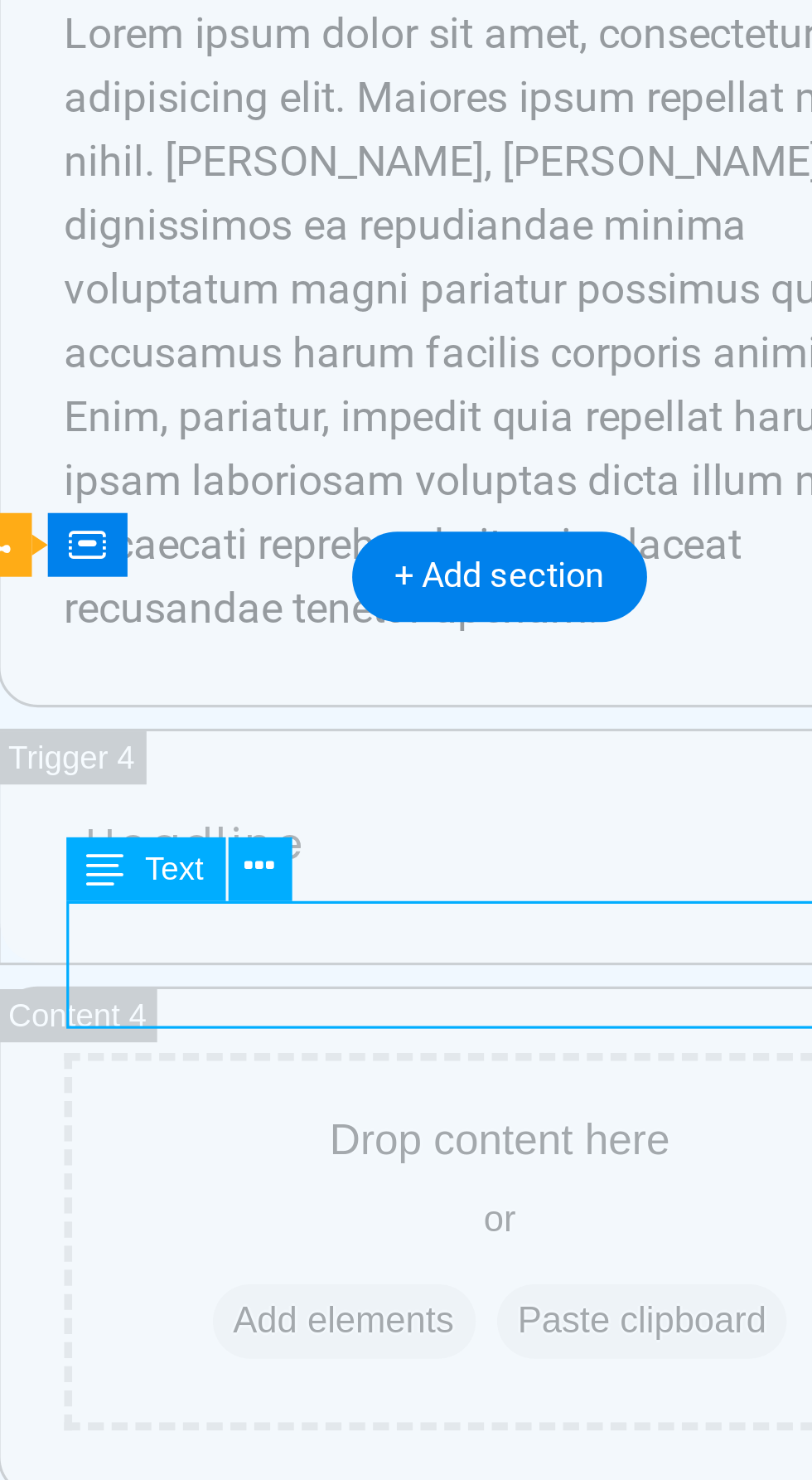
click at [164, 1080] on icon at bounding box center [161, 1084] width 9 height 17
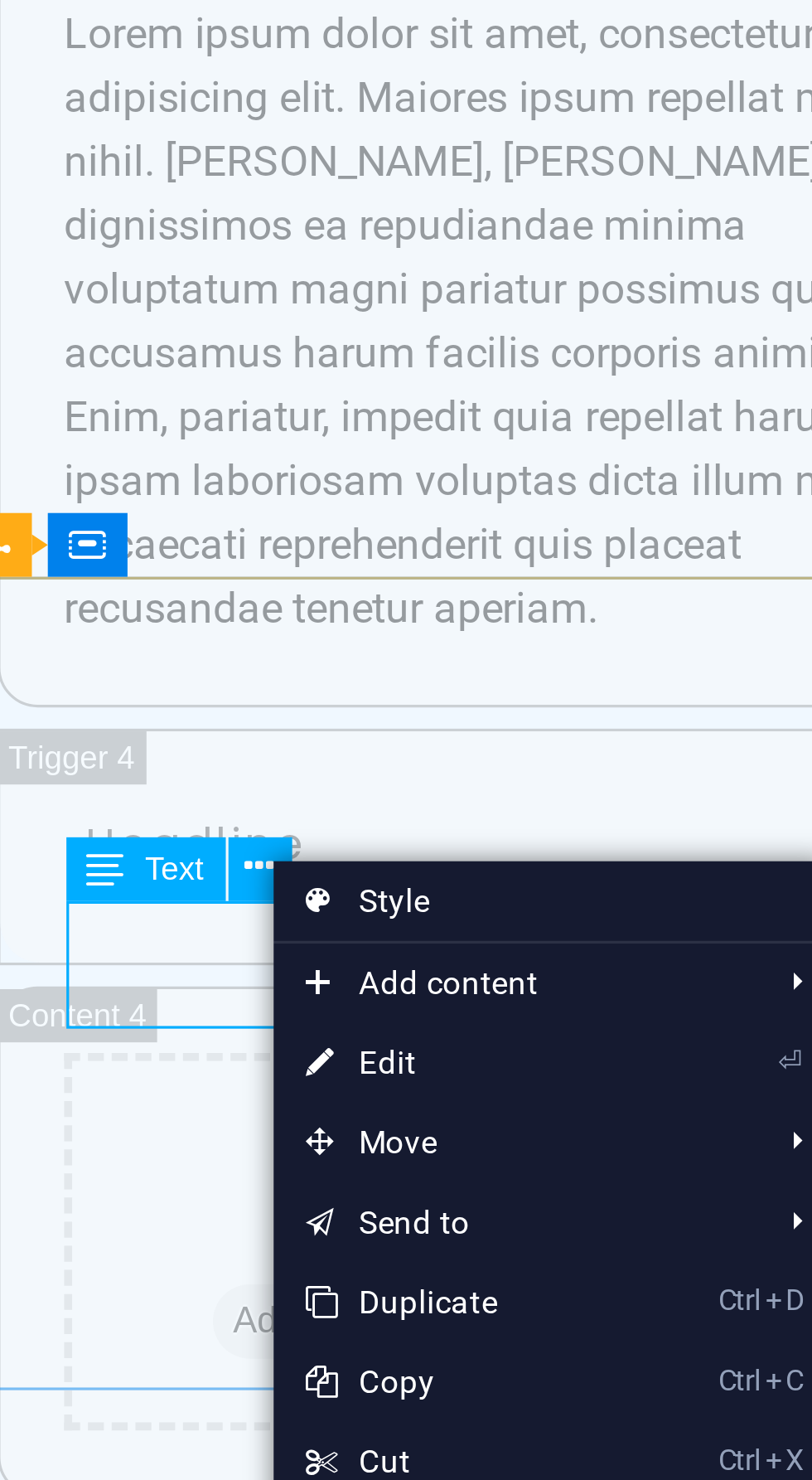
click at [208, 1149] on link "⏎ Edit" at bounding box center [221, 1145] width 111 height 25
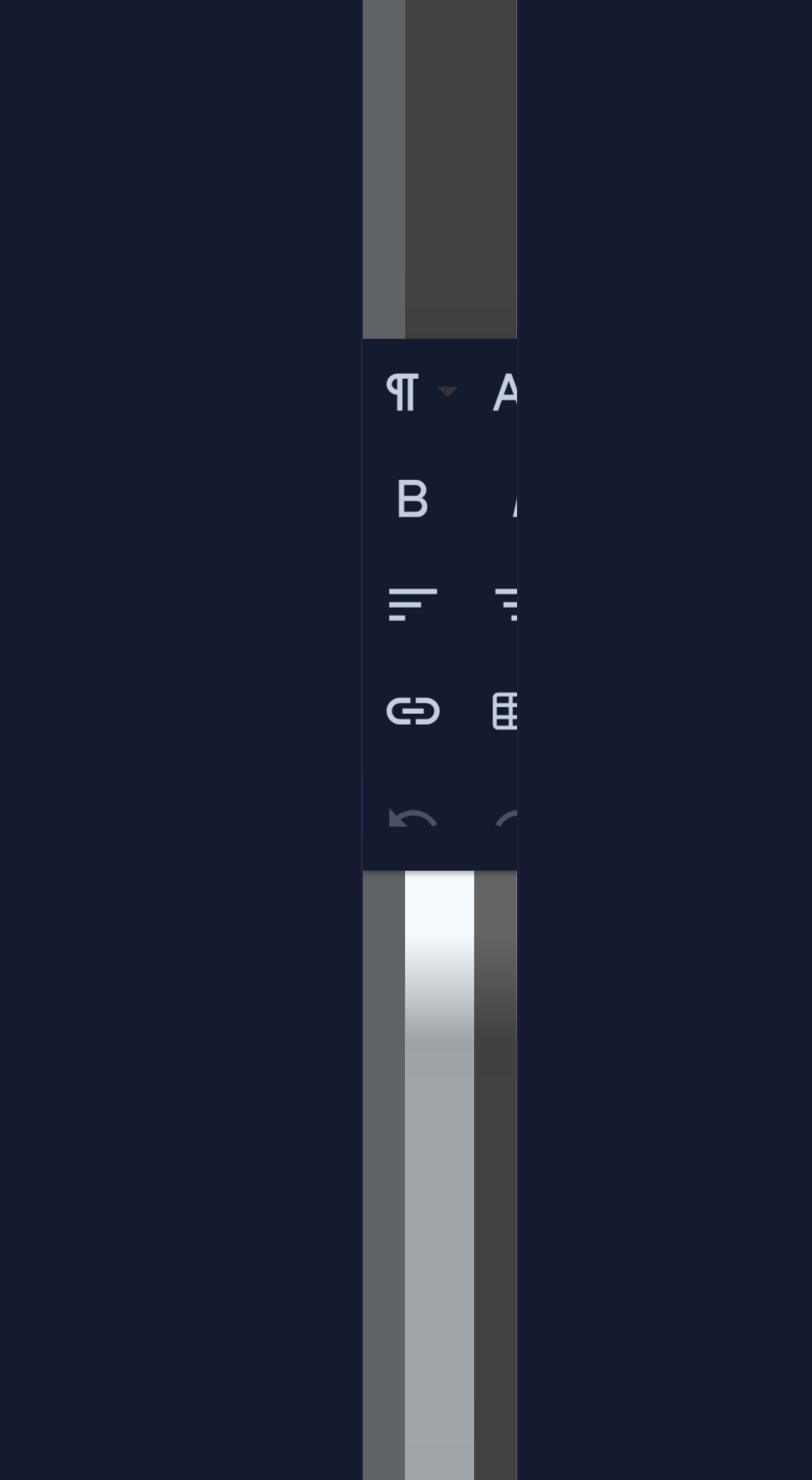
scroll to position [21396, 0]
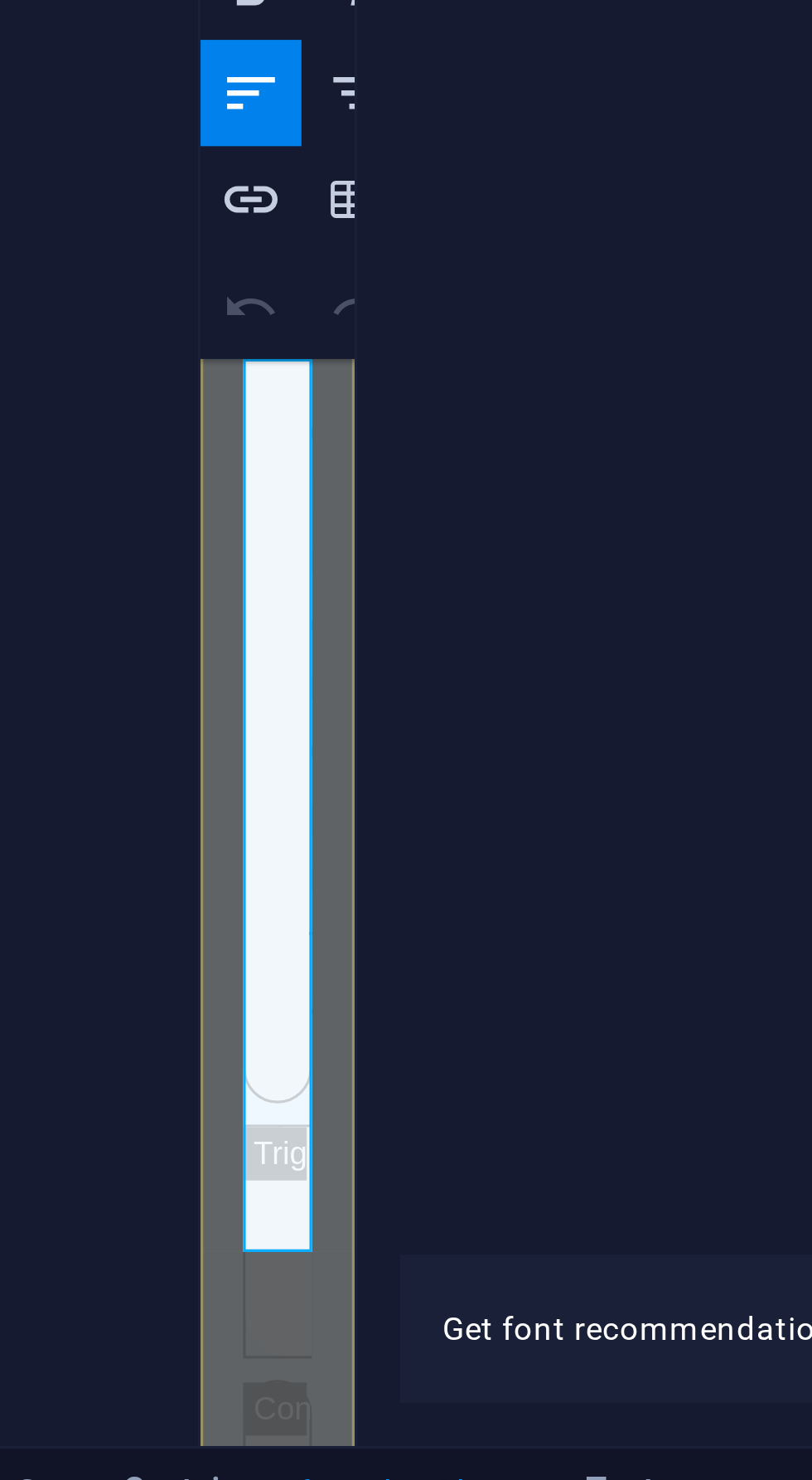
click at [383, 1025] on icon "button" at bounding box center [374, 1031] width 20 height 20
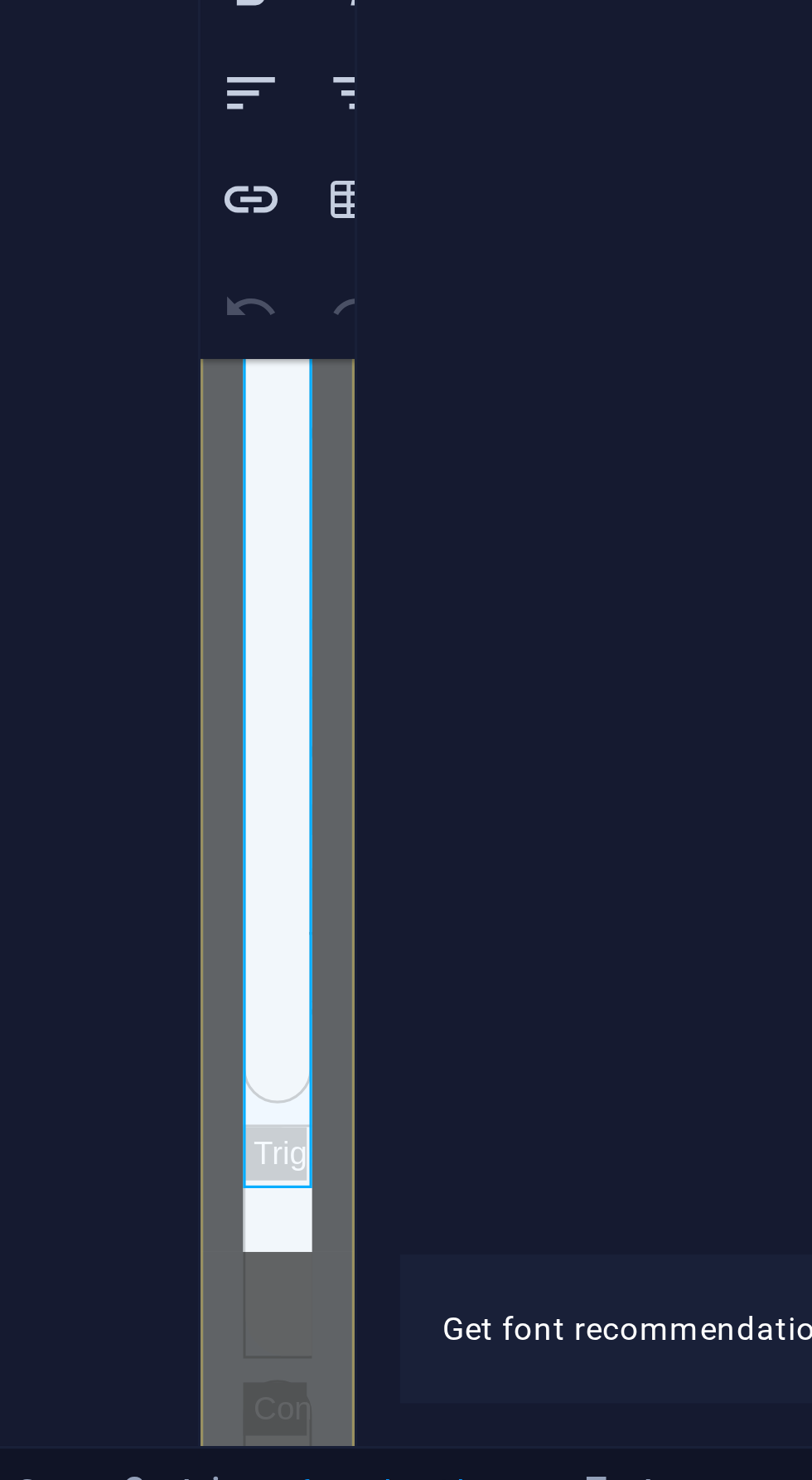
scroll to position [21416, 0]
click at [404, 1033] on icon "button" at bounding box center [407, 1031] width 20 height 20
click at [404, 1033] on icon "button" at bounding box center [407, 1031] width 20 height 20
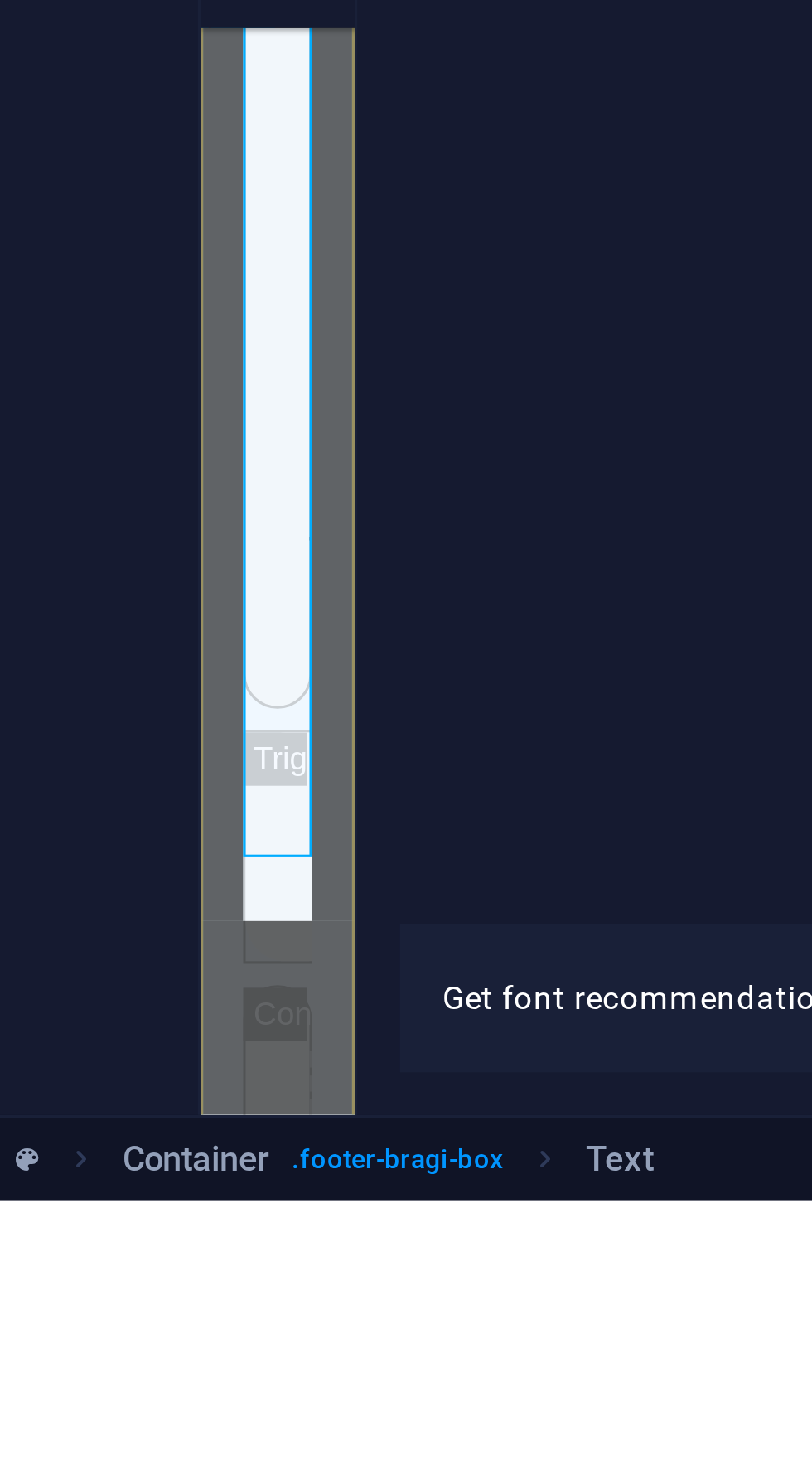
click at [227, 183] on p "100001 [GEOGRAPHIC_DATA]" at bounding box center [225, 282] width 22 height 199
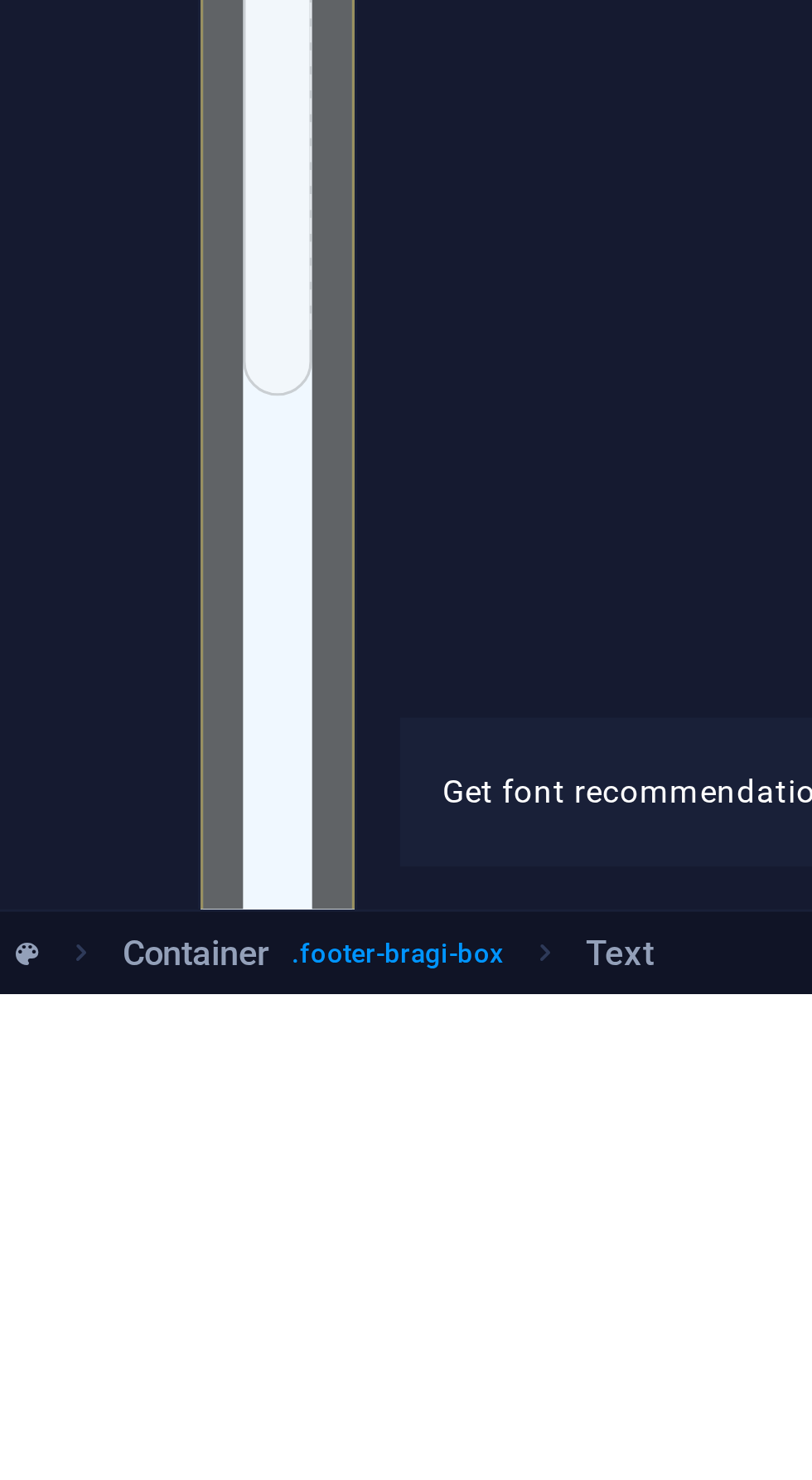
scroll to position [21910, 0]
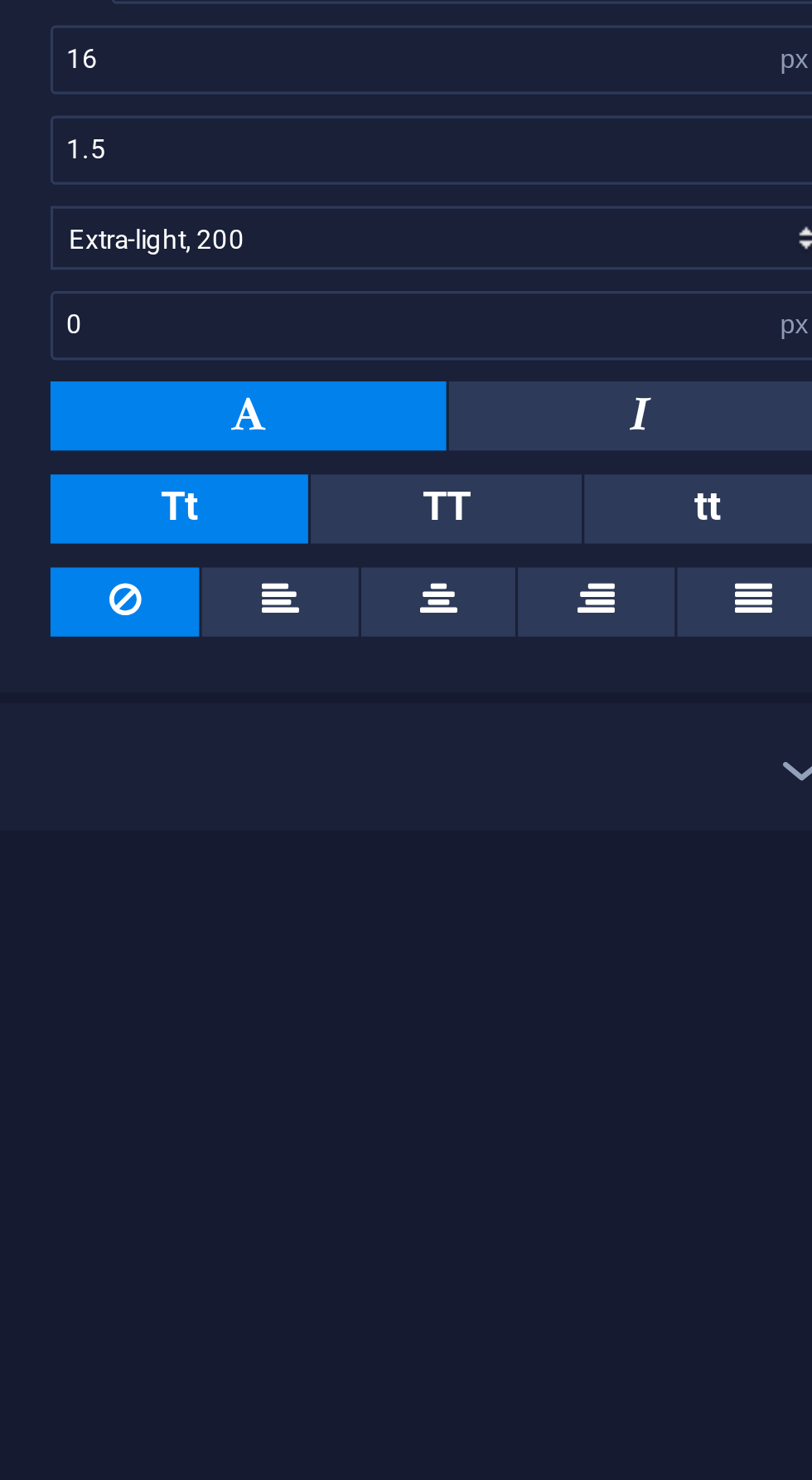
click at [606, 389] on icon at bounding box center [602, 394] width 11 height 20
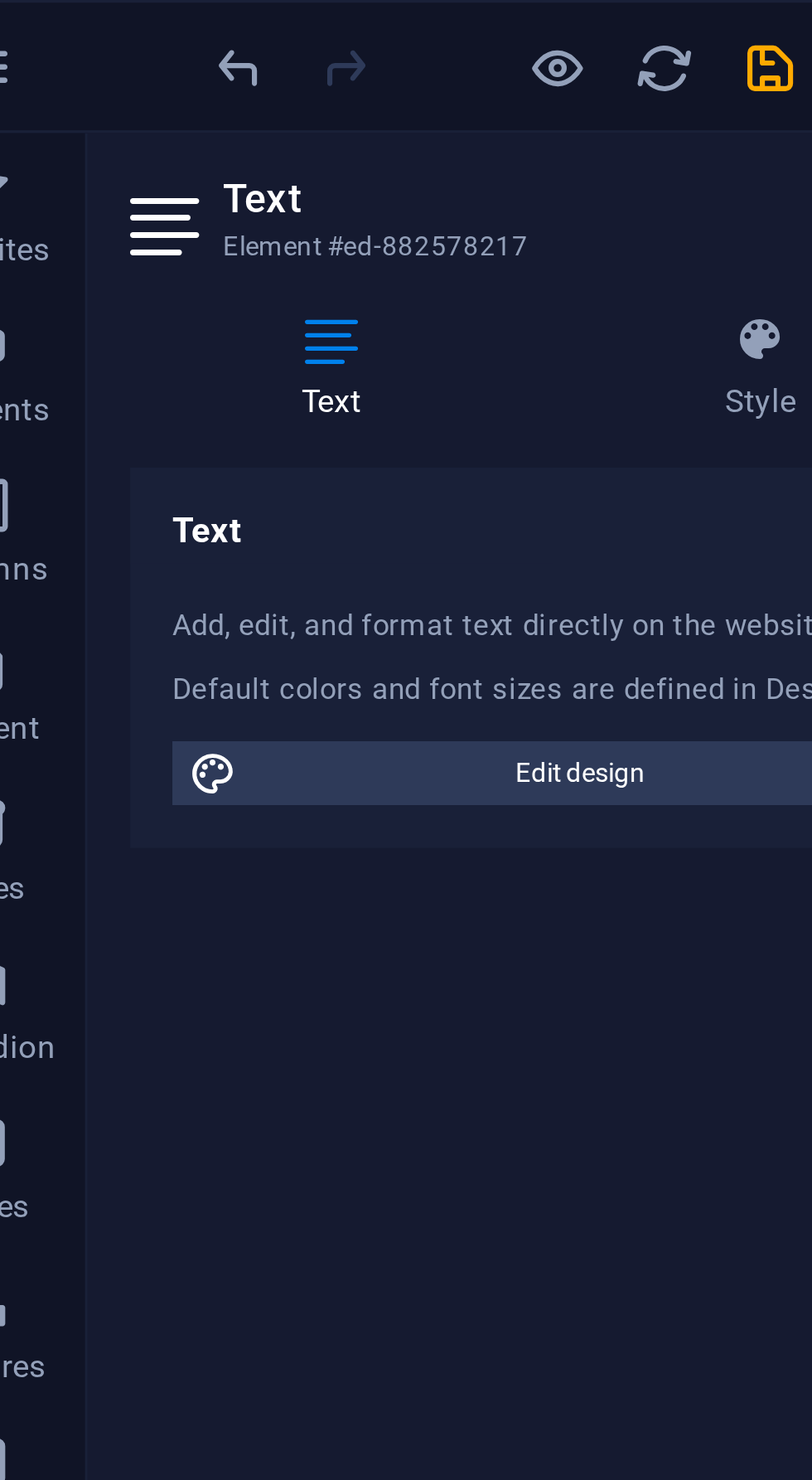
click at [146, 113] on icon at bounding box center [142, 107] width 125 height 17
click at [186, 211] on div "Default colors and font sizes are defined in Design." at bounding box center [210, 216] width 235 height 14
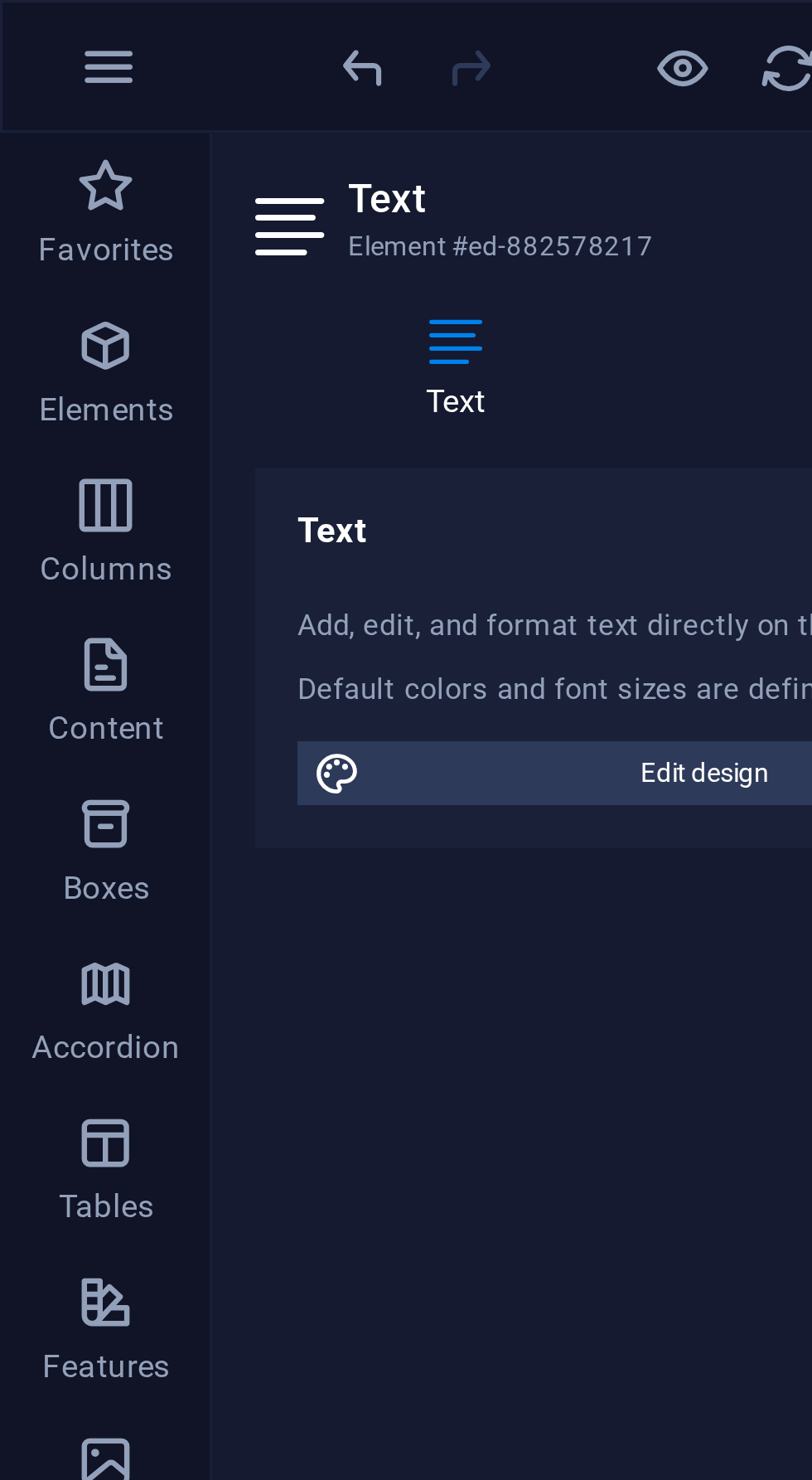
click at [26, 27] on icon "button" at bounding box center [34, 21] width 20 height 20
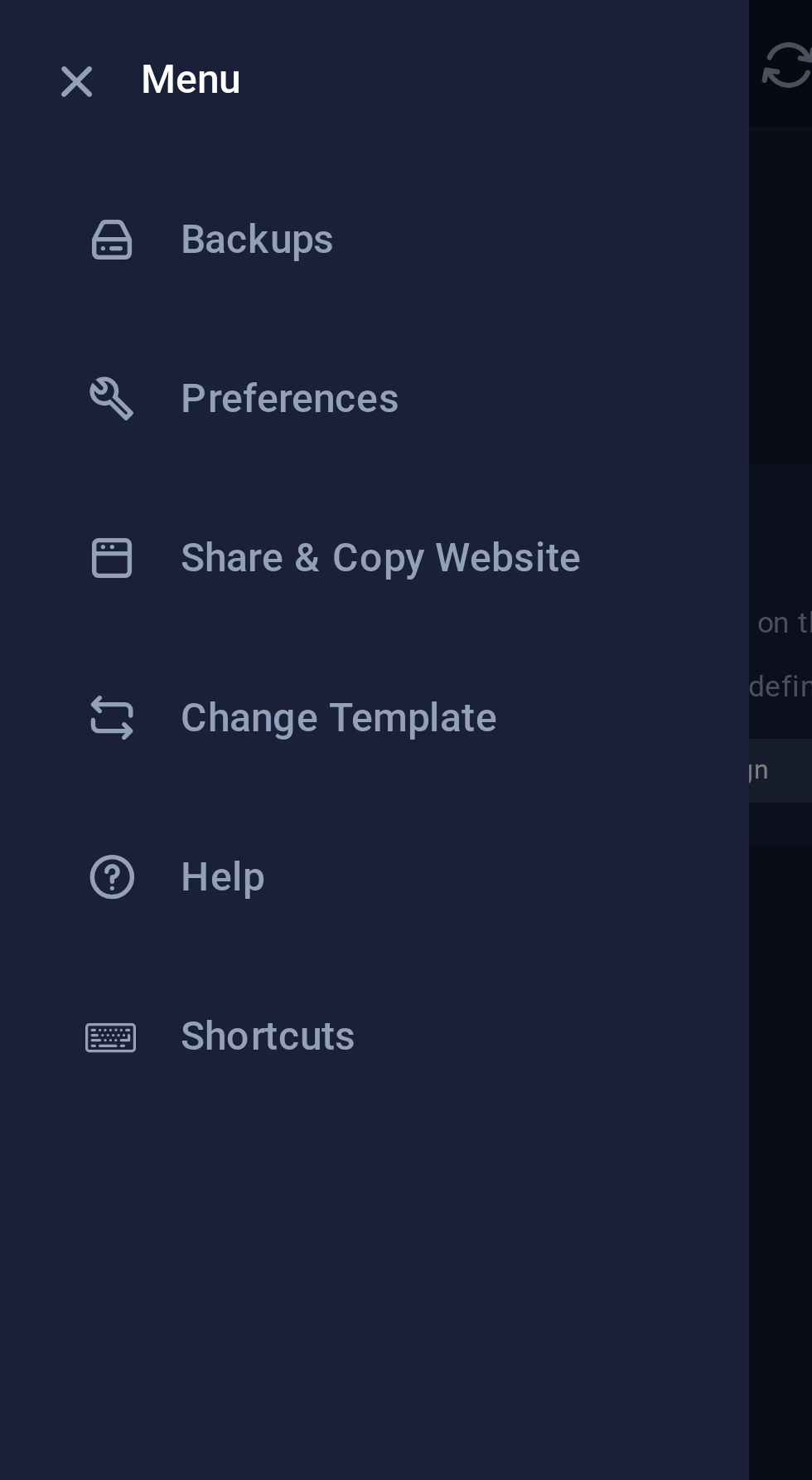
click at [22, 25] on icon "button" at bounding box center [24, 26] width 19 height 19
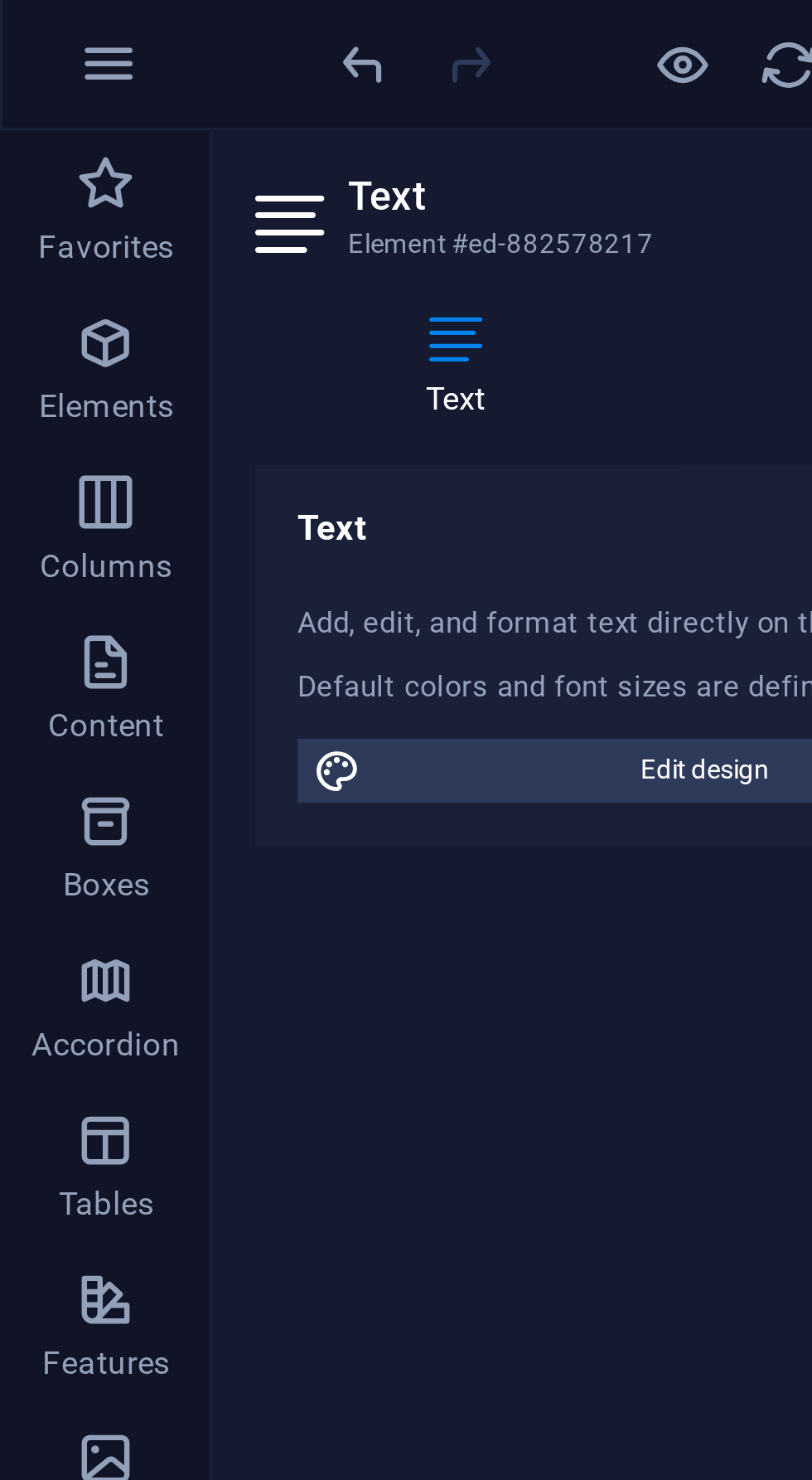
click at [116, 21] on icon "undo" at bounding box center [114, 21] width 19 height 19
click at [120, 12] on icon "undo" at bounding box center [114, 21] width 19 height 19
click at [131, 16] on div at bounding box center [196, 21] width 186 height 27
click at [132, 19] on div at bounding box center [196, 21] width 186 height 27
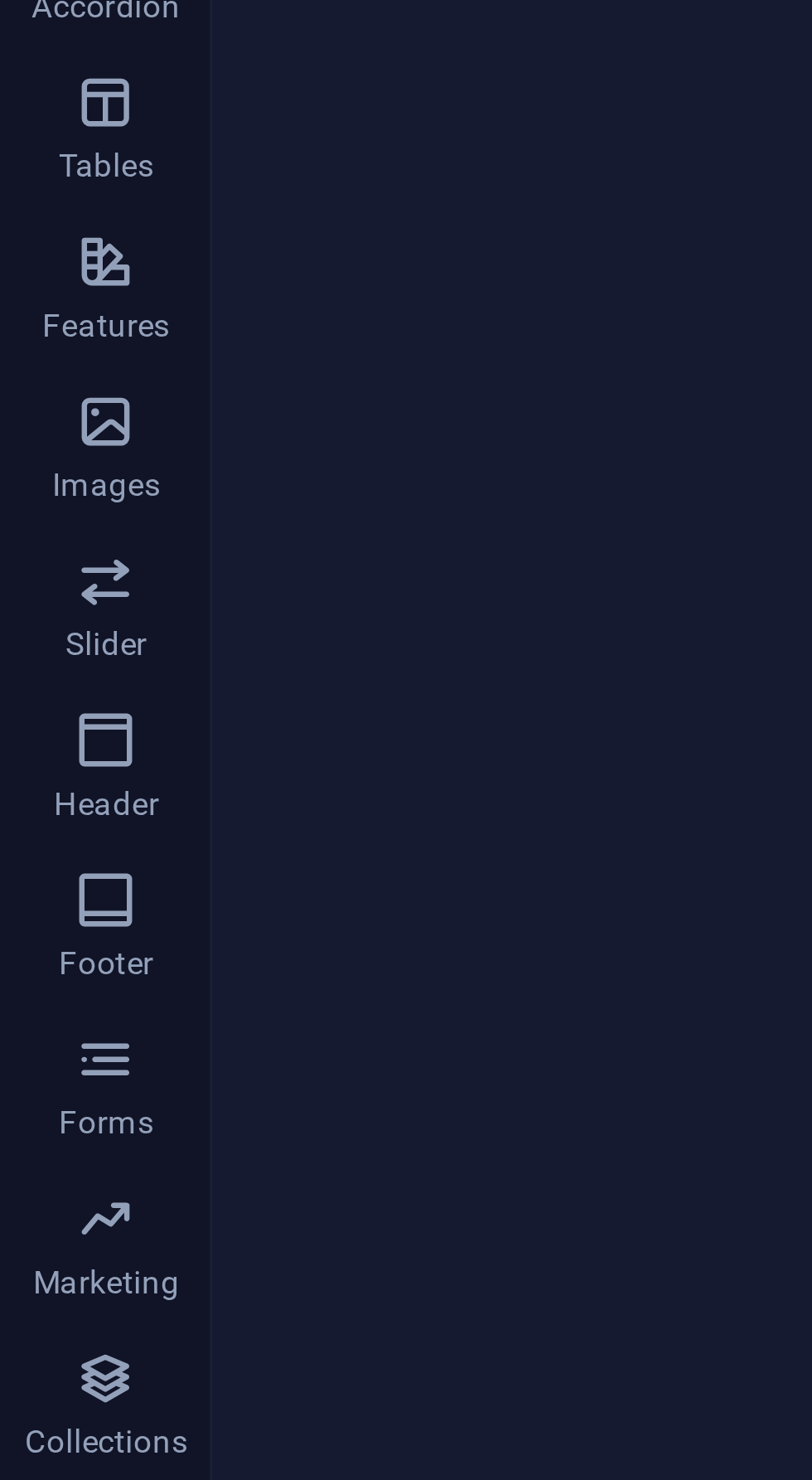
scroll to position [0, 0]
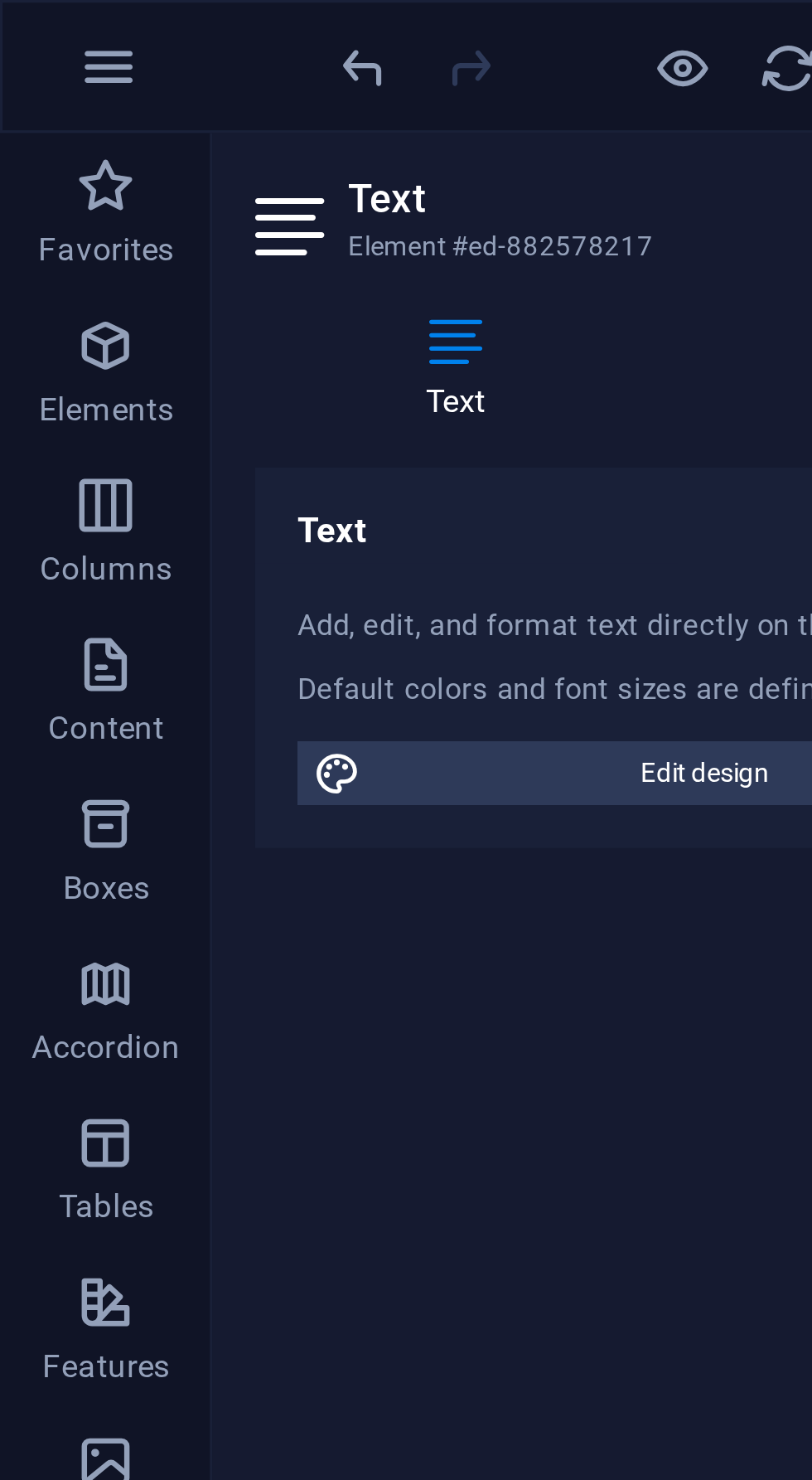
click at [141, 58] on h2 "Text" at bounding box center [225, 62] width 232 height 15
click at [137, 117] on h4 "Text" at bounding box center [146, 116] width 131 height 35
click at [154, 121] on h4 "Text" at bounding box center [146, 116] width 131 height 35
click at [126, 199] on div "Add, edit, and format text directly on the website." at bounding box center [210, 196] width 235 height 14
click at [109, 162] on h4 "Text" at bounding box center [210, 161] width 261 height 30
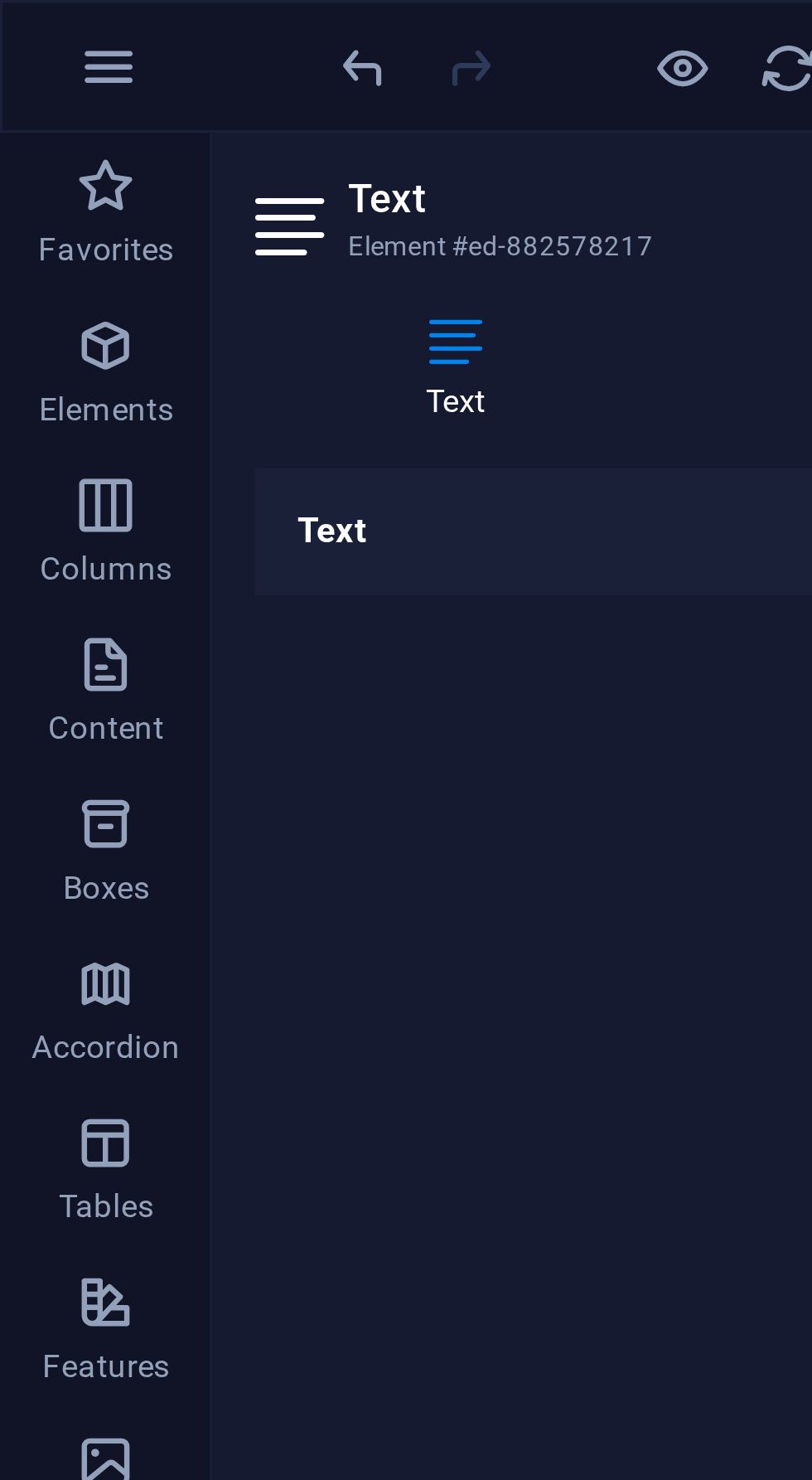
click at [232, 238] on div "Text Add, edit, and format text directly on the website. Default colors and fon…" at bounding box center [210, 792] width 261 height 1294
click at [212, 160] on h4 "Text" at bounding box center [210, 166] width 261 height 40
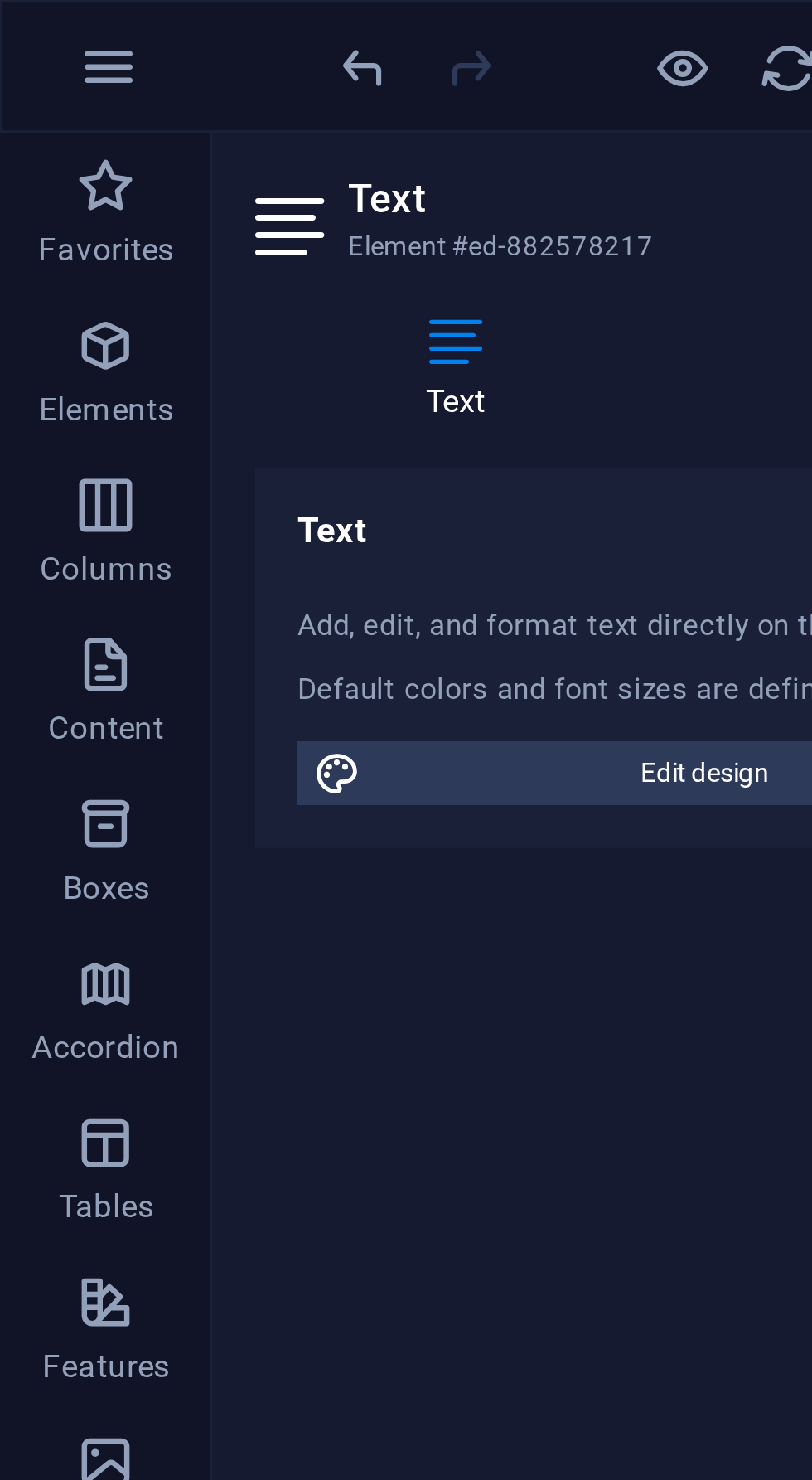
click at [181, 171] on h4 "Text" at bounding box center [210, 161] width 261 height 30
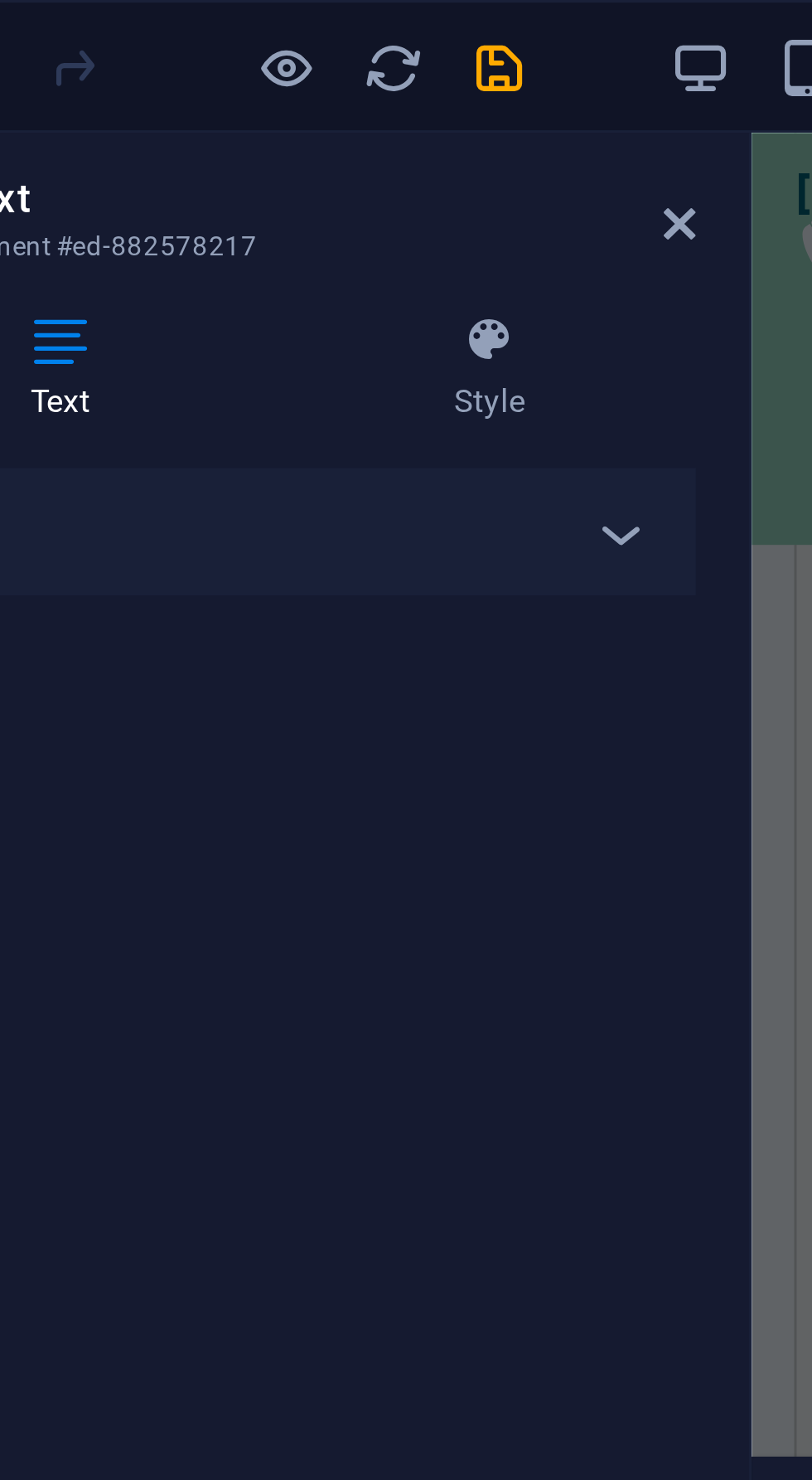
click at [295, 273] on div "Text Add, edit, and format text directly on the website. Default colors and fon…" at bounding box center [210, 792] width 261 height 1294
click at [300, 261] on div "Text Add, edit, and format text directly on the website. Default colors and fon…" at bounding box center [210, 792] width 261 height 1294
click at [333, 69] on icon at bounding box center [336, 70] width 10 height 13
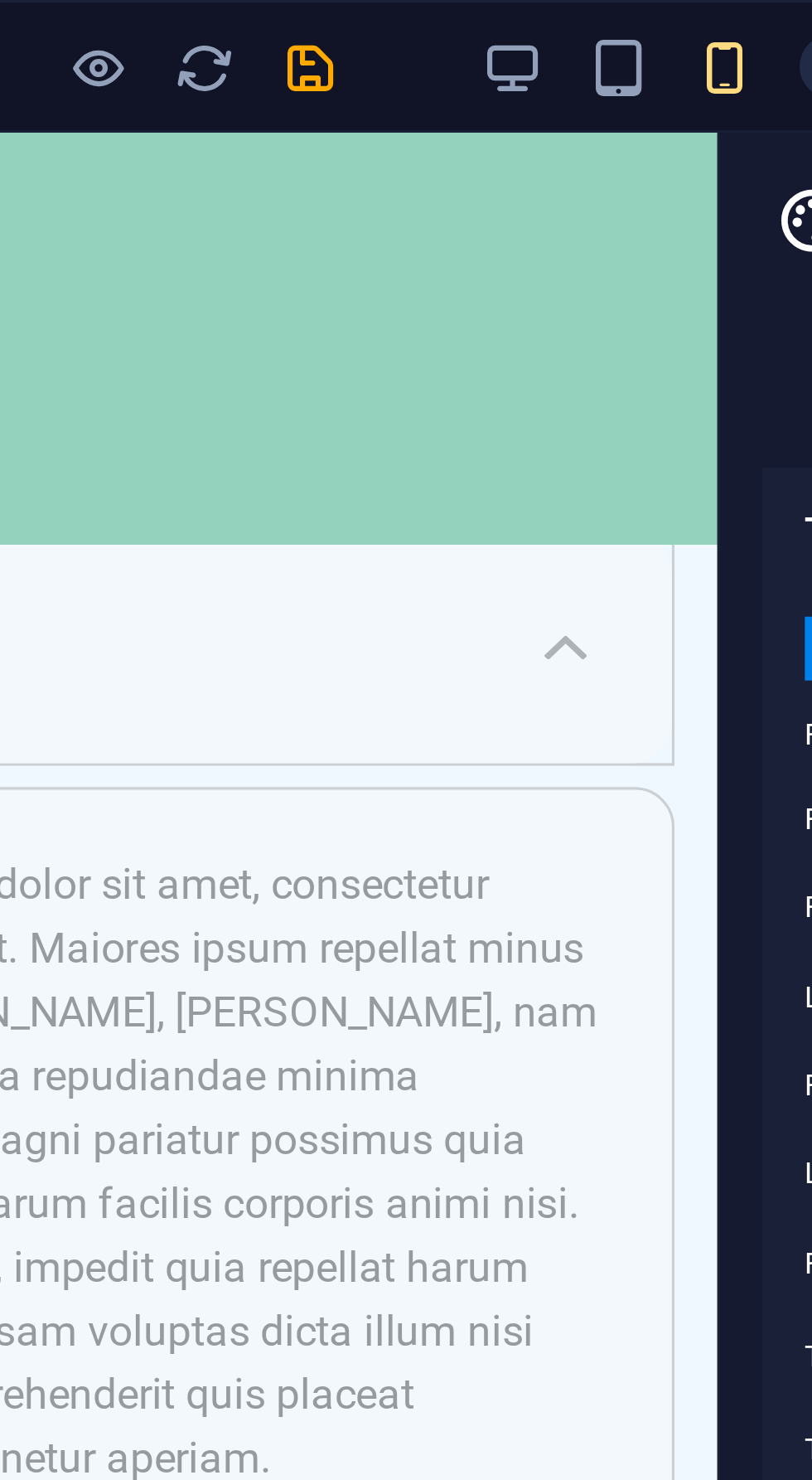
scroll to position [8853, 0]
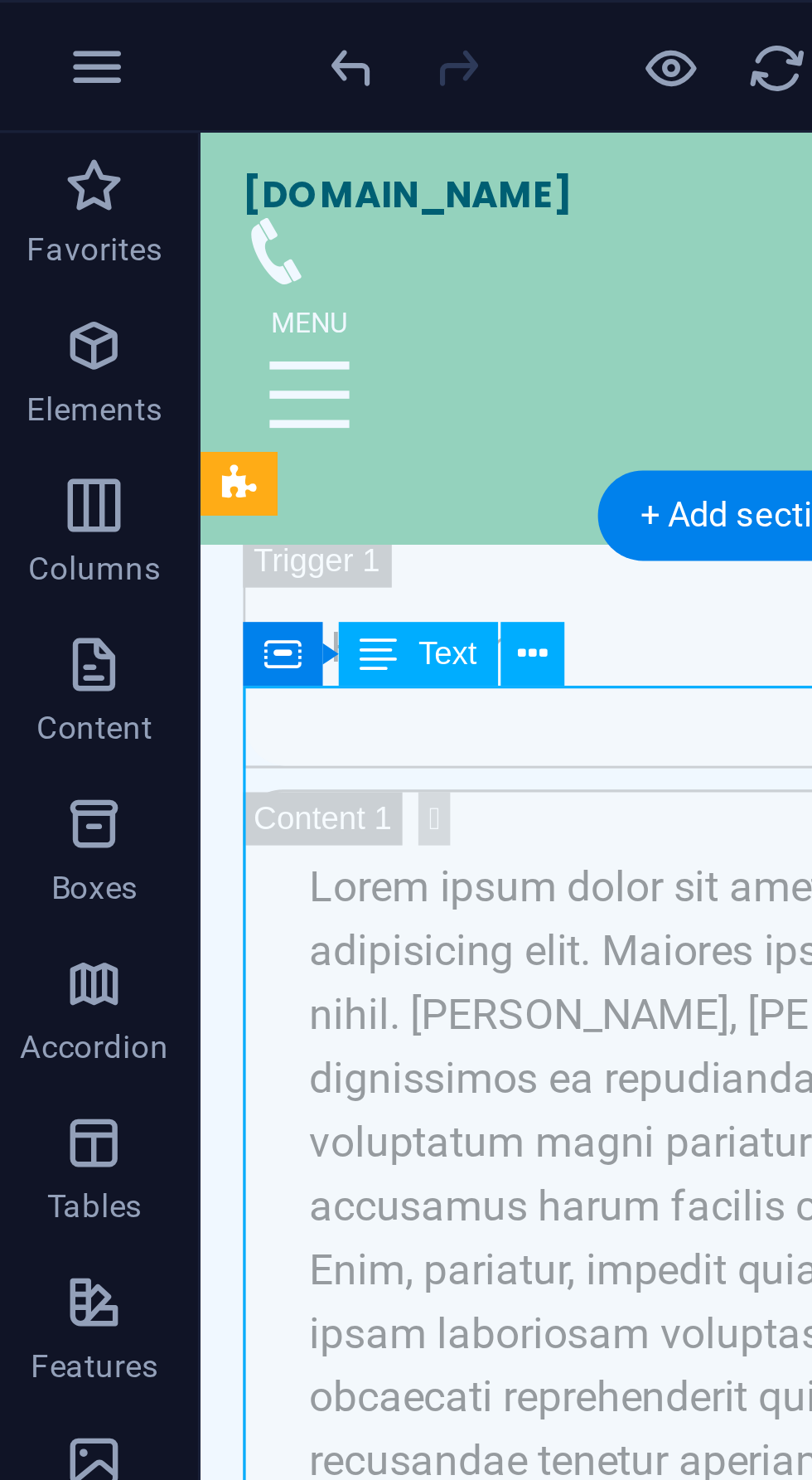
click at [177, 203] on button at bounding box center [170, 204] width 20 height 20
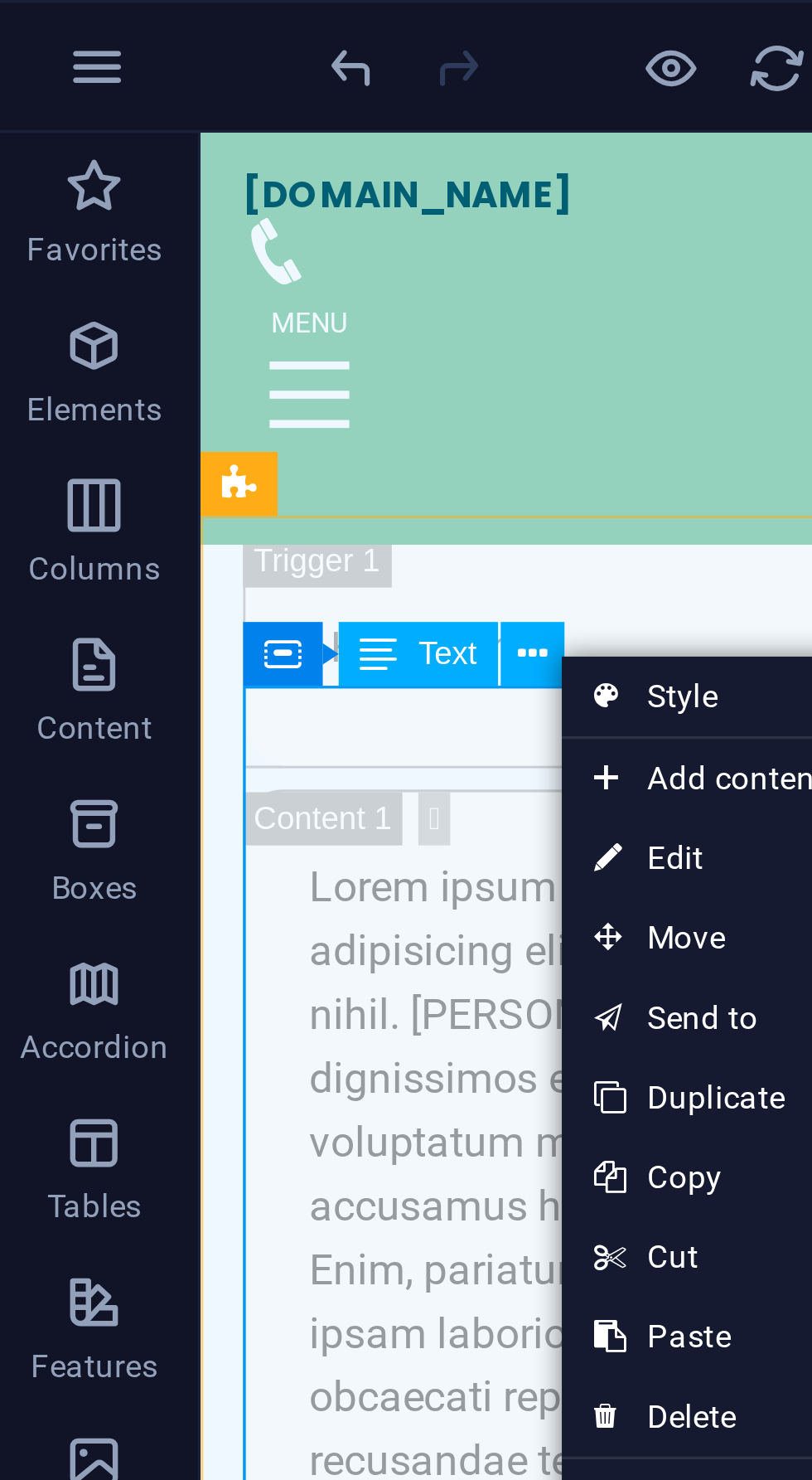
click at [228, 444] on link "⌦ Delete" at bounding box center [235, 442] width 111 height 25
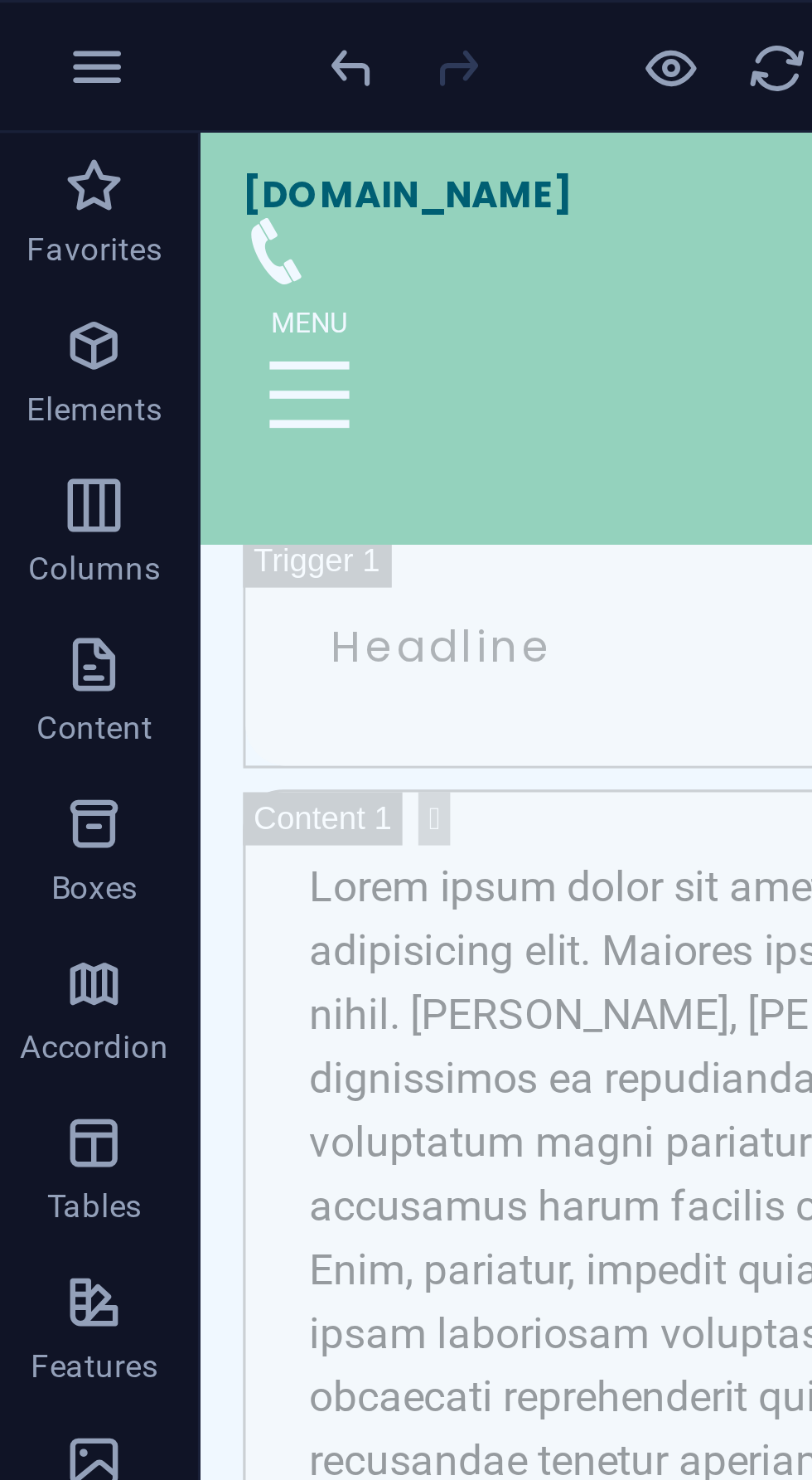
scroll to position [8812, 0]
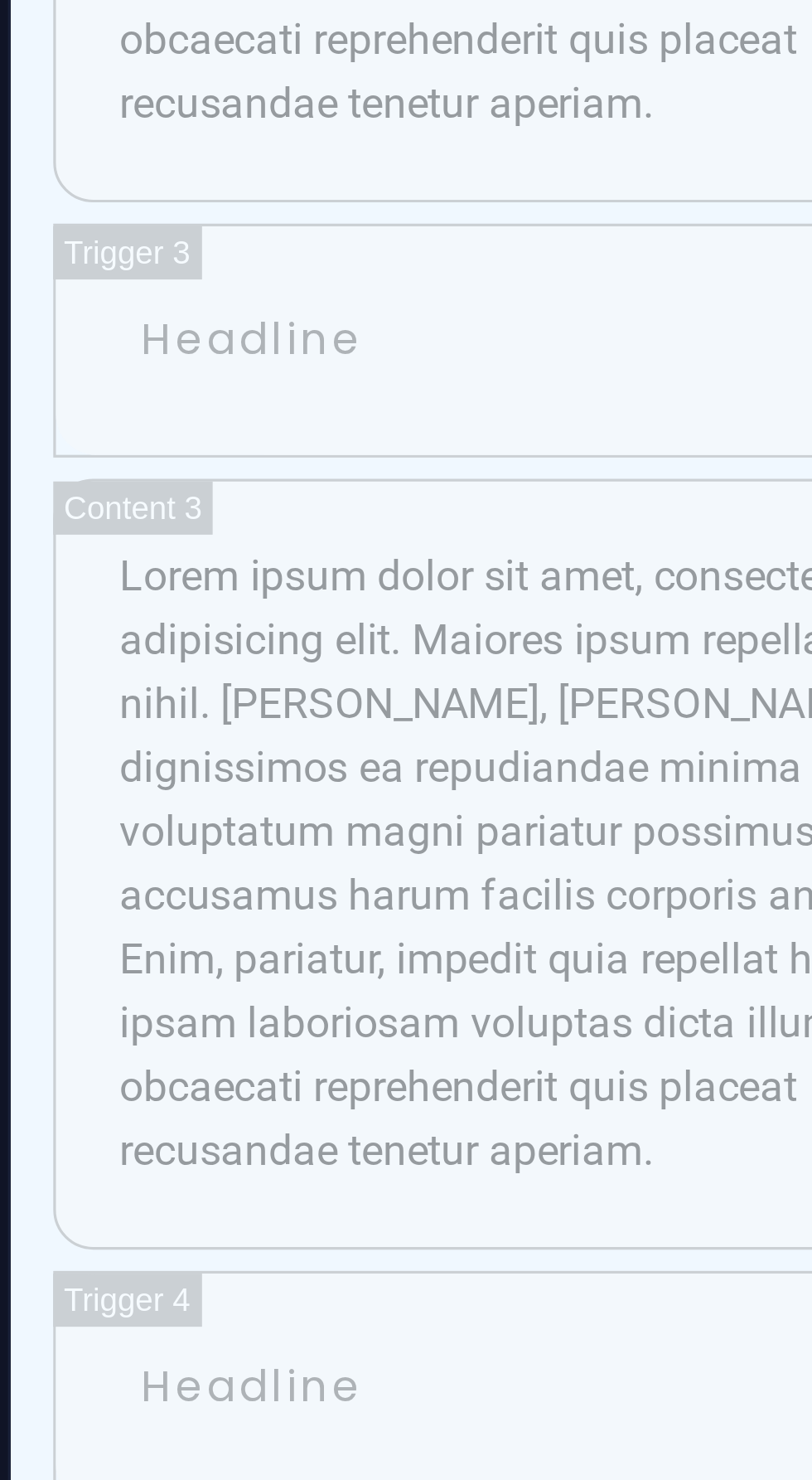
click at [142, 77] on span "[STREET_ADDRESS]" at bounding box center [82, 84] width 119 height 16
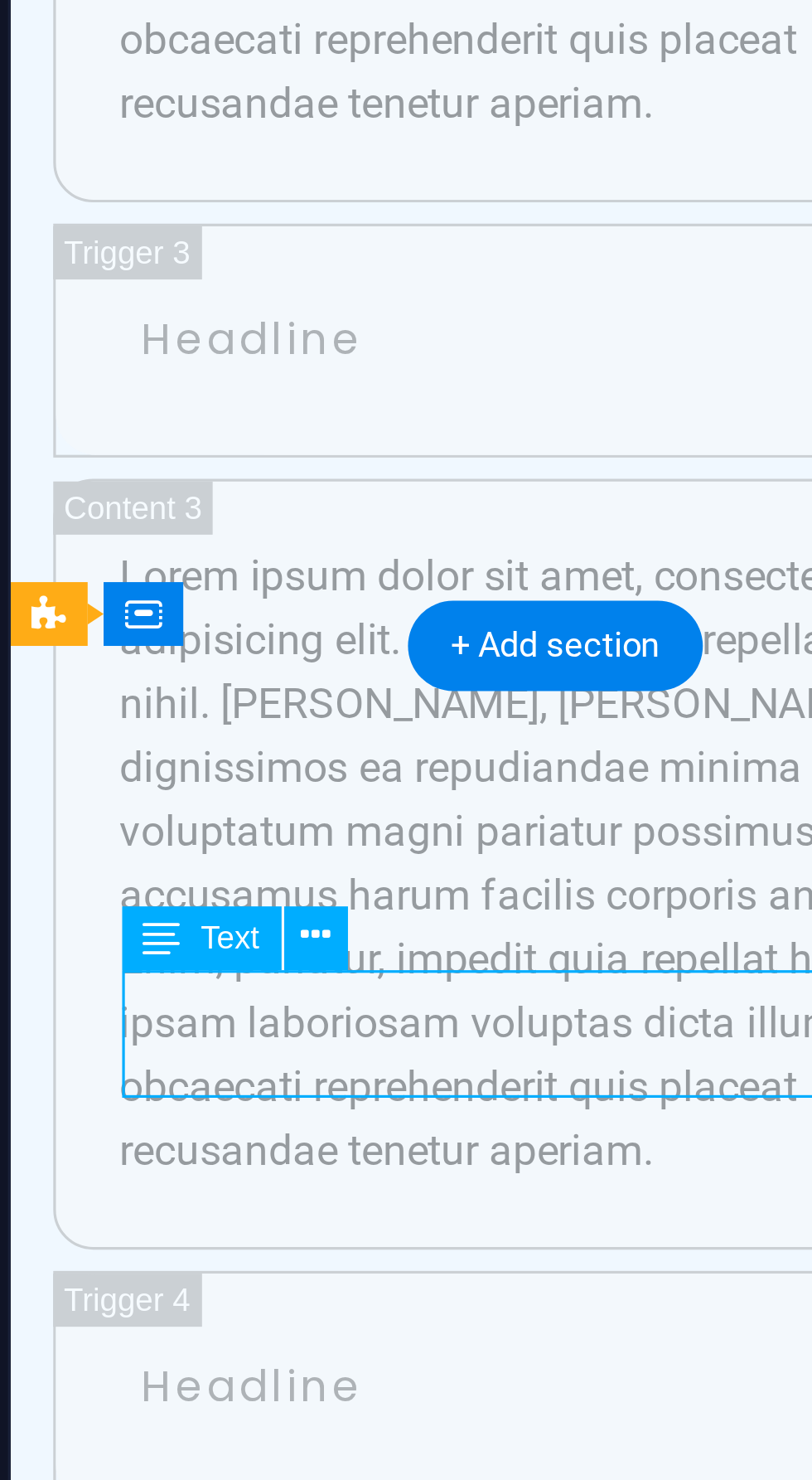
click at [166, 1085] on icon at bounding box center [161, 1084] width 9 height 17
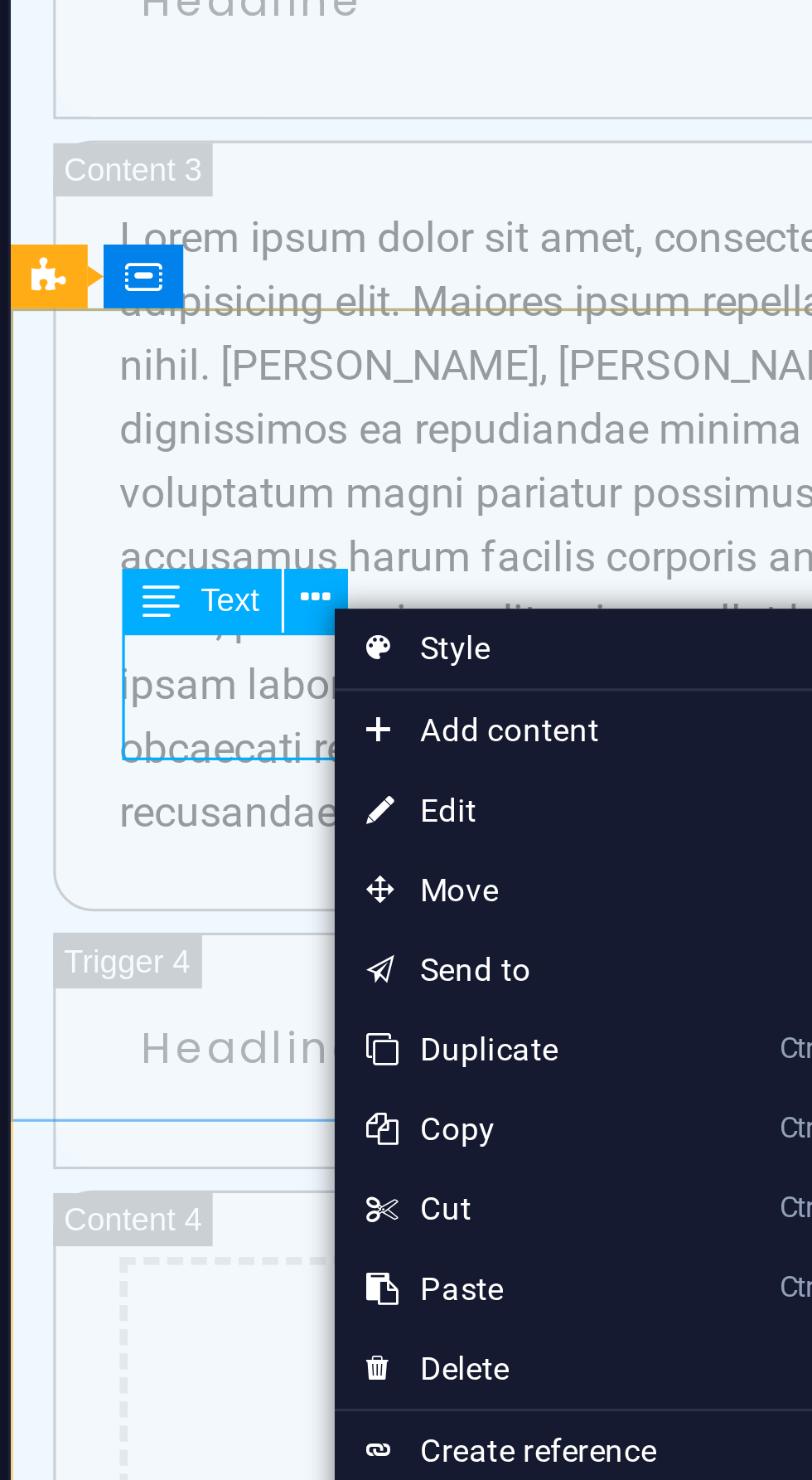
click at [244, 1125] on span "Add content" at bounding box center [241, 1125] width 148 height 25
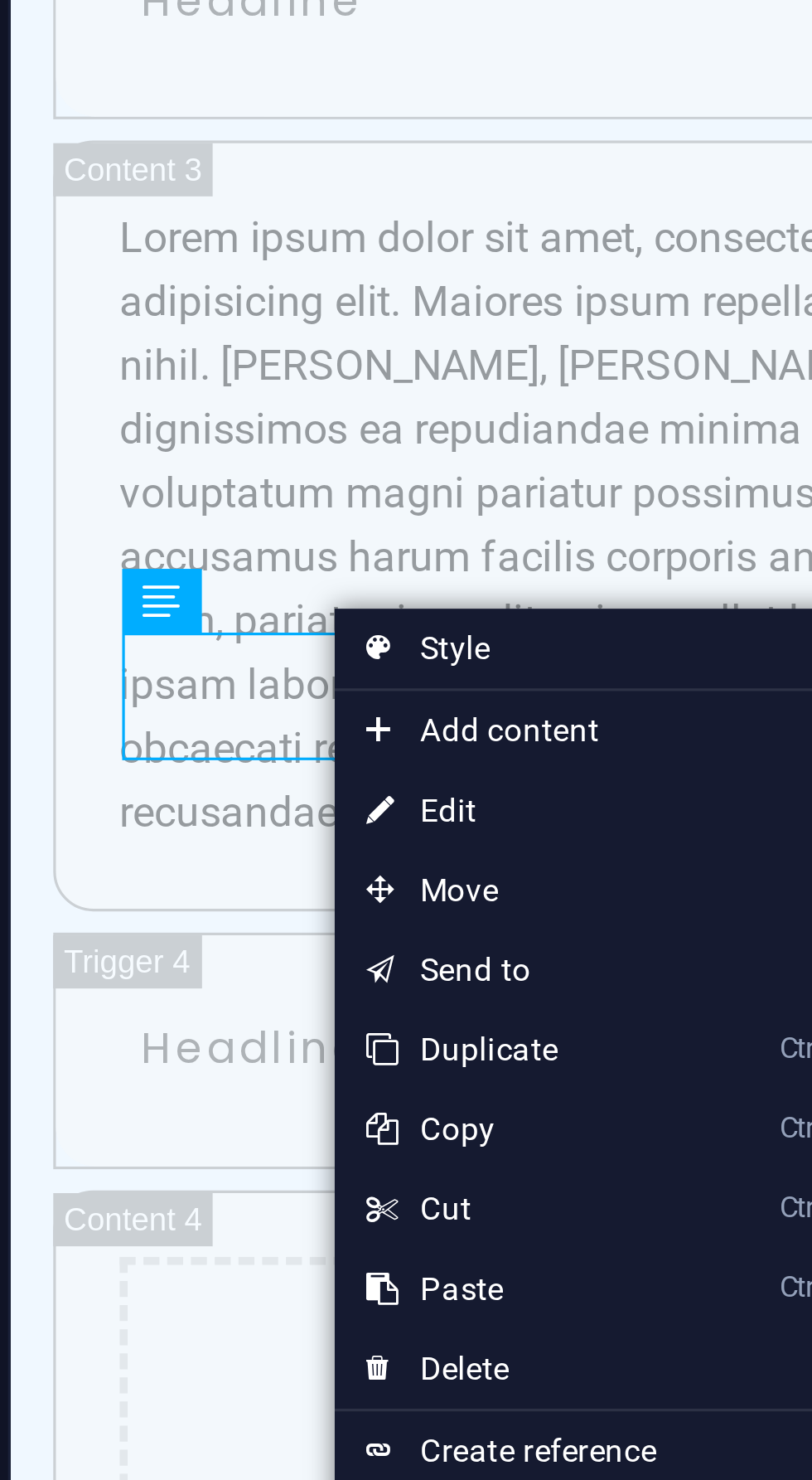
click at [243, 1127] on span "Add content" at bounding box center [241, 1125] width 148 height 25
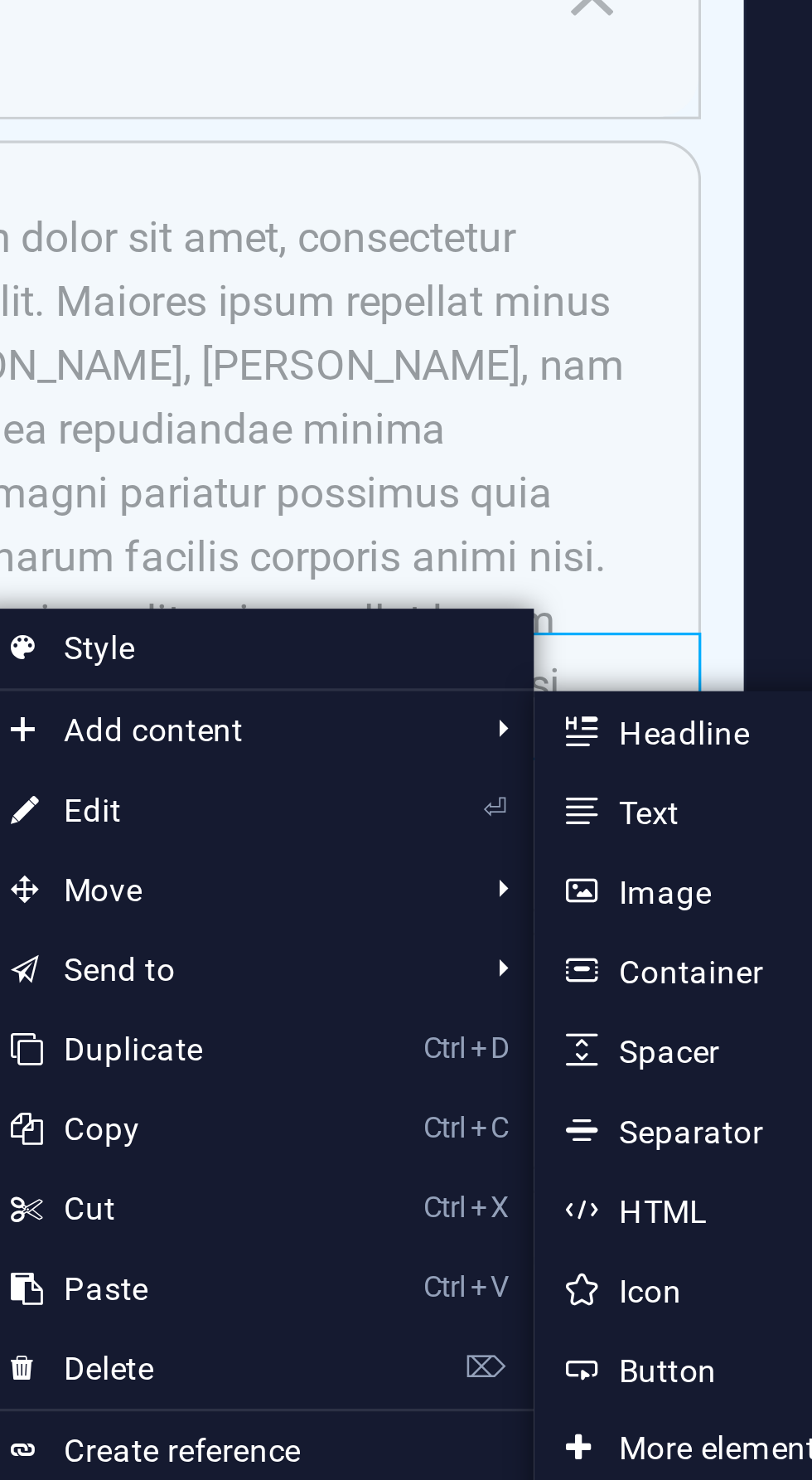
click at [388, 1152] on link "Ctrl 2 Text" at bounding box center [408, 1150] width 136 height 25
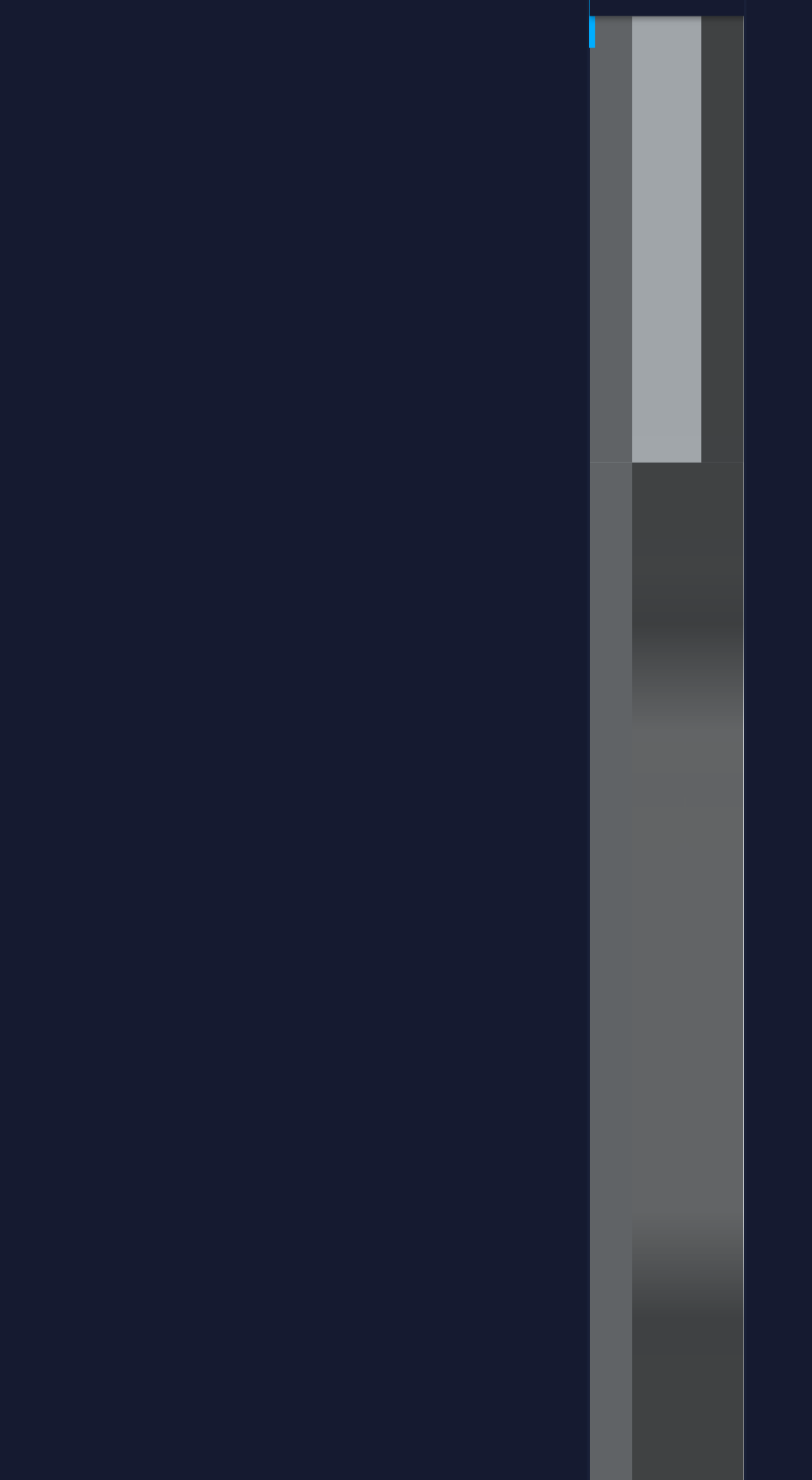
scroll to position [21371, 0]
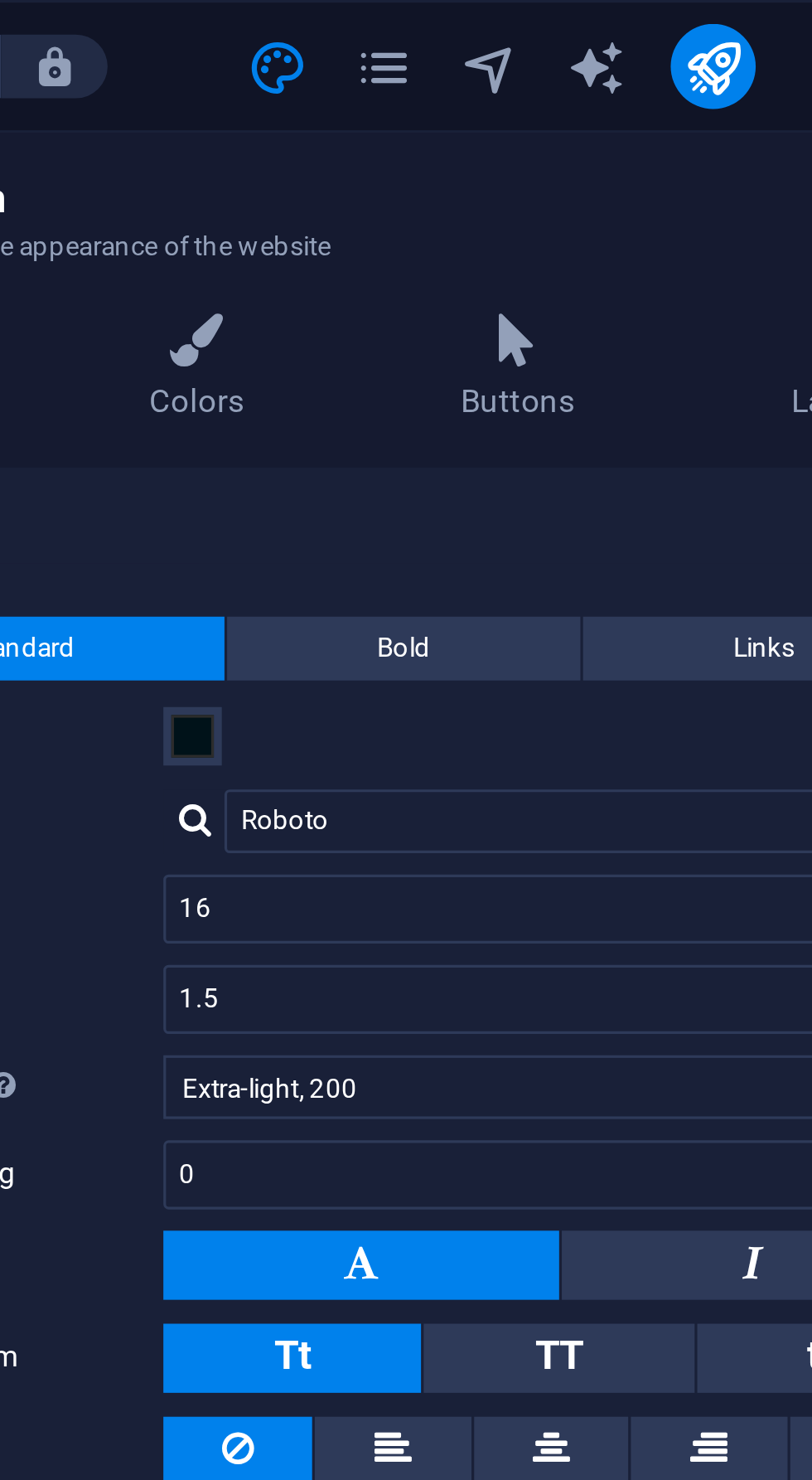
click at [627, 211] on button "Bold" at bounding box center [616, 202] width 111 height 20
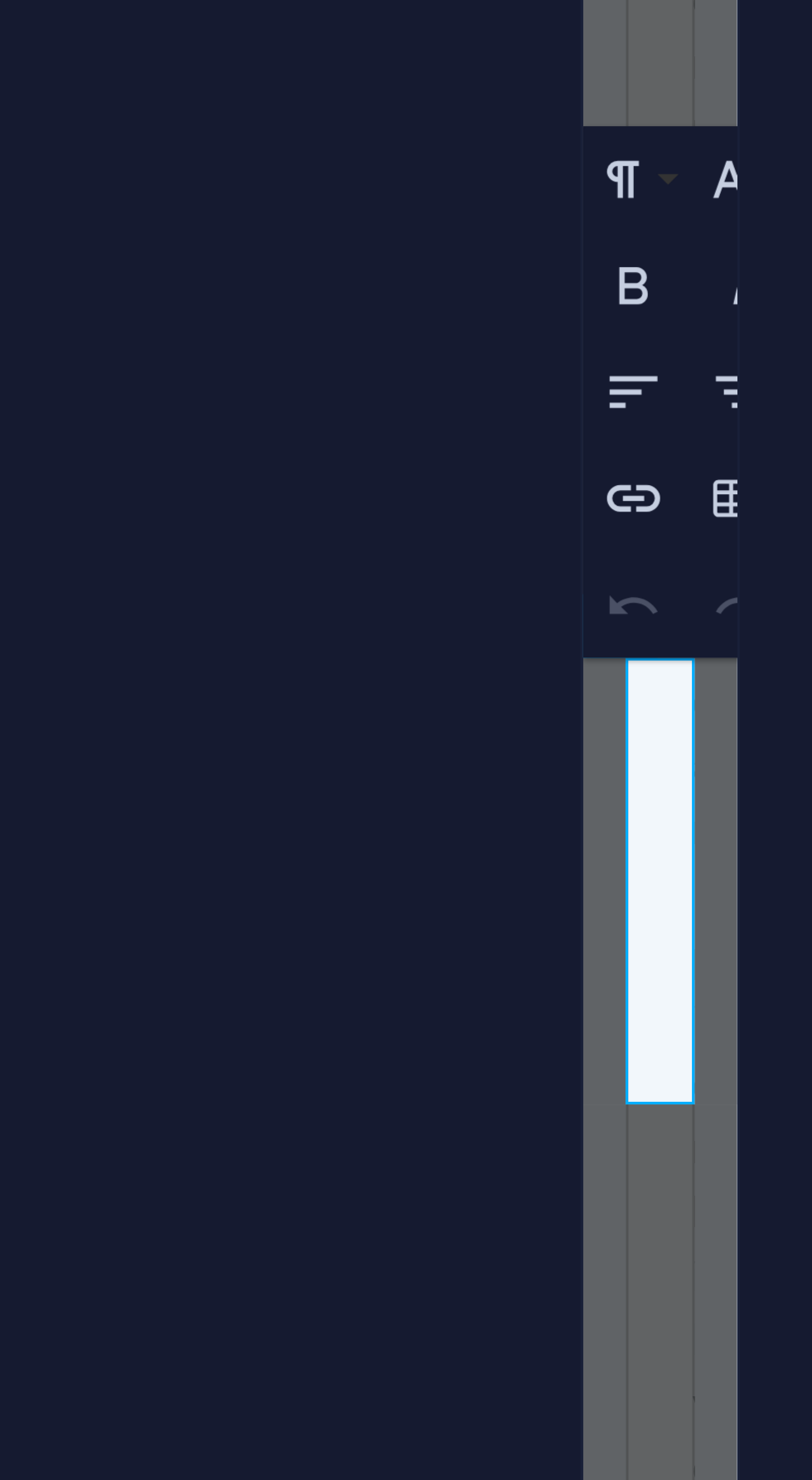
click at [613, 1088] on p "New text element" at bounding box center [607, 1147] width 22 height 119
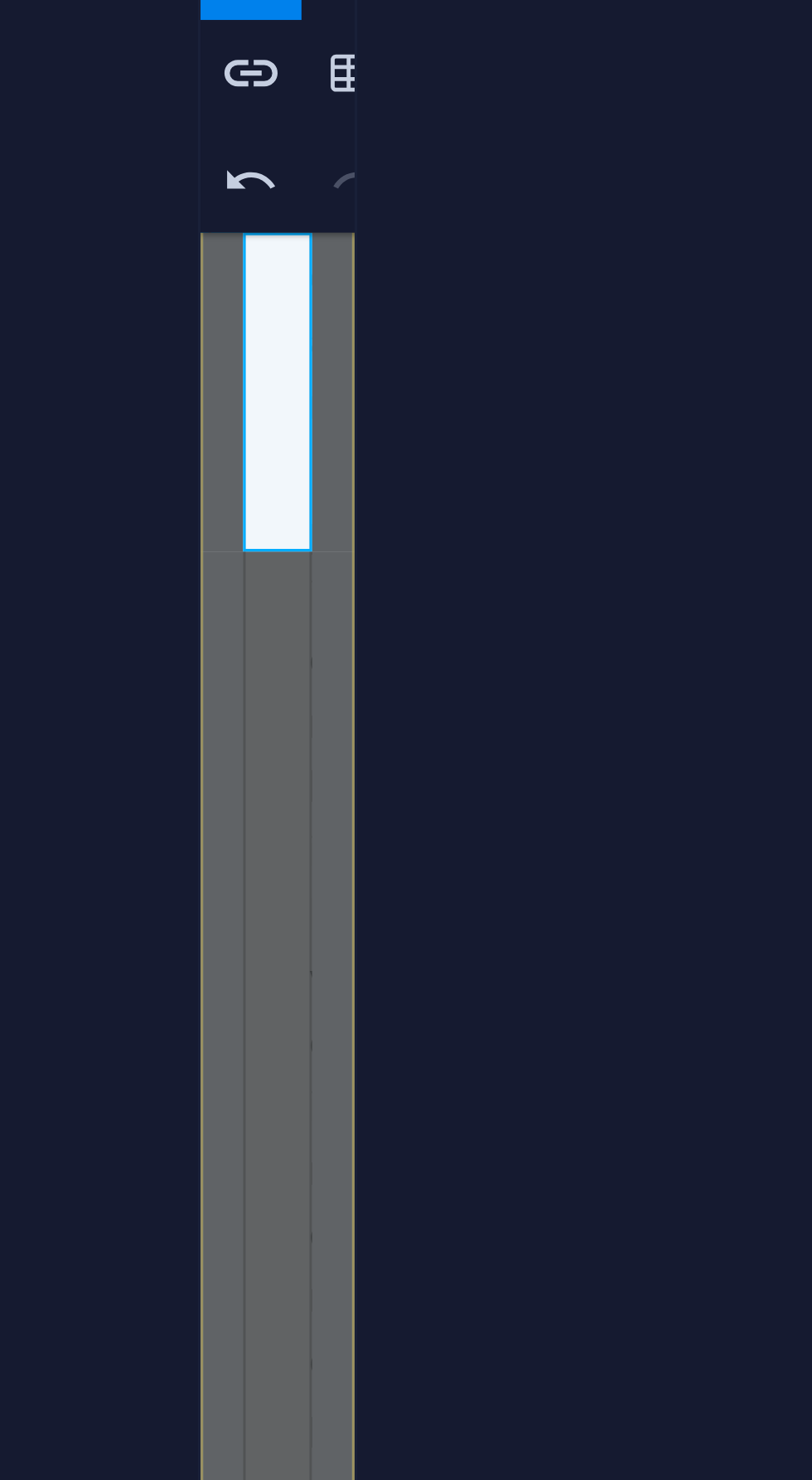
click at [221, 663] on p "6, Okegun ," at bounding box center [225, 703] width 22 height 80
click at [230, 663] on p "[STREET_ADDRESS] ," at bounding box center [225, 732] width 22 height 139
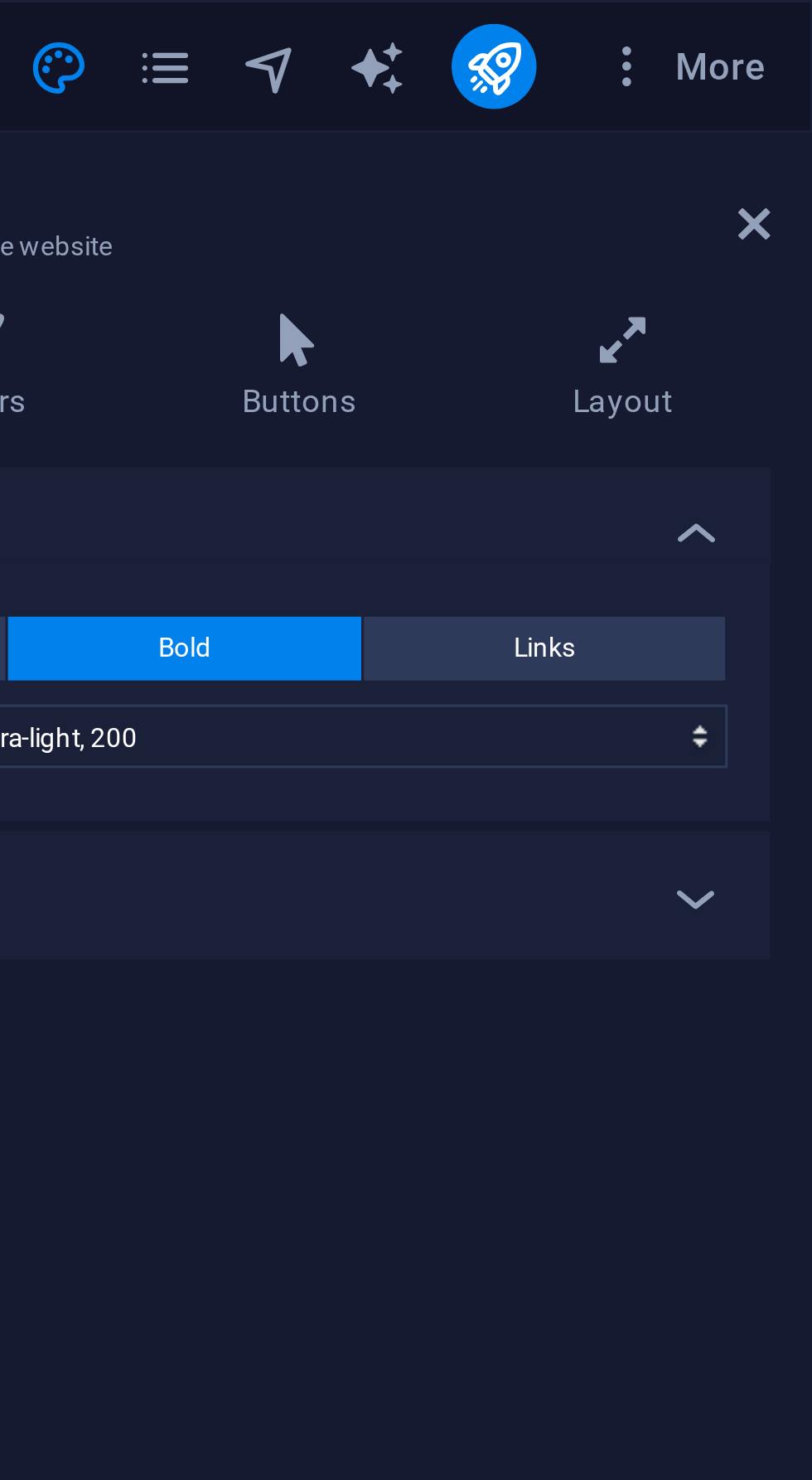
click at [759, 33] on button "More" at bounding box center [772, 21] width 66 height 27
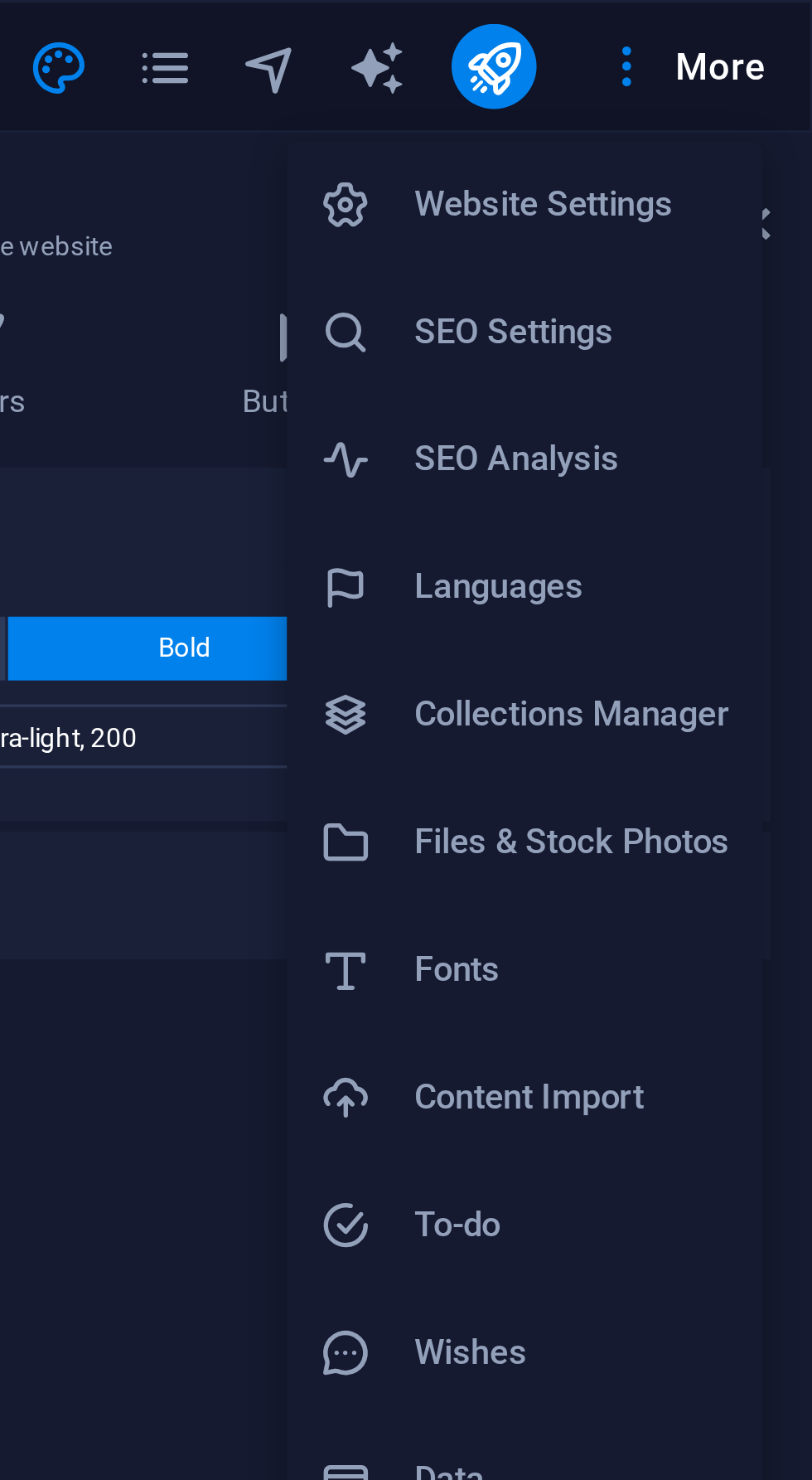
click at [754, 27] on div at bounding box center [406, 740] width 812 height 1480
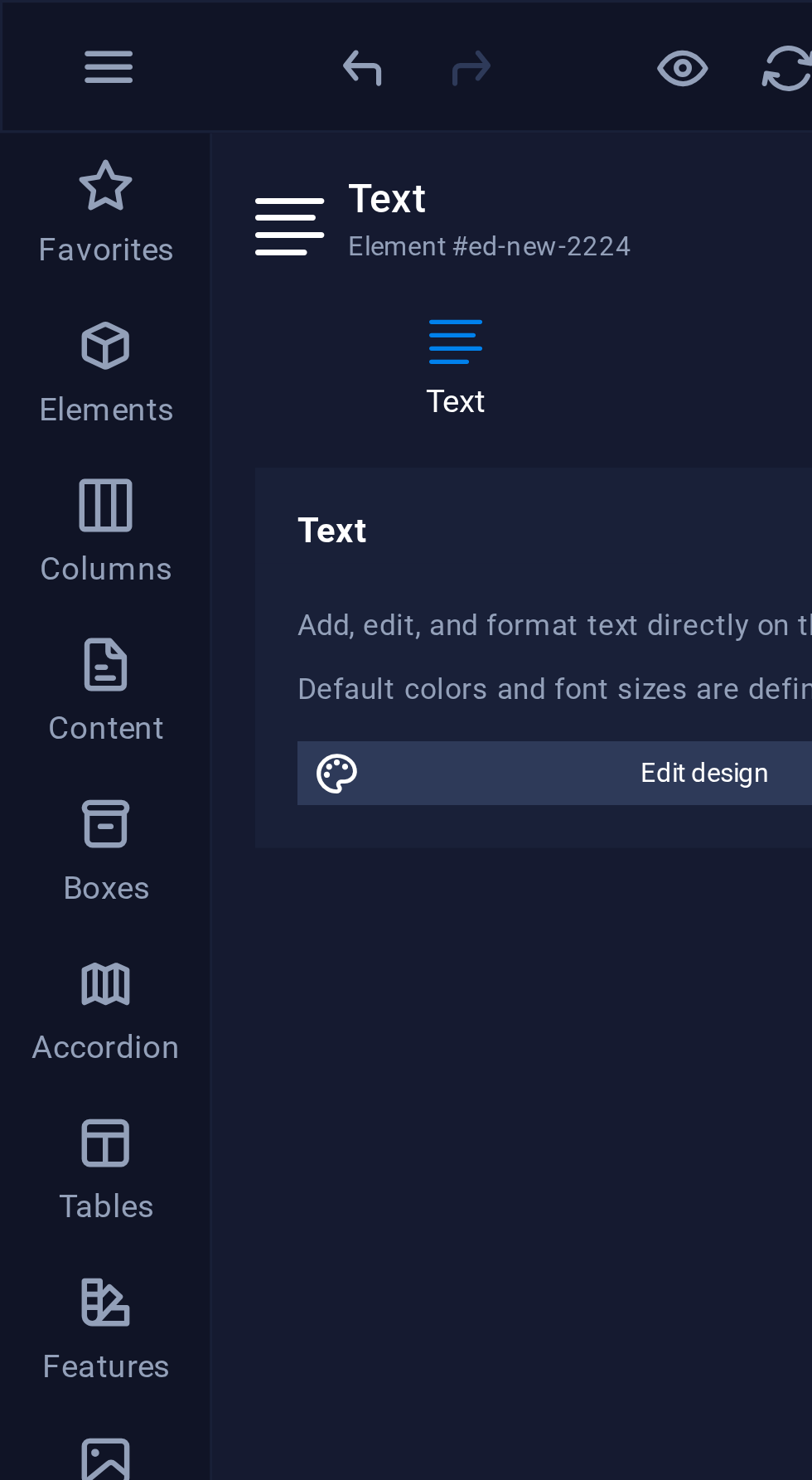
click at [148, 113] on icon at bounding box center [142, 107] width 125 height 17
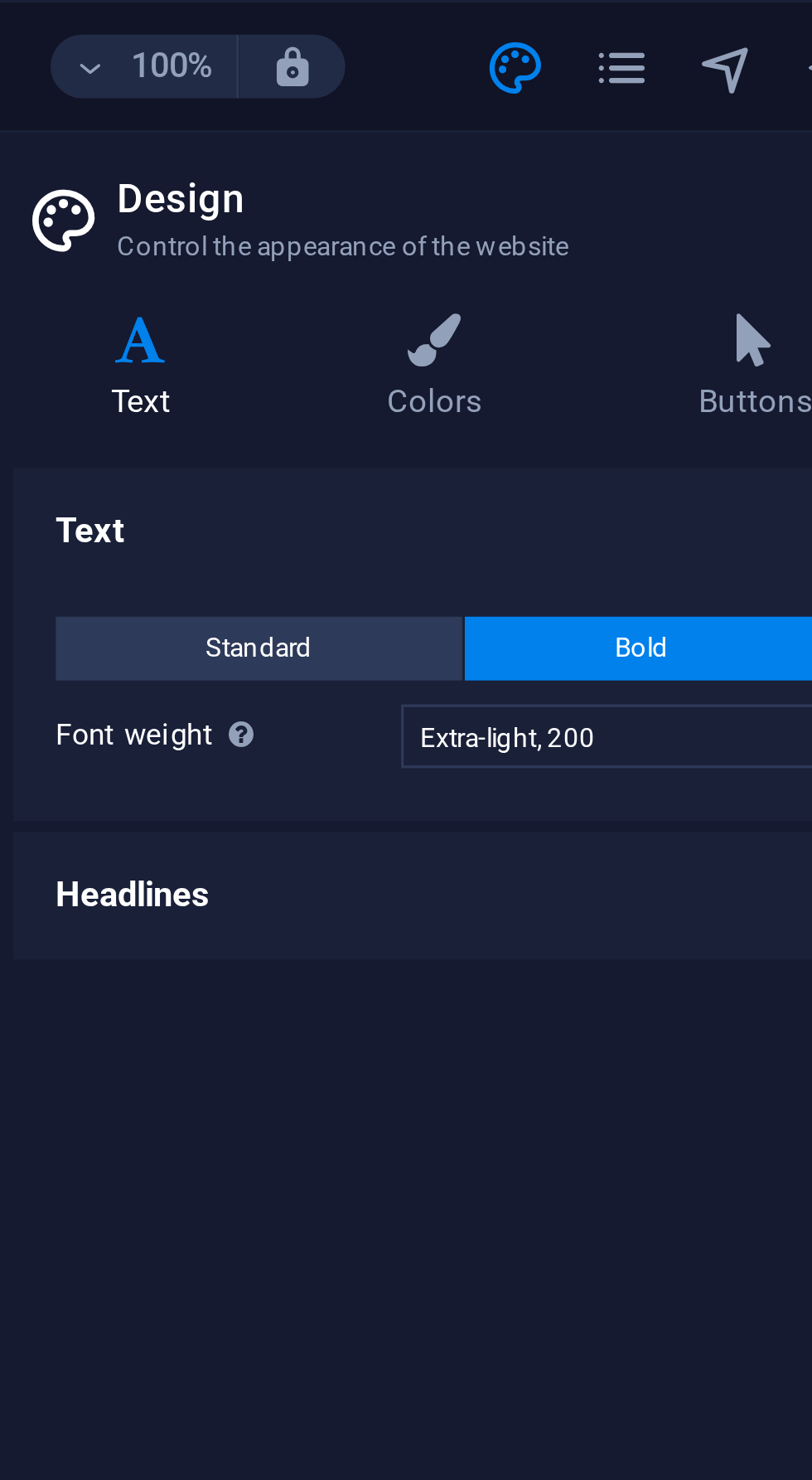
scroll to position [0, 0]
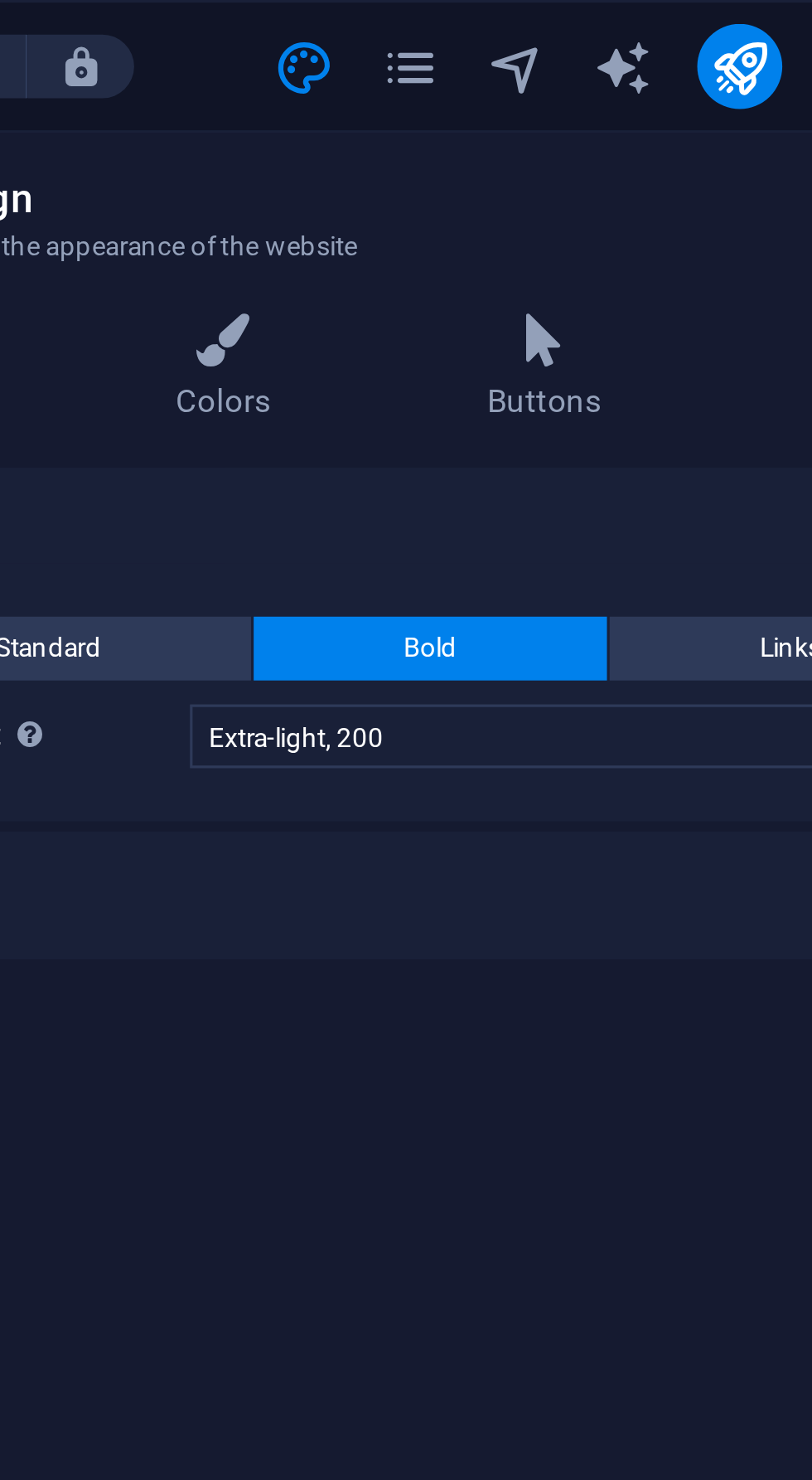
click at [608, 27] on icon "pages" at bounding box center [609, 21] width 19 height 19
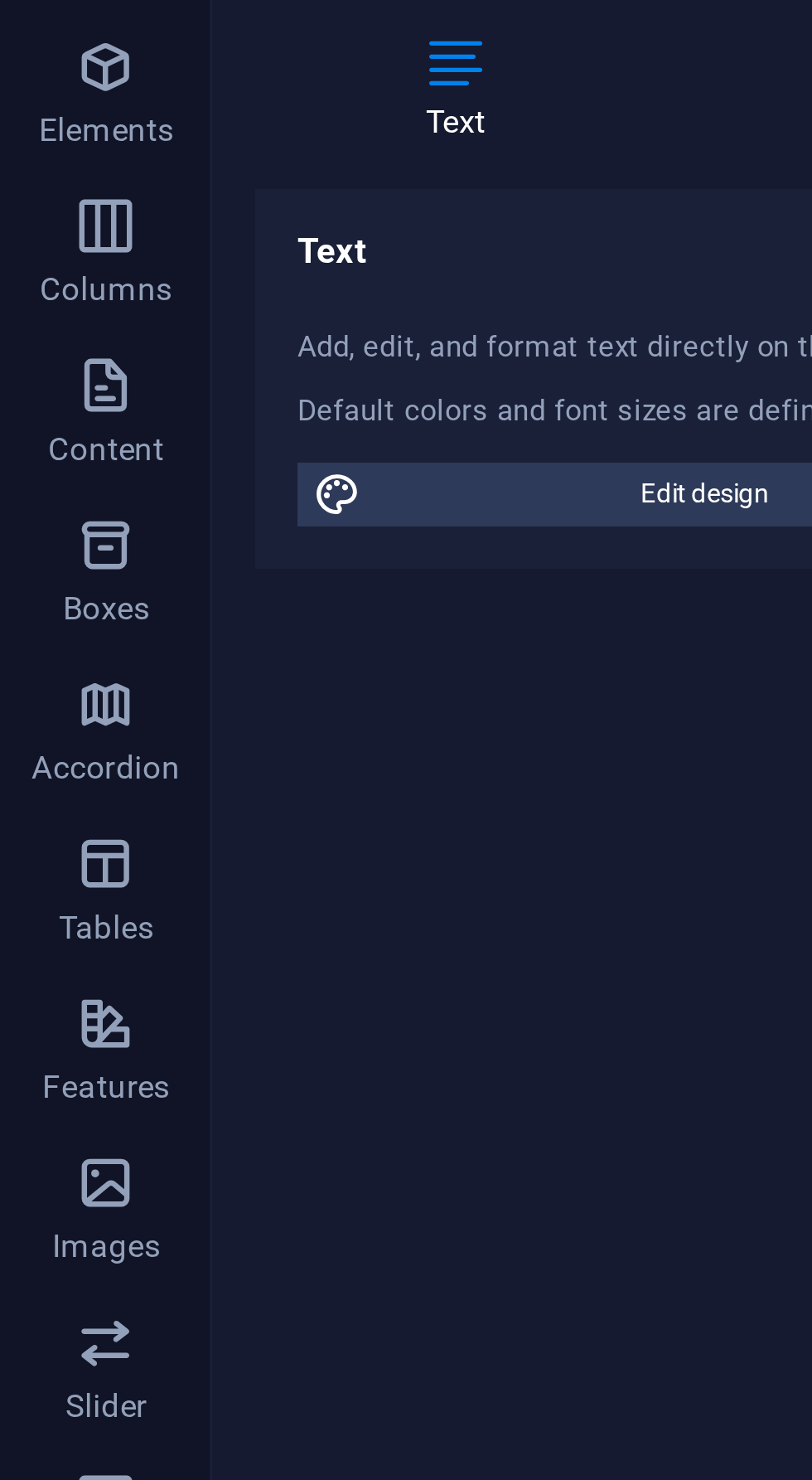
click at [50, 117] on span "Elements" at bounding box center [33, 118] width 67 height 40
click at [37, 112] on icon "button" at bounding box center [33, 108] width 20 height 20
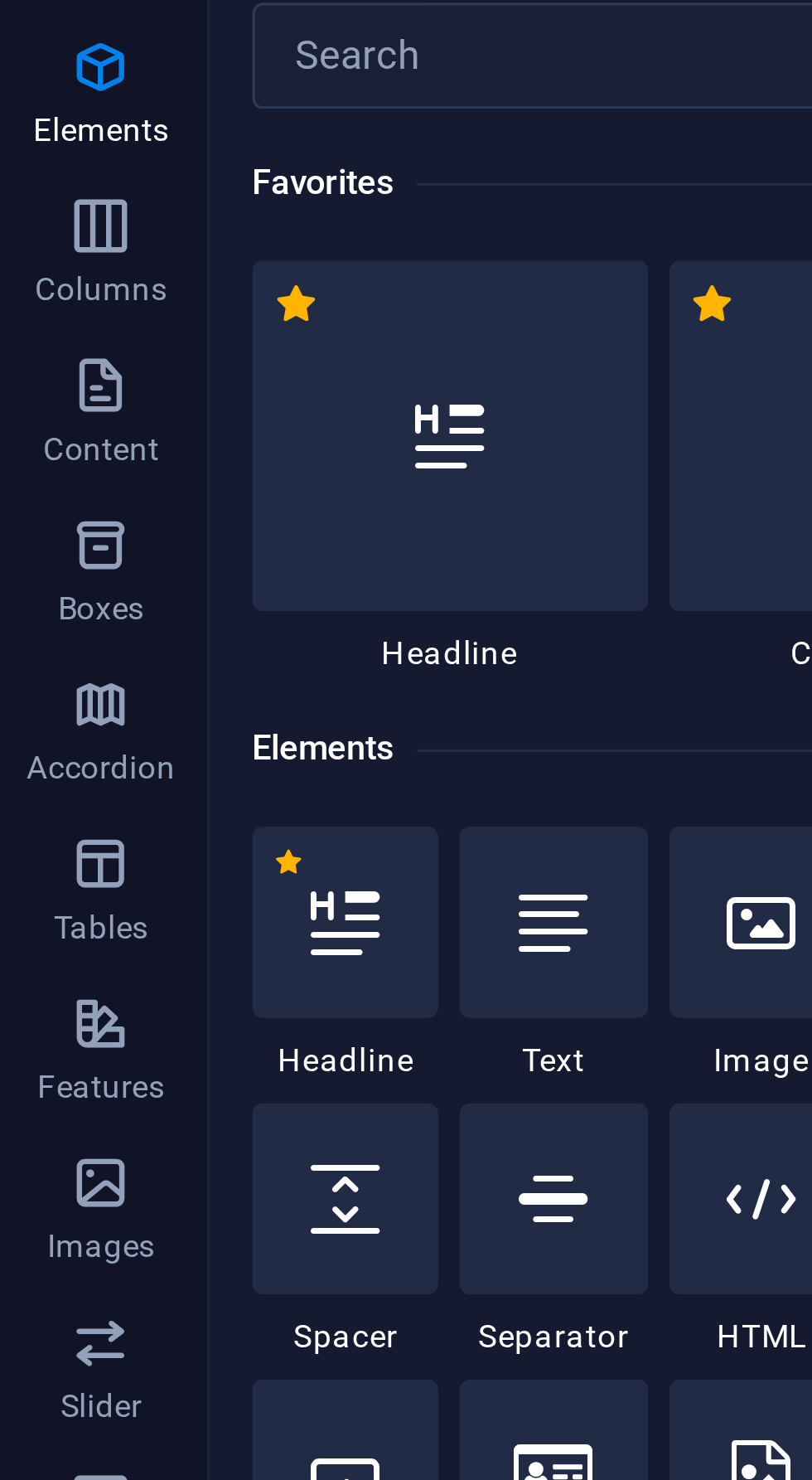
scroll to position [176, 0]
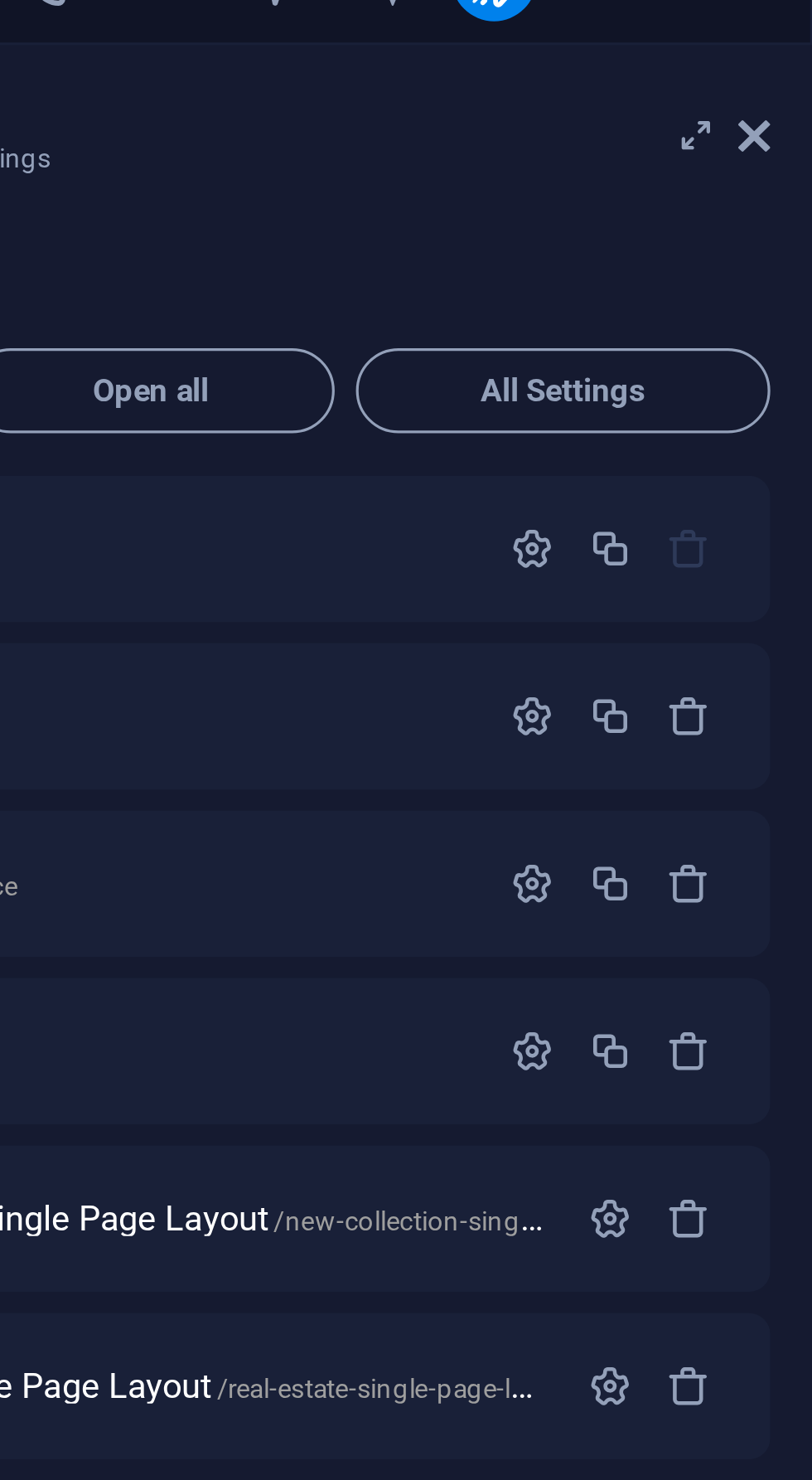
click at [795, 76] on icon at bounding box center [795, 70] width 10 height 13
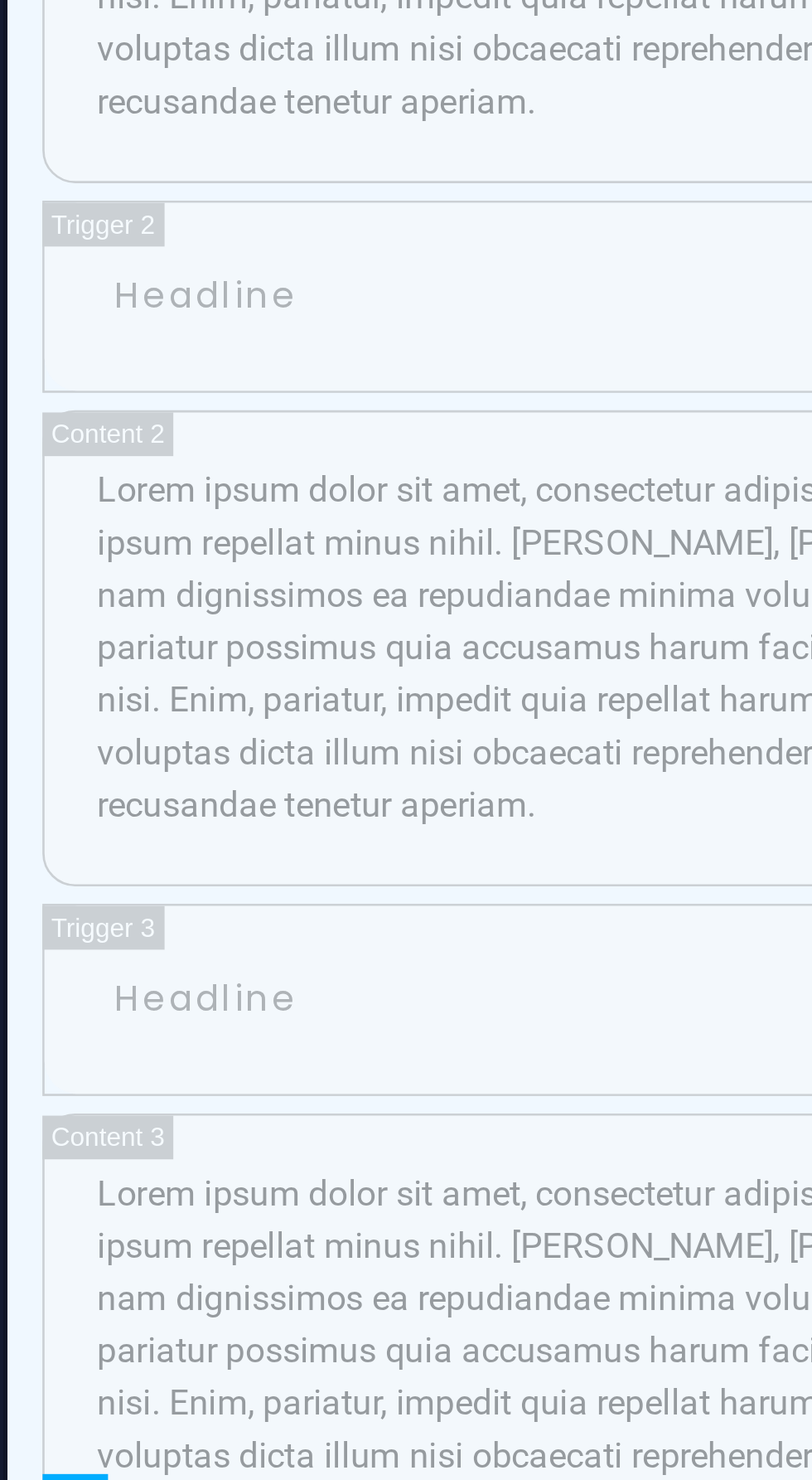
scroll to position [5452, 0]
